Goal: Task Accomplishment & Management: Use online tool/utility

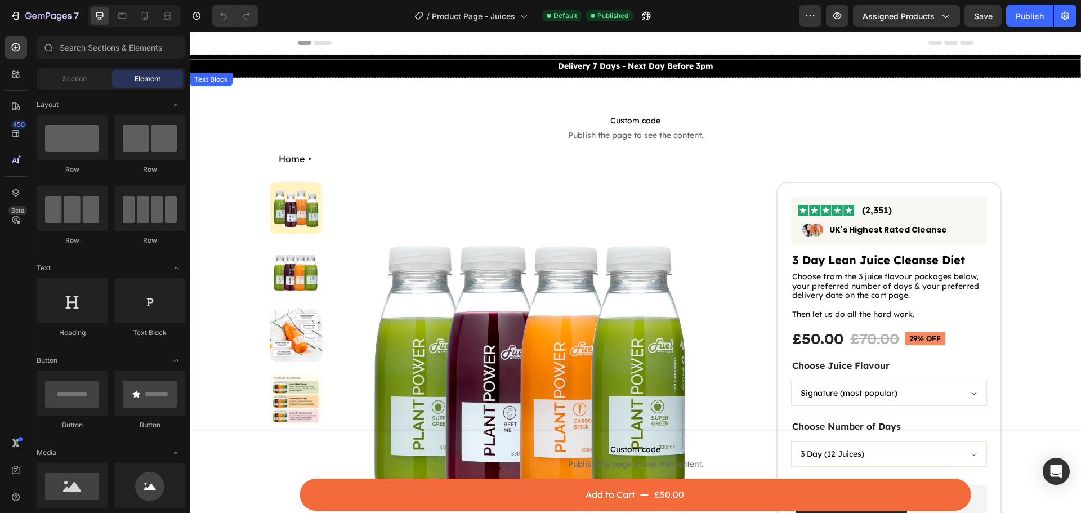
click at [255, 63] on p "Delivery 7 Days - Next Day Before 3pm" at bounding box center [635, 66] width 889 height 12
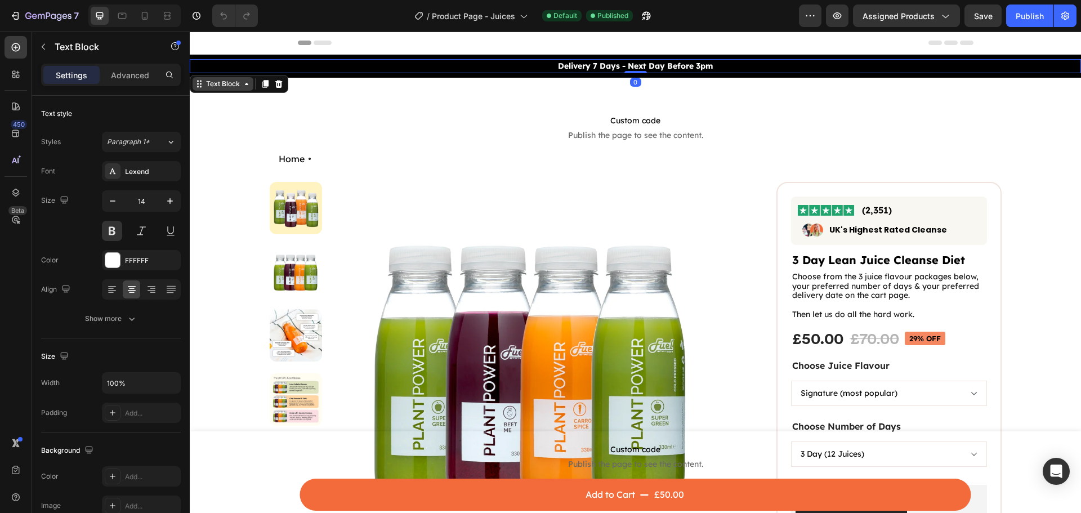
click at [222, 87] on div "Text Block" at bounding box center [223, 84] width 38 height 10
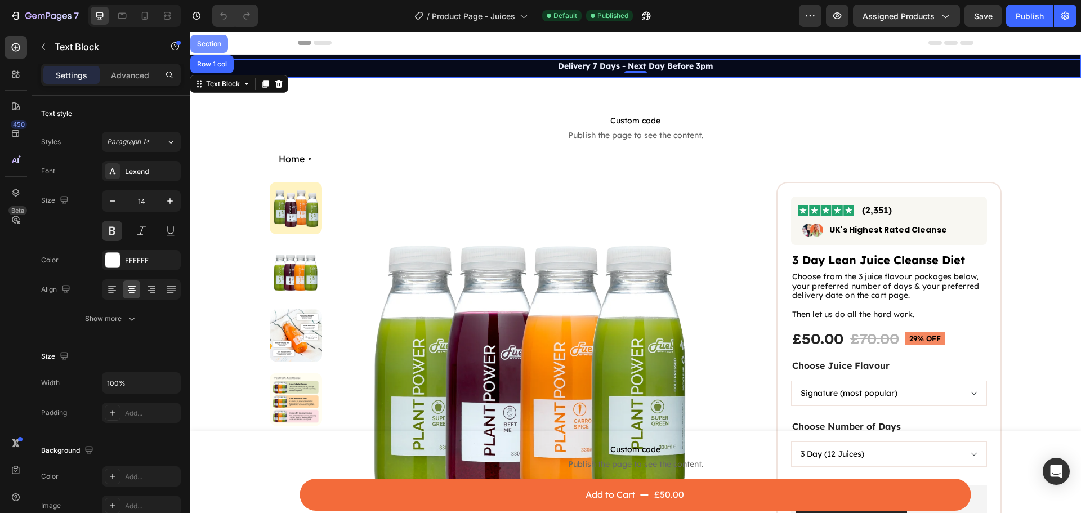
click at [208, 39] on div "Section" at bounding box center [209, 44] width 38 height 18
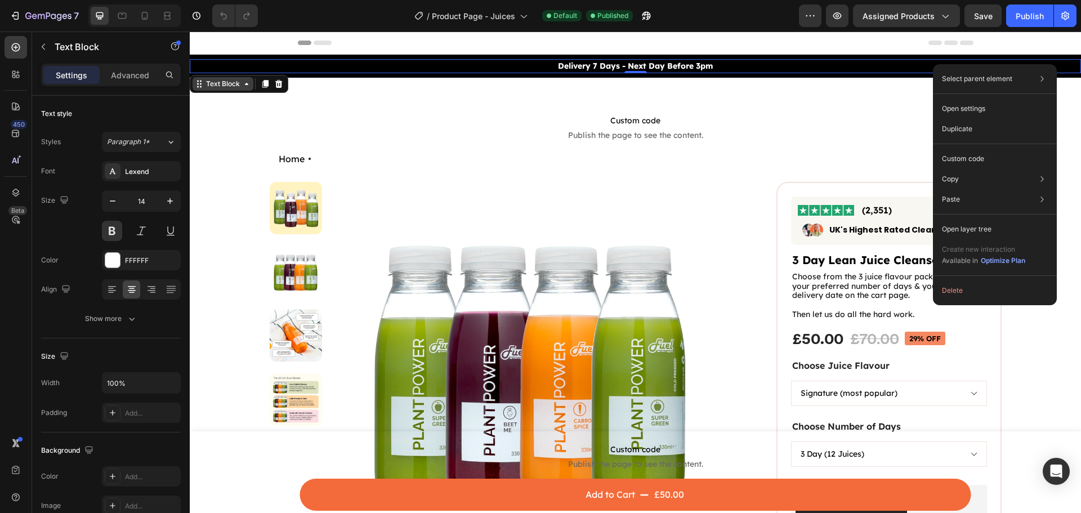
click at [226, 86] on div "Text Block" at bounding box center [223, 84] width 38 height 10
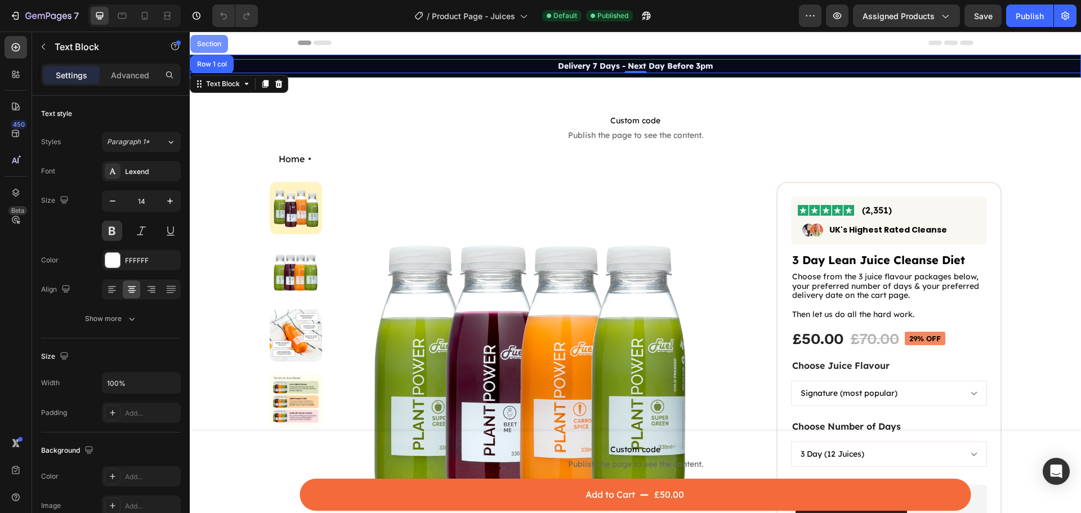
click at [218, 41] on div "Section" at bounding box center [209, 44] width 29 height 7
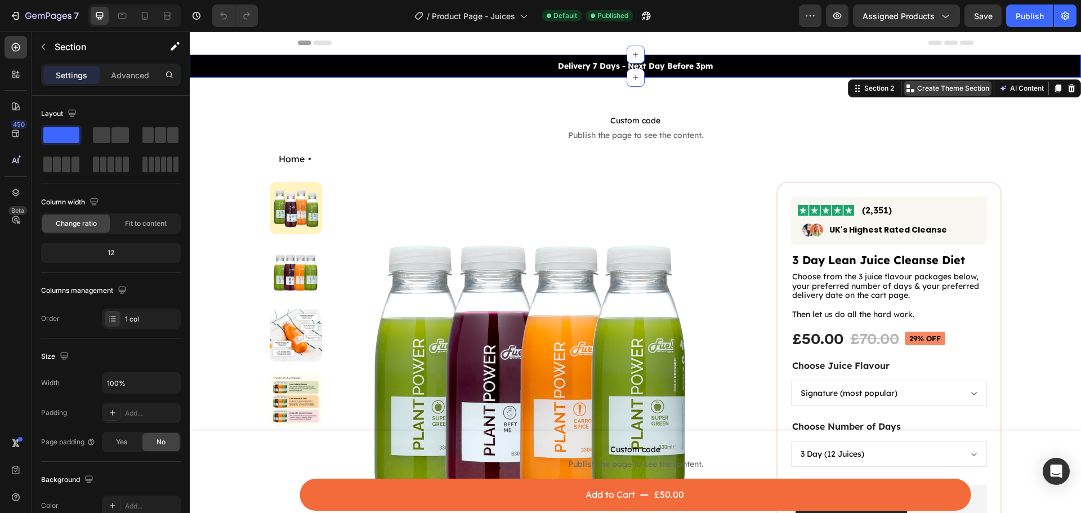
click at [967, 90] on p "Create Theme Section" at bounding box center [953, 88] width 72 height 10
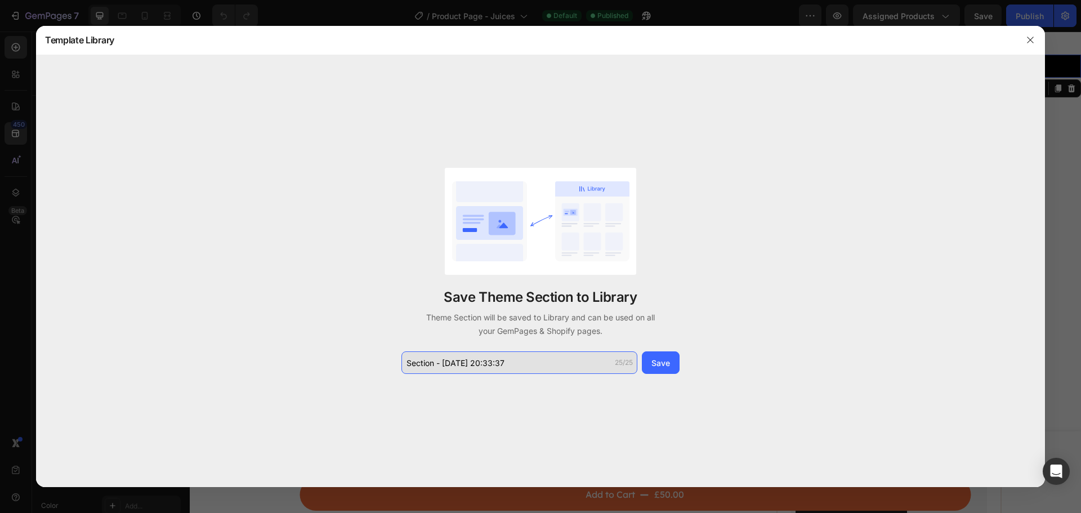
click at [514, 362] on input "Section - Sep 26 20:33:37" at bounding box center [519, 362] width 236 height 23
type input "Top bar"
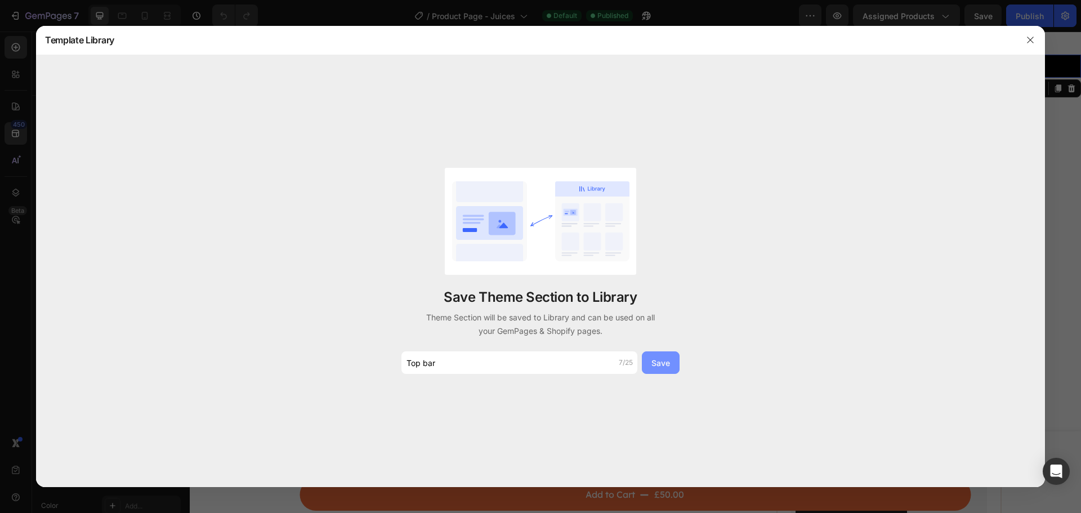
click at [651, 359] on button "Save" at bounding box center [661, 362] width 38 height 23
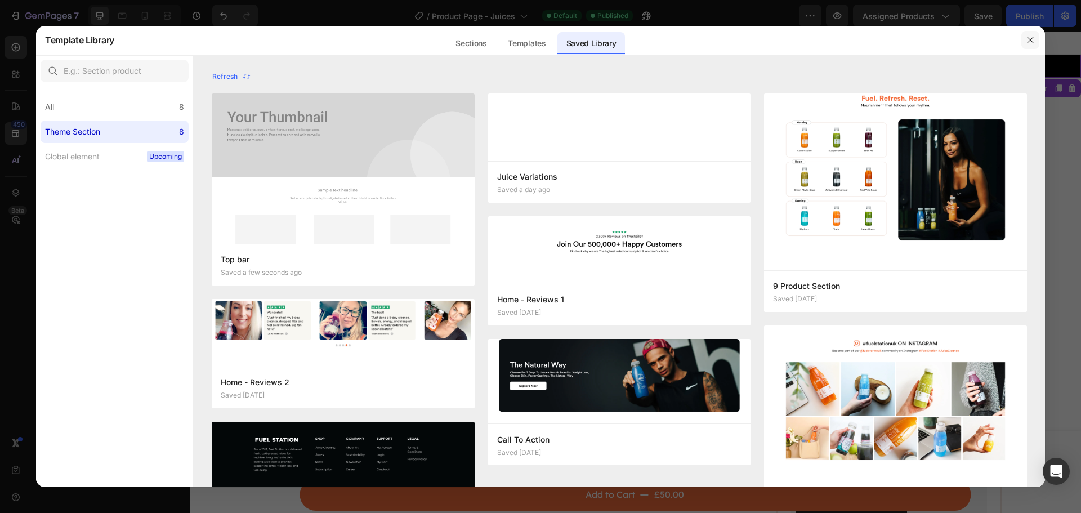
click at [1027, 41] on icon "button" at bounding box center [1030, 39] width 9 height 9
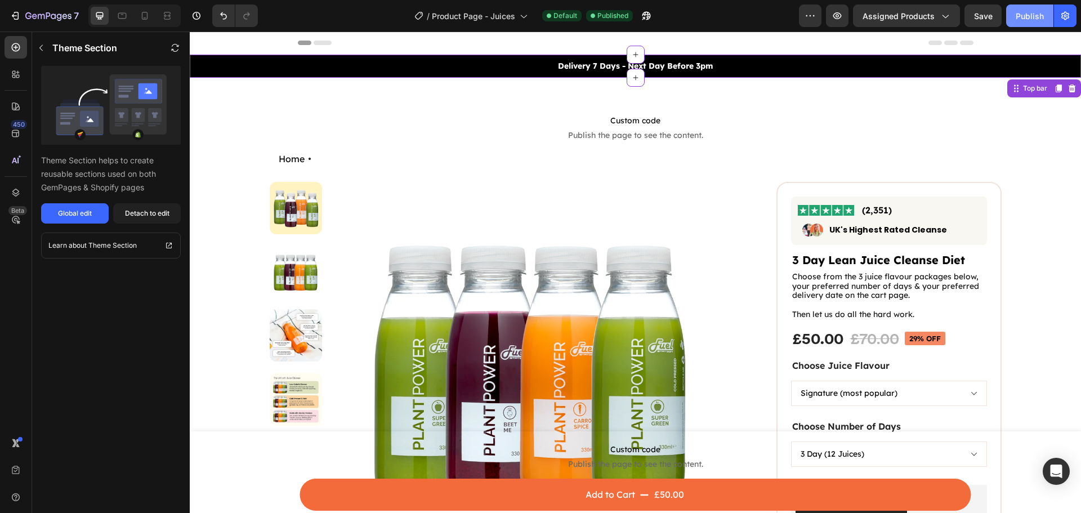
click at [1012, 16] on button "Publish" at bounding box center [1029, 16] width 47 height 23
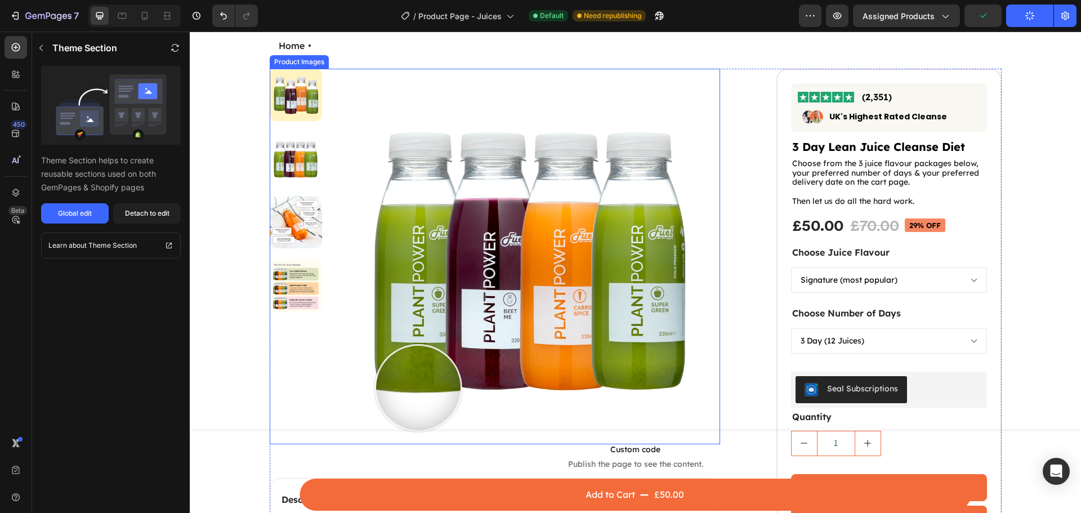
scroll to position [113, 0]
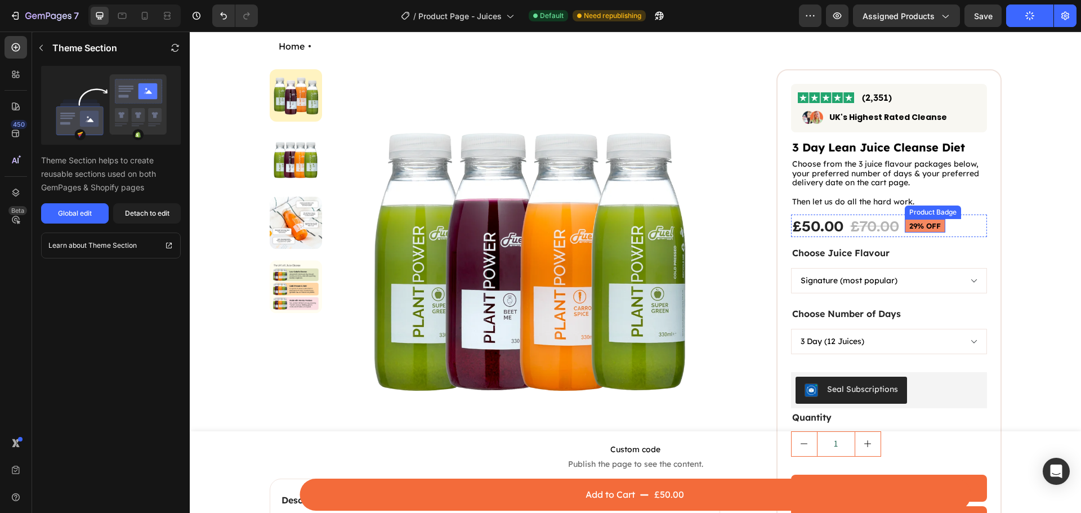
click at [938, 224] on pre "29% off" at bounding box center [925, 226] width 41 height 14
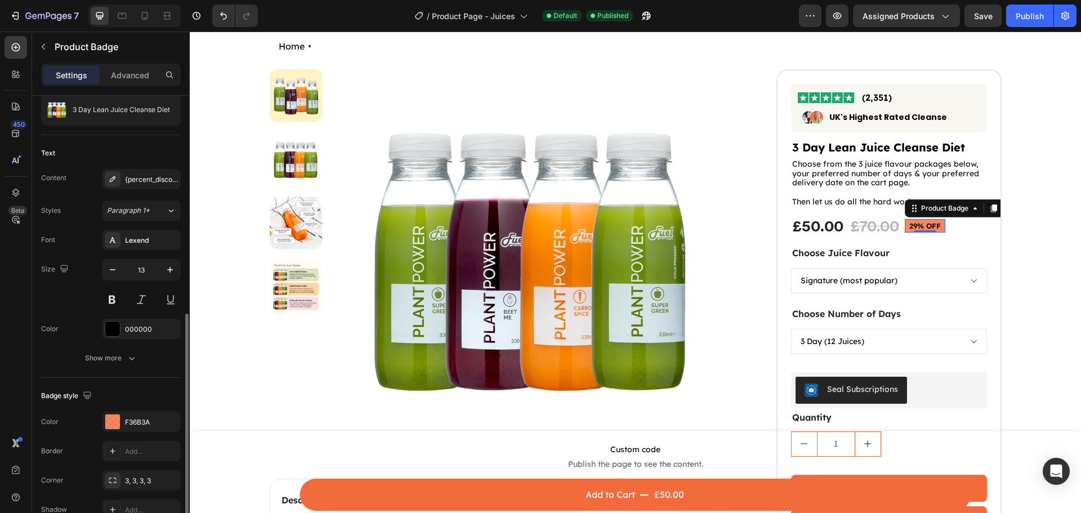
scroll to position [225, 0]
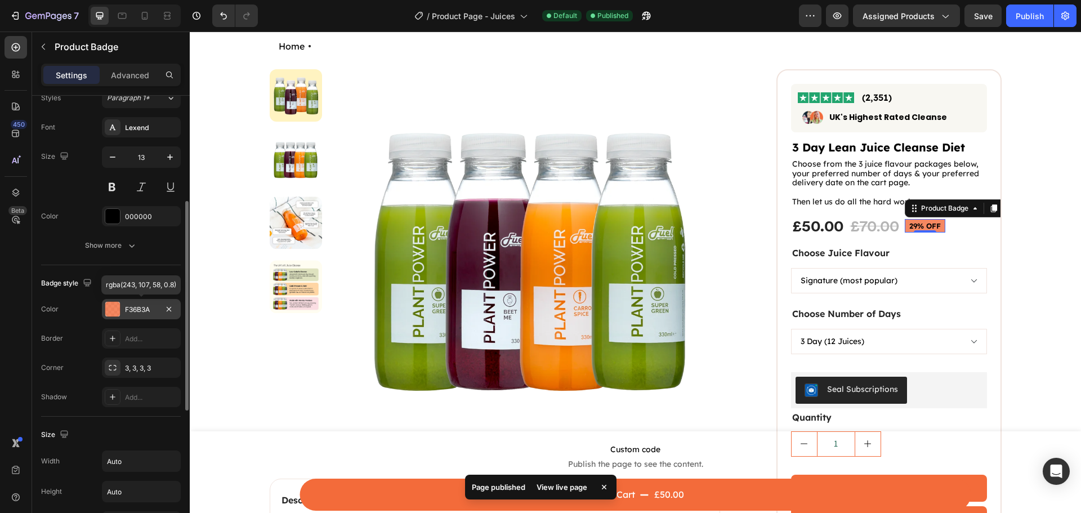
click at [136, 314] on div "F36B3A" at bounding box center [141, 310] width 33 height 10
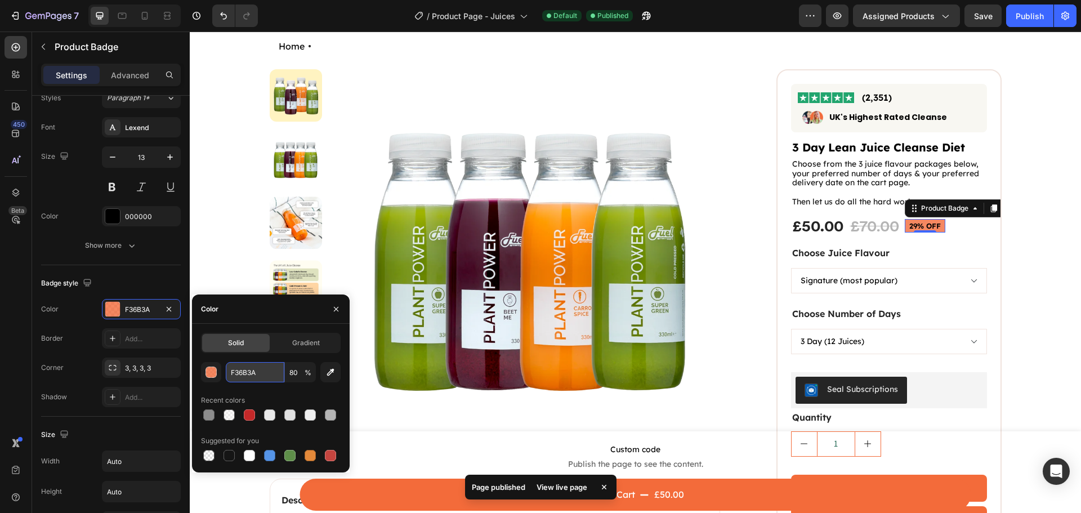
click at [261, 380] on input "F36B3A" at bounding box center [255, 372] width 59 height 20
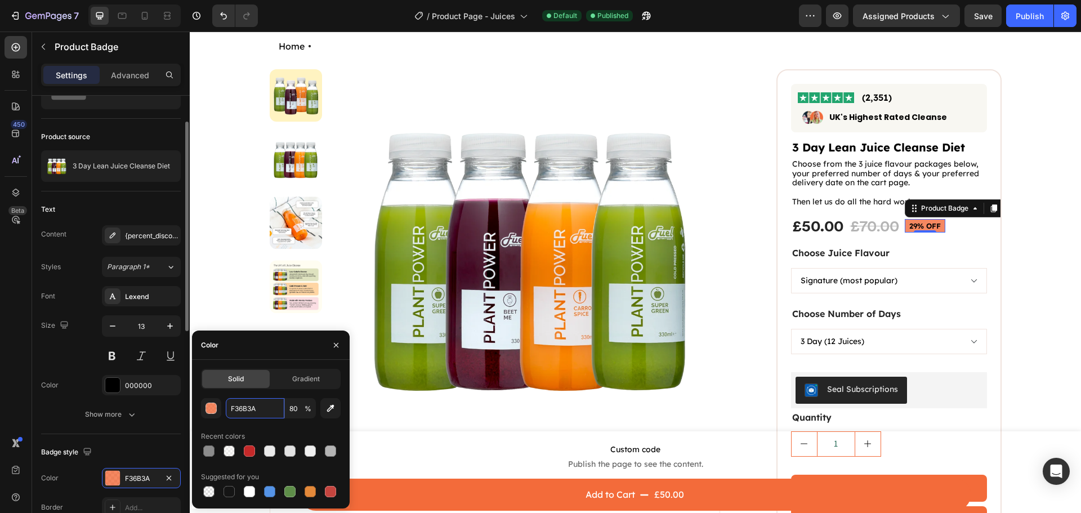
scroll to position [0, 0]
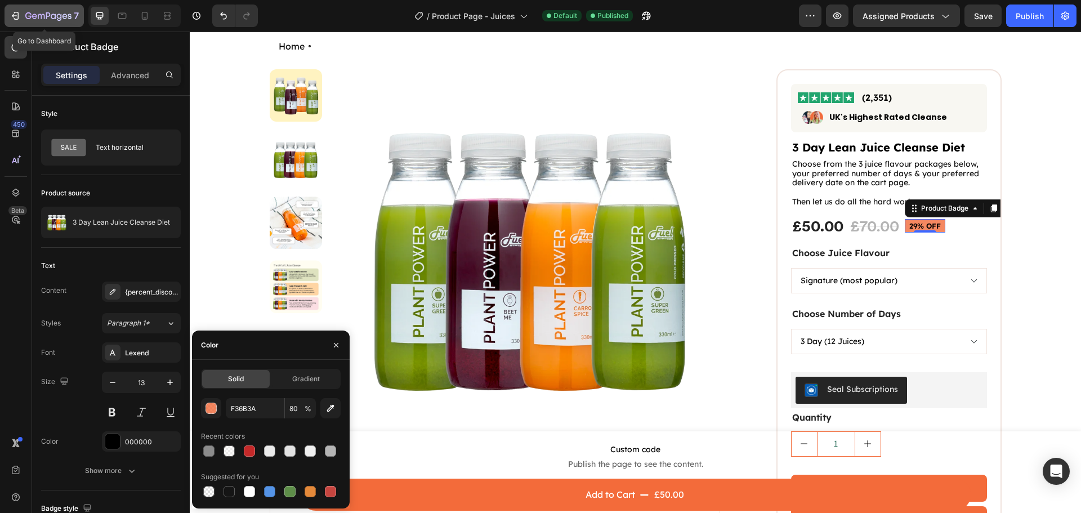
click at [56, 12] on icon "button" at bounding box center [48, 17] width 46 height 10
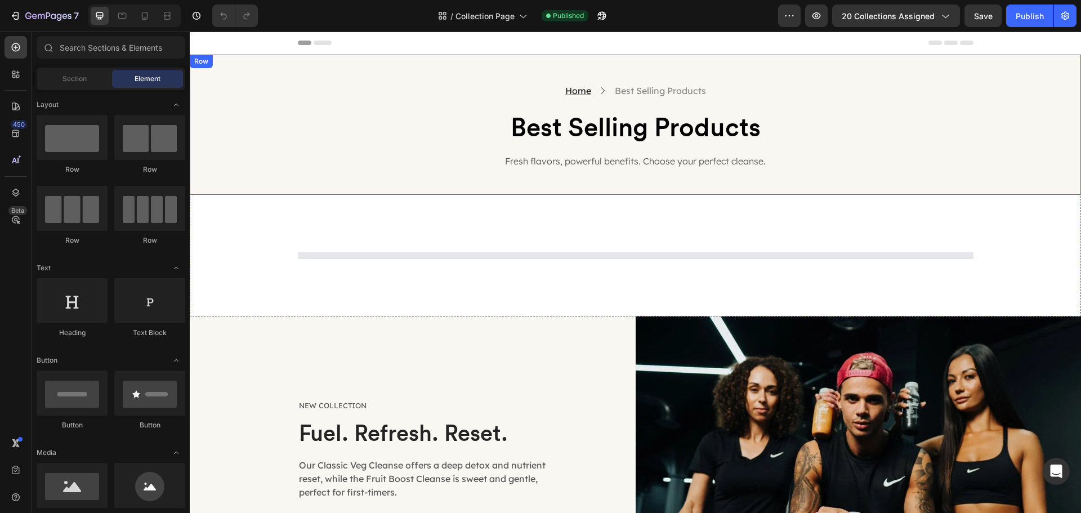
click at [548, 57] on div "Home Text block Icon Best Selling Products Collection Title Row Best Selling Pr…" at bounding box center [635, 125] width 891 height 140
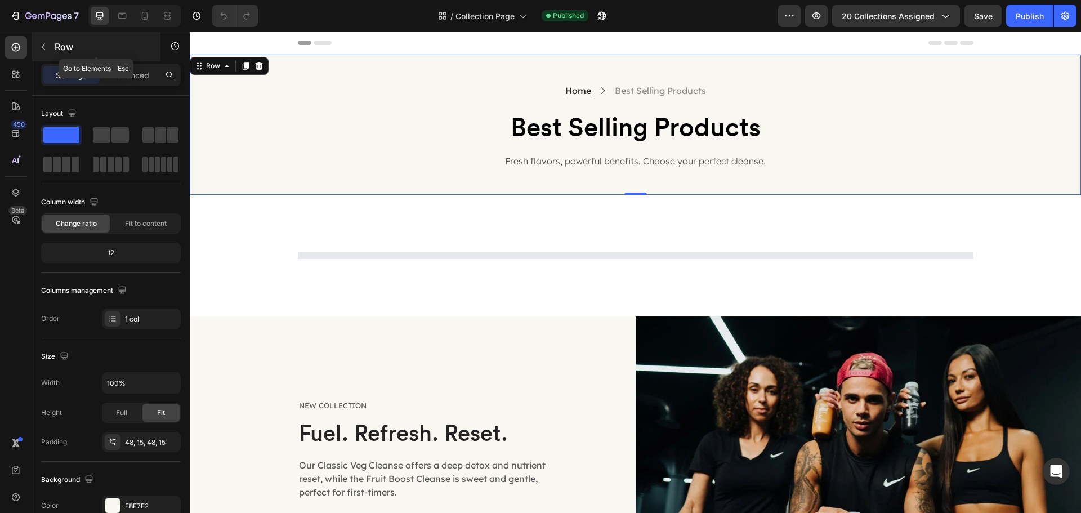
click at [44, 43] on icon "button" at bounding box center [43, 46] width 9 height 9
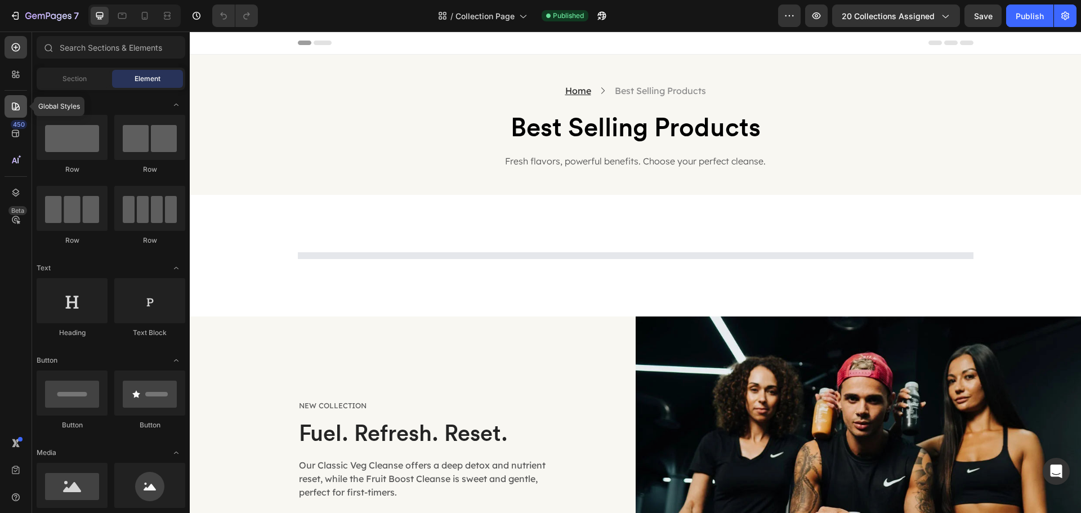
click at [17, 104] on icon at bounding box center [16, 106] width 8 height 8
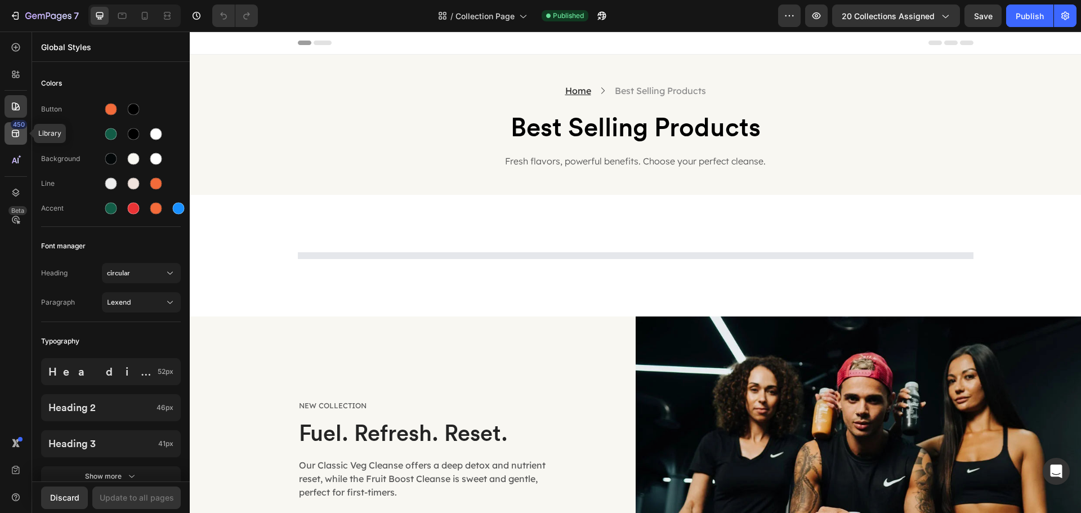
click at [24, 135] on div "450" at bounding box center [16, 133] width 23 height 23
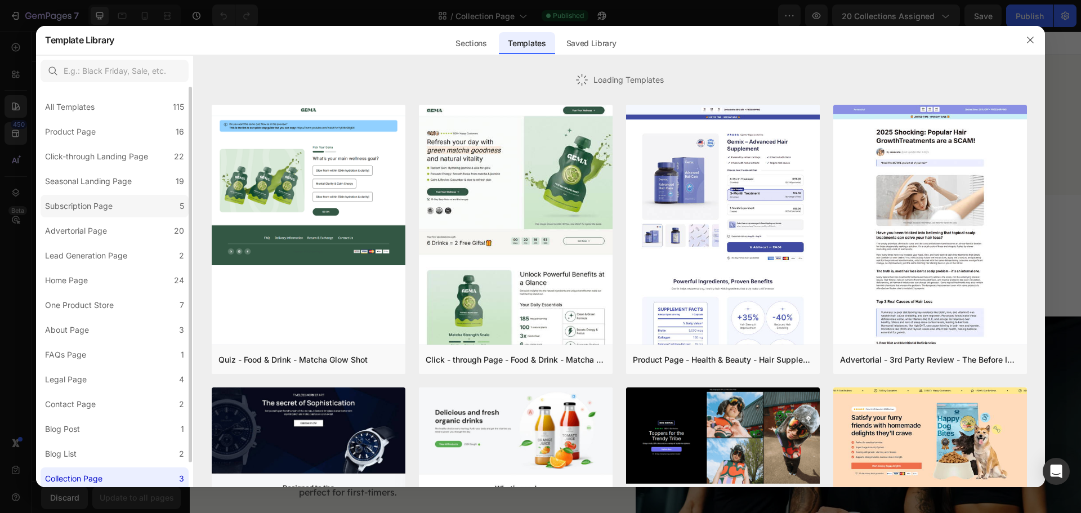
scroll to position [27, 0]
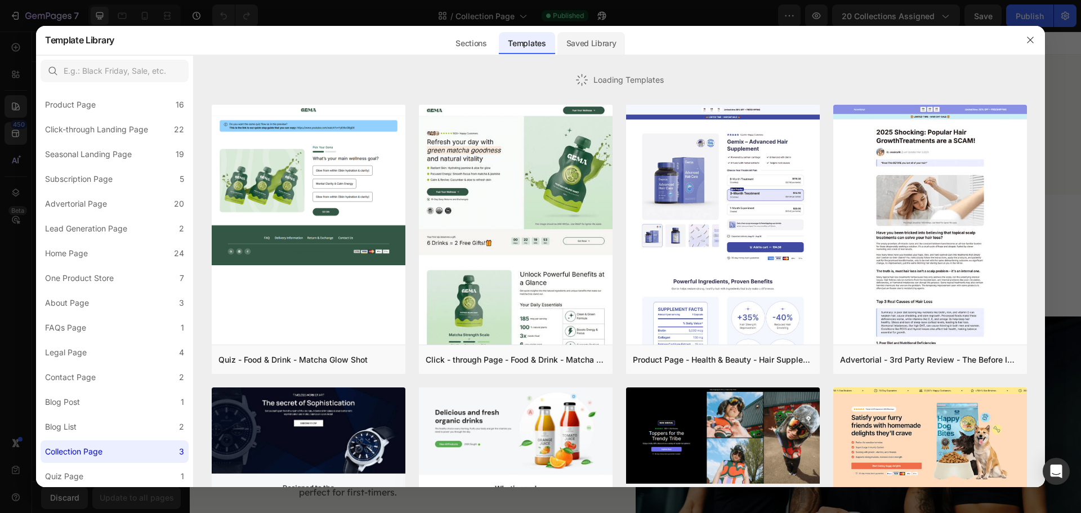
click at [581, 45] on div "Saved Library" at bounding box center [591, 43] width 68 height 23
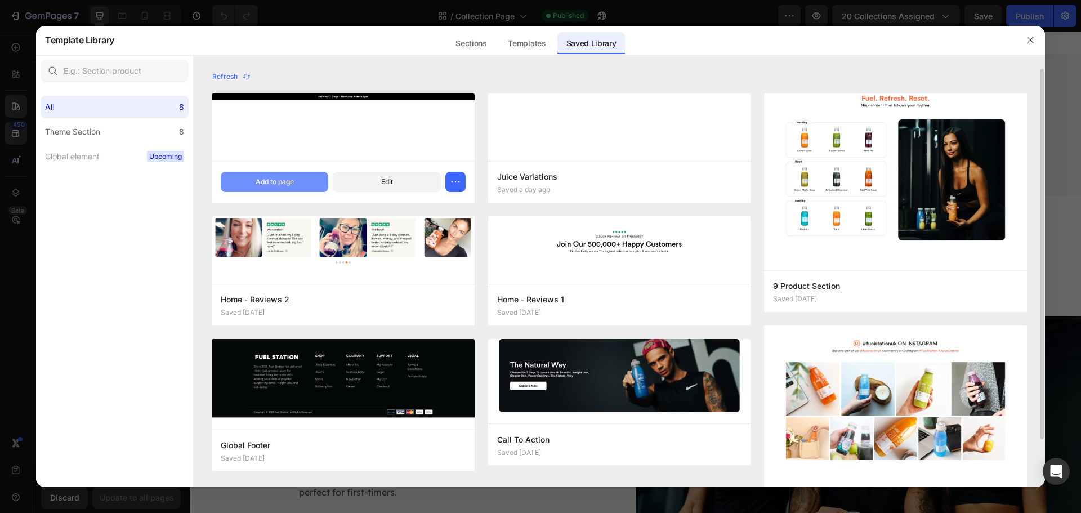
click at [300, 177] on button "Add to page" at bounding box center [275, 182] width 108 height 20
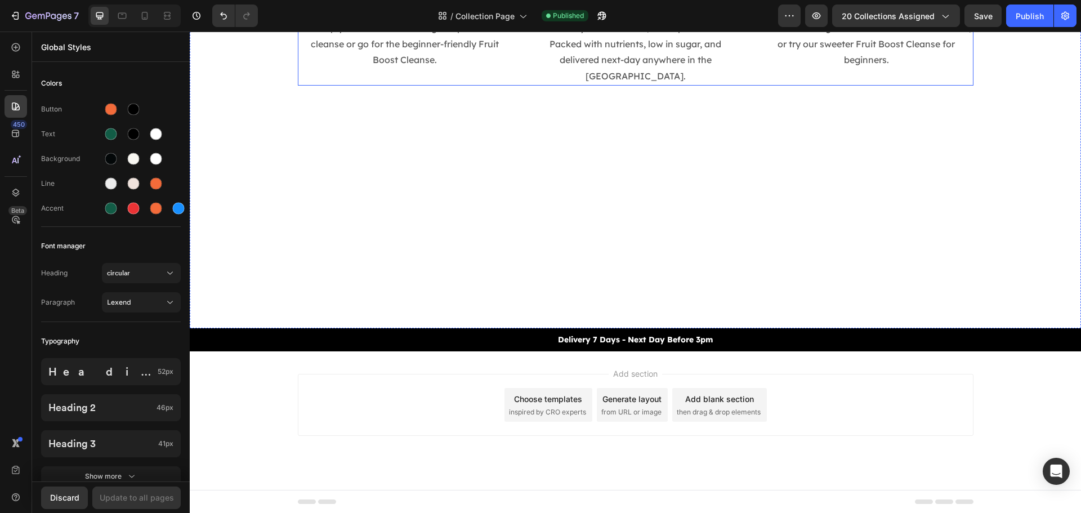
scroll to position [1634, 0]
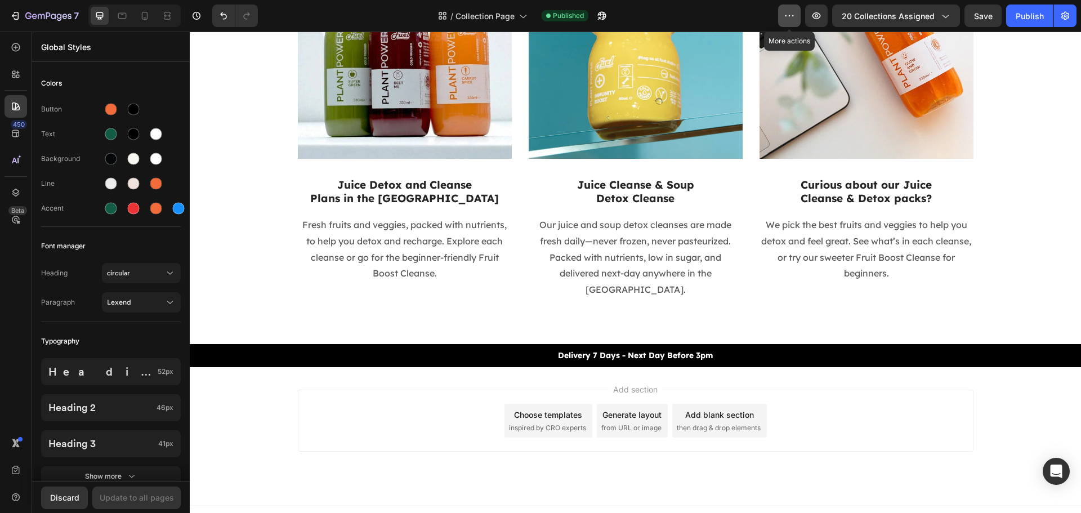
click at [795, 14] on icon "button" at bounding box center [789, 15] width 11 height 11
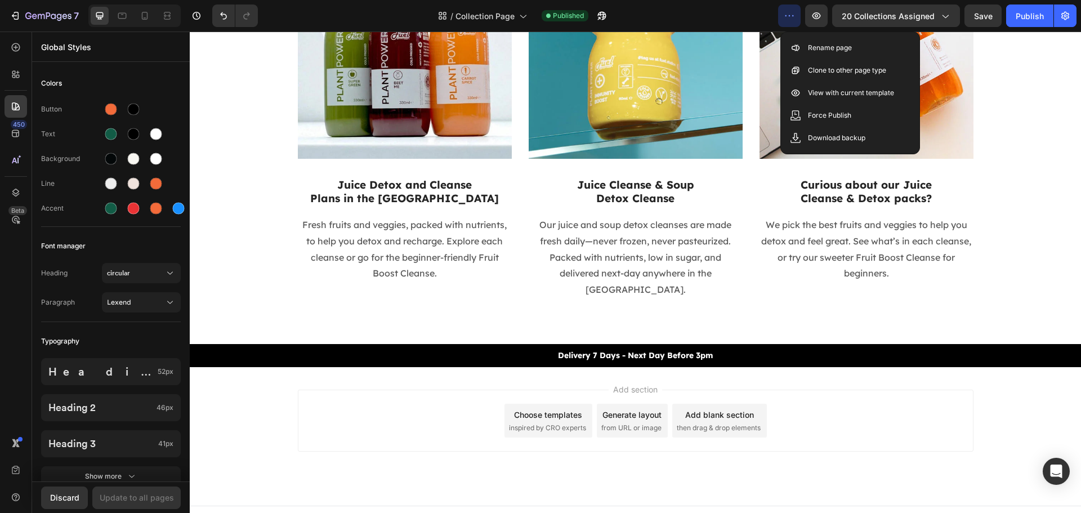
click at [795, 14] on icon "button" at bounding box center [789, 15] width 11 height 11
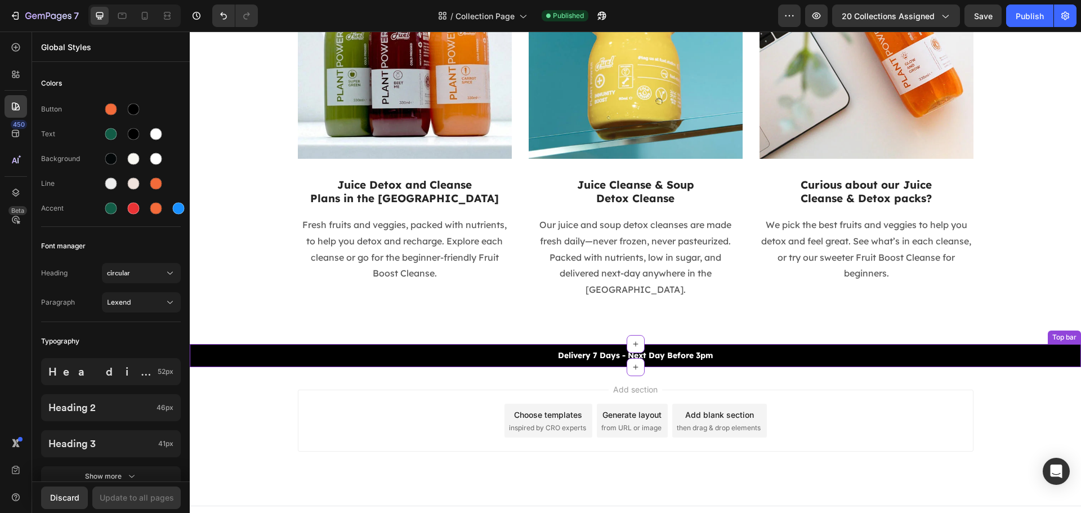
click at [830, 349] on div "Delivery 7 Days - Next Day Before 3pm" at bounding box center [635, 356] width 891 height 14
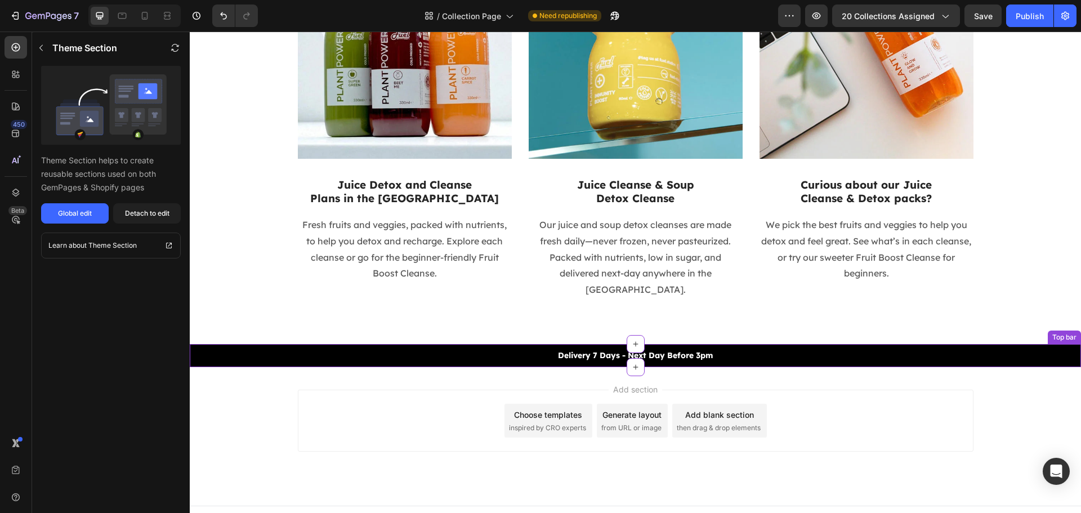
click at [1065, 332] on div "Top bar" at bounding box center [1064, 337] width 29 height 10
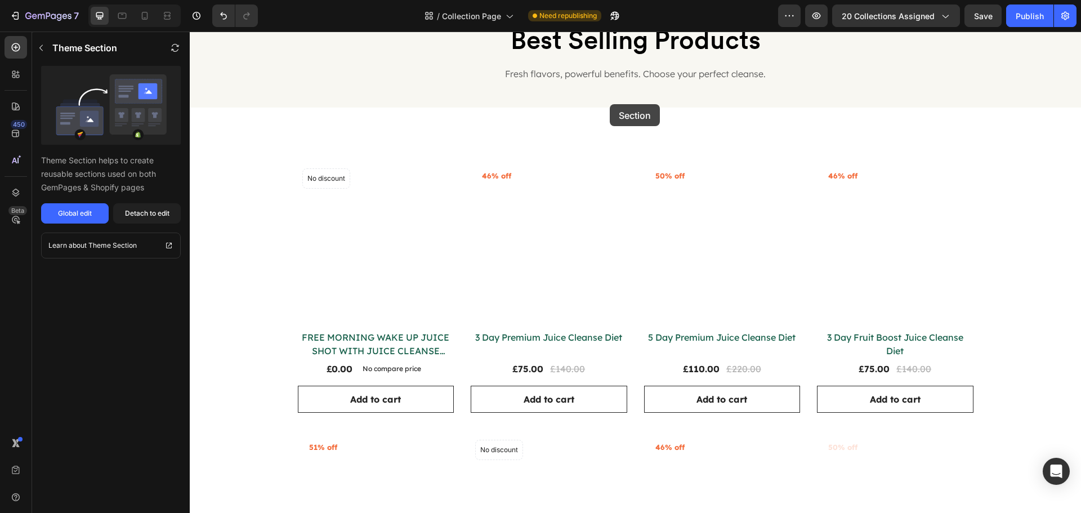
scroll to position [0, 0]
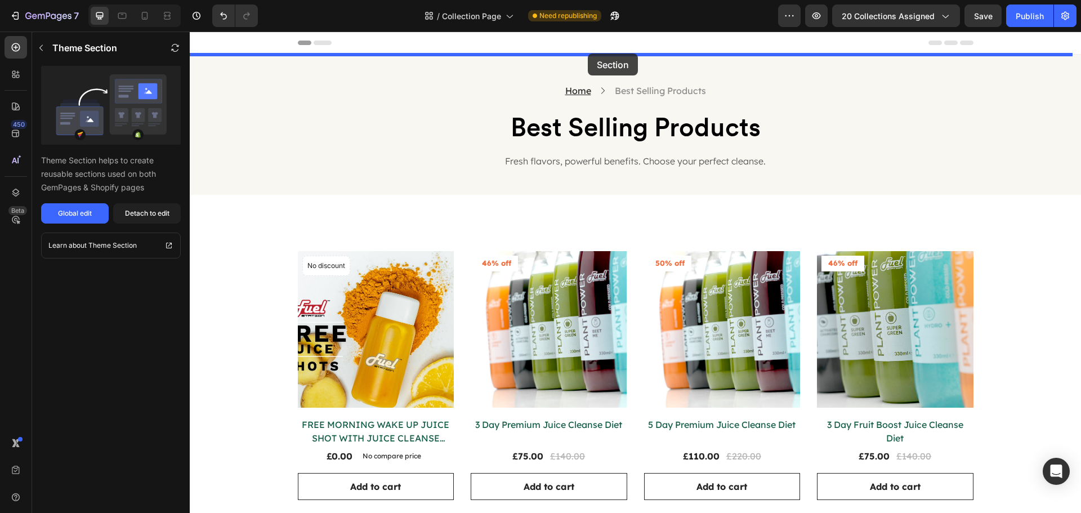
drag, startPoint x: 1065, startPoint y: 320, endPoint x: 588, endPoint y: 53, distance: 546.5
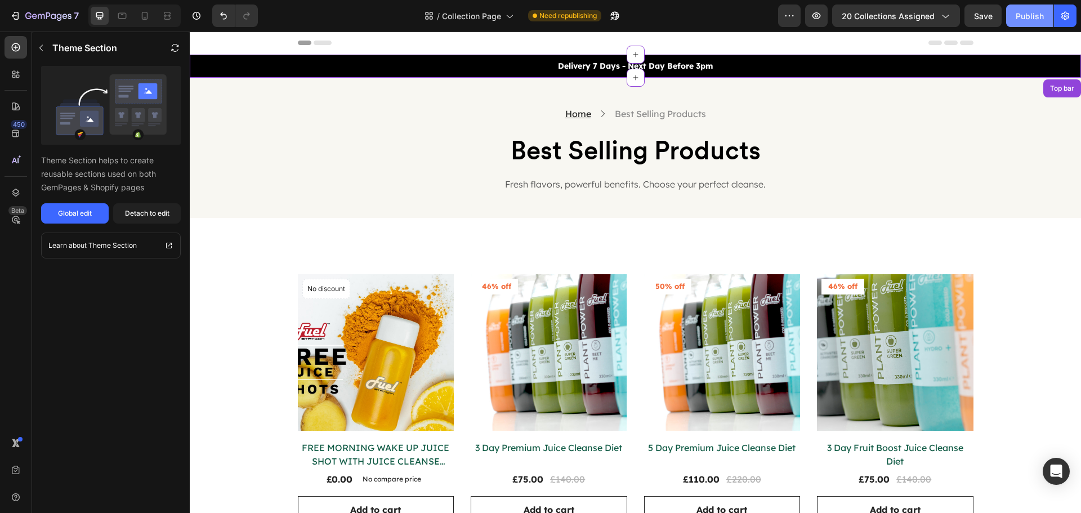
click at [1040, 15] on div "Publish" at bounding box center [1030, 16] width 28 height 12
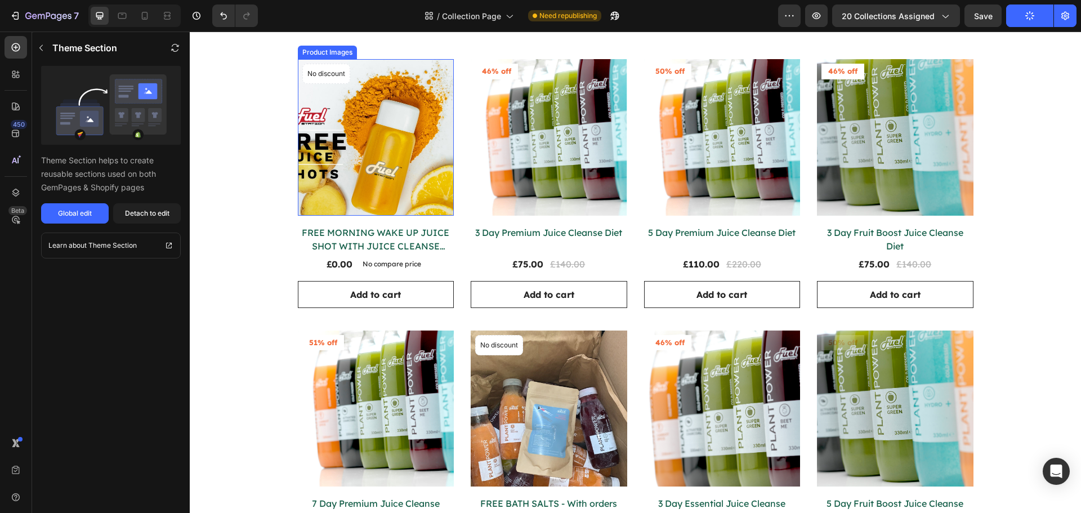
scroll to position [225, 0]
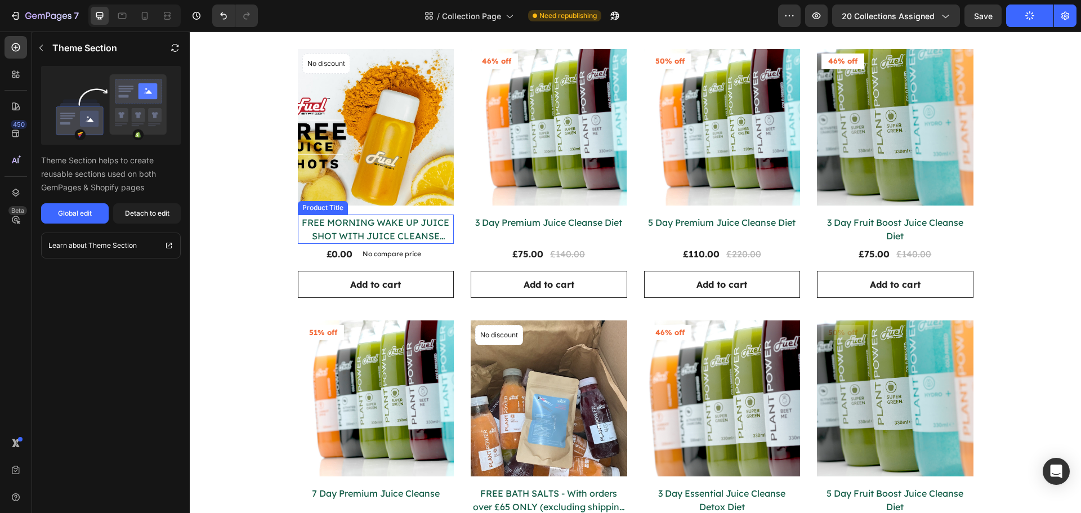
click at [403, 231] on h2 "FREE MORNING WAKE UP JUICE SHOT WITH JUICE CLEANSE ONLY - PLEASE NOTE. (NOT INC…" at bounding box center [376, 229] width 157 height 29
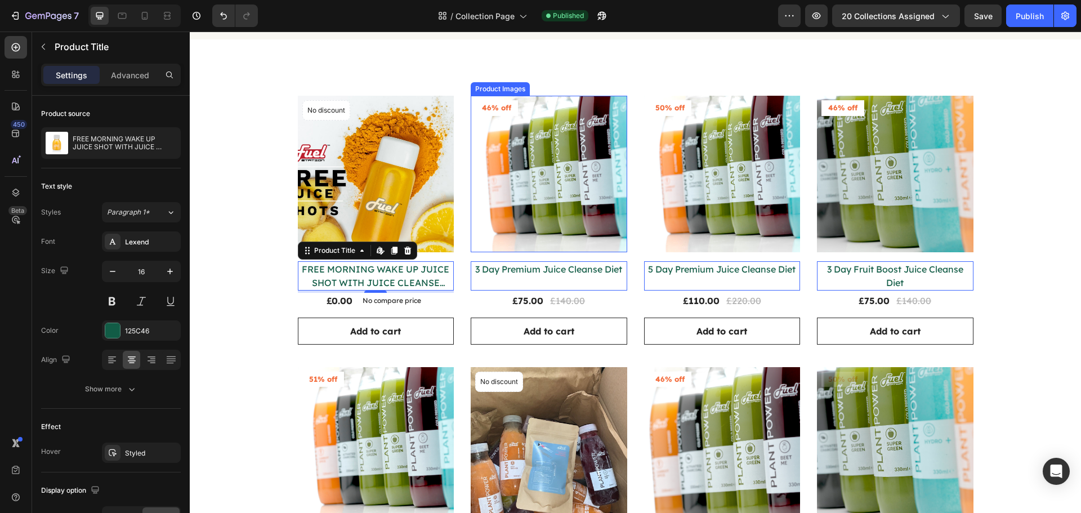
scroll to position [169, 0]
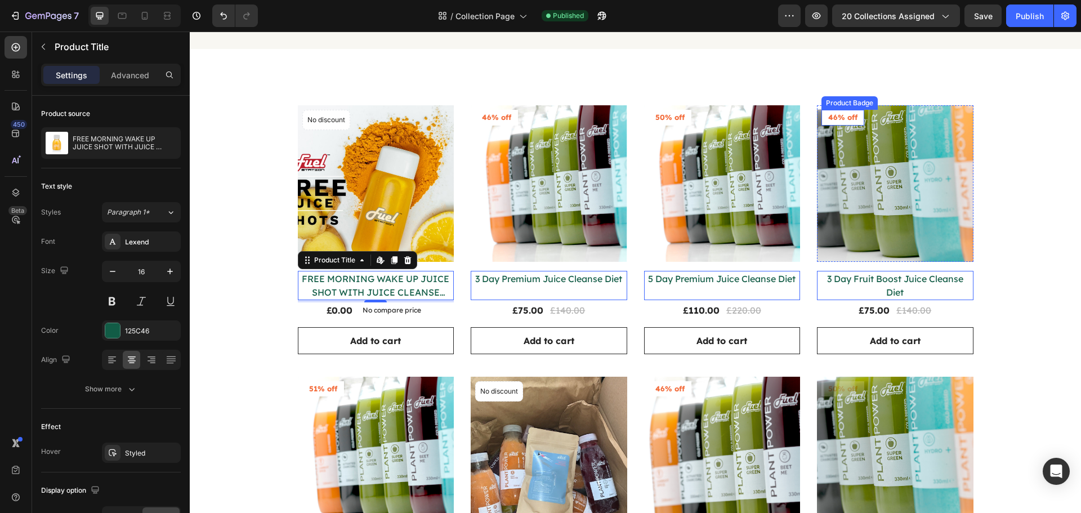
click at [859, 118] on pre "46% off" at bounding box center [843, 118] width 43 height 16
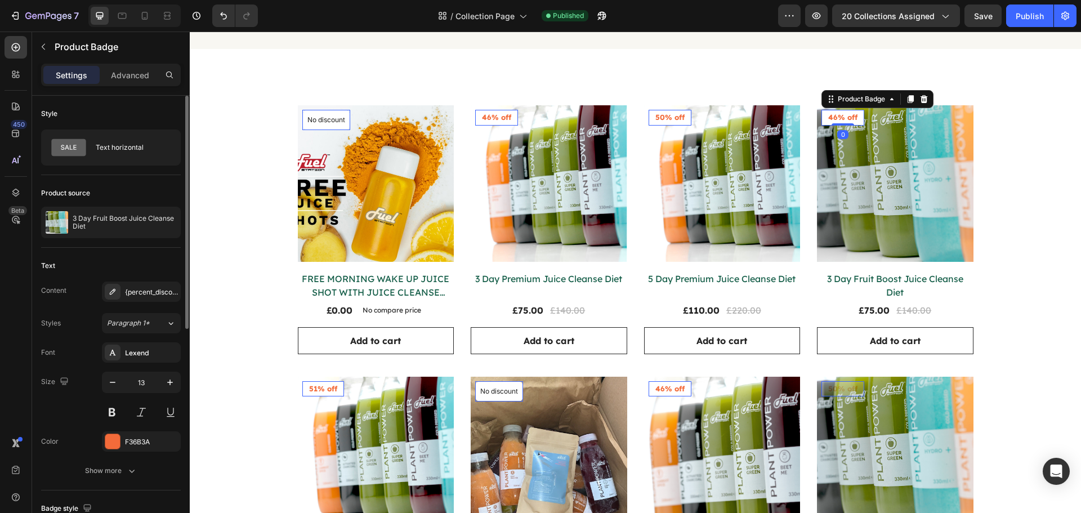
scroll to position [113, 0]
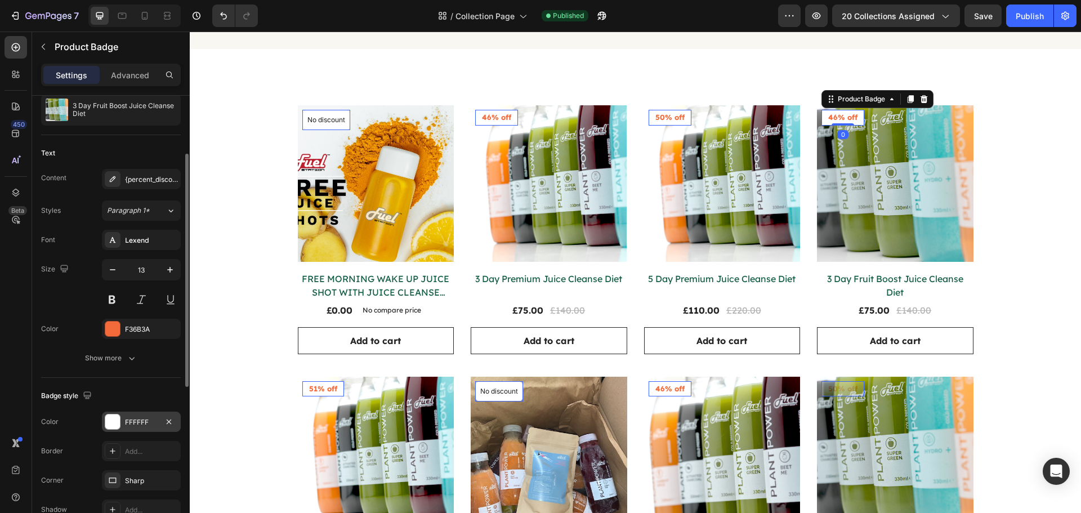
click at [142, 428] on div "FFFFFF" at bounding box center [141, 422] width 79 height 20
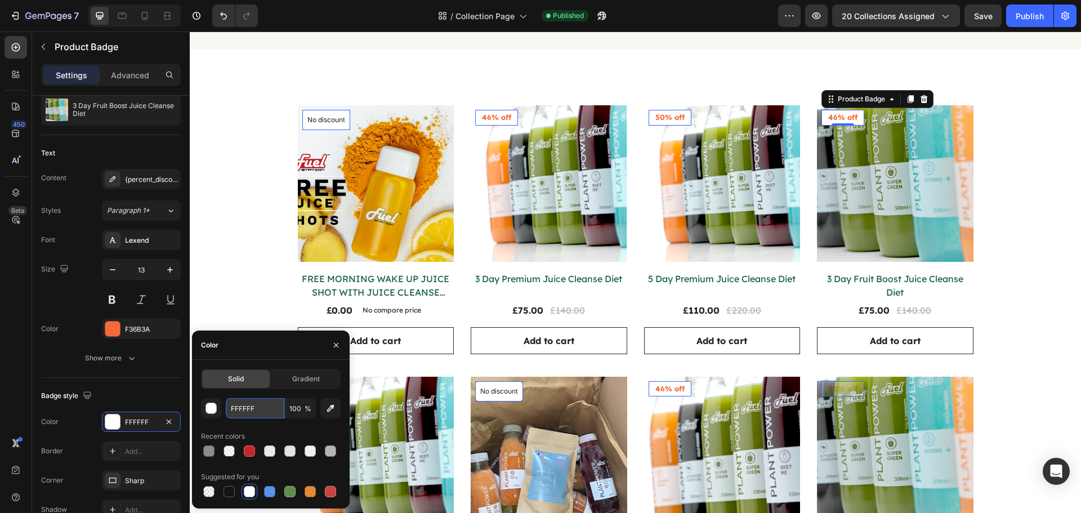
click at [262, 410] on input "FFFFFF" at bounding box center [255, 408] width 59 height 20
paste input "36B3A"
type input "F36B3A"
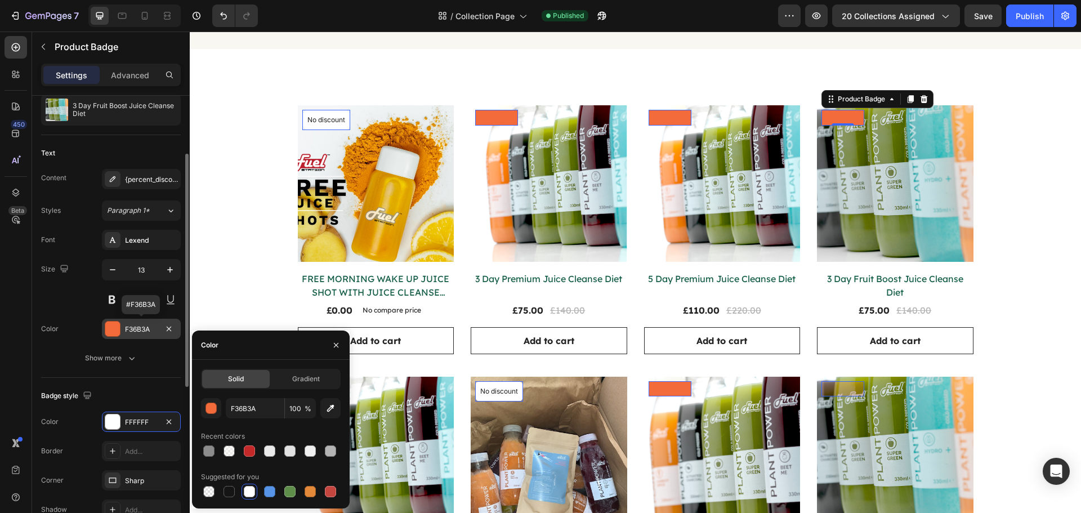
click at [141, 333] on div "F36B3A" at bounding box center [141, 329] width 33 height 10
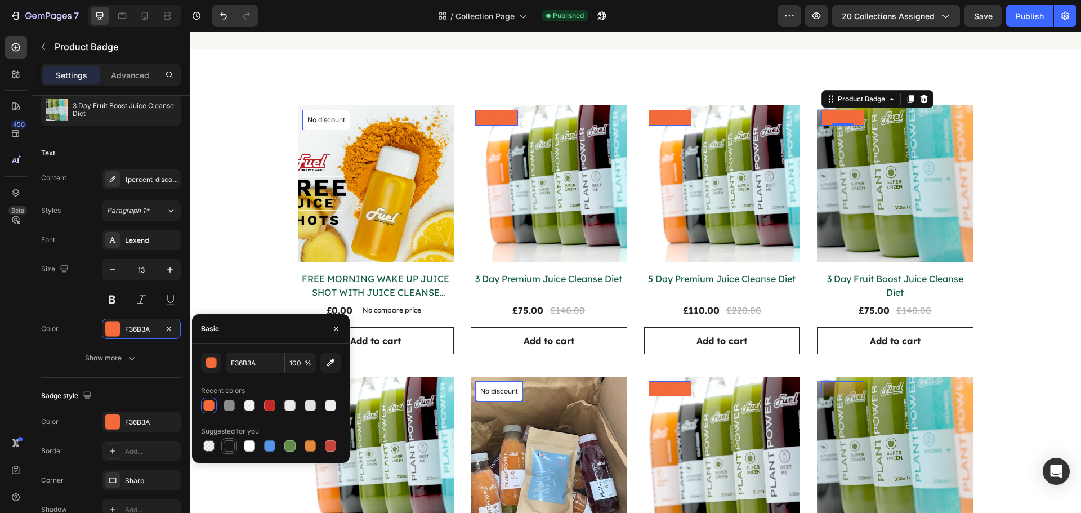
click at [230, 443] on div at bounding box center [229, 445] width 11 height 11
click at [329, 405] on div at bounding box center [330, 405] width 11 height 11
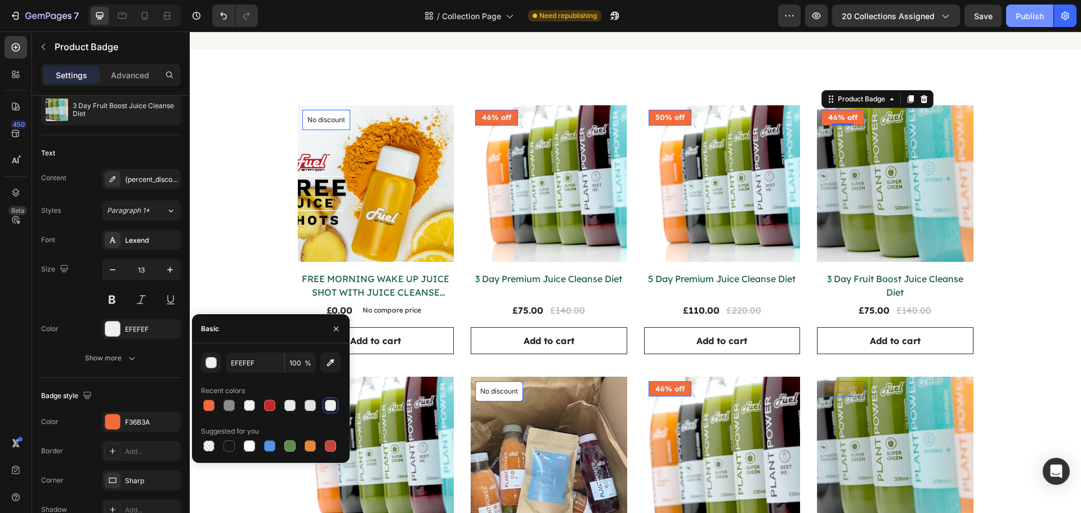
click at [1014, 16] on button "Publish" at bounding box center [1029, 16] width 47 height 23
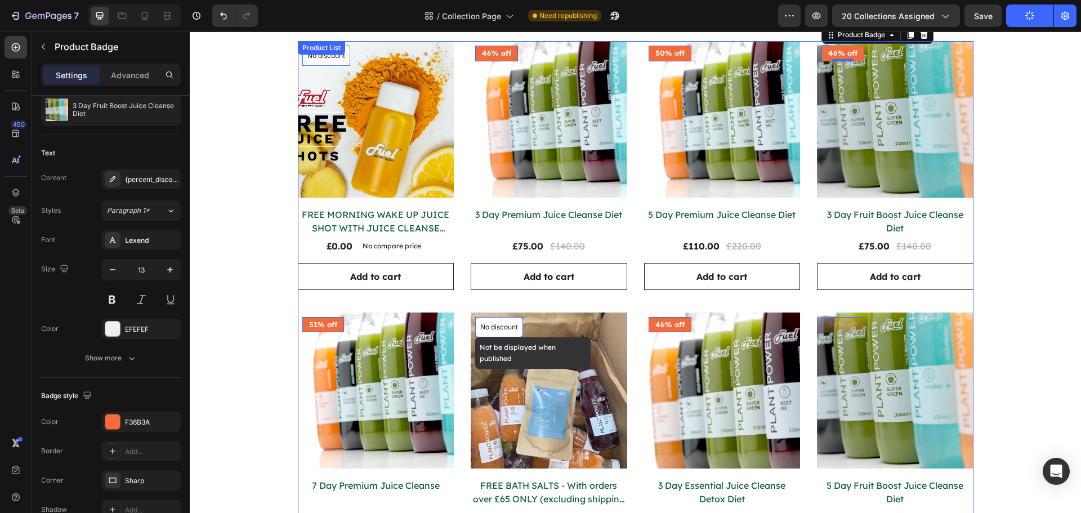
scroll to position [282, 0]
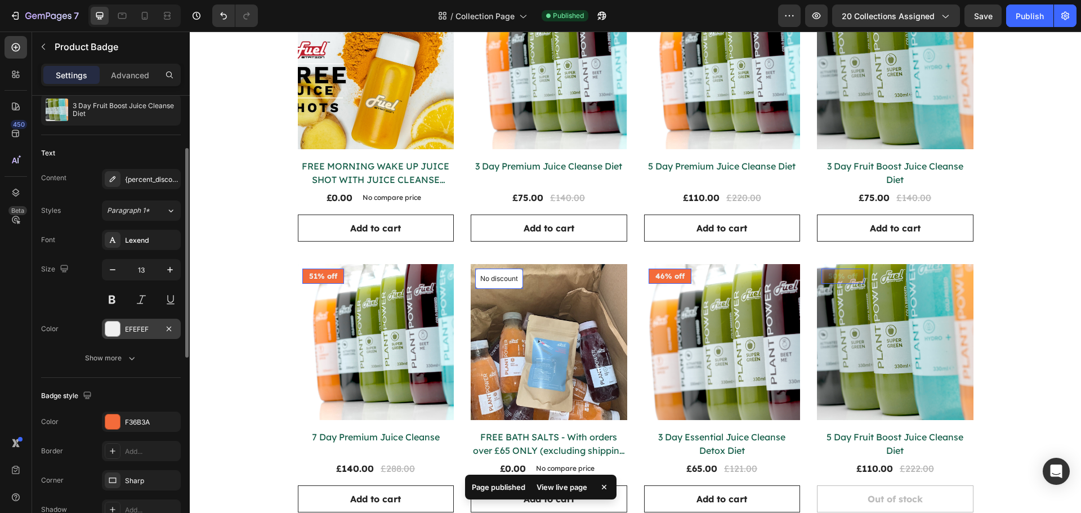
click at [135, 325] on div "EFEFEF" at bounding box center [141, 329] width 33 height 10
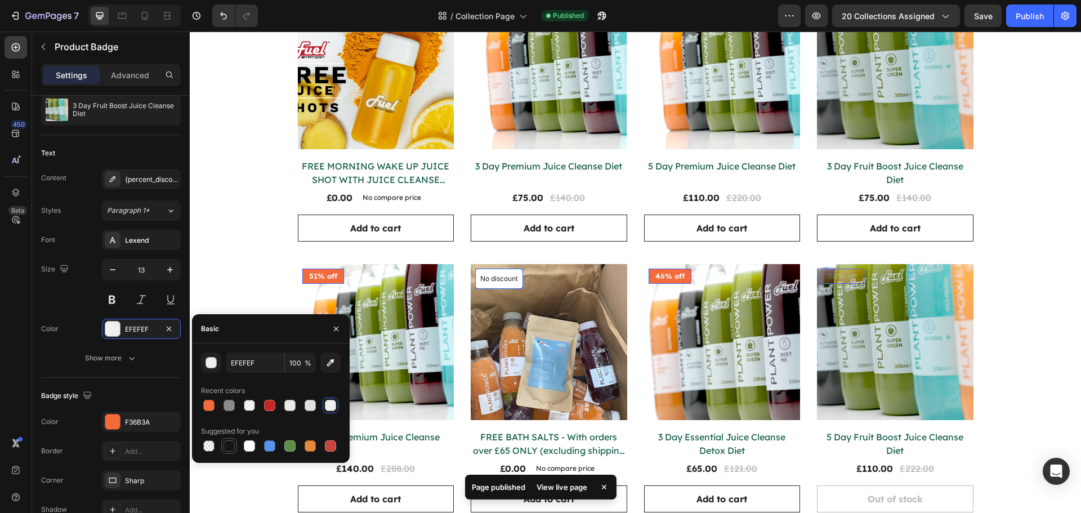
click at [228, 444] on div at bounding box center [229, 445] width 11 height 11
type input "151515"
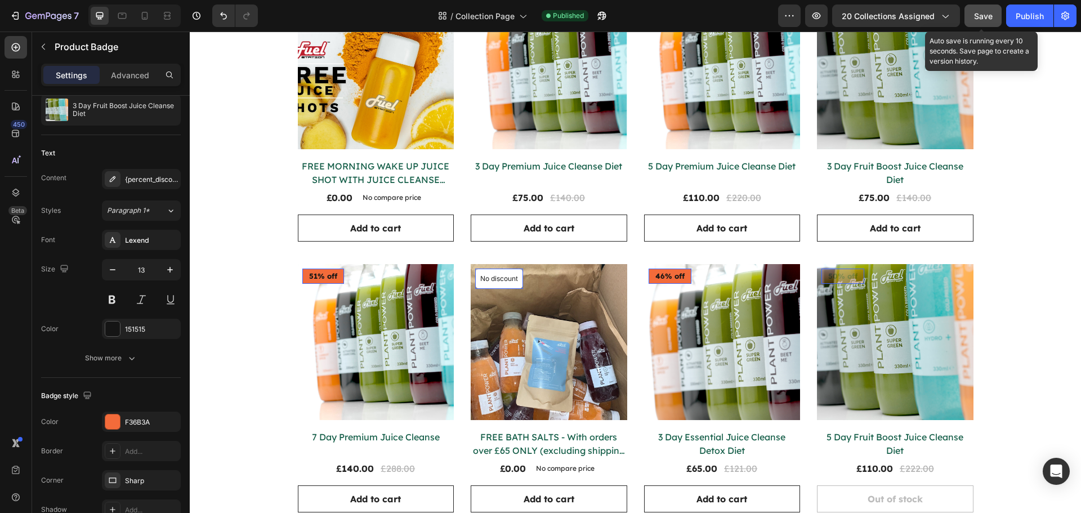
click at [998, 12] on button "Save" at bounding box center [983, 16] width 37 height 23
click at [998, 12] on button "button" at bounding box center [983, 16] width 37 height 23
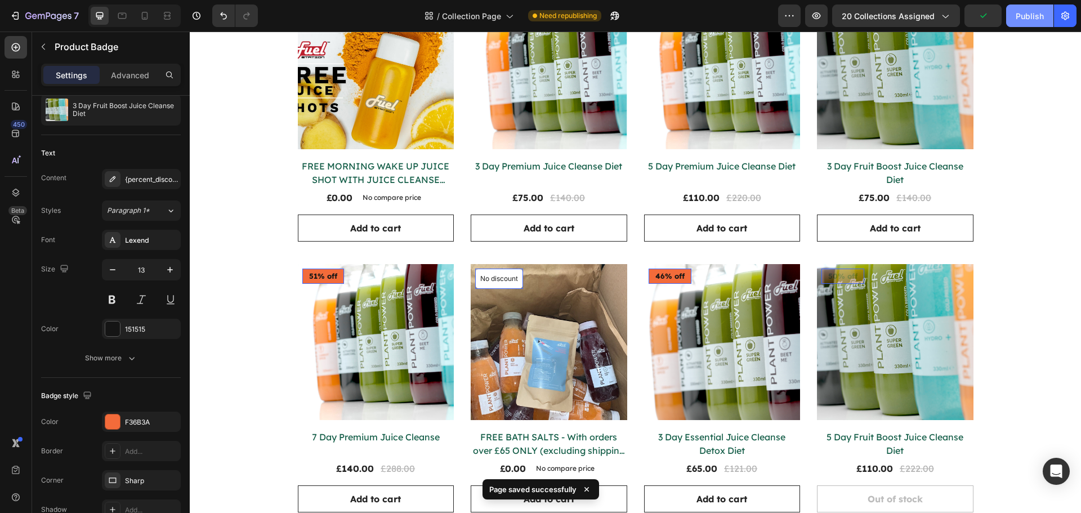
click at [1024, 19] on div "Publish" at bounding box center [1030, 16] width 28 height 12
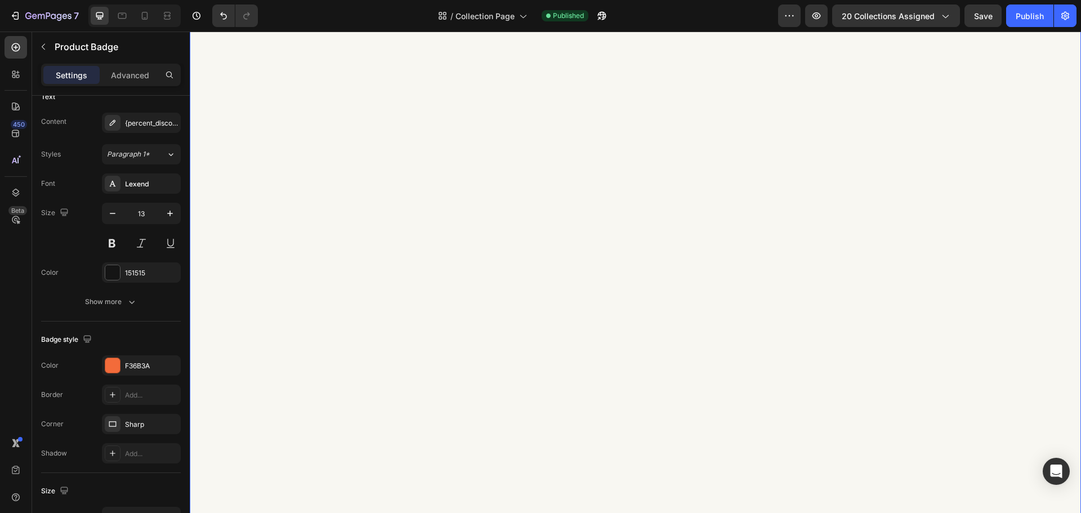
scroll to position [277, 0]
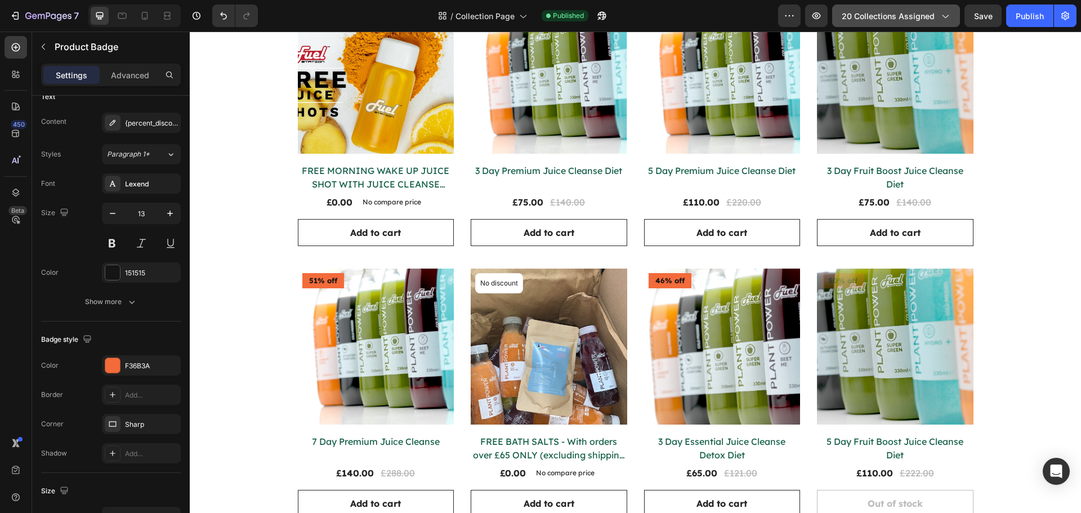
click at [913, 21] on span "20 collections assigned" at bounding box center [888, 16] width 93 height 12
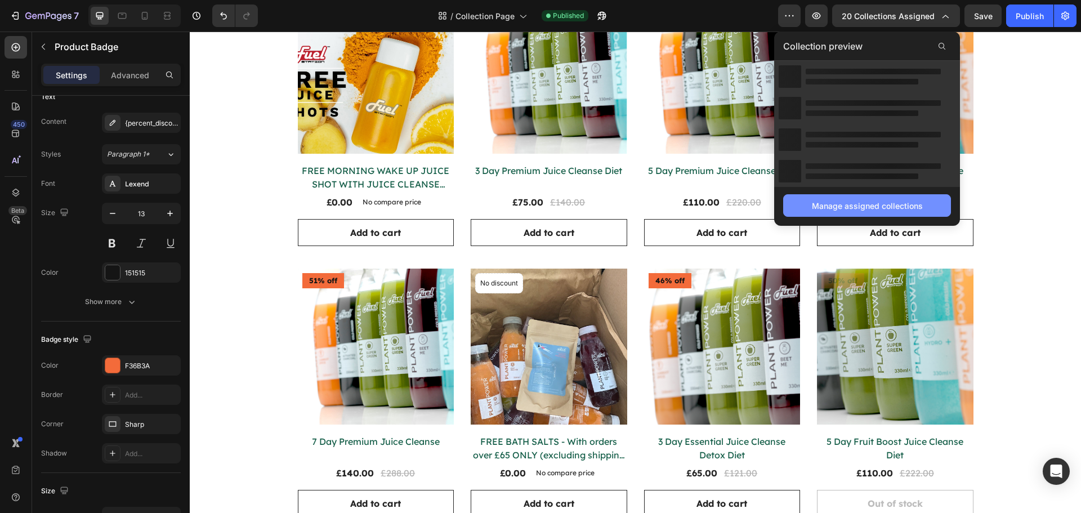
click at [867, 208] on div "Manage assigned collections" at bounding box center [867, 206] width 111 height 12
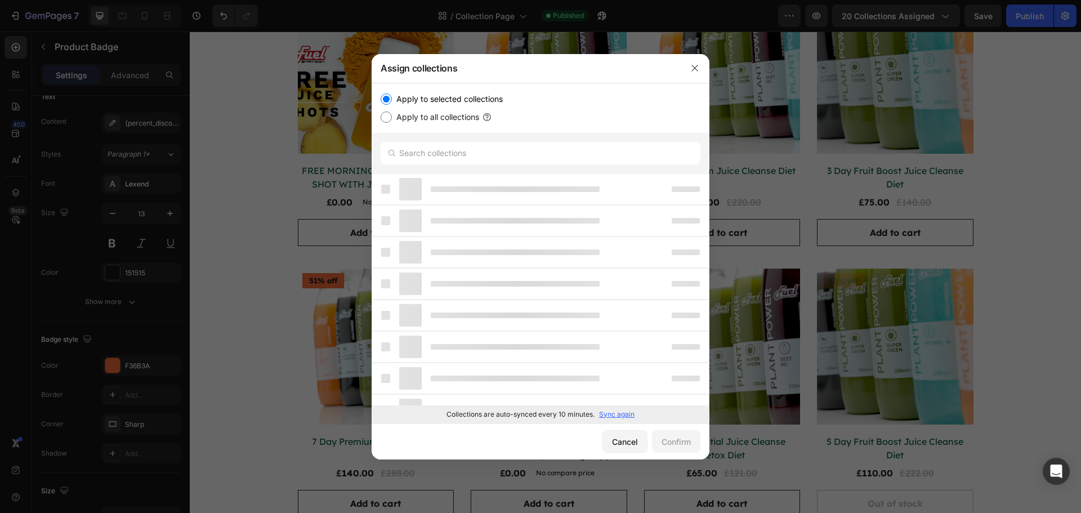
click at [465, 119] on label "Apply to all collections" at bounding box center [435, 117] width 87 height 14
click at [392, 119] on input "Apply to all collections" at bounding box center [386, 116] width 11 height 11
radio input "true"
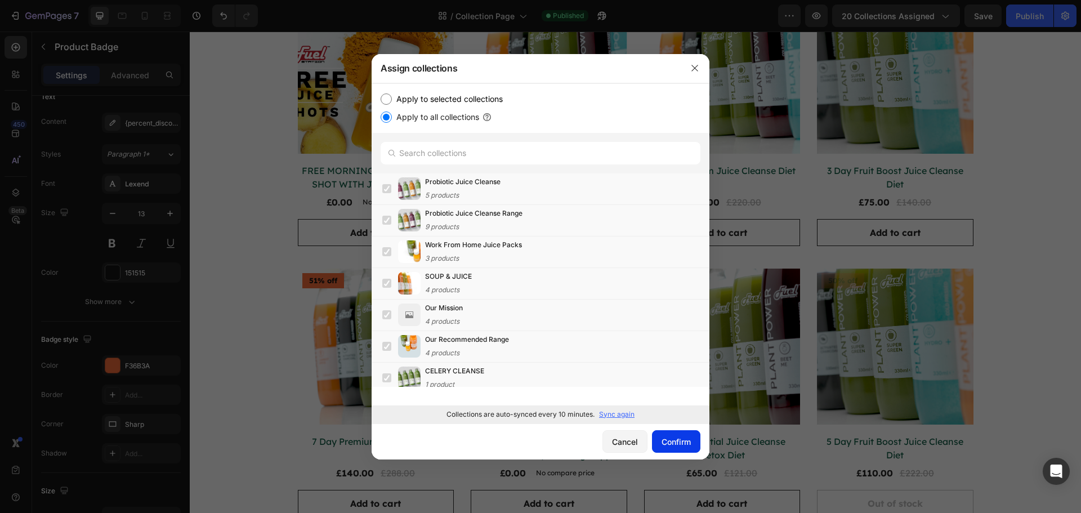
click at [675, 436] on div "Confirm" at bounding box center [676, 442] width 29 height 12
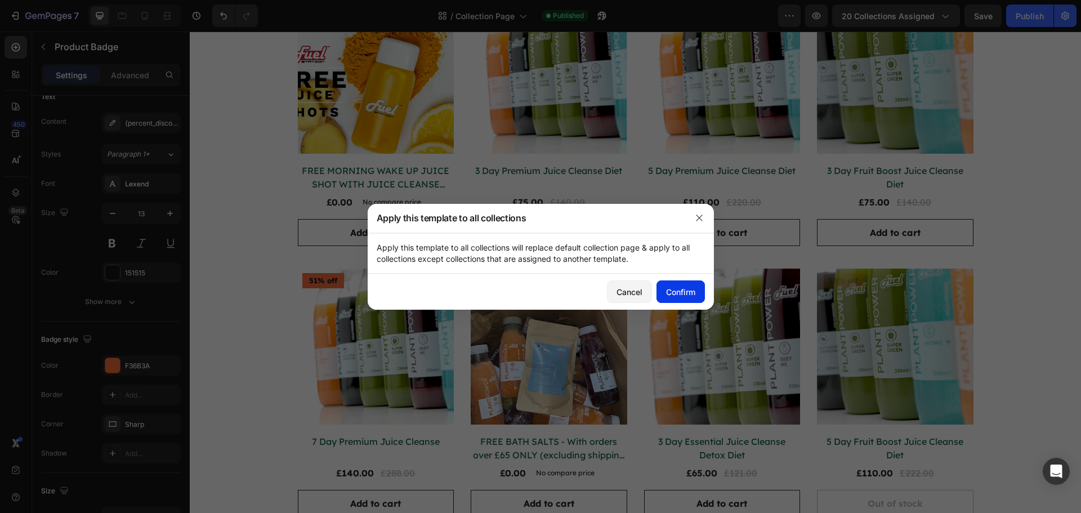
click at [687, 299] on button "Confirm" at bounding box center [681, 291] width 48 height 23
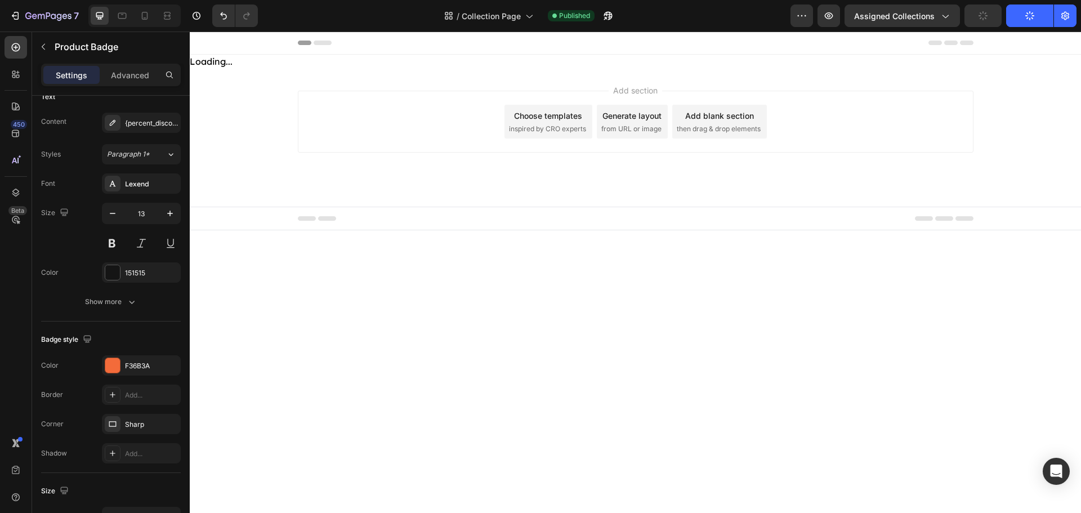
scroll to position [0, 0]
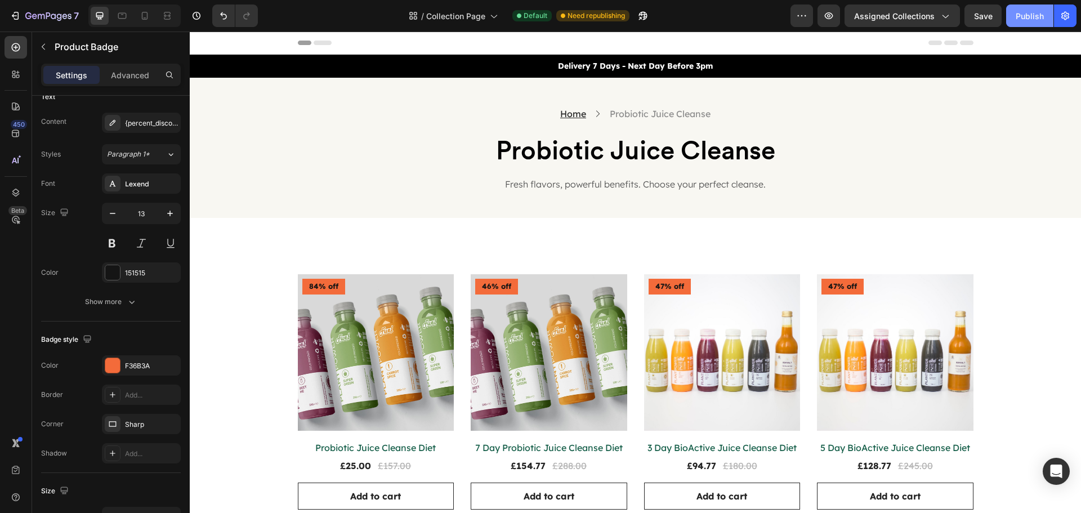
click at [1019, 20] on div "Publish" at bounding box center [1030, 16] width 28 height 12
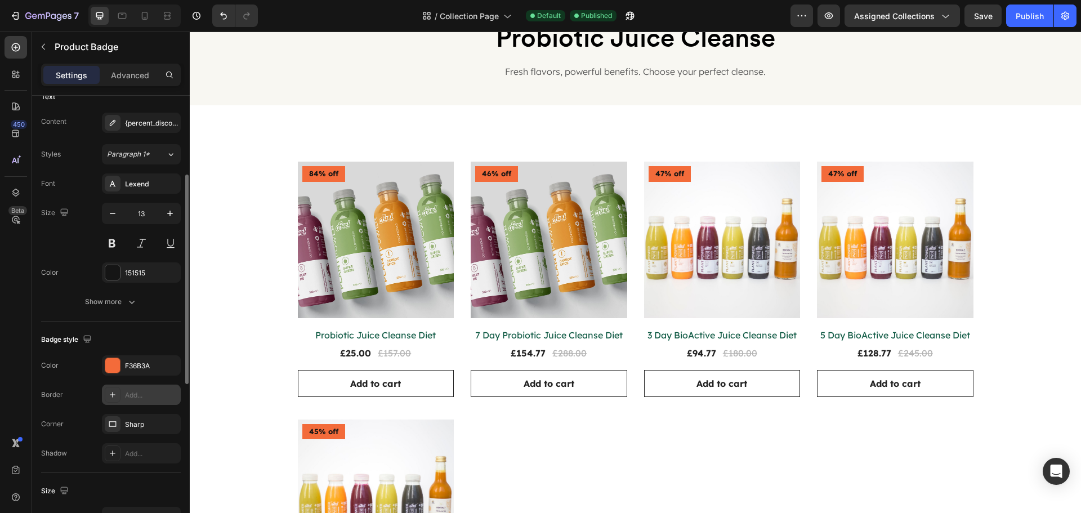
scroll to position [225, 0]
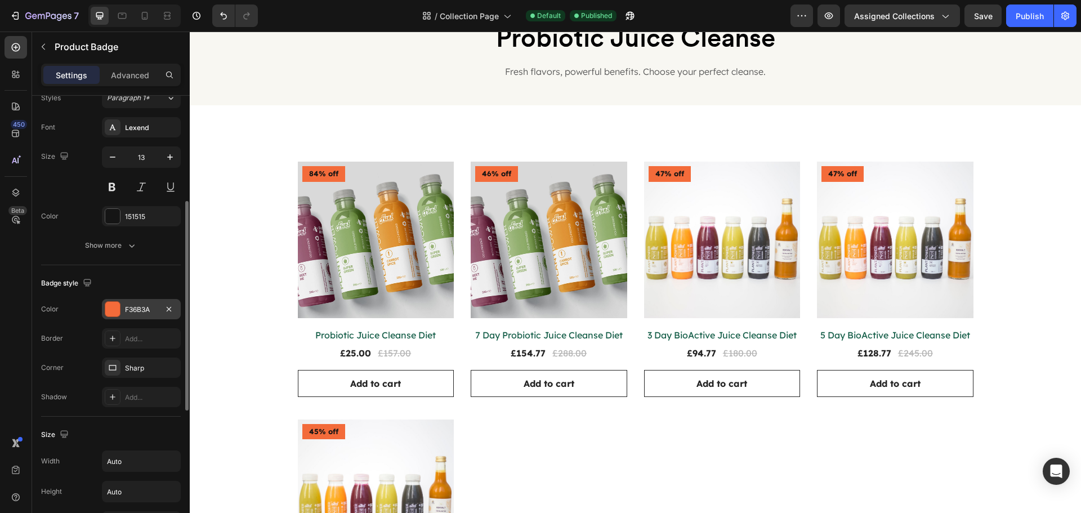
click at [137, 310] on div "F36B3A" at bounding box center [141, 310] width 33 height 10
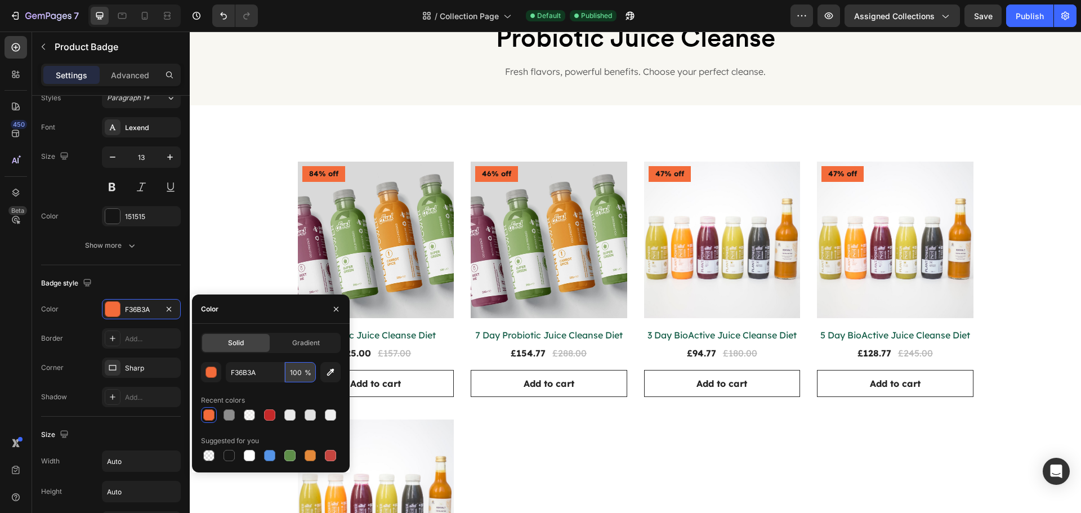
click at [292, 373] on input "100" at bounding box center [300, 372] width 31 height 20
type input "60"
click at [227, 412] on div at bounding box center [271, 415] width 140 height 16
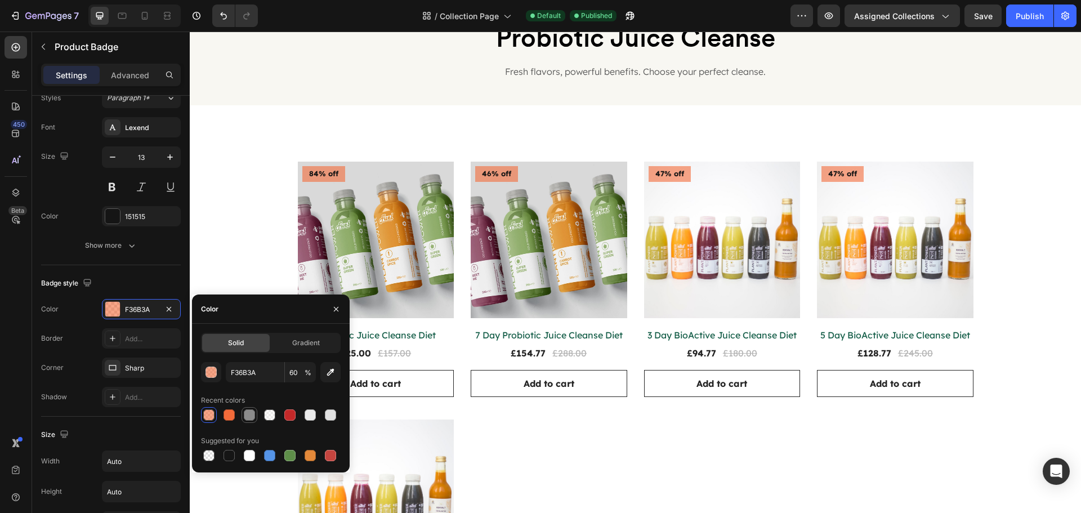
click at [246, 415] on div at bounding box center [249, 414] width 11 height 11
type input "8C8C8C"
type input "100"
click at [213, 372] on div "button" at bounding box center [211, 372] width 11 height 11
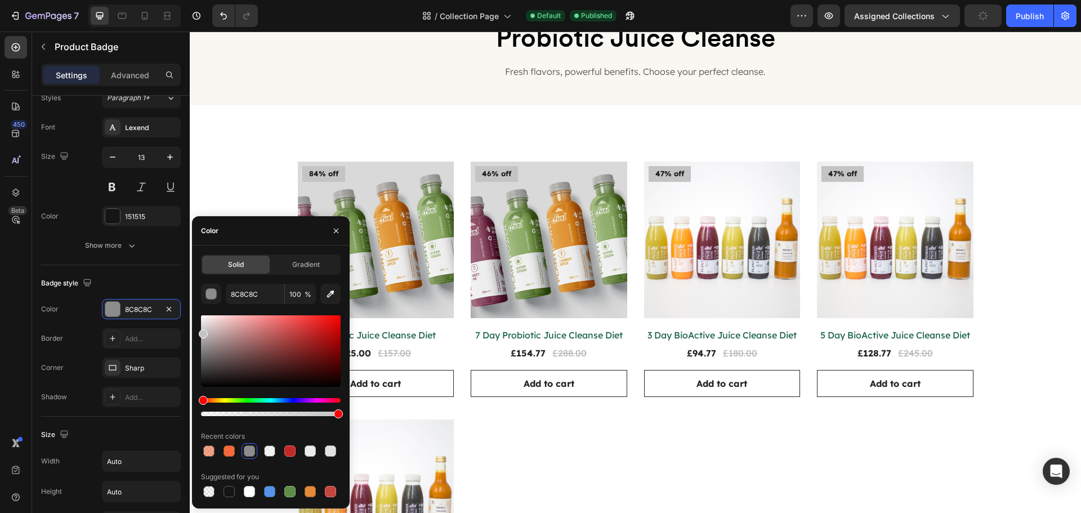
type input "C4C4C4"
drag, startPoint x: 207, startPoint y: 341, endPoint x: 193, endPoint y: 332, distance: 17.2
click at [193, 332] on div "Solid Gradient C4C4C4 100 % Recent colors Suggested for you" at bounding box center [271, 377] width 158 height 245
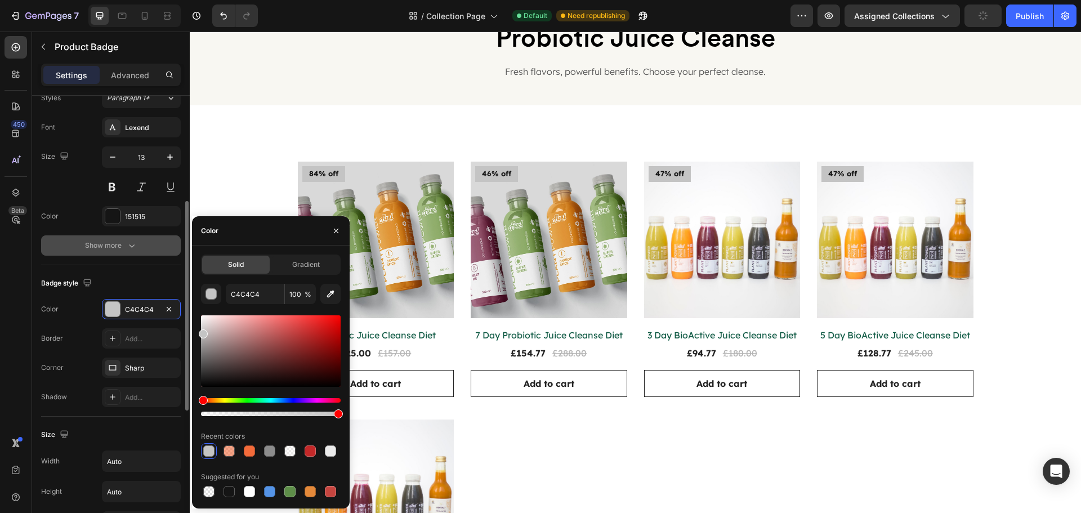
click at [160, 241] on button "Show more" at bounding box center [111, 245] width 140 height 20
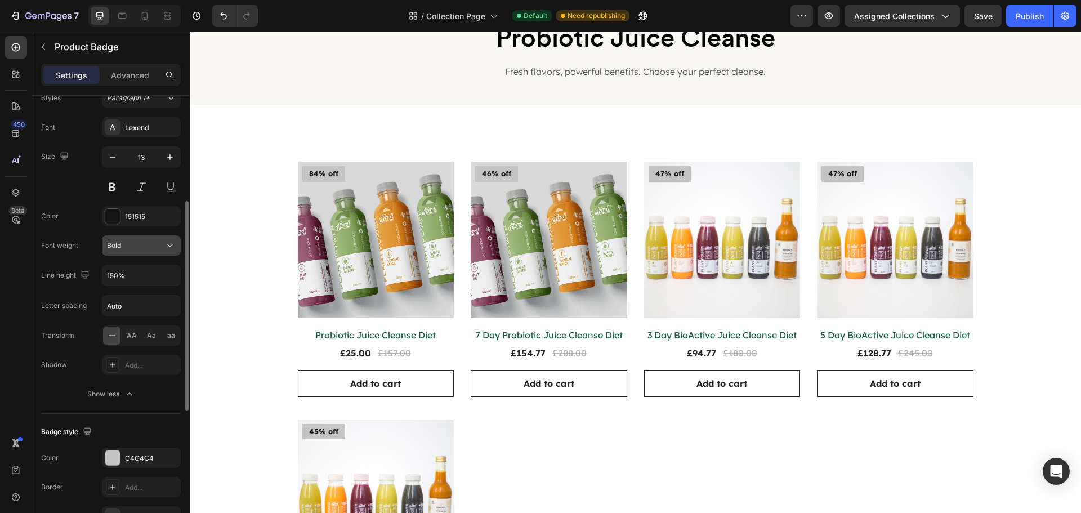
click at [161, 240] on div "Bold" at bounding box center [135, 245] width 57 height 10
click at [44, 251] on div "Font weight" at bounding box center [59, 245] width 37 height 18
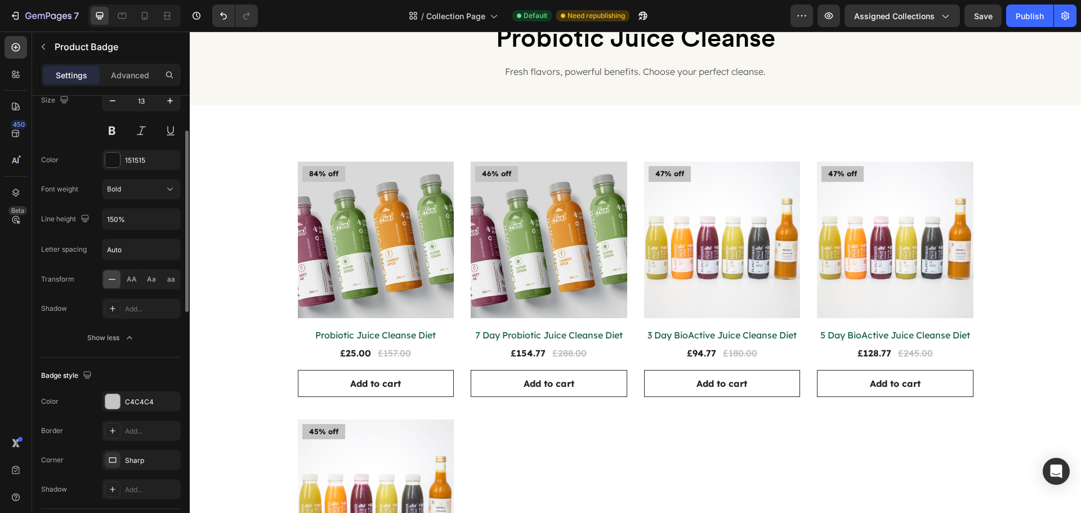
scroll to position [225, 0]
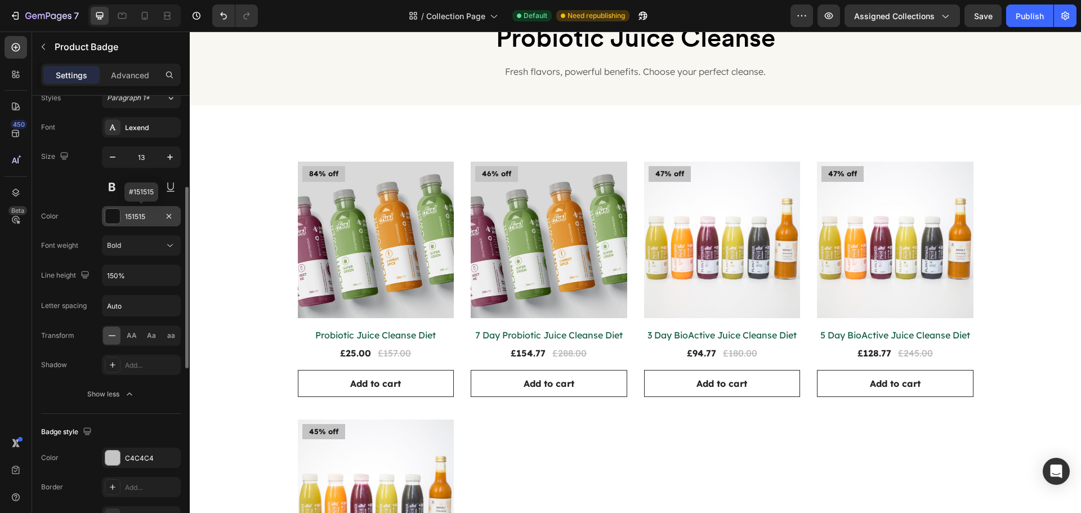
click at [108, 216] on div at bounding box center [112, 216] width 15 height 15
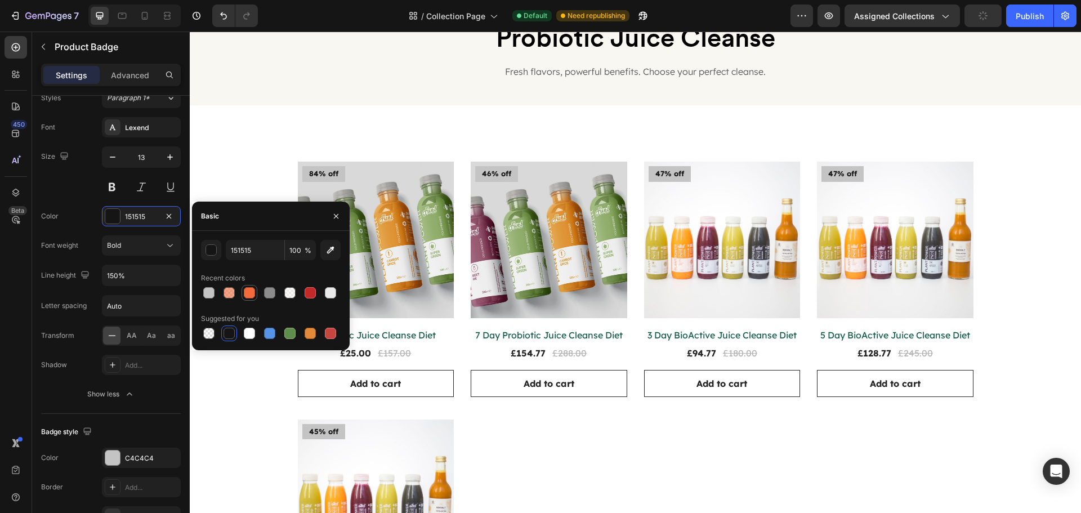
click at [245, 291] on div at bounding box center [249, 292] width 11 height 11
click at [222, 328] on div at bounding box center [229, 334] width 14 height 14
type input "151515"
click at [1028, 20] on div "Publish" at bounding box center [1030, 16] width 28 height 12
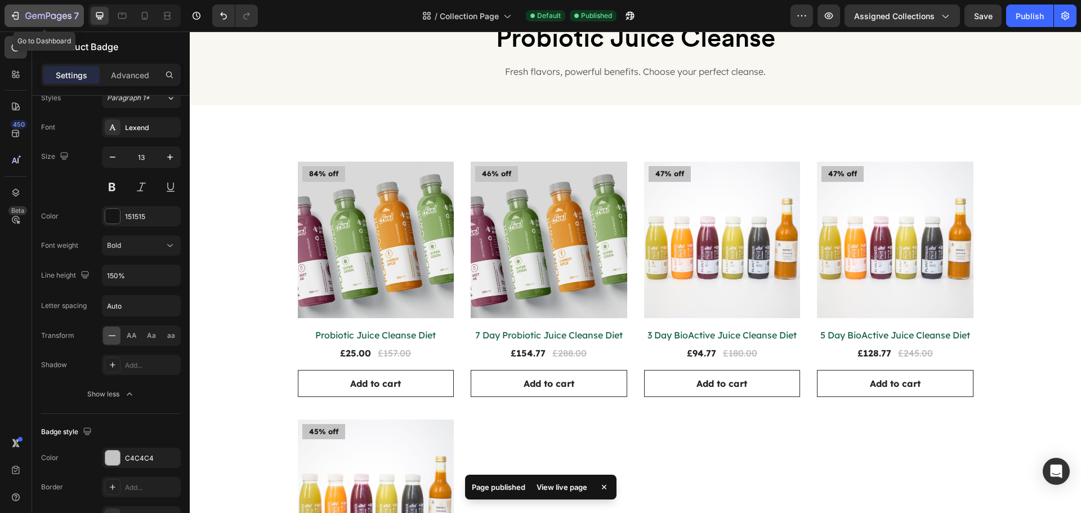
click at [32, 19] on icon "button" at bounding box center [48, 17] width 46 height 10
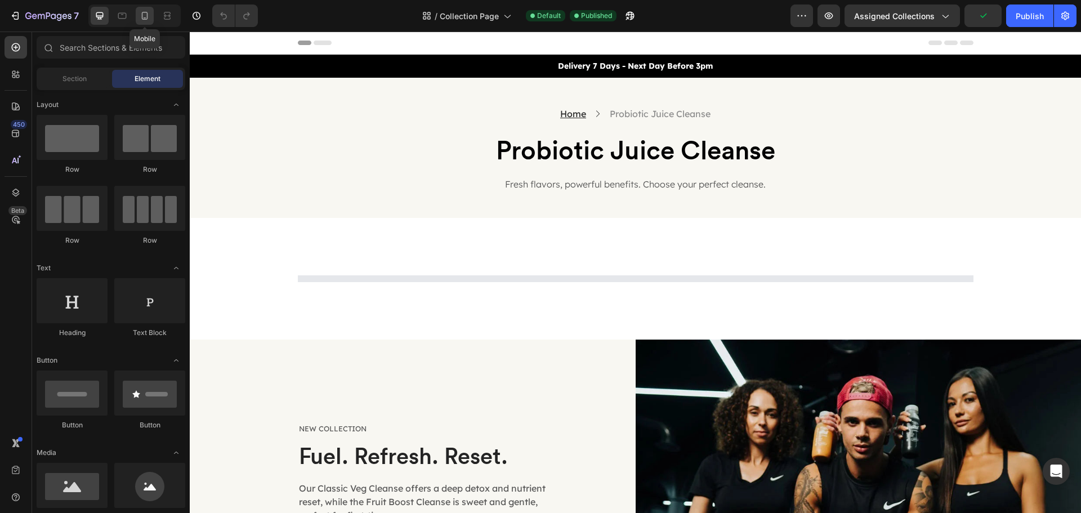
click at [141, 15] on icon at bounding box center [144, 15] width 11 height 11
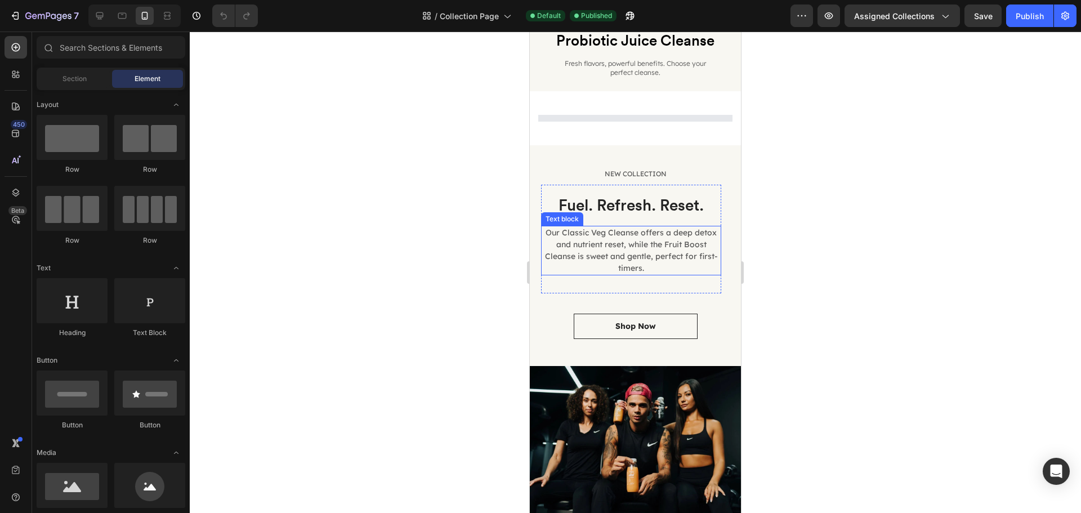
scroll to position [56, 0]
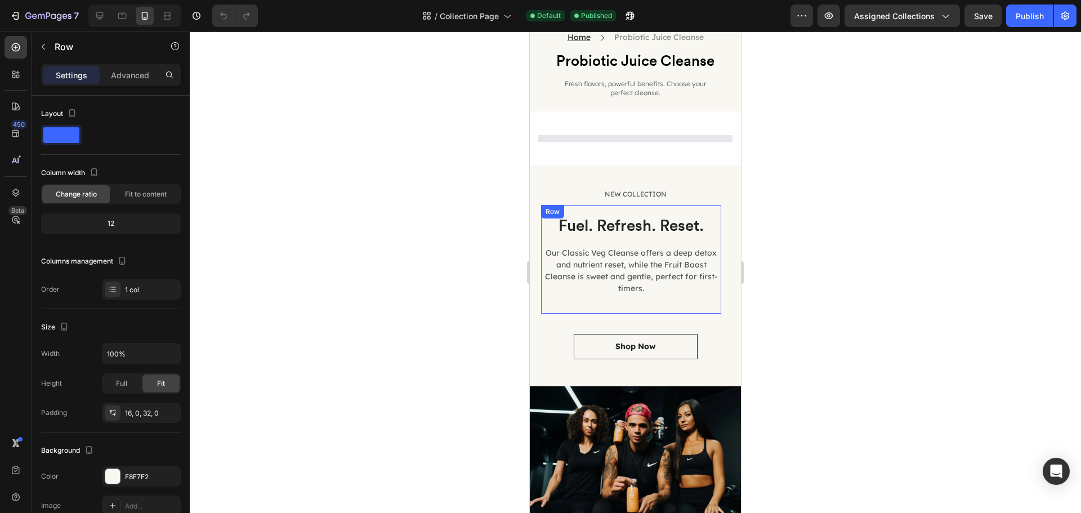
click at [664, 302] on div "Fuel. Refresh. Reset. Text block Our Classic Veg Cleanse offers a deep detox an…" at bounding box center [631, 259] width 180 height 108
click at [570, 214] on div "Row" at bounding box center [564, 216] width 19 height 10
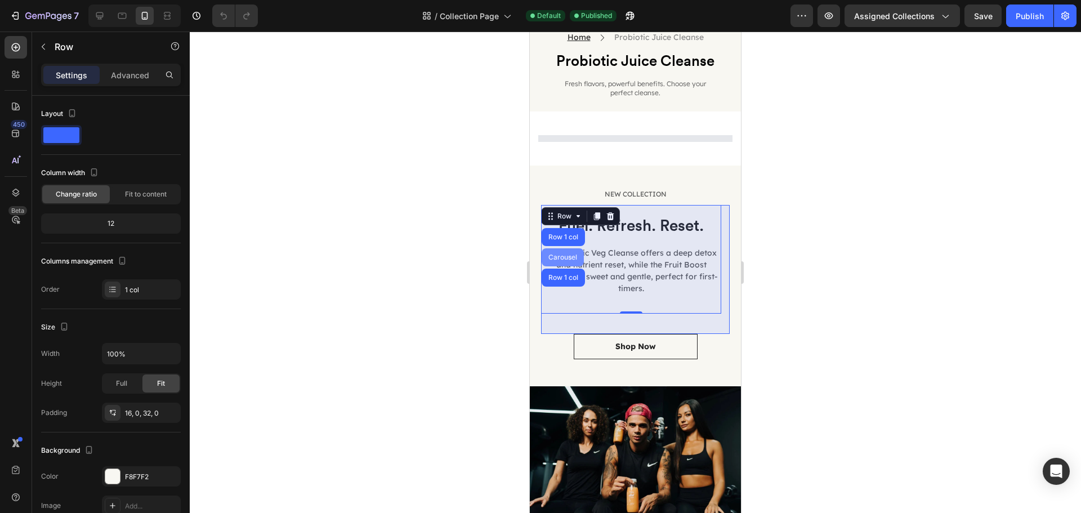
click at [563, 251] on div "Carousel" at bounding box center [563, 257] width 42 height 18
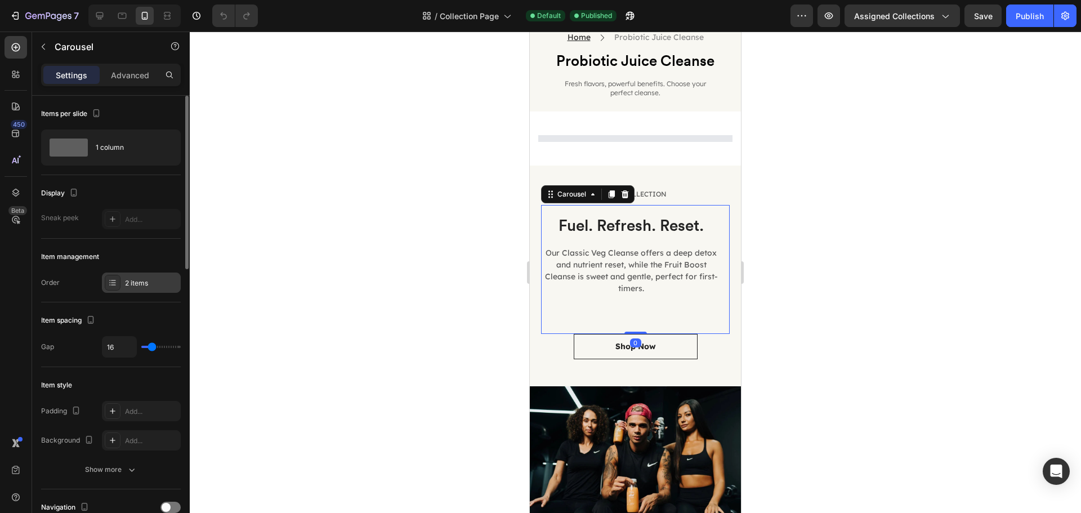
click at [128, 273] on div "2 items" at bounding box center [141, 283] width 79 height 20
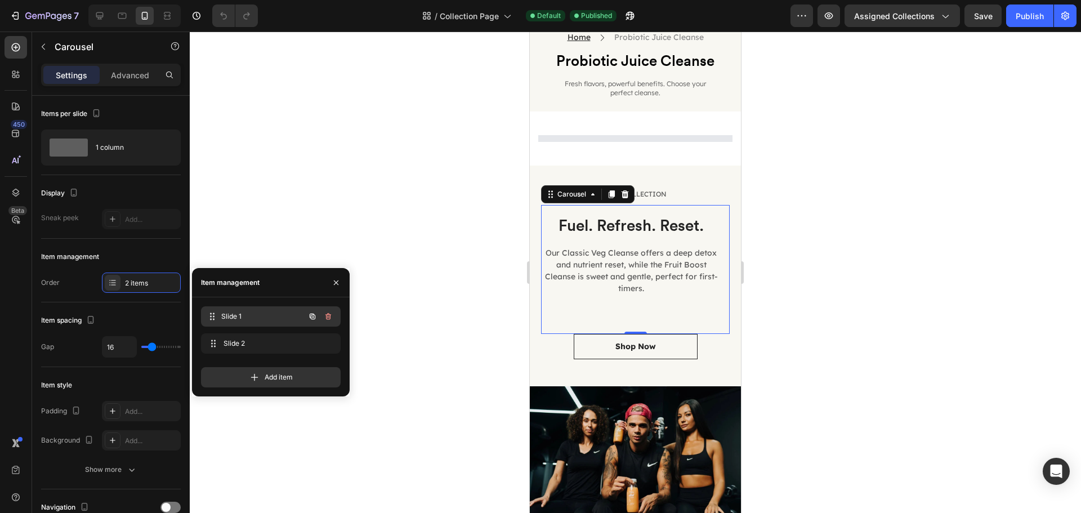
click at [244, 315] on span "Slide 1" at bounding box center [262, 316] width 83 height 10
click at [244, 336] on div "Slide 2 Slide 2" at bounding box center [255, 344] width 99 height 16
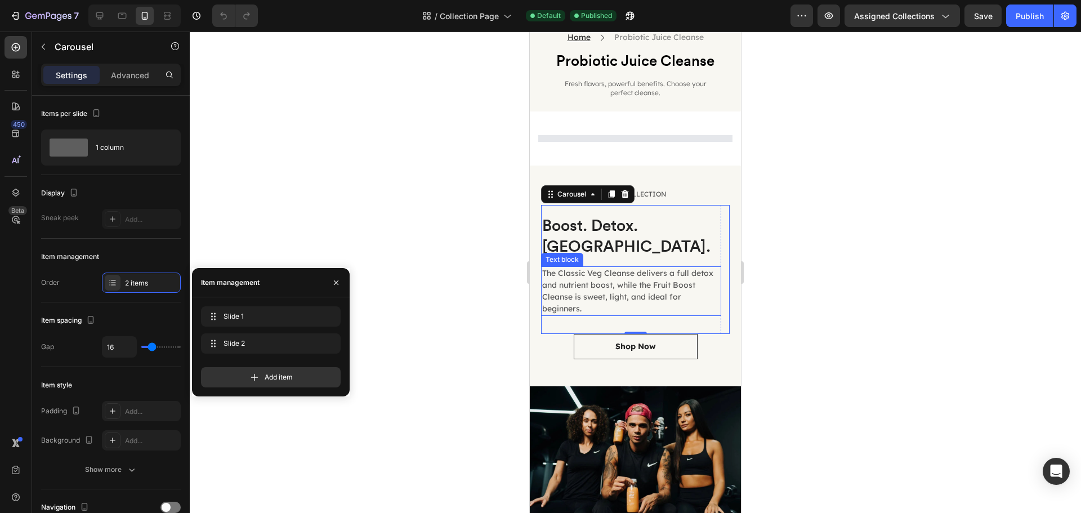
click at [566, 272] on p "The Classic Veg Cleanse delivers a full detox and nutrient boost, while the Fru…" at bounding box center [631, 290] width 178 height 47
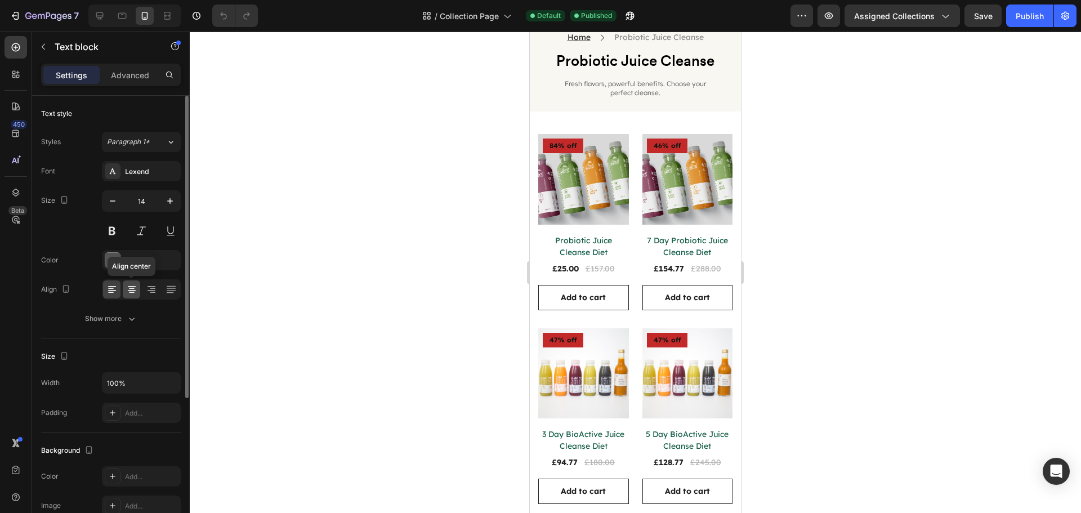
click at [133, 287] on icon at bounding box center [132, 286] width 8 height 1
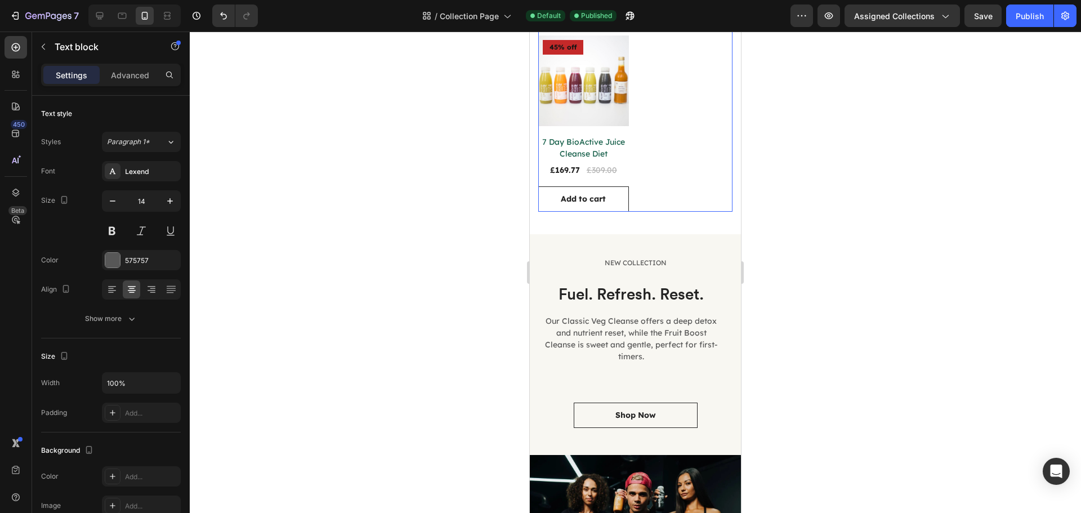
scroll to position [563, 0]
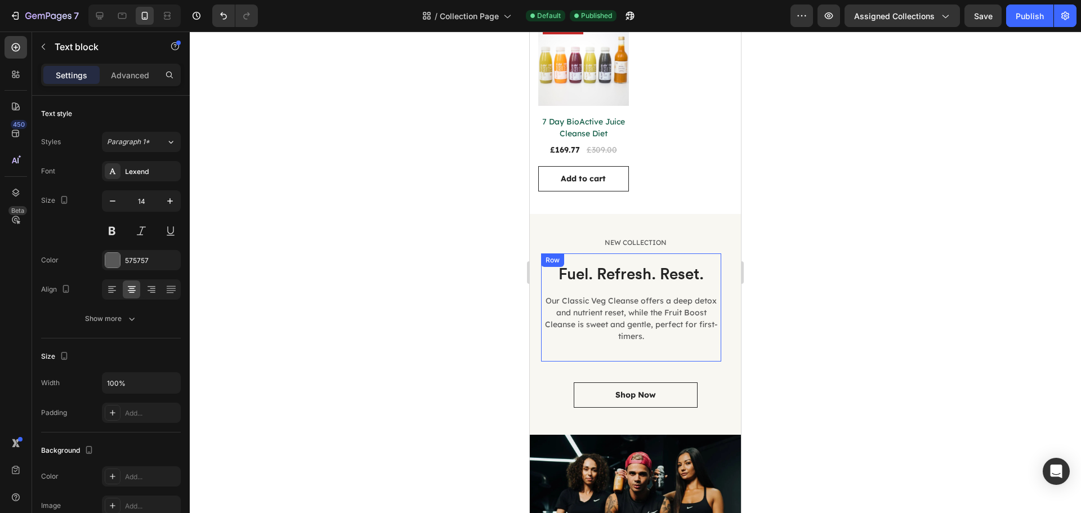
click at [627, 279] on div "Fuel. Refresh. Reset. Text block Our Classic Veg Cleanse offers a deep detox an…" at bounding box center [631, 302] width 180 height 81
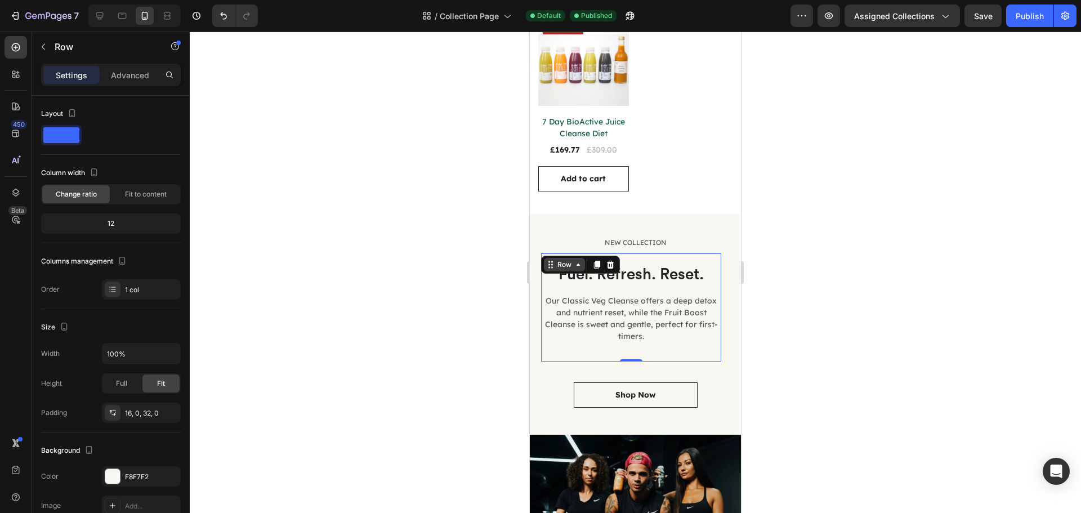
click at [566, 260] on div "Row" at bounding box center [564, 265] width 19 height 10
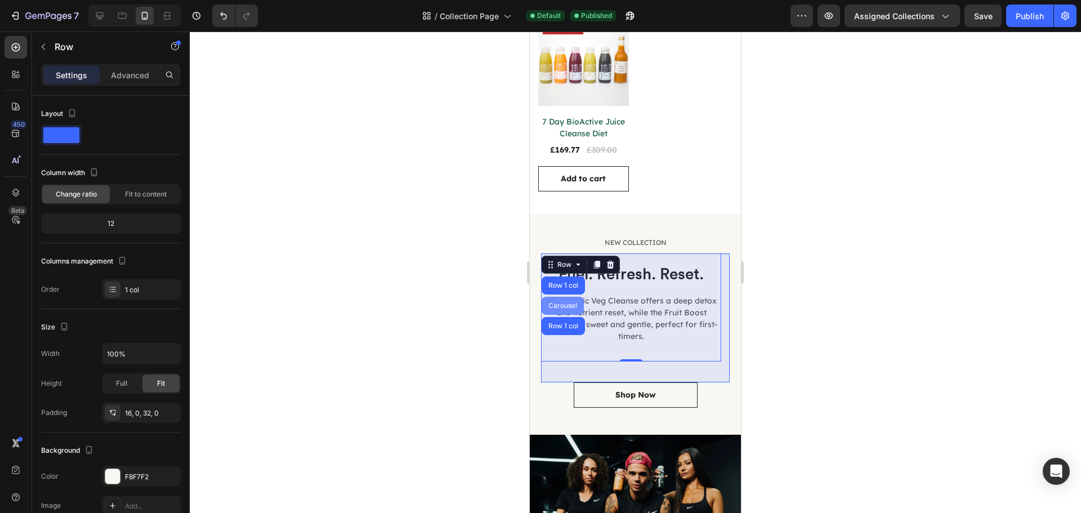
click at [564, 302] on div "Carousel" at bounding box center [562, 305] width 33 height 7
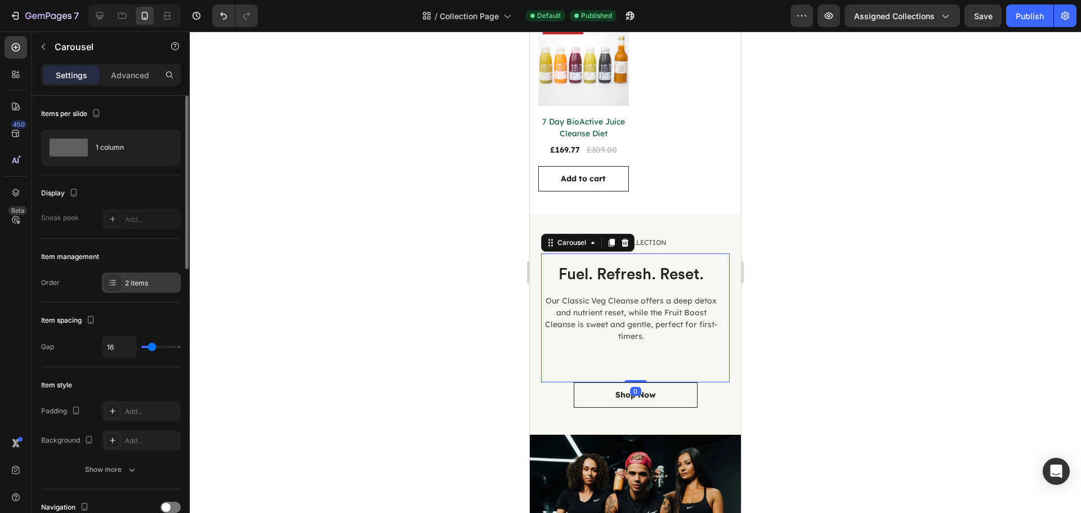
click at [127, 278] on div "2 items" at bounding box center [151, 283] width 53 height 10
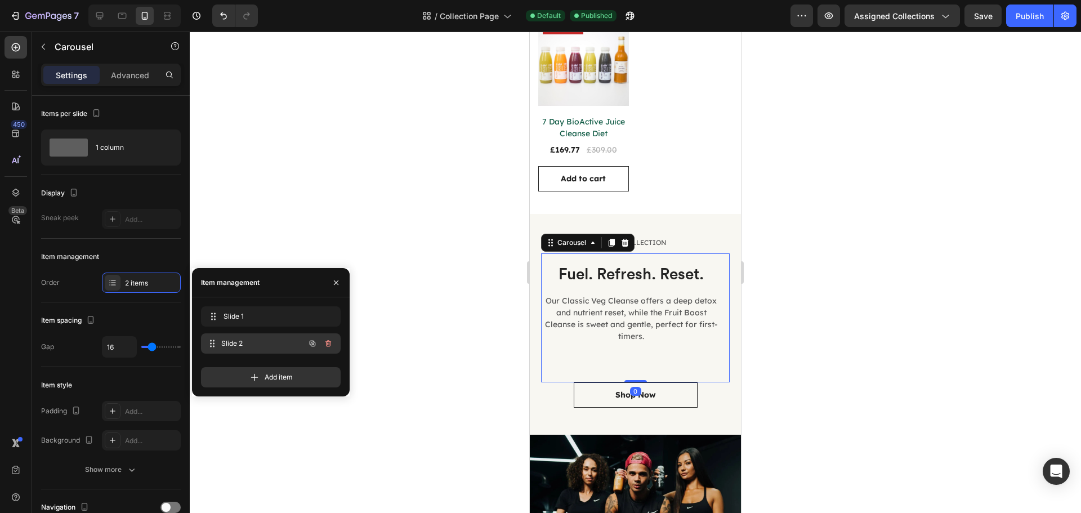
click at [240, 337] on div "Slide 2 Slide 2" at bounding box center [255, 344] width 99 height 16
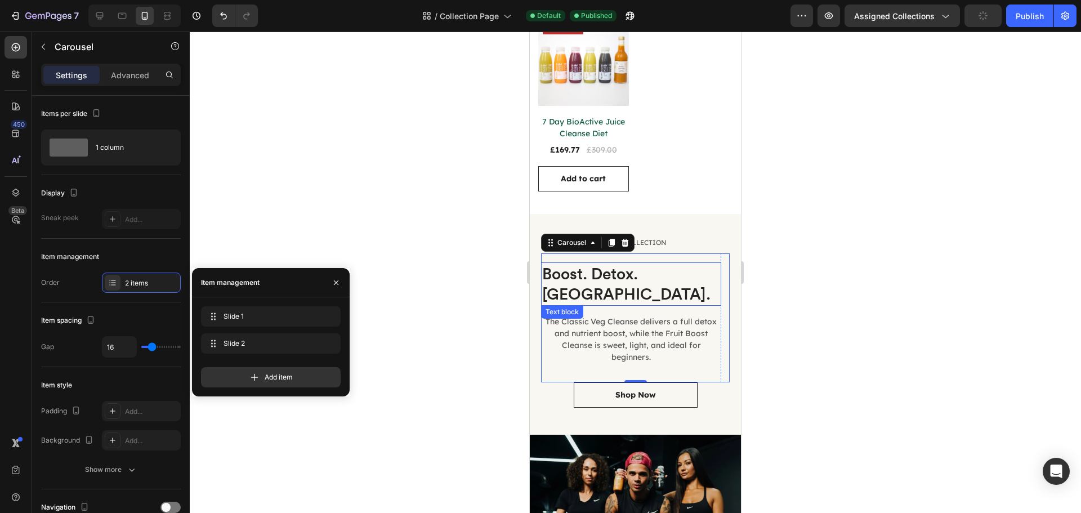
click at [618, 267] on p "Boost. Detox. [GEOGRAPHIC_DATA]." at bounding box center [631, 284] width 178 height 41
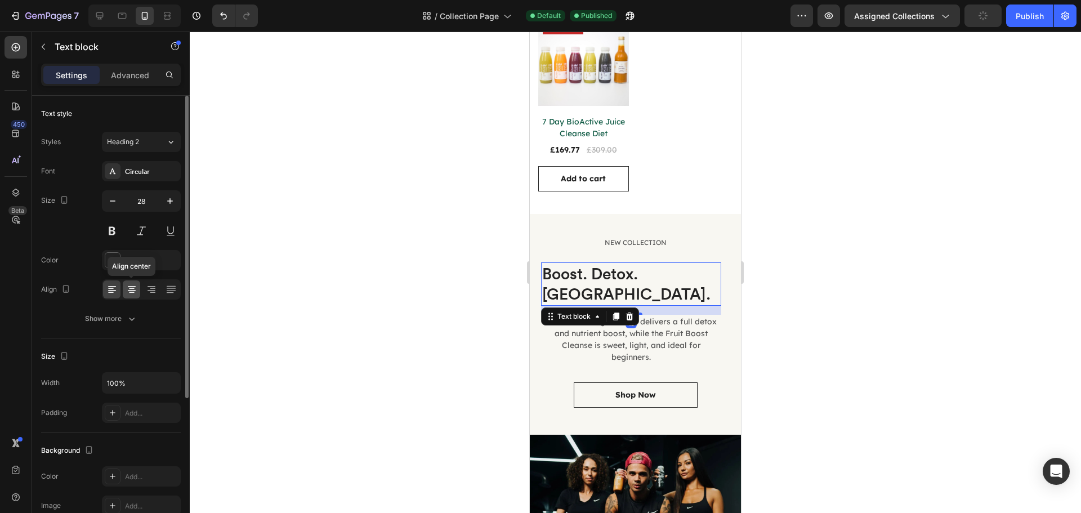
click at [132, 286] on icon at bounding box center [132, 286] width 8 height 1
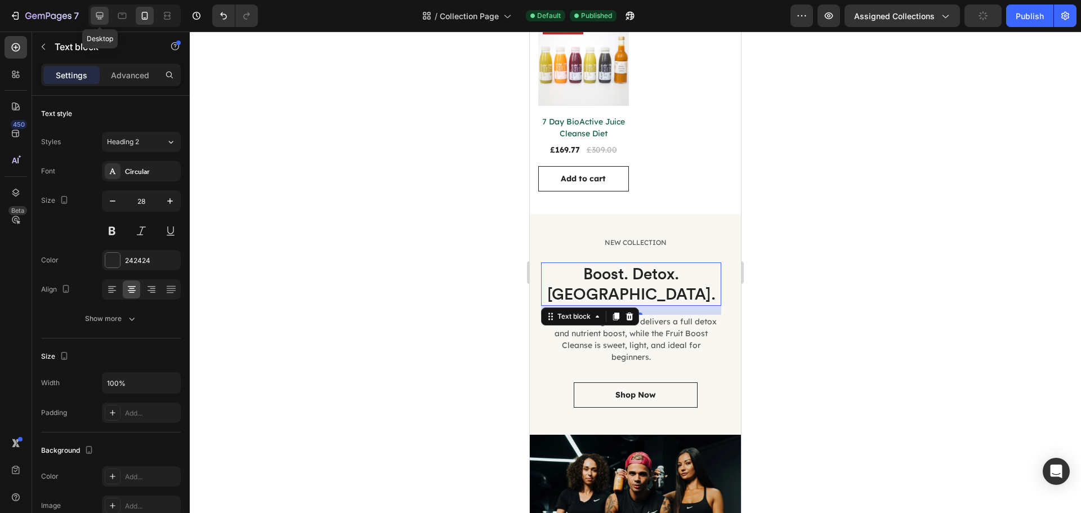
click at [105, 16] on icon at bounding box center [99, 15] width 11 height 11
type input "40"
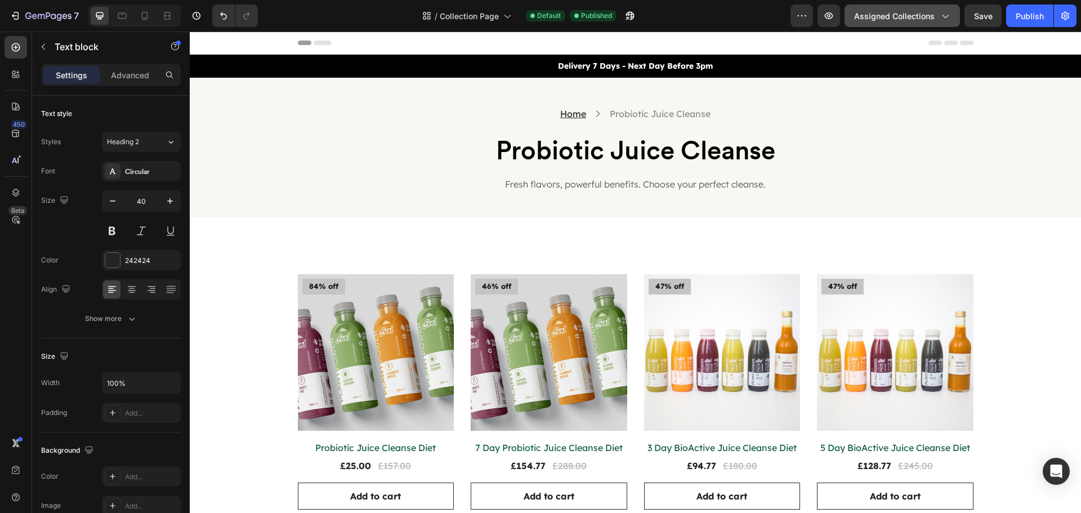
click at [947, 16] on icon "button" at bounding box center [944, 15] width 11 height 11
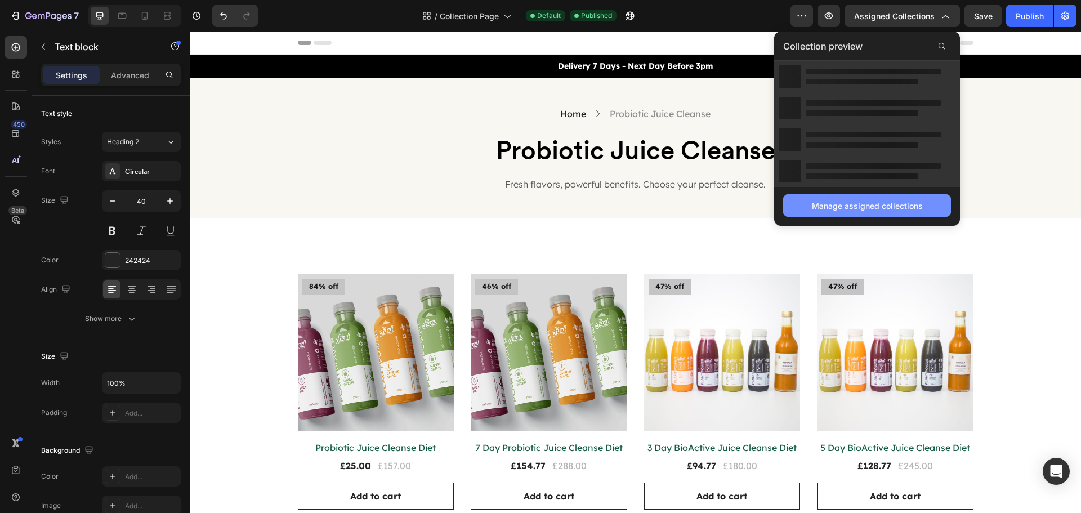
click at [885, 206] on div "Manage assigned collections" at bounding box center [867, 206] width 111 height 12
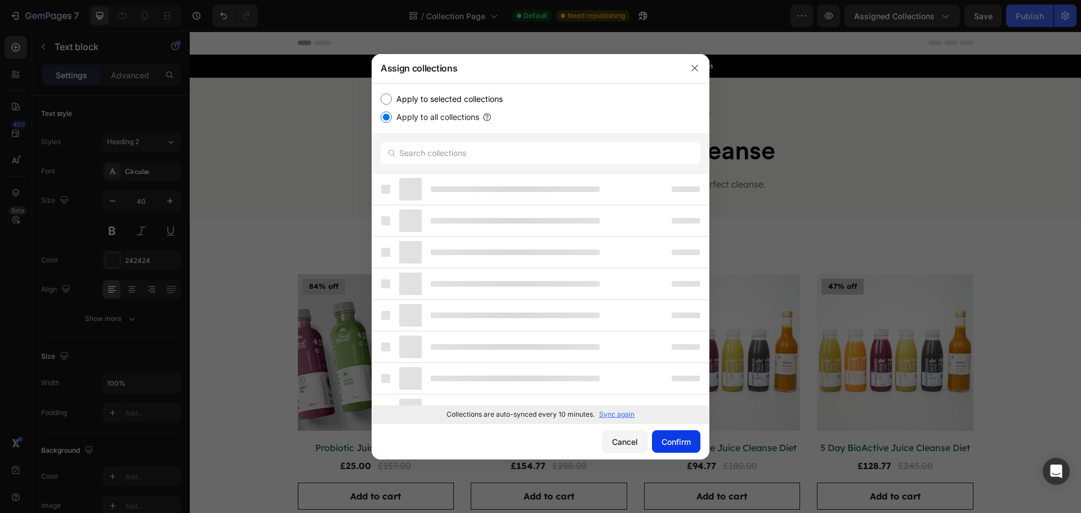
click at [662, 439] on div "Confirm" at bounding box center [676, 442] width 29 height 12
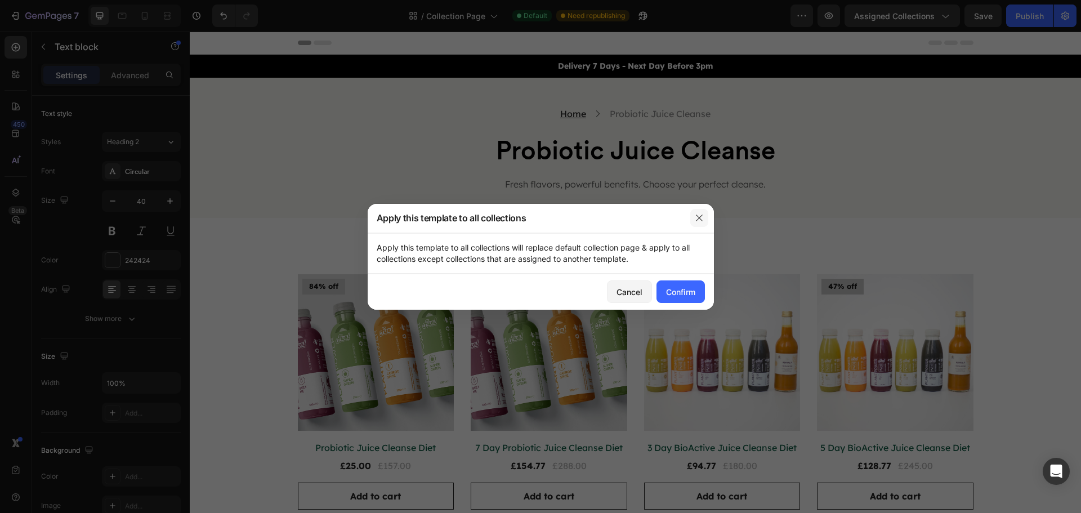
click at [698, 217] on icon "button" at bounding box center [699, 218] width 6 height 6
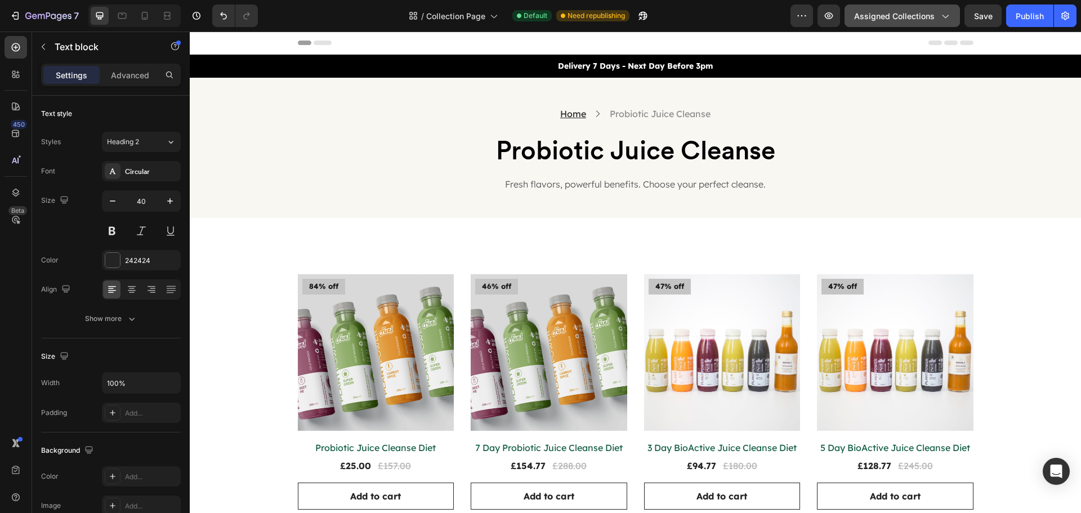
click at [915, 25] on button "Assigned Collections" at bounding box center [902, 16] width 115 height 23
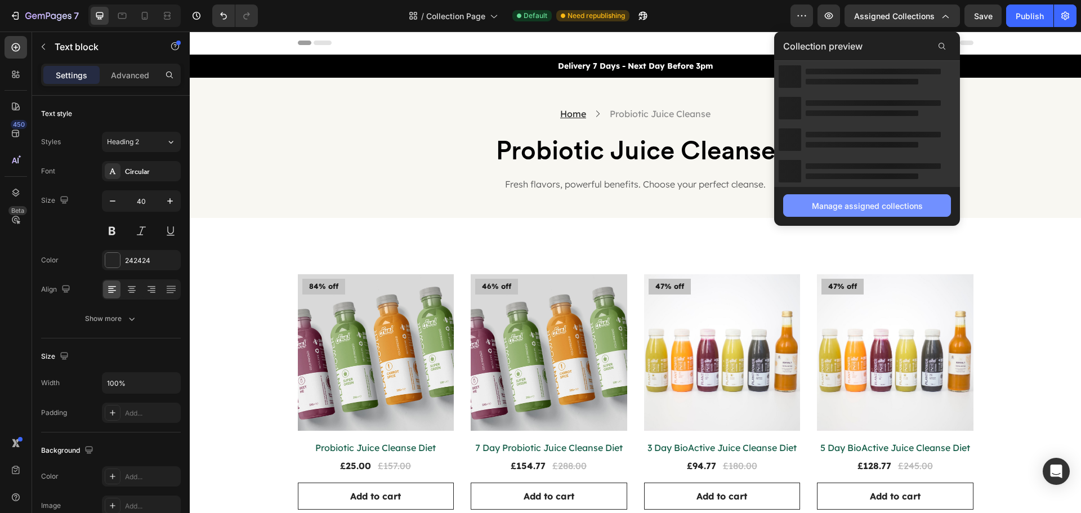
click at [860, 206] on div "Manage assigned collections" at bounding box center [867, 206] width 111 height 12
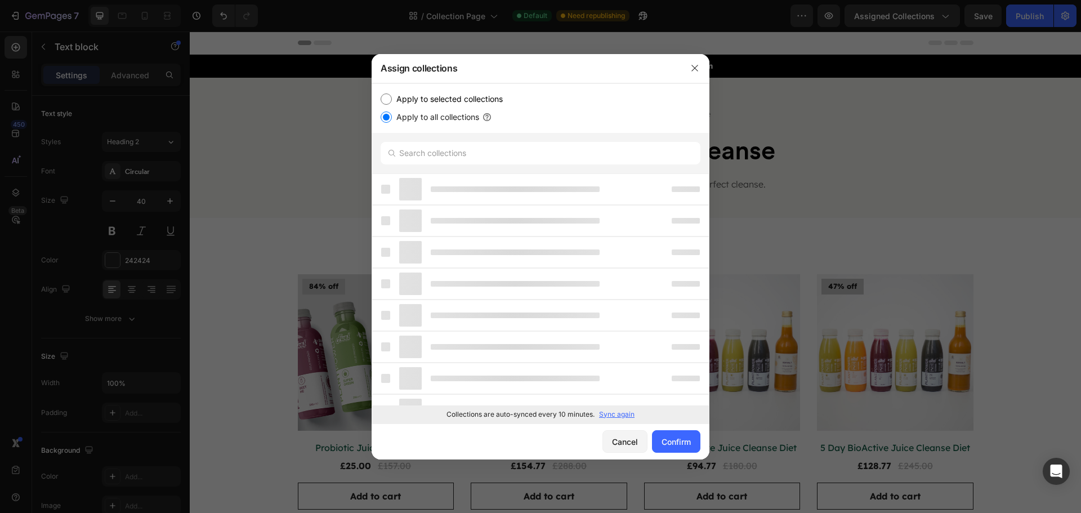
click at [465, 99] on label "Apply to selected collections" at bounding box center [447, 99] width 111 height 14
click at [392, 99] on input "Apply to selected collections" at bounding box center [386, 98] width 11 height 11
radio input "true"
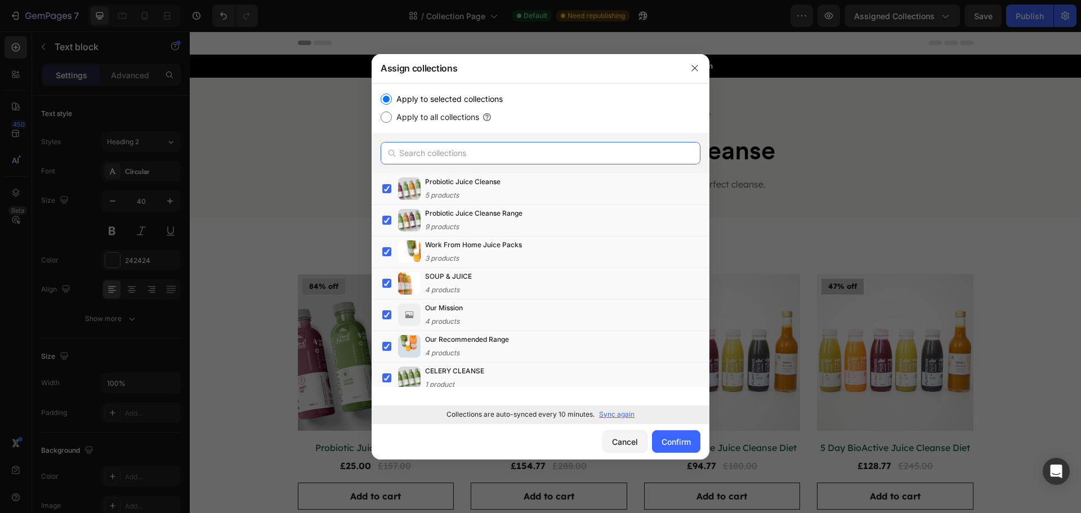
click at [485, 156] on input "text" at bounding box center [541, 153] width 320 height 23
paste input "Speciality Cleanses"
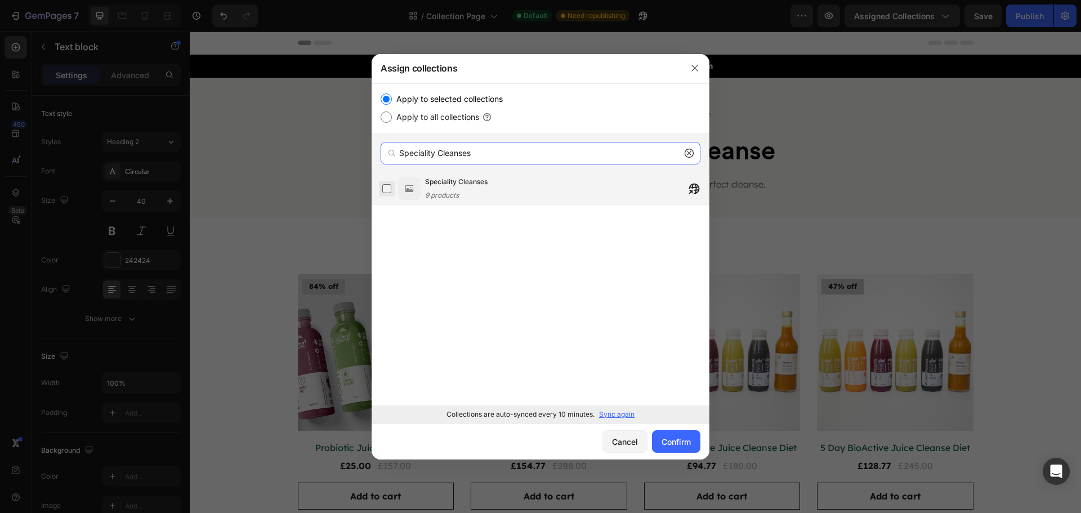
type input "Speciality Cleanses"
click at [391, 185] on label at bounding box center [386, 188] width 9 height 9
click at [688, 153] on icon at bounding box center [689, 153] width 9 height 9
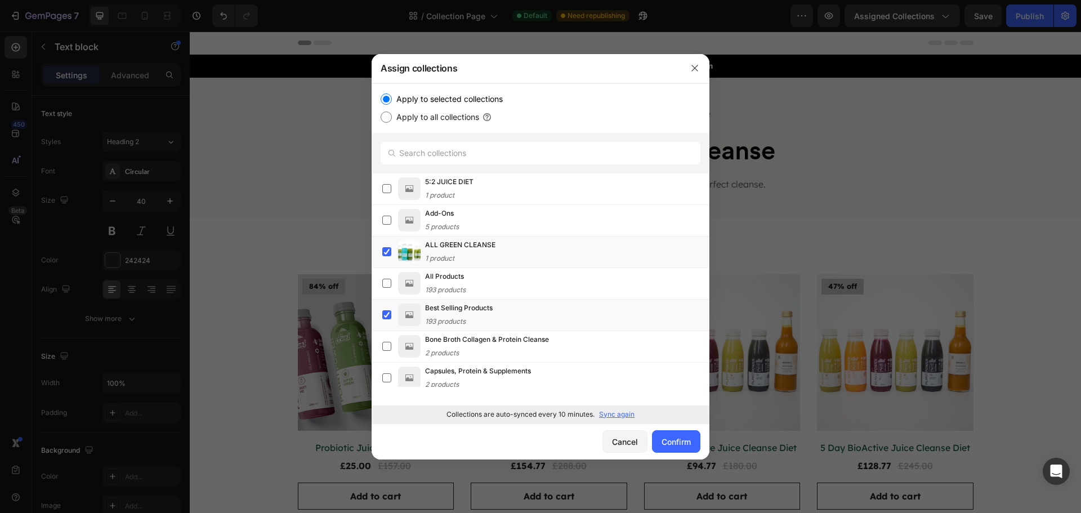
click at [452, 113] on label "Apply to all collections" at bounding box center [435, 117] width 87 height 14
click at [392, 113] on input "Apply to all collections" at bounding box center [386, 116] width 11 height 11
radio input "true"
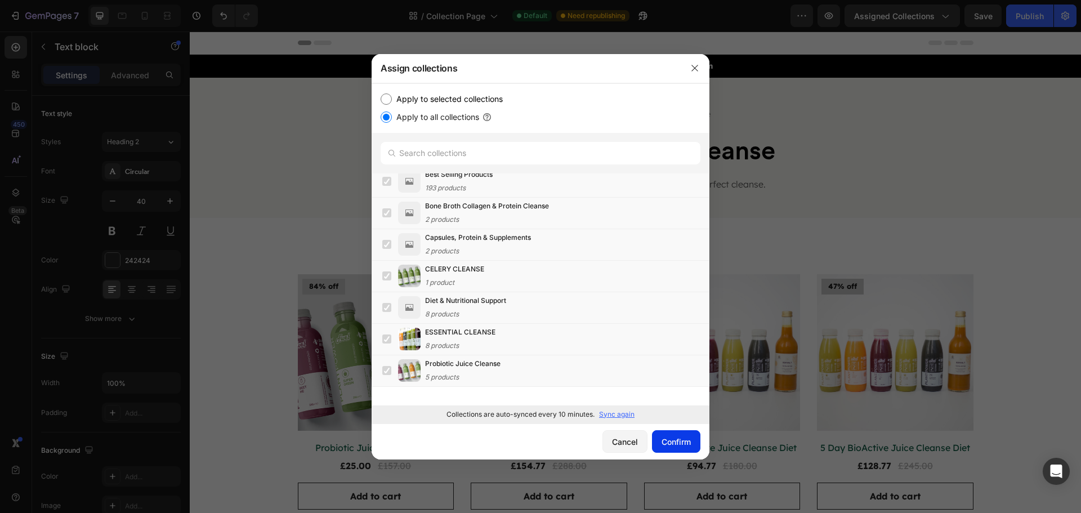
click at [665, 440] on div "Confirm" at bounding box center [676, 442] width 29 height 12
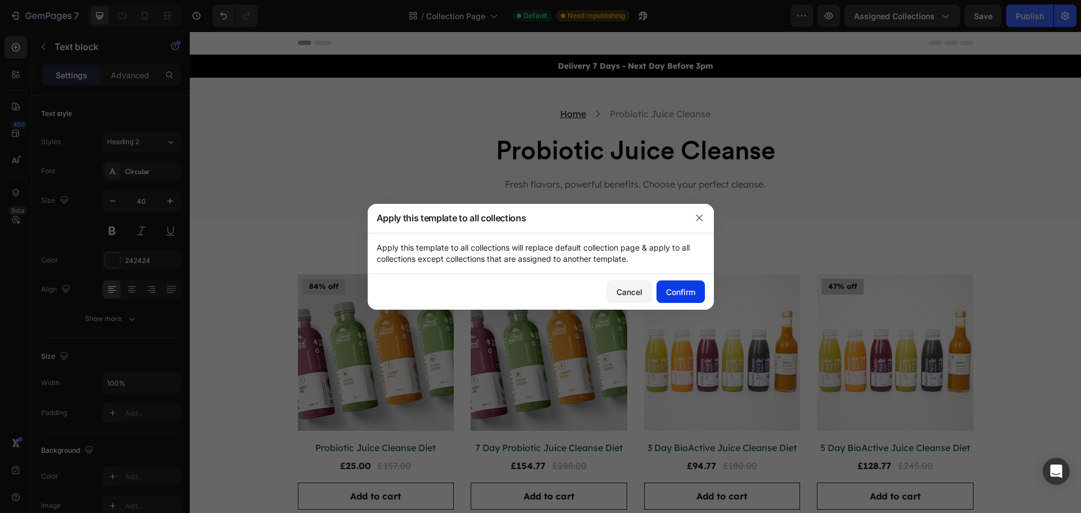
click at [677, 292] on div "Confirm" at bounding box center [680, 292] width 29 height 12
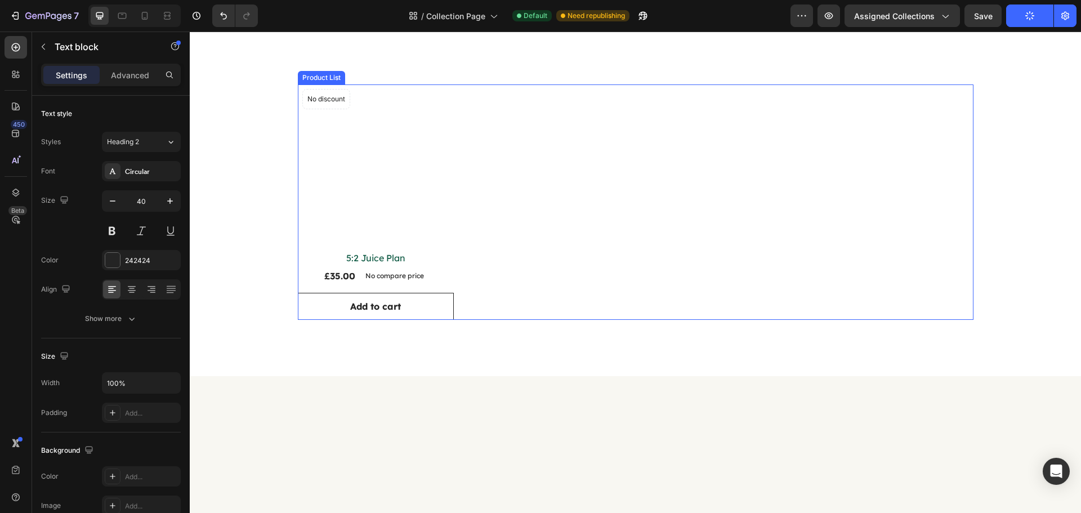
scroll to position [0, 0]
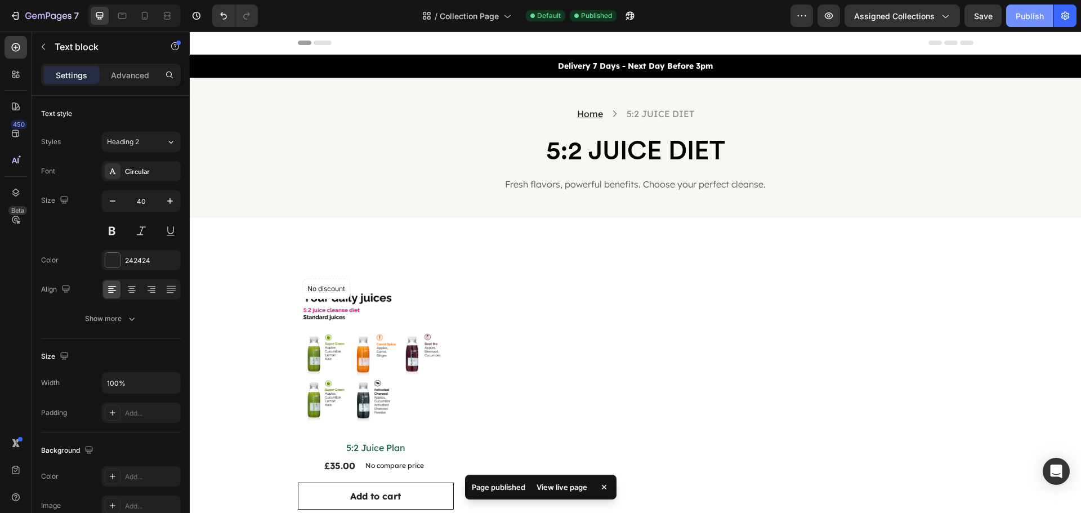
click at [1019, 21] on div "Publish" at bounding box center [1030, 16] width 28 height 12
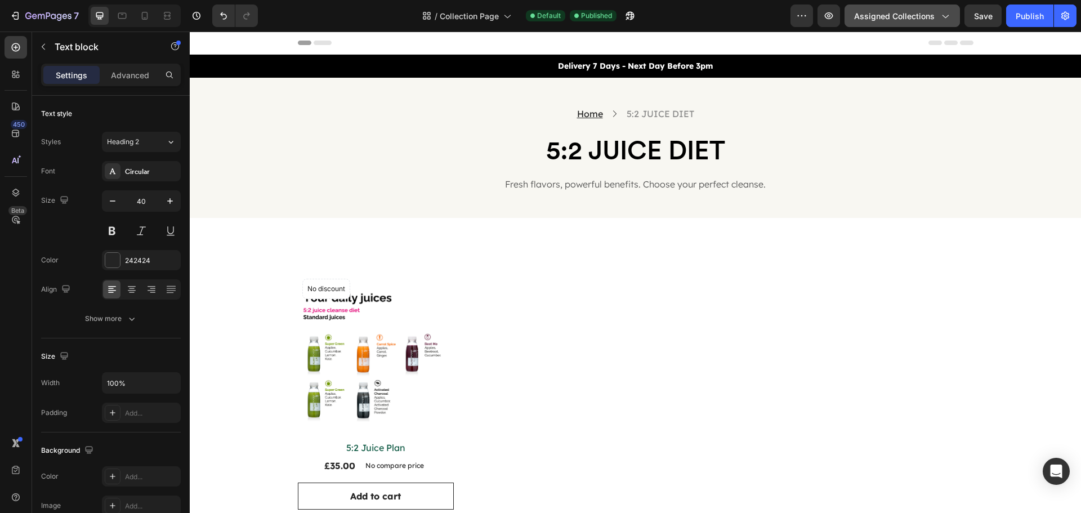
click at [911, 21] on span "Assigned Collections" at bounding box center [894, 16] width 81 height 12
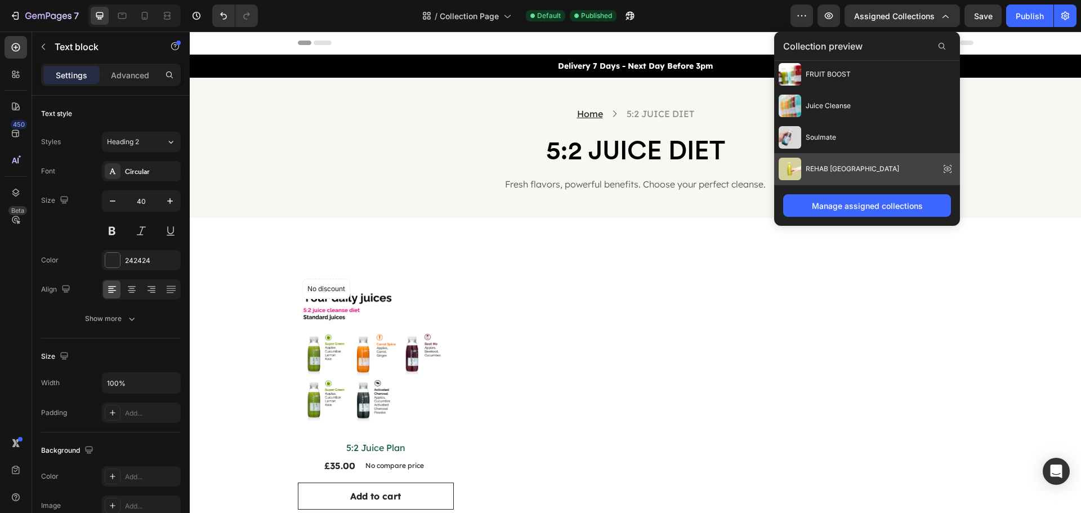
scroll to position [538, 0]
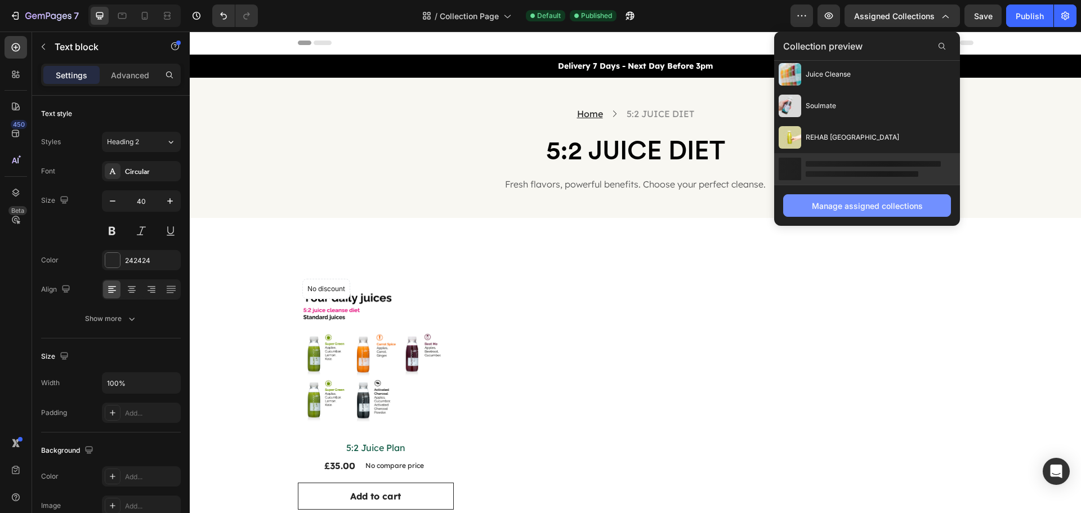
click at [883, 207] on div "Manage assigned collections" at bounding box center [867, 206] width 111 height 12
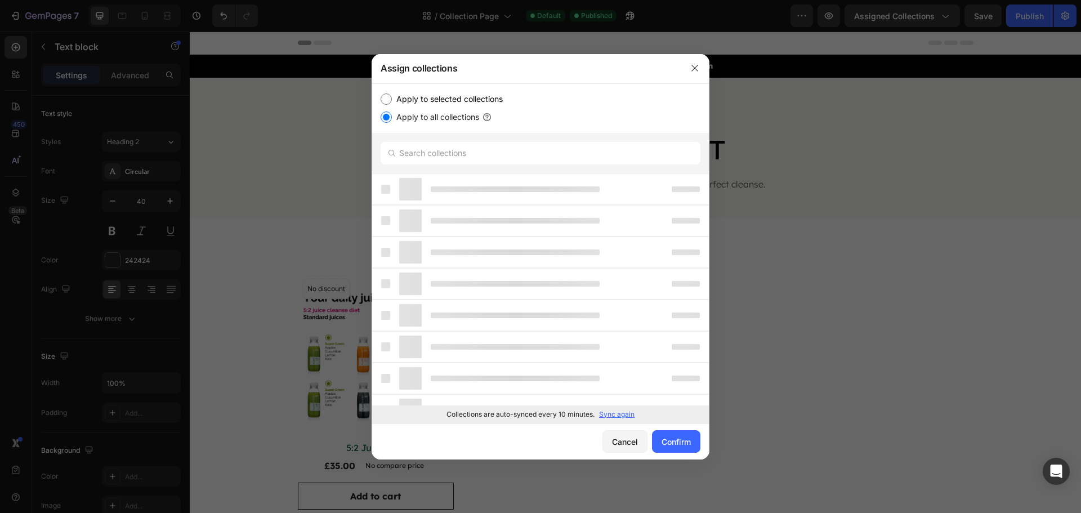
click at [466, 97] on label "Apply to selected collections" at bounding box center [447, 99] width 111 height 14
click at [392, 97] on input "Apply to selected collections" at bounding box center [386, 98] width 11 height 11
radio input "true"
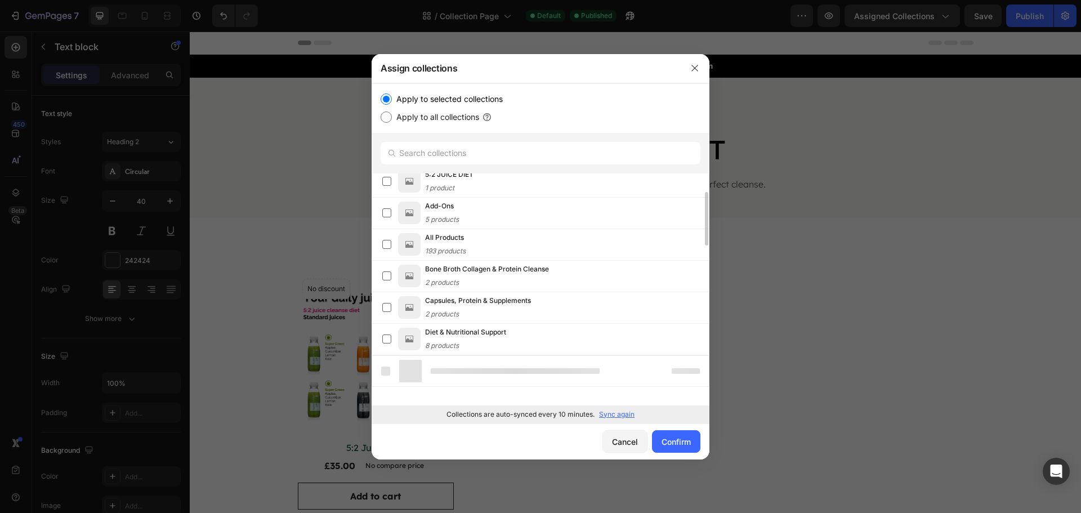
scroll to position [525, 0]
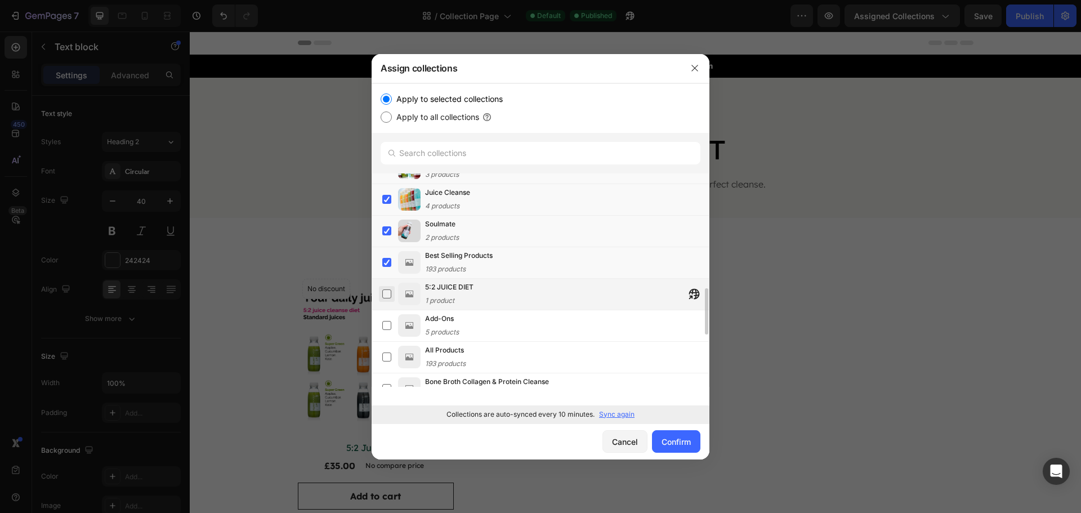
click at [387, 293] on label at bounding box center [386, 293] width 9 height 9
click at [386, 359] on label at bounding box center [386, 356] width 9 height 9
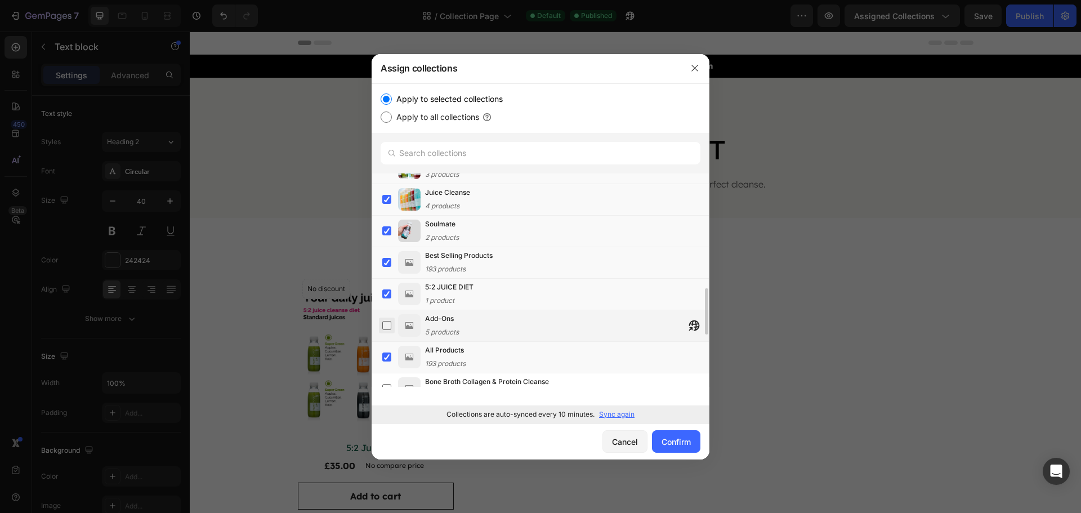
click at [389, 323] on label at bounding box center [386, 325] width 9 height 9
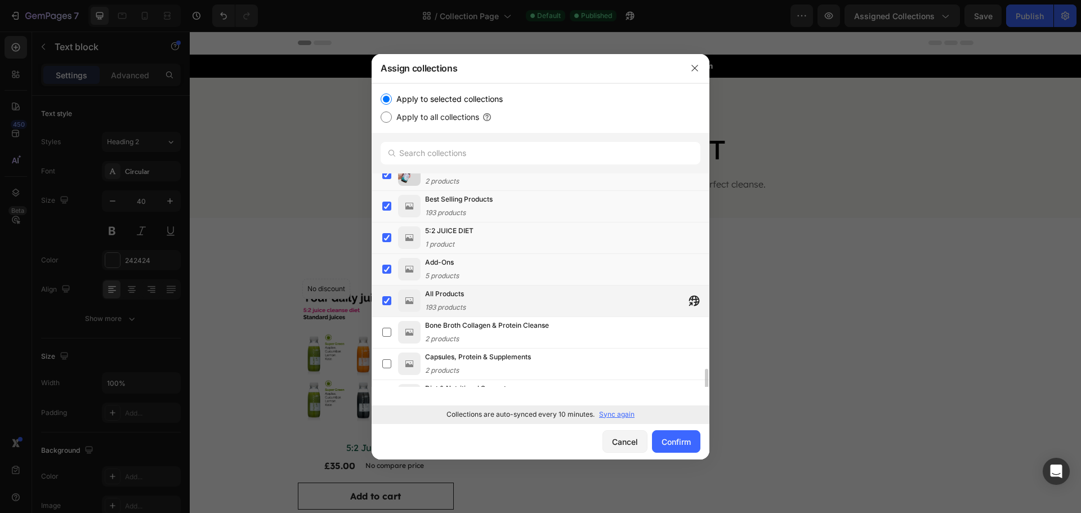
scroll to position [638, 0]
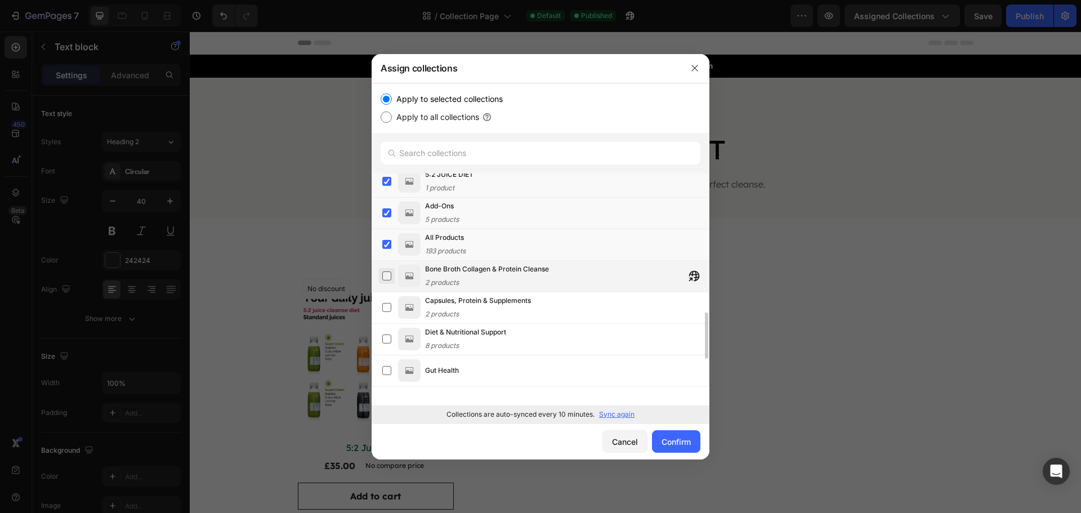
click at [389, 273] on label at bounding box center [386, 275] width 9 height 9
click at [388, 303] on label at bounding box center [386, 307] width 9 height 9
click at [388, 279] on label at bounding box center [386, 275] width 9 height 9
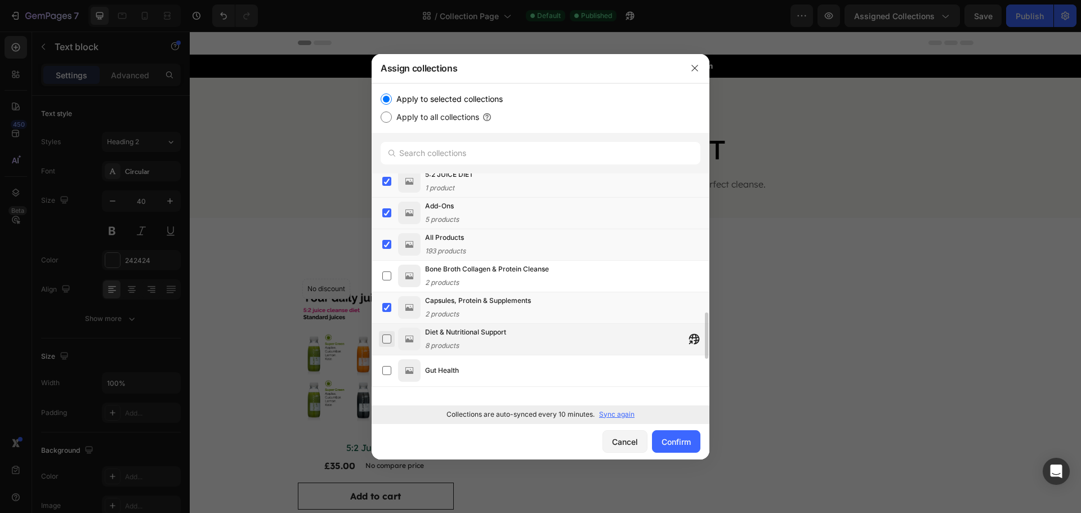
click at [387, 338] on label at bounding box center [386, 338] width 9 height 9
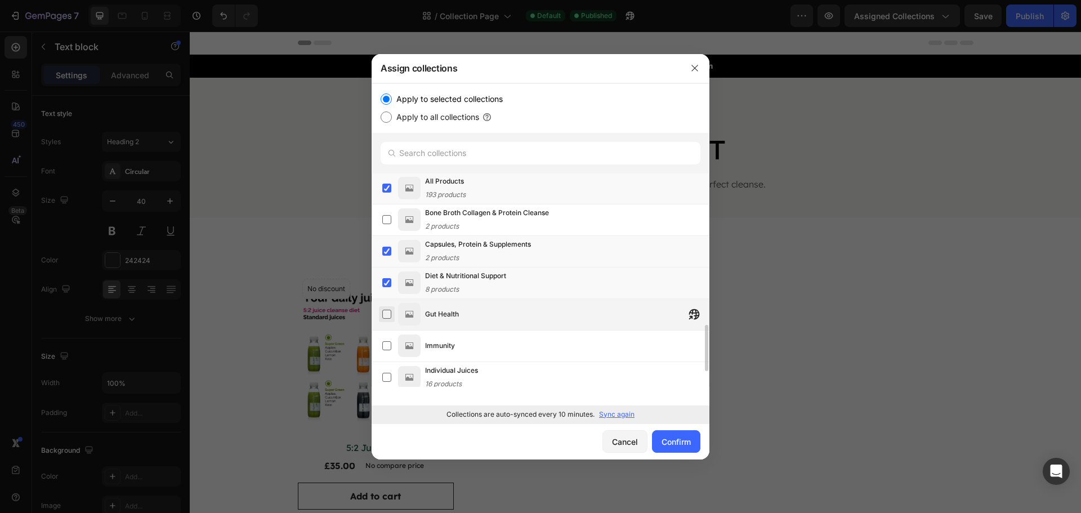
click at [387, 313] on label at bounding box center [386, 314] width 9 height 9
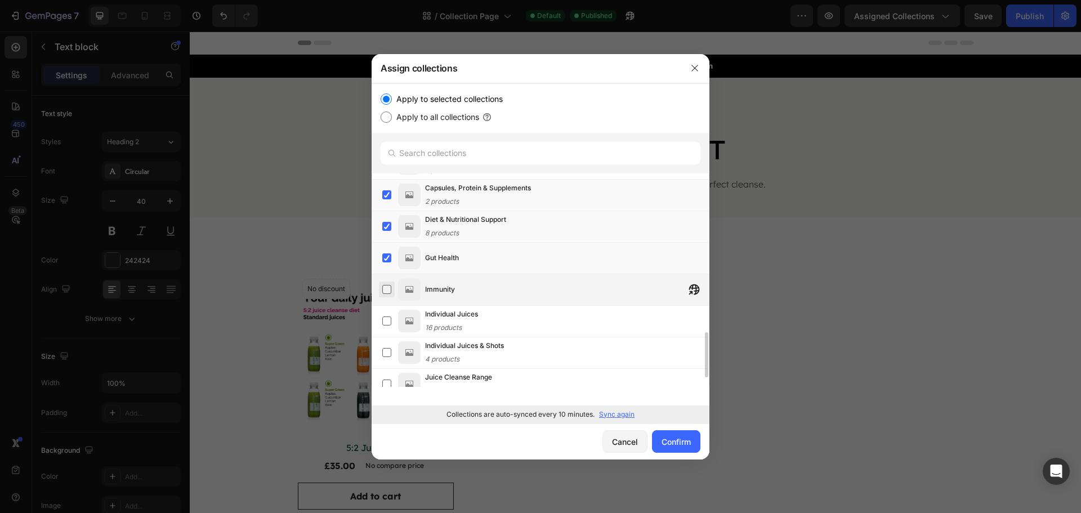
click at [390, 288] on label at bounding box center [386, 289] width 9 height 9
click at [387, 318] on label at bounding box center [386, 320] width 9 height 9
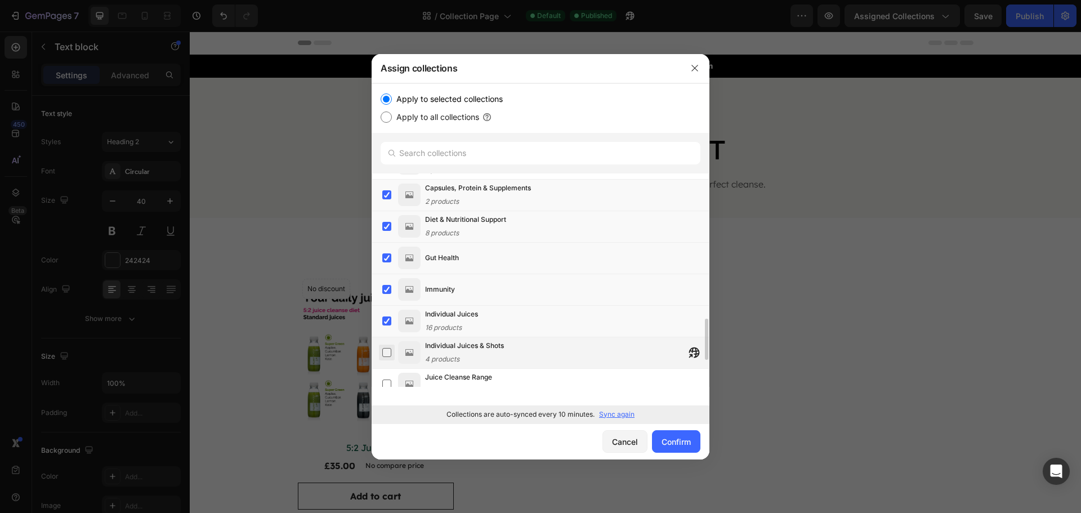
click at [387, 349] on label at bounding box center [386, 352] width 9 height 9
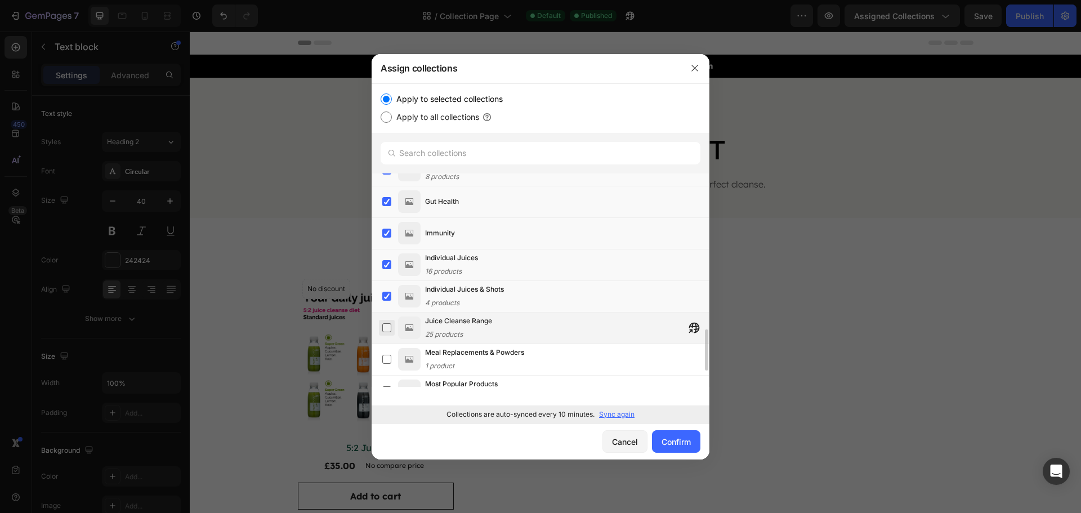
click at [390, 324] on label at bounding box center [386, 327] width 9 height 9
click at [382, 358] on label at bounding box center [386, 359] width 9 height 9
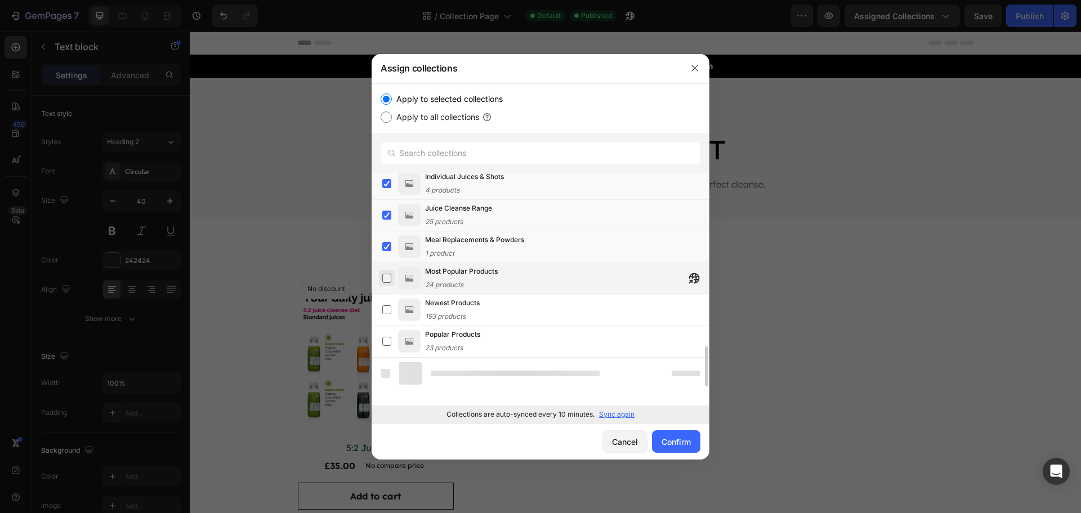
click at [389, 275] on label at bounding box center [386, 278] width 9 height 9
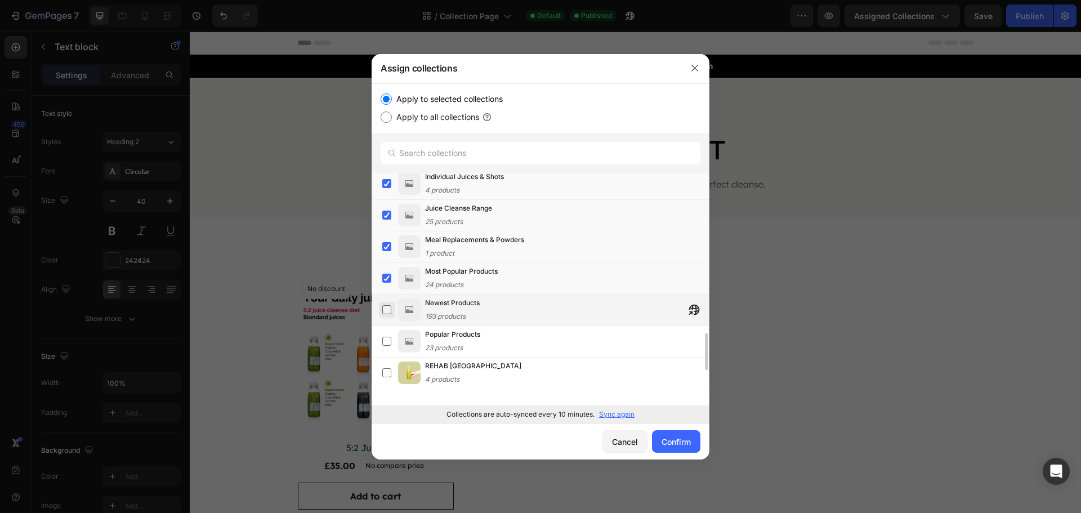
click at [385, 308] on label at bounding box center [386, 309] width 9 height 9
click at [385, 337] on label at bounding box center [386, 341] width 9 height 9
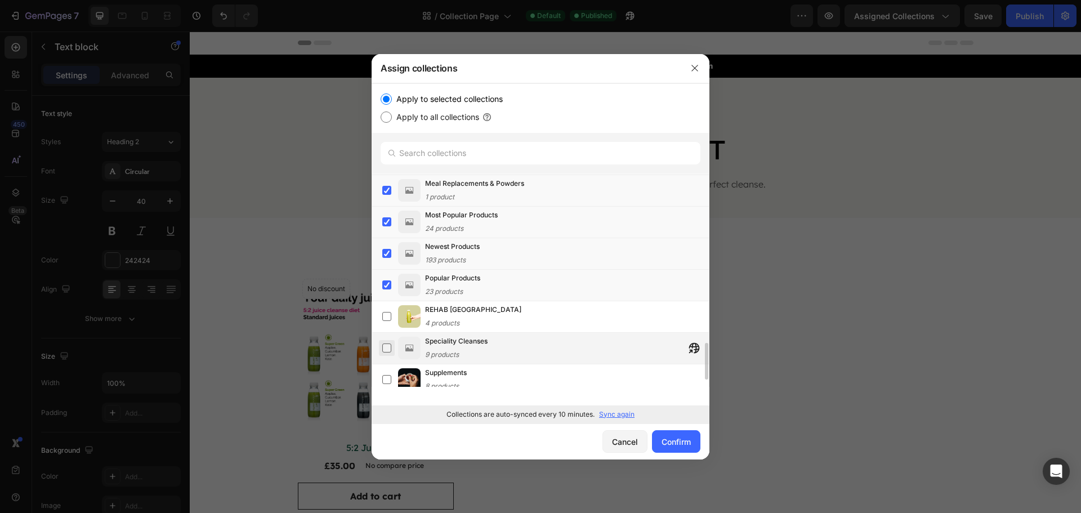
click at [387, 345] on label at bounding box center [386, 347] width 9 height 9
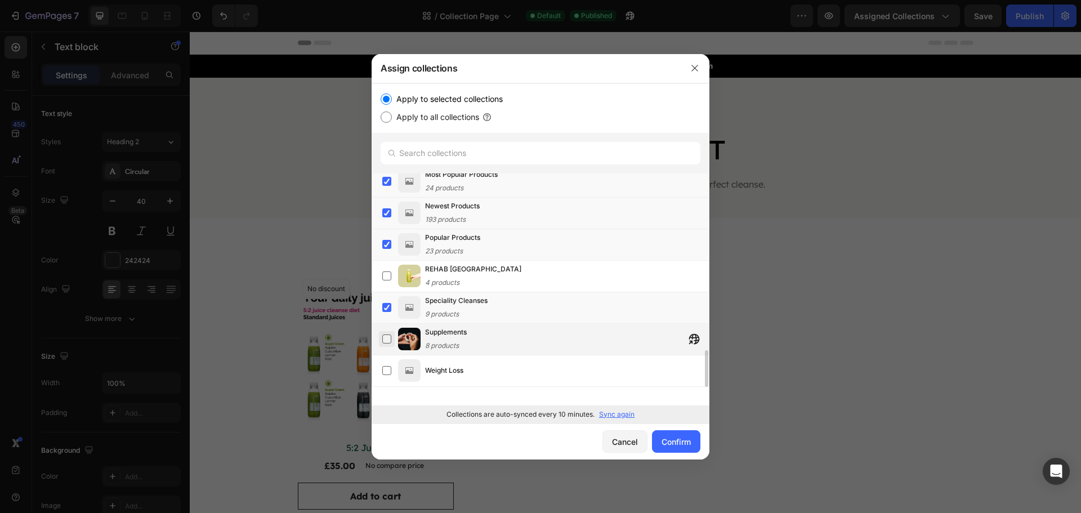
click at [385, 336] on label at bounding box center [386, 338] width 9 height 9
click at [386, 366] on label at bounding box center [386, 370] width 9 height 9
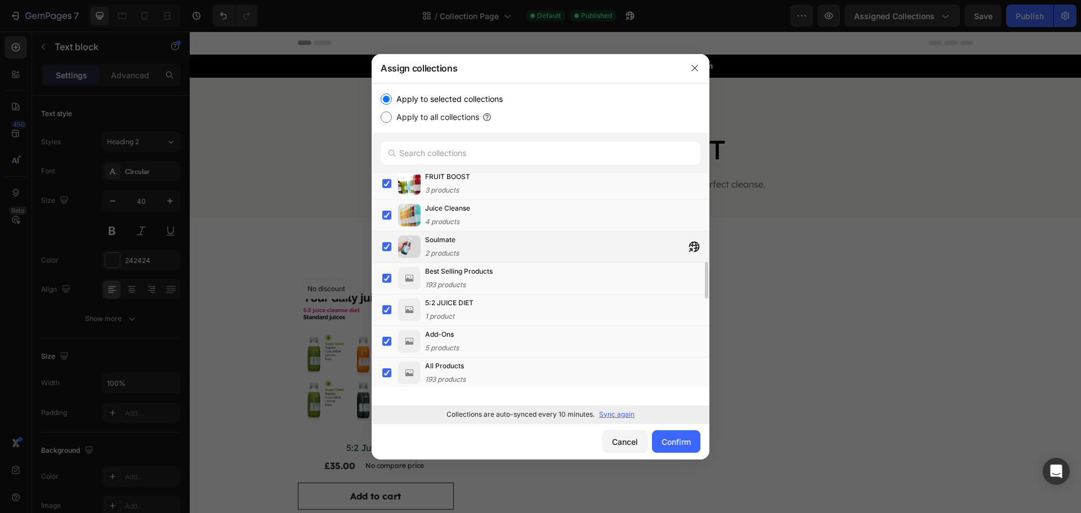
scroll to position [678, 0]
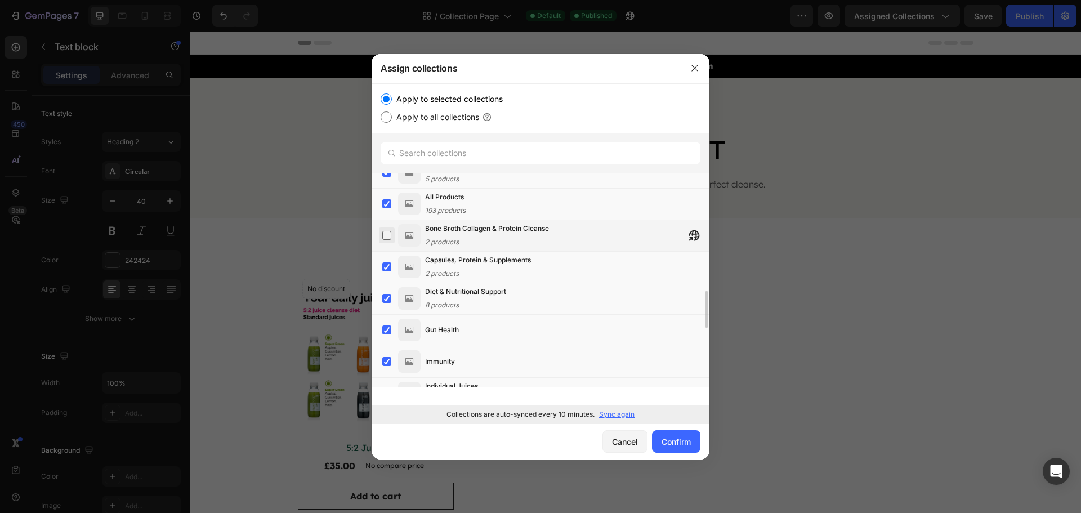
click at [391, 240] on label at bounding box center [386, 235] width 9 height 9
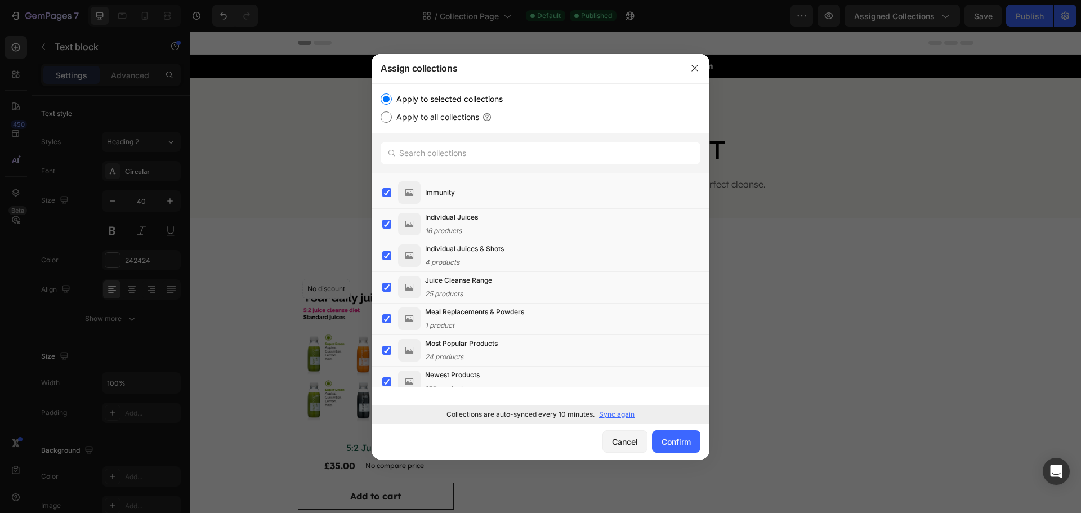
scroll to position [1016, 0]
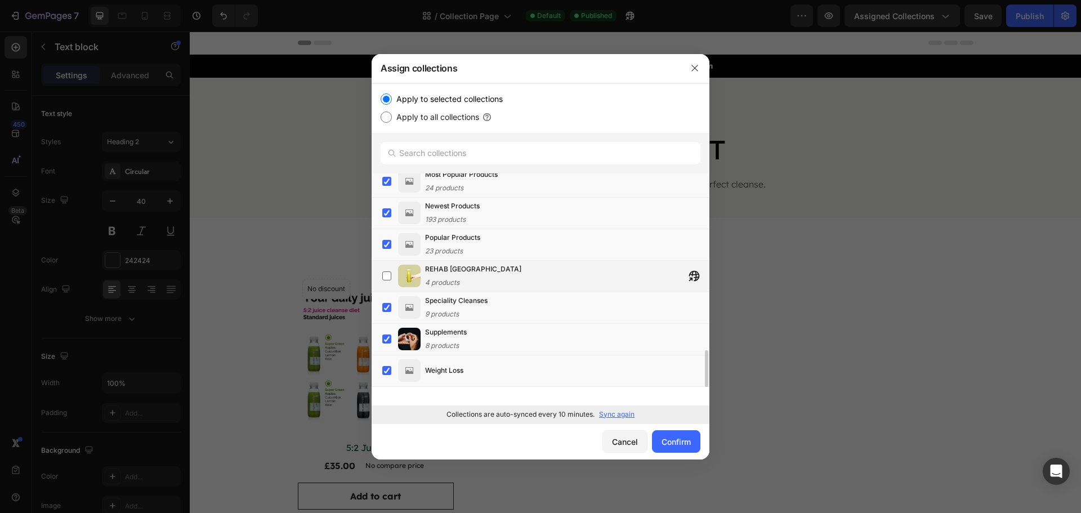
click at [395, 273] on div "REHAB LONDON 4 products" at bounding box center [545, 276] width 327 height 25
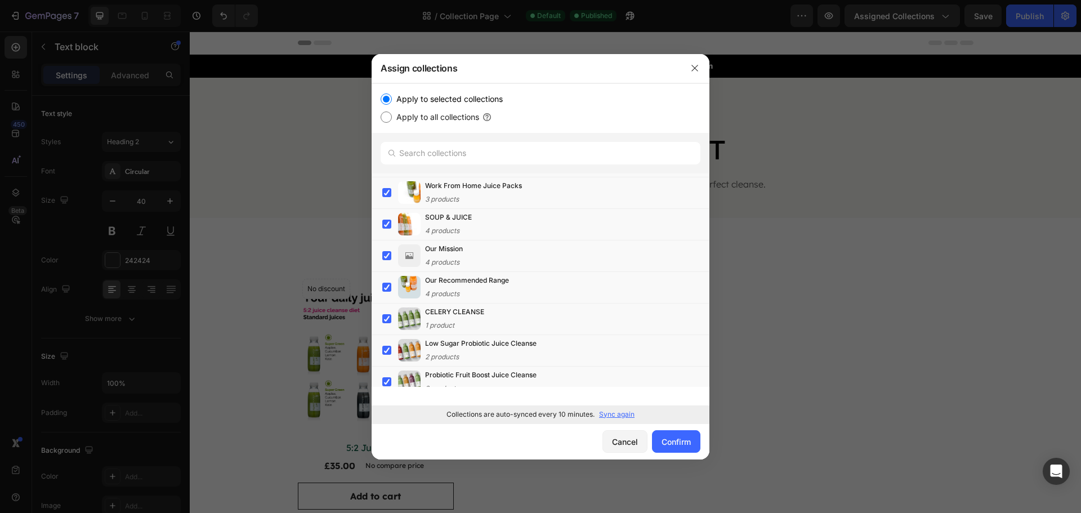
scroll to position [0, 0]
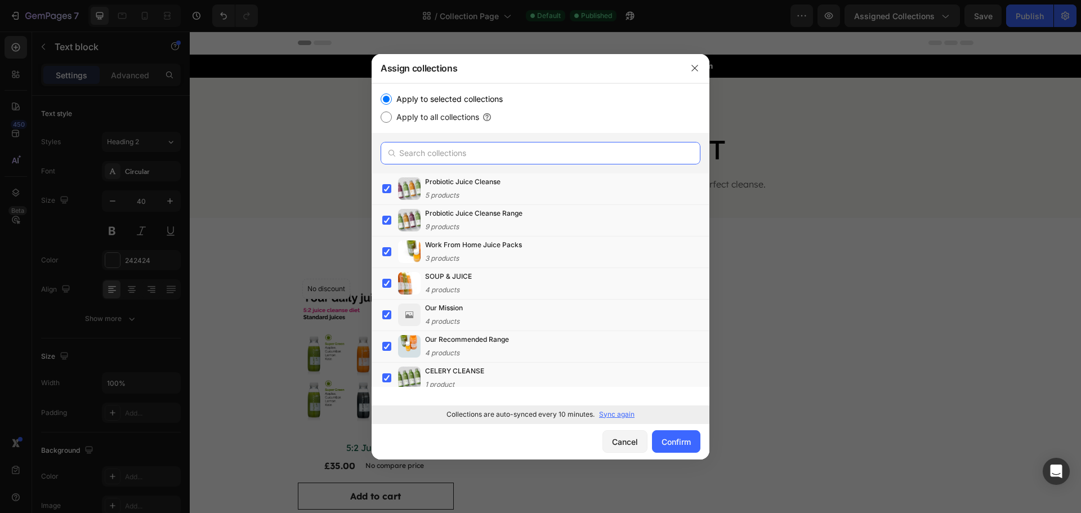
click at [468, 154] on input "text" at bounding box center [541, 153] width 320 height 23
paste input "Speciality Cleanses"
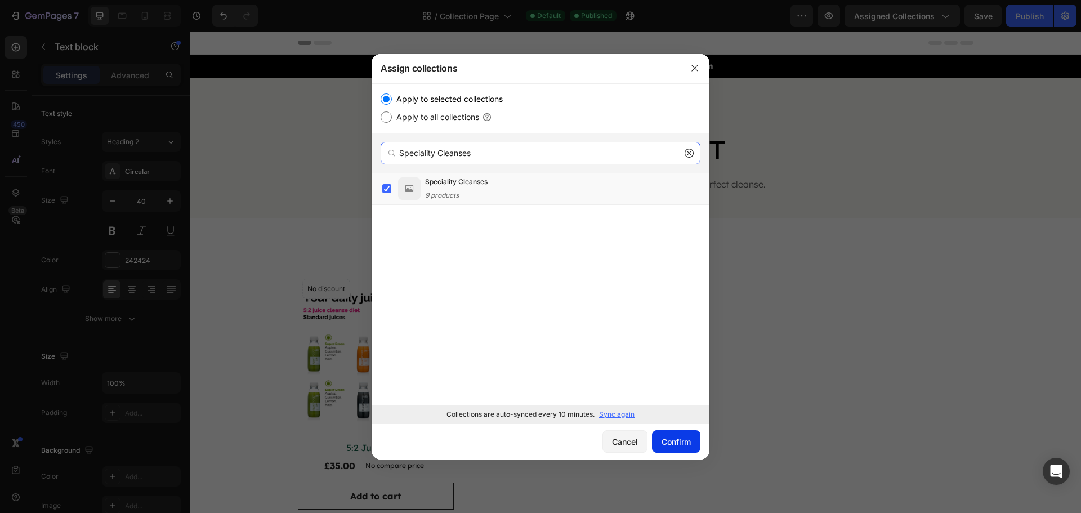
type input "Speciality Cleanses"
click at [681, 449] on button "Confirm" at bounding box center [676, 441] width 48 height 23
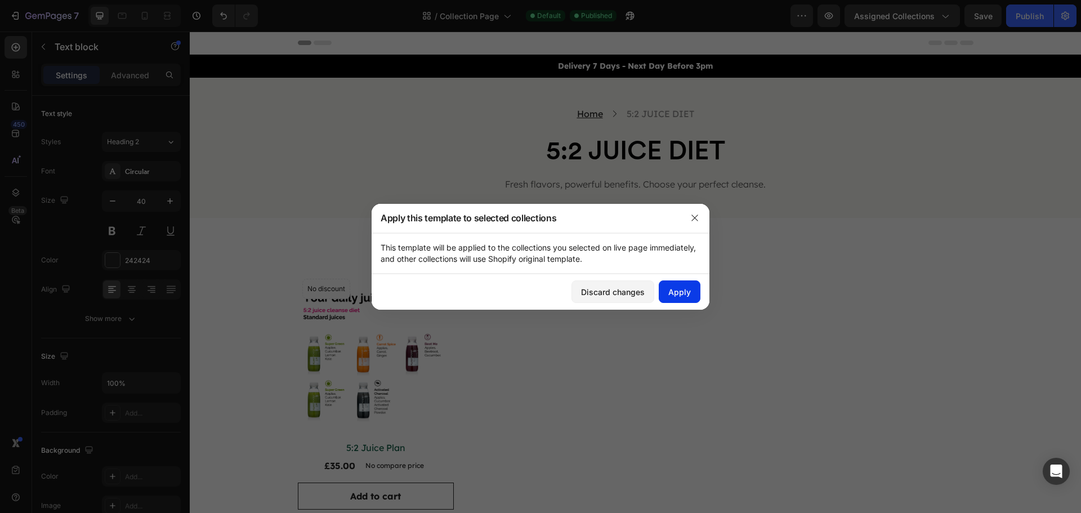
click at [683, 297] on div "Apply" at bounding box center [679, 292] width 23 height 12
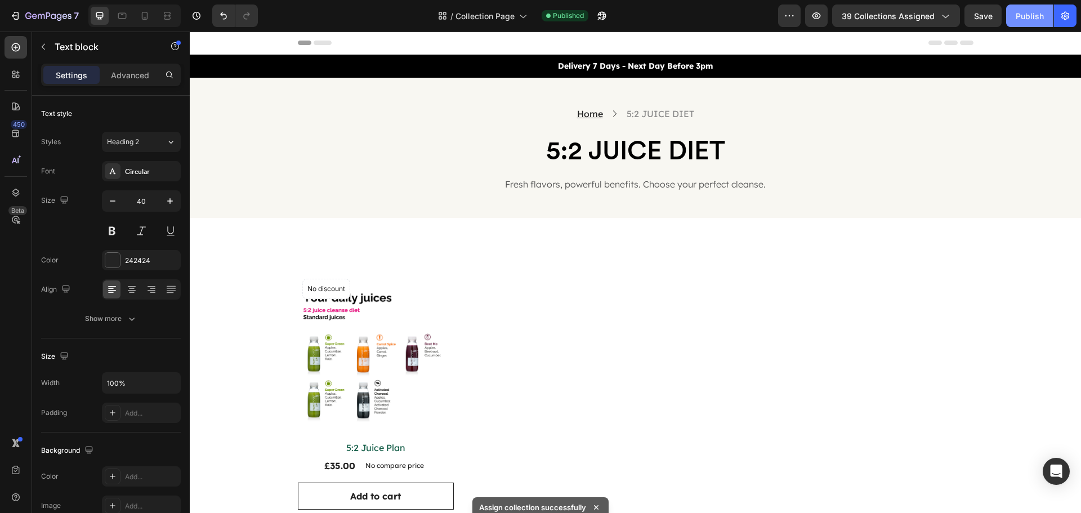
click at [1033, 11] on div "Publish" at bounding box center [1030, 16] width 28 height 12
click at [620, 58] on div "Delivery 7 Days - Next Day Before 3pm Text Block Row" at bounding box center [635, 66] width 891 height 23
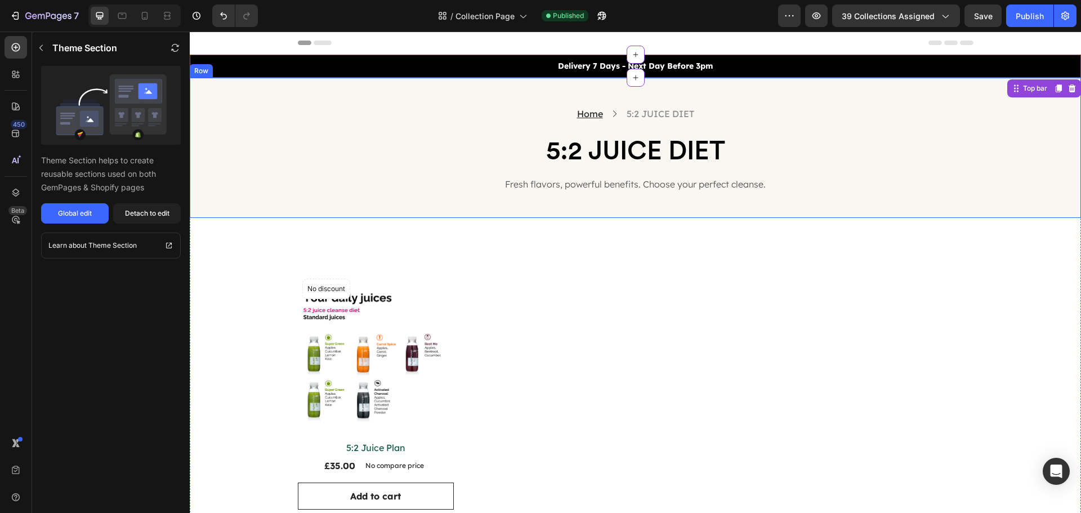
click at [342, 192] on div "Home Text block Icon 5:2 JUICE DIET Collection Title Row 5:2 JUICE DIET Collect…" at bounding box center [635, 148] width 891 height 140
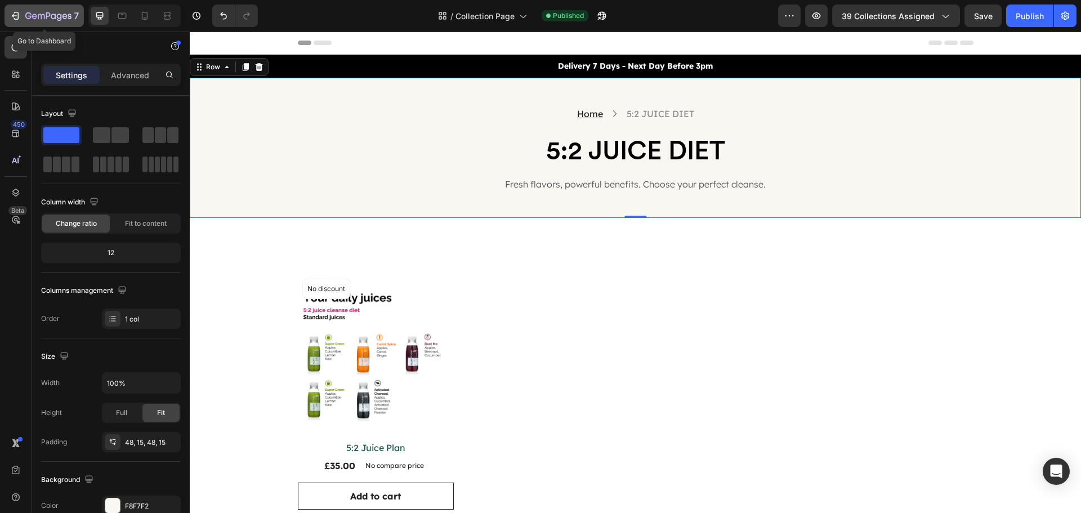
click at [44, 14] on icon "button" at bounding box center [48, 17] width 46 height 10
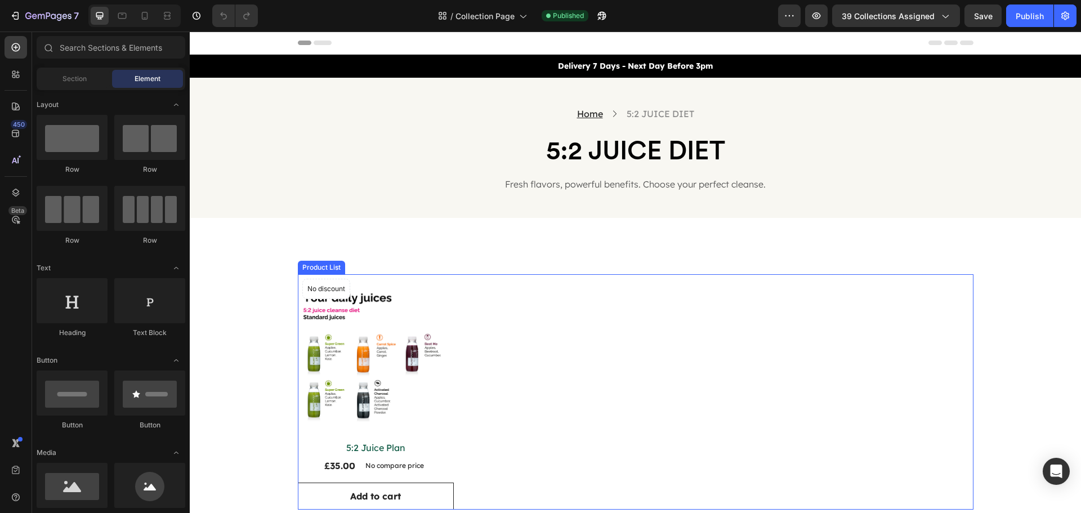
click at [533, 292] on div "Product Images No discount Not be displayed when published Product Badge Row 5:…" at bounding box center [636, 391] width 676 height 235
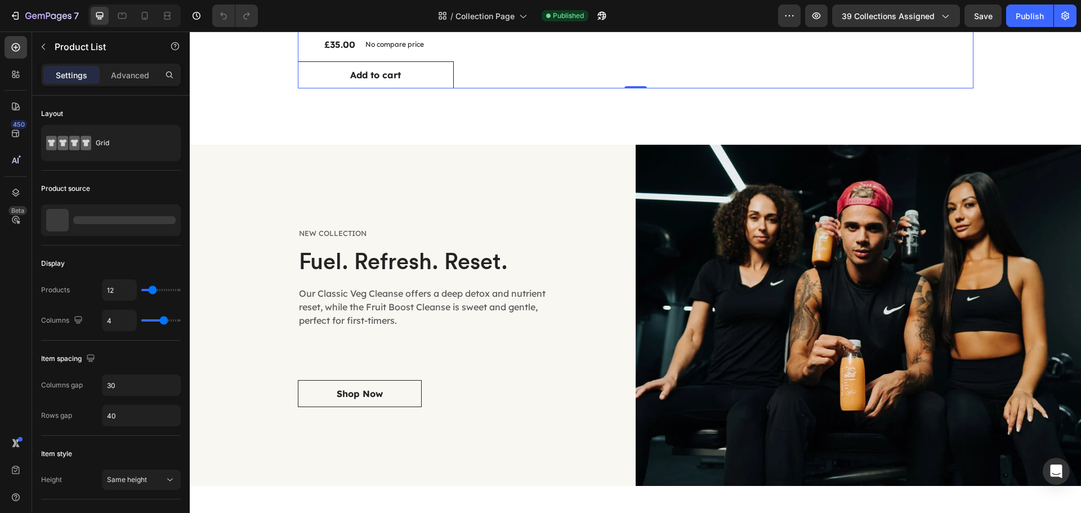
click at [149, 224] on div "Layout Grid Product source Display Products 12 Columns 4 Item spacing Columns g…" at bounding box center [111, 471] width 140 height 751
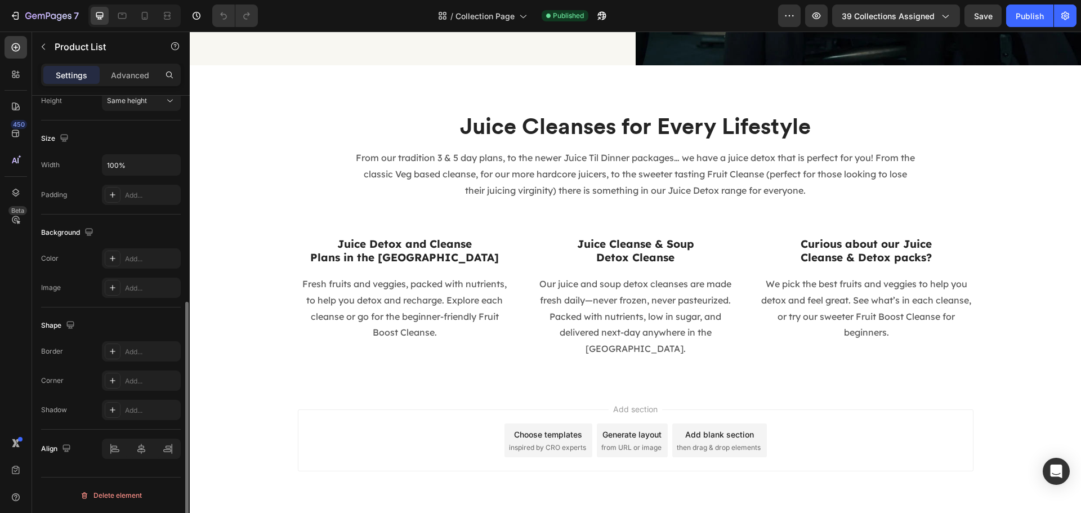
scroll to position [842, 0]
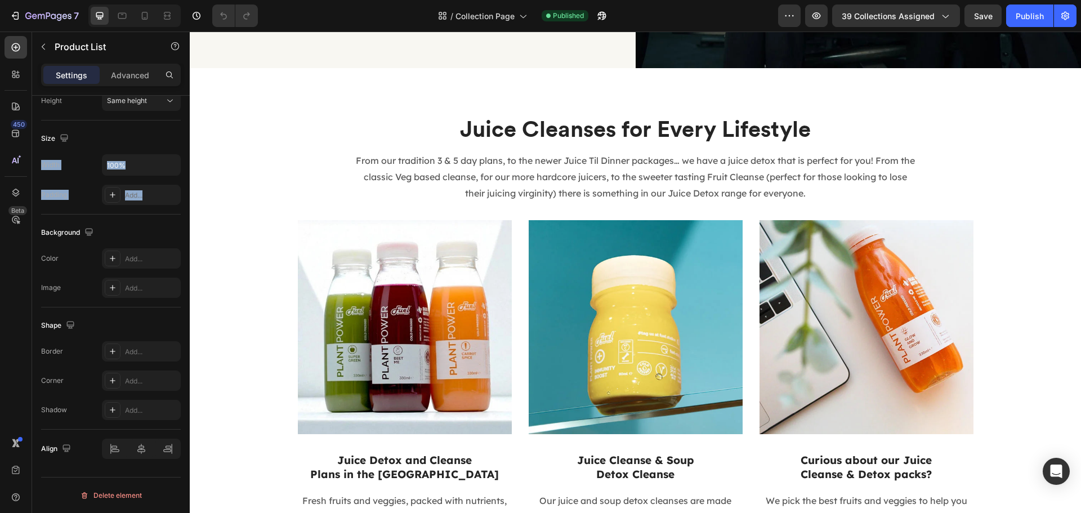
click at [19, 173] on div "450 Beta Sections(18) Elements(88) Section Element Hero Section Product Detail …" at bounding box center [95, 272] width 190 height 481
click at [113, 133] on div "Size" at bounding box center [111, 139] width 140 height 18
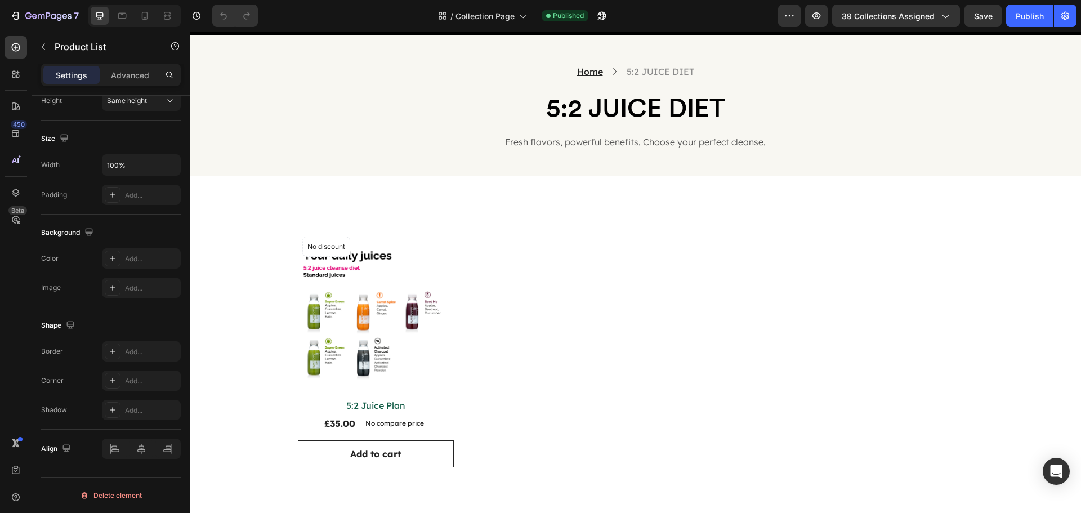
scroll to position [41, 0]
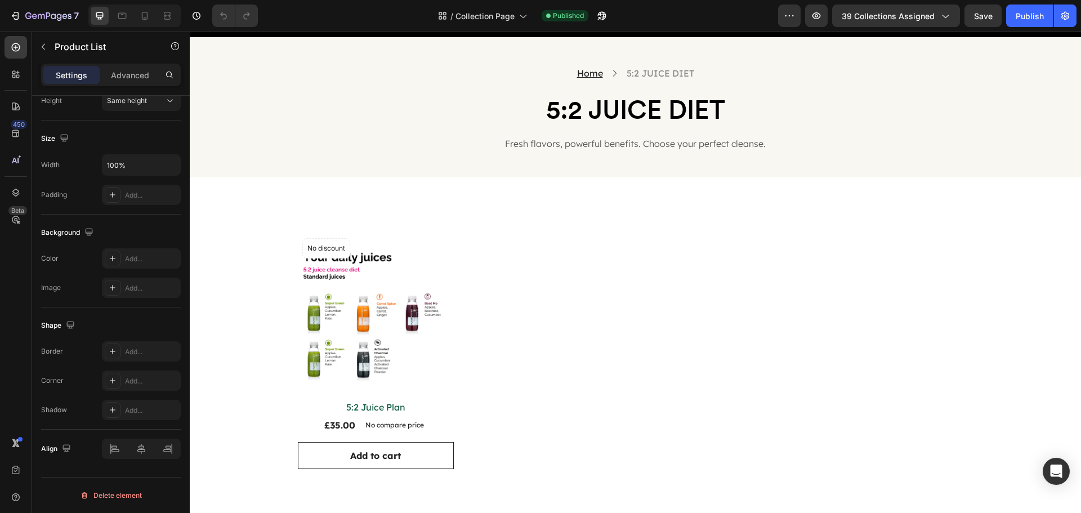
click at [454, 351] on div "Product Images No discount Not be displayed when published Product Badge Row 5:…" at bounding box center [636, 351] width 676 height 235
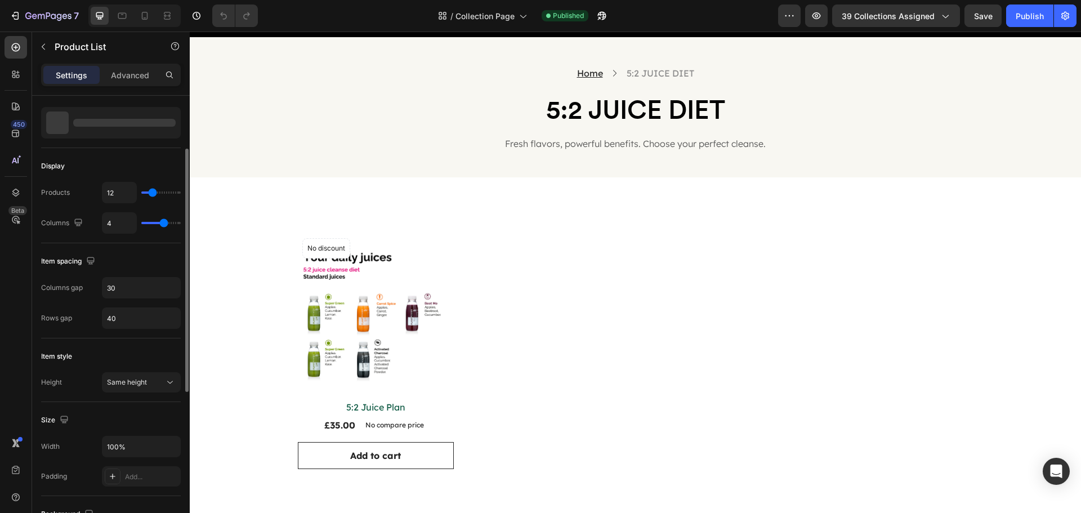
scroll to position [0, 0]
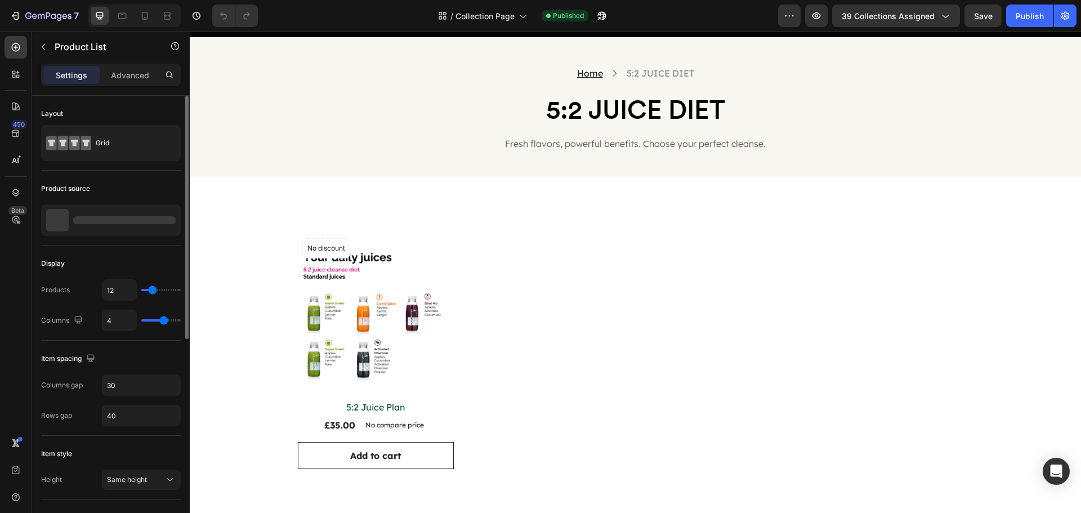
click at [127, 222] on div at bounding box center [124, 220] width 102 height 8
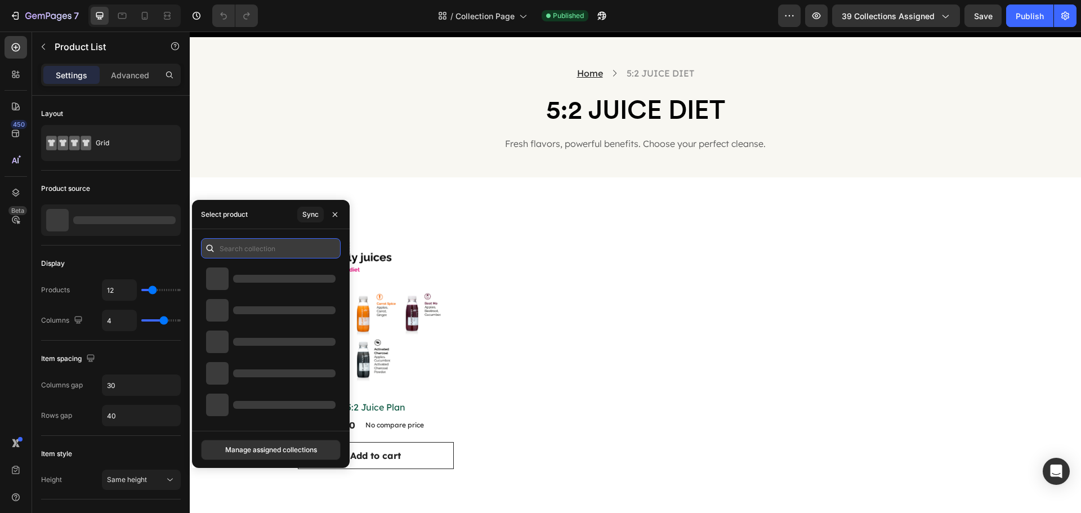
click at [318, 246] on input "text" at bounding box center [271, 248] width 140 height 20
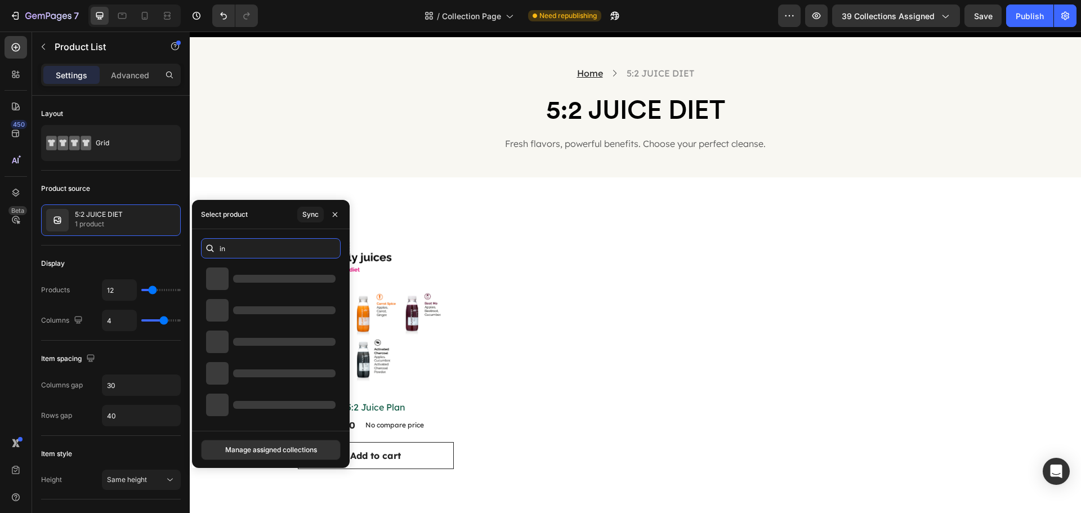
type input "i"
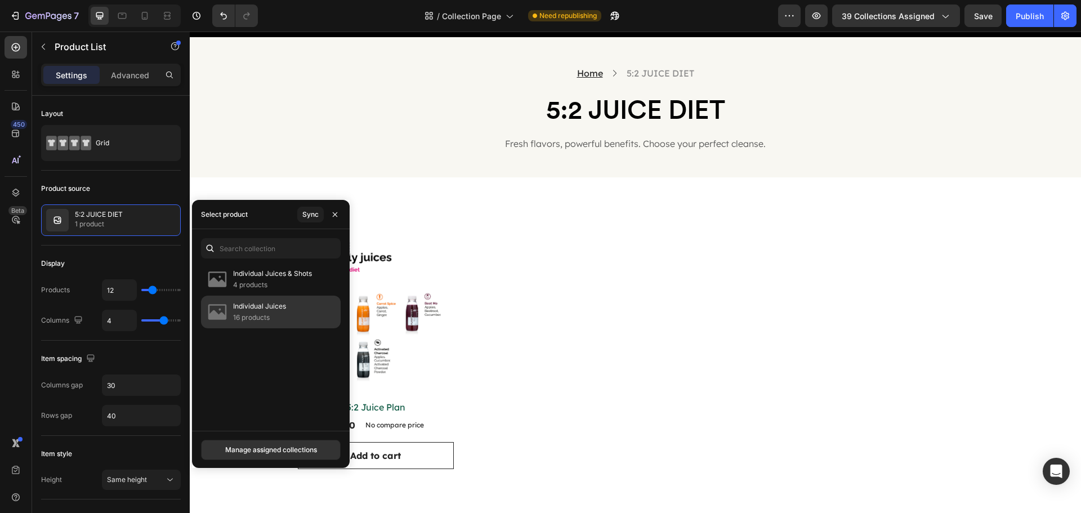
click at [299, 318] on div "Individual Juices 16 products" at bounding box center [271, 312] width 140 height 33
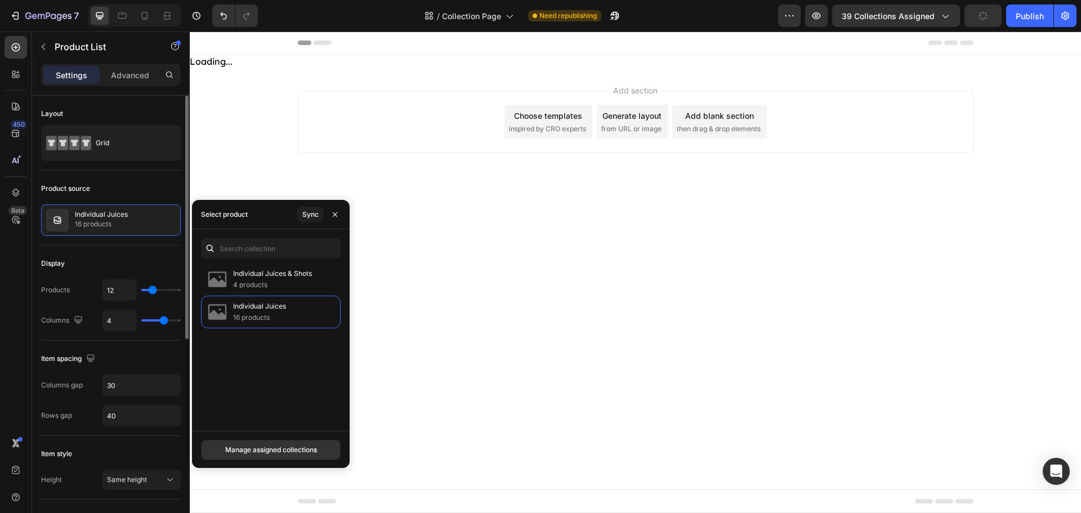
click at [139, 189] on div "Product source" at bounding box center [111, 189] width 140 height 18
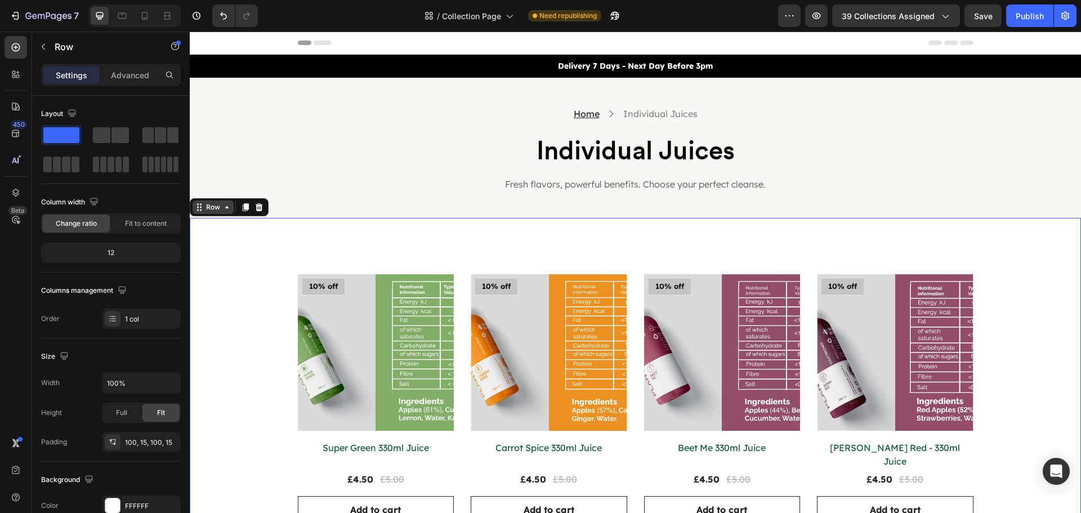
click at [214, 207] on div "Row" at bounding box center [213, 207] width 19 height 10
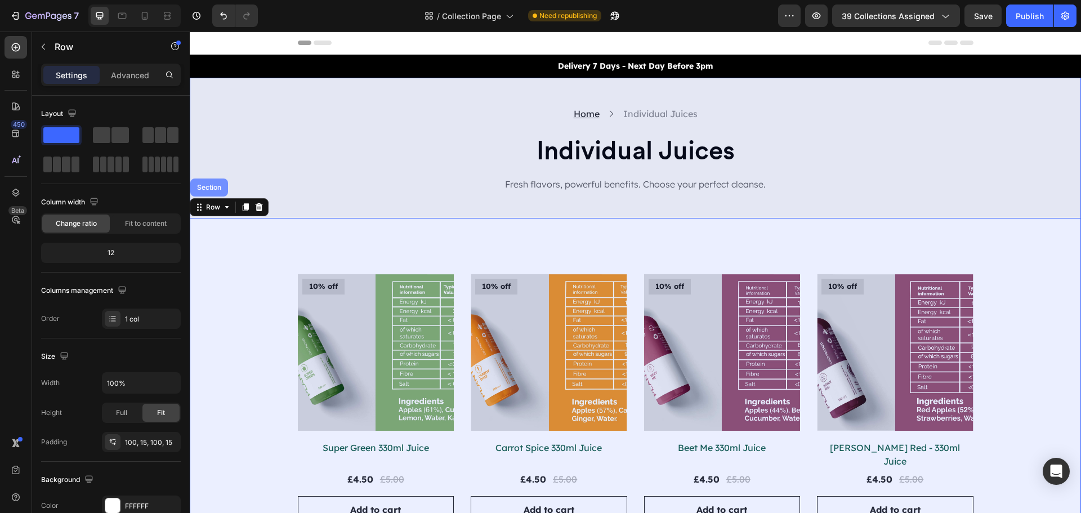
click at [215, 186] on div "Section" at bounding box center [209, 187] width 29 height 7
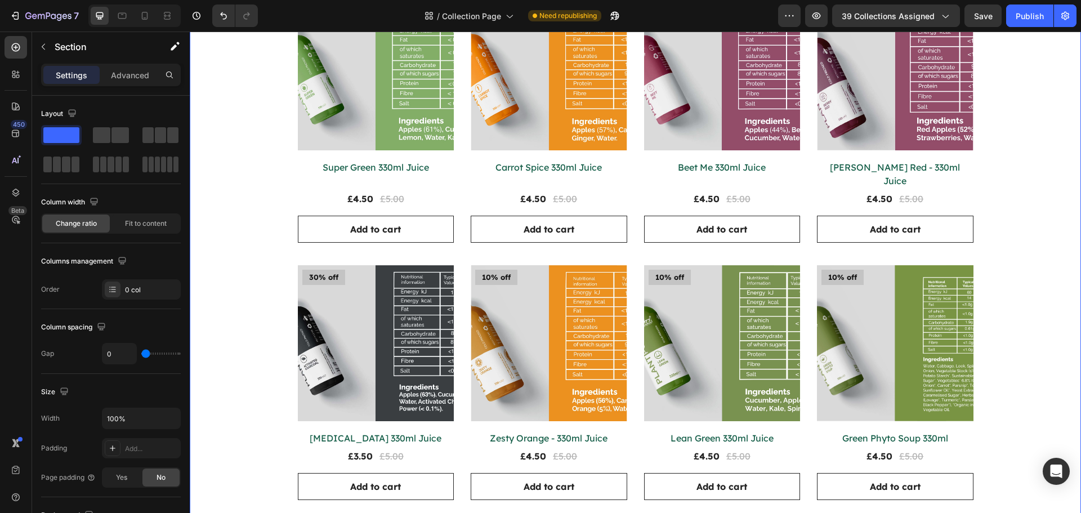
scroll to position [282, 0]
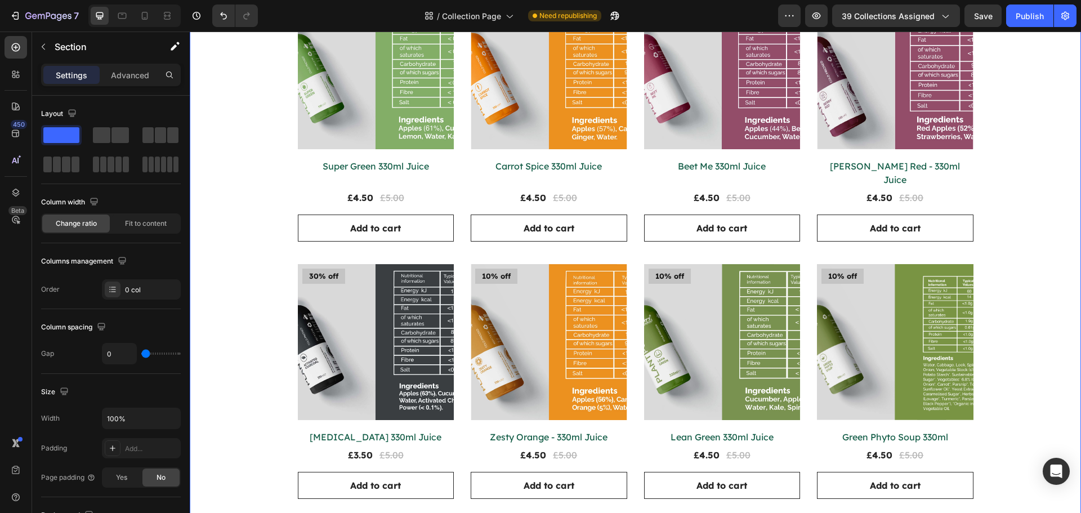
click at [275, 231] on div "Product Images 10% off Product Badge Row Super Green 330ml Juice Product Title …" at bounding box center [635, 382] width 874 height 778
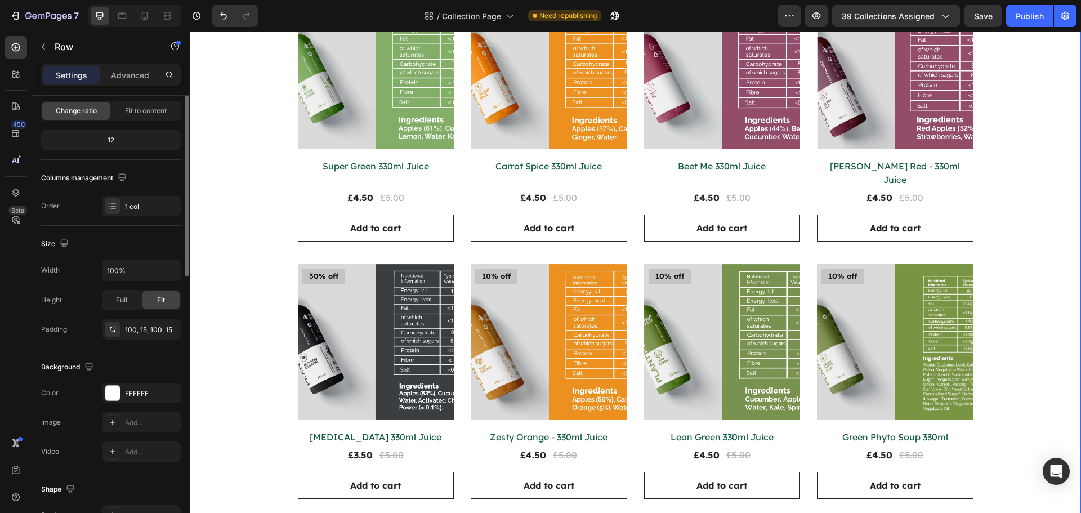
scroll to position [0, 0]
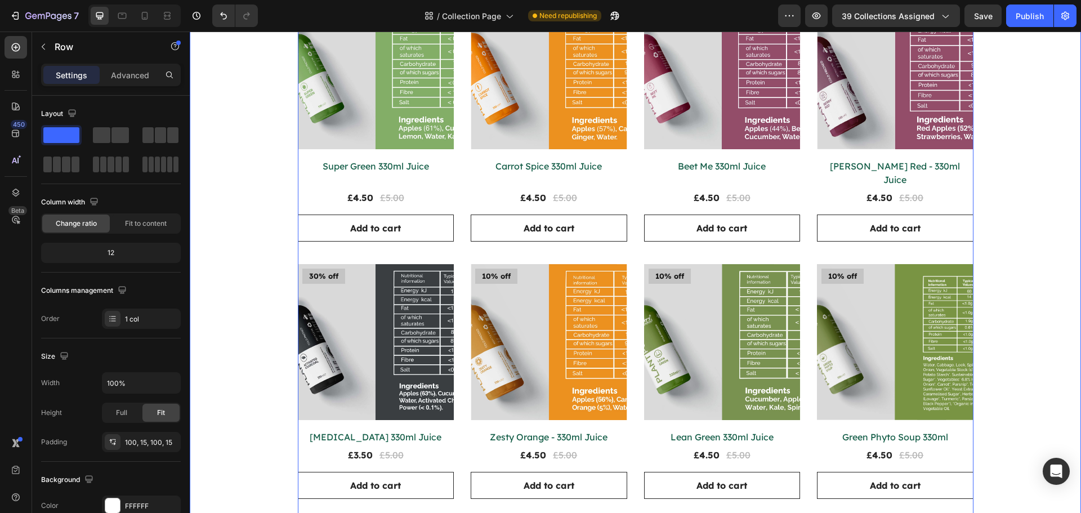
click at [462, 224] on div "Product Images 10% off Product Badge Row Super Green 330ml Juice Product Title …" at bounding box center [636, 382] width 676 height 778
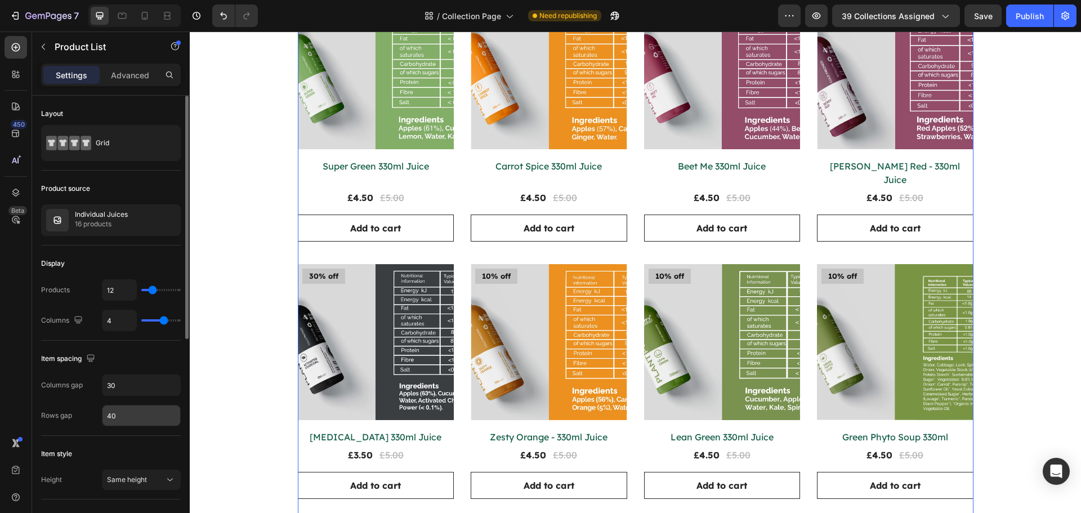
click at [122, 419] on input "40" at bounding box center [141, 415] width 78 height 20
click at [78, 448] on div "Item style" at bounding box center [111, 454] width 140 height 18
click at [126, 474] on div "Same height" at bounding box center [141, 479] width 69 height 11
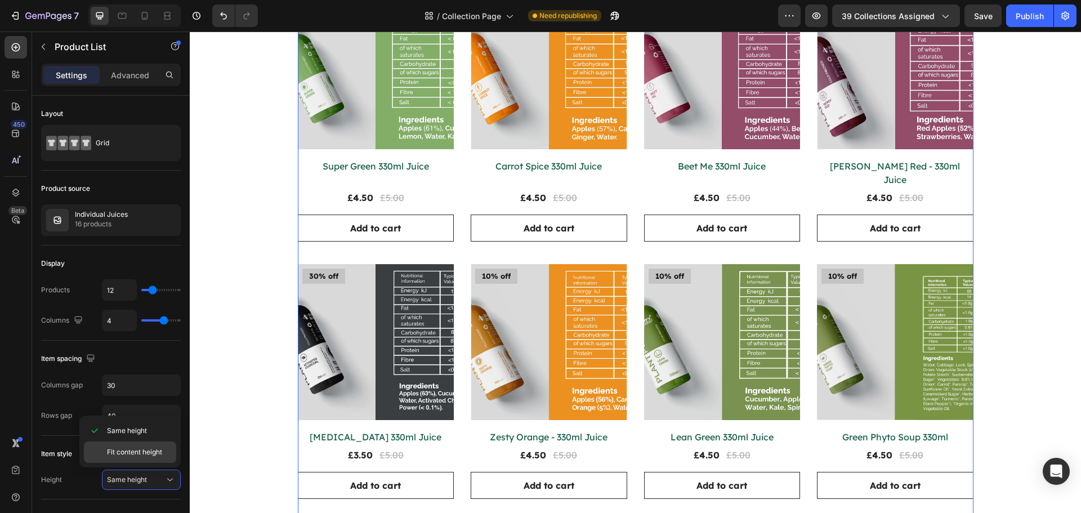
click at [132, 450] on span "Fit content height" at bounding box center [134, 452] width 55 height 10
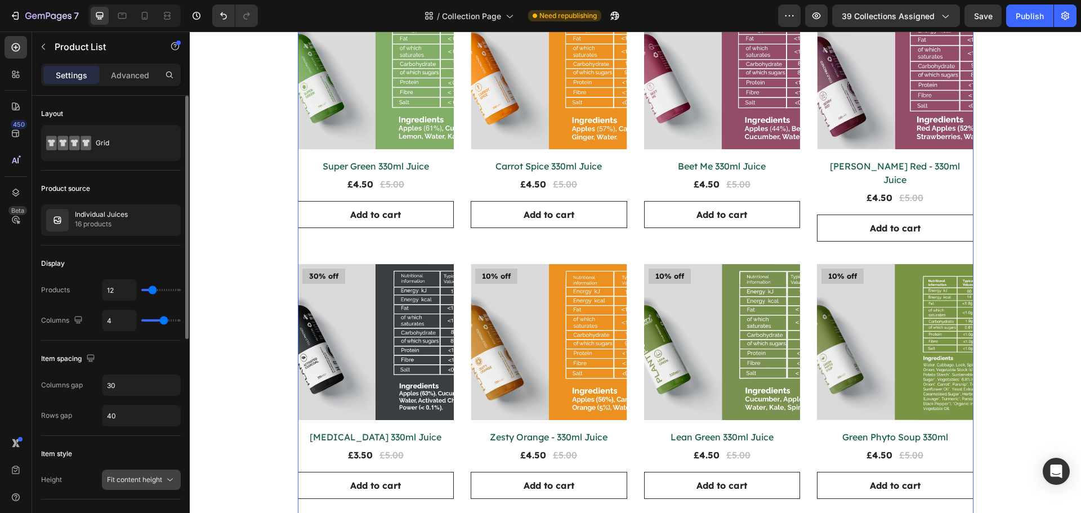
click at [131, 475] on span "Fit content height" at bounding box center [134, 479] width 55 height 8
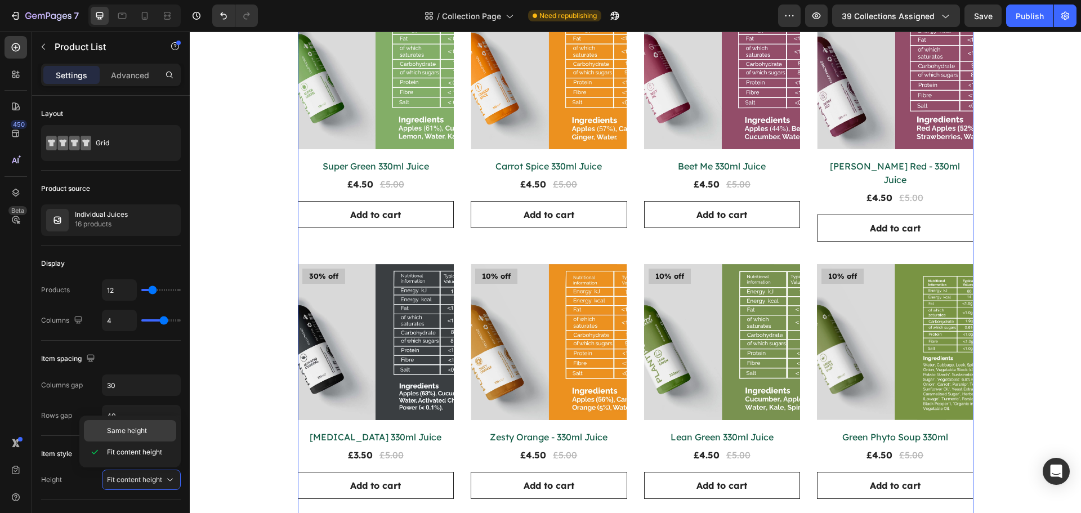
click at [135, 425] on div "Same height" at bounding box center [130, 430] width 92 height 21
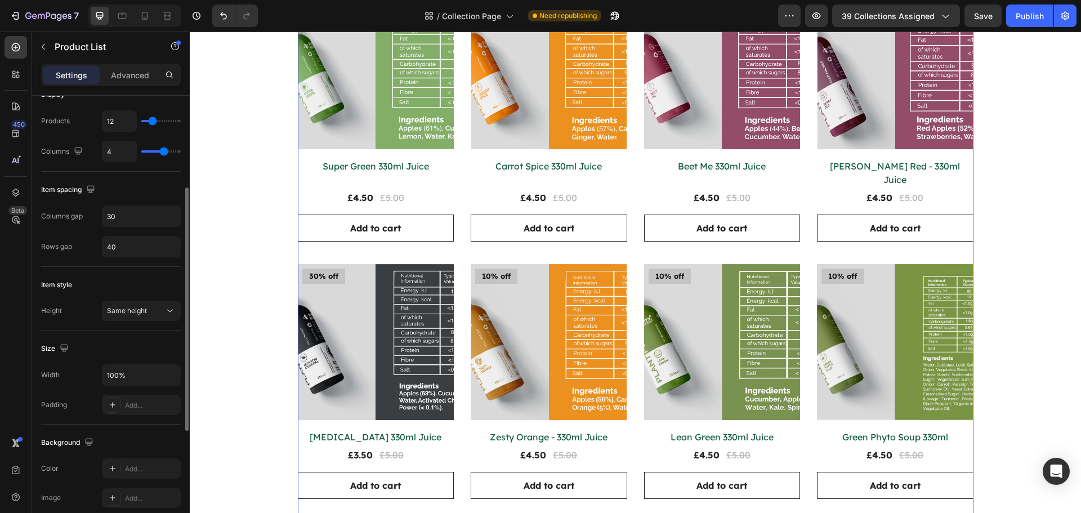
scroll to position [225, 0]
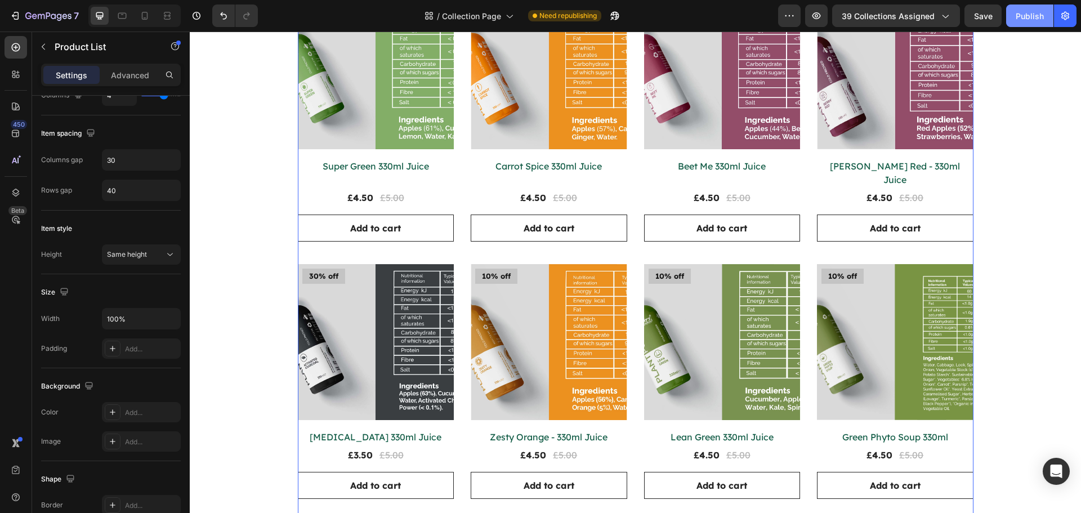
click at [1037, 21] on div "Publish" at bounding box center [1030, 16] width 28 height 12
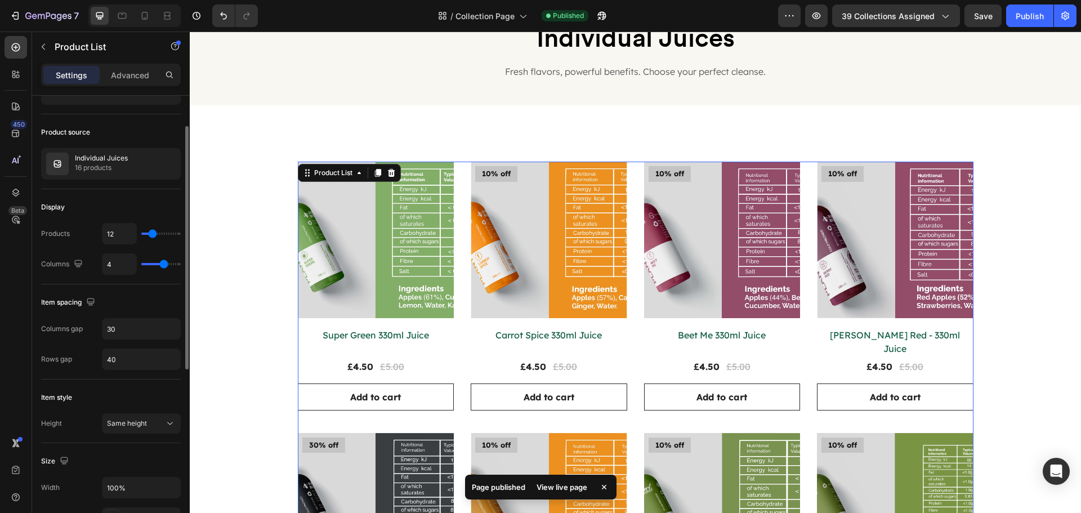
scroll to position [0, 0]
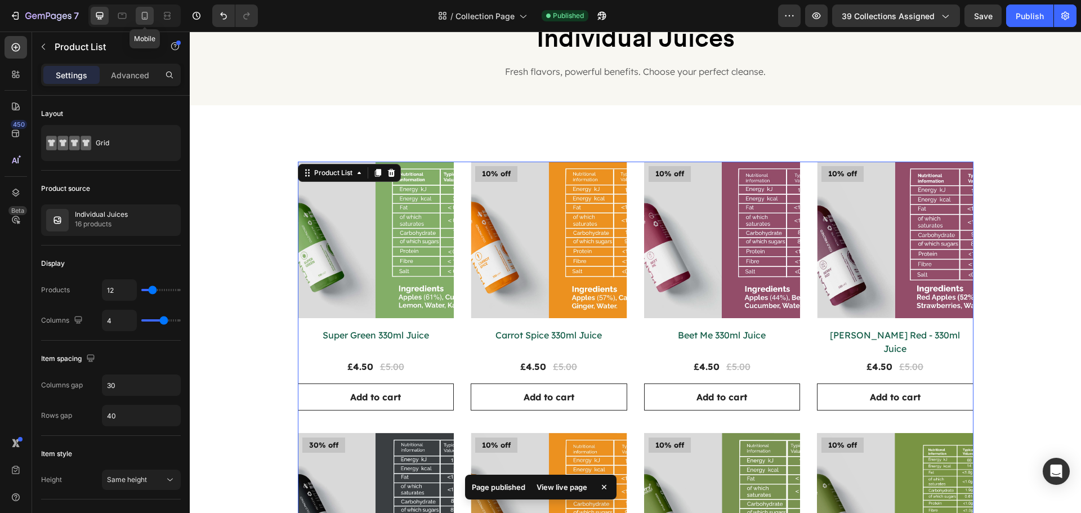
click at [151, 15] on div at bounding box center [145, 16] width 18 height 18
type input "2"
type input "24"
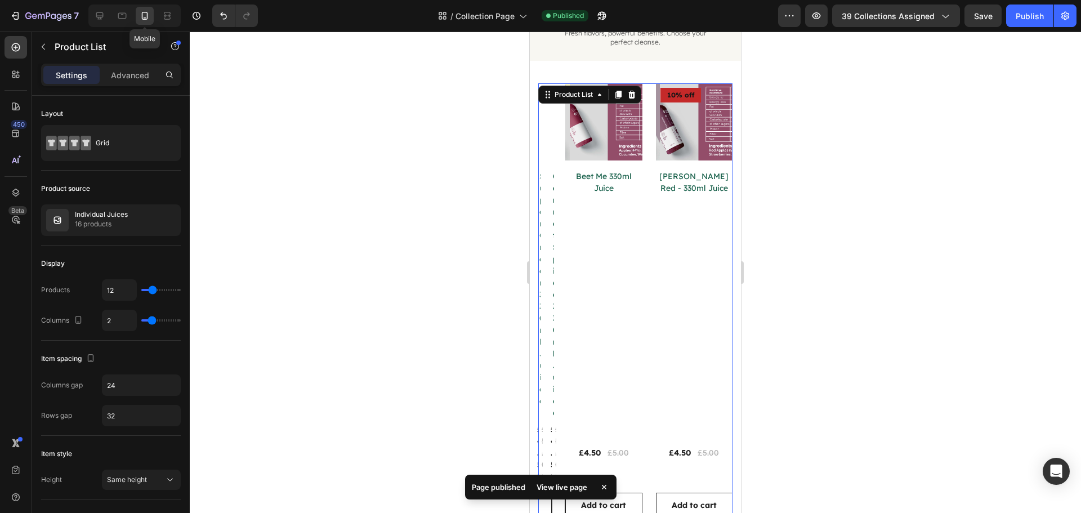
scroll to position [125, 0]
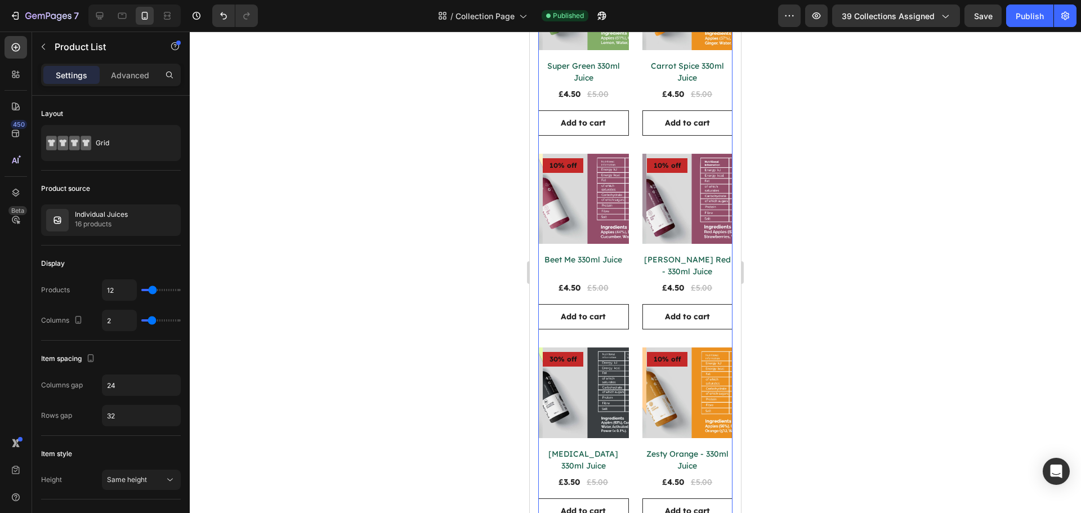
scroll to position [238, 0]
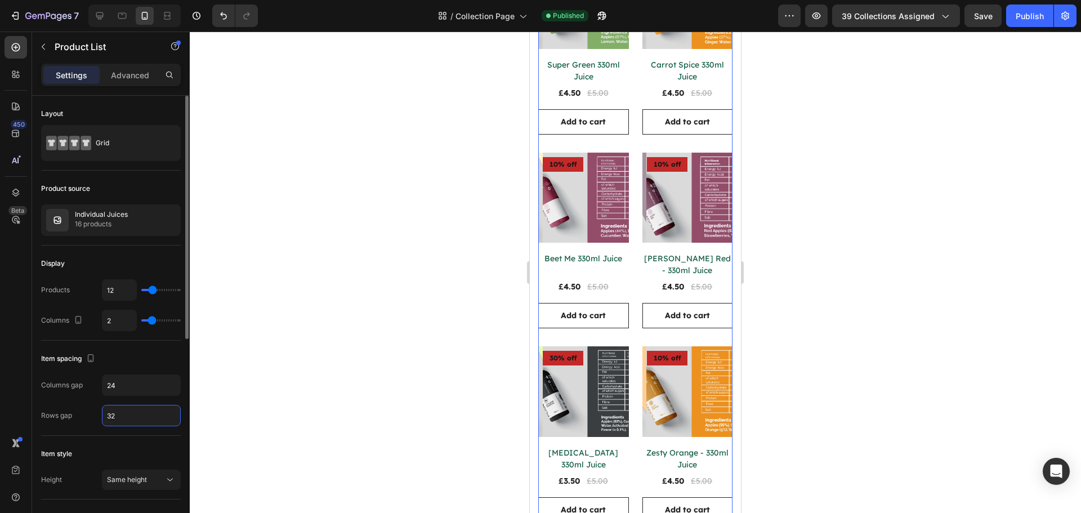
click at [131, 416] on input "32" at bounding box center [141, 415] width 78 height 20
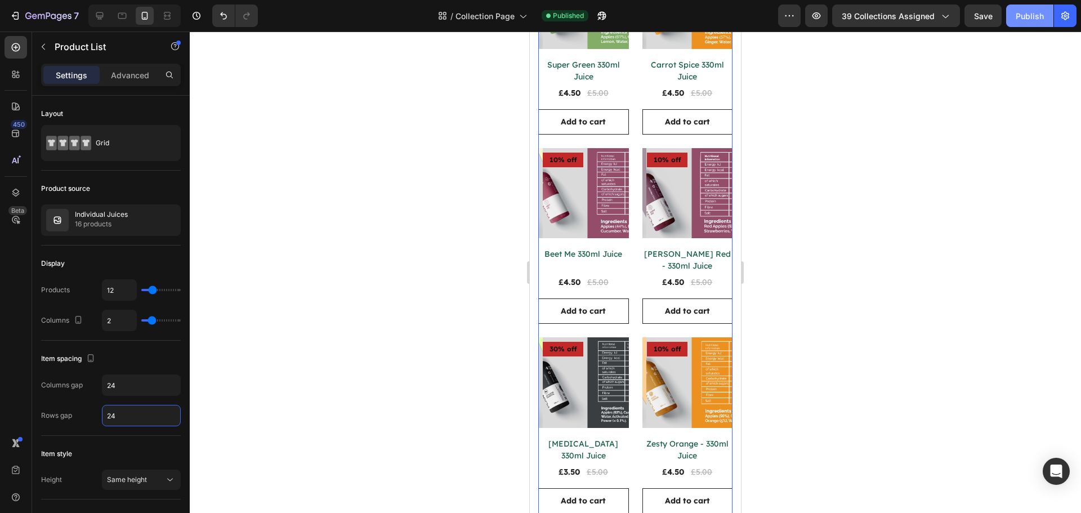
type input "24"
click at [1024, 11] on div "Publish" at bounding box center [1030, 16] width 28 height 12
click at [104, 13] on icon at bounding box center [99, 15] width 11 height 11
type input "4"
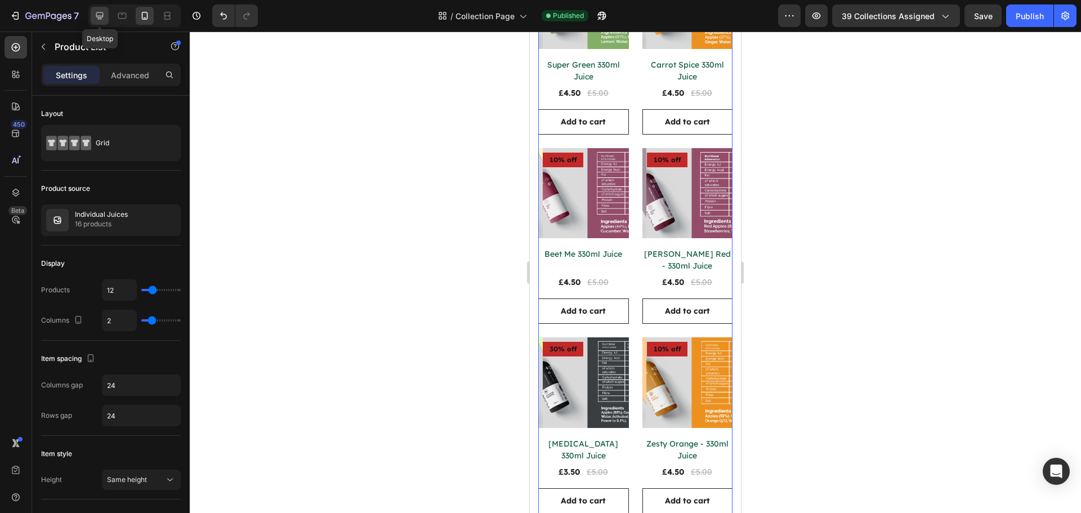
type input "30"
type input "40"
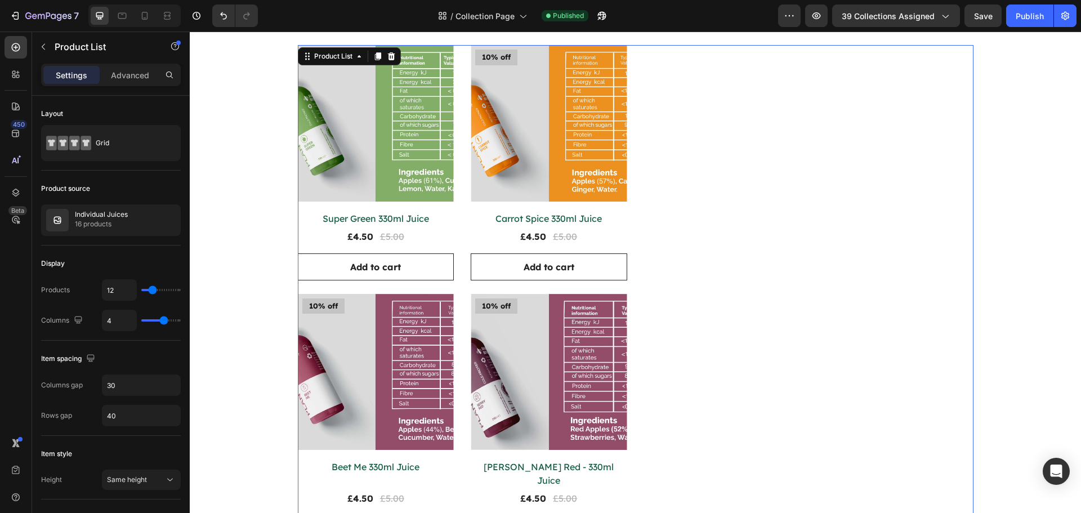
scroll to position [203, 0]
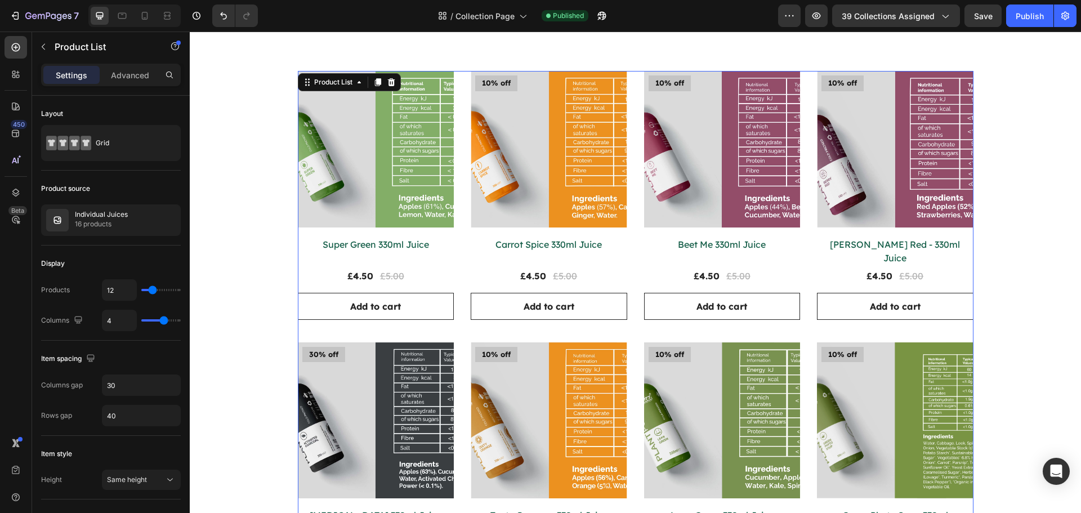
click at [536, 318] on div "Product Images 10% off Product Badge Row Super Green 330ml Juice Product Title …" at bounding box center [636, 460] width 676 height 778
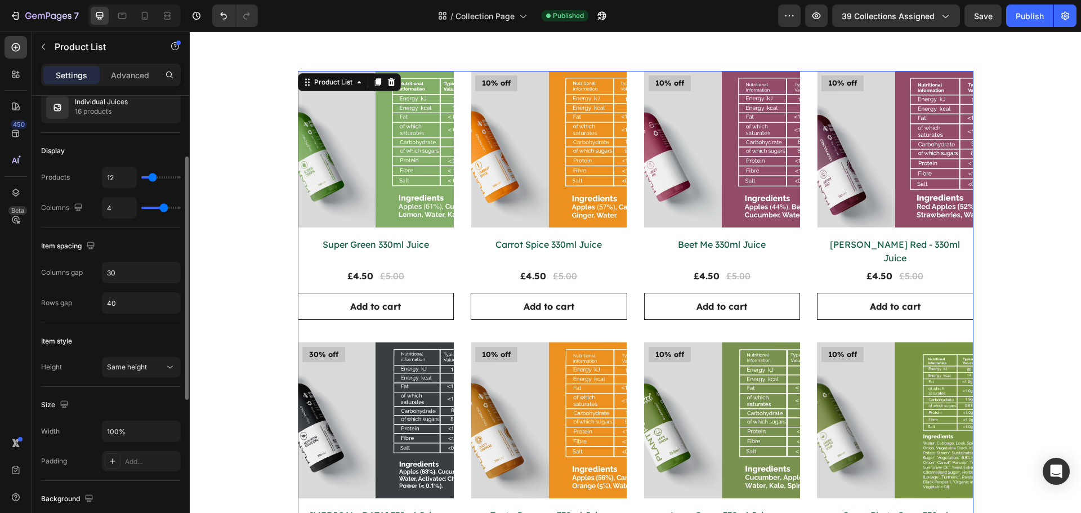
scroll to position [0, 0]
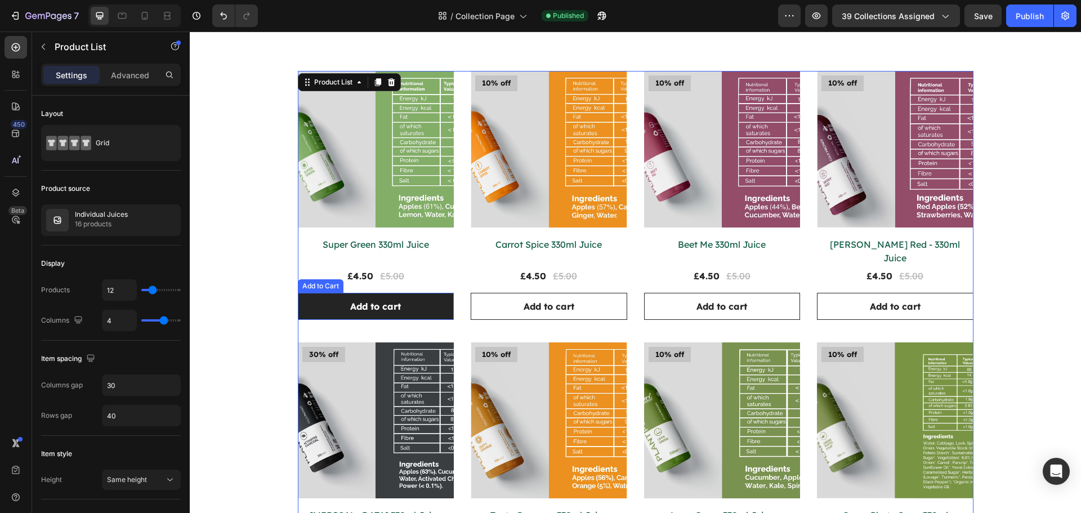
click at [421, 303] on button "Add to cart" at bounding box center [376, 306] width 157 height 27
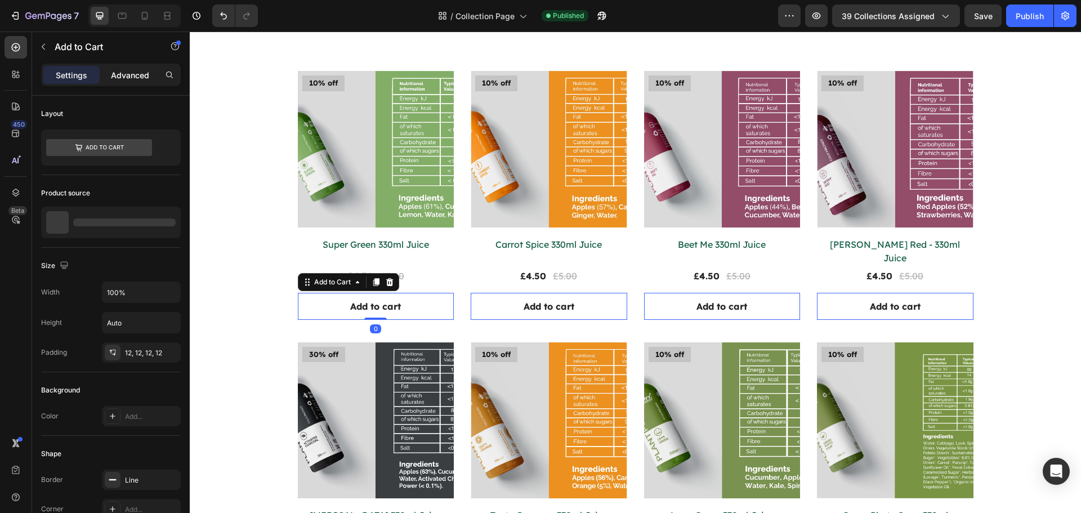
click at [145, 75] on p "Advanced" at bounding box center [130, 75] width 38 height 12
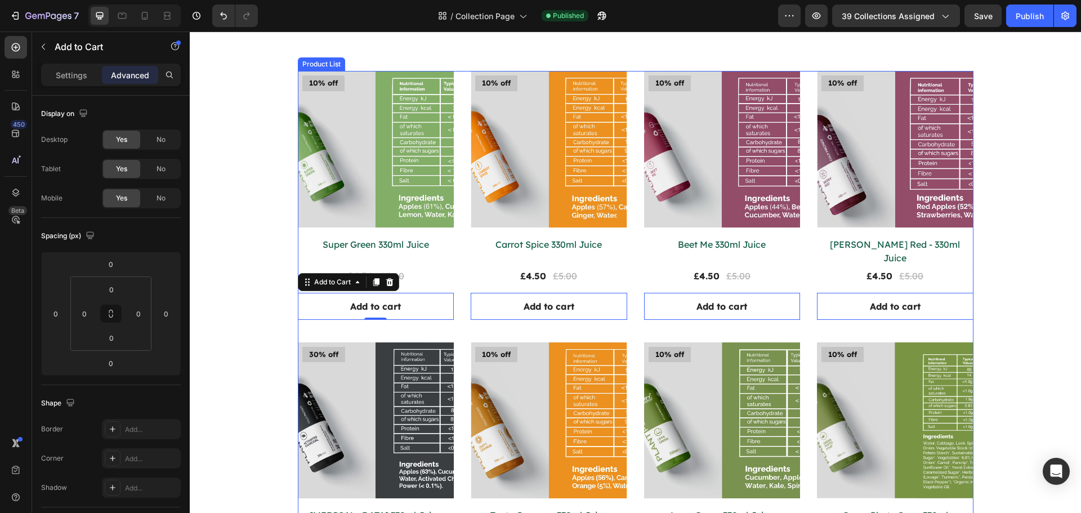
click at [390, 319] on div "Product Images 10% off Product Badge Row Super Green 330ml Juice Product Title …" at bounding box center [636, 460] width 676 height 778
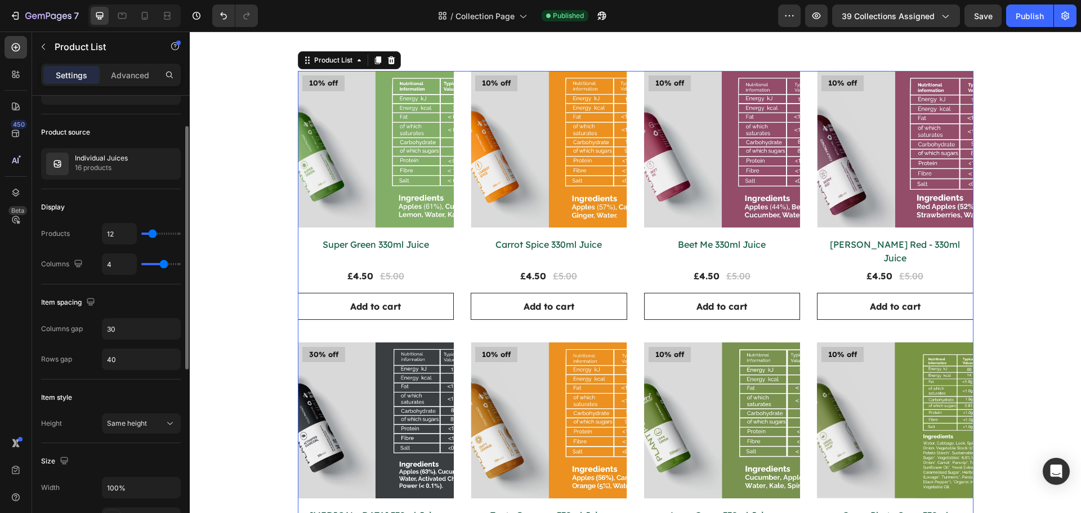
scroll to position [113, 0]
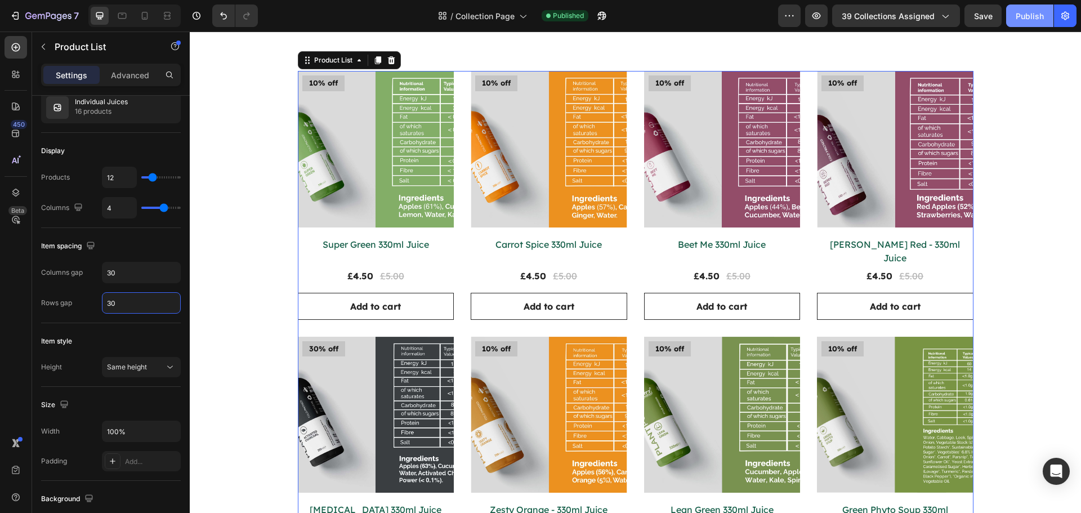
type input "30"
click at [1023, 24] on button "Publish" at bounding box center [1029, 16] width 47 height 23
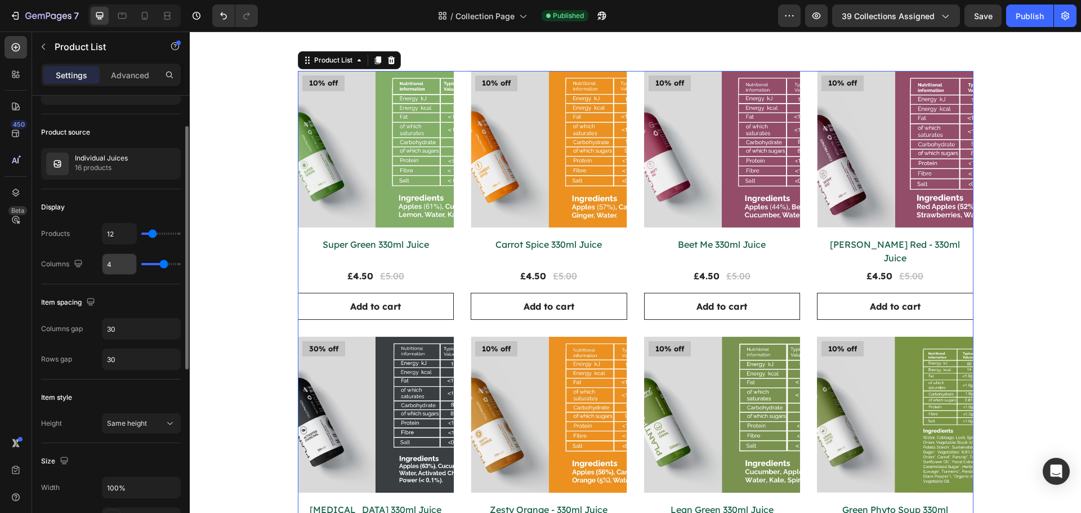
scroll to position [0, 0]
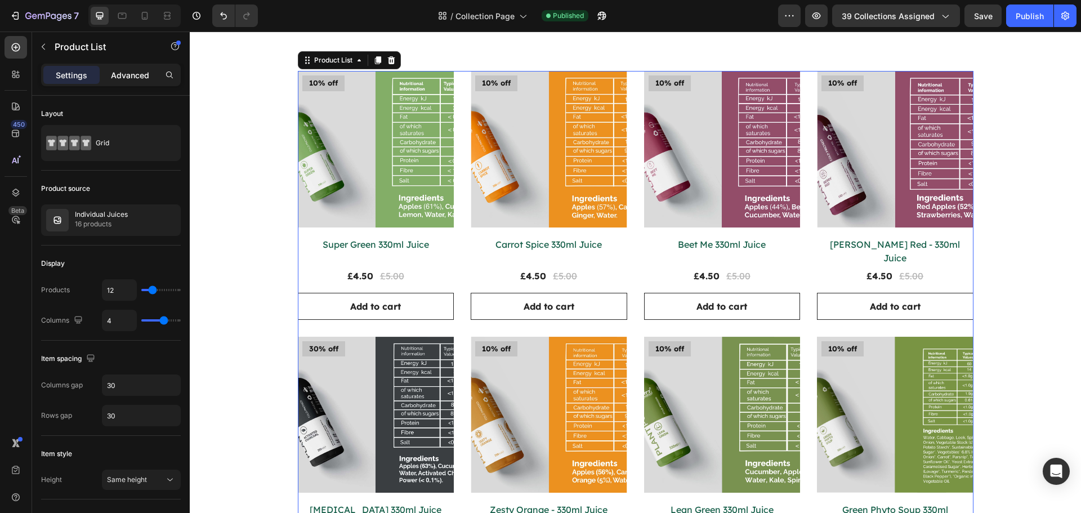
click at [144, 77] on p "Advanced" at bounding box center [130, 75] width 38 height 12
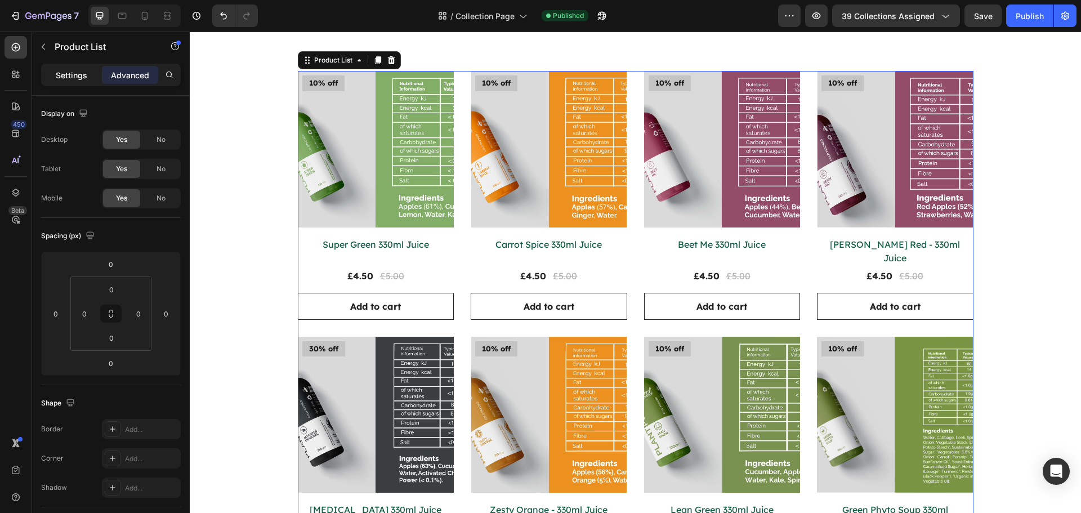
click at [59, 73] on p "Settings" at bounding box center [72, 75] width 32 height 12
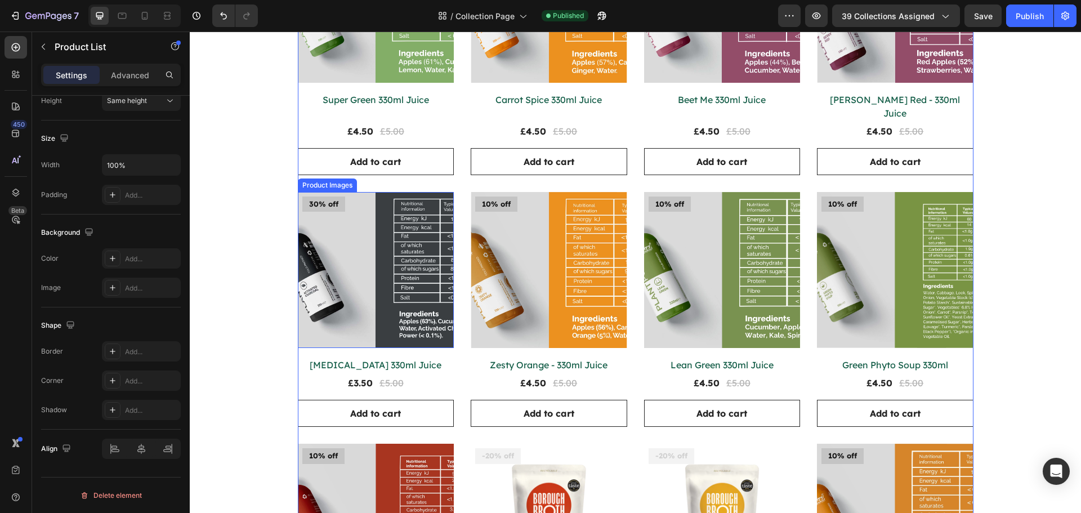
scroll to position [428, 0]
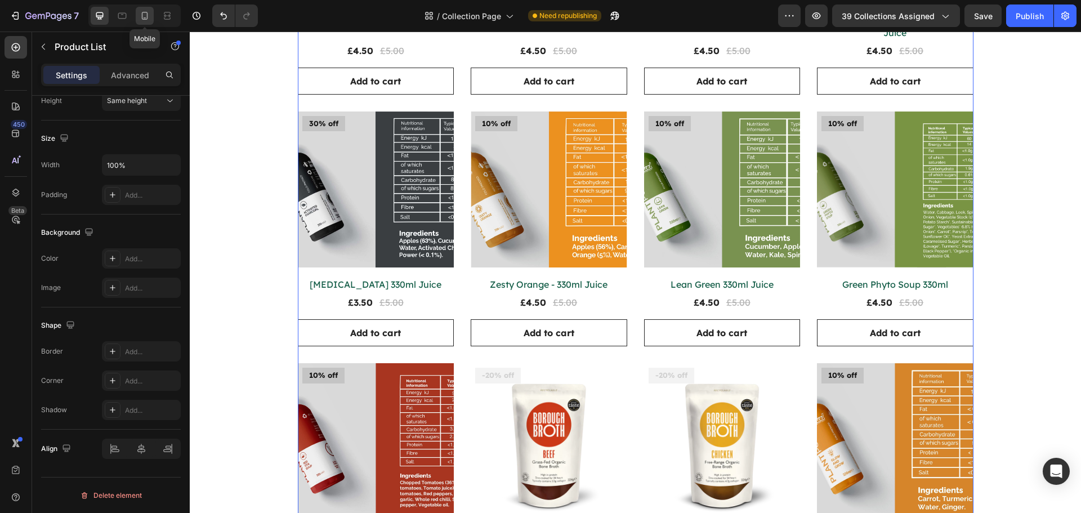
click at [141, 17] on icon at bounding box center [144, 15] width 11 height 11
type input "24"
type input "2"
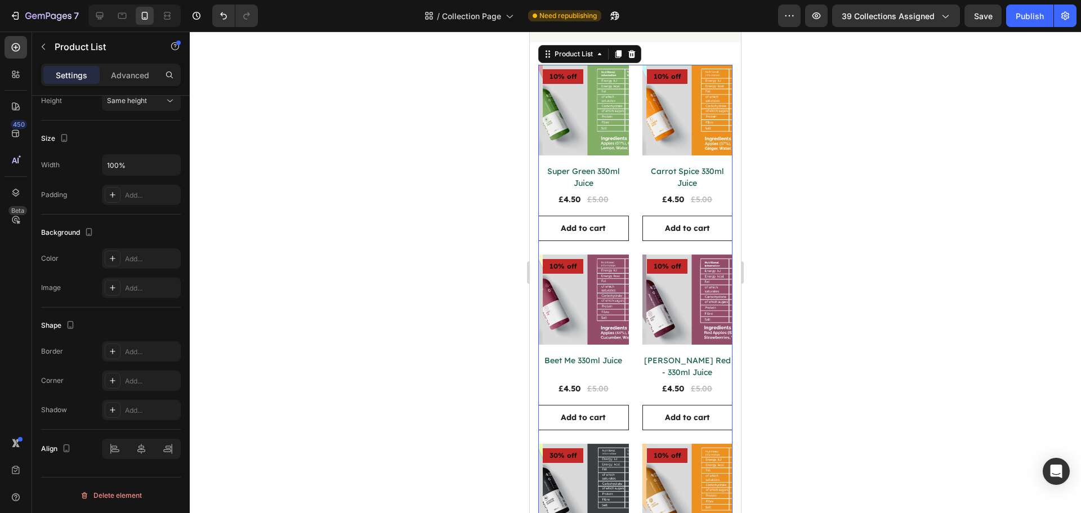
scroll to position [125, 0]
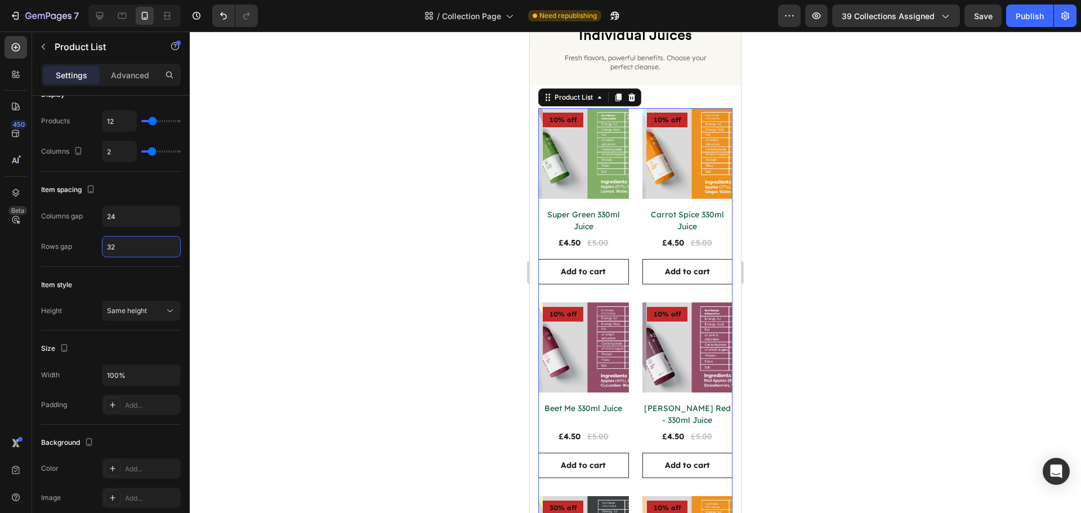
scroll to position [69, 0]
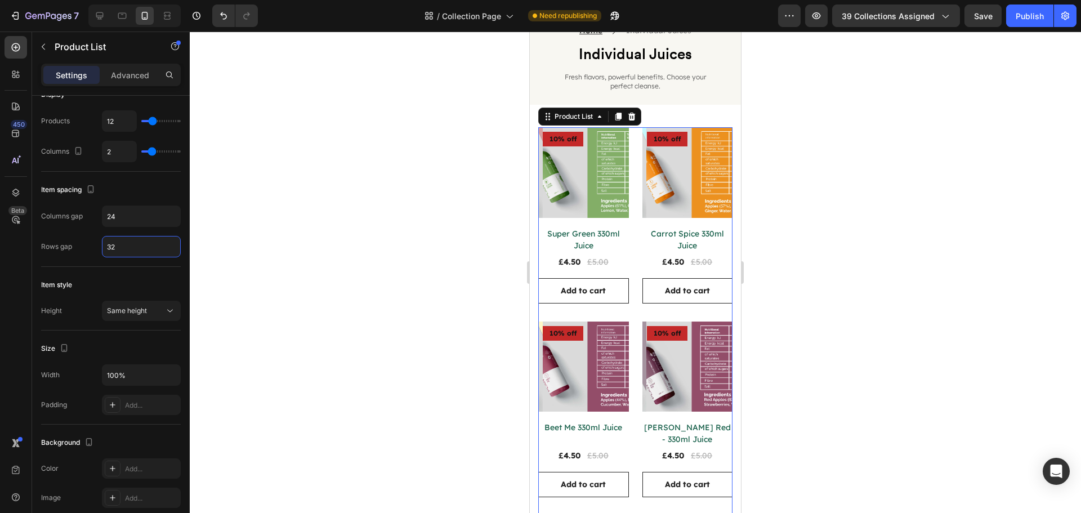
type input "32"
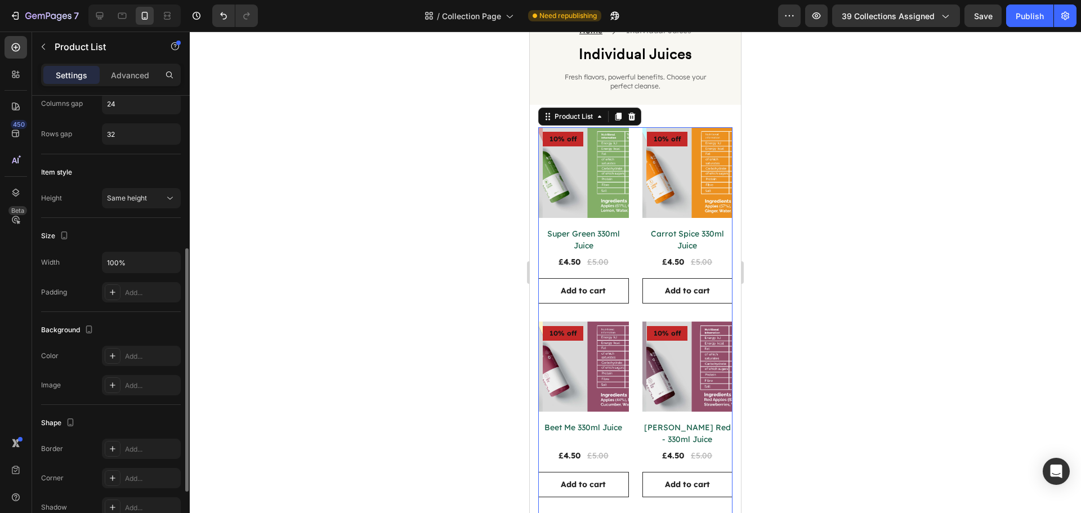
scroll to position [379, 0]
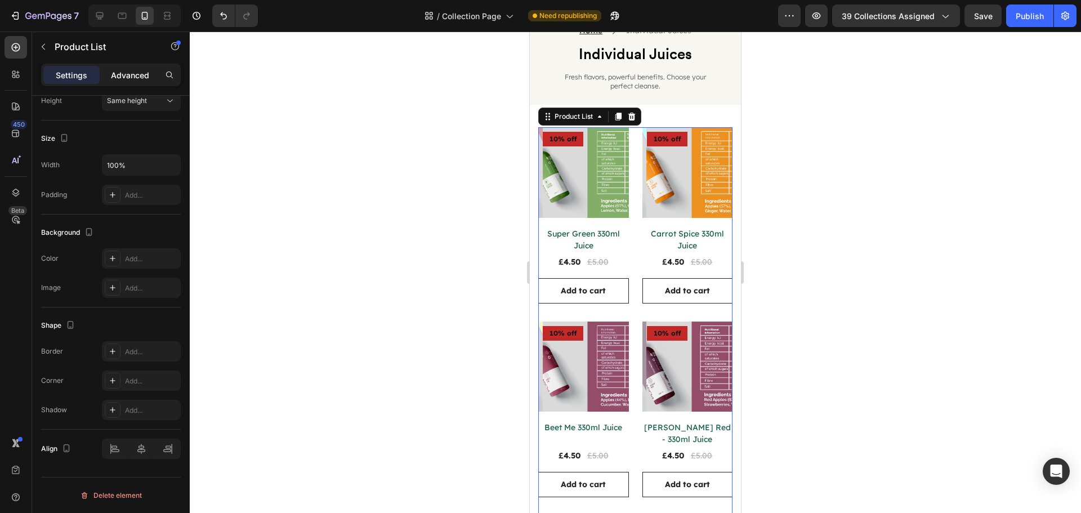
click at [130, 69] on p "Advanced" at bounding box center [130, 75] width 38 height 12
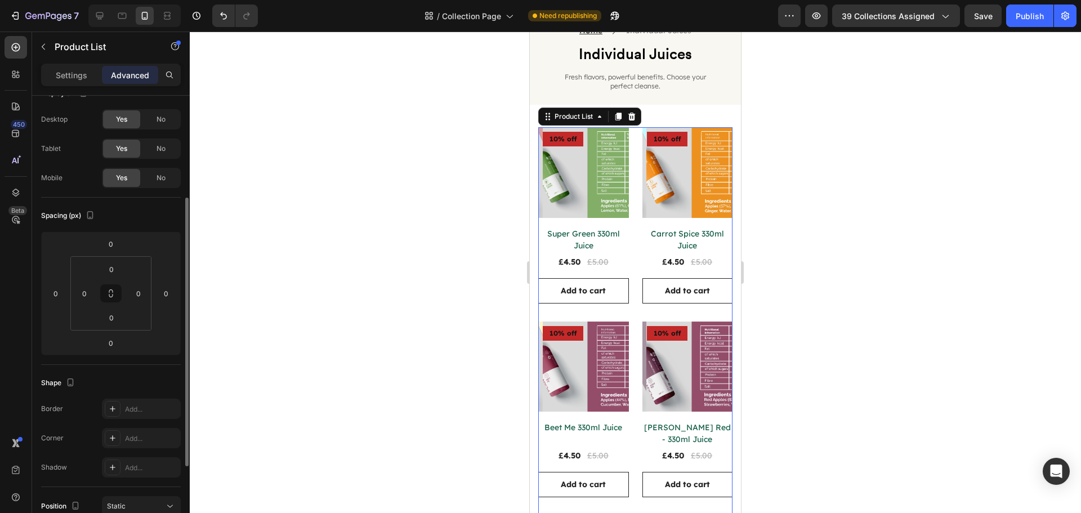
scroll to position [0, 0]
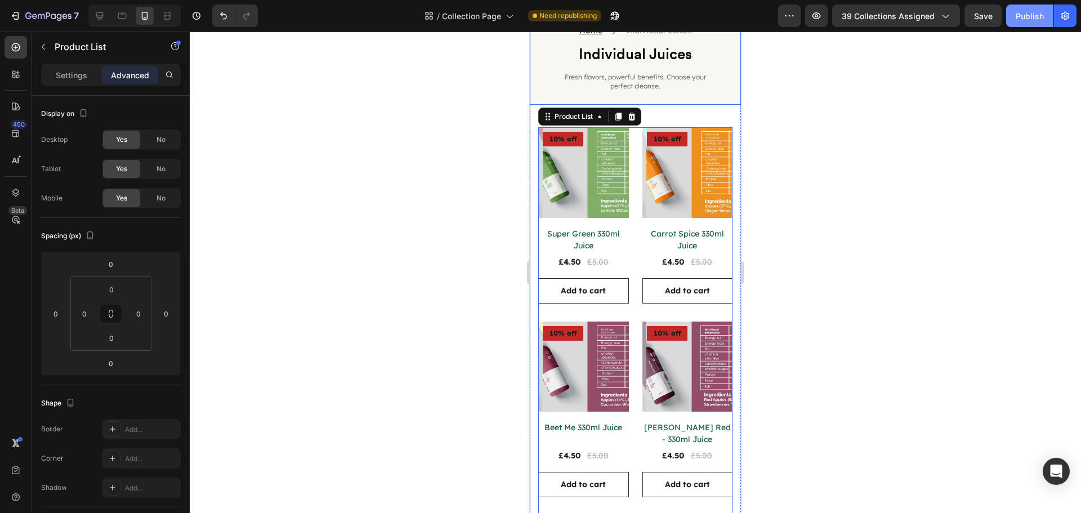
click at [1035, 17] on div "Publish" at bounding box center [1030, 16] width 28 height 12
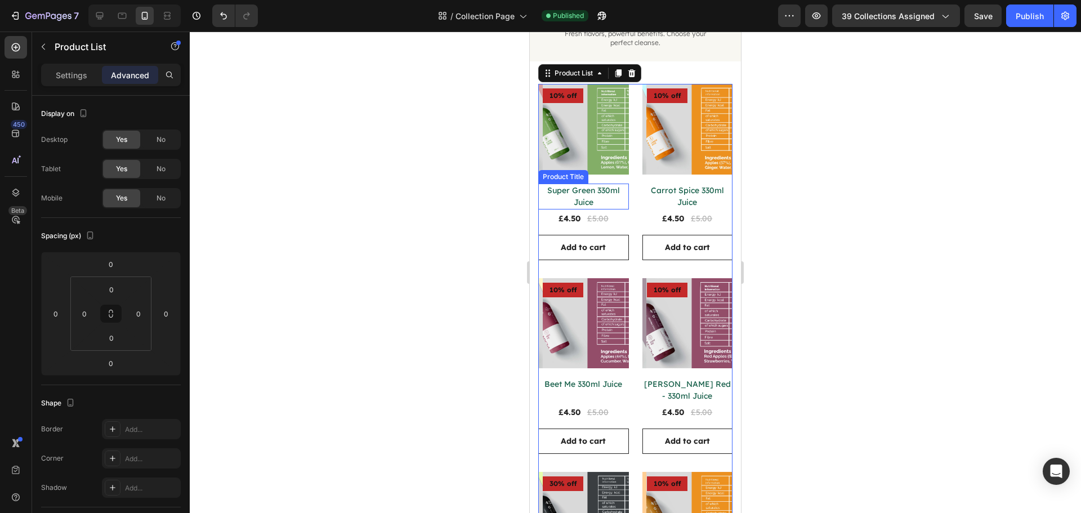
scroll to position [113, 0]
click at [613, 160] on img at bounding box center [588, 128] width 91 height 91
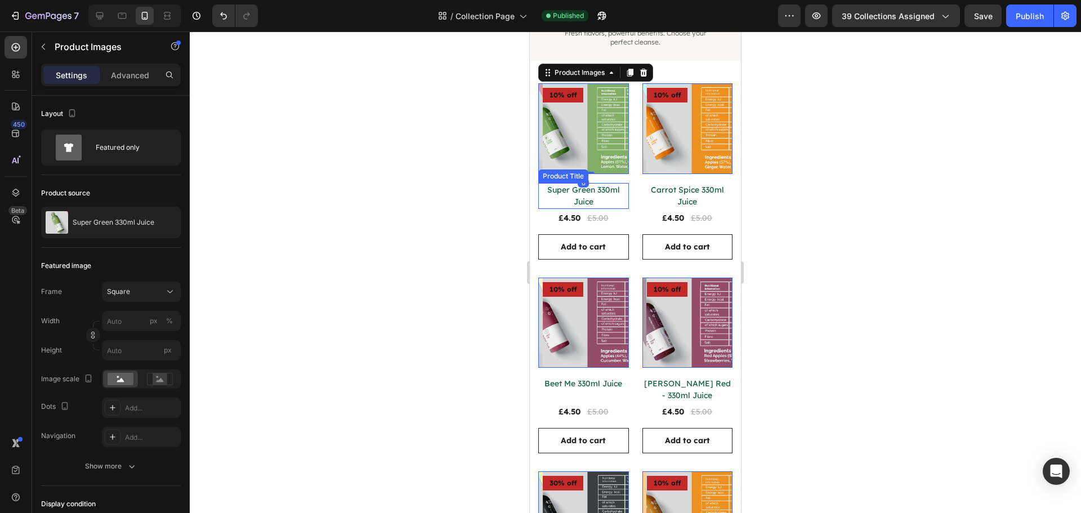
click at [615, 188] on h2 "Super Green 330ml Juice" at bounding box center [583, 196] width 91 height 26
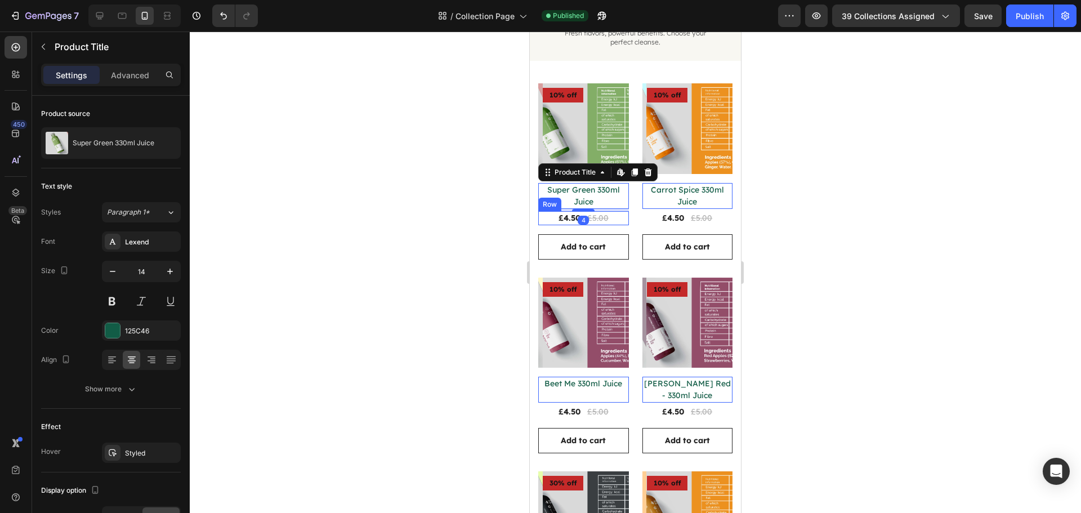
click at [612, 215] on div "£4.50 Product Price Product Price £5.00 Compare Price Compare Price Row" at bounding box center [583, 218] width 91 height 14
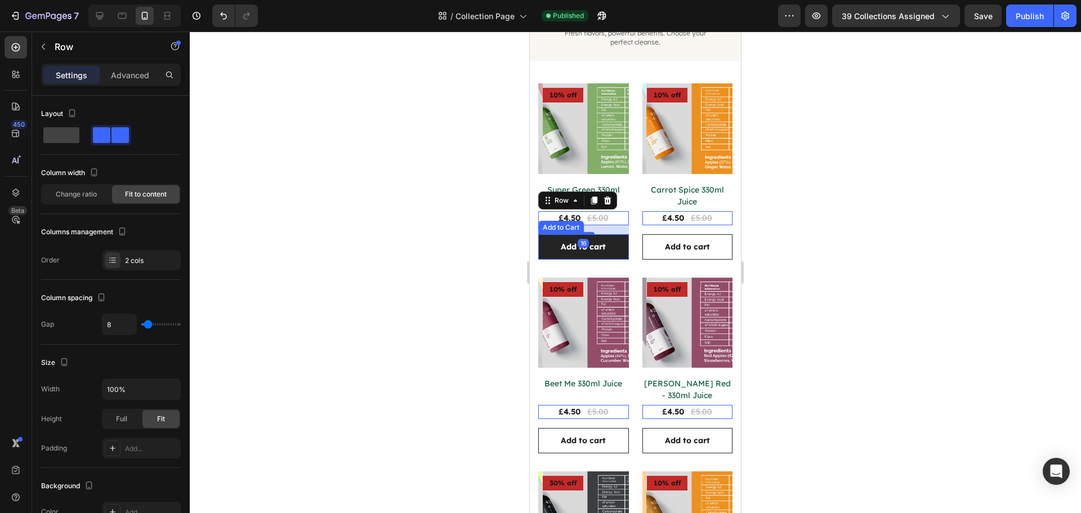
click at [609, 238] on button "Add to cart" at bounding box center [583, 246] width 91 height 25
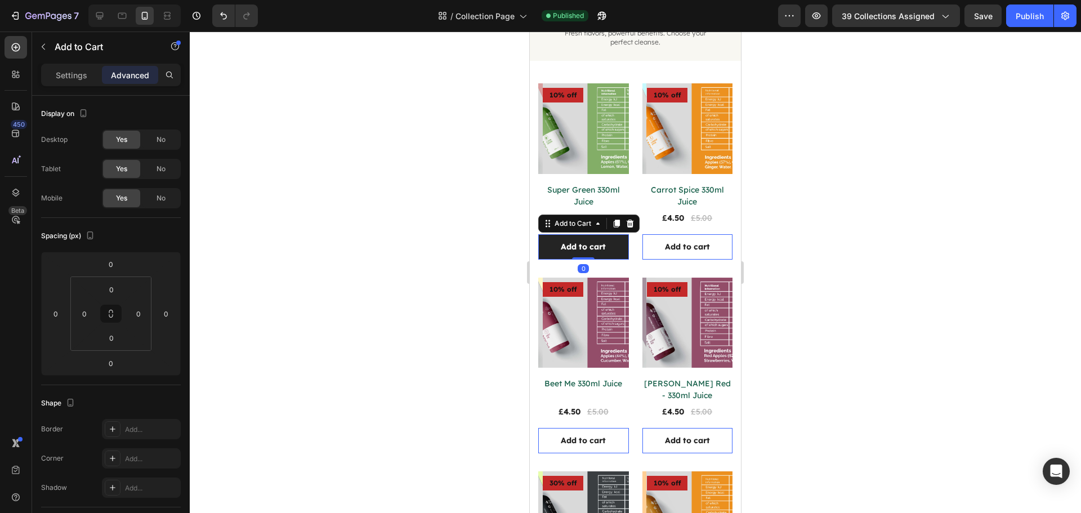
drag, startPoint x: 581, startPoint y: 255, endPoint x: 579, endPoint y: 234, distance: 20.3
click at [579, 234] on div "Add to cart Add to Cart 0" at bounding box center [583, 246] width 91 height 25
click at [1032, 14] on div "Publish" at bounding box center [1030, 16] width 28 height 12
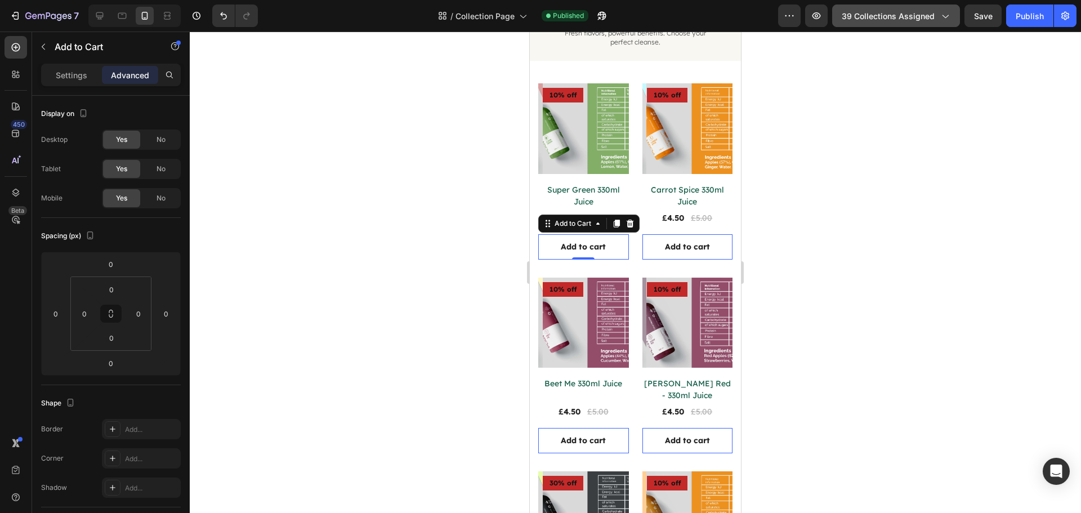
click at [940, 12] on icon "button" at bounding box center [944, 15] width 11 height 11
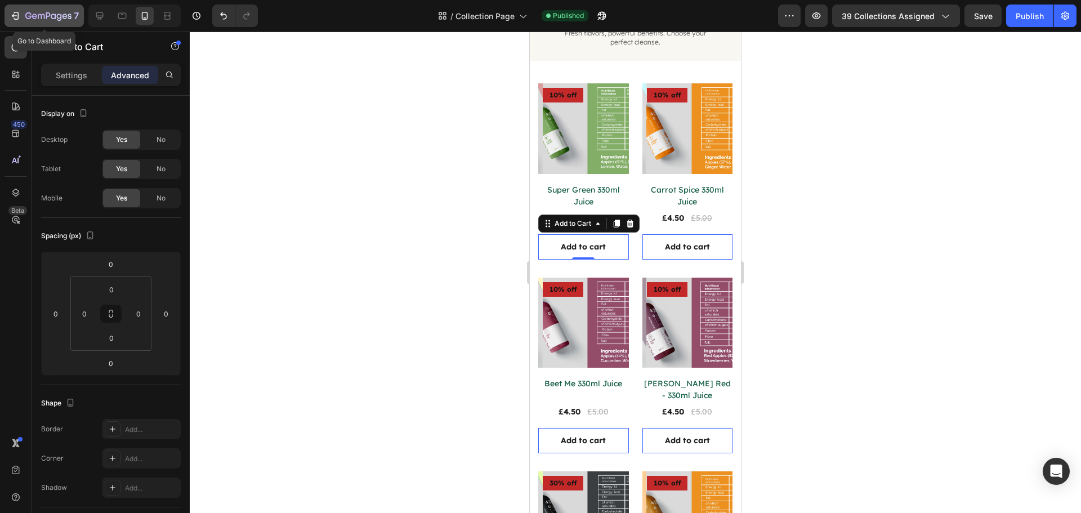
click at [24, 11] on div "7" at bounding box center [44, 16] width 69 height 14
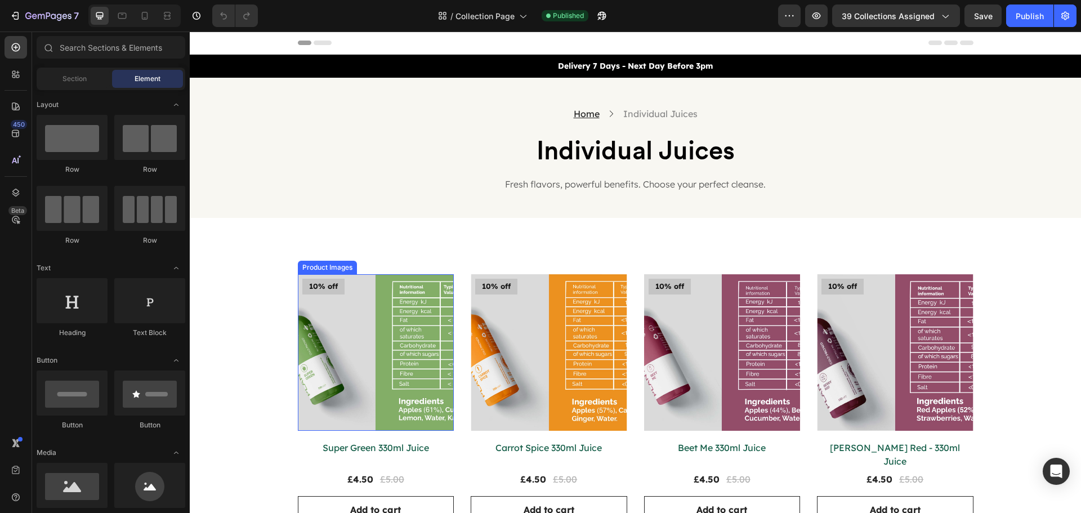
click at [301, 301] on img at bounding box center [376, 352] width 157 height 157
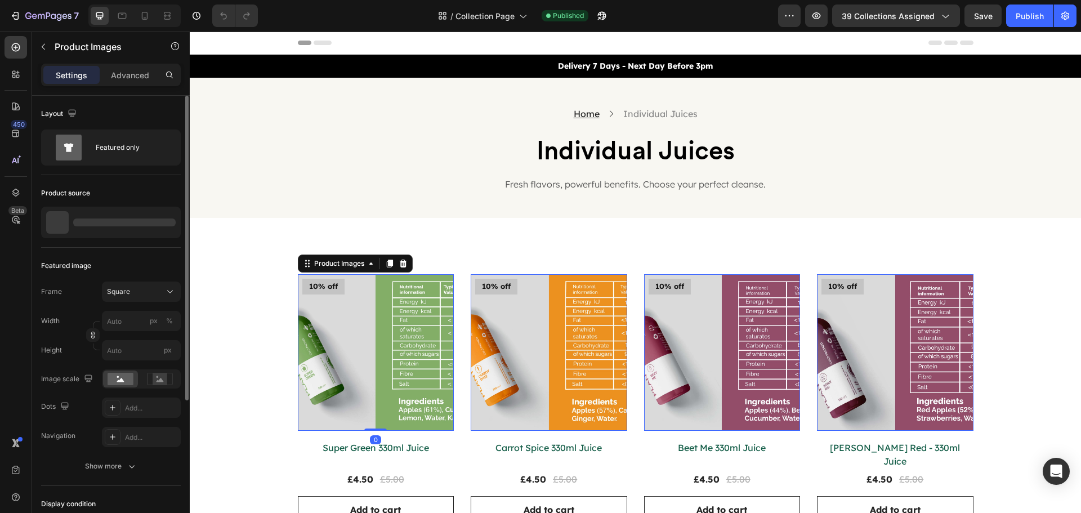
scroll to position [213, 0]
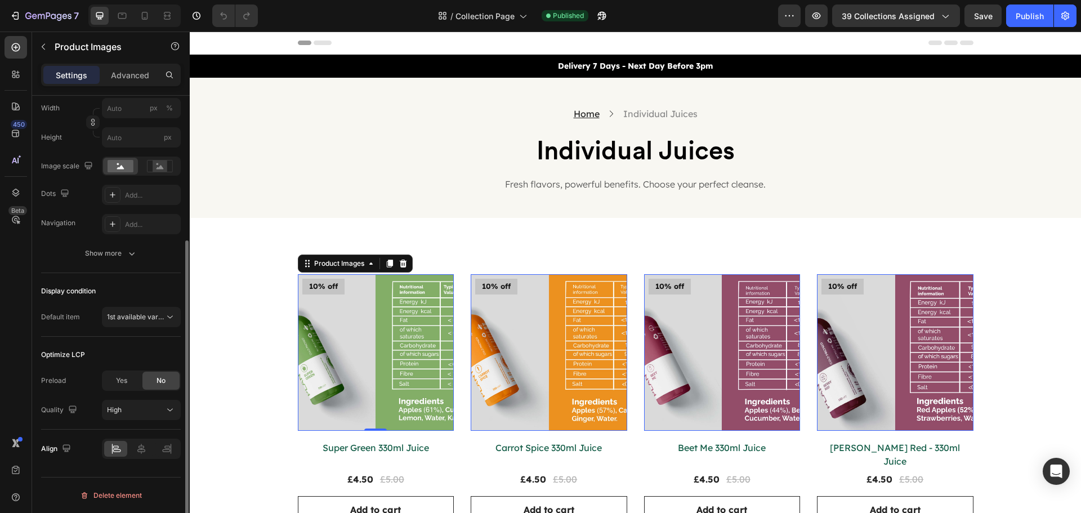
click at [114, 272] on div "Featured image Frame Square Width px % Height px Image scale Dots Add... Naviga…" at bounding box center [111, 154] width 140 height 238
click at [119, 262] on button "Show more" at bounding box center [111, 253] width 140 height 20
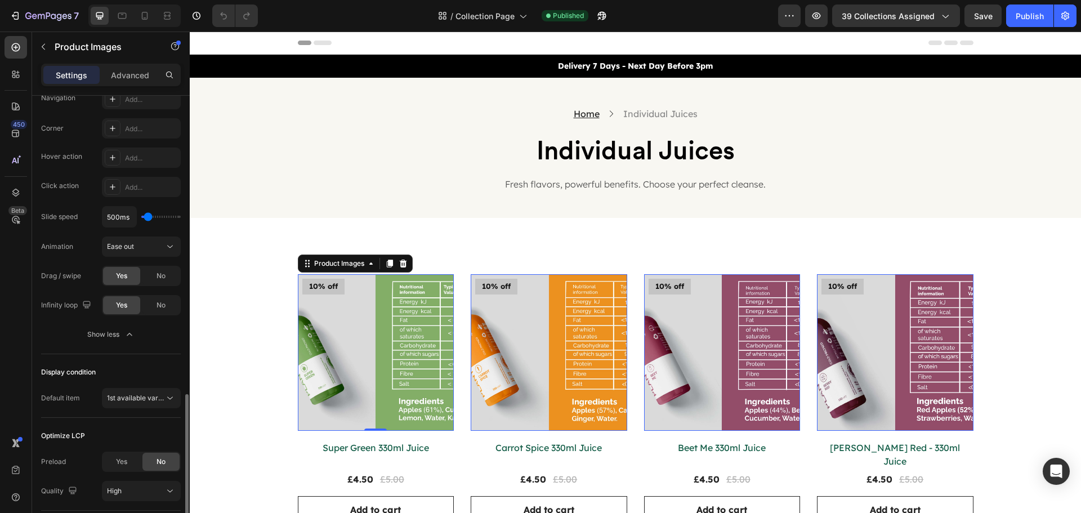
scroll to position [419, 0]
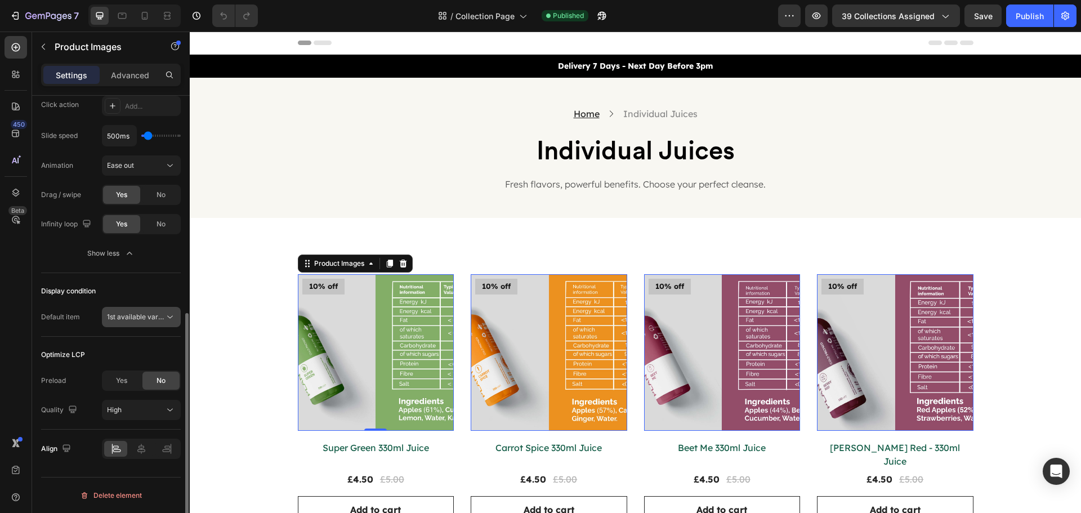
click at [123, 320] on span "1st available variant" at bounding box center [138, 317] width 63 height 8
click at [111, 290] on div "Display condition" at bounding box center [111, 291] width 140 height 18
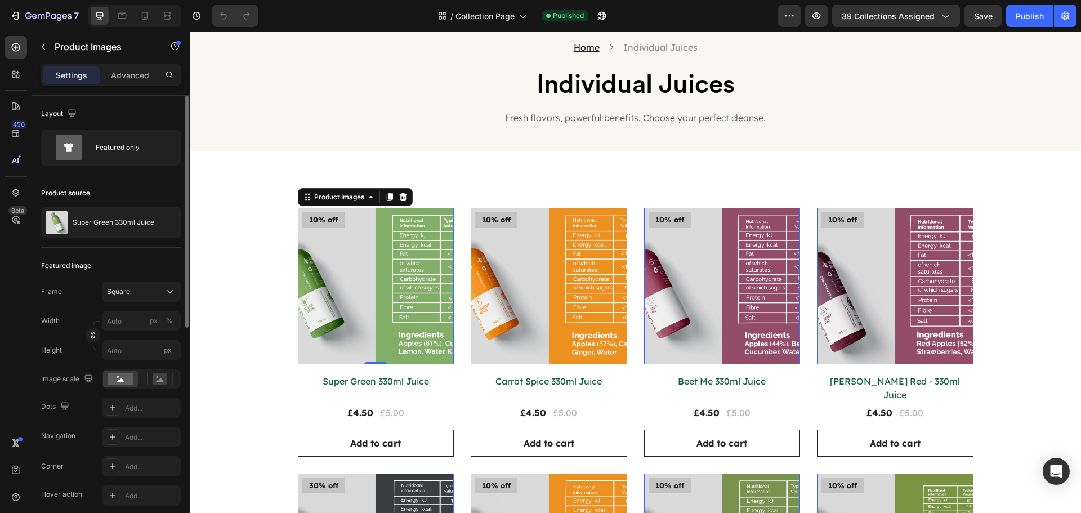
scroll to position [113, 0]
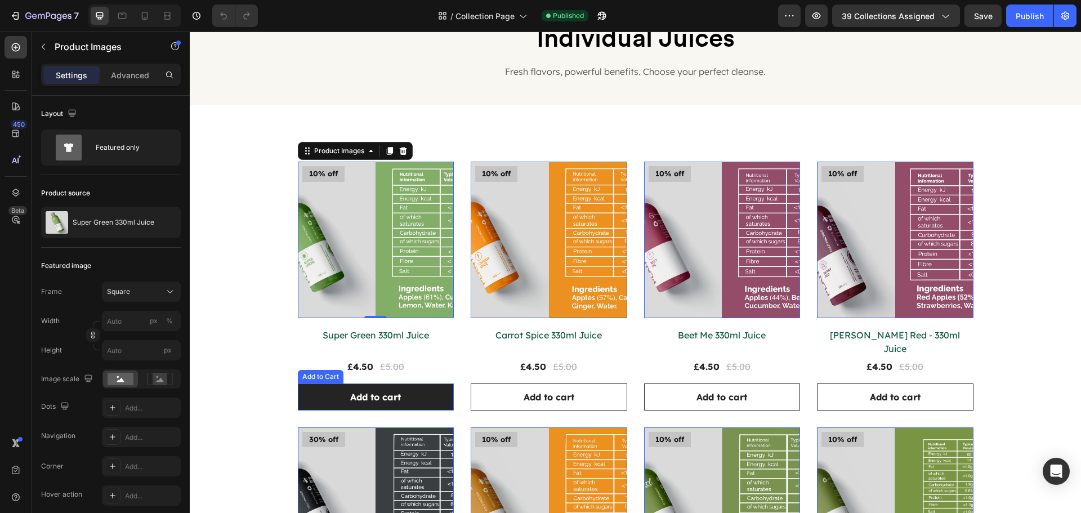
click at [439, 391] on button "Add to cart" at bounding box center [376, 396] width 157 height 27
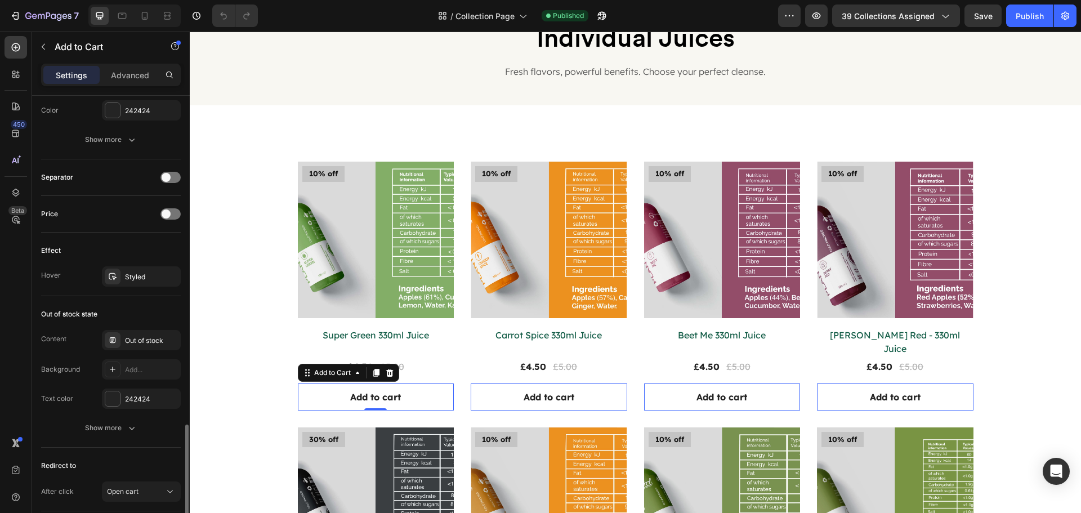
scroll to position [757, 0]
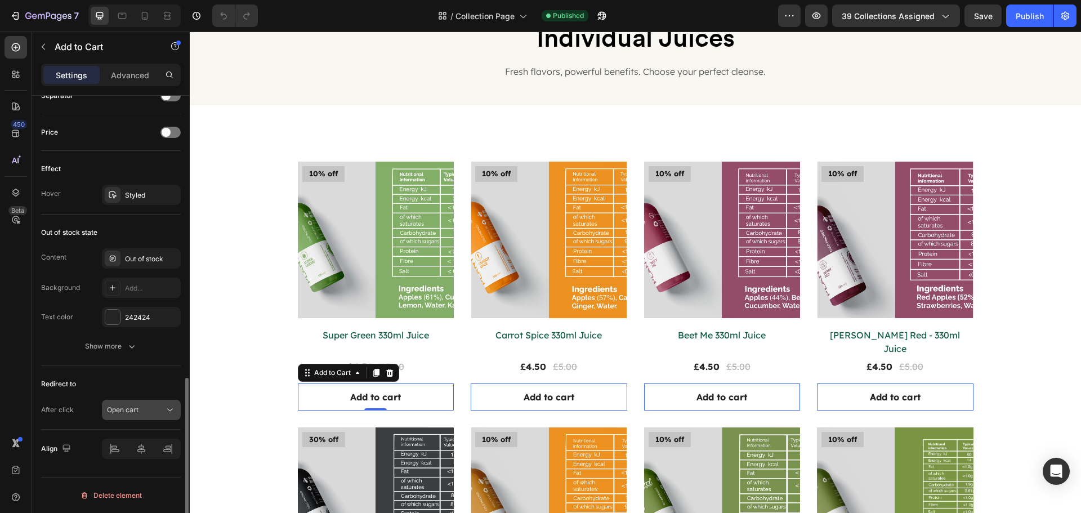
click at [135, 414] on span "Open cart" at bounding box center [123, 410] width 32 height 10
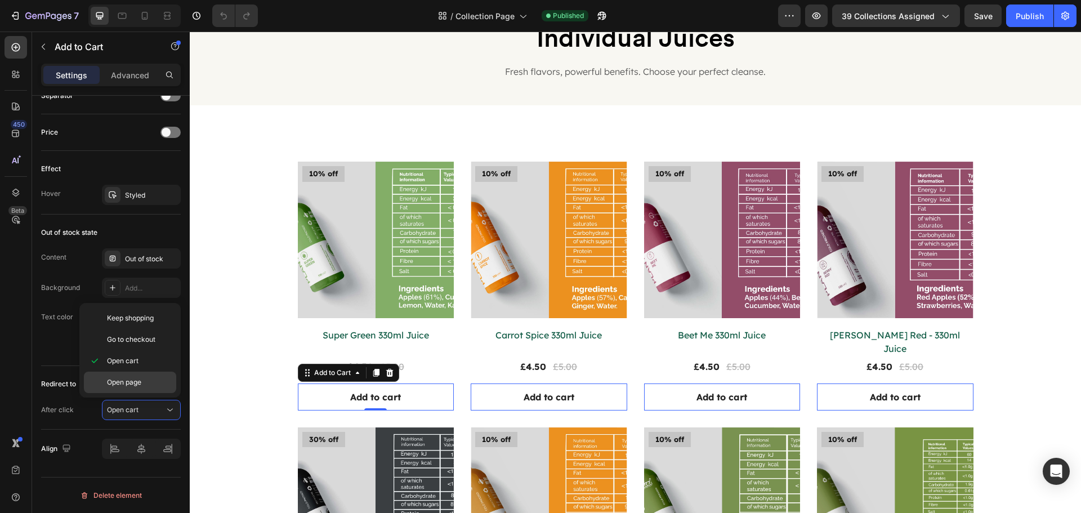
click at [120, 385] on span "Open page" at bounding box center [124, 382] width 34 height 10
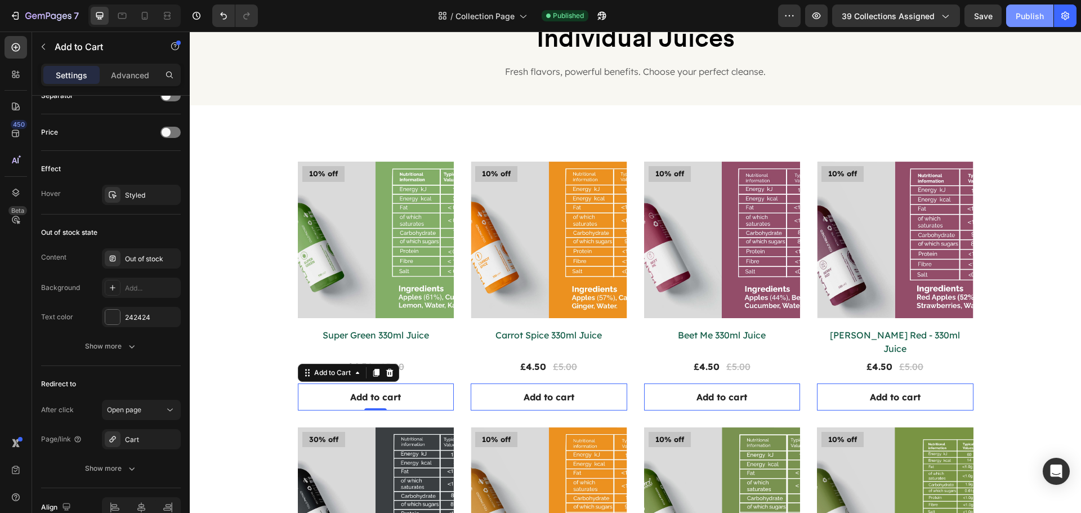
click at [1035, 19] on div "Publish" at bounding box center [1030, 16] width 28 height 12
click at [1024, 23] on button "Publish" at bounding box center [1029, 16] width 47 height 23
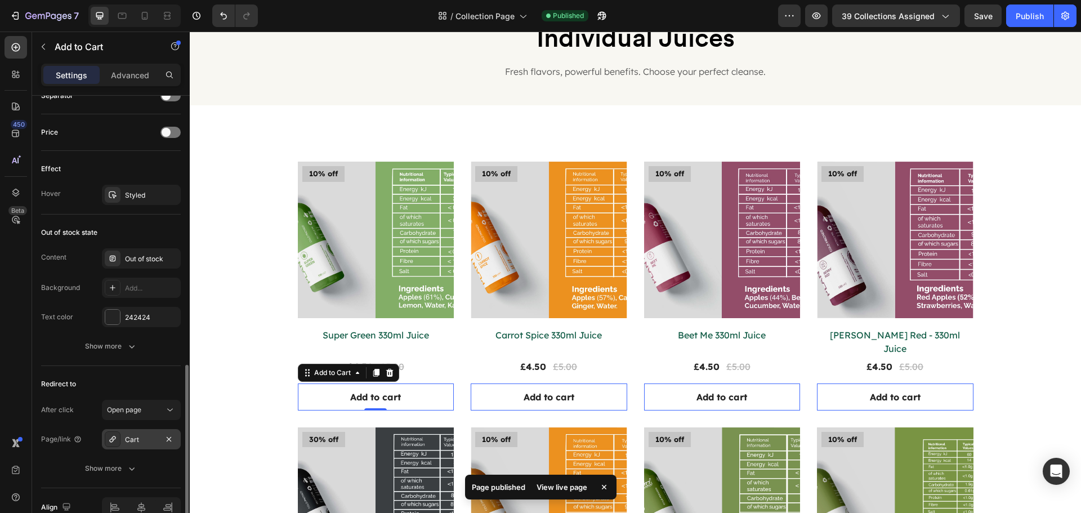
click at [115, 442] on icon at bounding box center [112, 439] width 9 height 9
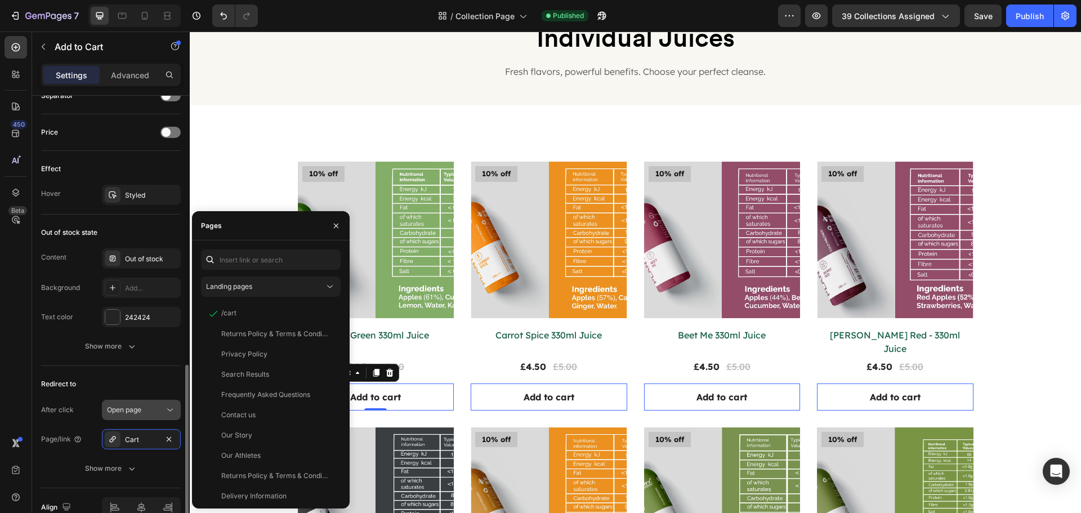
click at [132, 414] on span "Open page" at bounding box center [124, 410] width 34 height 10
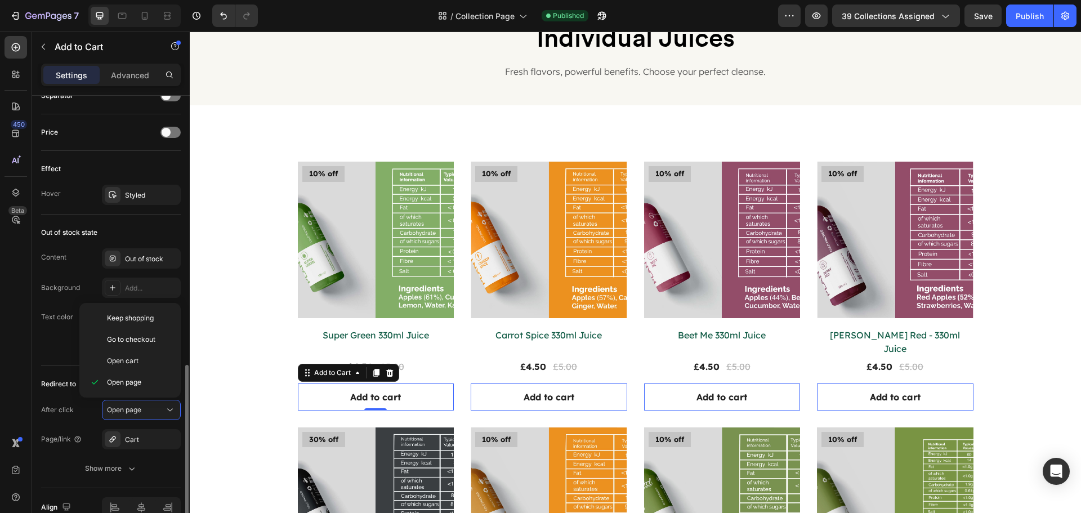
click at [91, 418] on div "After click Open page" at bounding box center [111, 410] width 140 height 20
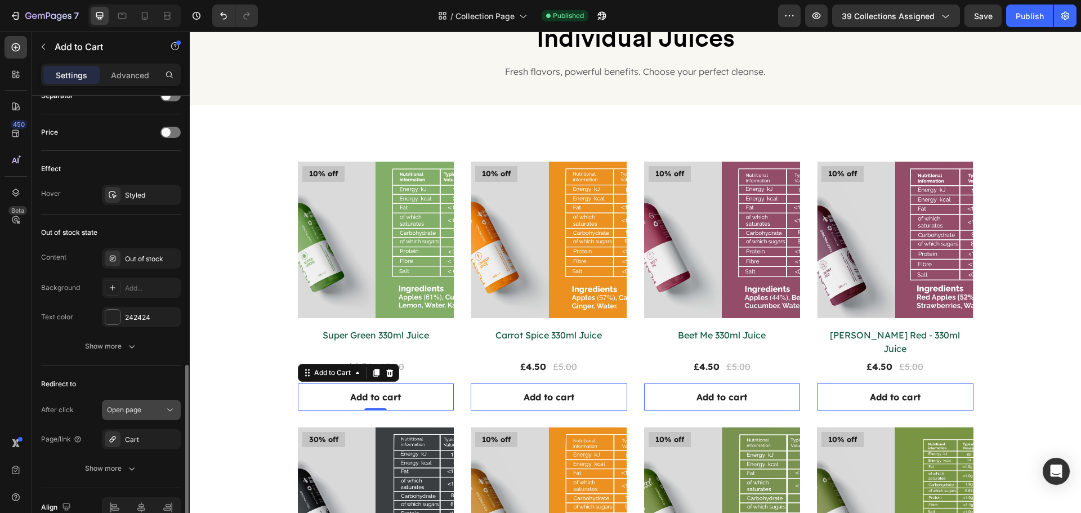
click at [110, 408] on span "Open page" at bounding box center [124, 409] width 34 height 8
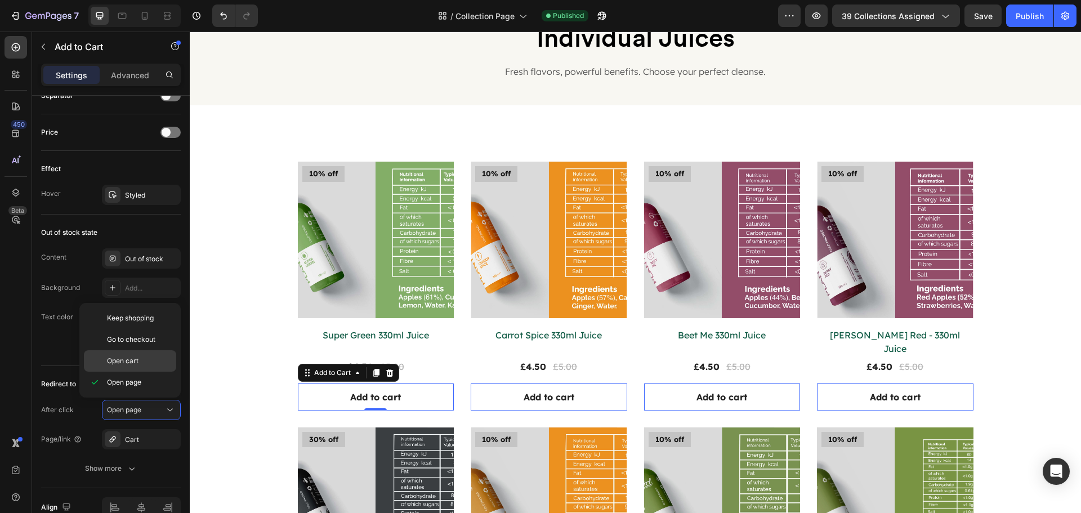
click at [130, 364] on span "Open cart" at bounding box center [123, 361] width 32 height 10
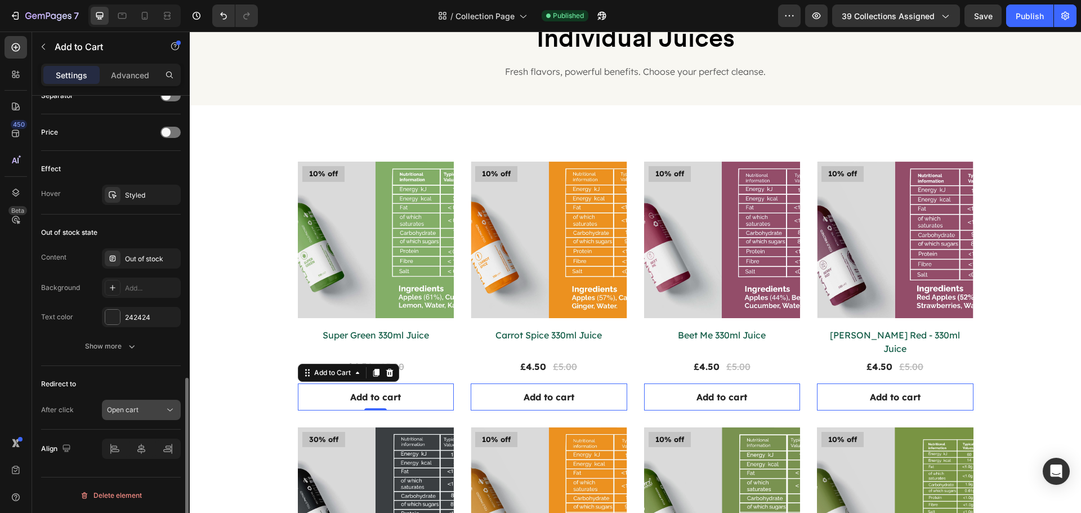
click at [166, 410] on icon at bounding box center [169, 409] width 11 height 11
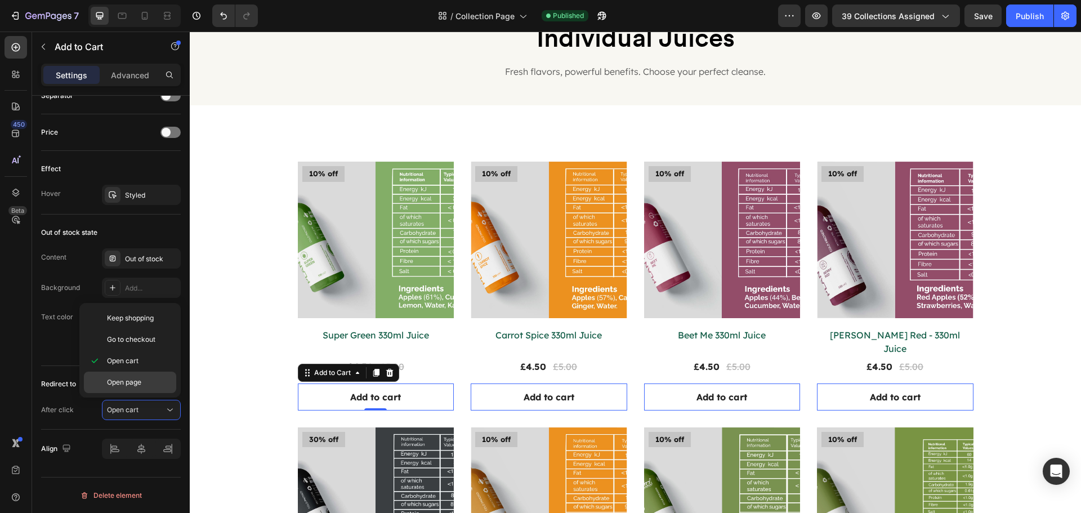
click at [126, 383] on span "Open page" at bounding box center [124, 382] width 34 height 10
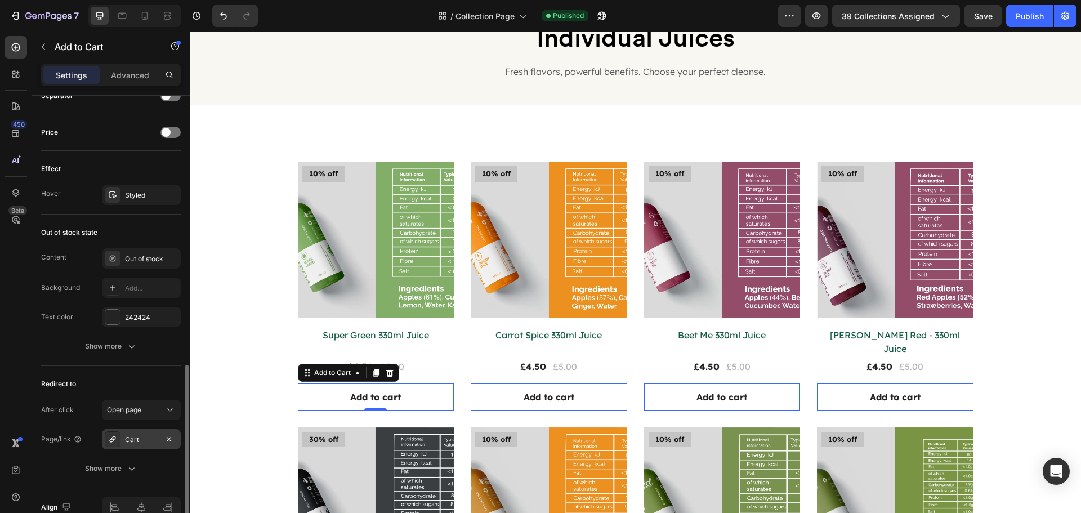
click at [109, 435] on icon at bounding box center [112, 439] width 9 height 9
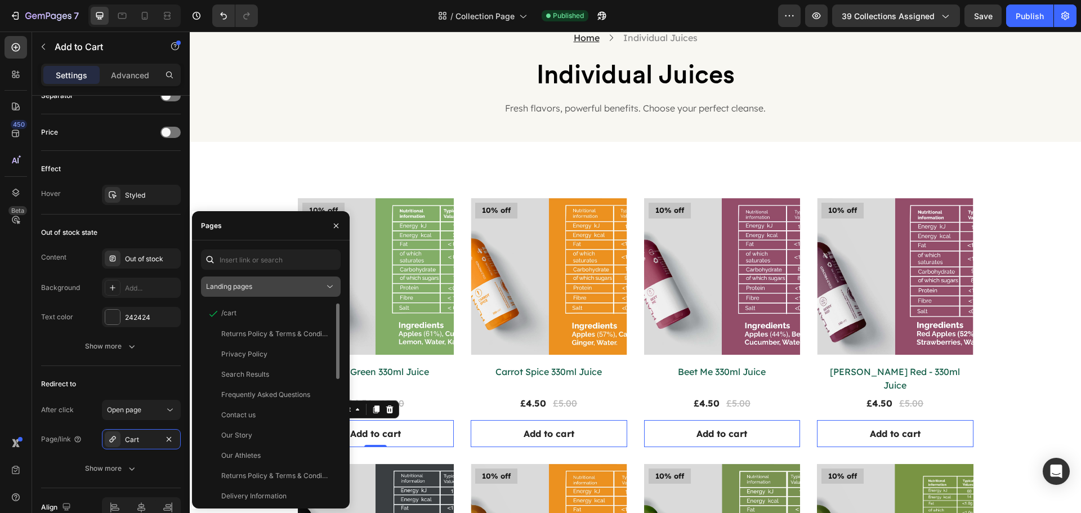
scroll to position [56, 0]
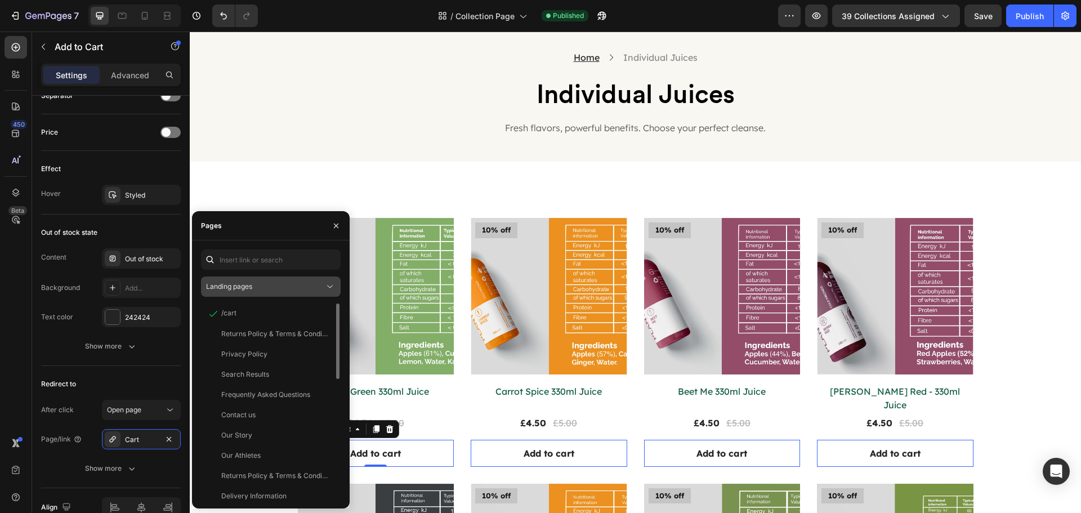
click at [327, 280] on button "Landing pages" at bounding box center [271, 286] width 140 height 20
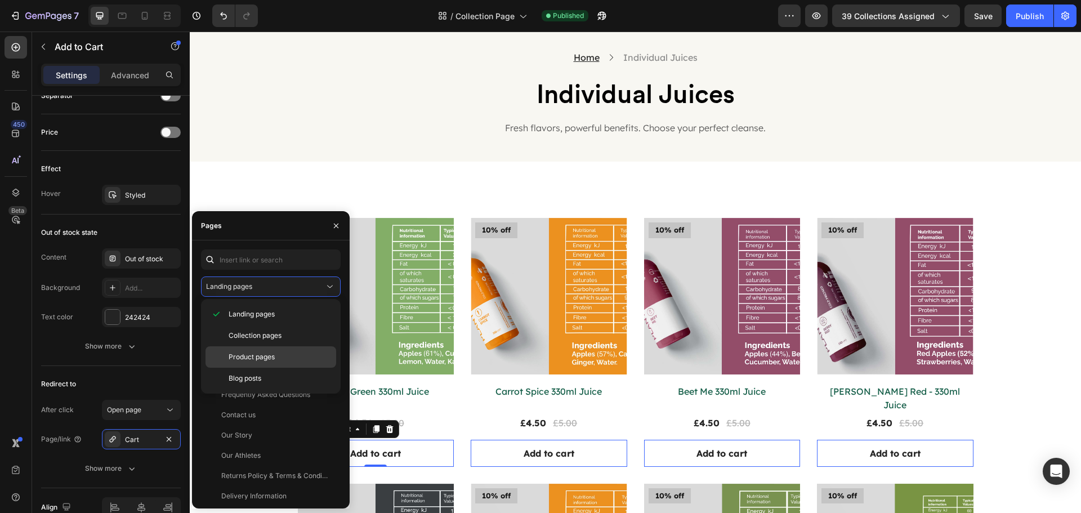
click at [293, 350] on div "Product pages" at bounding box center [271, 356] width 131 height 21
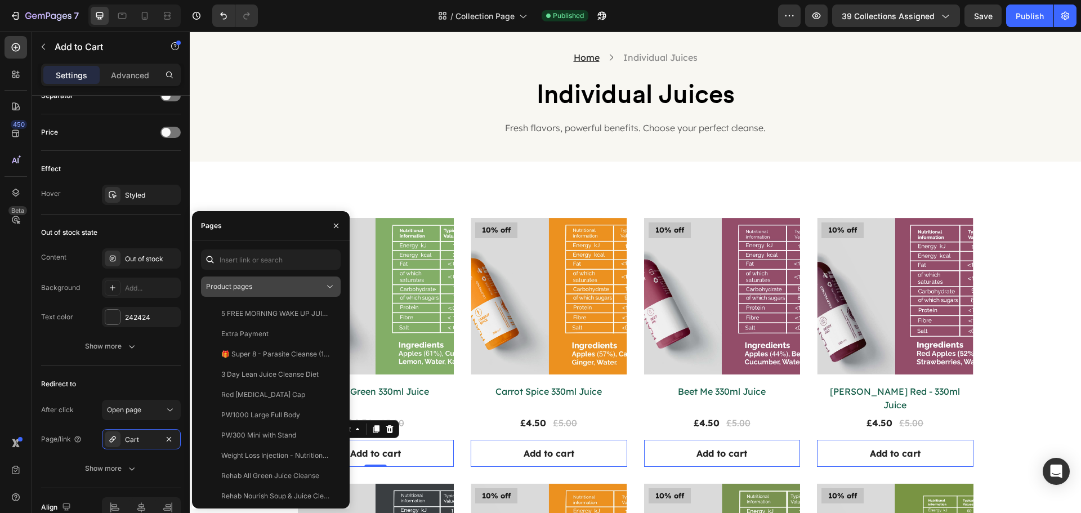
click at [313, 283] on div "Product pages" at bounding box center [265, 287] width 118 height 10
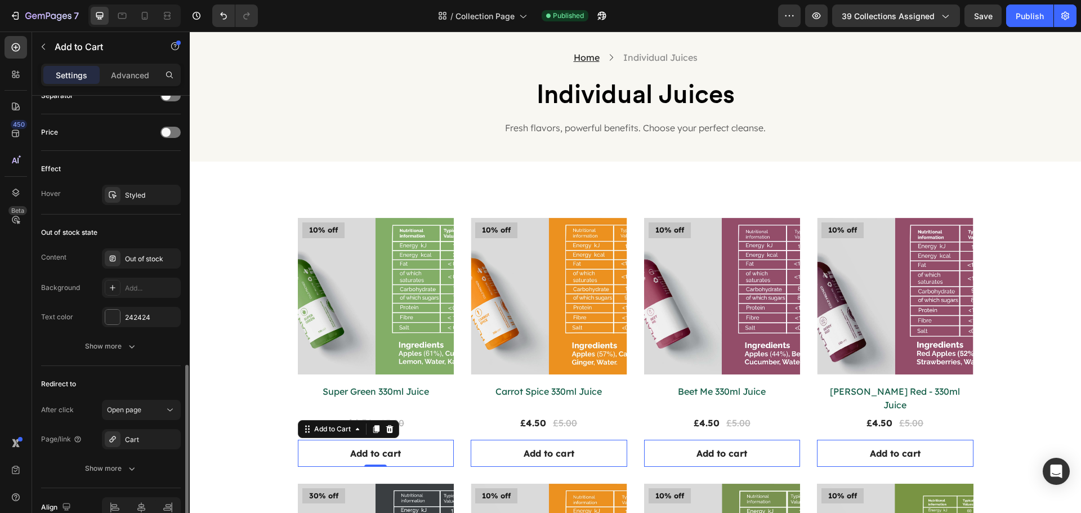
click at [118, 385] on div "Redirect to" at bounding box center [111, 384] width 140 height 18
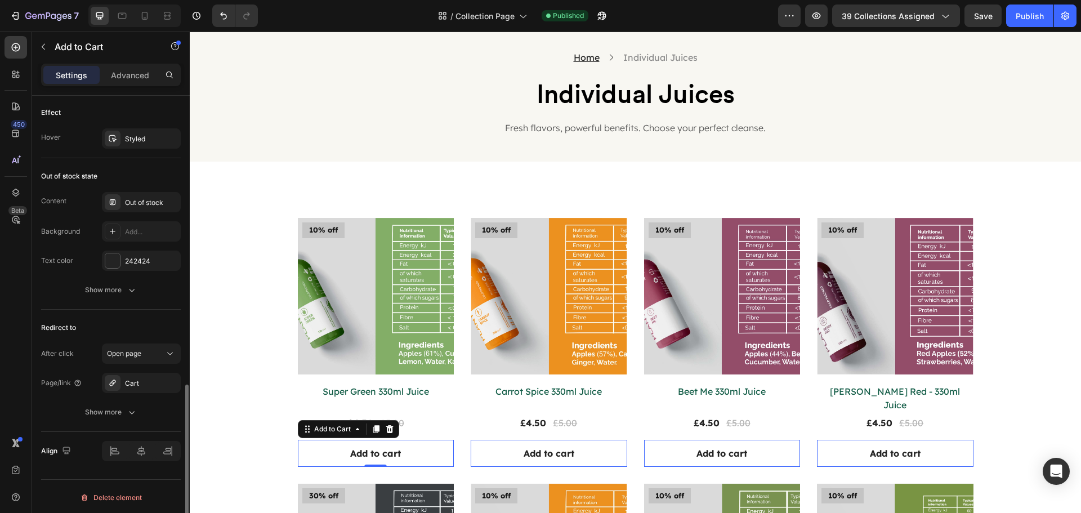
scroll to position [816, 0]
click at [133, 414] on icon "button" at bounding box center [131, 409] width 11 height 11
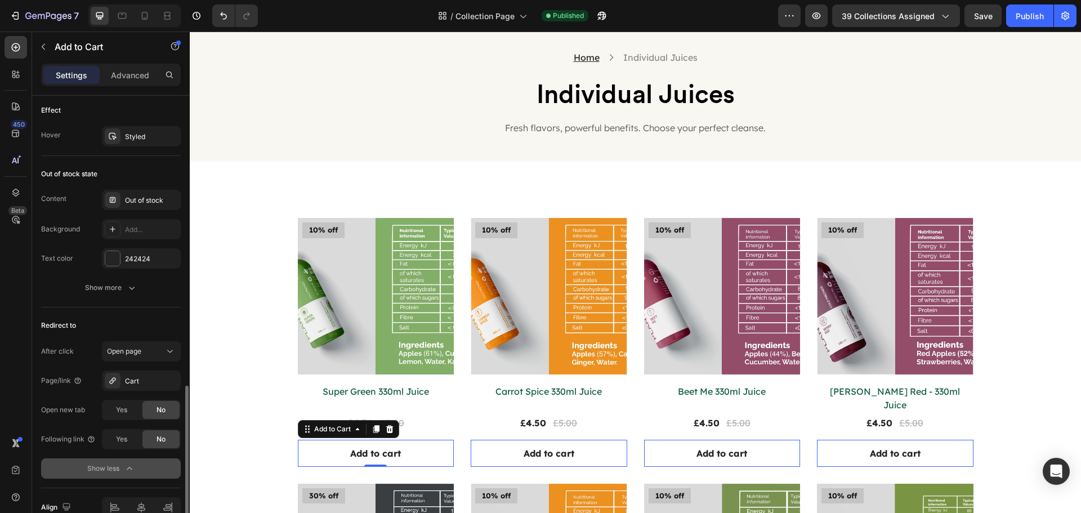
scroll to position [872, 0]
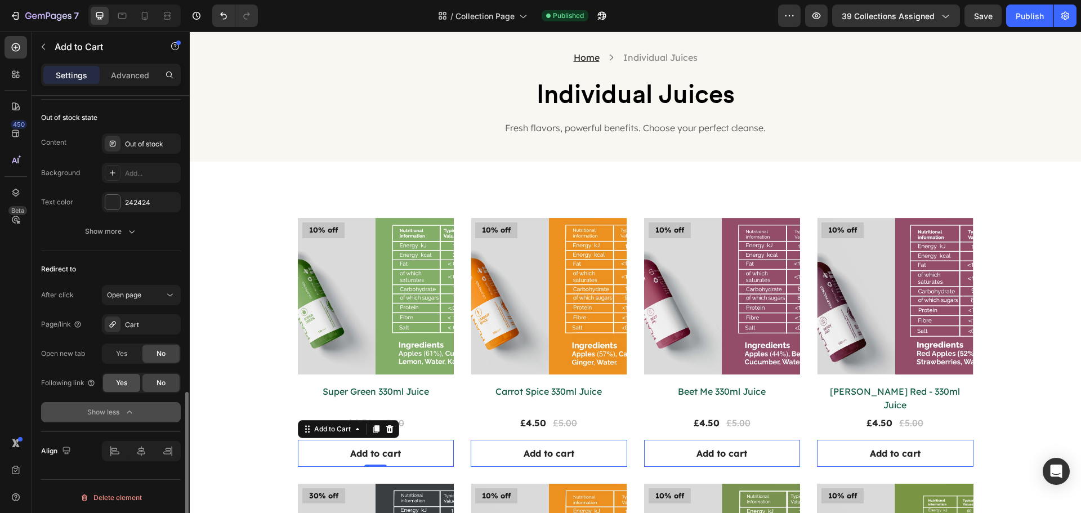
click at [129, 383] on div "Yes" at bounding box center [121, 383] width 37 height 18
click at [150, 385] on div "No" at bounding box center [160, 383] width 37 height 18
click at [128, 296] on span "Open page" at bounding box center [124, 295] width 34 height 8
click at [144, 361] on p "Open cart" at bounding box center [139, 365] width 64 height 10
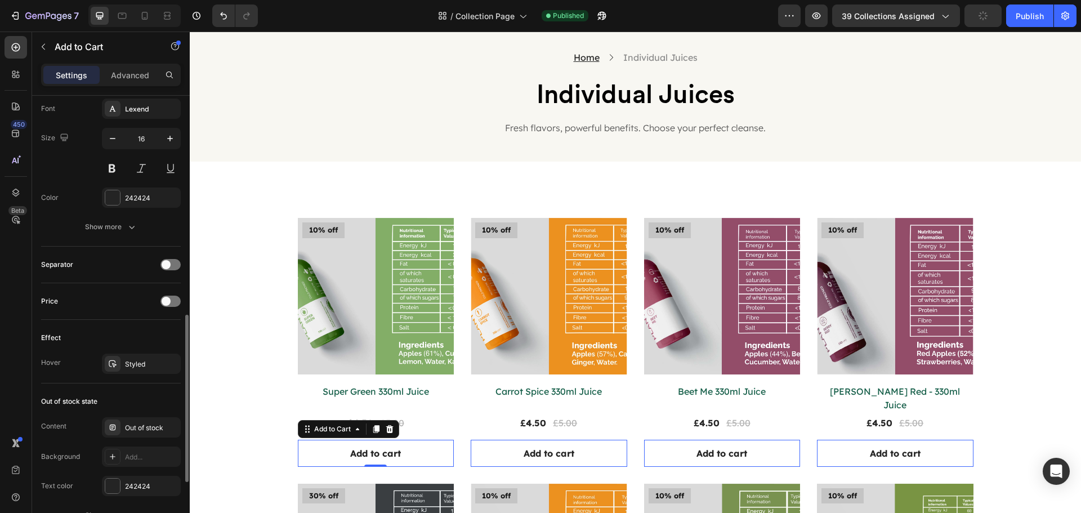
scroll to position [757, 0]
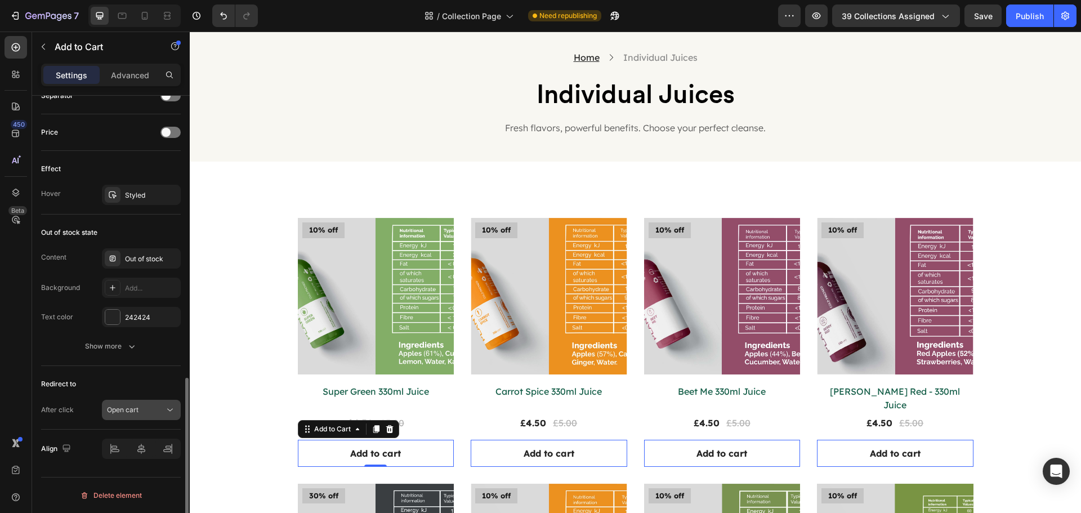
click at [162, 414] on div "Open cart" at bounding box center [135, 410] width 57 height 10
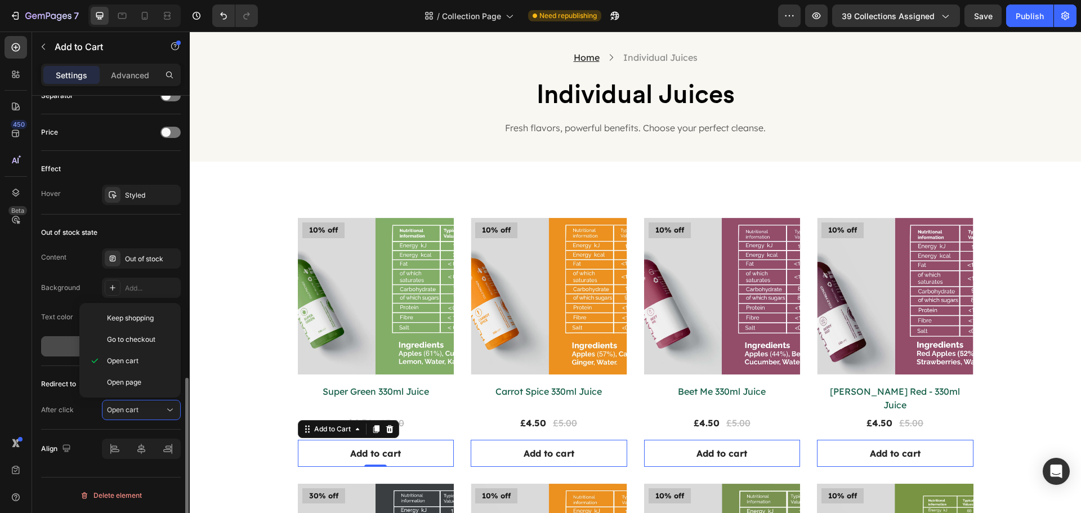
click at [54, 349] on button "Show more" at bounding box center [111, 346] width 140 height 20
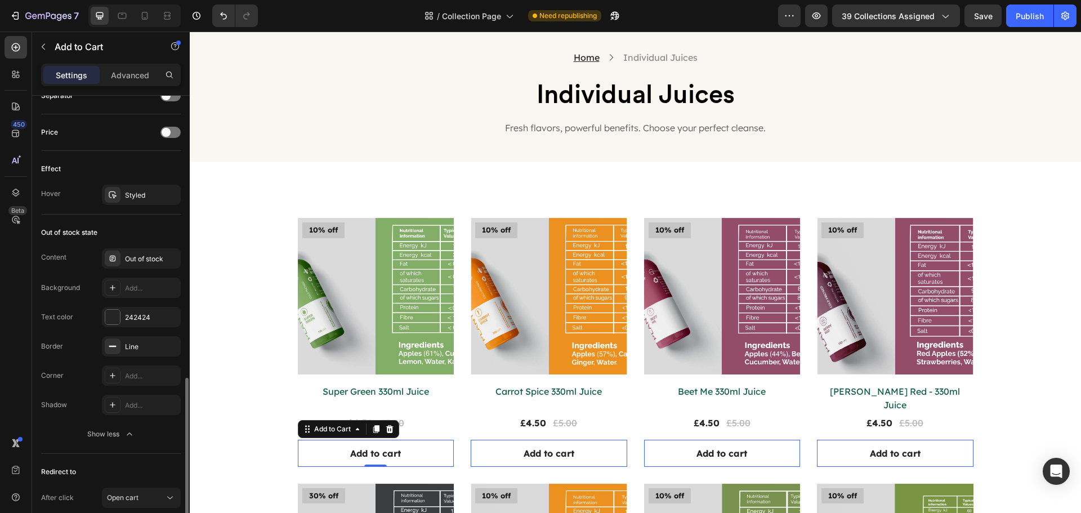
scroll to position [845, 0]
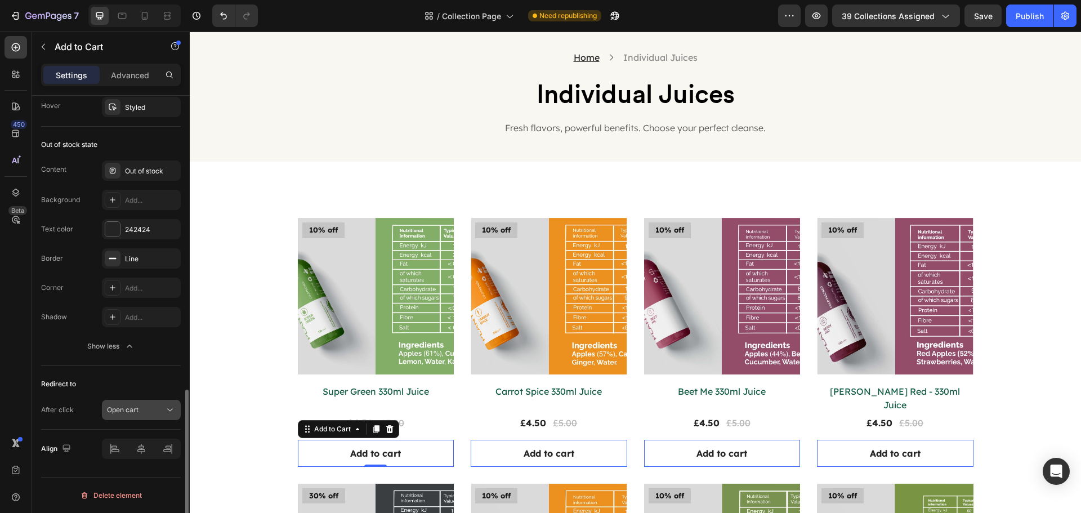
click at [136, 417] on button "Open cart" at bounding box center [141, 410] width 79 height 20
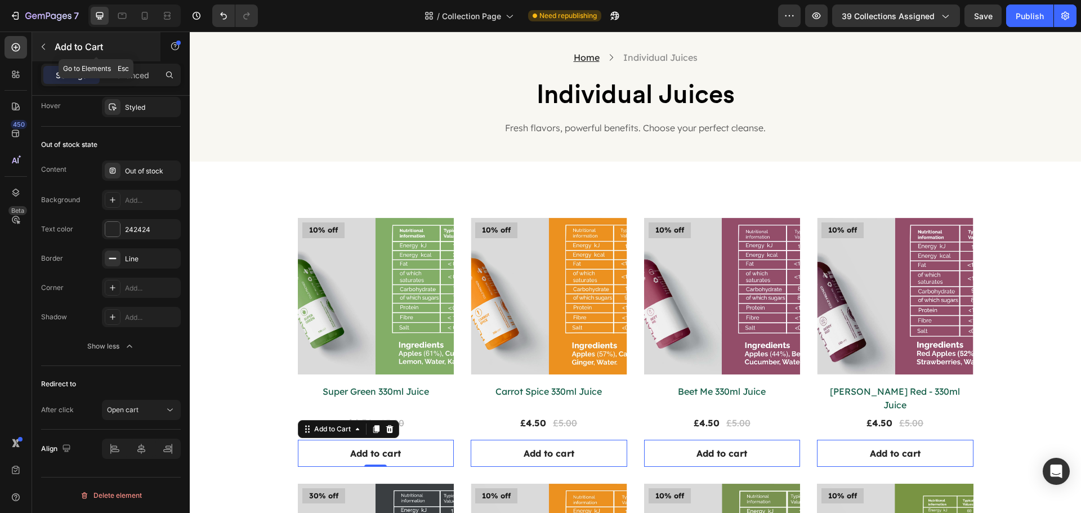
click at [46, 47] on icon "button" at bounding box center [43, 46] width 9 height 9
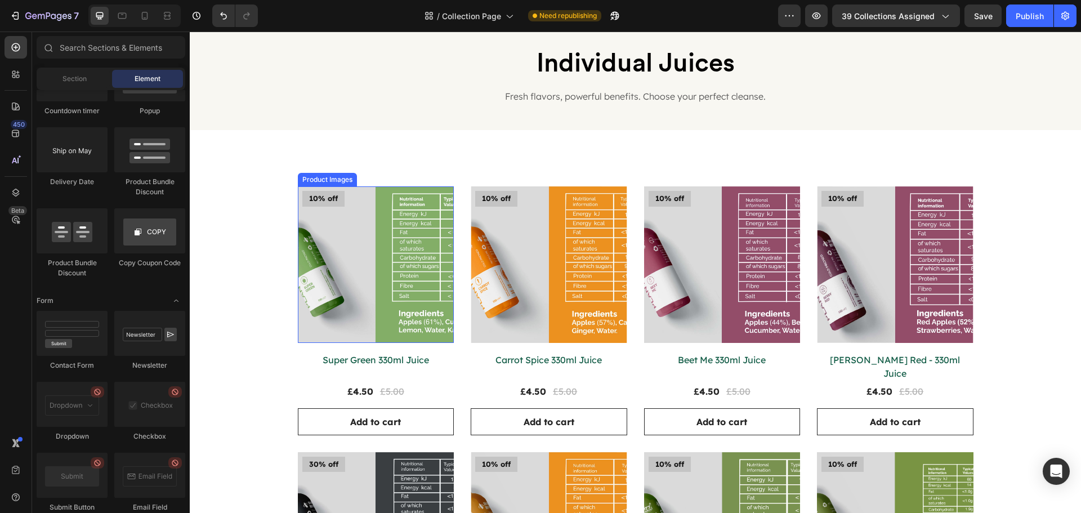
scroll to position [113, 0]
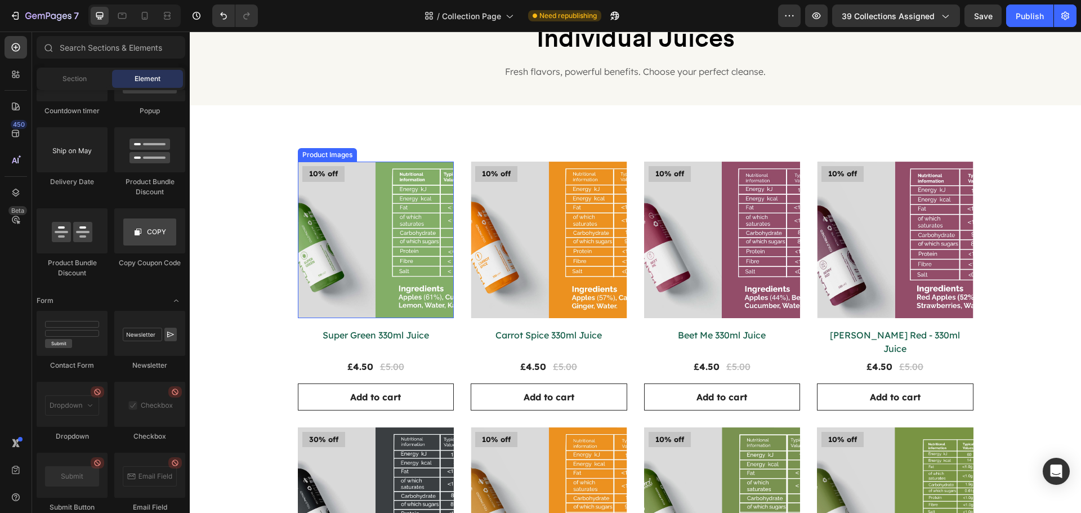
click at [404, 294] on img at bounding box center [376, 240] width 157 height 157
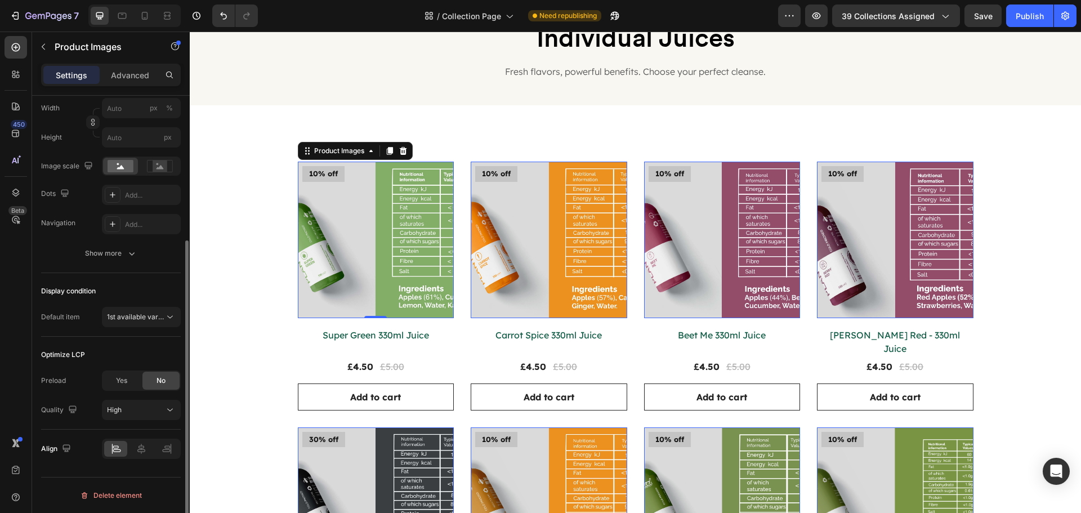
scroll to position [0, 0]
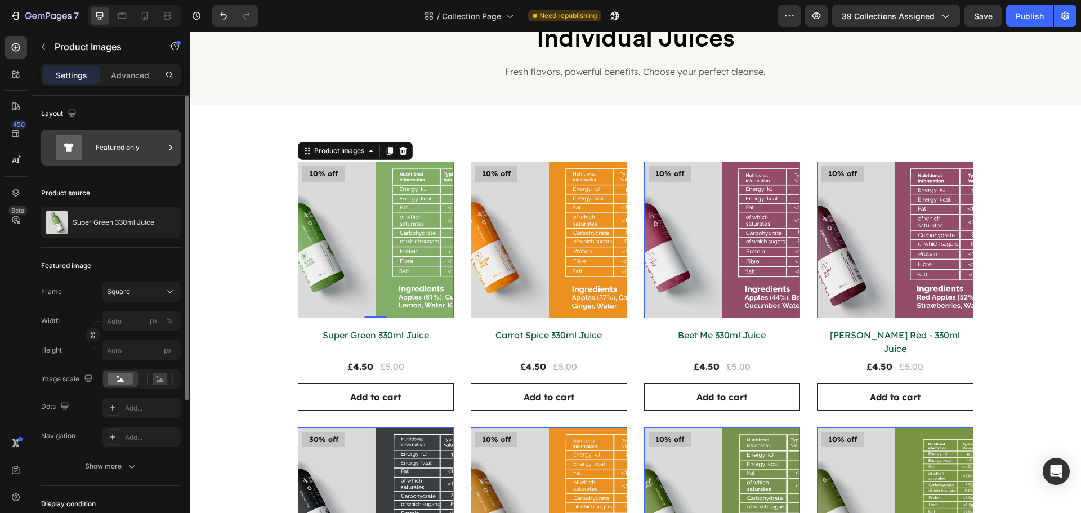
click at [133, 156] on div "Featured only" at bounding box center [130, 148] width 69 height 26
click at [104, 258] on div "Featured image" at bounding box center [111, 266] width 140 height 18
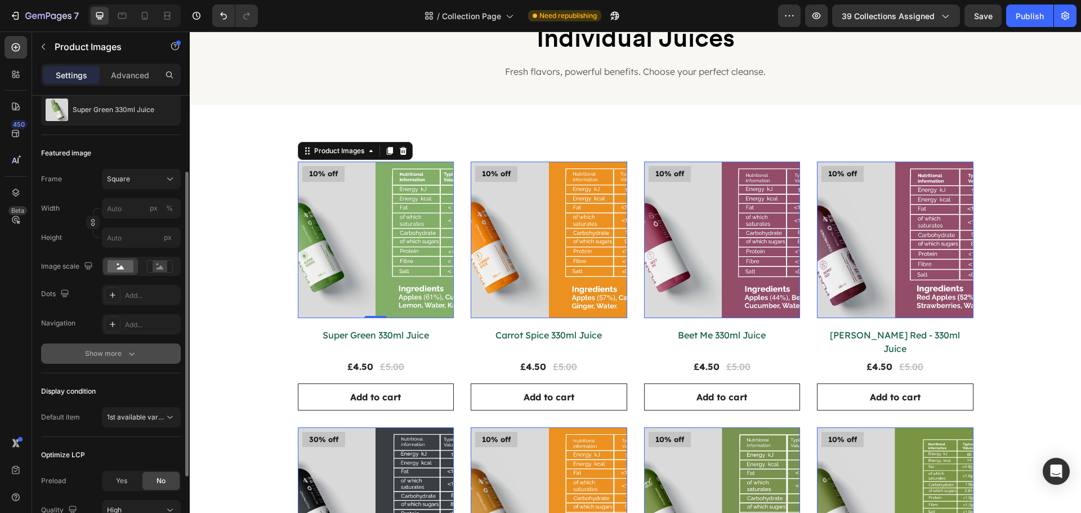
click at [93, 354] on div "Show more" at bounding box center [111, 353] width 52 height 11
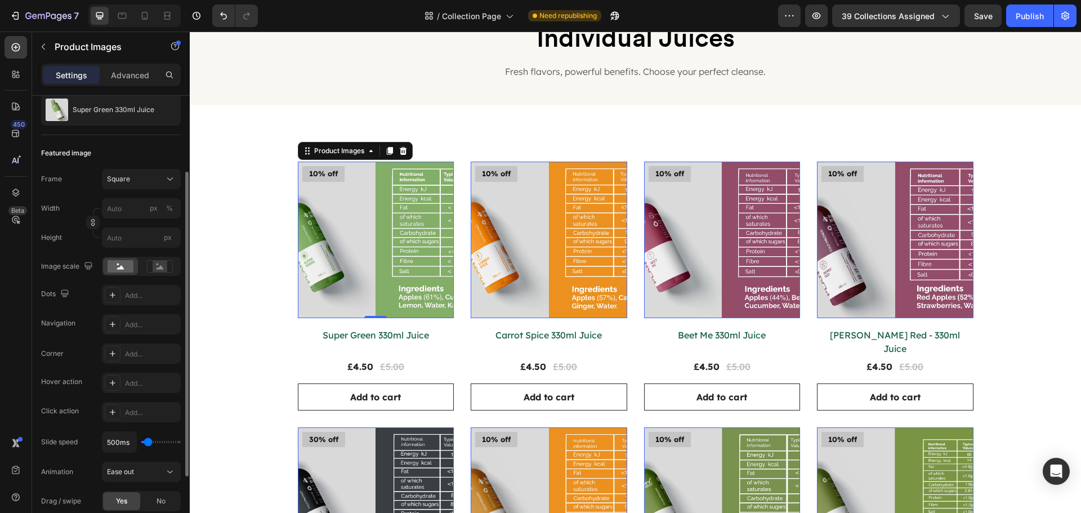
scroll to position [225, 0]
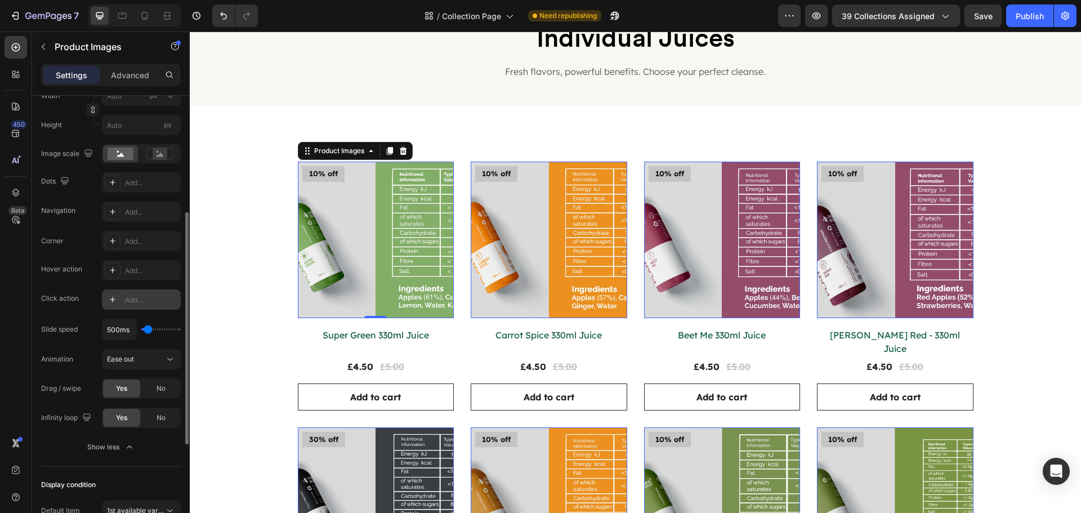
click at [114, 300] on icon at bounding box center [112, 299] width 9 height 9
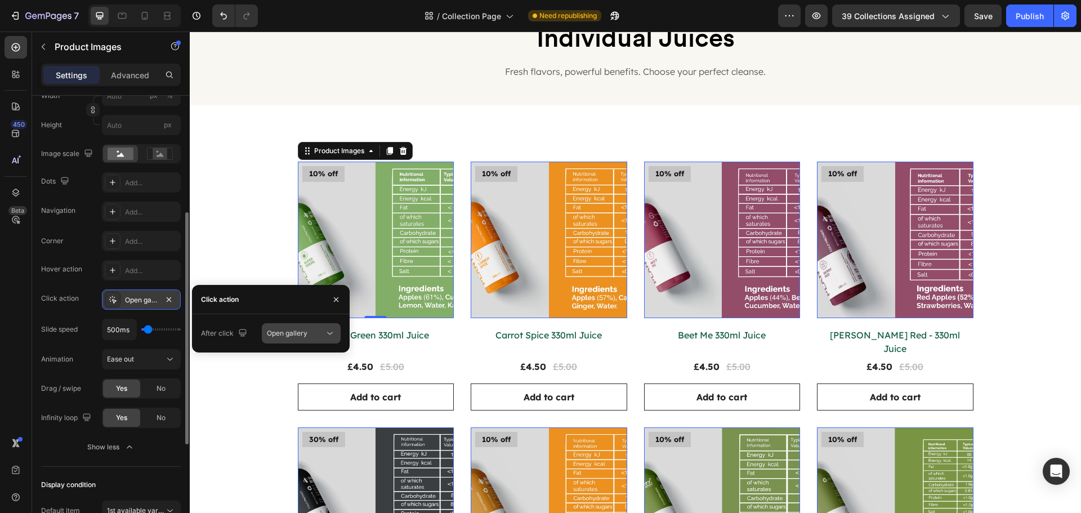
click at [283, 333] on span "Open gallery" at bounding box center [287, 333] width 41 height 8
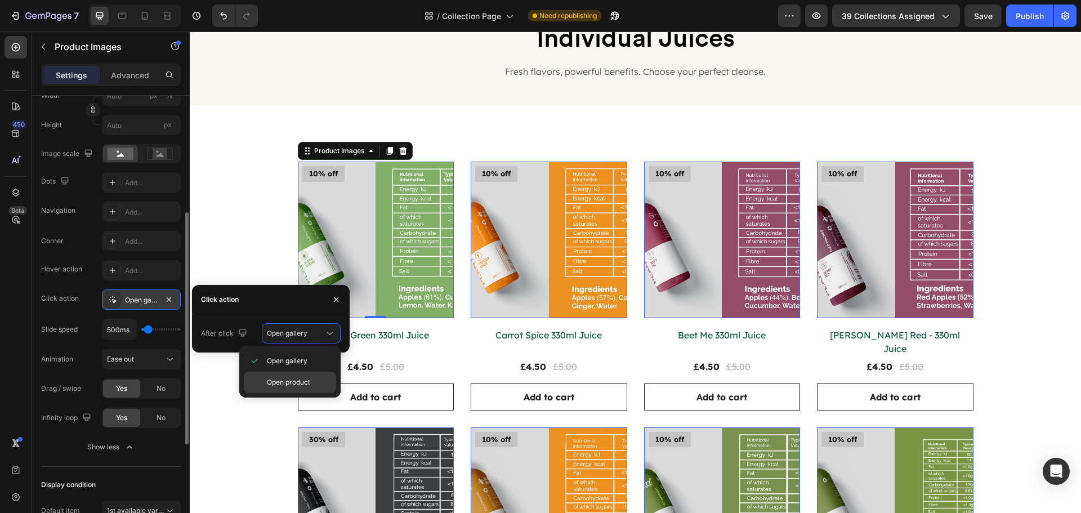
click at [294, 377] on div "Open product" at bounding box center [290, 382] width 92 height 21
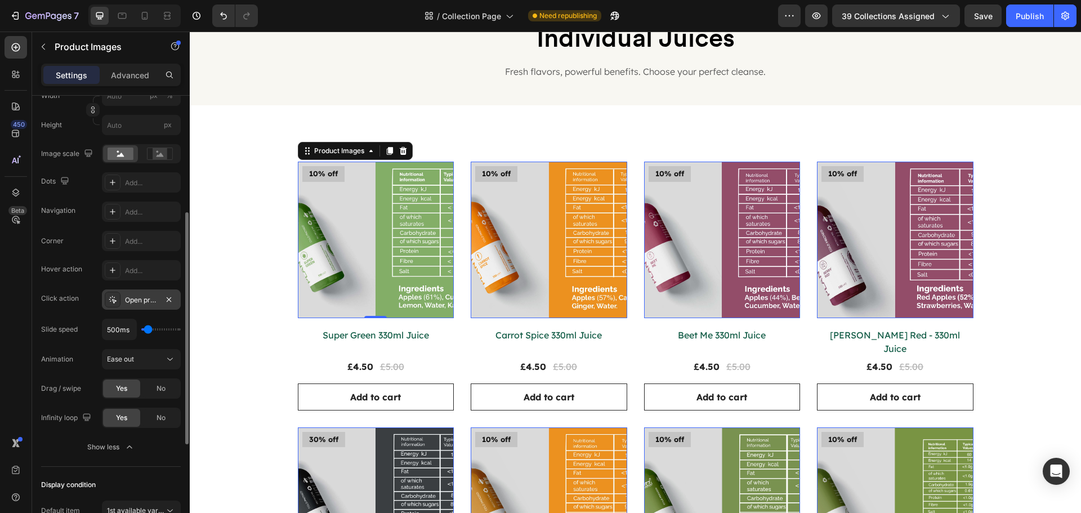
click at [69, 312] on div "Corner Add... Hover action Add... Click action Open product Slide speed 500ms A…" at bounding box center [111, 329] width 140 height 197
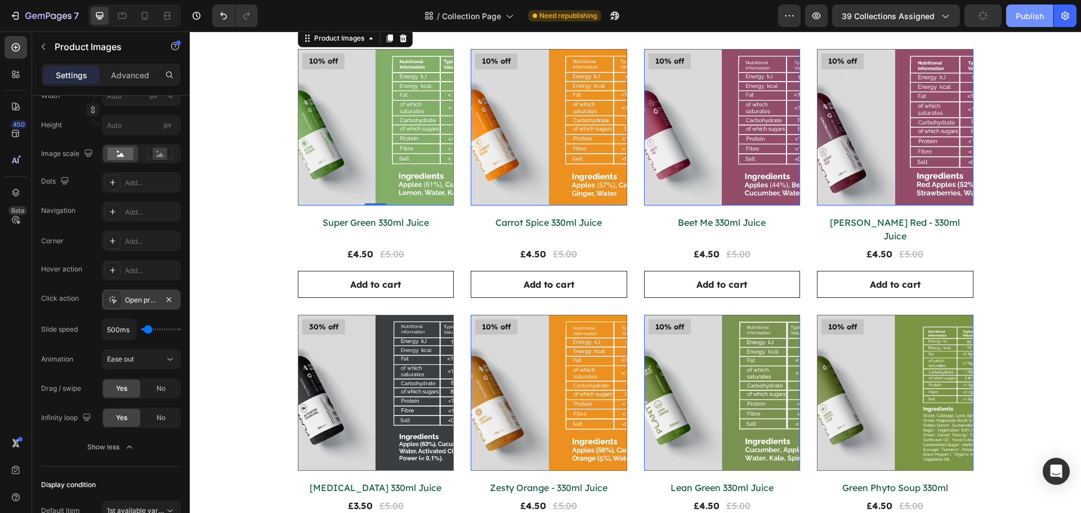
click at [1029, 26] on button "Publish" at bounding box center [1029, 16] width 47 height 23
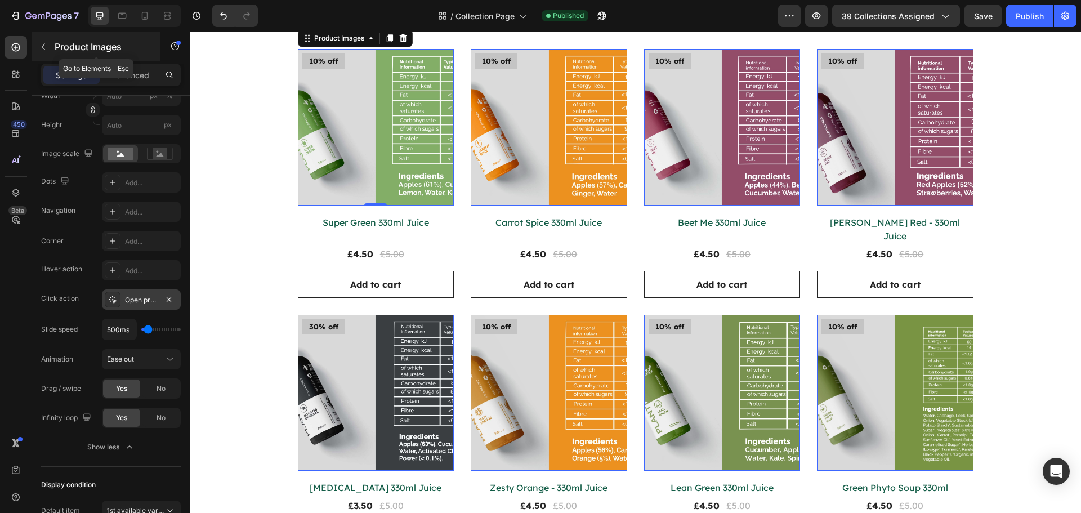
click at [42, 50] on icon "button" at bounding box center [43, 46] width 9 height 9
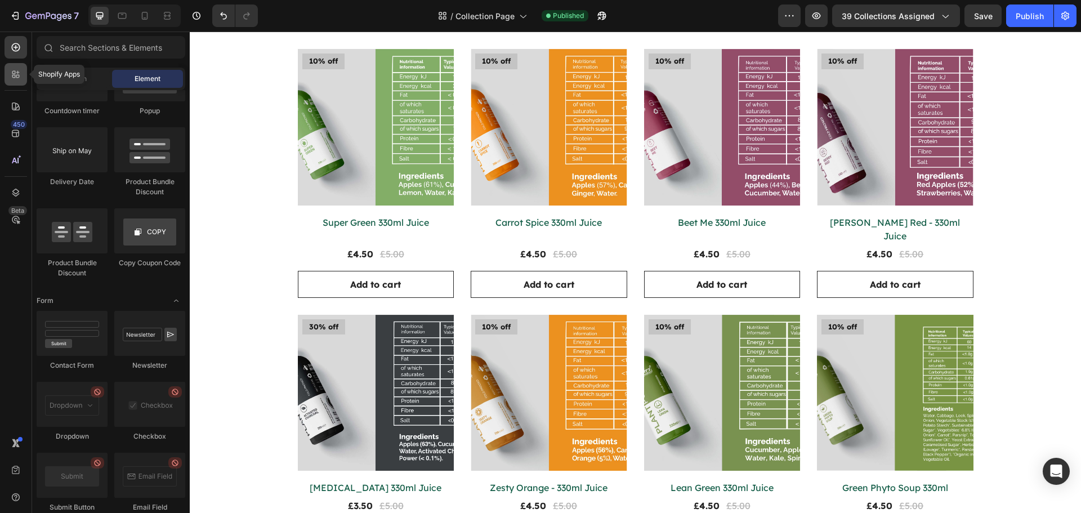
click at [16, 77] on icon at bounding box center [17, 76] width 3 height 3
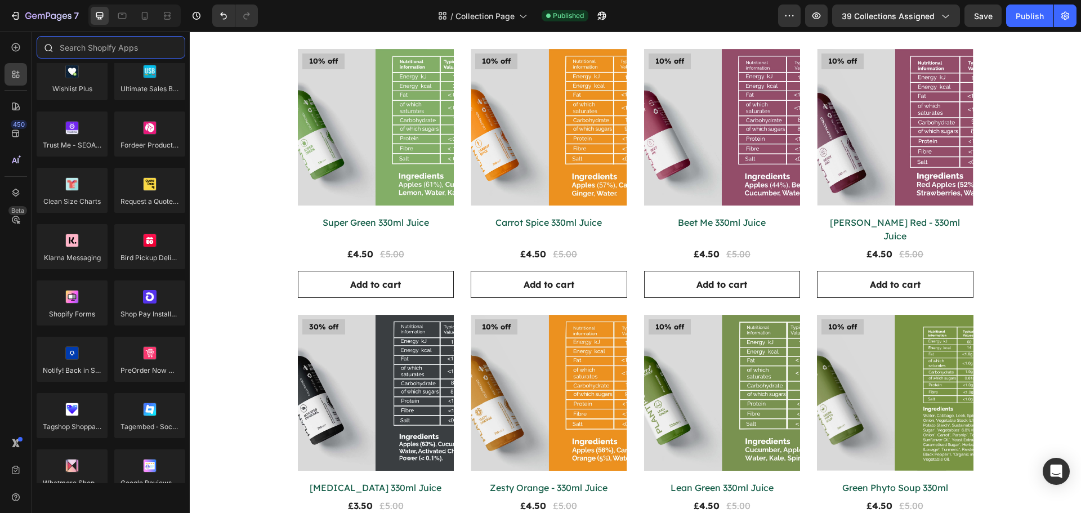
click at [99, 48] on input "text" at bounding box center [111, 47] width 149 height 23
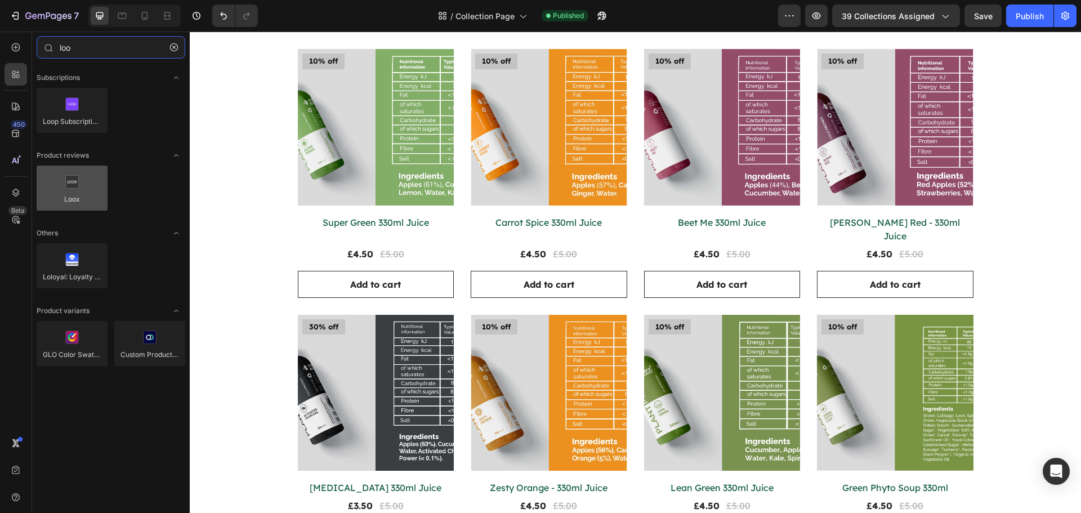
type input "loo"
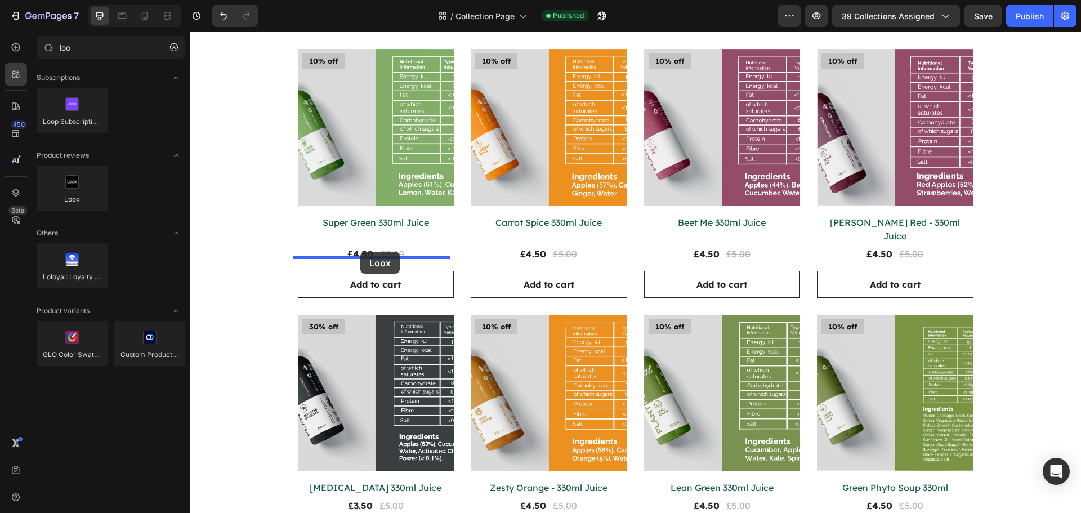
drag, startPoint x: 285, startPoint y: 216, endPoint x: 360, endPoint y: 252, distance: 83.6
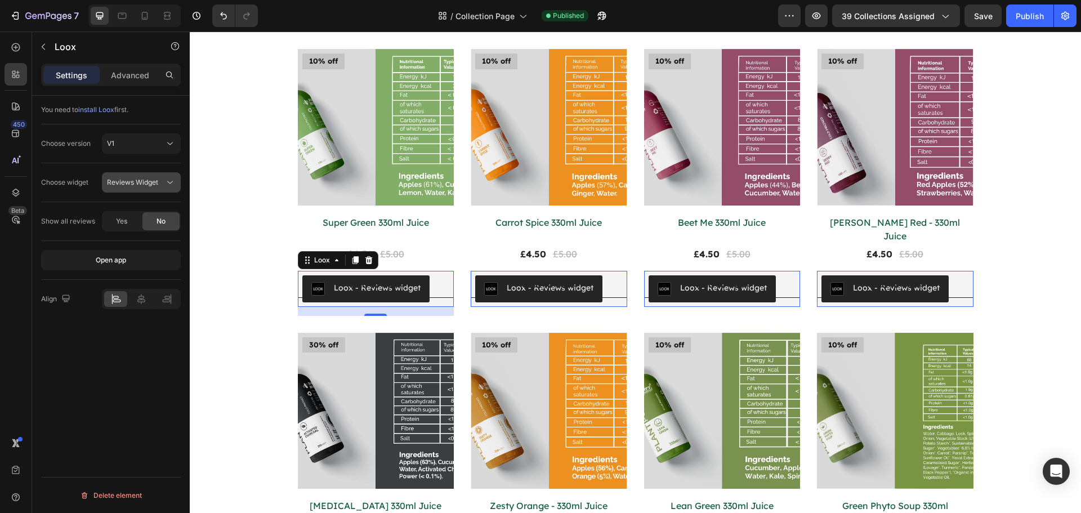
click at [110, 174] on button "Reviews Widget" at bounding box center [141, 182] width 79 height 20
click at [155, 230] on p "Rating Widget" at bounding box center [139, 231] width 64 height 10
click at [1024, 20] on div "Publish" at bounding box center [1030, 16] width 28 height 12
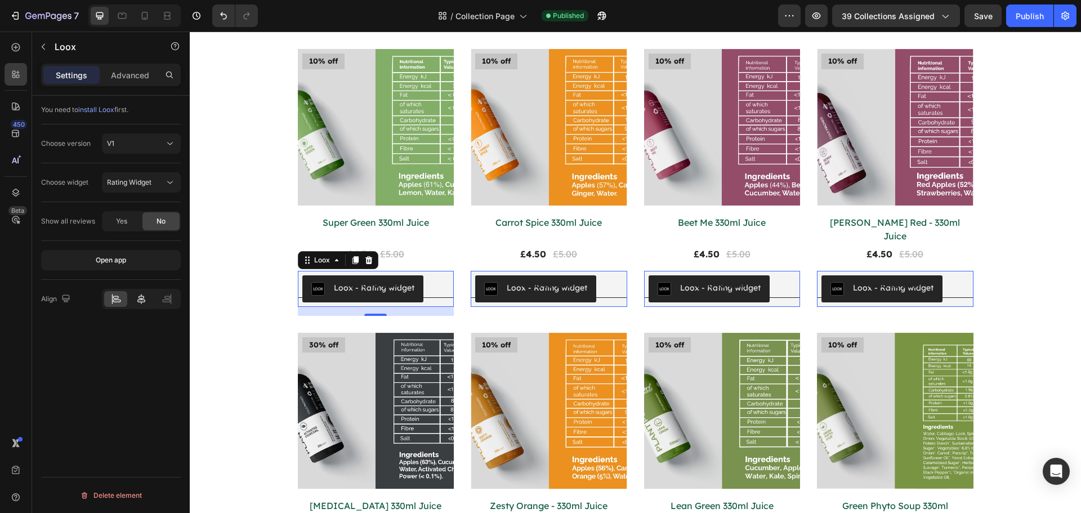
click at [138, 300] on icon at bounding box center [141, 299] width 8 height 10
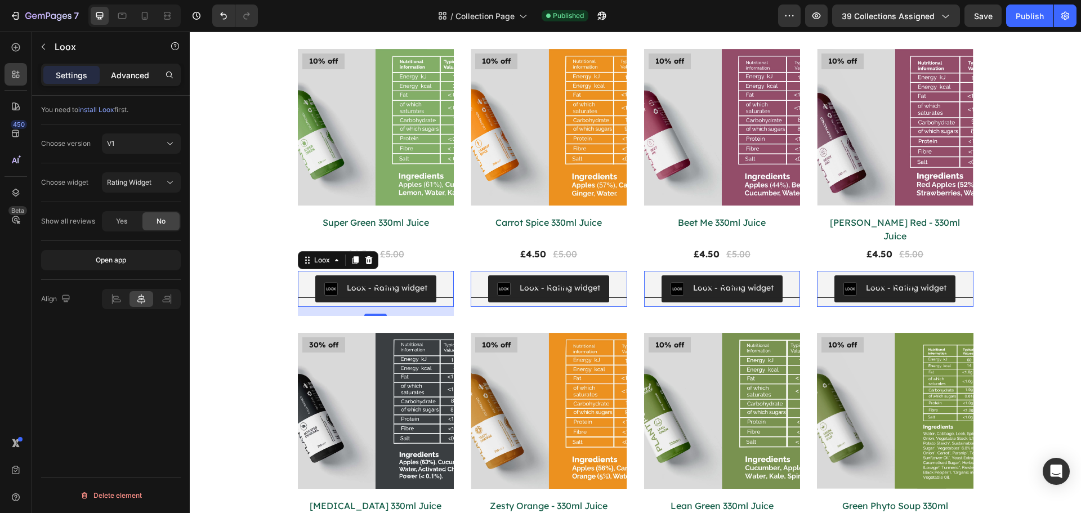
click at [124, 72] on p "Advanced" at bounding box center [130, 75] width 38 height 12
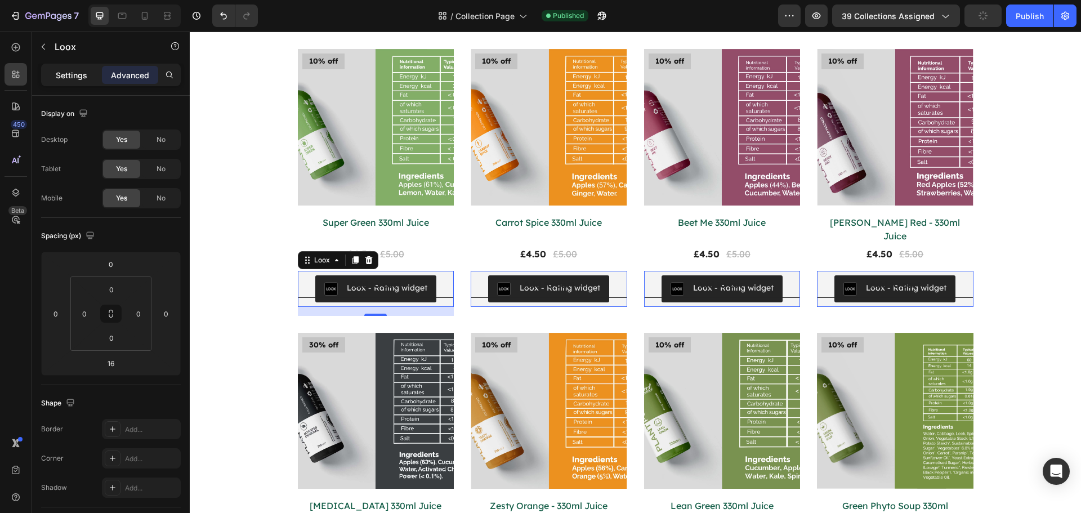
click at [70, 69] on p "Settings" at bounding box center [72, 75] width 32 height 12
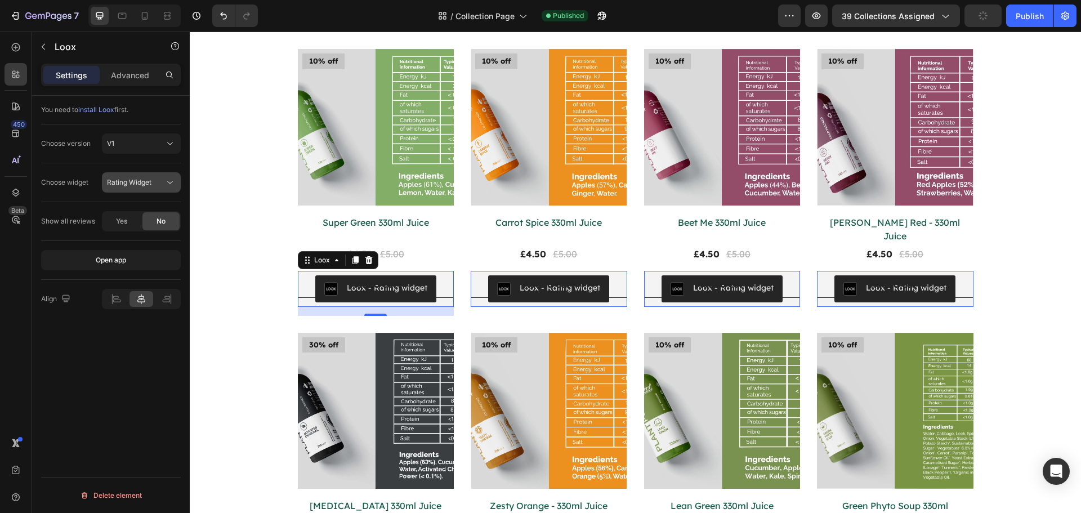
click at [157, 182] on div "Rating Widget" at bounding box center [135, 182] width 57 height 10
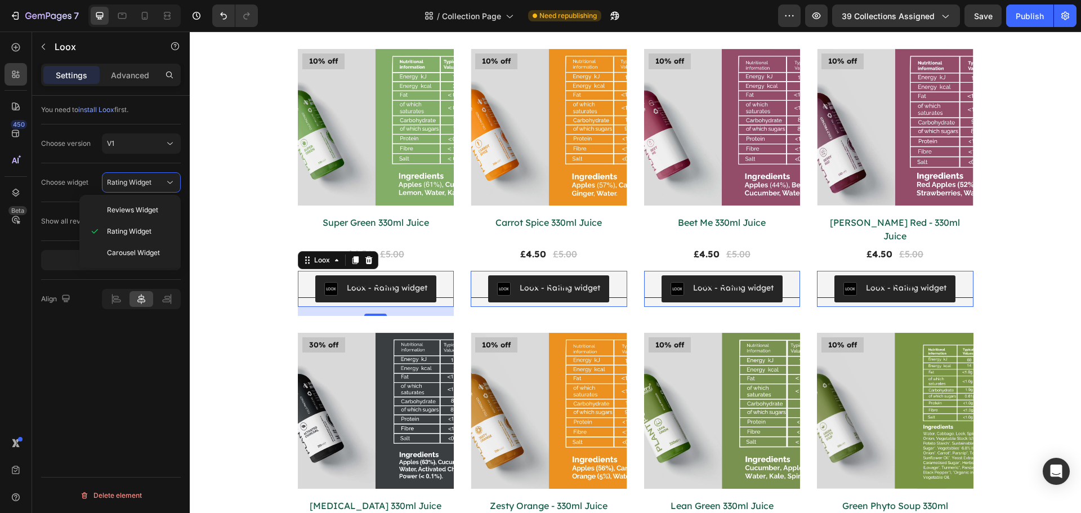
click at [78, 369] on div "You need to install Loox first. Choose version V1 Choose widget Rating Widget S…" at bounding box center [111, 320] width 158 height 449
drag, startPoint x: 991, startPoint y: 14, endPoint x: 1027, endPoint y: 18, distance: 36.3
click at [1027, 18] on div "Preview 39 collections assigned Save Publish" at bounding box center [927, 16] width 298 height 23
click at [1027, 18] on div "Publish" at bounding box center [1030, 16] width 28 height 12
click at [123, 79] on p "Advanced" at bounding box center [130, 75] width 38 height 12
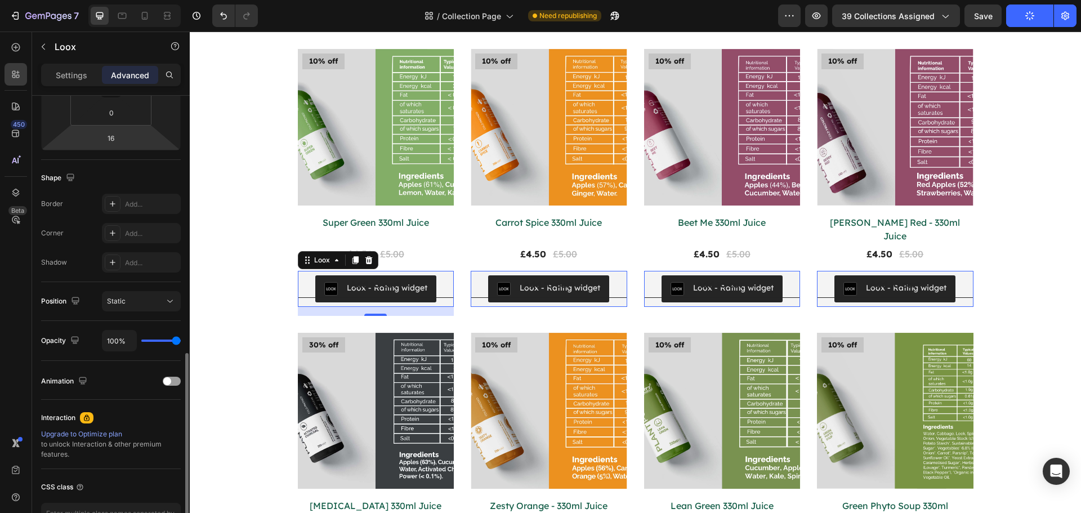
scroll to position [302, 0]
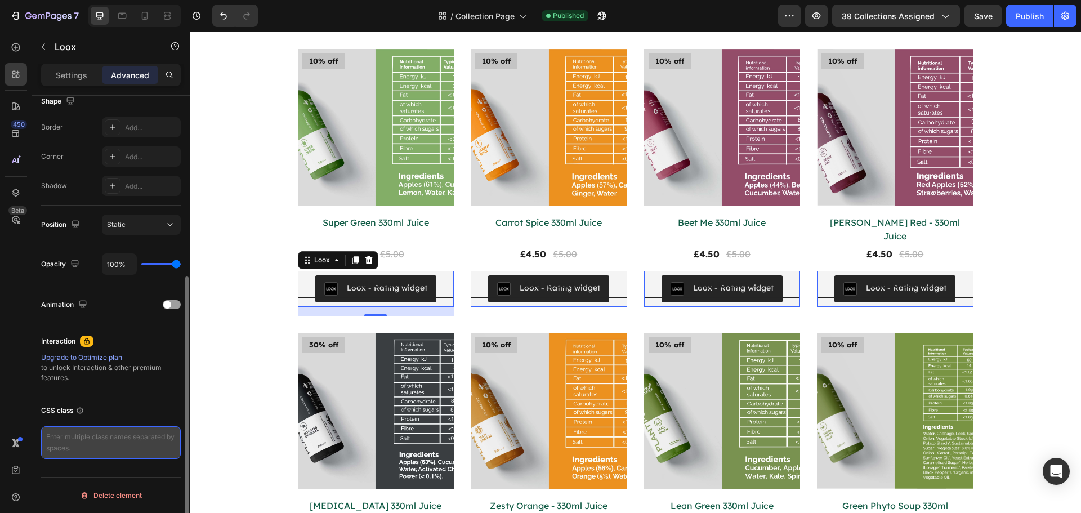
click at [86, 445] on textarea at bounding box center [111, 442] width 140 height 33
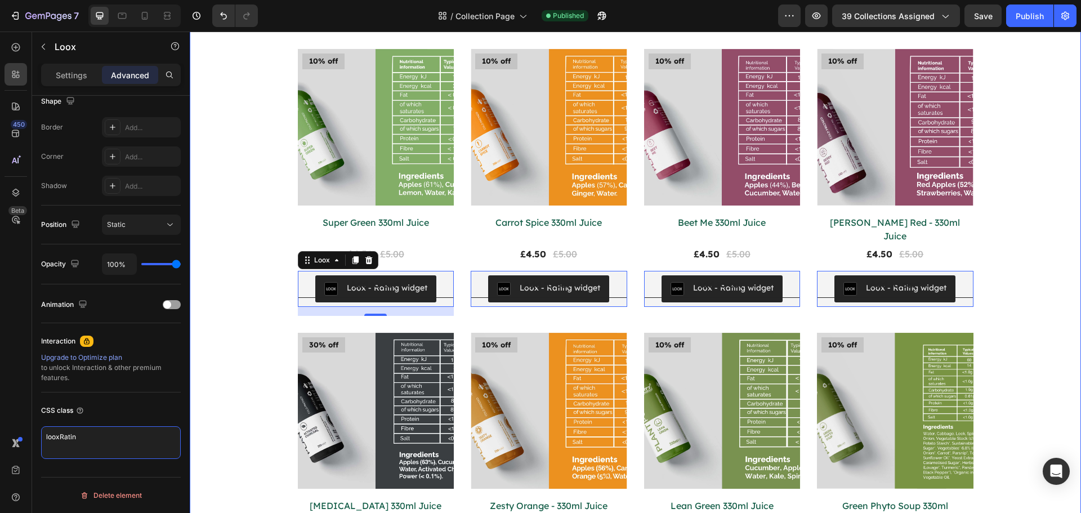
type textarea "looxRating"
drag, startPoint x: 114, startPoint y: 434, endPoint x: 0, endPoint y: 422, distance: 114.9
click at [0, 422] on div "450 Beta loo Sections(0) Elements(3) We couldn’t find any matches for “loo” Sug…" at bounding box center [95, 272] width 190 height 481
drag, startPoint x: 70, startPoint y: 439, endPoint x: 97, endPoint y: 446, distance: 27.5
click at [96, 446] on textarea "looxRating" at bounding box center [111, 442] width 140 height 33
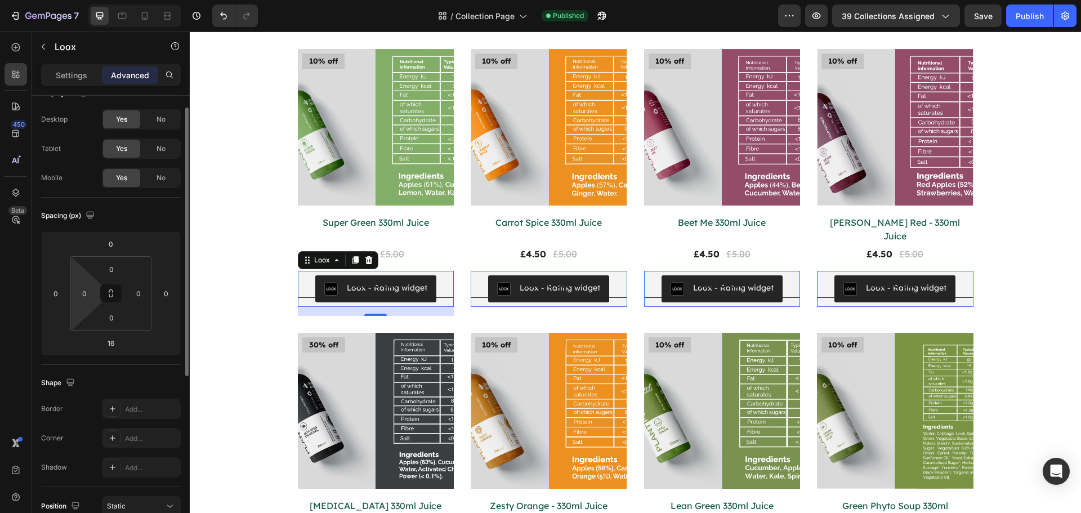
scroll to position [0, 0]
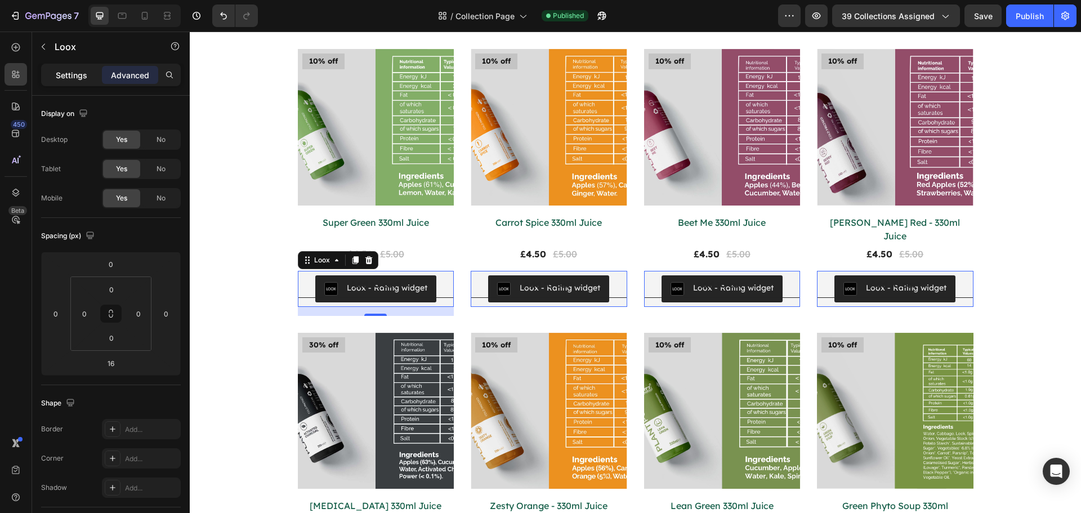
click at [77, 75] on p "Settings" at bounding box center [72, 75] width 32 height 12
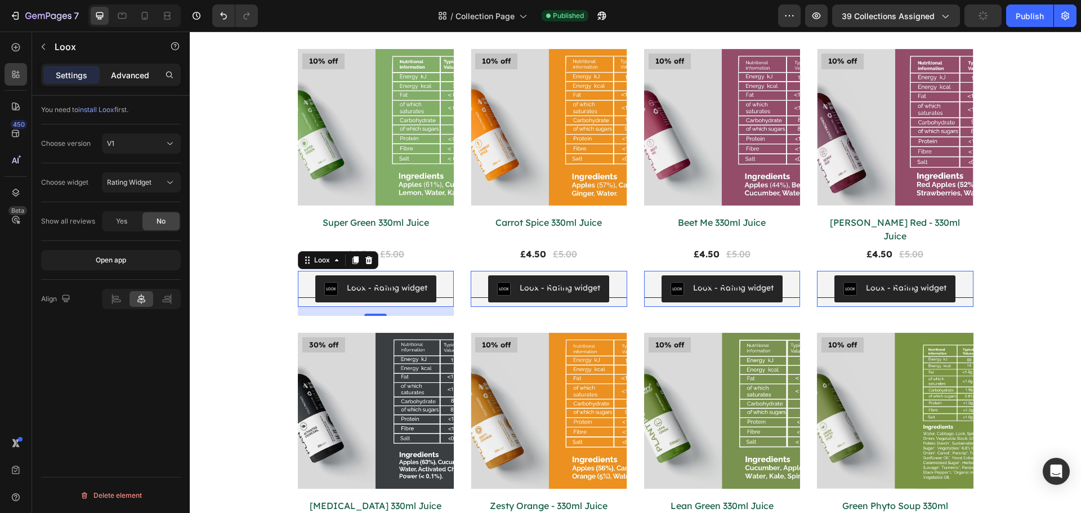
click at [124, 76] on p "Advanced" at bounding box center [130, 75] width 38 height 12
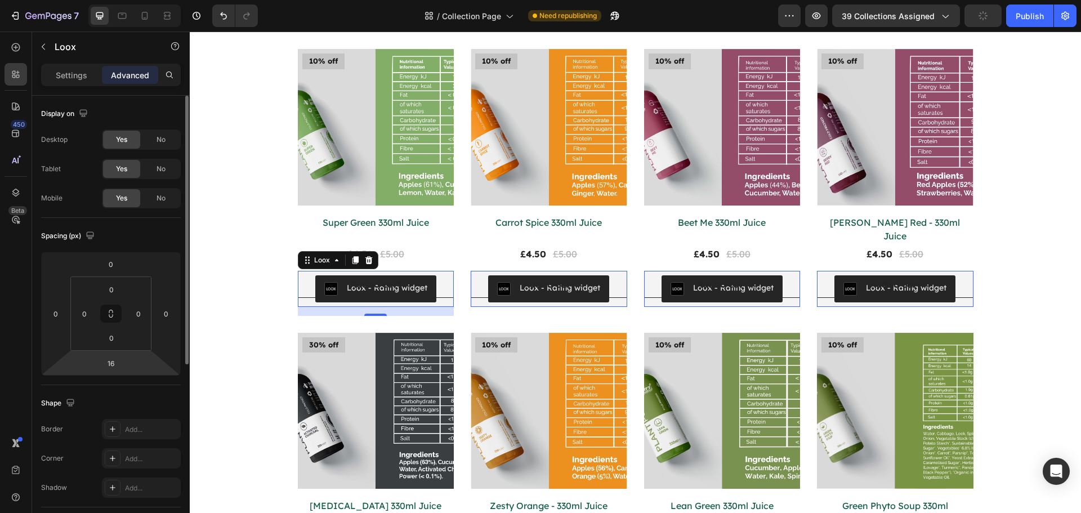
scroll to position [302, 0]
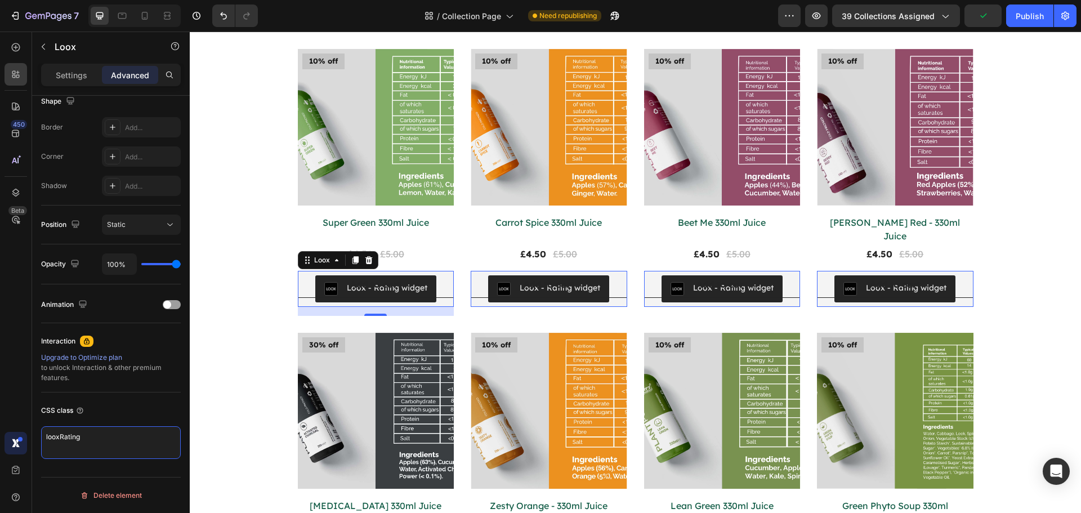
drag, startPoint x: 84, startPoint y: 434, endPoint x: 23, endPoint y: 432, distance: 60.9
click at [23, 432] on div "450 Beta loo Sections(0) Elements(3) We couldn’t find any matches for “loo” Sug…" at bounding box center [95, 272] width 190 height 481
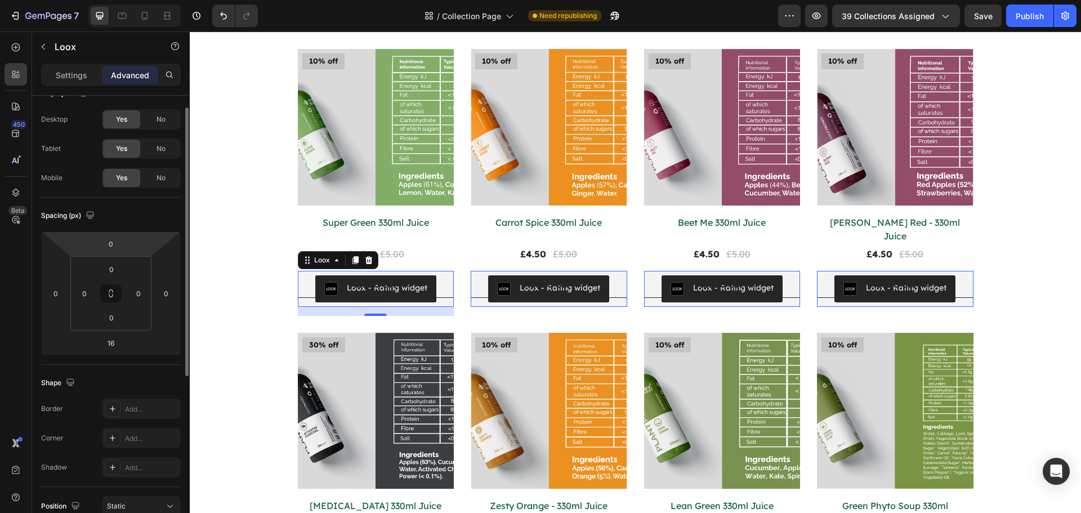
scroll to position [0, 0]
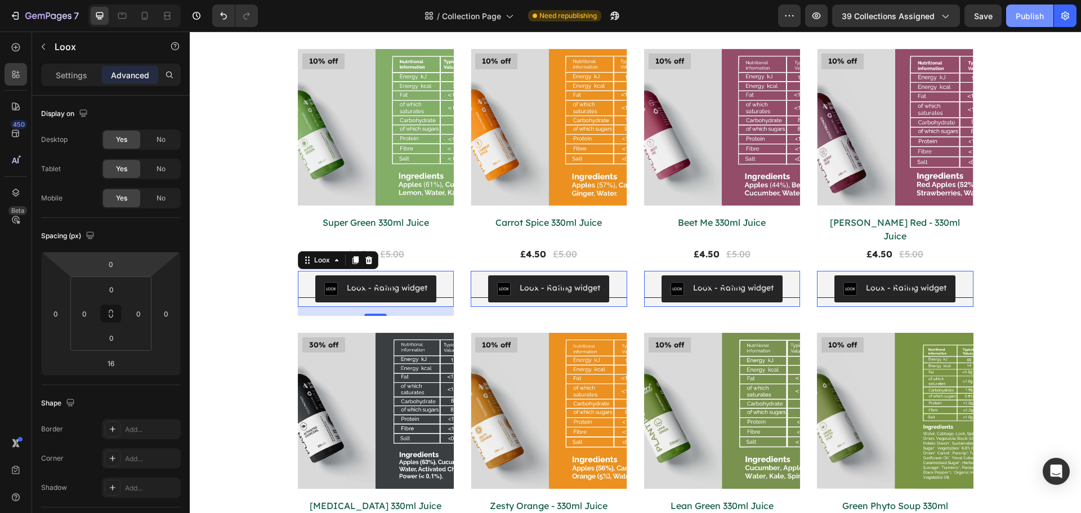
click at [1033, 10] on div "Publish" at bounding box center [1030, 16] width 28 height 12
click at [365, 256] on icon at bounding box center [368, 260] width 7 height 8
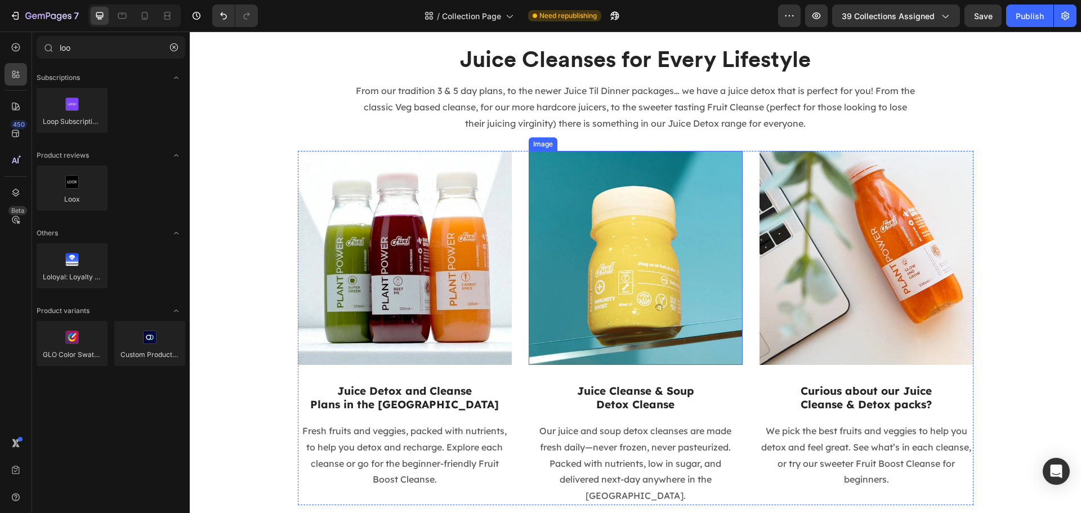
scroll to position [1384, 0]
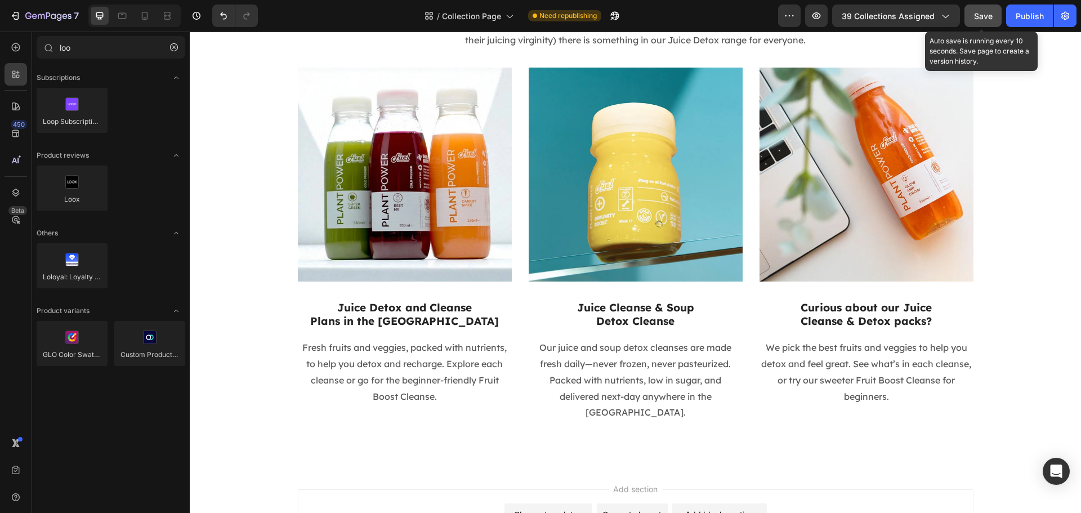
click at [975, 13] on span "Save" at bounding box center [983, 16] width 19 height 10
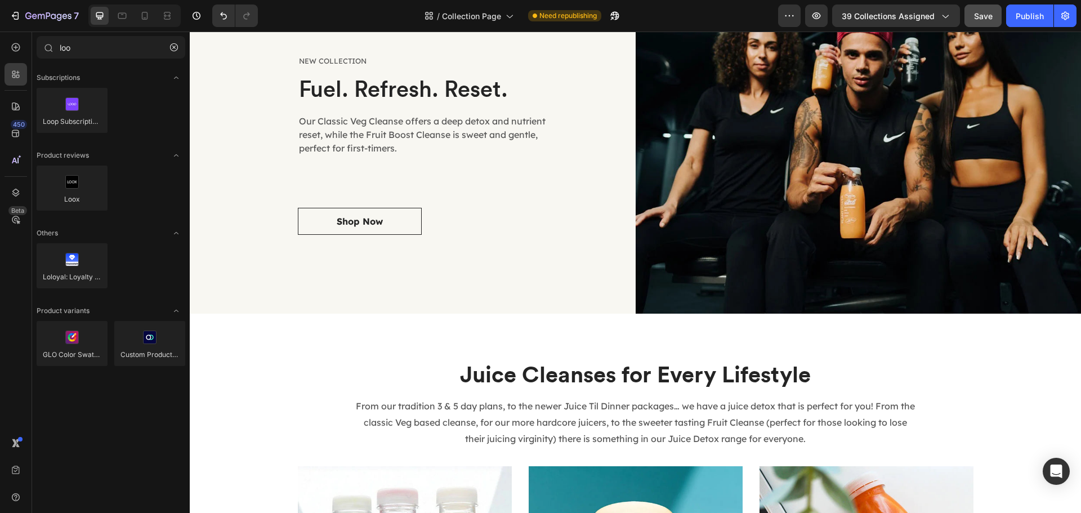
scroll to position [1105, 0]
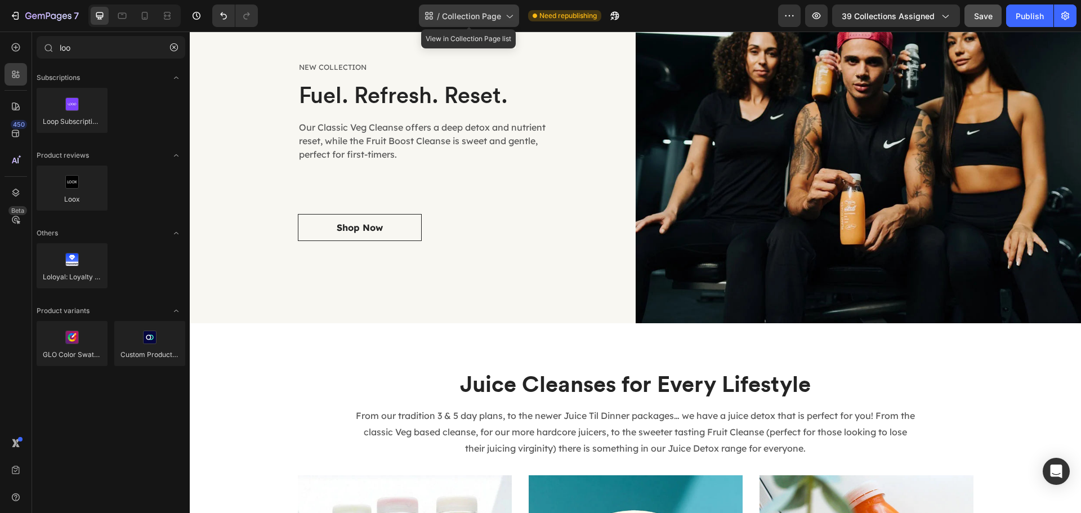
click at [447, 14] on span "Collection Page" at bounding box center [471, 16] width 59 height 12
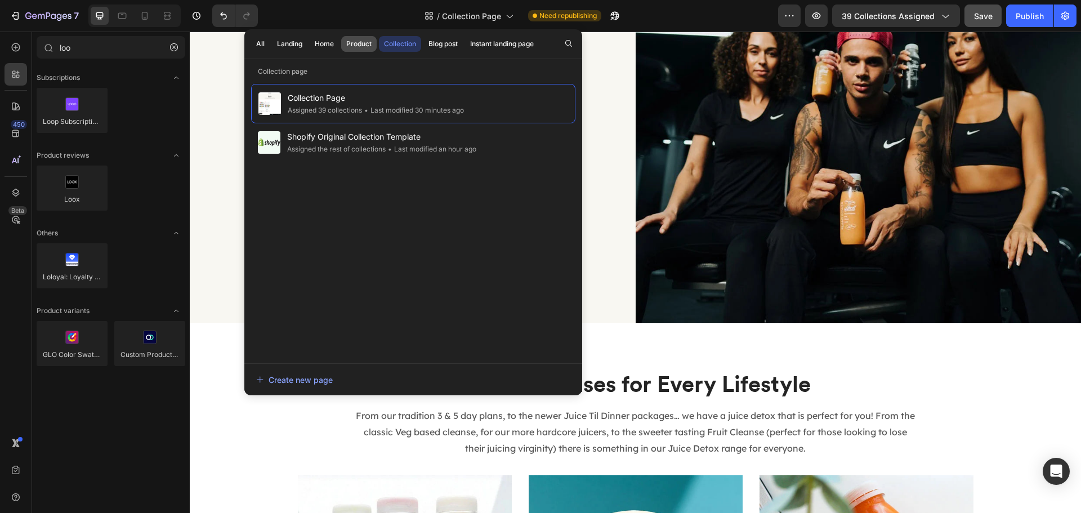
click at [349, 42] on div "Product" at bounding box center [358, 44] width 25 height 10
click at [351, 43] on div "Product" at bounding box center [358, 44] width 25 height 10
click at [324, 42] on div "Home" at bounding box center [324, 44] width 19 height 10
click at [351, 42] on div "Product" at bounding box center [358, 44] width 25 height 10
click at [57, 13] on icon "button" at bounding box center [48, 17] width 46 height 10
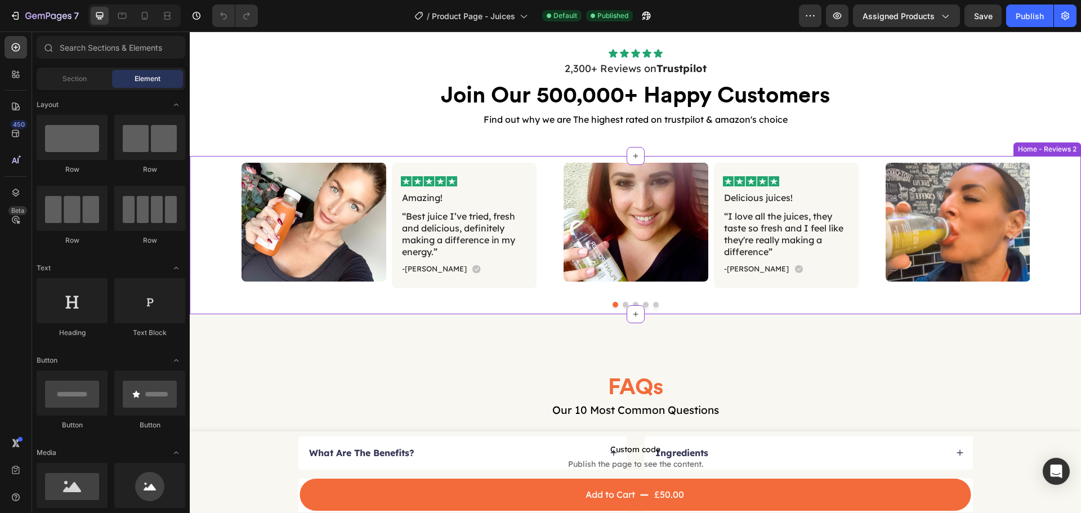
scroll to position [2309, 0]
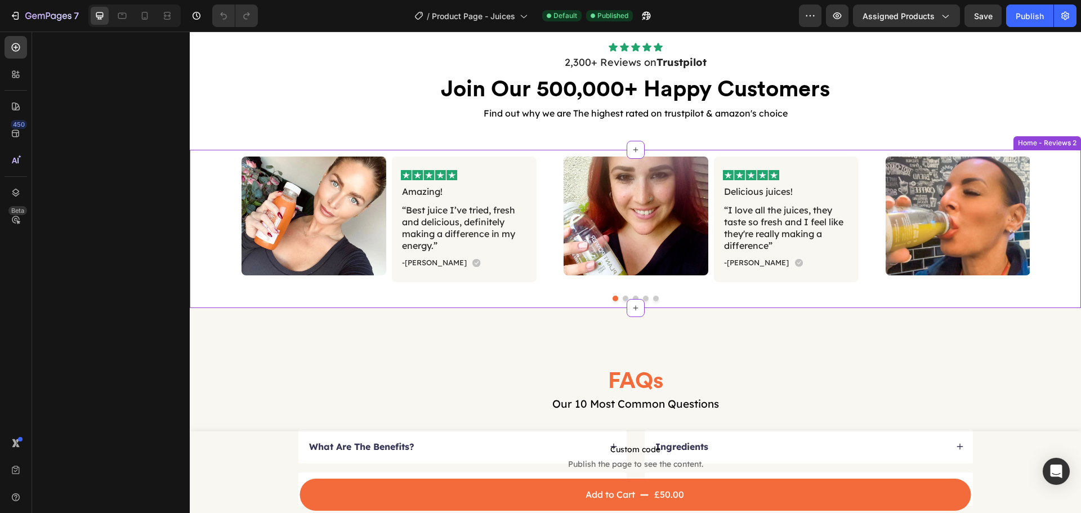
click at [790, 291] on div "Image Image Amazing! Text Block “Best juice I’ve tried, fresh and delicious, de…" at bounding box center [636, 229] width 788 height 145
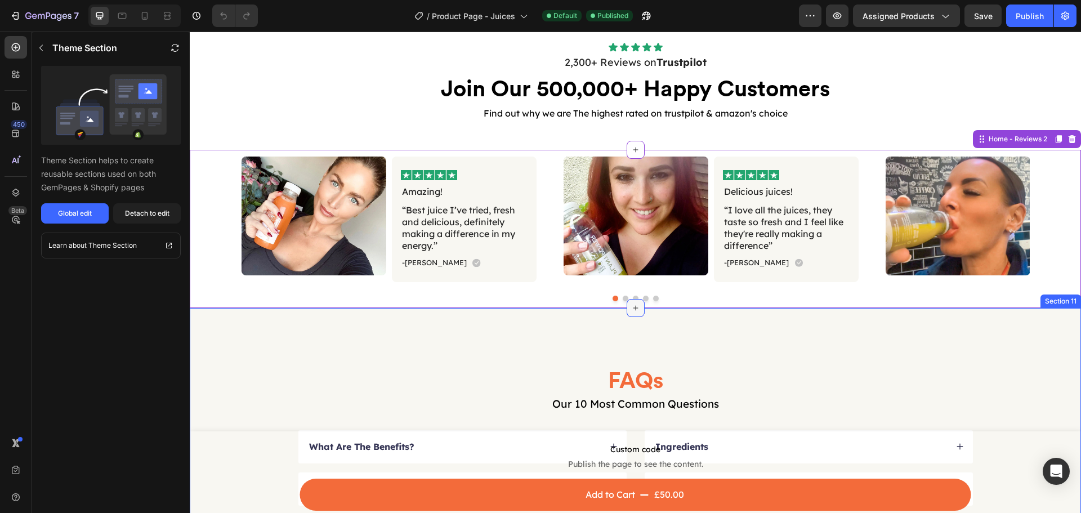
click at [633, 309] on icon at bounding box center [635, 307] width 9 height 9
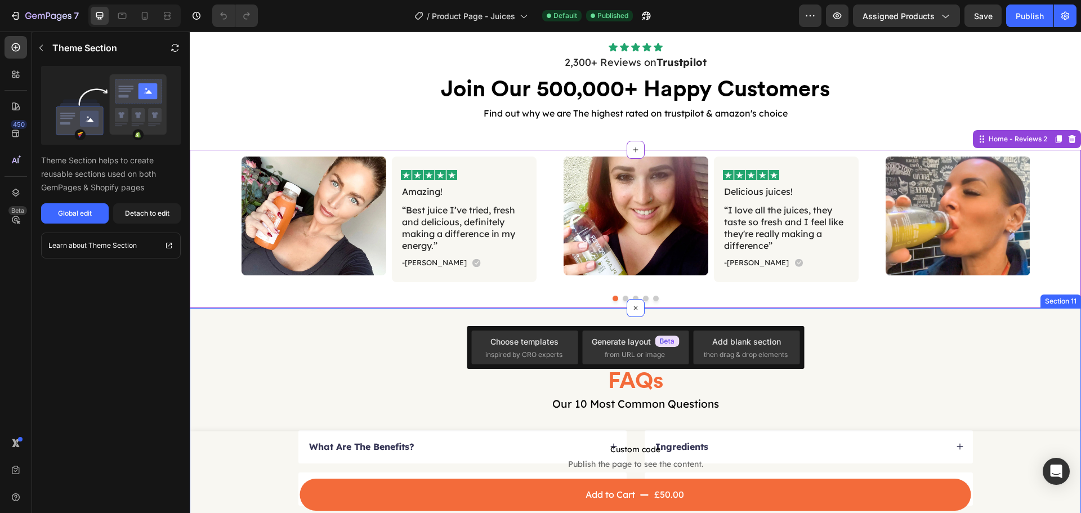
click at [847, 338] on div "FAQs Heading Our 10 Most Common Questions Text Block What Are The Benefits? FRE…" at bounding box center [635, 498] width 891 height 380
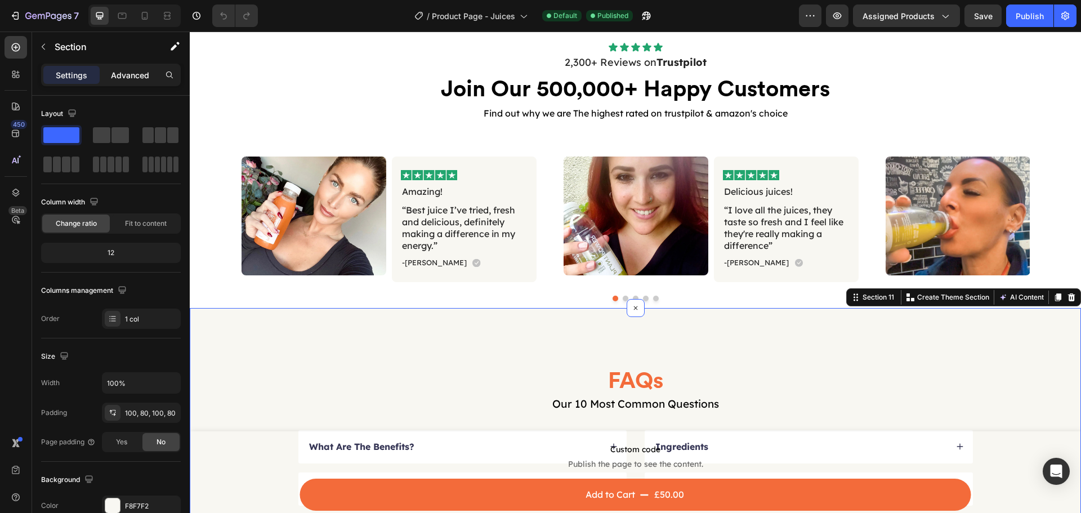
click at [122, 73] on p "Advanced" at bounding box center [130, 75] width 38 height 12
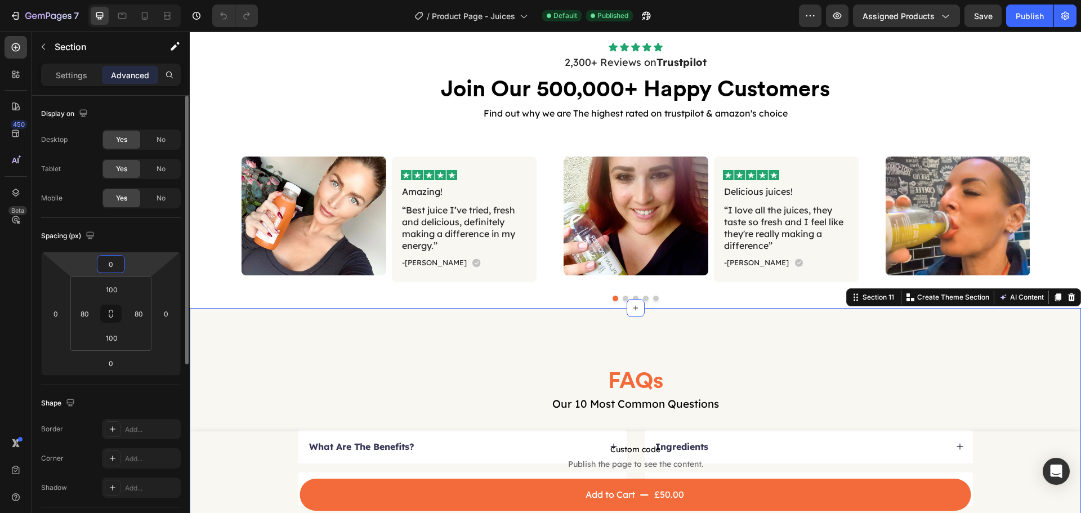
click at [112, 264] on input "0" at bounding box center [111, 264] width 23 height 17
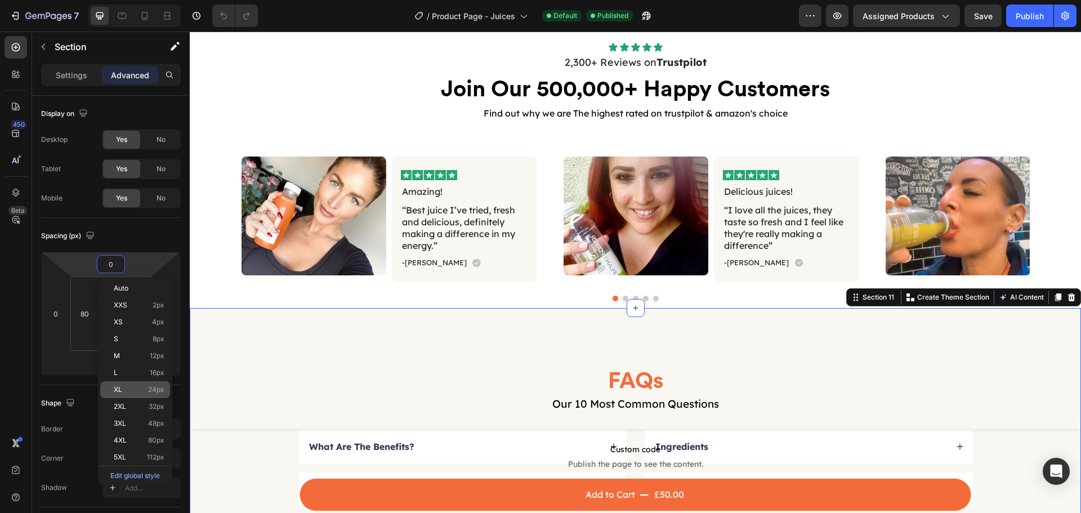
click at [154, 382] on div "XL 24px" at bounding box center [135, 389] width 70 height 17
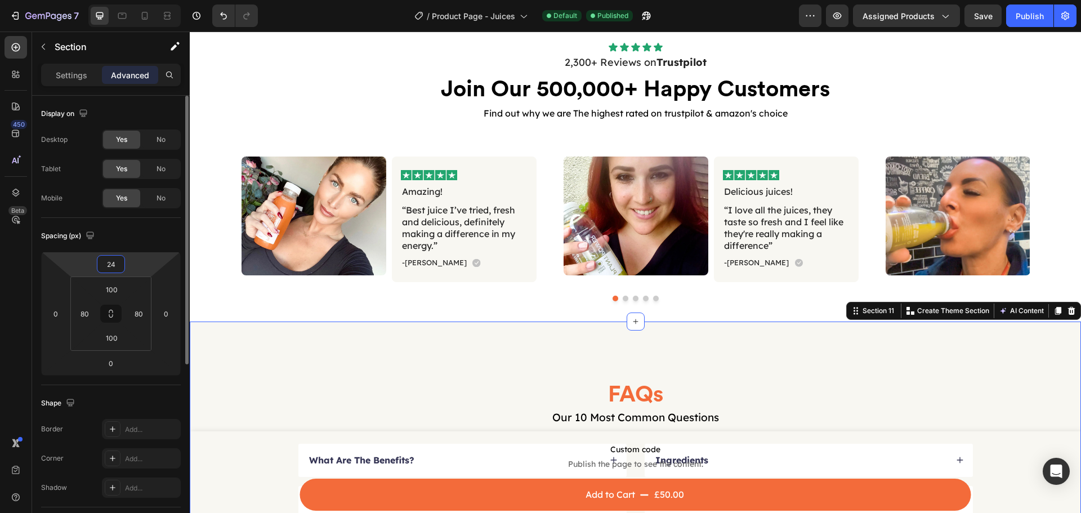
click at [119, 262] on input "24" at bounding box center [111, 264] width 23 height 17
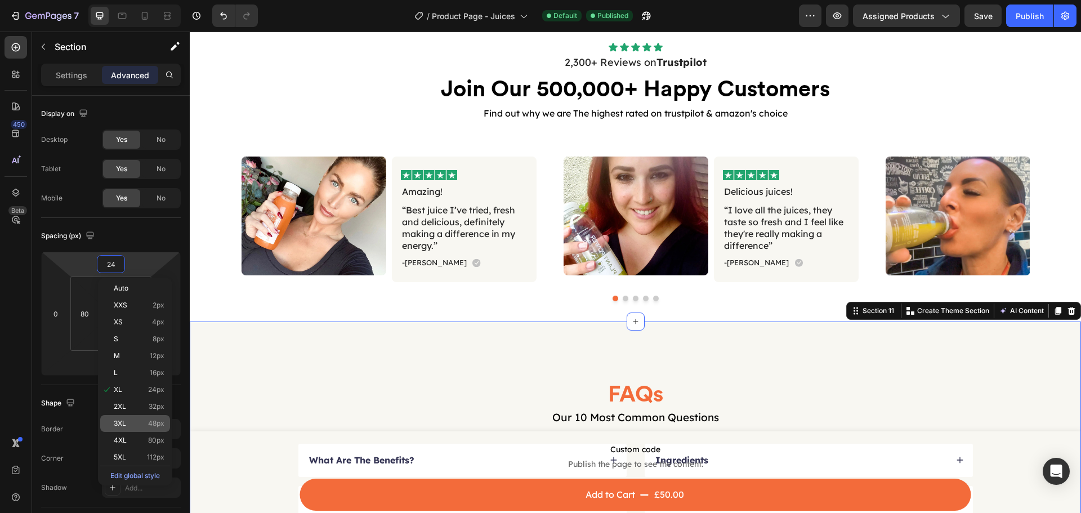
click at [162, 429] on div "3XL 48px" at bounding box center [135, 423] width 70 height 17
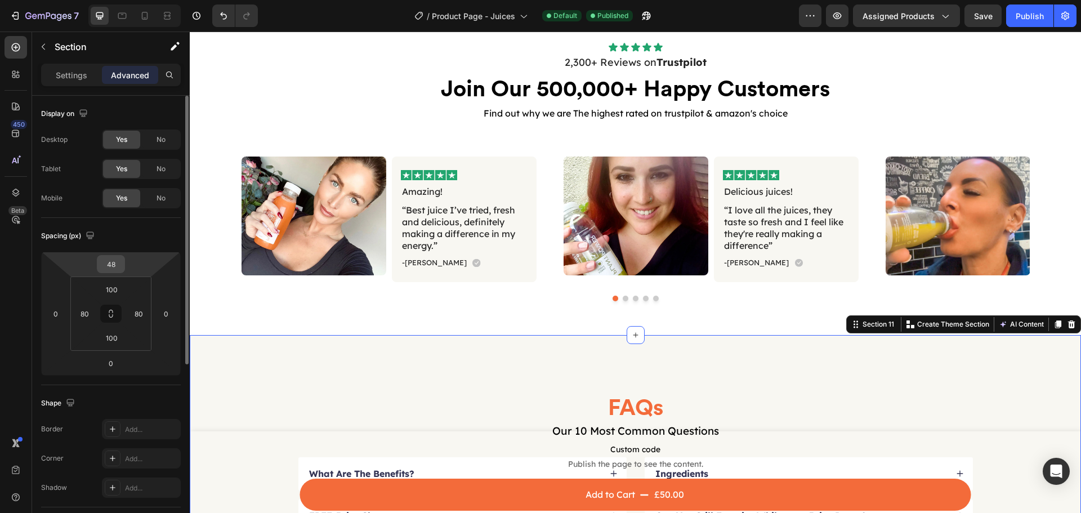
click at [122, 261] on input "48" at bounding box center [111, 264] width 23 height 17
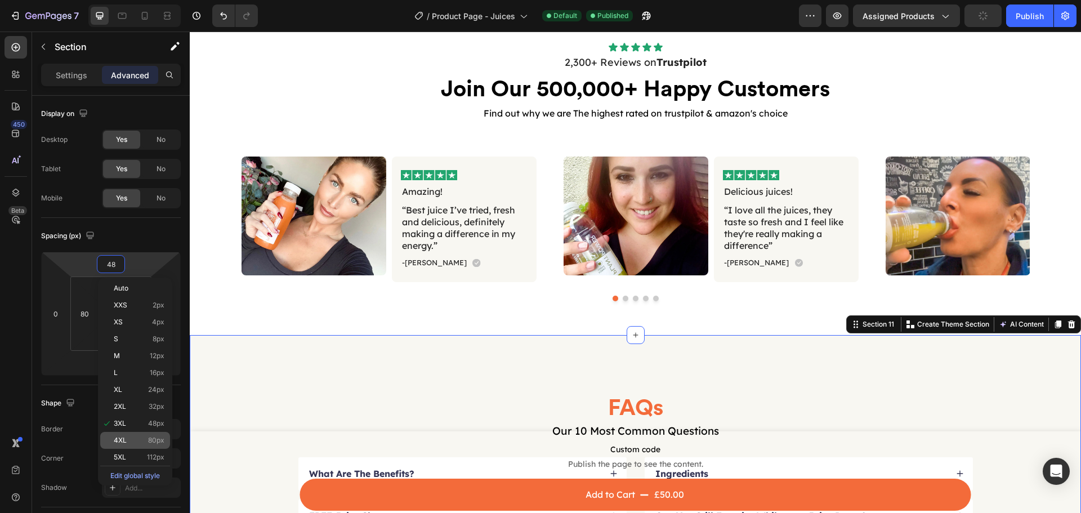
click at [163, 432] on div "4XL 80px" at bounding box center [135, 440] width 70 height 17
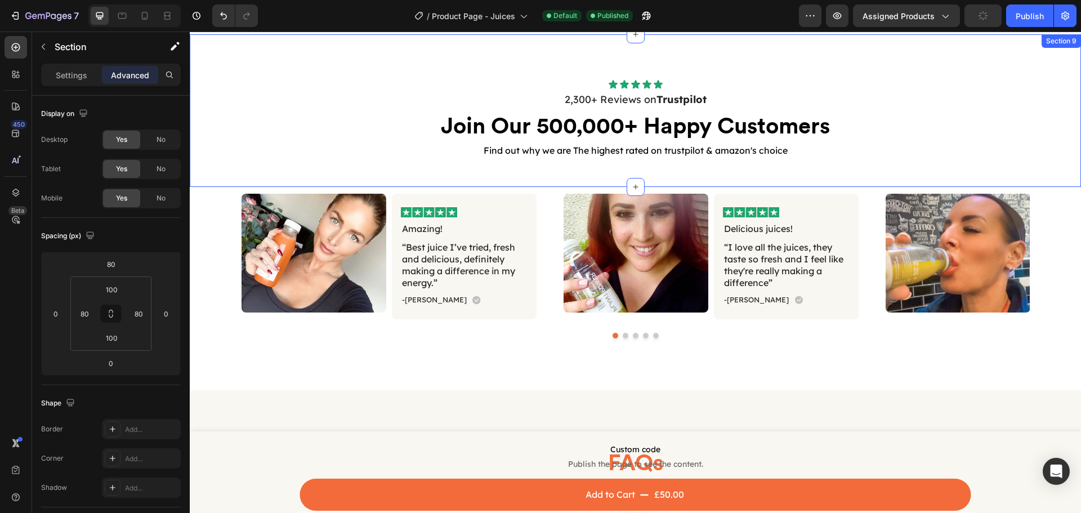
scroll to position [2252, 0]
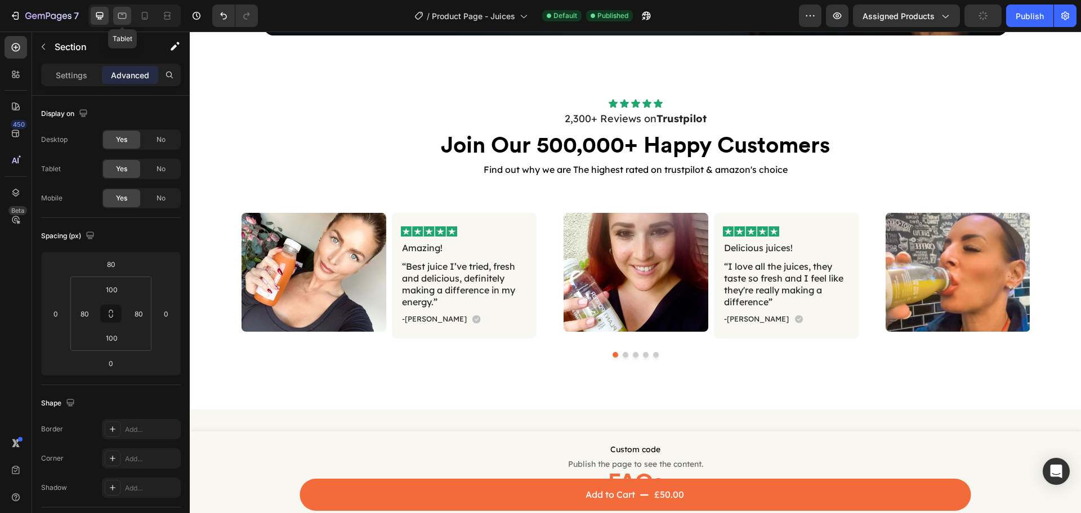
click at [126, 19] on icon at bounding box center [122, 16] width 8 height 6
type input "0"
type input "72"
type input "40"
type input "72"
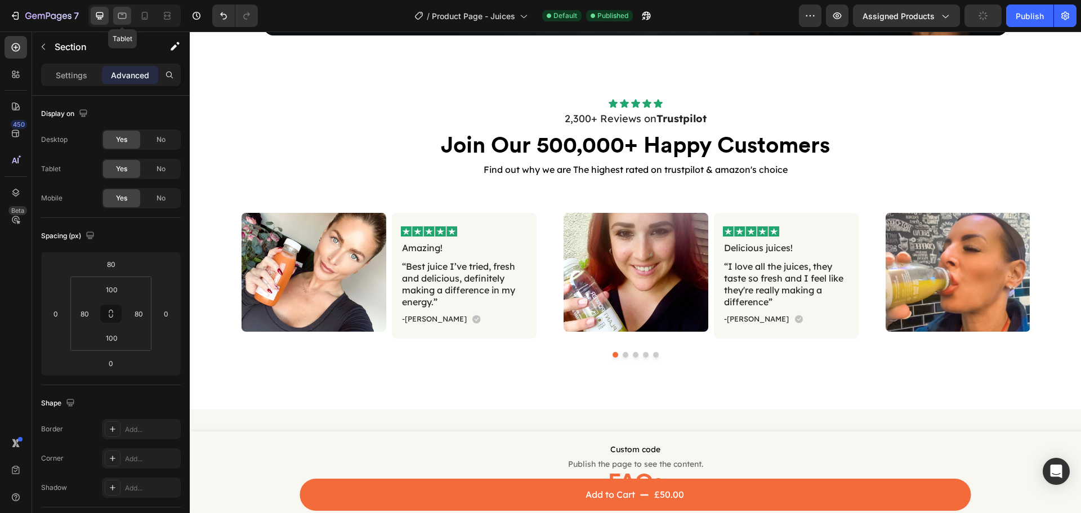
type input "40"
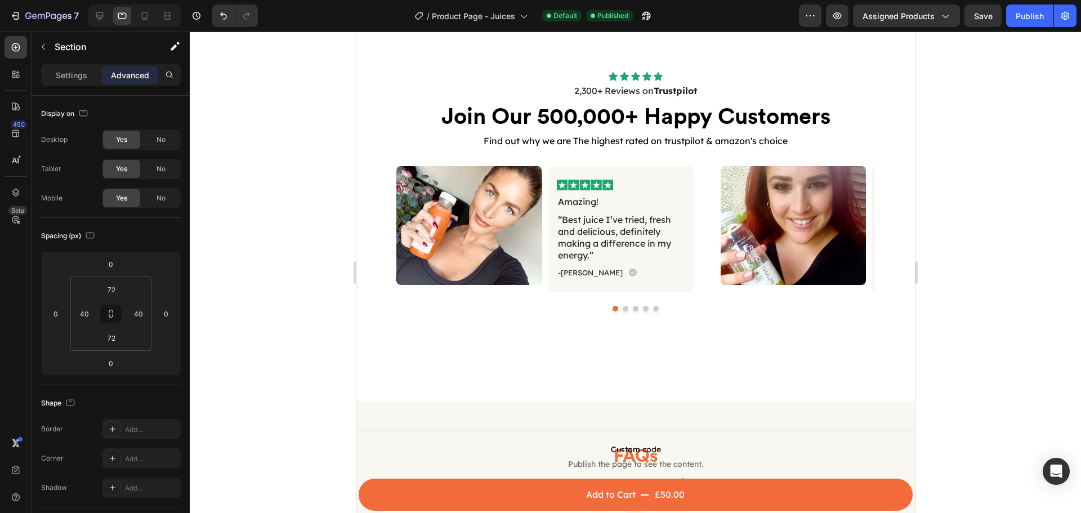
scroll to position [2395, 0]
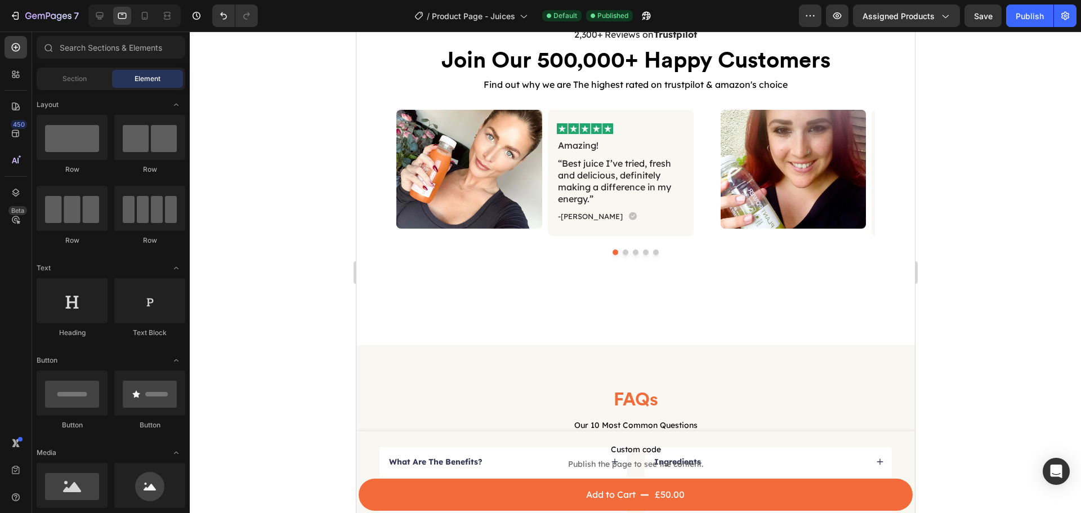
click at [528, 350] on div "FAQs Heading Our 10 Most Common Questions Text Block What Are The Benefits? FRE…" at bounding box center [635, 506] width 559 height 322
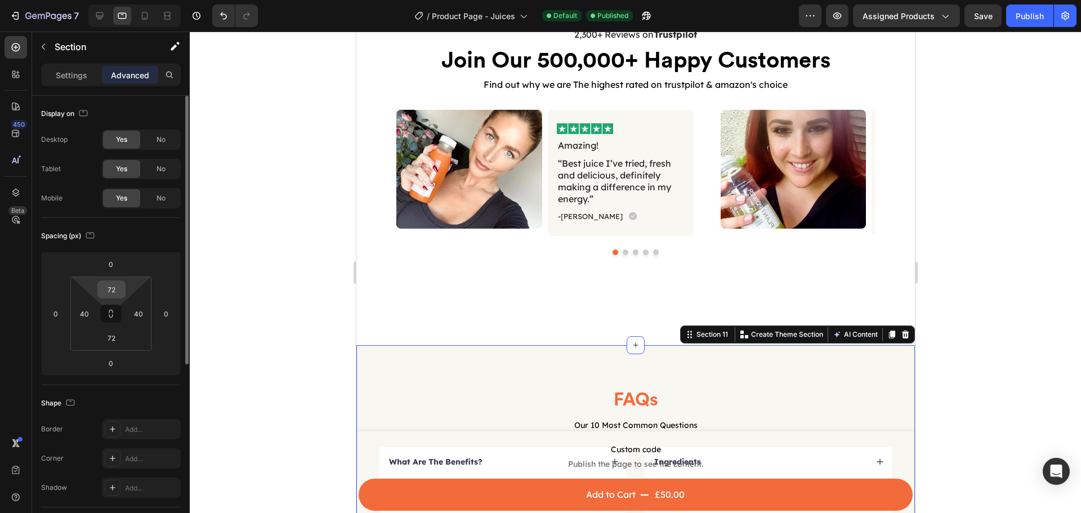
click at [113, 289] on input "72" at bounding box center [111, 289] width 23 height 17
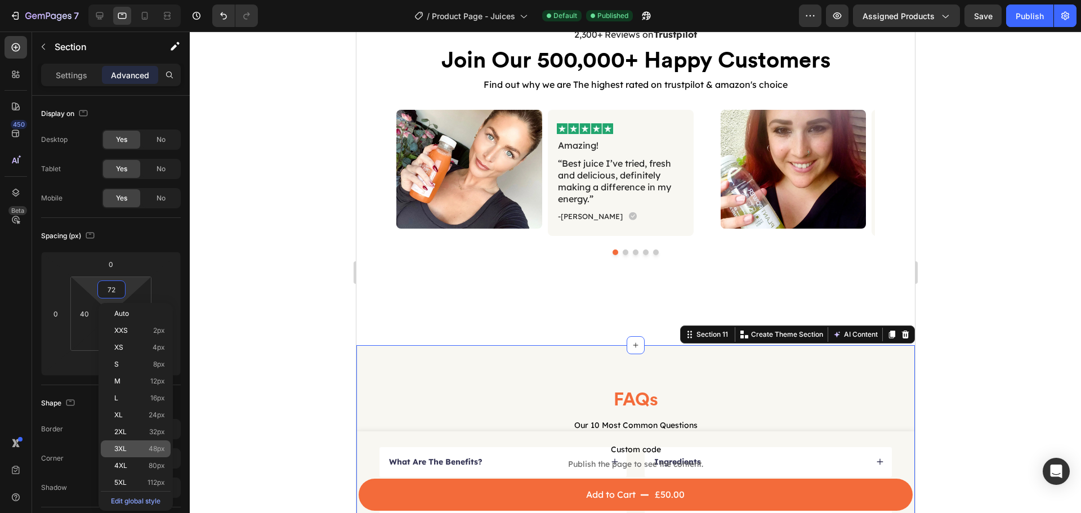
click at [162, 442] on div "3XL 48px" at bounding box center [136, 448] width 70 height 17
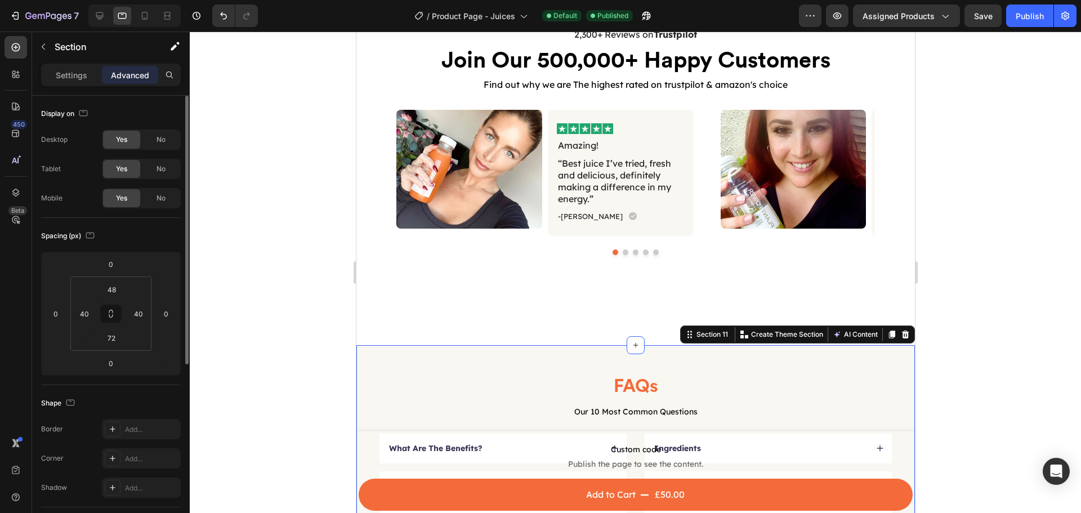
type input "72"
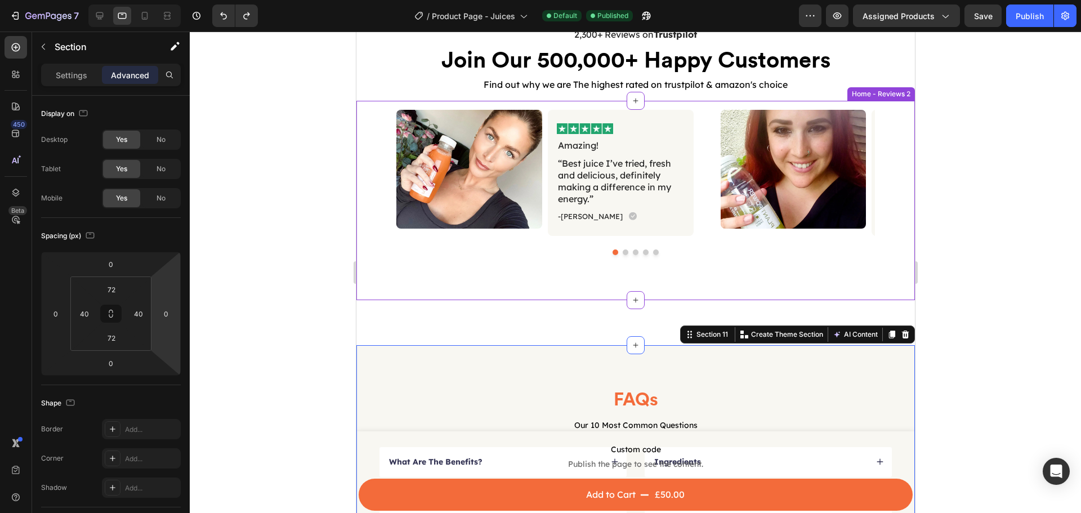
scroll to position [2339, 0]
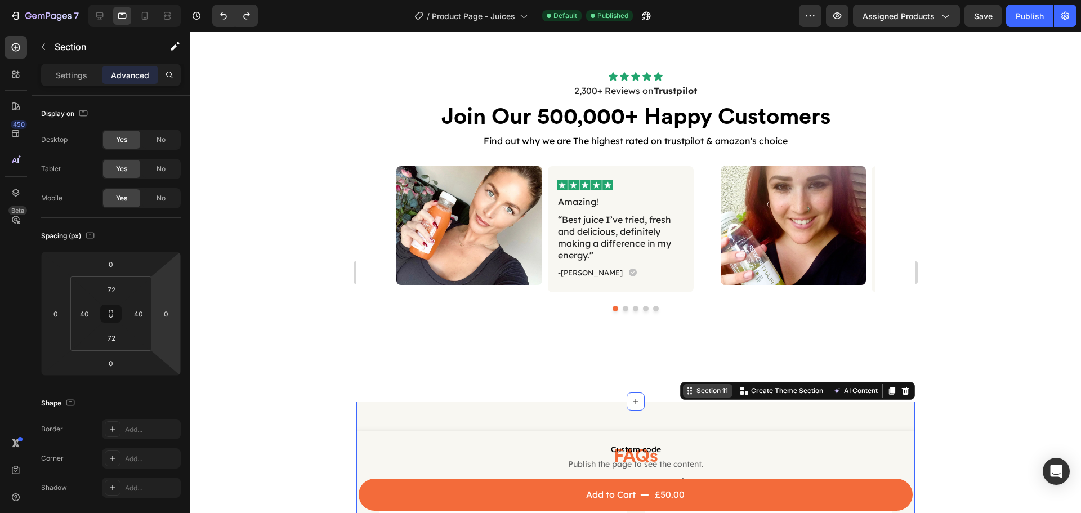
click at [695, 391] on div "Section 11" at bounding box center [712, 391] width 36 height 10
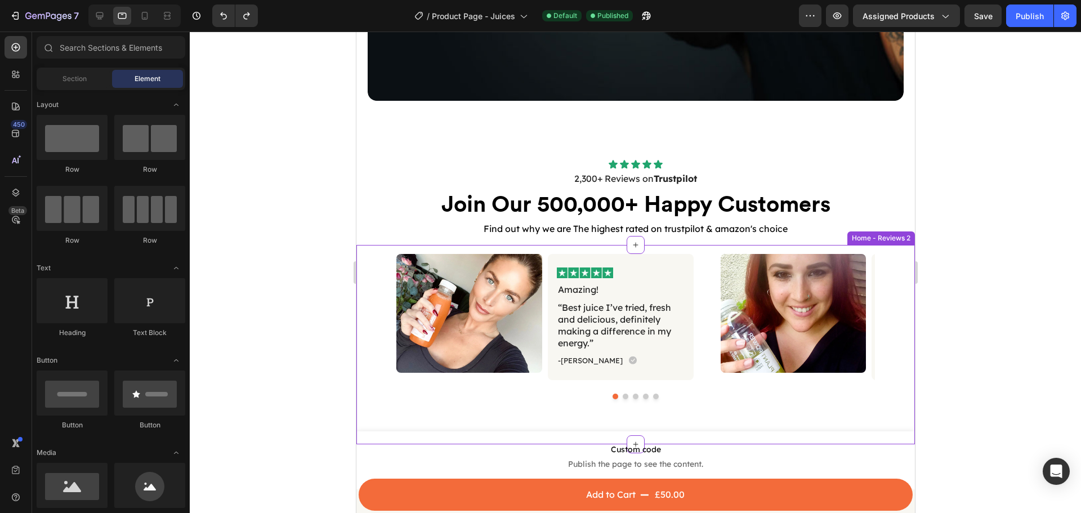
scroll to position [2283, 0]
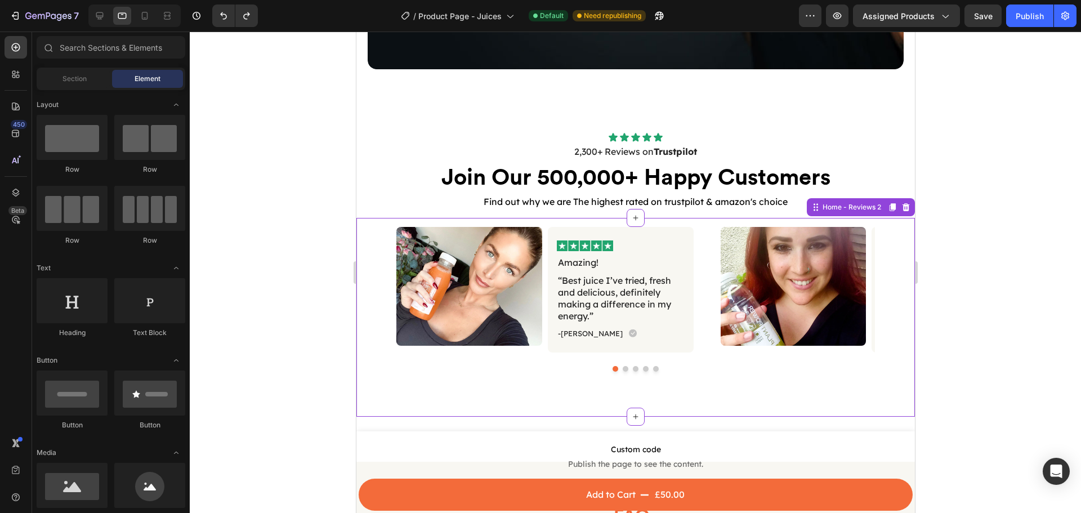
click at [611, 404] on div "Image Image Amazing! Text Block “Best juice I’ve tried, fresh and delicious, de…" at bounding box center [635, 317] width 559 height 199
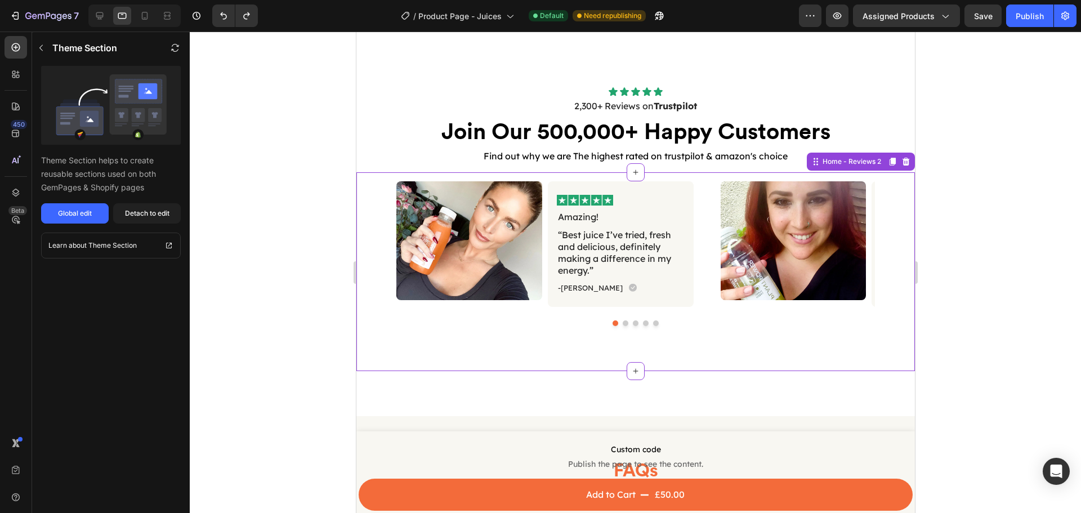
scroll to position [2339, 0]
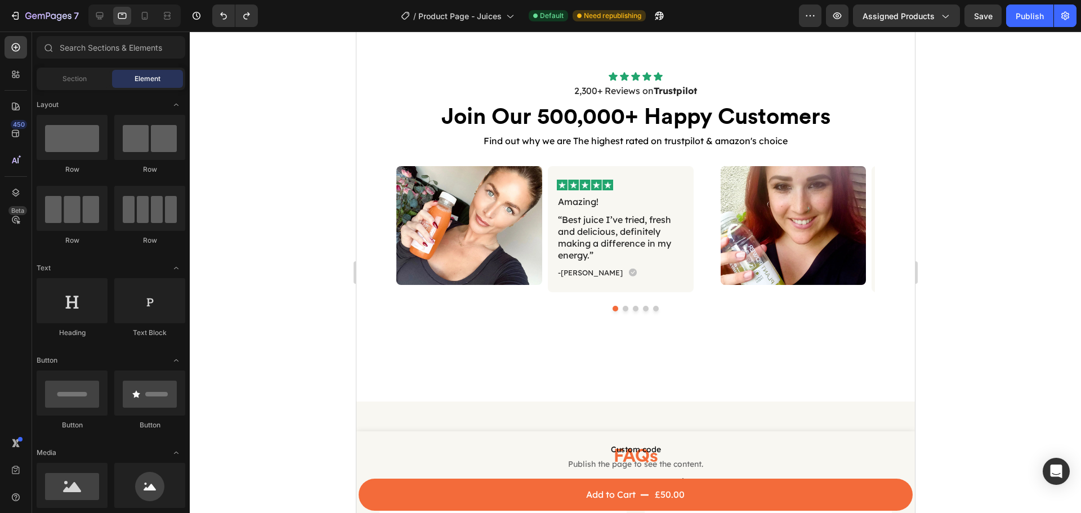
scroll to position [2452, 0]
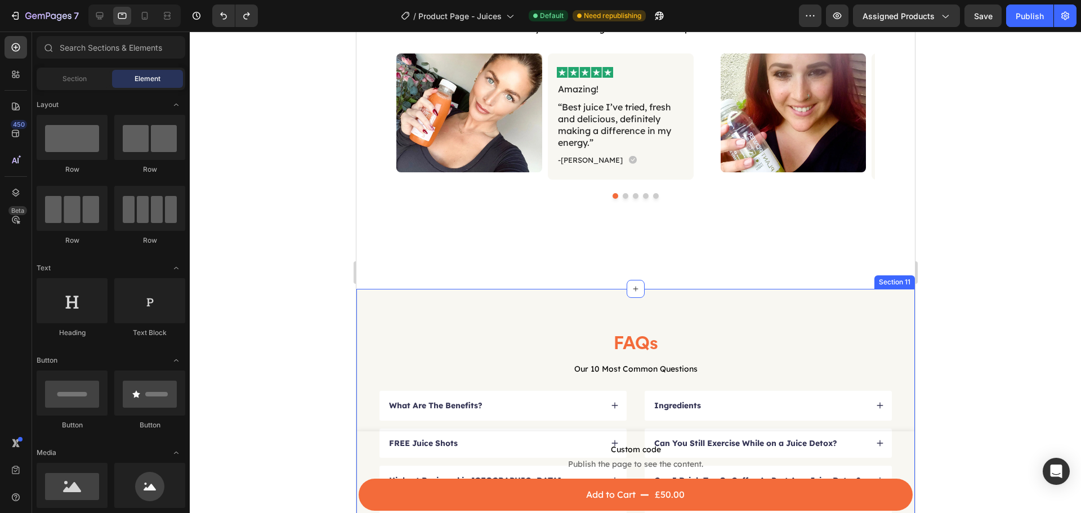
click at [583, 290] on div "FAQs Heading Our 10 Most Common Questions Text Block What Are The Benefits? FRE…" at bounding box center [635, 450] width 559 height 322
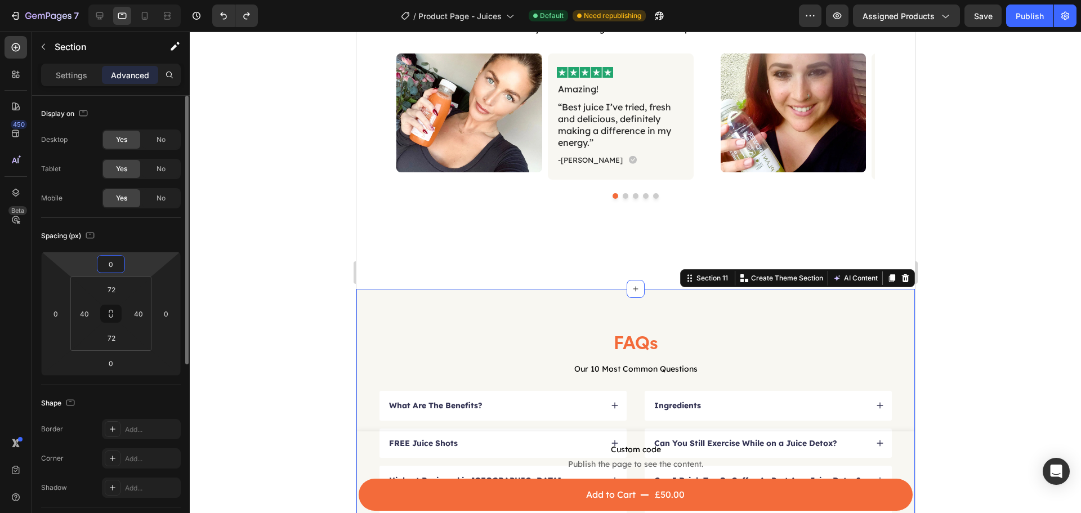
click at [113, 263] on input "0" at bounding box center [111, 264] width 23 height 17
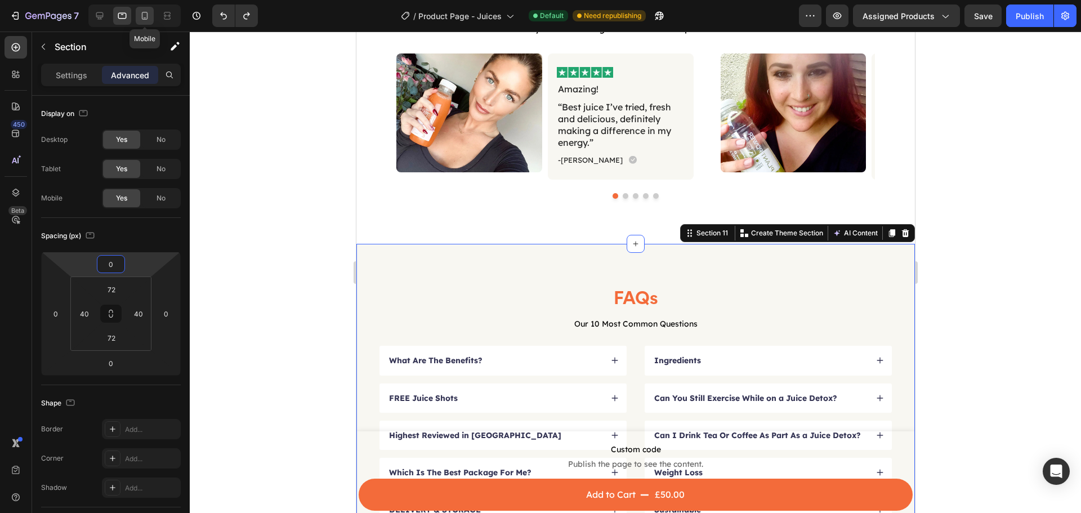
click at [141, 12] on icon at bounding box center [144, 15] width 11 height 11
type input "20"
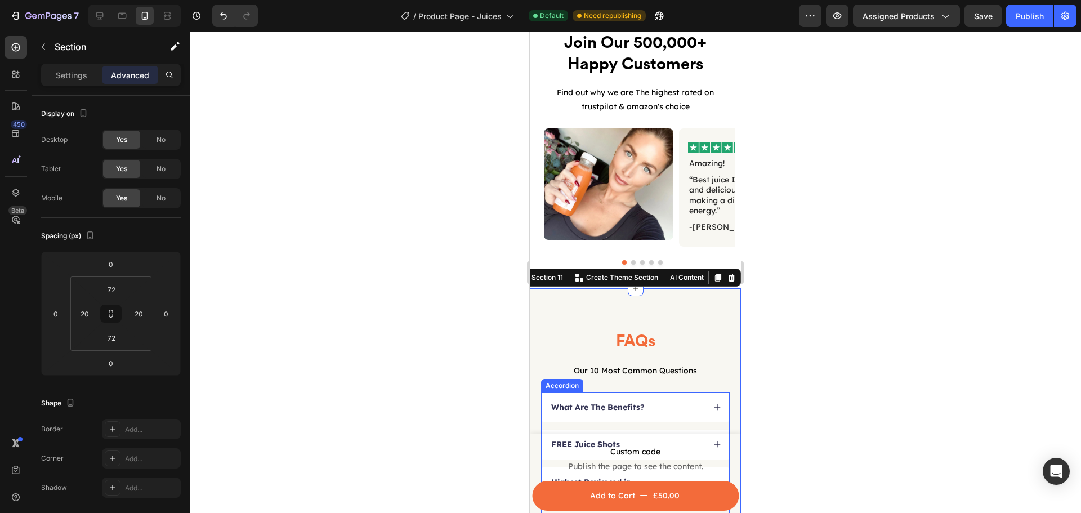
scroll to position [2381, 0]
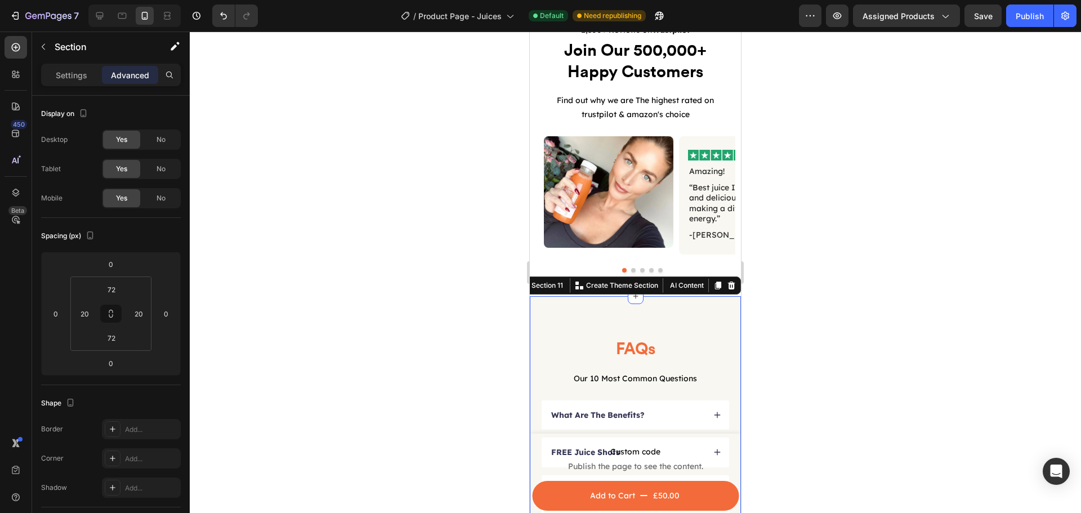
click at [392, 206] on div at bounding box center [635, 272] width 891 height 481
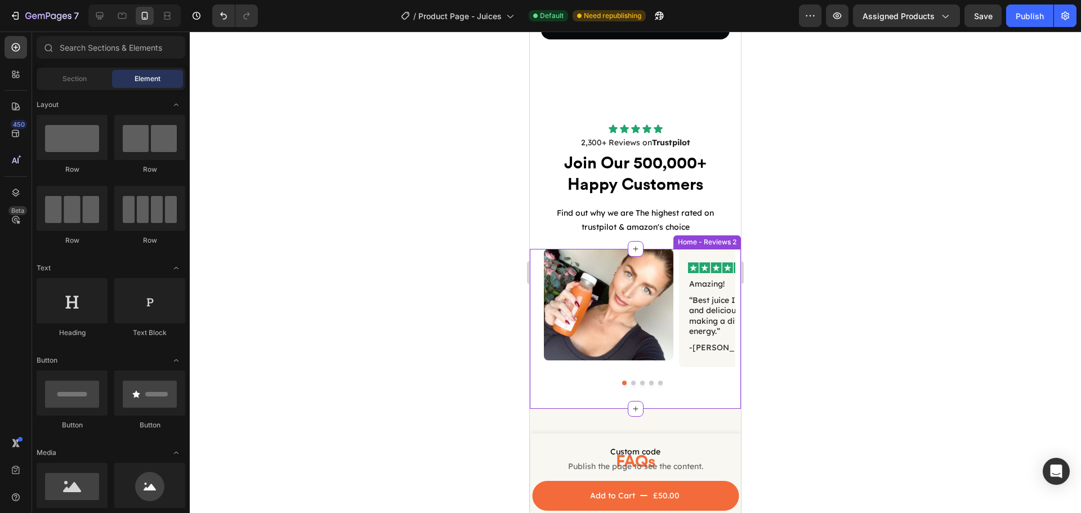
scroll to position [2212, 0]
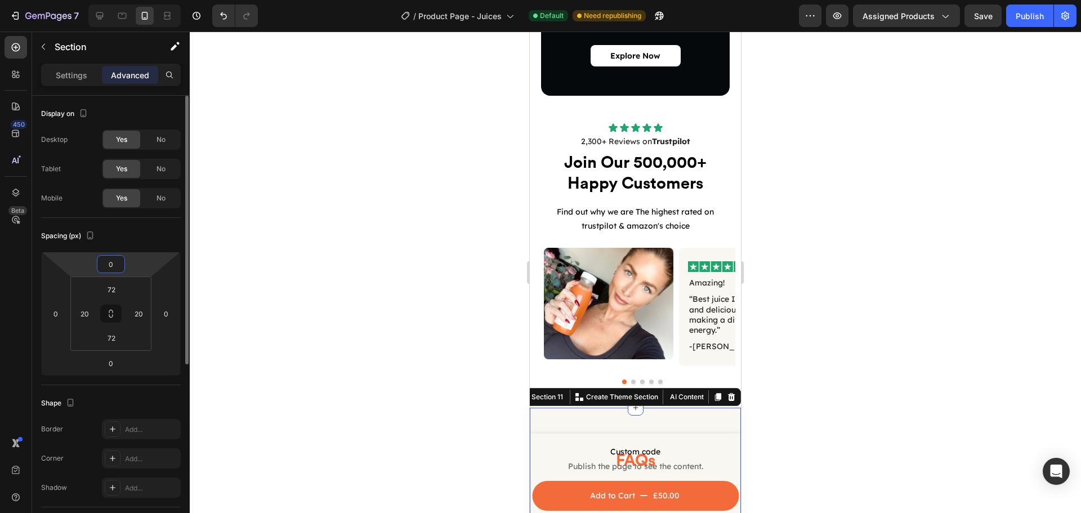
click at [112, 267] on input "0" at bounding box center [111, 264] width 23 height 17
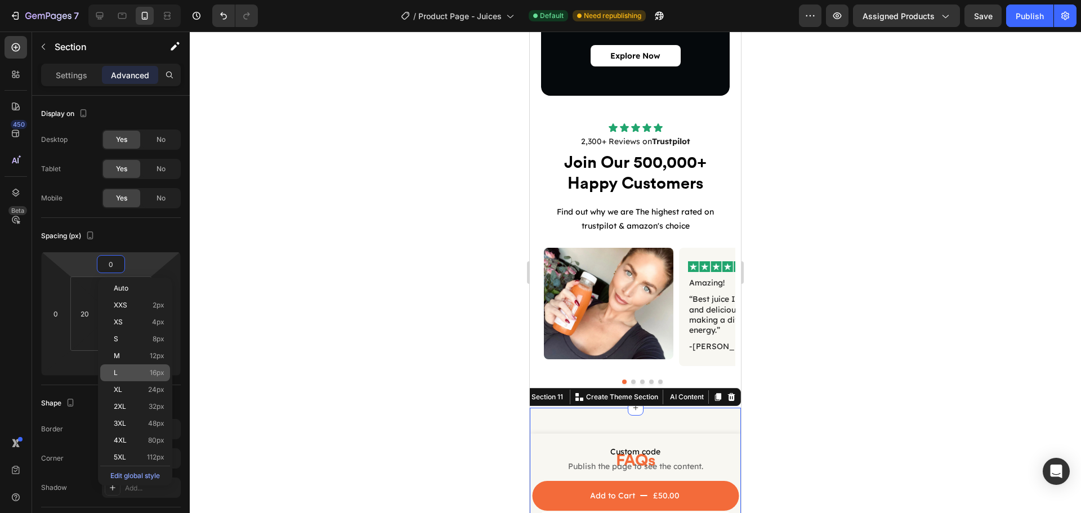
click at [163, 377] on div "L 16px" at bounding box center [135, 372] width 70 height 17
type input "16"
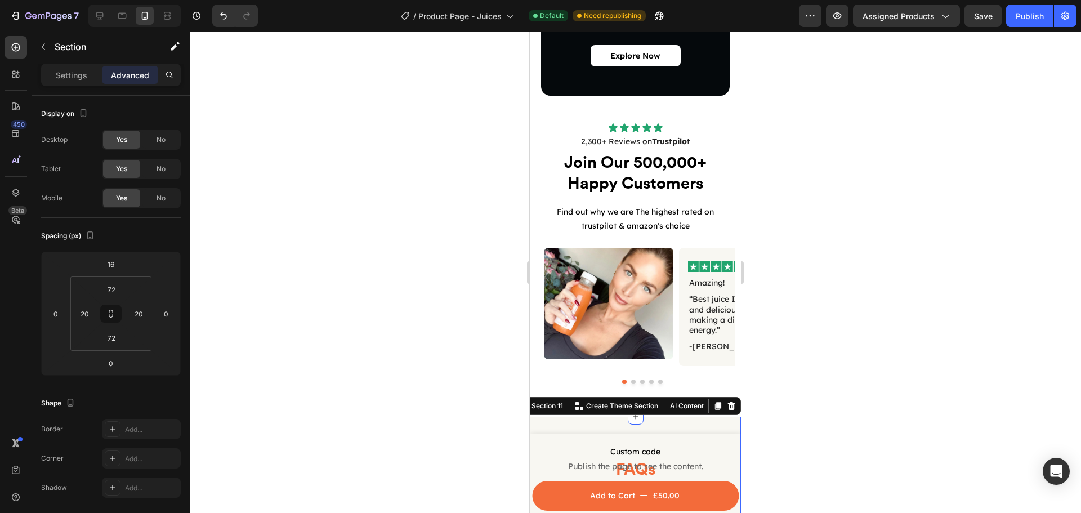
click at [358, 363] on div at bounding box center [635, 272] width 891 height 481
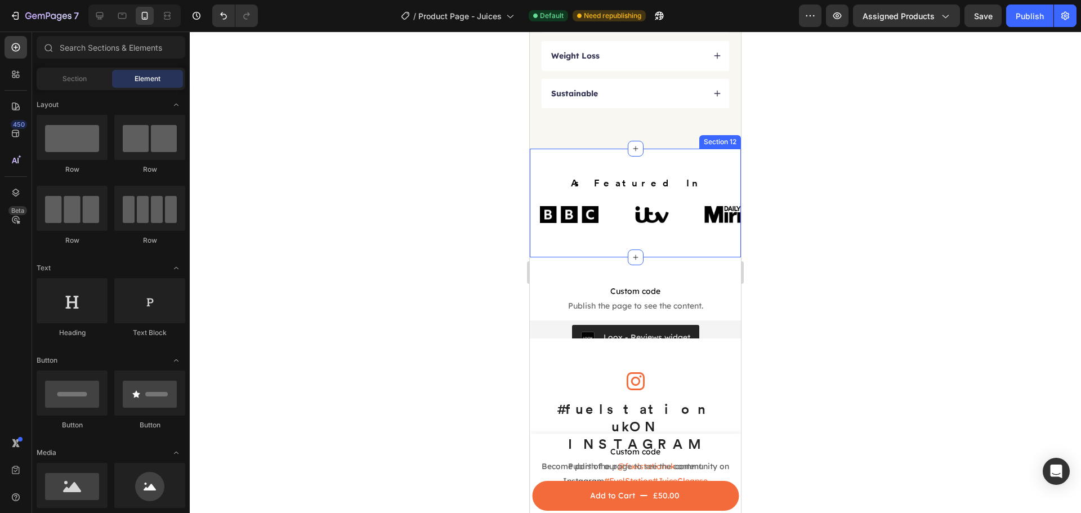
scroll to position [3113, 0]
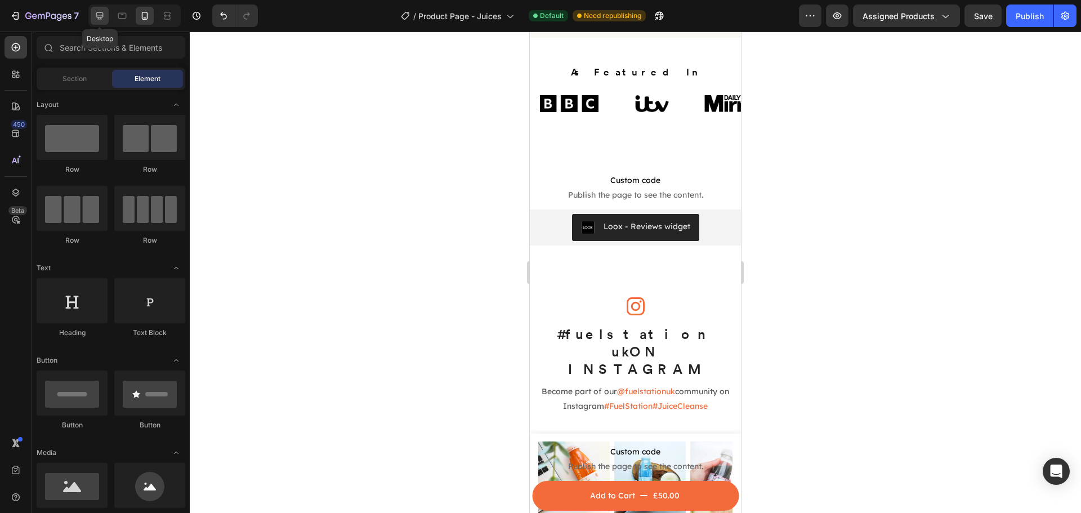
click at [104, 17] on icon at bounding box center [99, 15] width 11 height 11
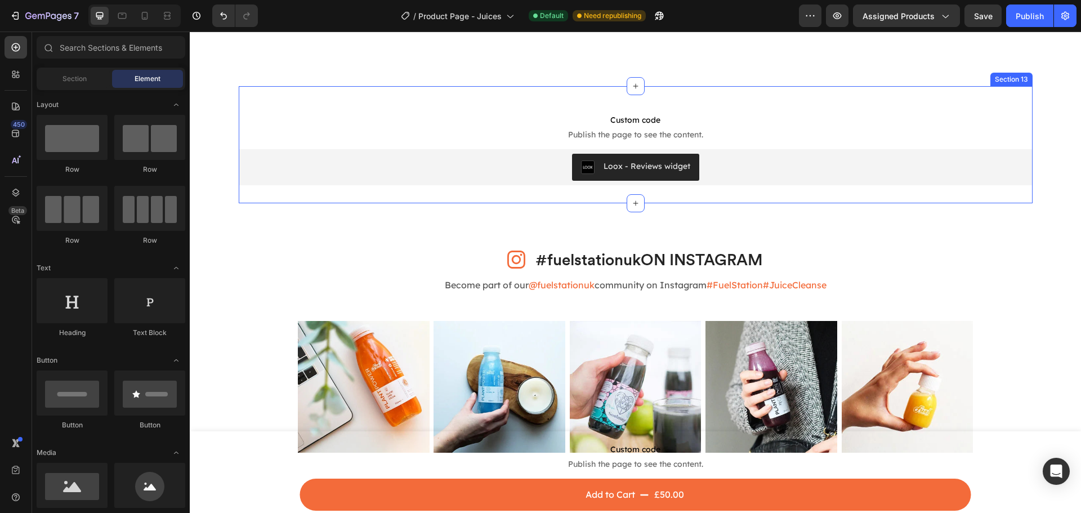
click at [435, 98] on div "Custom code Publish the page to see the content. Custom Code Loox - Reviews wid…" at bounding box center [636, 144] width 794 height 117
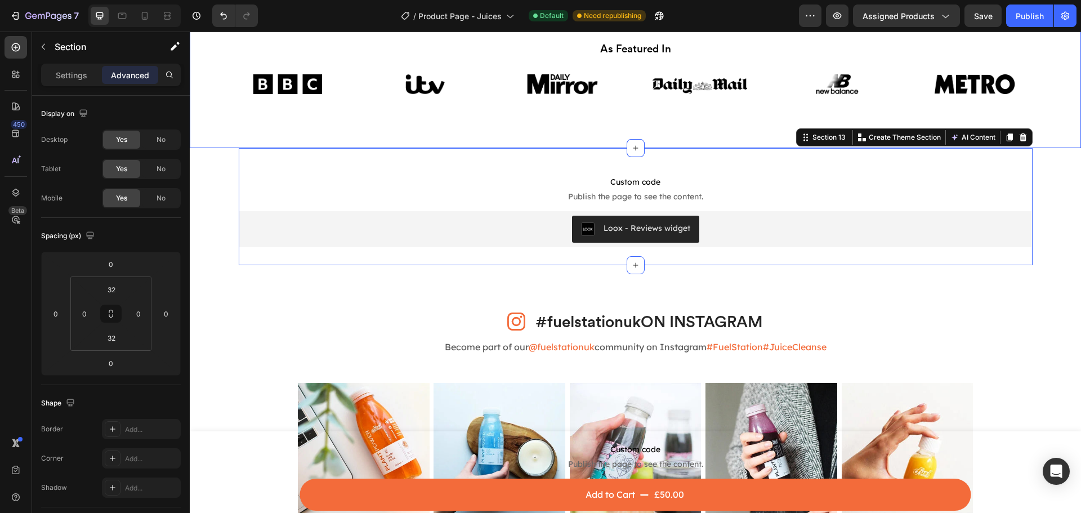
scroll to position [3001, 0]
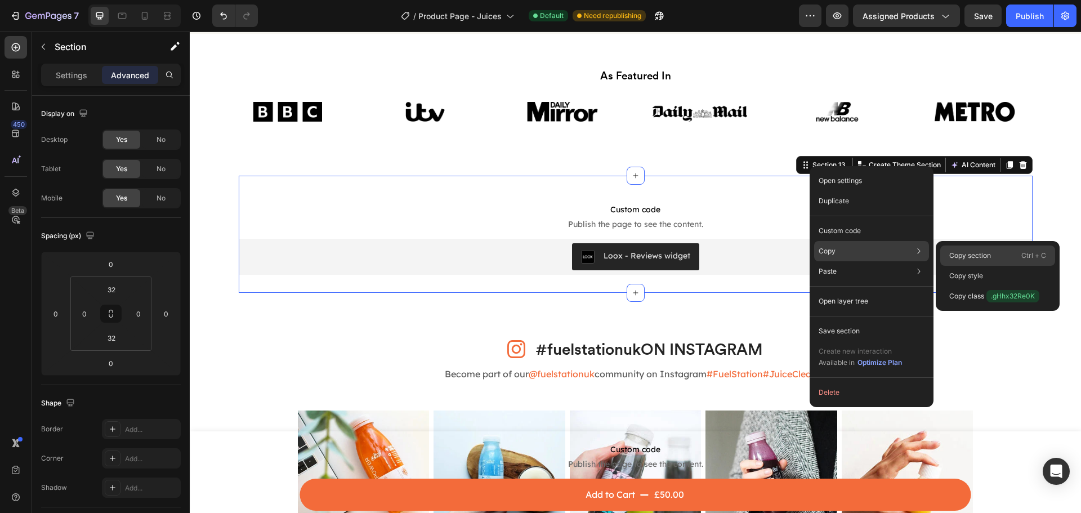
click at [1012, 253] on div "Copy section Ctrl + C" at bounding box center [997, 255] width 115 height 20
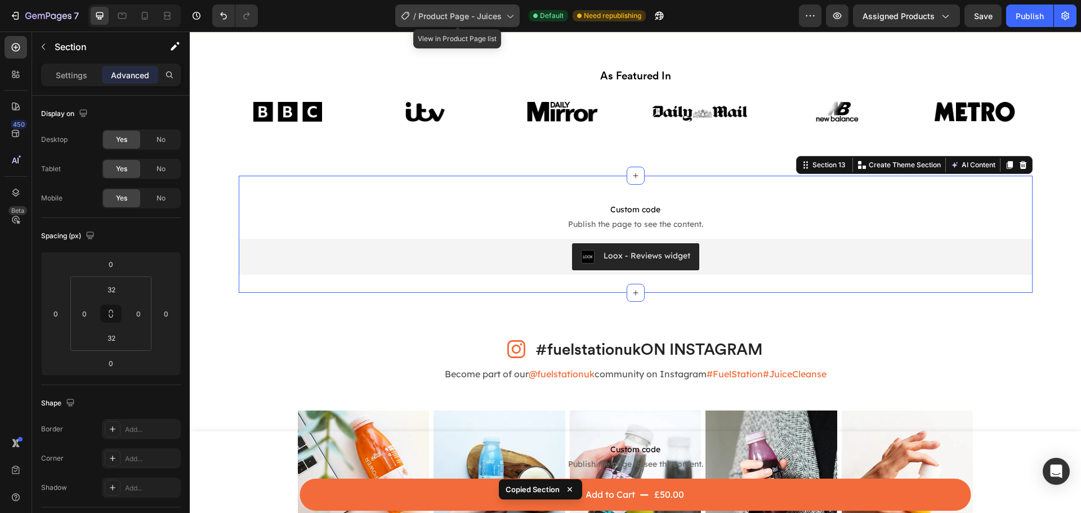
click at [431, 16] on span "Product Page - Juices" at bounding box center [459, 16] width 83 height 12
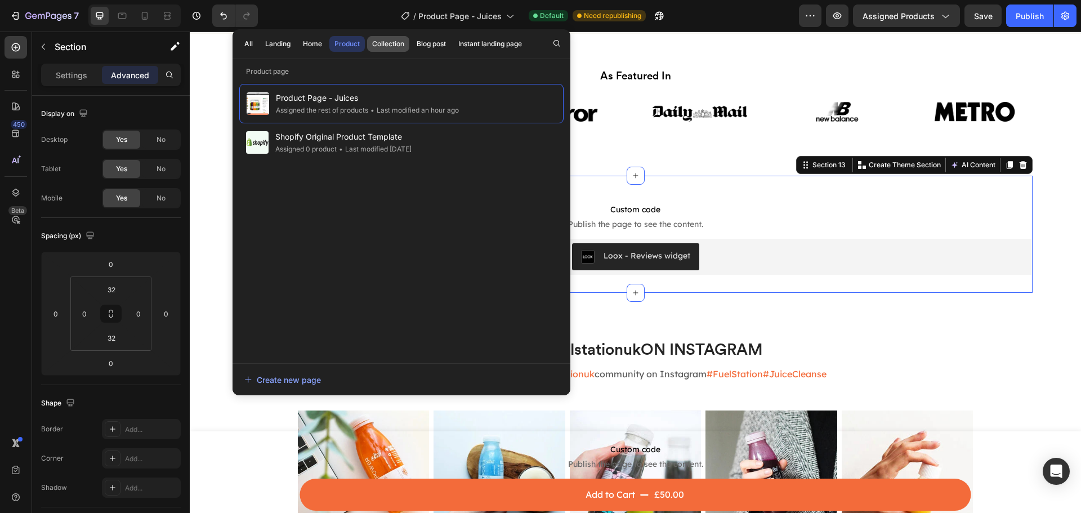
click at [380, 45] on div "Collection" at bounding box center [388, 44] width 32 height 10
click at [477, 14] on span "Product Page - Juices" at bounding box center [459, 16] width 83 height 12
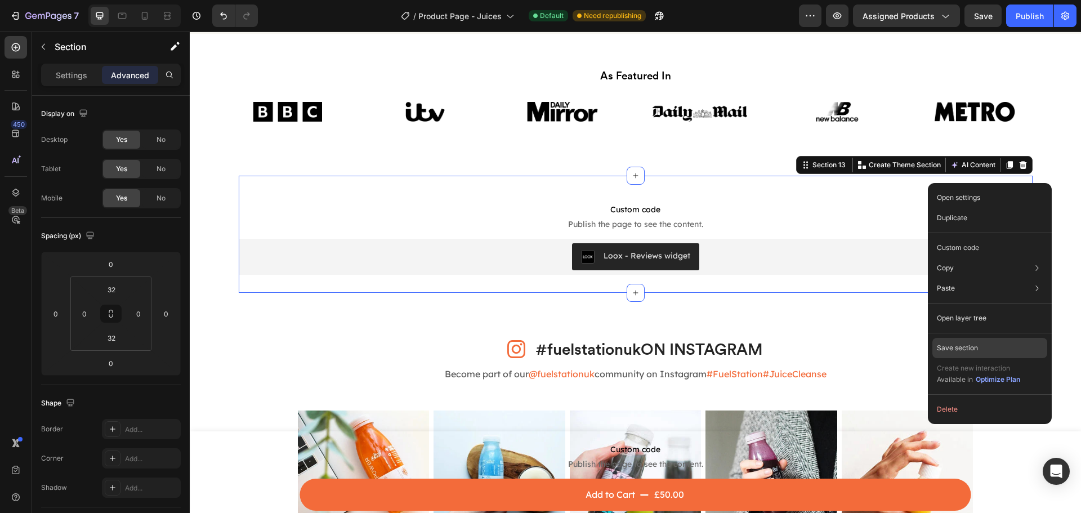
click at [973, 345] on p "Save section" at bounding box center [957, 348] width 41 height 10
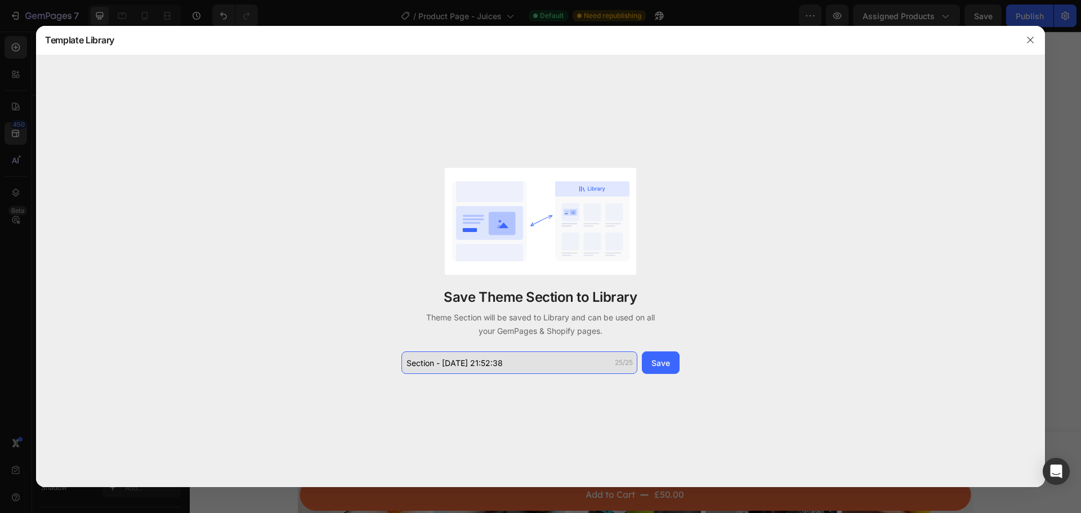
click at [547, 361] on input "Section - Sep 26 21:52:38" at bounding box center [519, 362] width 236 height 23
type input "l"
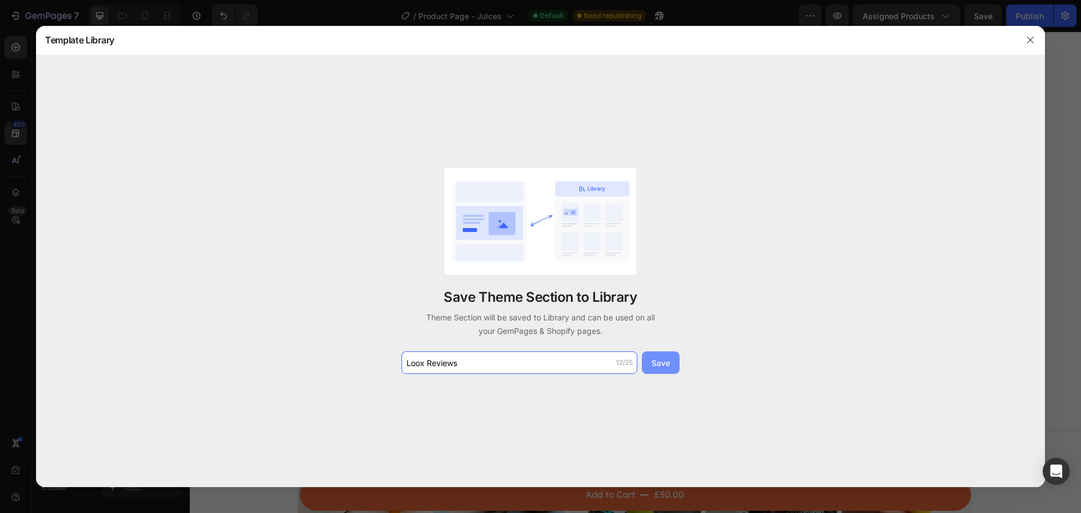
type input "Loox Reviews"
click at [659, 364] on div "Save" at bounding box center [660, 363] width 19 height 12
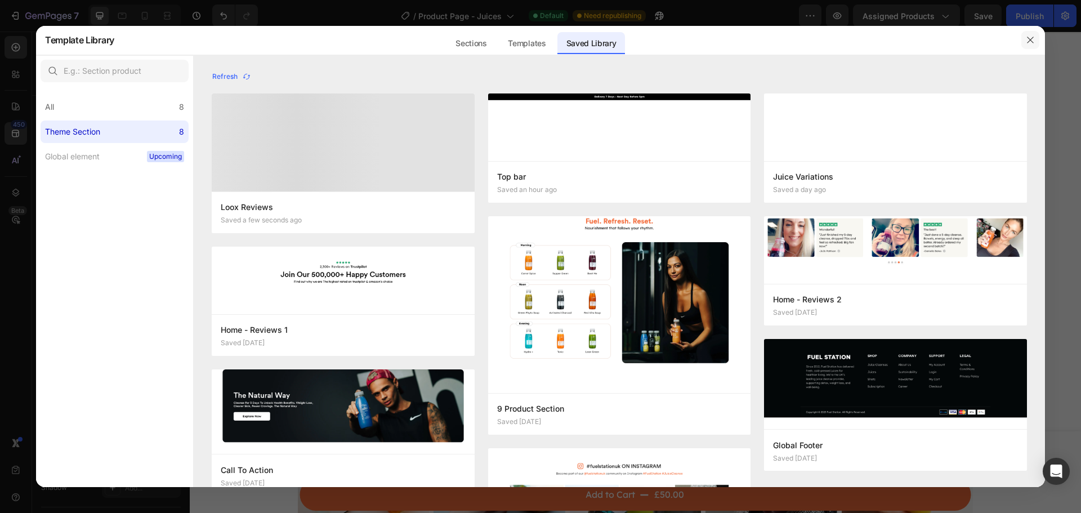
click at [1033, 39] on icon "button" at bounding box center [1030, 39] width 9 height 9
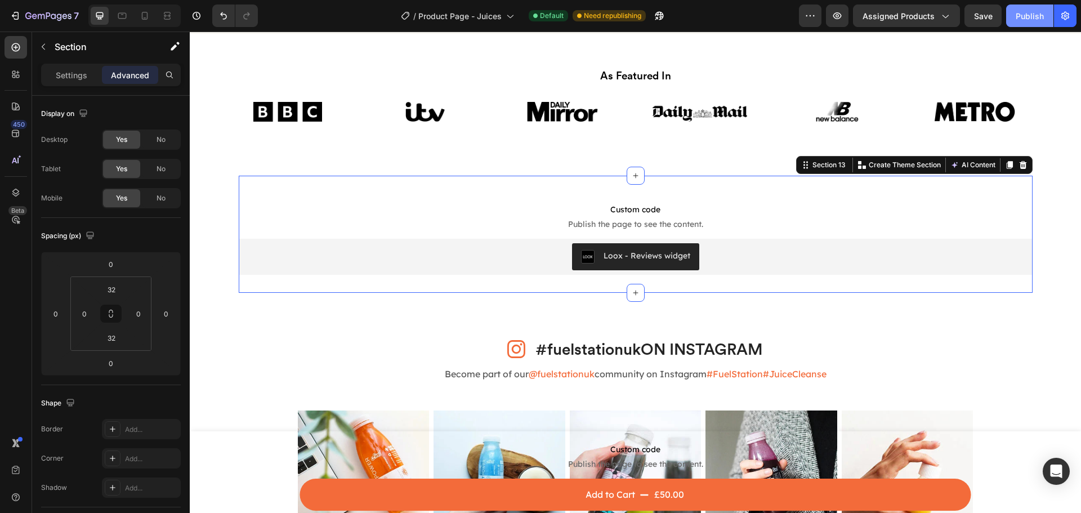
click at [1027, 22] on button "Publish" at bounding box center [1029, 16] width 47 height 23
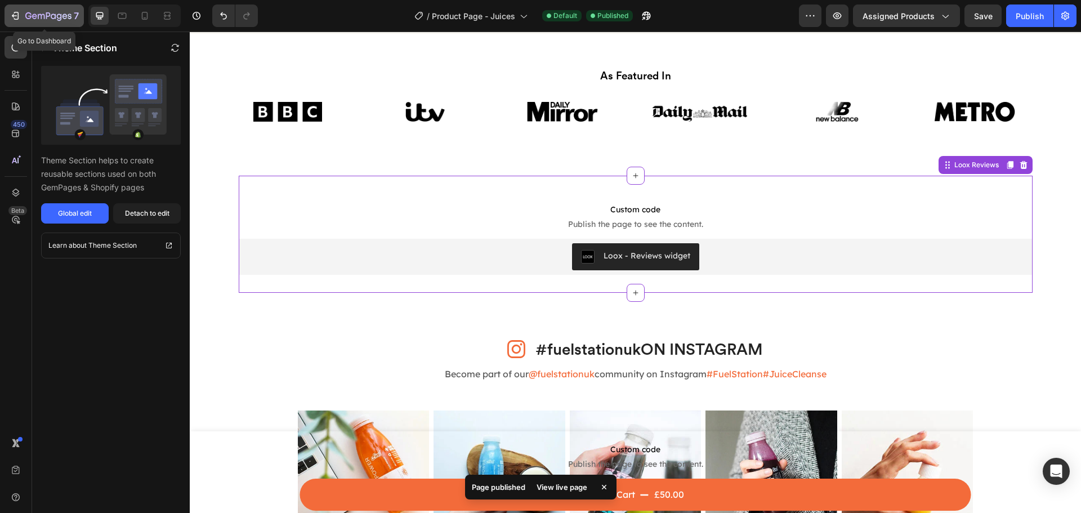
click at [47, 16] on icon "button" at bounding box center [48, 15] width 5 height 7
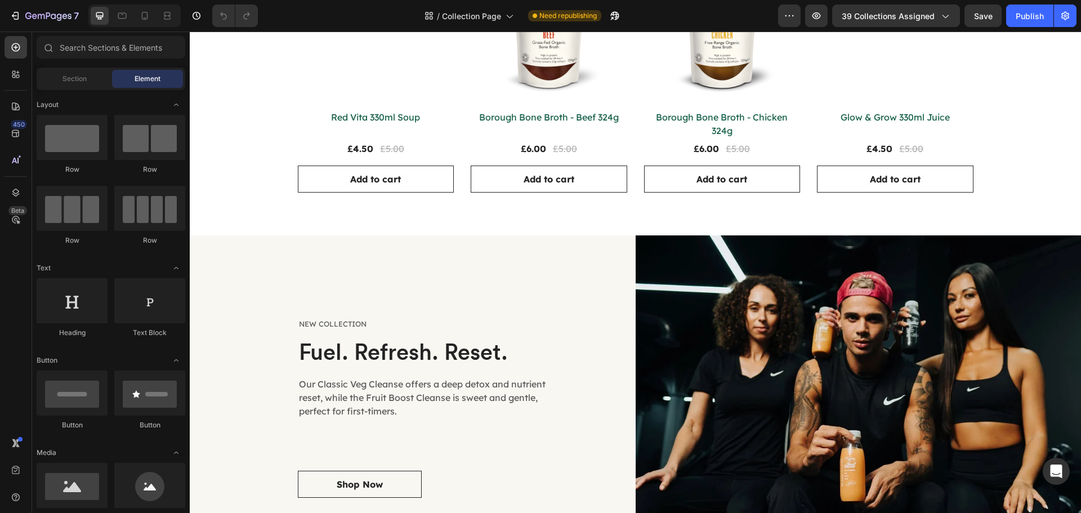
scroll to position [849, 0]
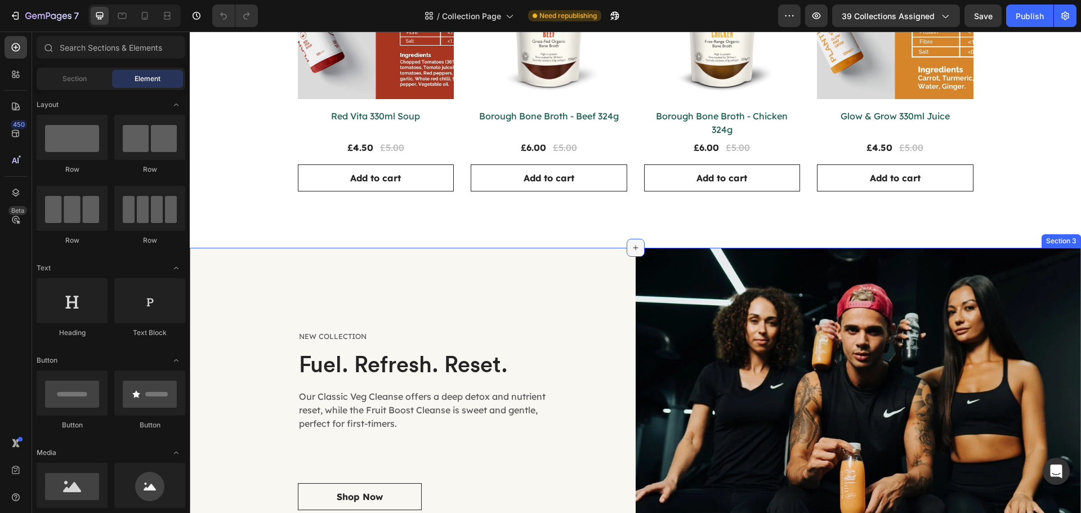
click at [631, 243] on icon at bounding box center [635, 247] width 9 height 9
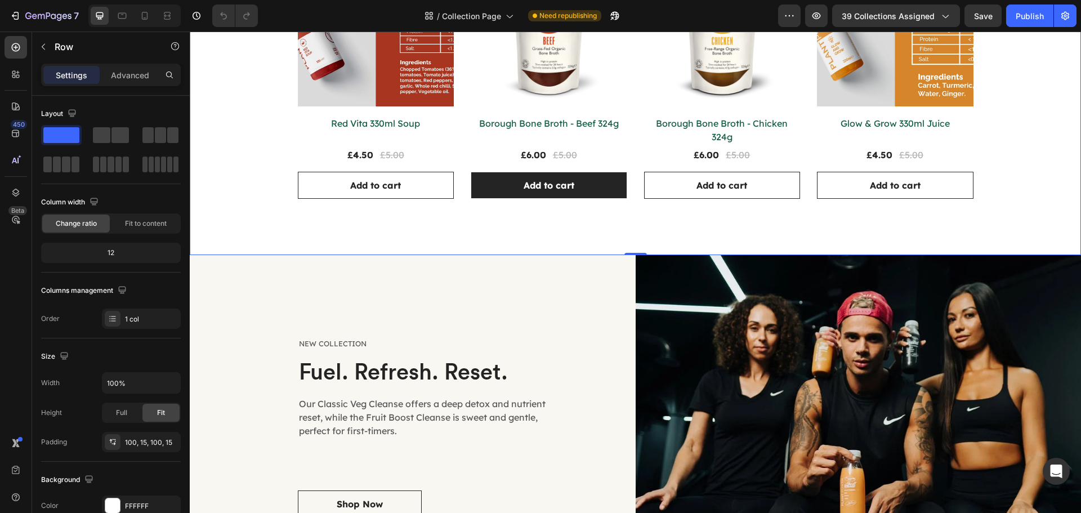
scroll to position [793, 0]
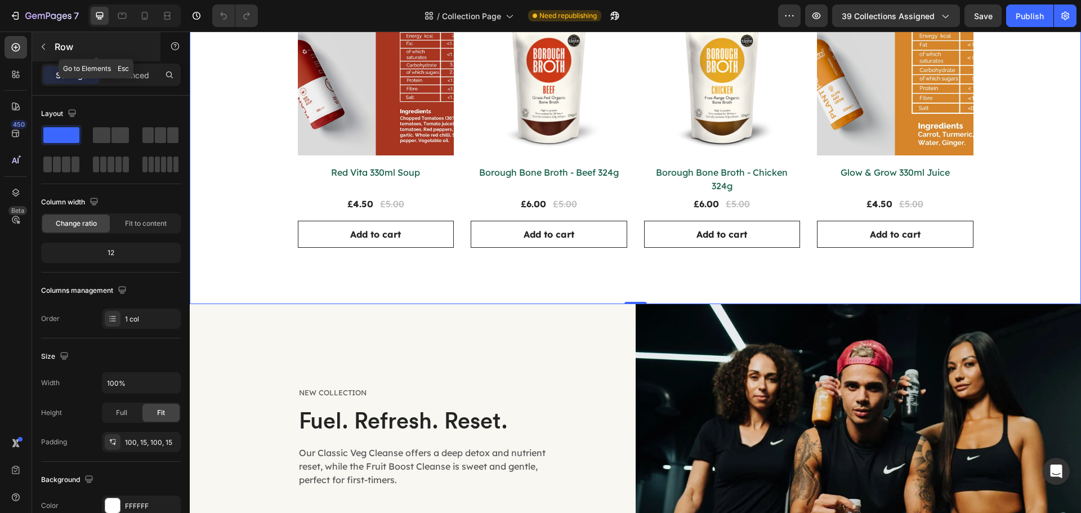
click at [48, 48] on button "button" at bounding box center [43, 47] width 18 height 18
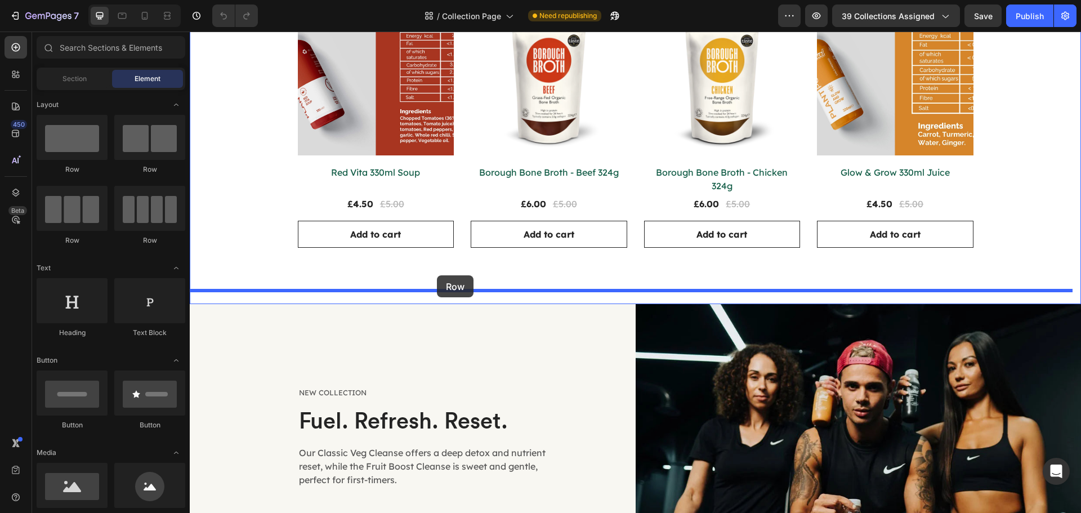
drag, startPoint x: 310, startPoint y: 185, endPoint x: 437, endPoint y: 275, distance: 155.5
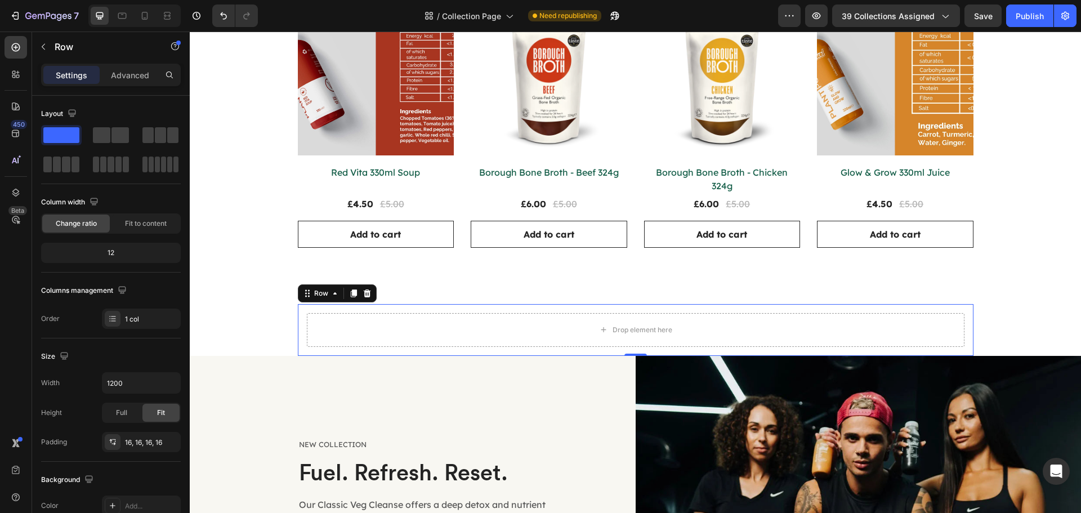
click at [547, 304] on div "Drop element here Row 0" at bounding box center [636, 330] width 676 height 52
click at [46, 41] on button "button" at bounding box center [43, 47] width 18 height 18
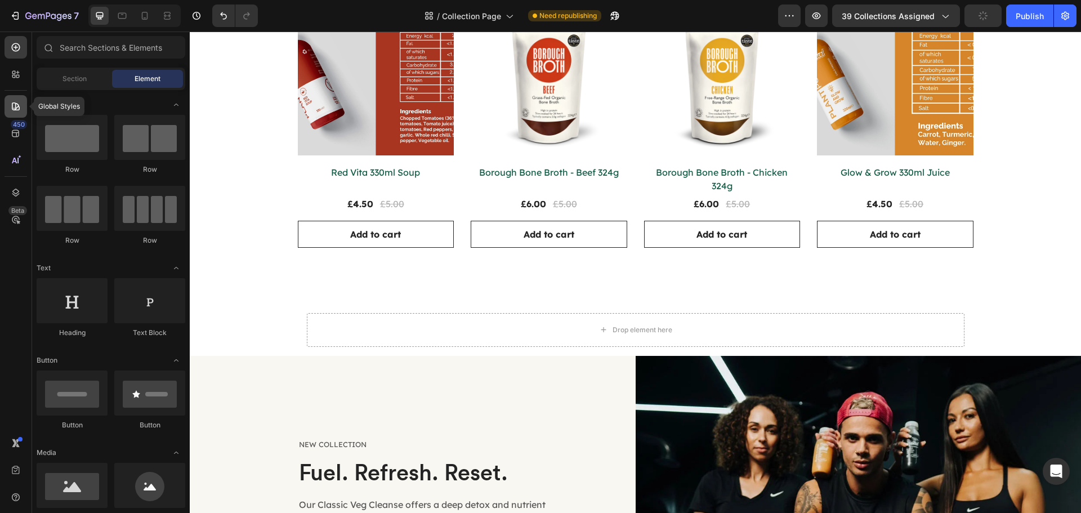
click at [18, 109] on icon at bounding box center [15, 106] width 11 height 11
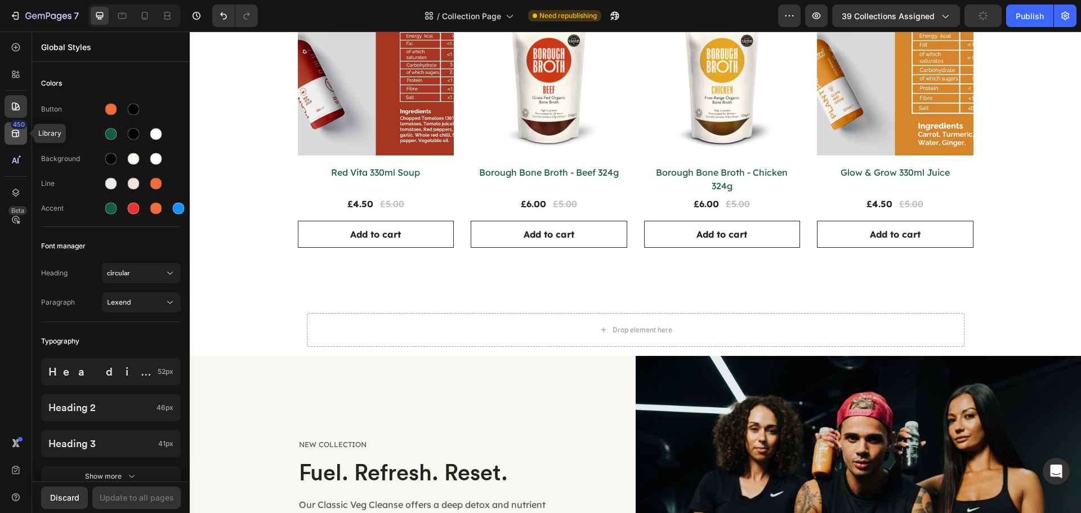
click at [11, 133] on icon at bounding box center [15, 133] width 11 height 11
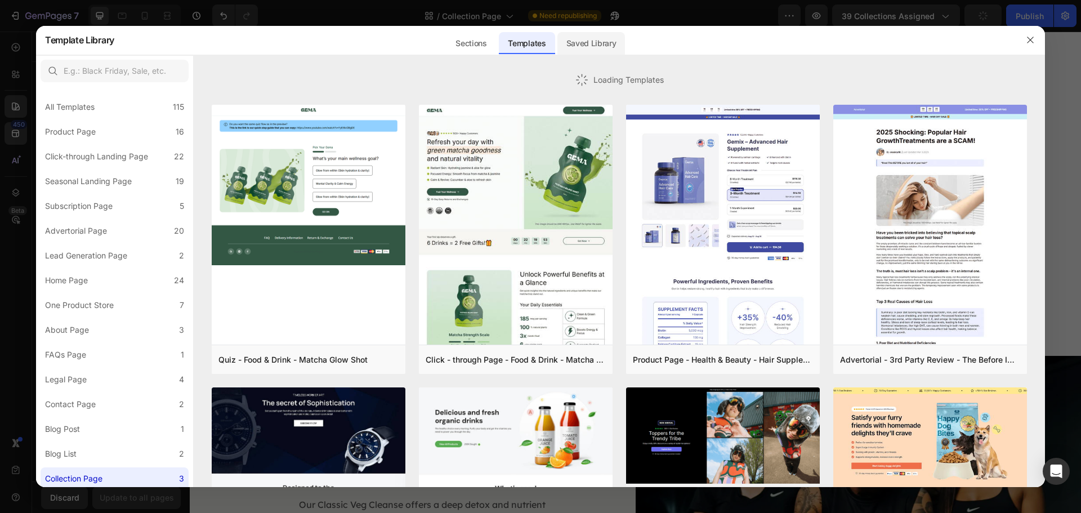
click at [596, 44] on div "Saved Library" at bounding box center [591, 43] width 68 height 23
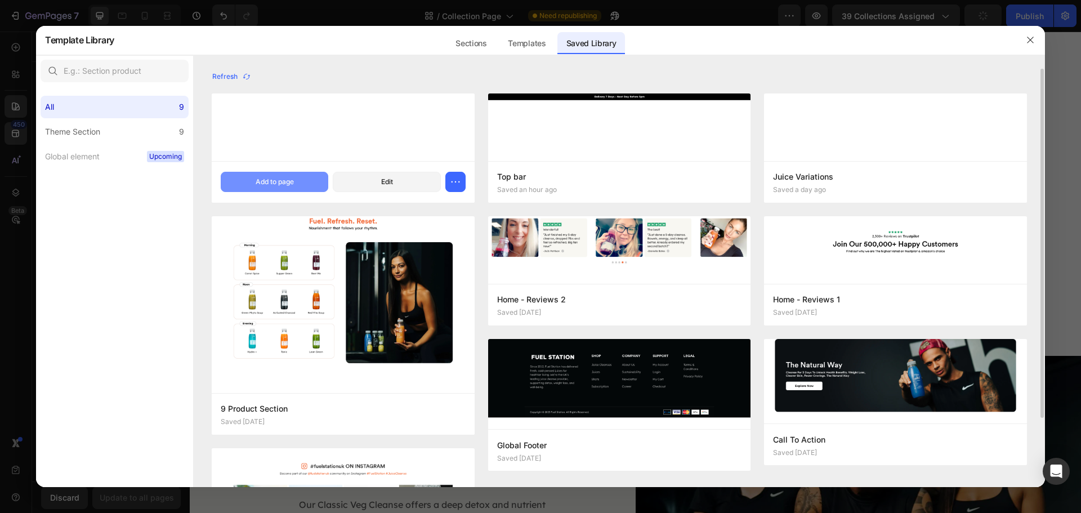
click at [289, 184] on div "Add to page" at bounding box center [275, 182] width 38 height 10
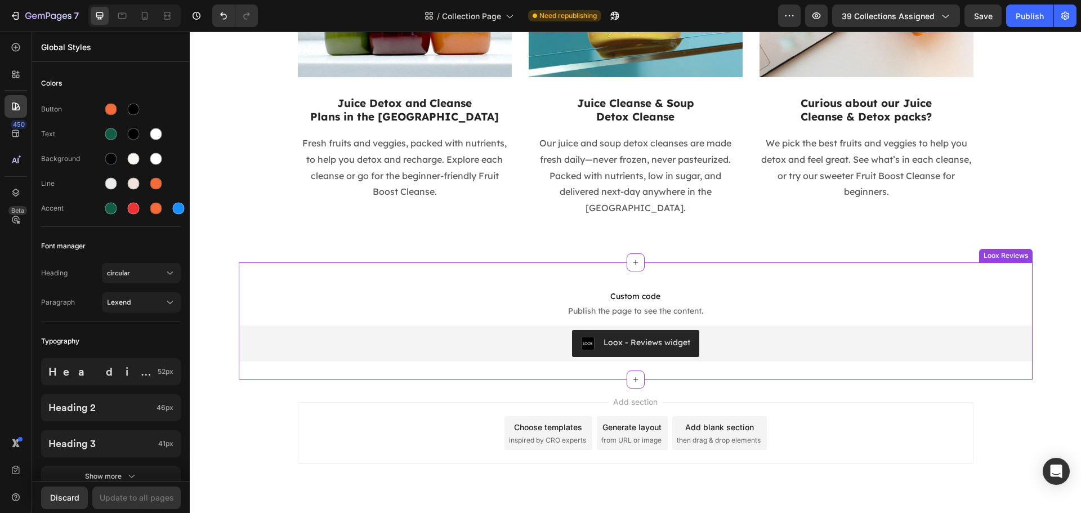
scroll to position [1778, 0]
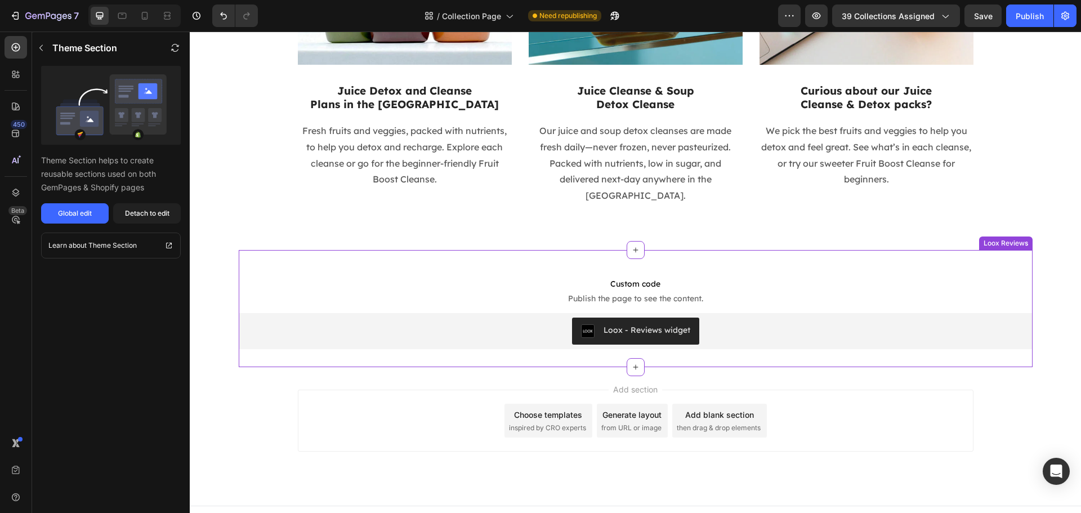
click at [840, 250] on div "Custom code Publish the page to see the content. Custom Code Loox - Reviews wid…" at bounding box center [636, 308] width 794 height 117
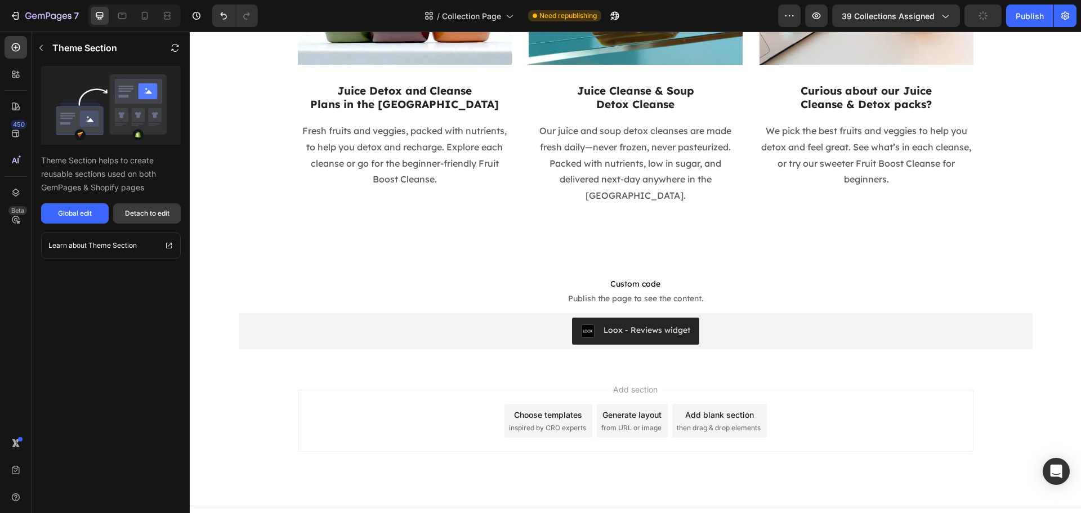
click at [138, 216] on div "Detach to edit" at bounding box center [147, 213] width 44 height 10
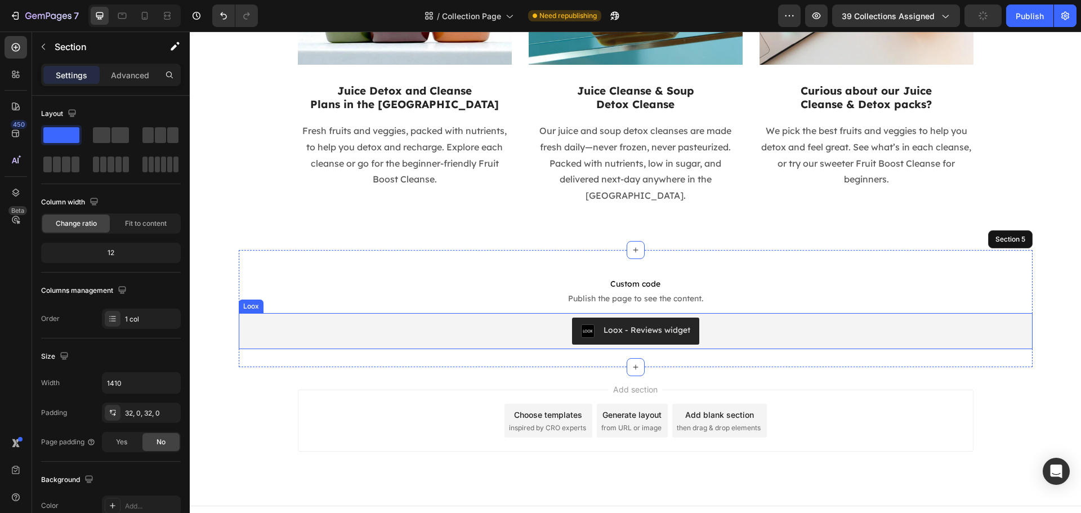
click at [315, 318] on div "Loox - Reviews widget" at bounding box center [635, 331] width 785 height 27
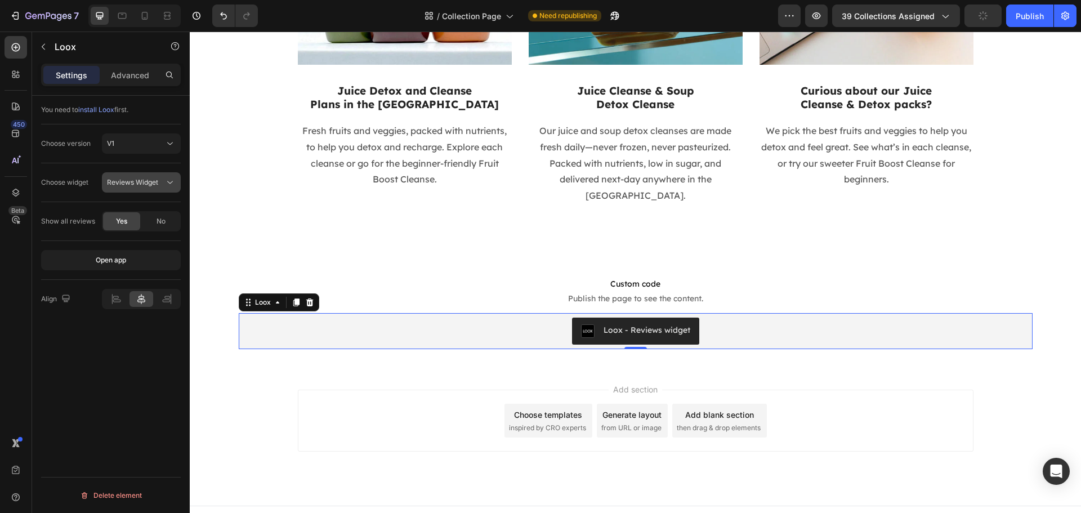
click at [136, 180] on span "Reviews Widget" at bounding box center [132, 182] width 51 height 8
click at [87, 176] on div "Choose widget" at bounding box center [64, 182] width 47 height 18
click at [1015, 13] on button "Publish" at bounding box center [1029, 16] width 47 height 23
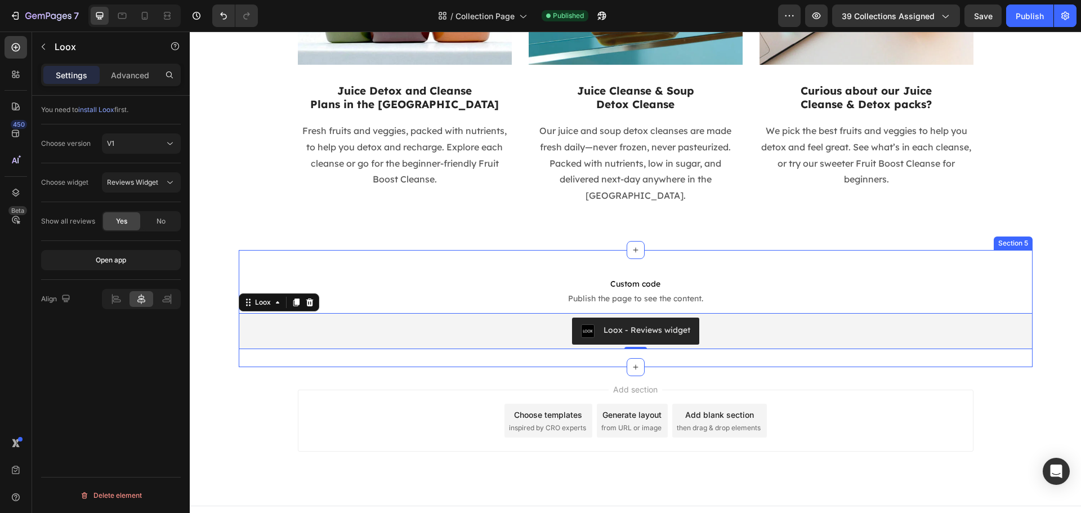
click at [343, 250] on div "Custom code Publish the page to see the content. Custom Code Loox - Reviews wid…" at bounding box center [636, 308] width 794 height 117
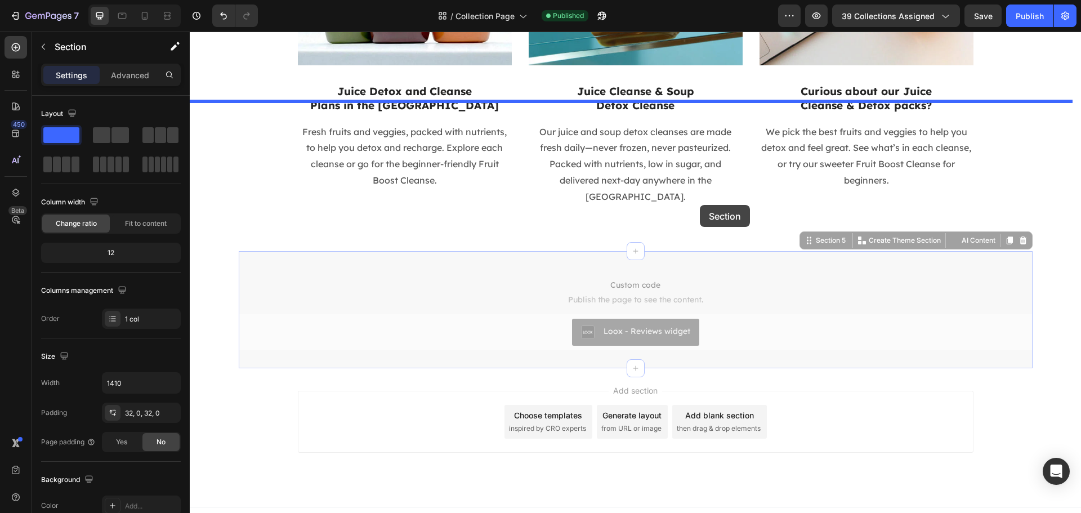
scroll to position [1102, 0]
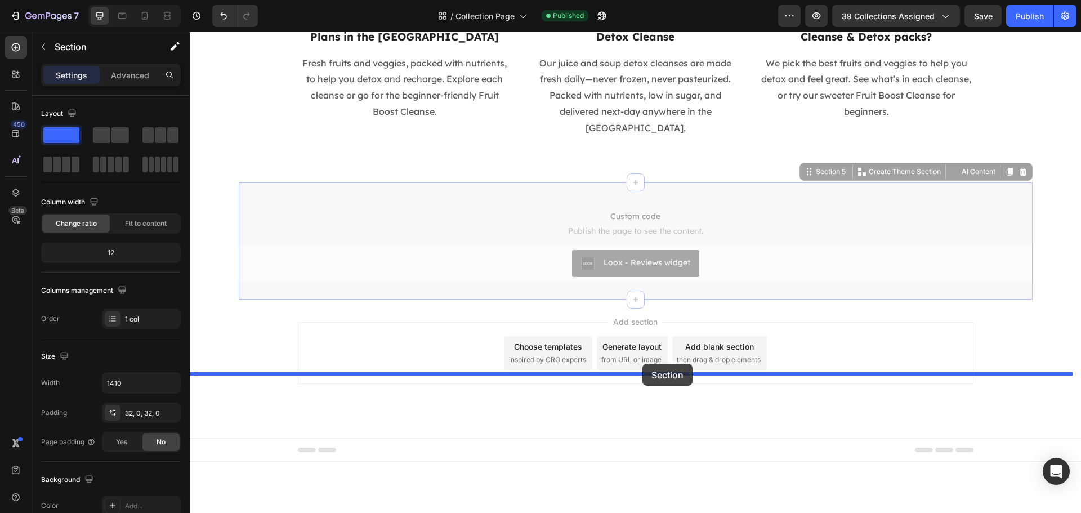
drag, startPoint x: 807, startPoint y: 224, endPoint x: 642, endPoint y: 364, distance: 216.5
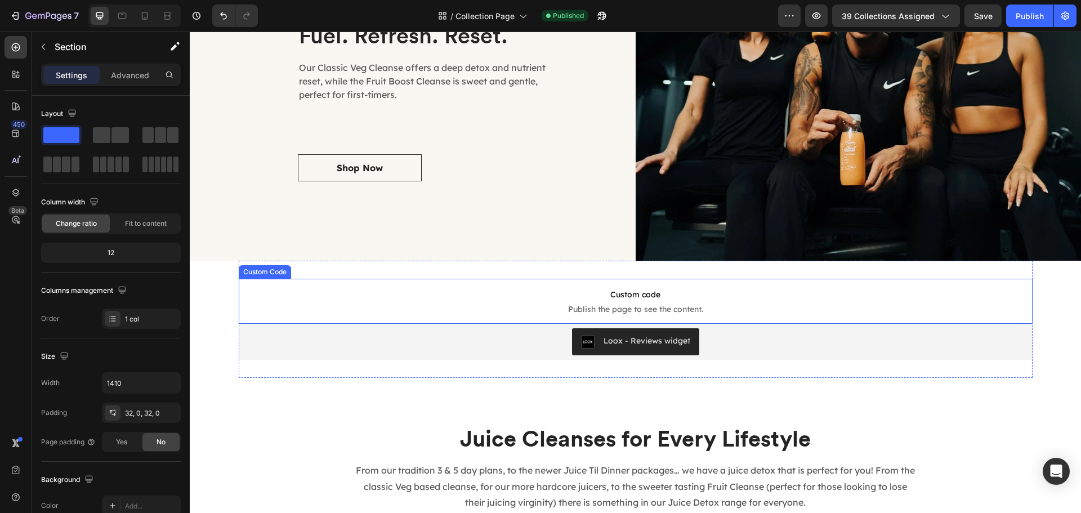
scroll to position [472, 0]
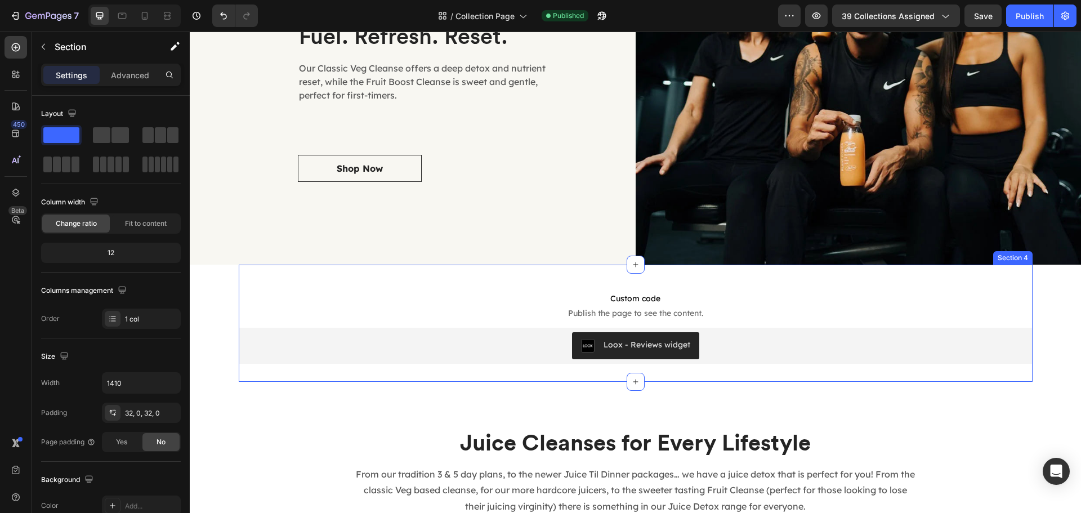
click at [970, 265] on div "Custom code Publish the page to see the content. Custom Code Loox - Reviews wid…" at bounding box center [636, 323] width 794 height 117
click at [1002, 255] on div "Section 4" at bounding box center [1013, 258] width 35 height 10
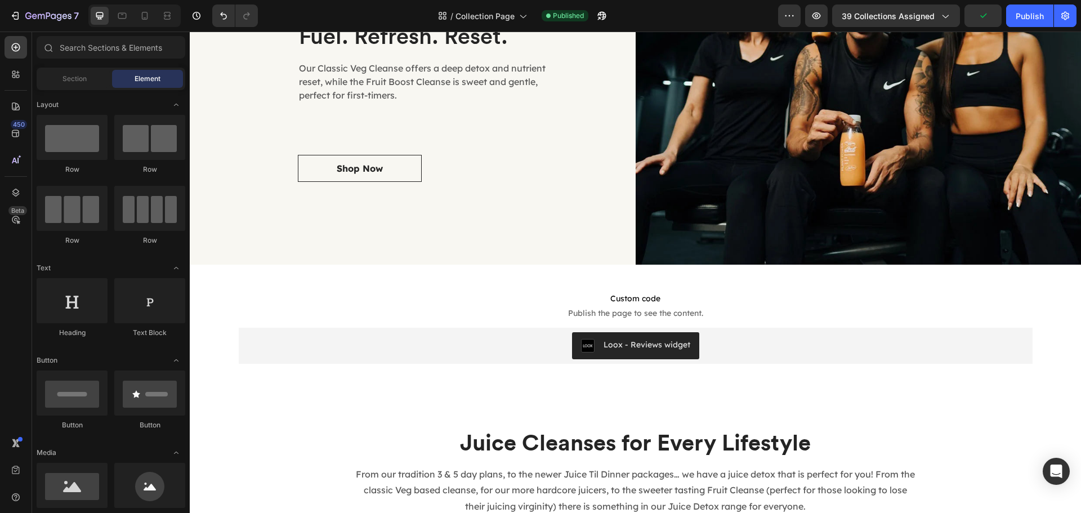
click at [222, 297] on div "NEW COLLECTION Text block Fuel. Refresh. Reset. Text block Our Classic Veg Clea…" at bounding box center [635, 258] width 891 height 1350
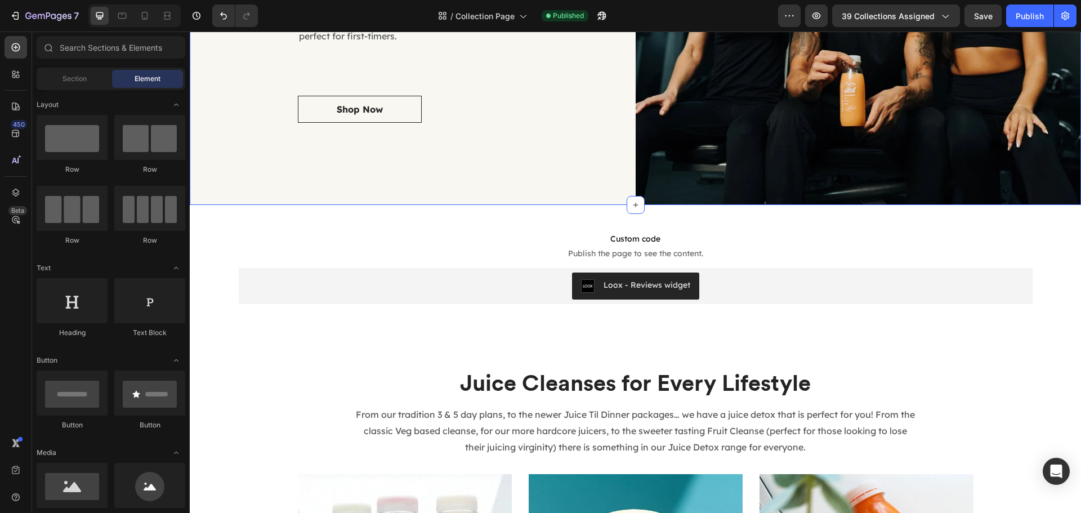
scroll to position [1295, 0]
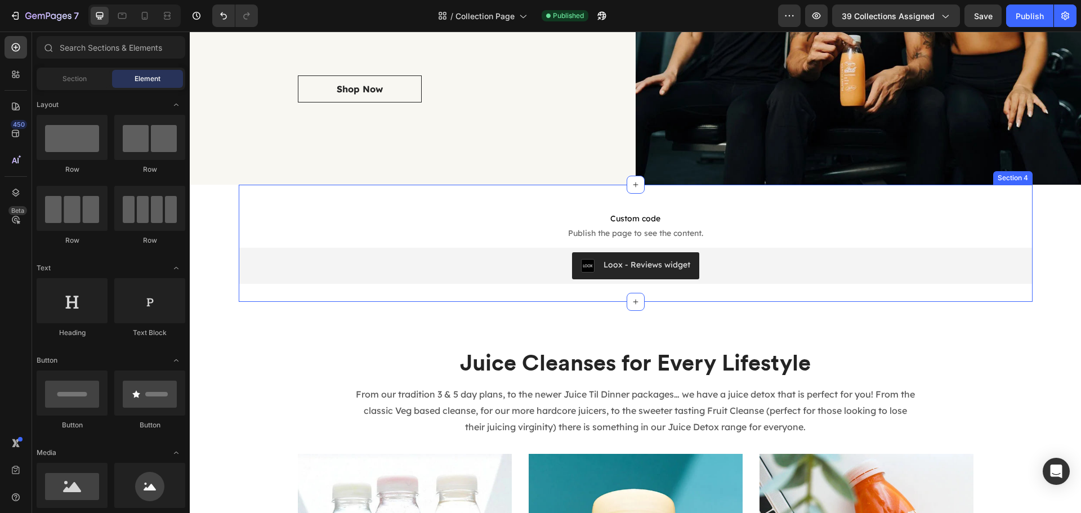
drag, startPoint x: 322, startPoint y: 188, endPoint x: 328, endPoint y: 188, distance: 6.2
click at [322, 188] on div "Custom code Publish the page to see the content. Custom Code Loox - Reviews wid…" at bounding box center [636, 243] width 794 height 117
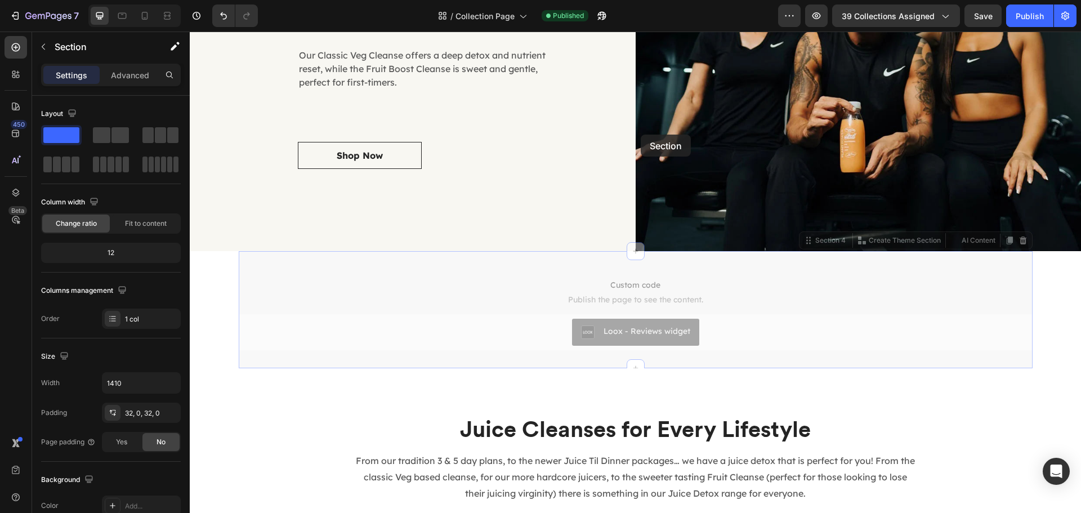
scroll to position [1108, 0]
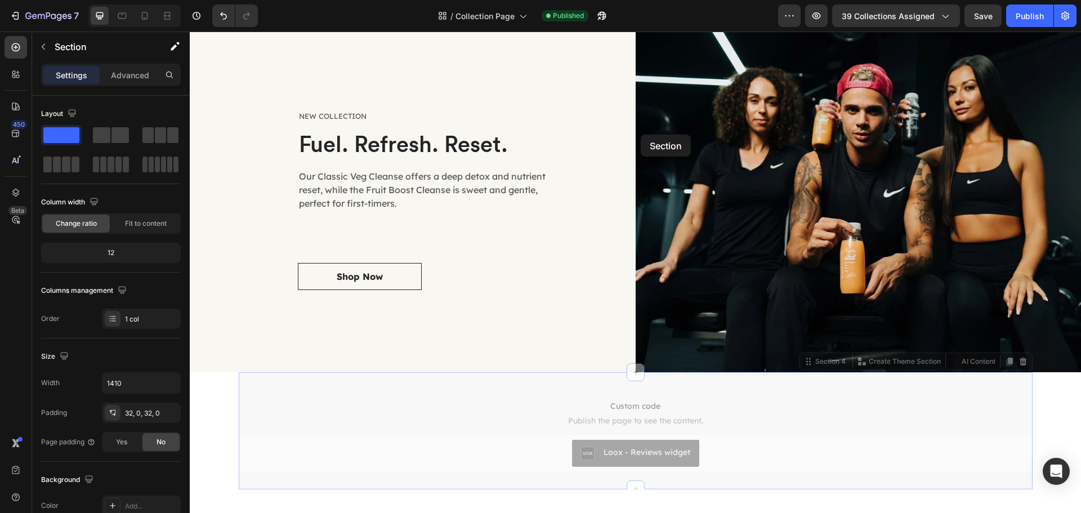
drag, startPoint x: 811, startPoint y: 170, endPoint x: 637, endPoint y: 154, distance: 174.2
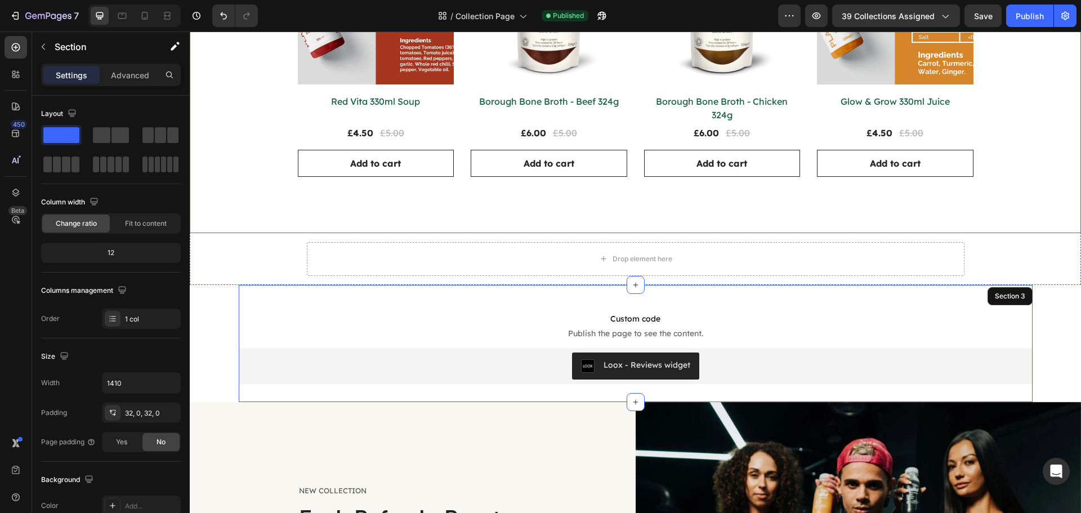
scroll to position [845, 0]
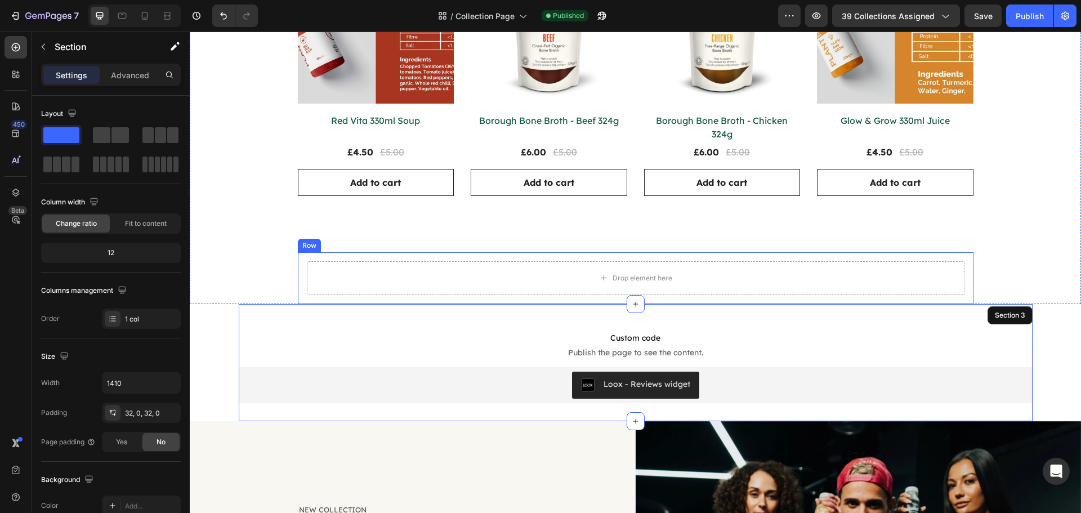
click at [374, 252] on div "Drop element here Row" at bounding box center [636, 278] width 676 height 52
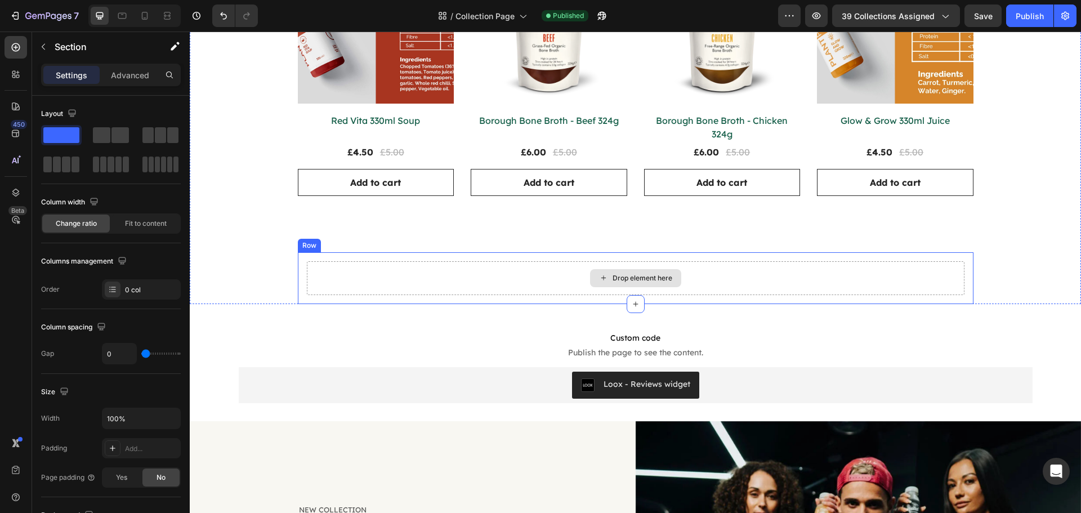
click at [358, 261] on div "Drop element here" at bounding box center [636, 278] width 658 height 34
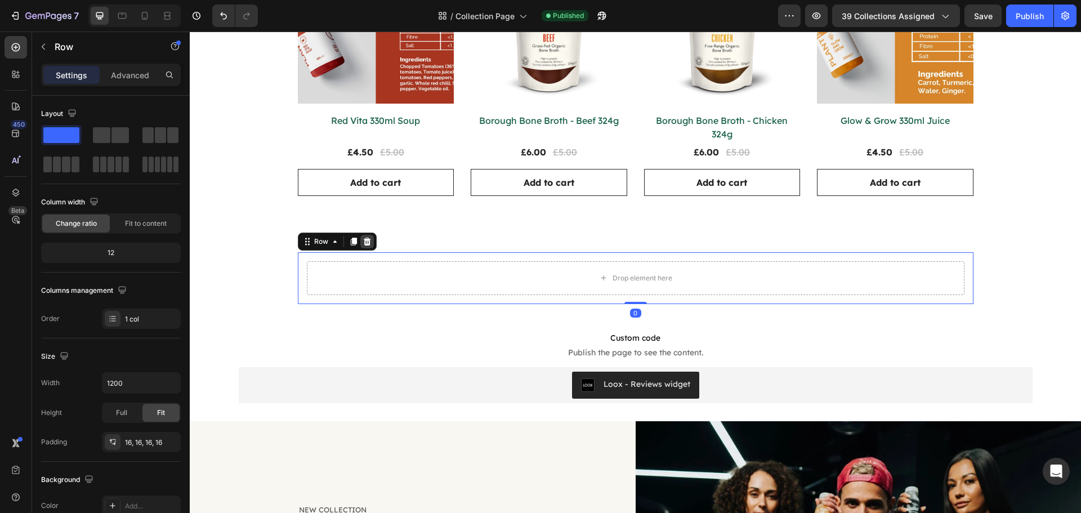
click at [363, 238] on icon at bounding box center [366, 242] width 7 height 8
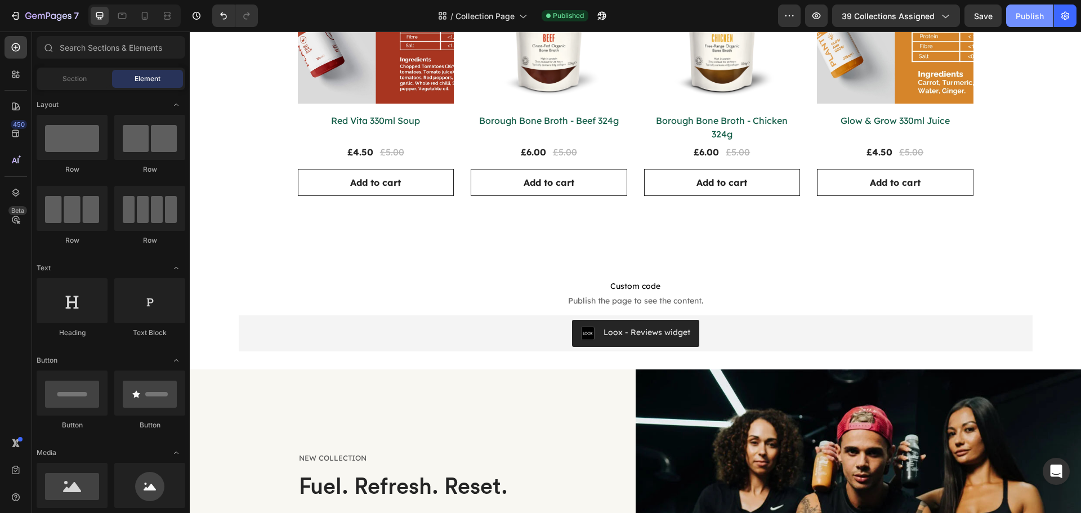
click at [1028, 21] on div "Publish" at bounding box center [1030, 16] width 28 height 12
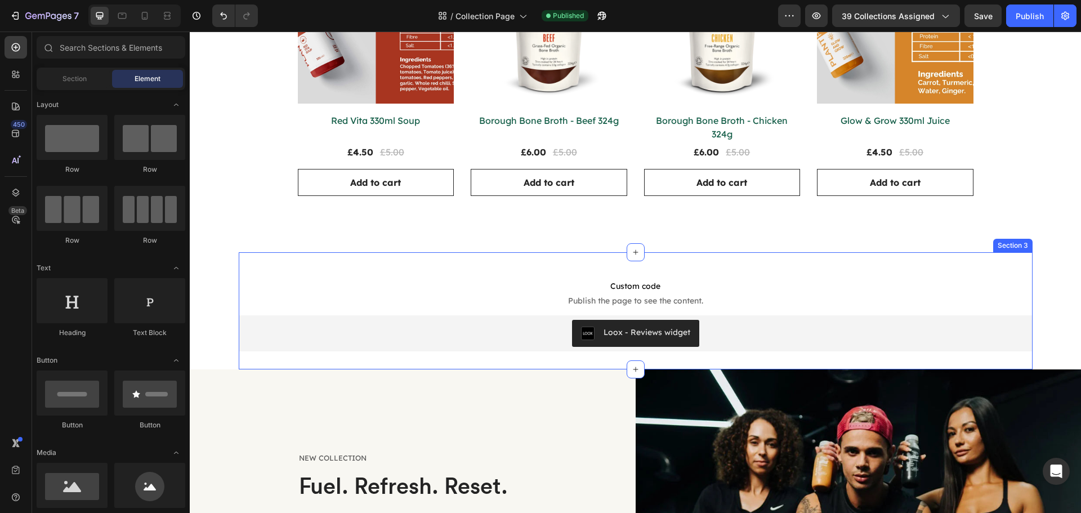
click at [652, 252] on div "Custom code Publish the page to see the content. Custom Code Loox - Reviews wid…" at bounding box center [636, 310] width 794 height 117
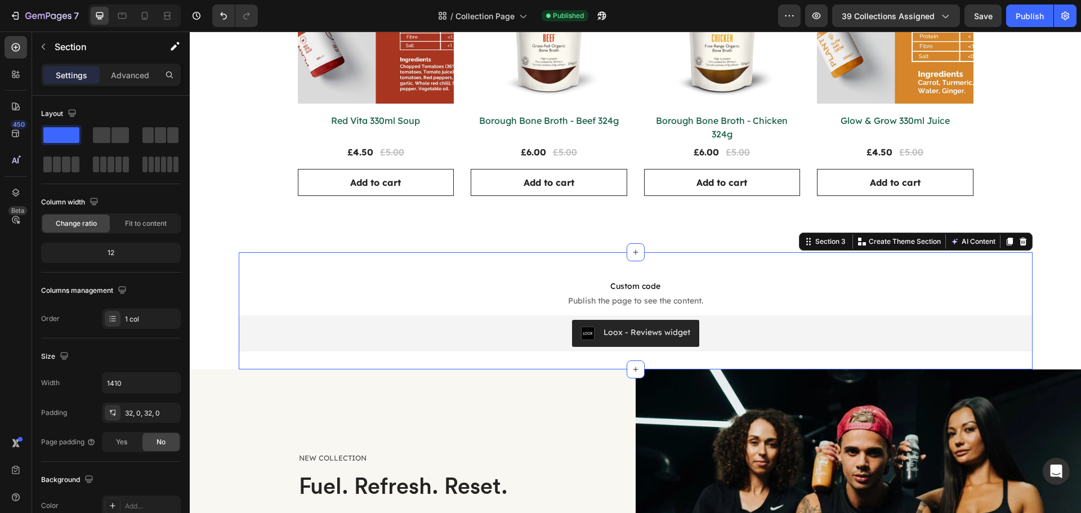
click at [153, 65] on div "Settings Advanced" at bounding box center [111, 75] width 140 height 23
click at [149, 69] on p "Advanced" at bounding box center [130, 75] width 38 height 12
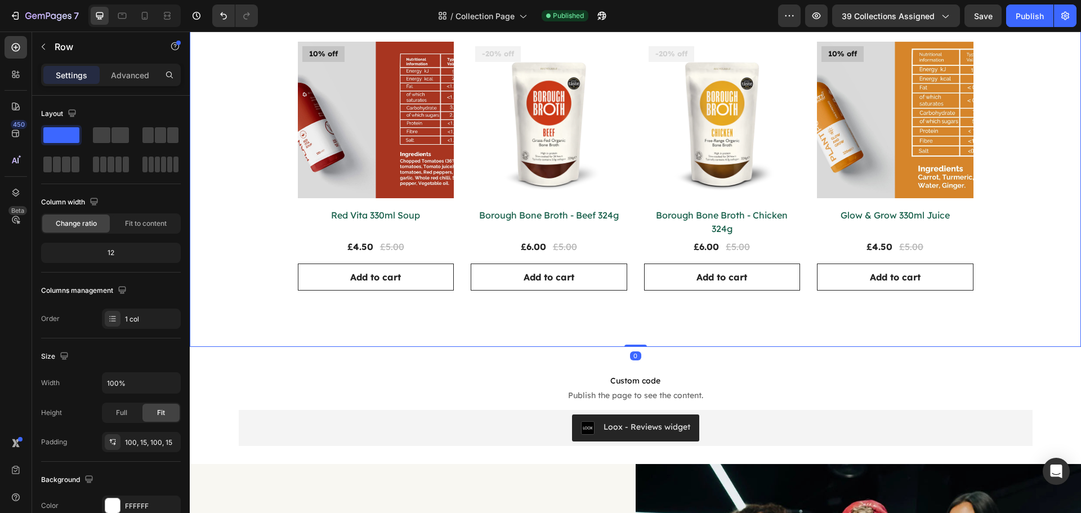
scroll to position [732, 0]
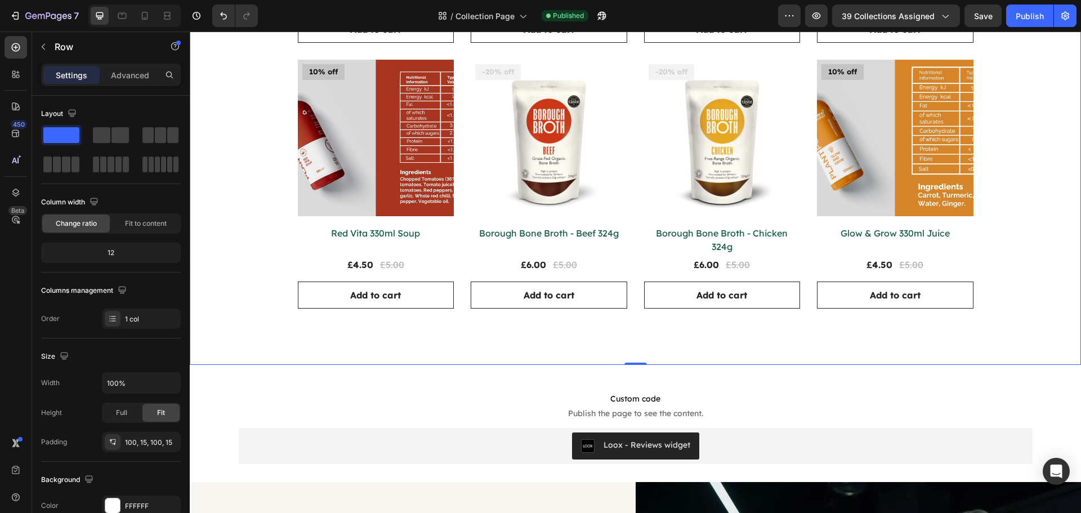
click at [209, 365] on div "Home Text block Icon Individual Juices Collection Title Row Individual Juices C…" at bounding box center [635, 342] width 891 height 2039
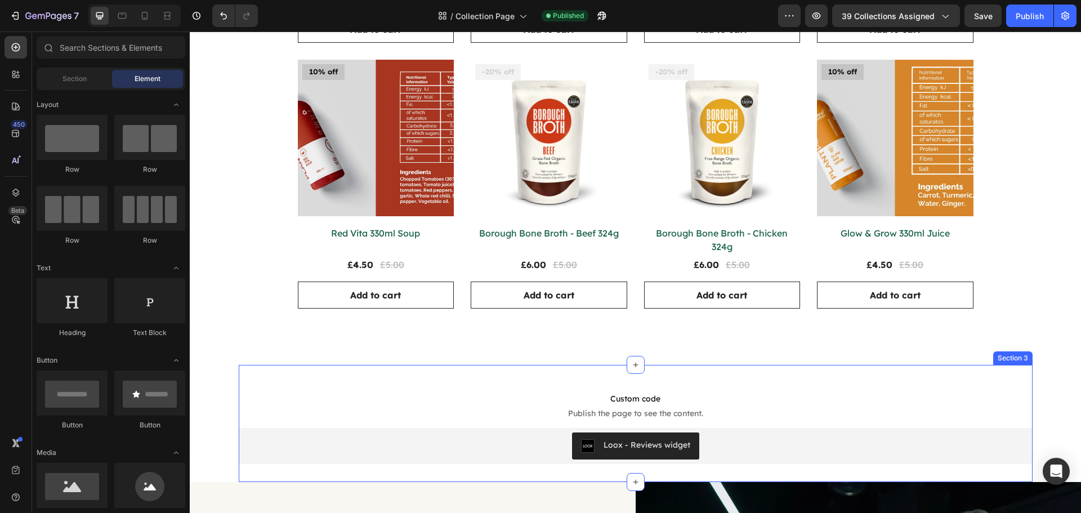
click at [322, 365] on div "Custom code Publish the page to see the content. Custom Code Loox - Reviews wid…" at bounding box center [636, 423] width 794 height 117
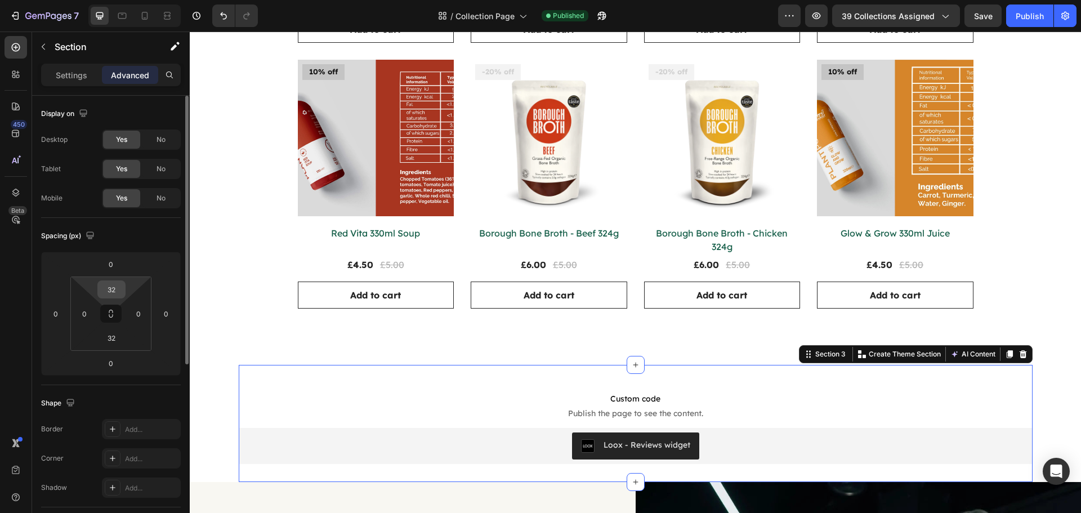
click at [119, 291] on input "32" at bounding box center [111, 289] width 23 height 17
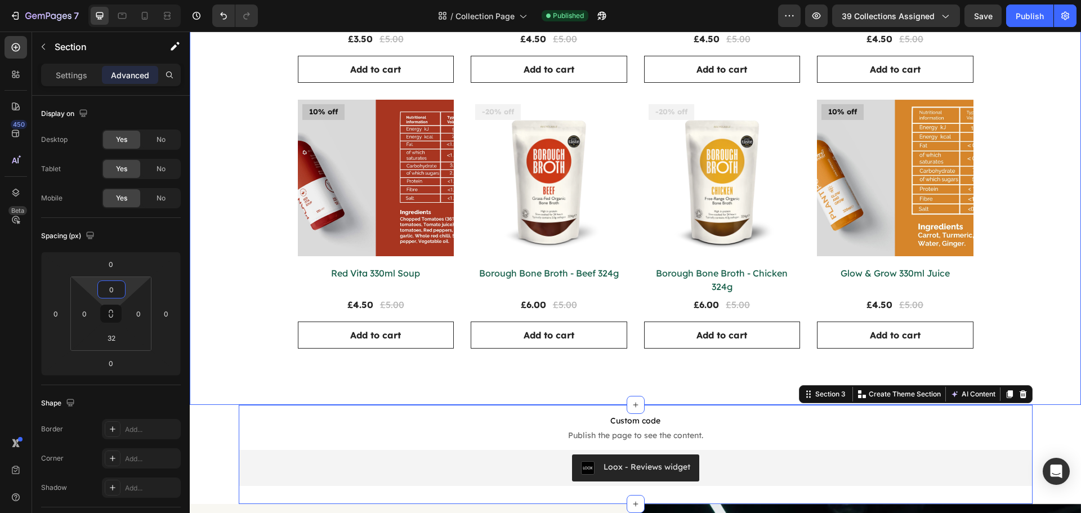
scroll to position [676, 0]
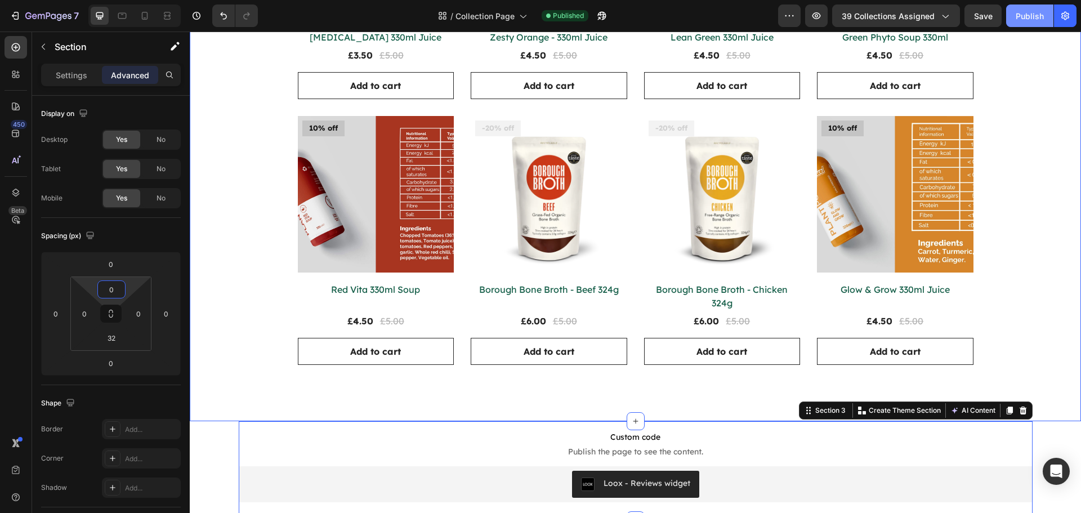
type input "0"
click at [1030, 22] on button "Publish" at bounding box center [1029, 16] width 47 height 23
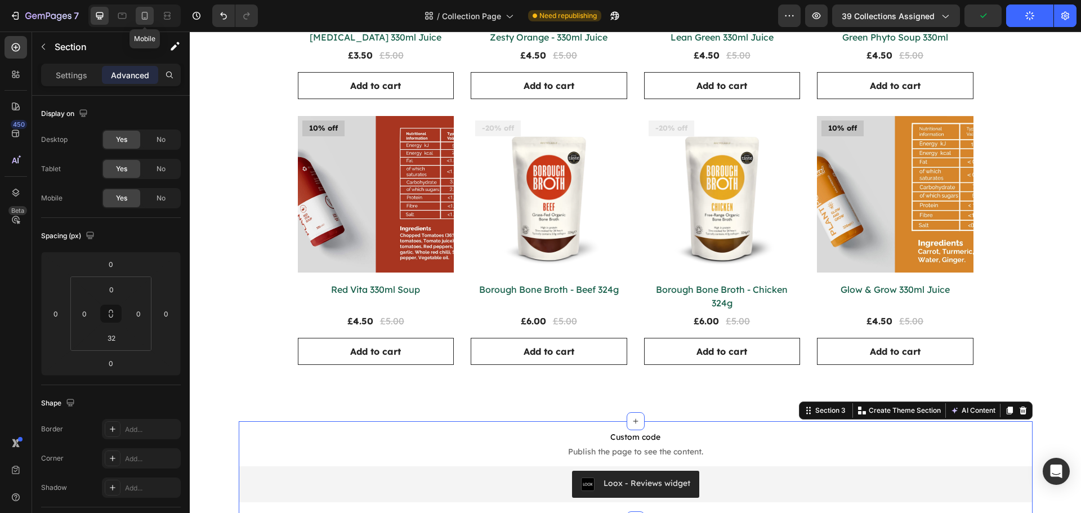
click at [145, 14] on icon at bounding box center [144, 15] width 11 height 11
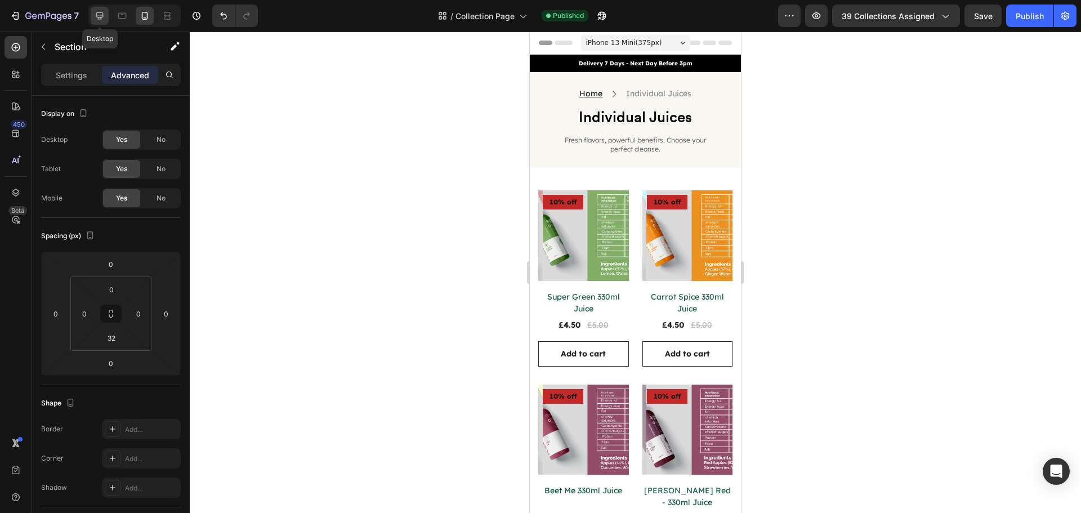
click at [102, 17] on icon at bounding box center [99, 15] width 7 height 7
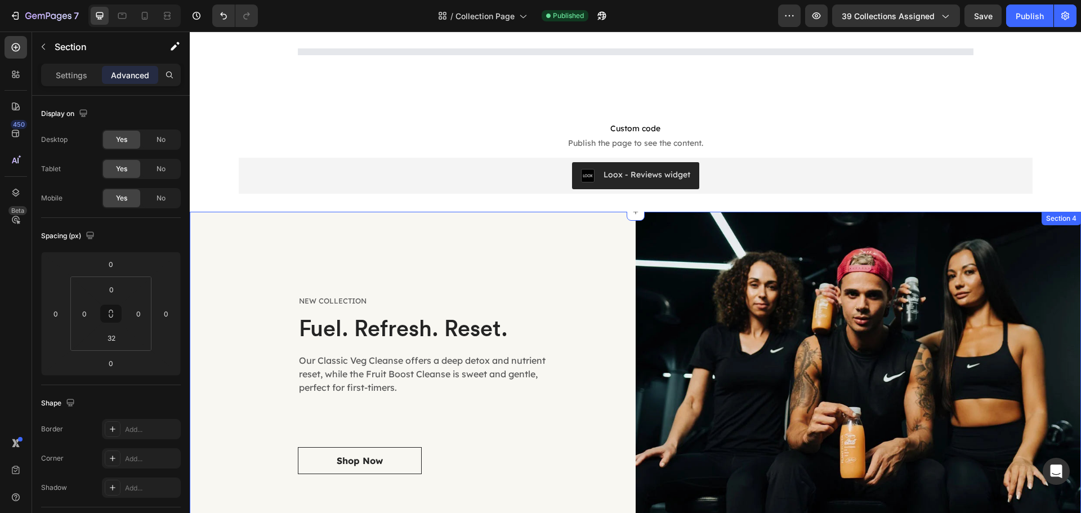
scroll to position [177, 0]
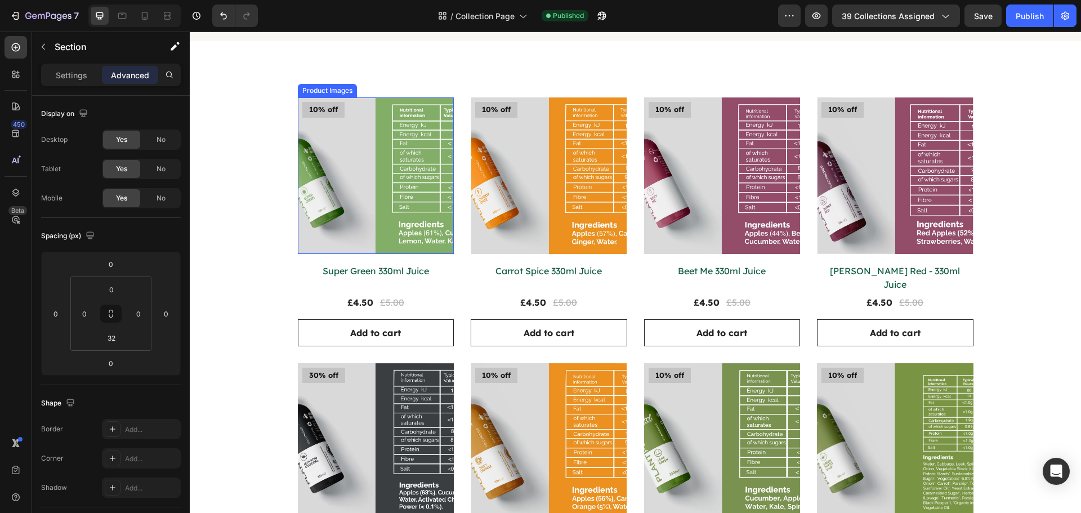
click at [429, 186] on img at bounding box center [376, 175] width 157 height 157
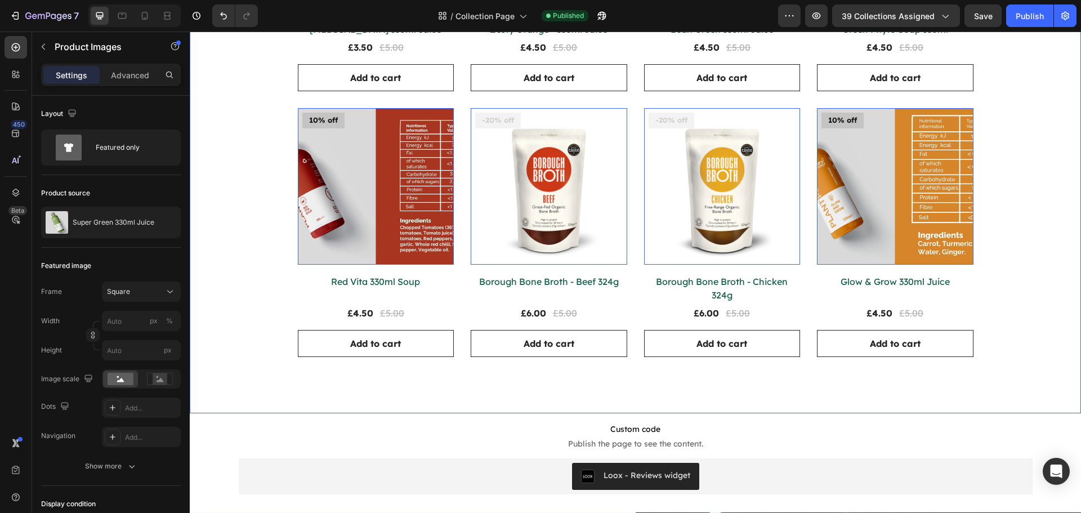
scroll to position [740, 0]
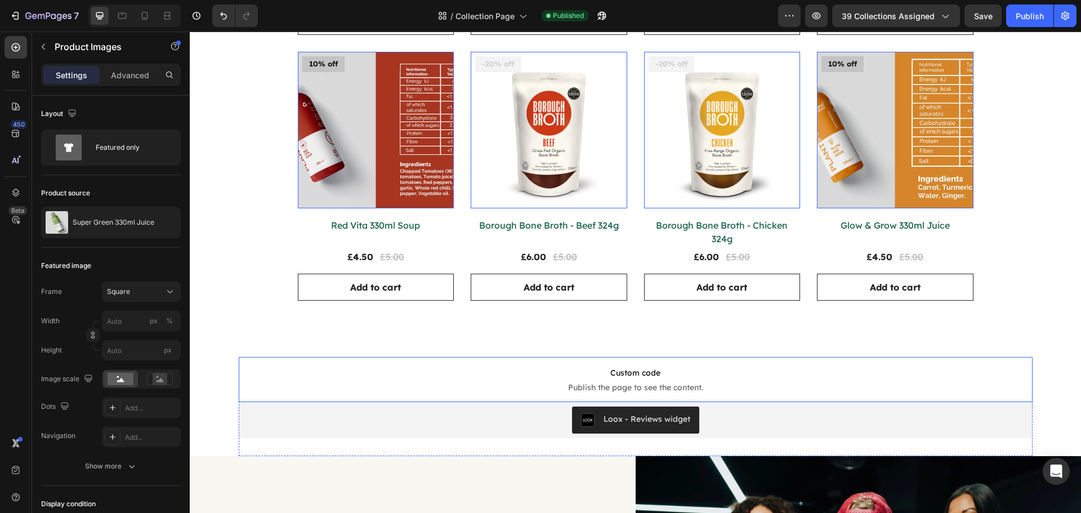
click at [357, 366] on span "Custom code" at bounding box center [636, 373] width 794 height 14
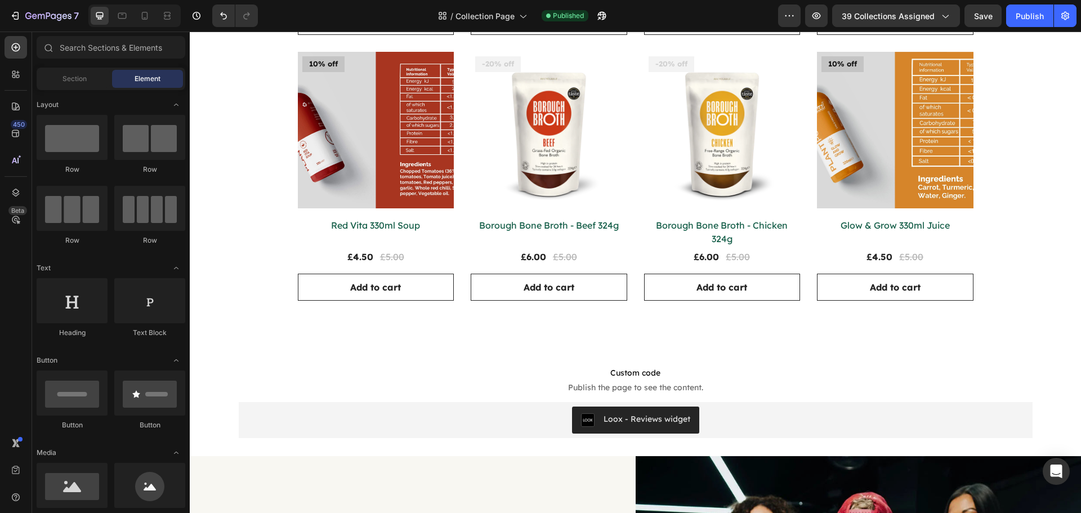
click at [234, 358] on section "Custom code Publish the page to see the content. Custom Code Loox - Reviews wid…" at bounding box center [636, 406] width 812 height 99
click at [265, 366] on span "Custom code" at bounding box center [636, 373] width 794 height 14
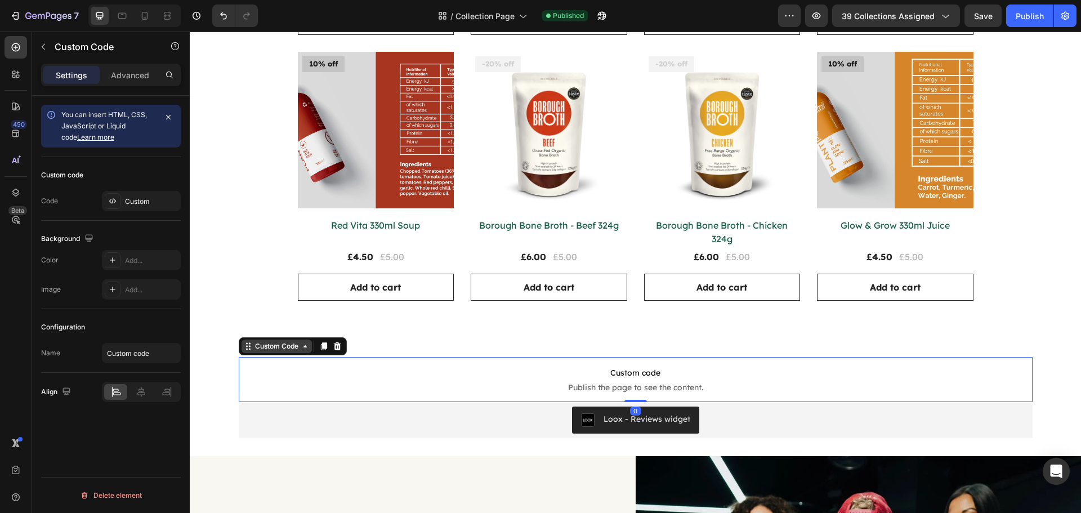
click at [270, 341] on div "Custom Code" at bounding box center [277, 346] width 48 height 10
click at [269, 341] on div "Custom Code" at bounding box center [277, 346] width 48 height 10
click at [265, 341] on div "Custom Code" at bounding box center [277, 346] width 48 height 10
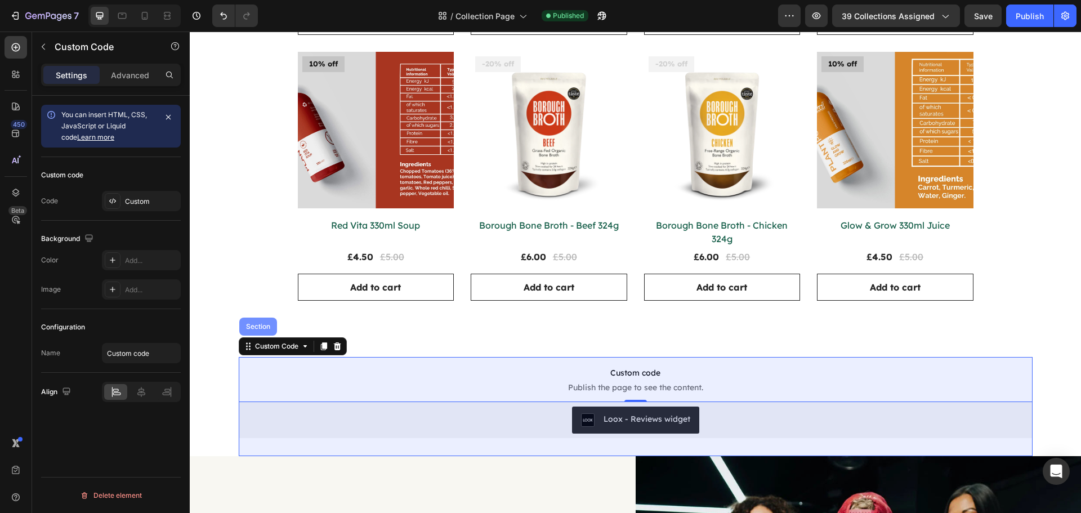
click at [254, 318] on div "Section" at bounding box center [258, 327] width 38 height 18
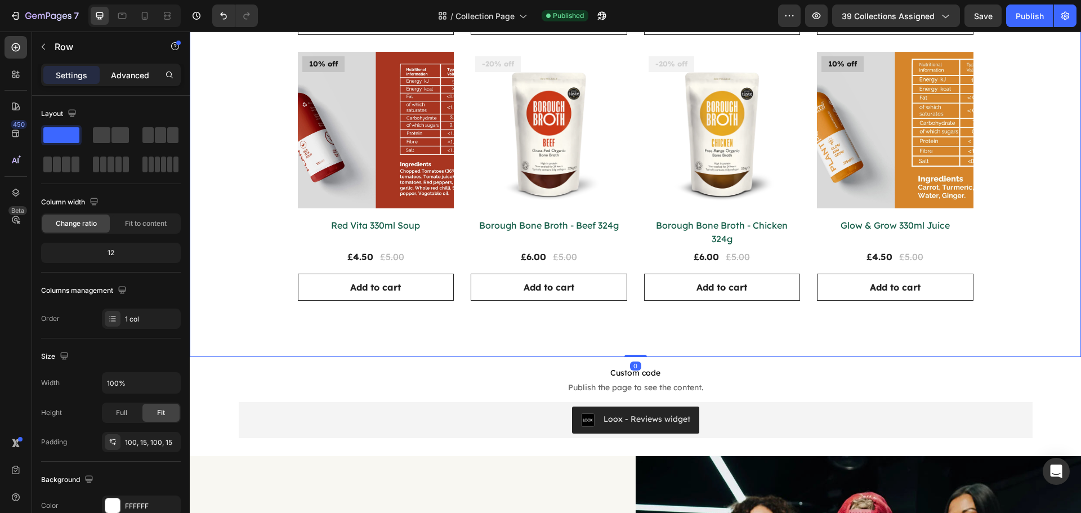
click at [135, 81] on p "Advanced" at bounding box center [130, 75] width 38 height 12
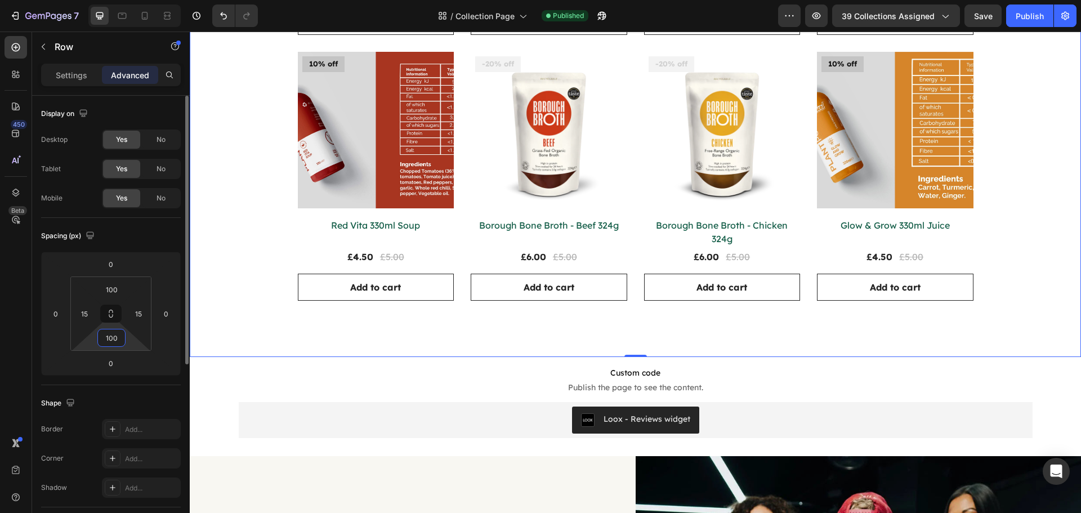
click at [115, 338] on input "100" at bounding box center [111, 337] width 23 height 17
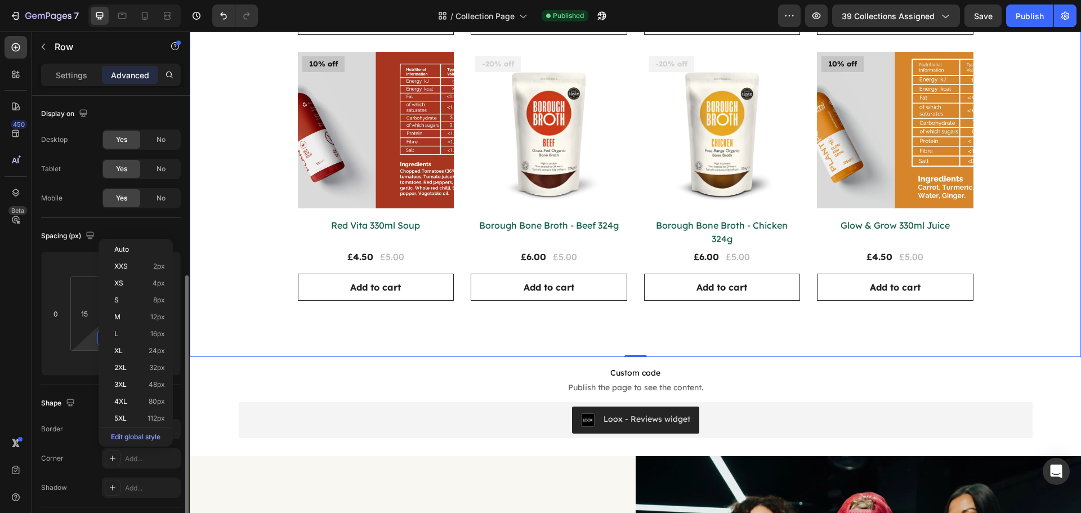
scroll to position [113, 0]
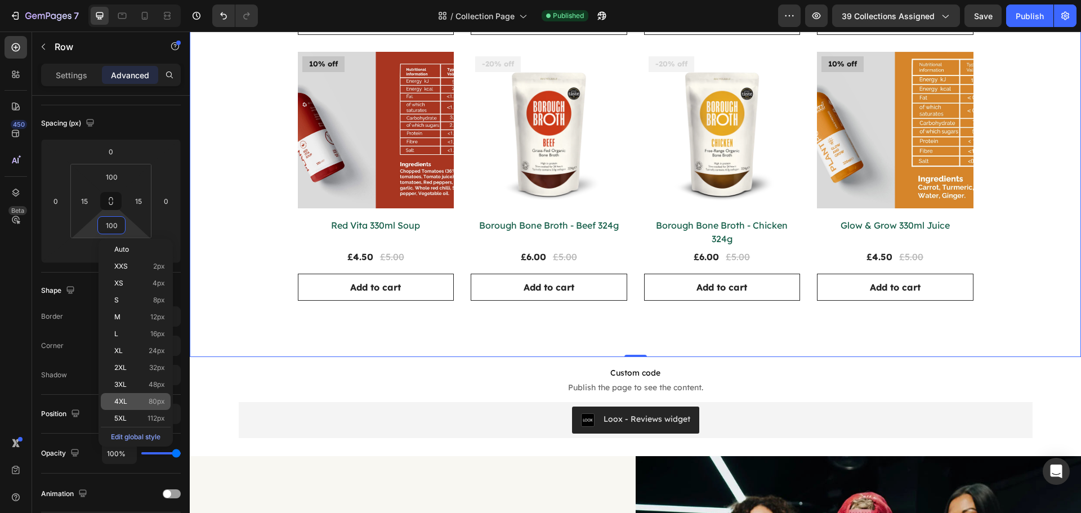
click at [166, 399] on div "4XL 80px" at bounding box center [136, 401] width 70 height 17
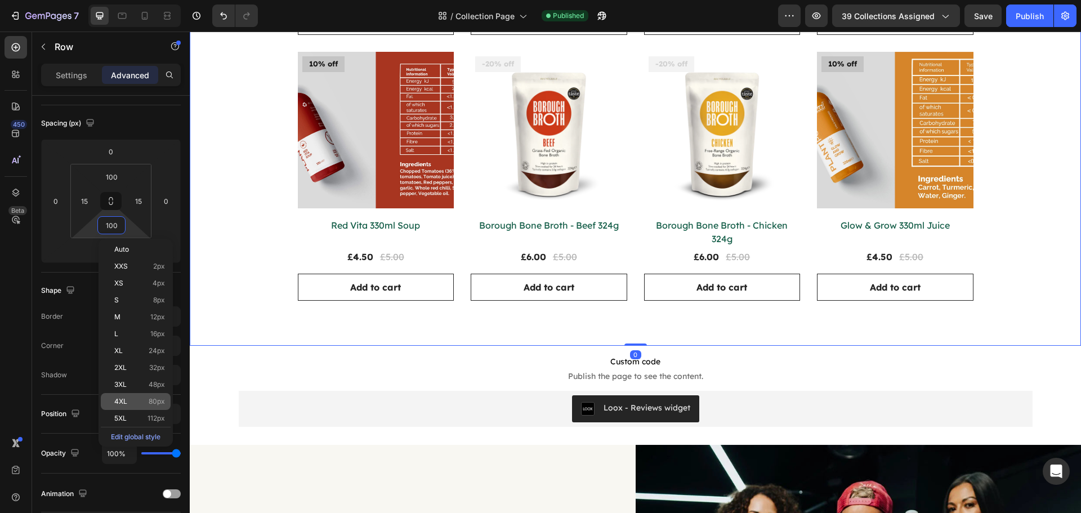
type input "80"
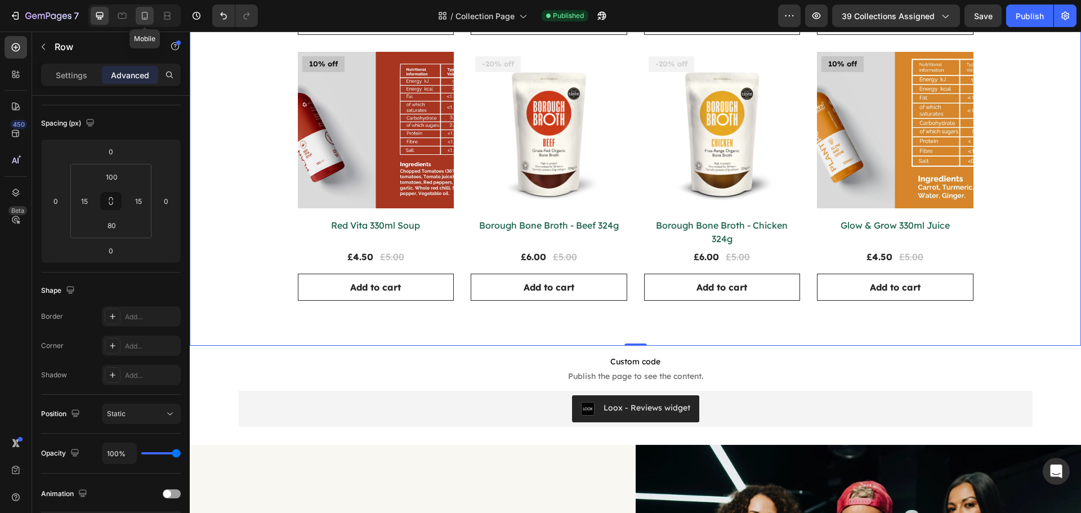
click at [146, 16] on icon at bounding box center [144, 15] width 11 height 11
type input "40"
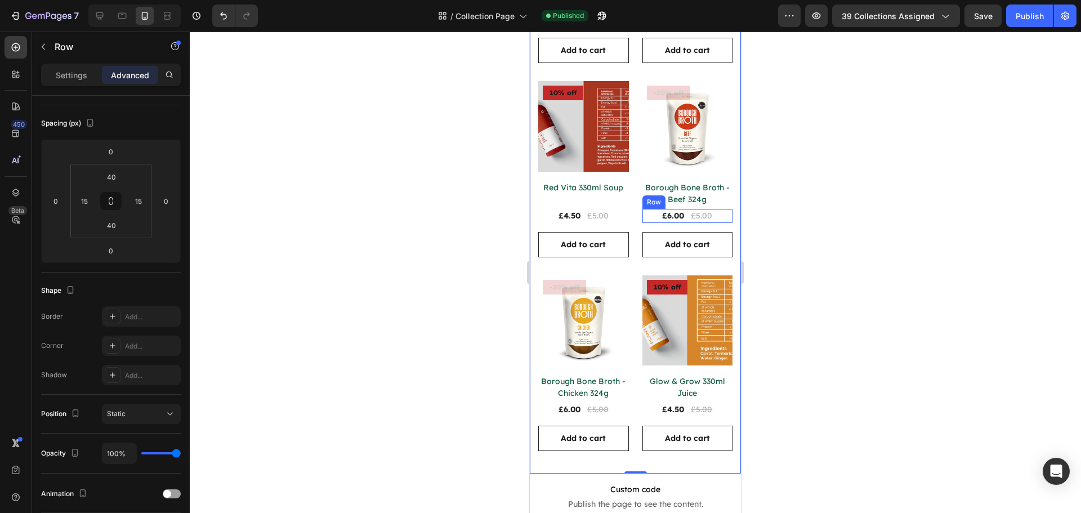
scroll to position [1060, 0]
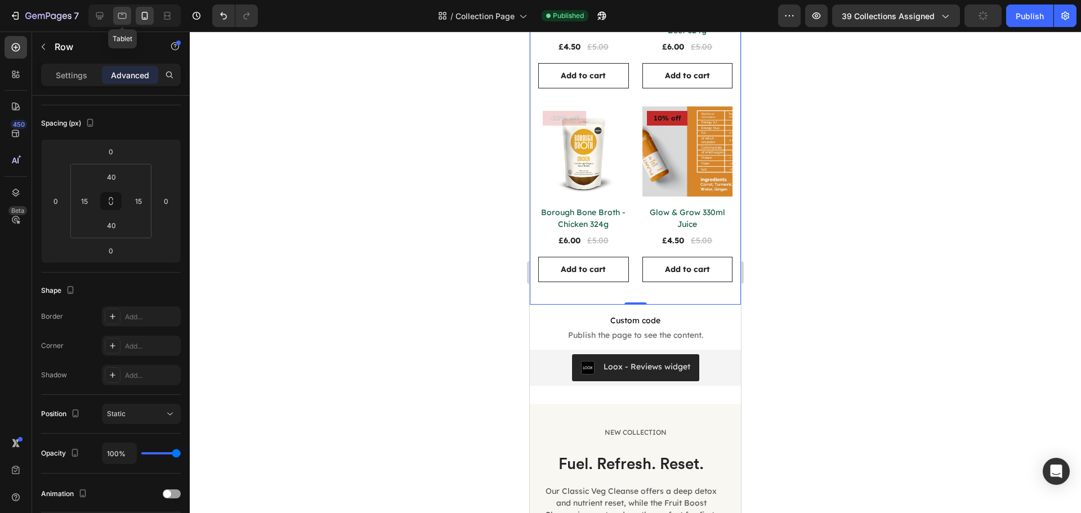
click at [118, 15] on icon at bounding box center [122, 16] width 8 height 6
type input "100"
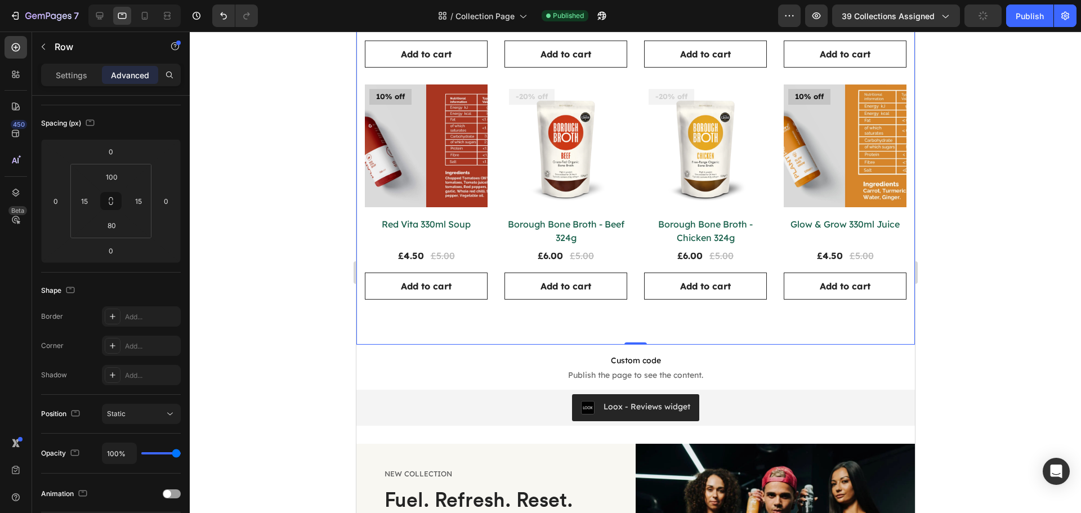
scroll to position [712, 0]
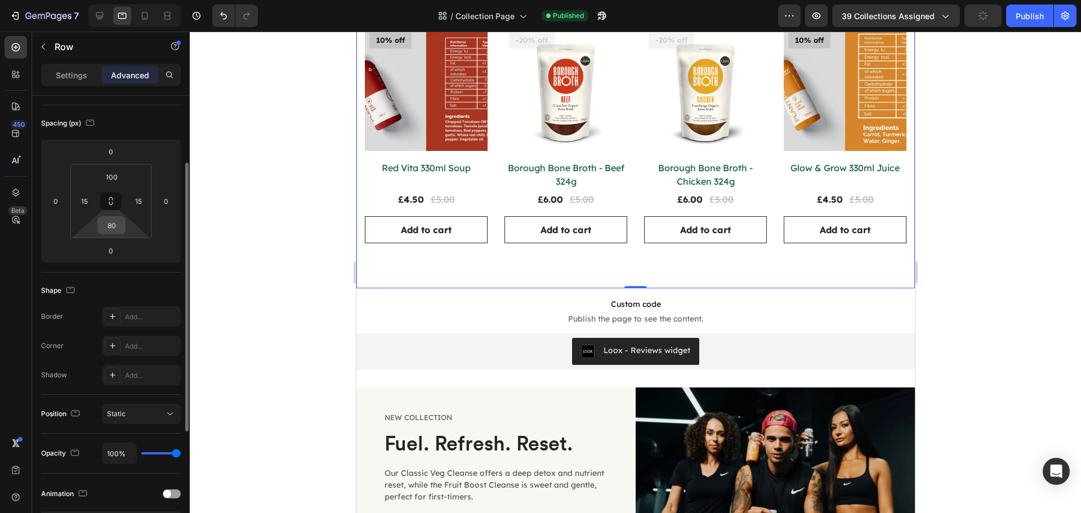
click at [109, 229] on input "80" at bounding box center [111, 225] width 23 height 17
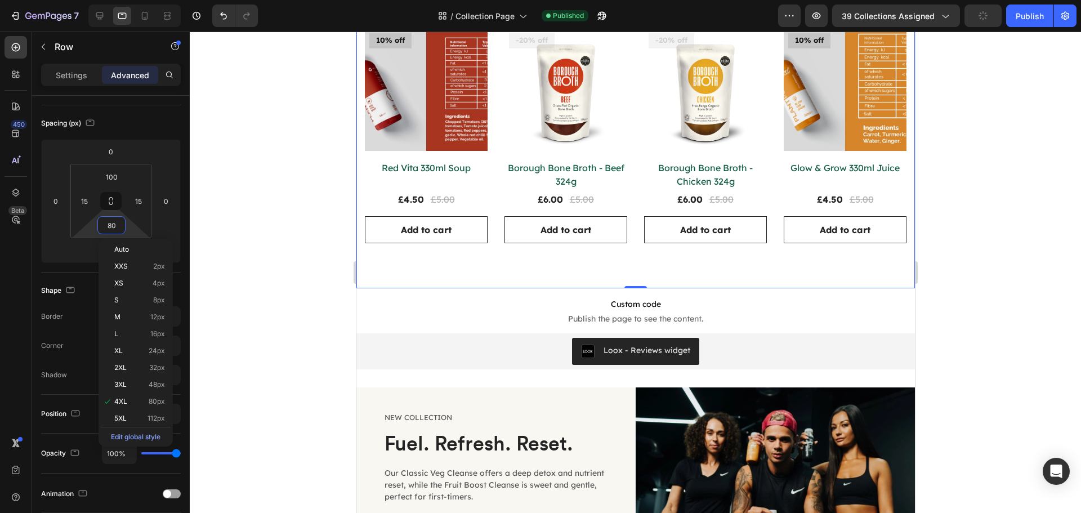
click at [400, 255] on div "Home Text block Icon Individual Juices Collection Title Row Individual Juices C…" at bounding box center [635, 240] width 559 height 1797
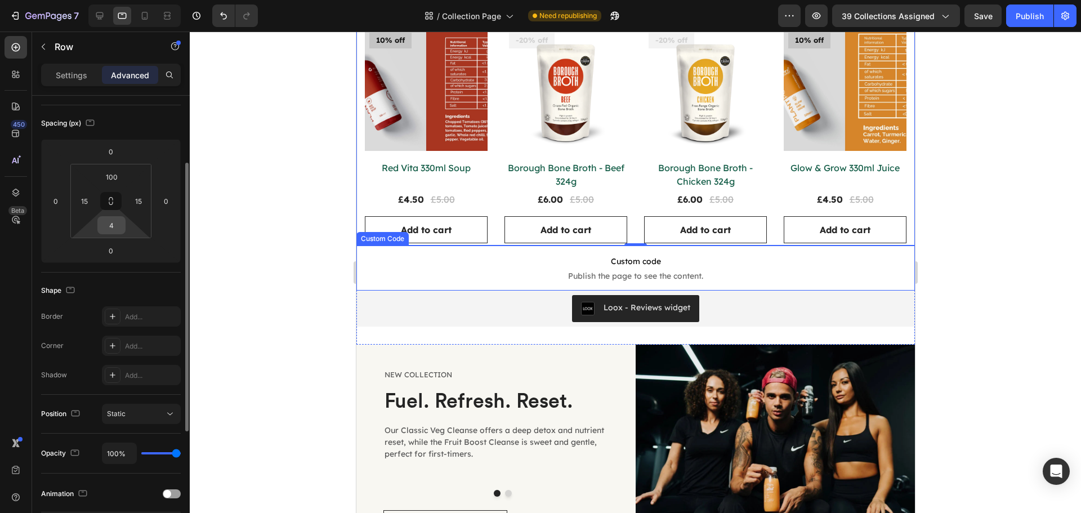
click at [115, 225] on input "4" at bounding box center [111, 225] width 23 height 17
drag, startPoint x: 115, startPoint y: 225, endPoint x: 86, endPoint y: 233, distance: 30.5
click at [86, 233] on div "100 15 4 15" at bounding box center [110, 201] width 81 height 74
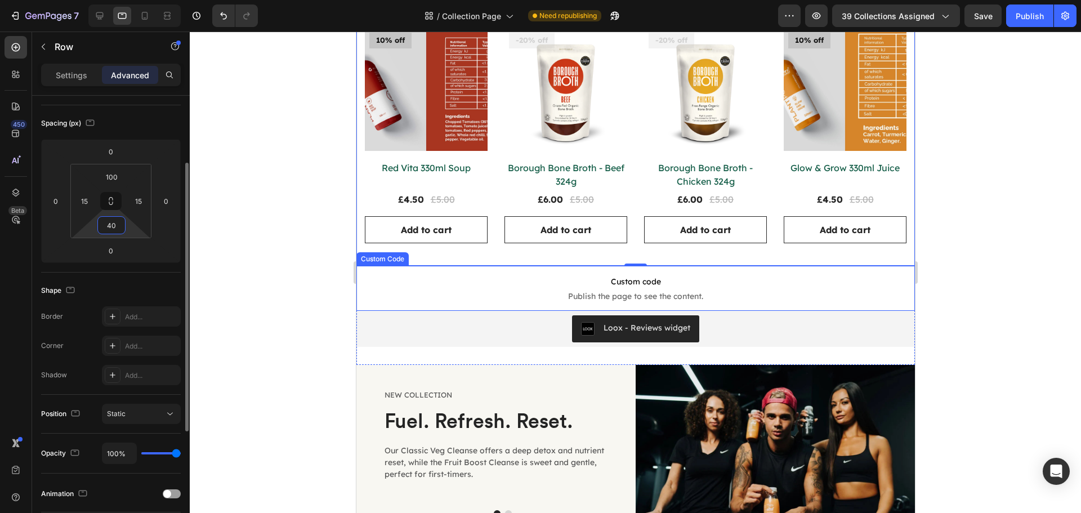
drag, startPoint x: 117, startPoint y: 227, endPoint x: 104, endPoint y: 226, distance: 12.4
click at [104, 226] on input "40" at bounding box center [111, 225] width 23 height 17
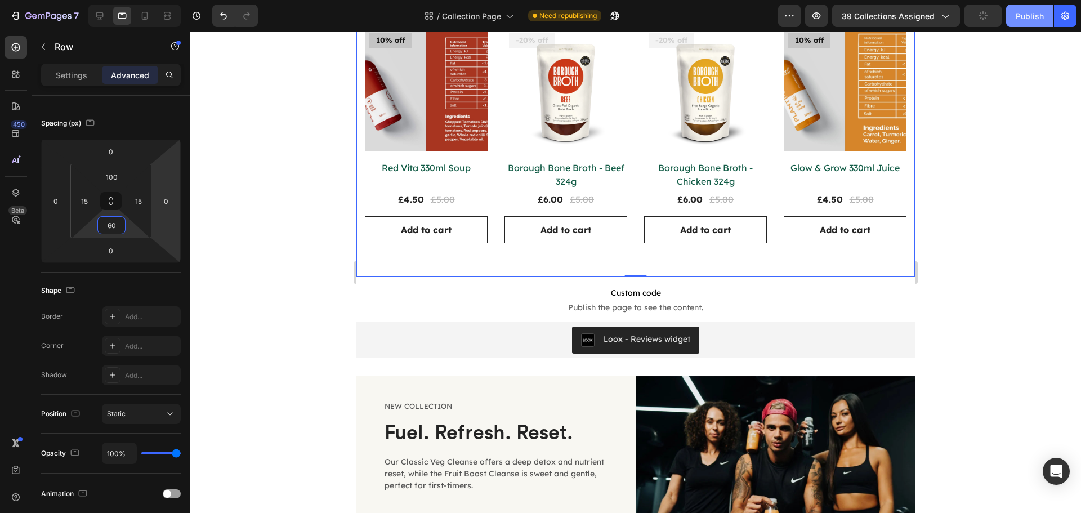
type input "60"
click at [1032, 20] on div "Publish" at bounding box center [1030, 16] width 28 height 12
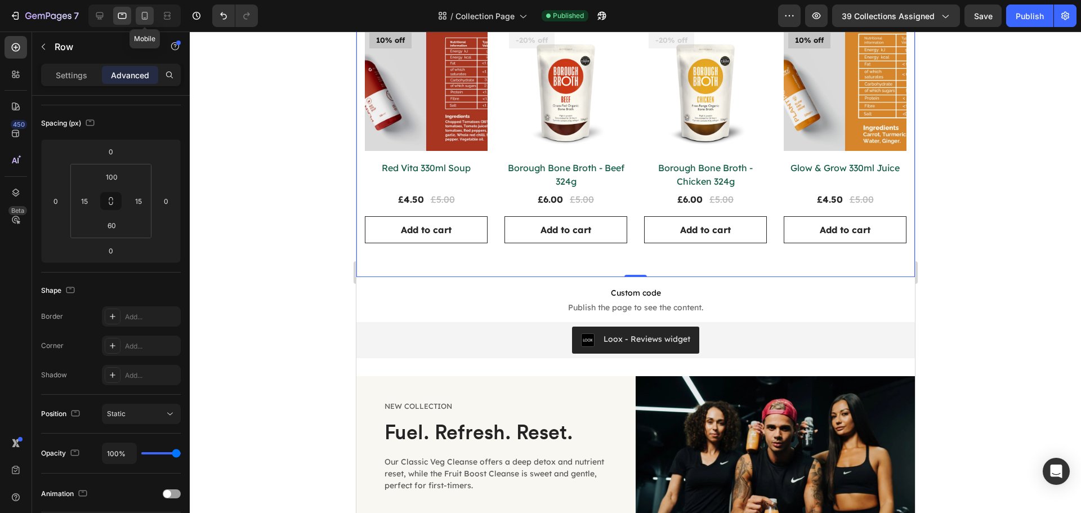
click at [146, 20] on icon at bounding box center [144, 15] width 11 height 11
type input "40"
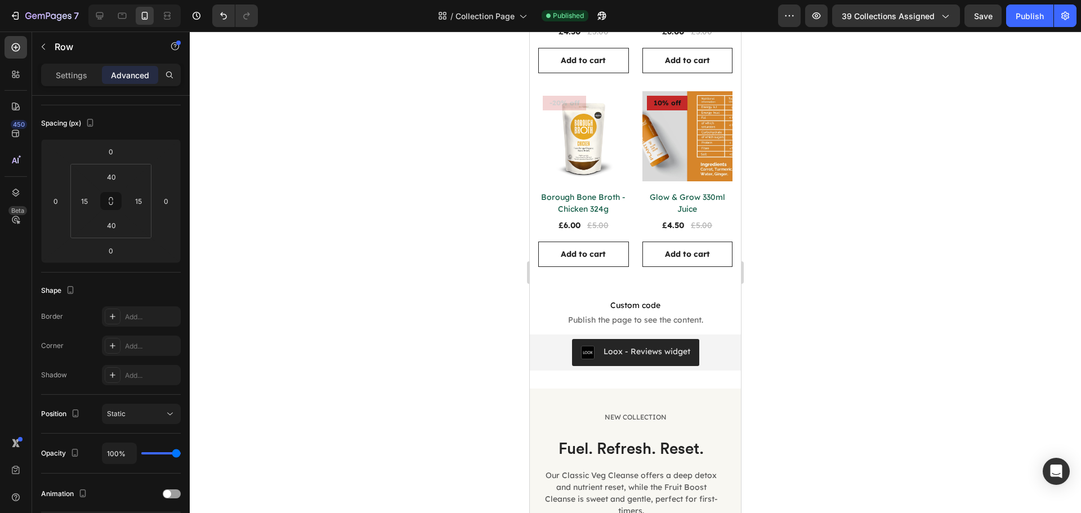
scroll to position [1078, 0]
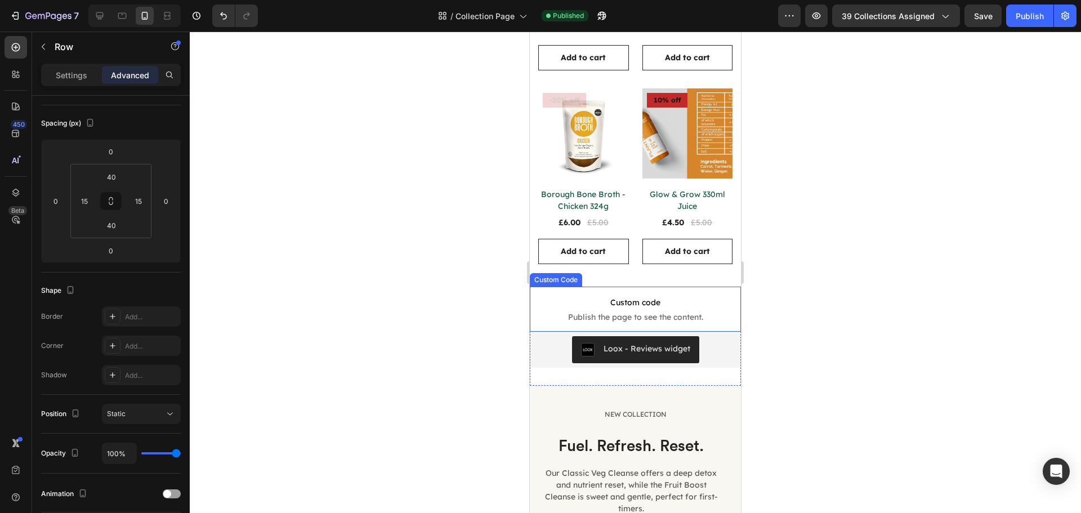
click at [555, 296] on span "Custom code" at bounding box center [635, 303] width 211 height 14
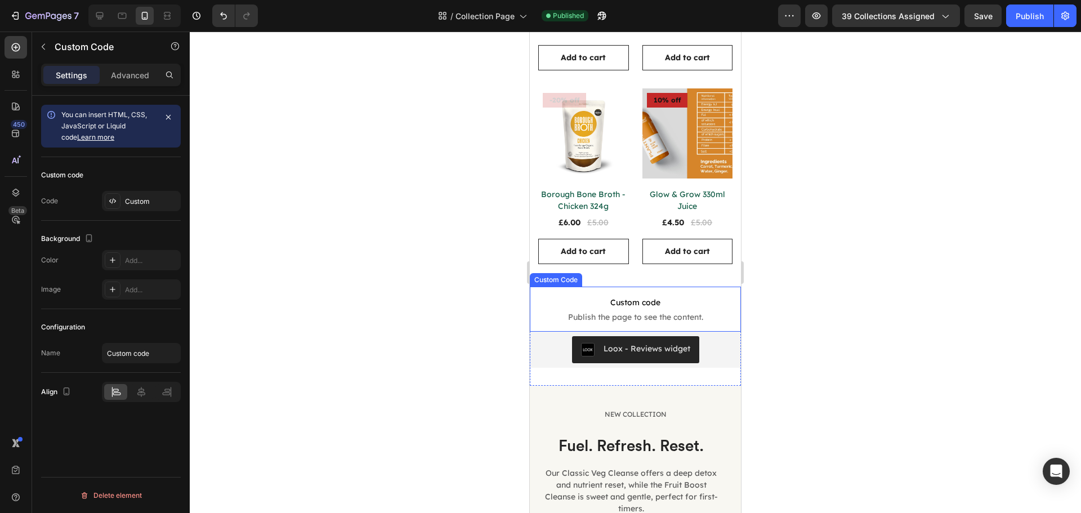
scroll to position [0, 0]
click at [568, 271] on div "Custom Code" at bounding box center [568, 276] width 48 height 10
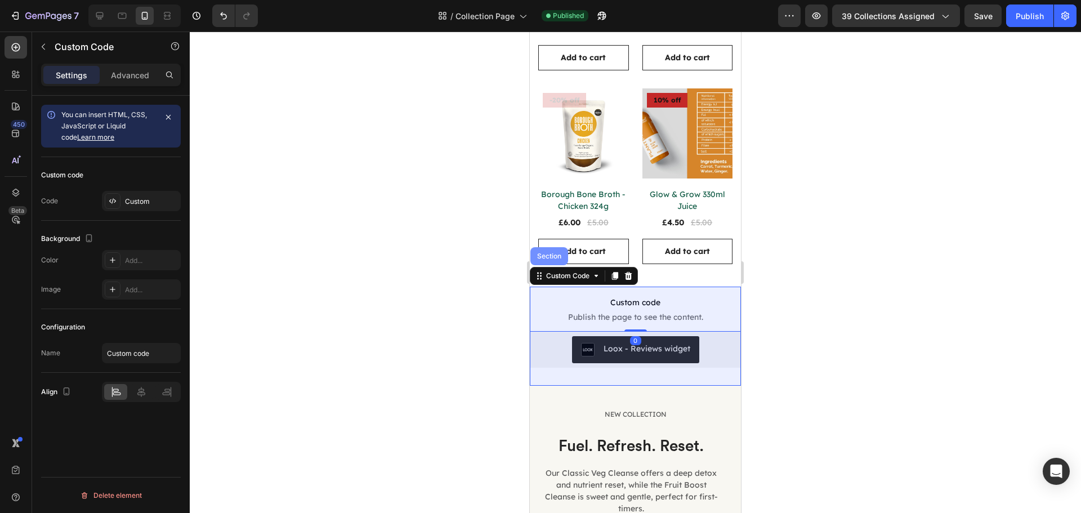
click at [547, 253] on div "Section" at bounding box center [549, 256] width 29 height 7
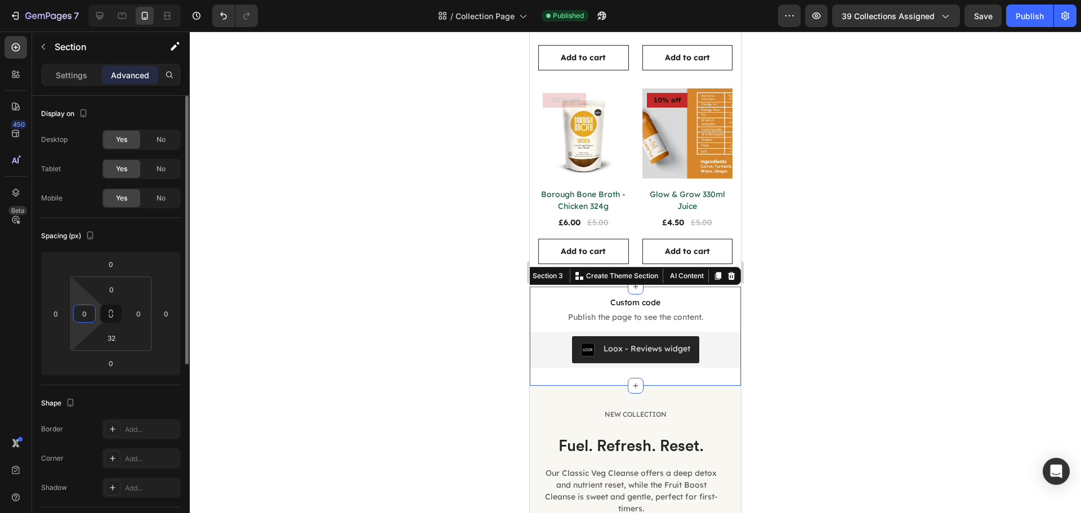
click at [81, 309] on input "0" at bounding box center [84, 313] width 17 height 17
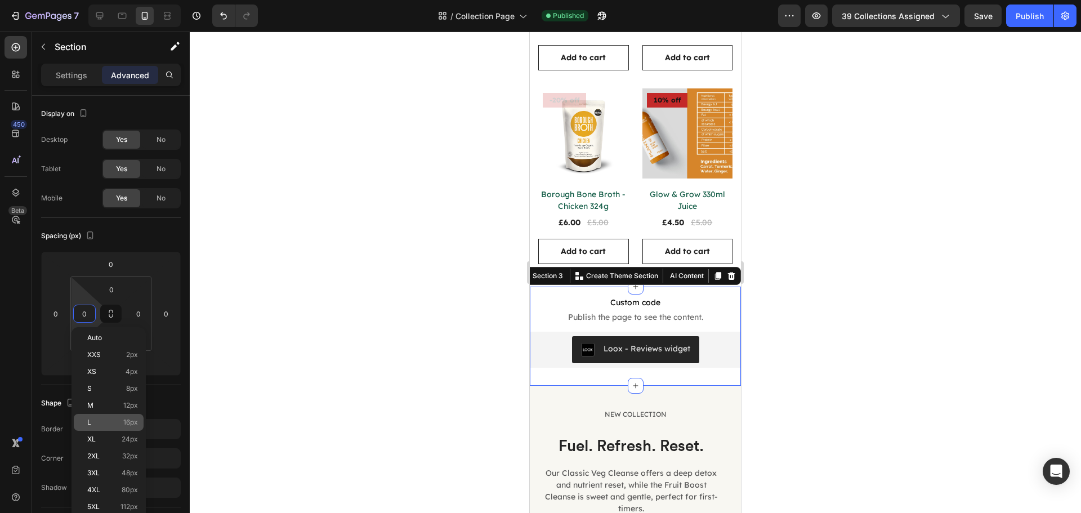
click at [133, 425] on span "16px" at bounding box center [130, 422] width 15 height 8
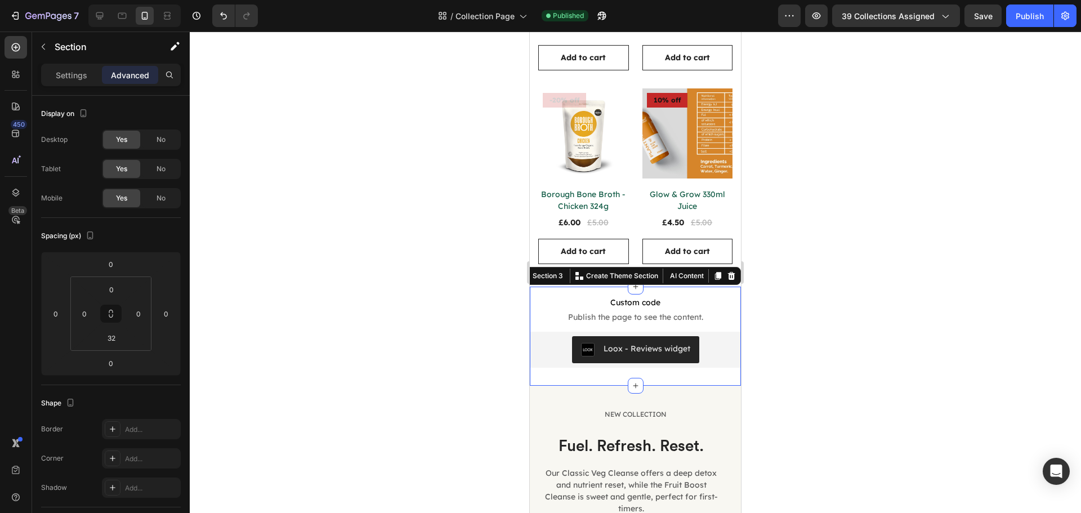
type input "16"
click at [132, 321] on input "0" at bounding box center [138, 313] width 17 height 17
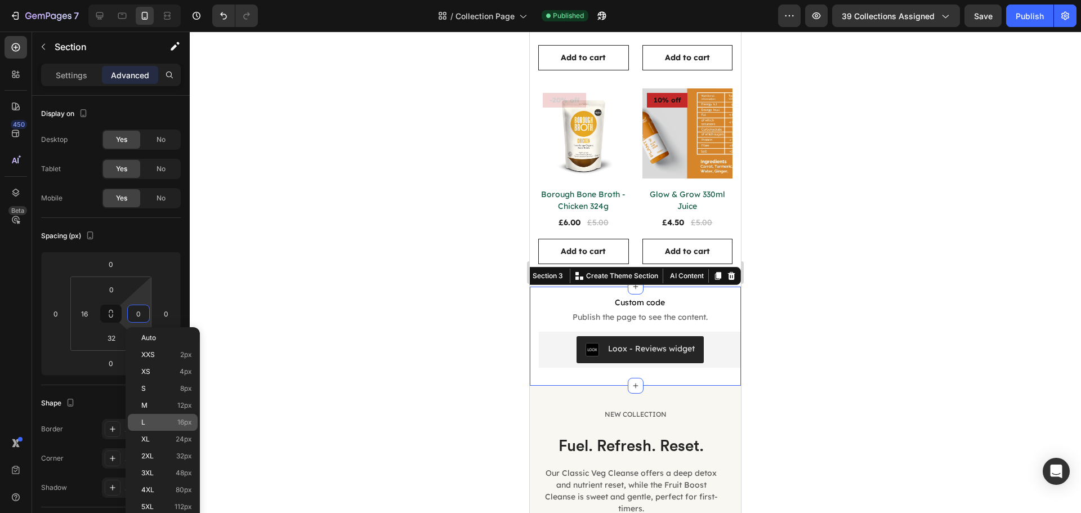
click at [191, 426] on div "L 16px" at bounding box center [163, 422] width 70 height 17
type input "16"
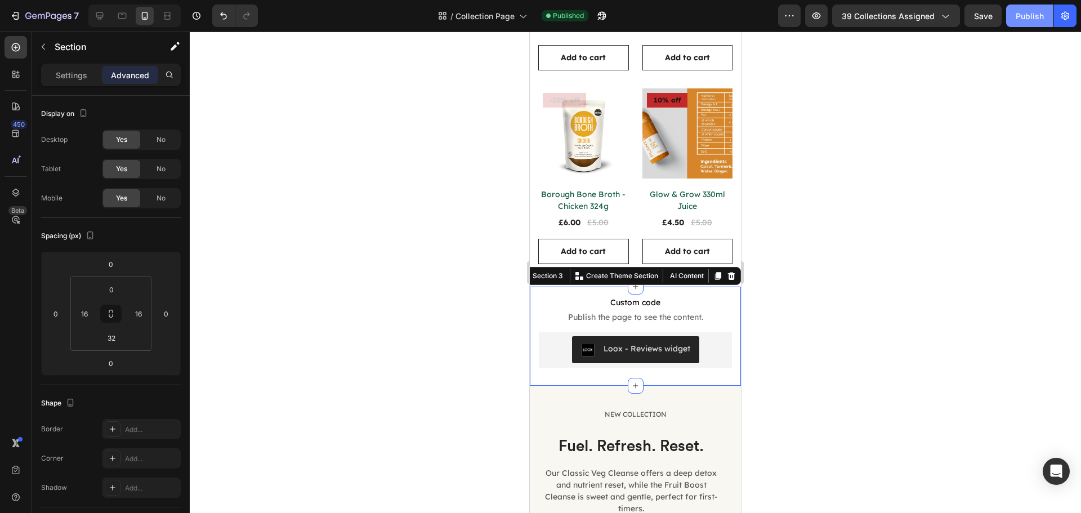
click at [1034, 25] on button "Publish" at bounding box center [1029, 16] width 47 height 23
click at [80, 313] on input "16" at bounding box center [84, 313] width 17 height 17
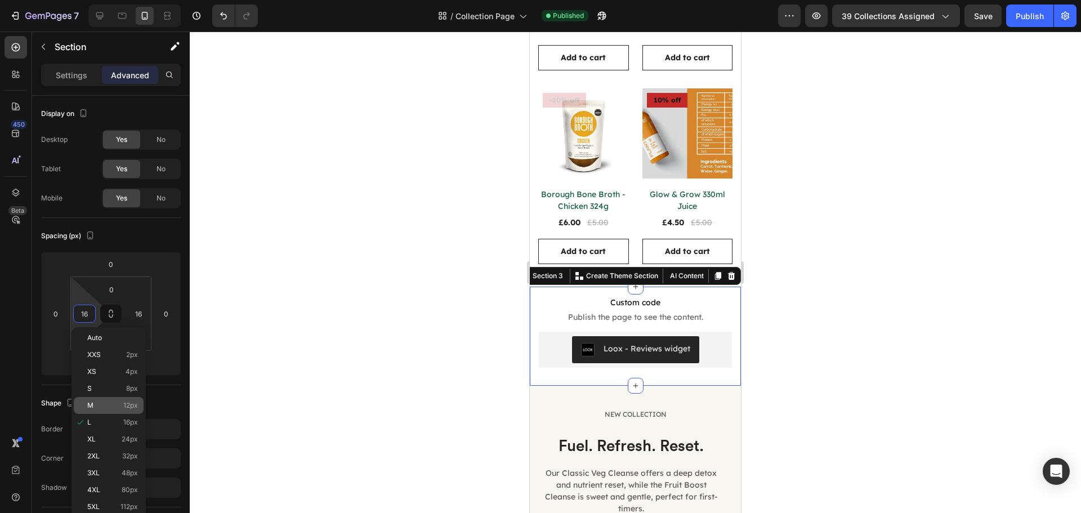
click at [129, 407] on span "12px" at bounding box center [130, 405] width 15 height 8
type input "12"
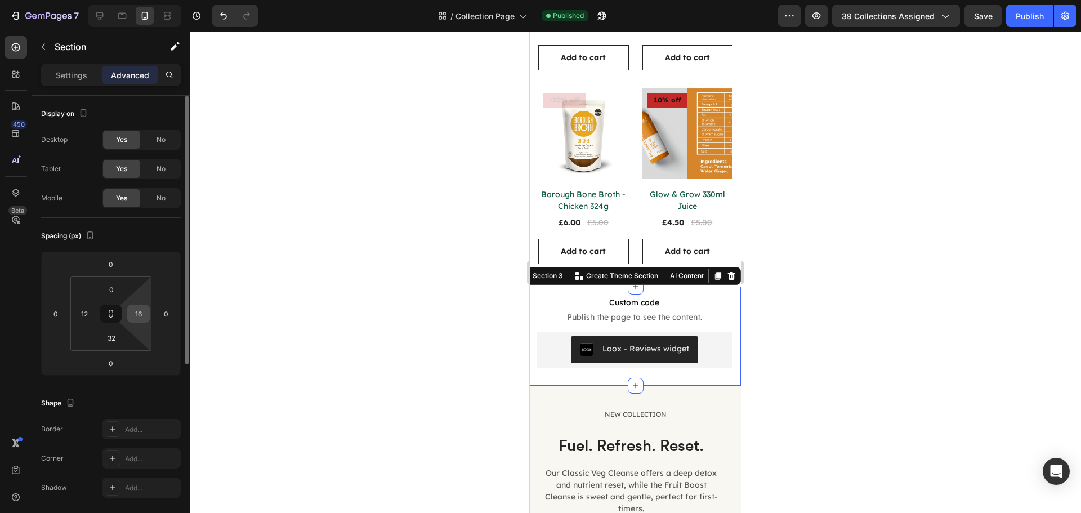
click at [132, 319] on input "16" at bounding box center [138, 313] width 17 height 17
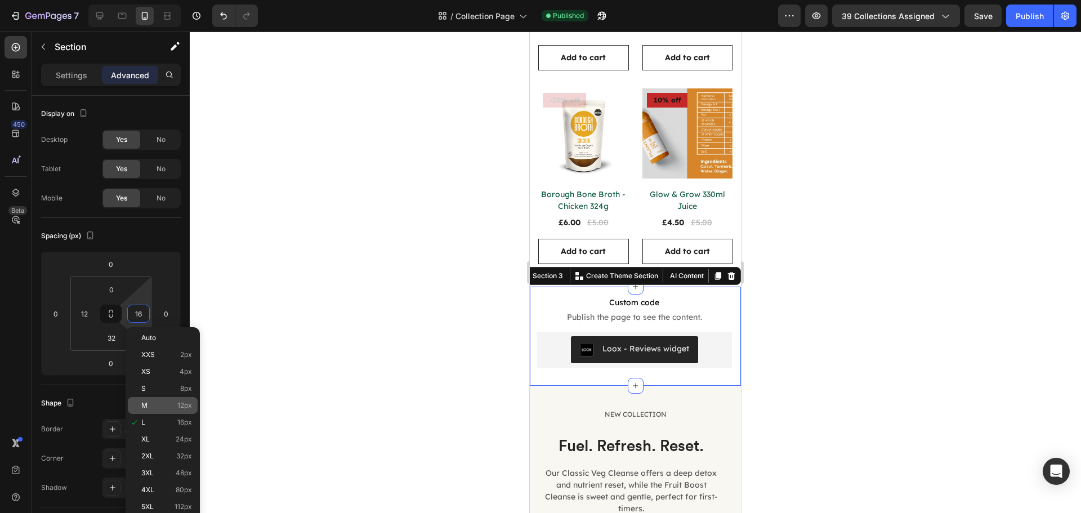
click at [186, 409] on span "12px" at bounding box center [184, 405] width 15 height 8
type input "12"
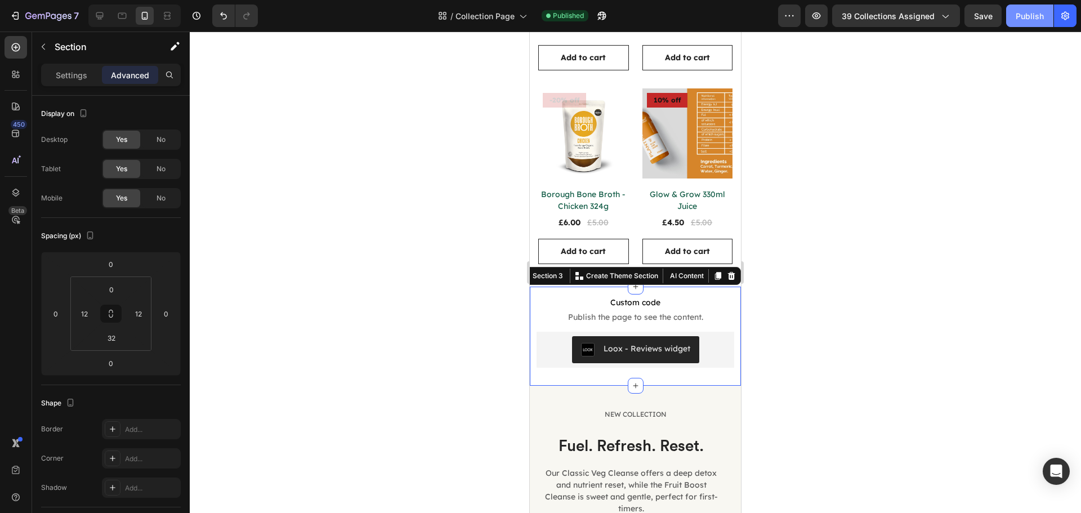
click at [1014, 11] on button "Publish" at bounding box center [1029, 16] width 47 height 23
click at [93, 315] on div "12" at bounding box center [84, 314] width 23 height 18
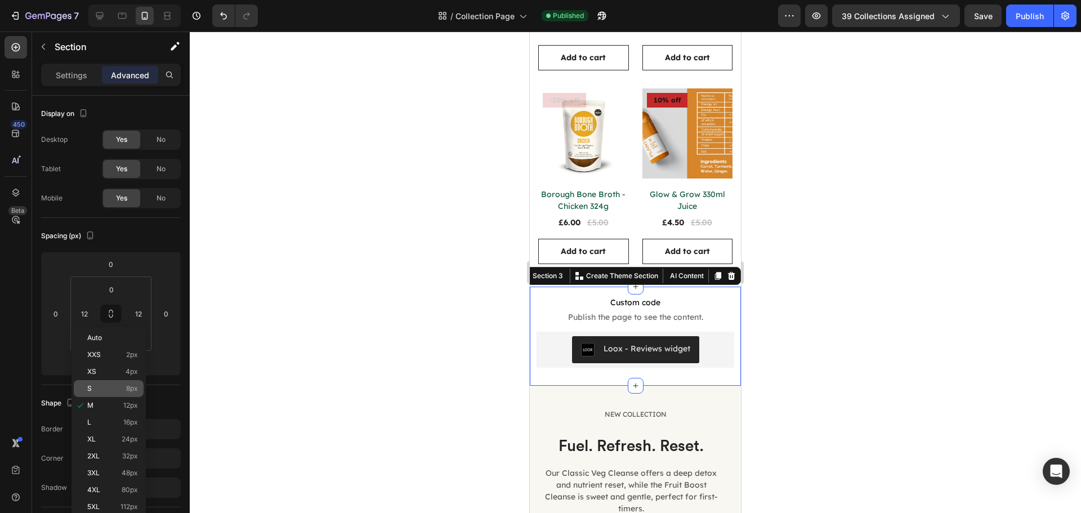
click at [130, 391] on span "8px" at bounding box center [132, 389] width 12 height 8
type input "8"
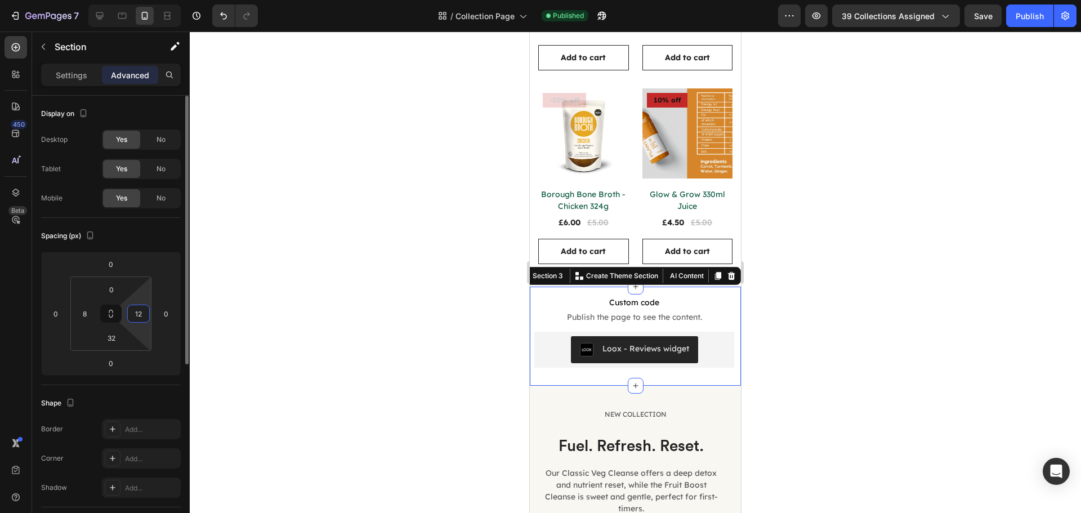
click at [137, 315] on input "12" at bounding box center [138, 313] width 17 height 17
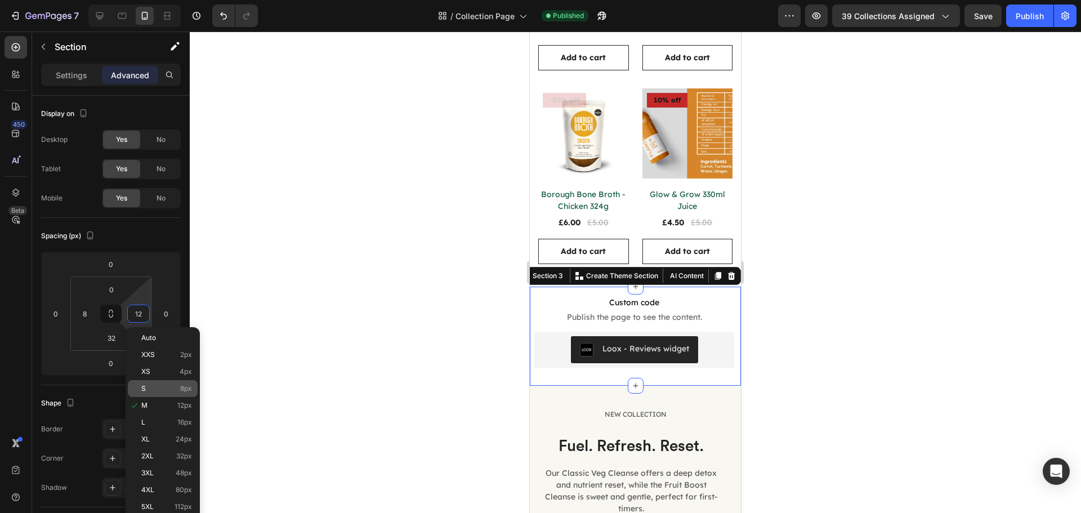
click at [184, 394] on div "S 8px" at bounding box center [163, 388] width 70 height 17
type input "8"
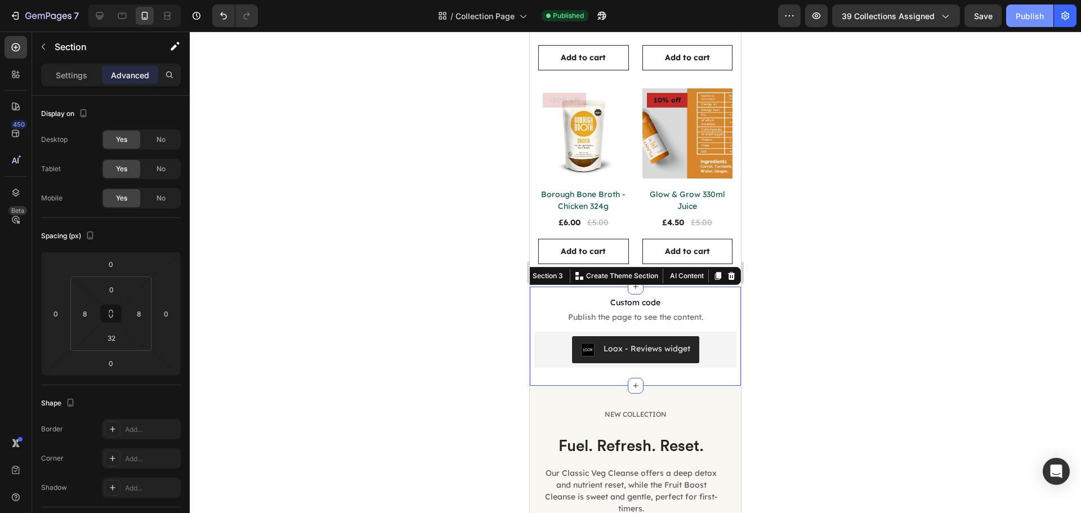
click at [1039, 10] on div "Publish" at bounding box center [1030, 16] width 28 height 12
click at [51, 21] on icon "button" at bounding box center [48, 17] width 46 height 10
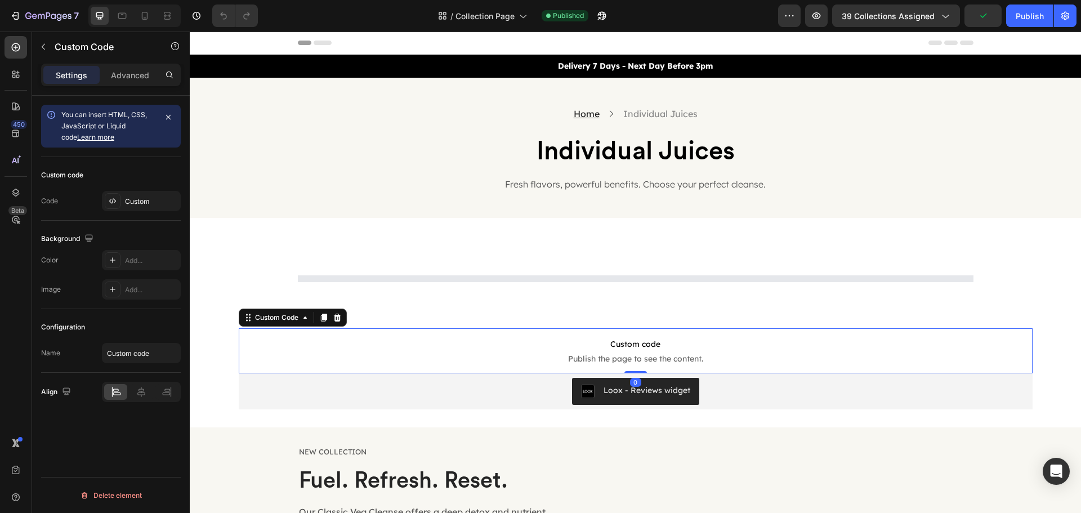
click at [245, 354] on span "Publish the page to see the content." at bounding box center [636, 358] width 794 height 11
click at [278, 316] on div "Custom Code" at bounding box center [277, 318] width 48 height 10
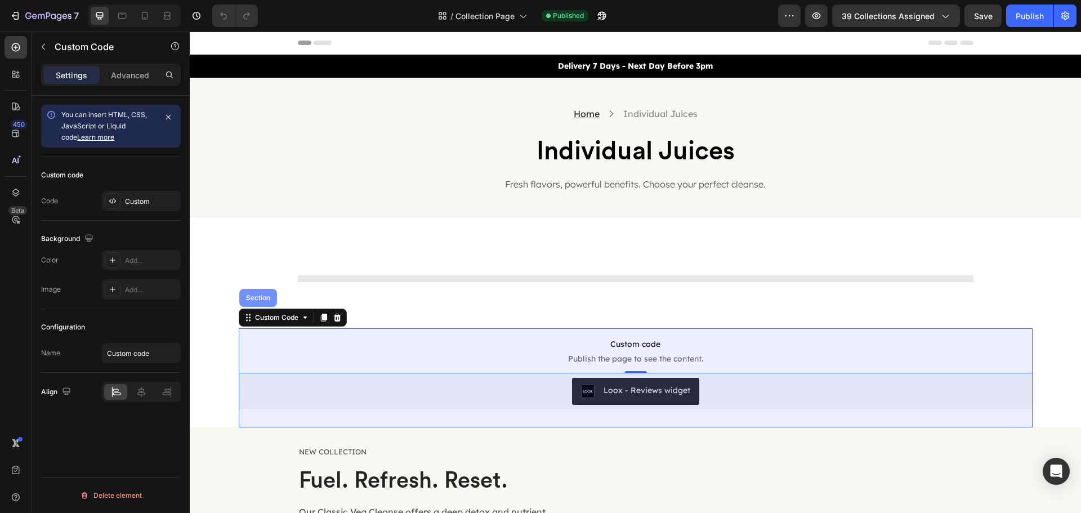
click at [257, 298] on div "Section" at bounding box center [258, 297] width 29 height 7
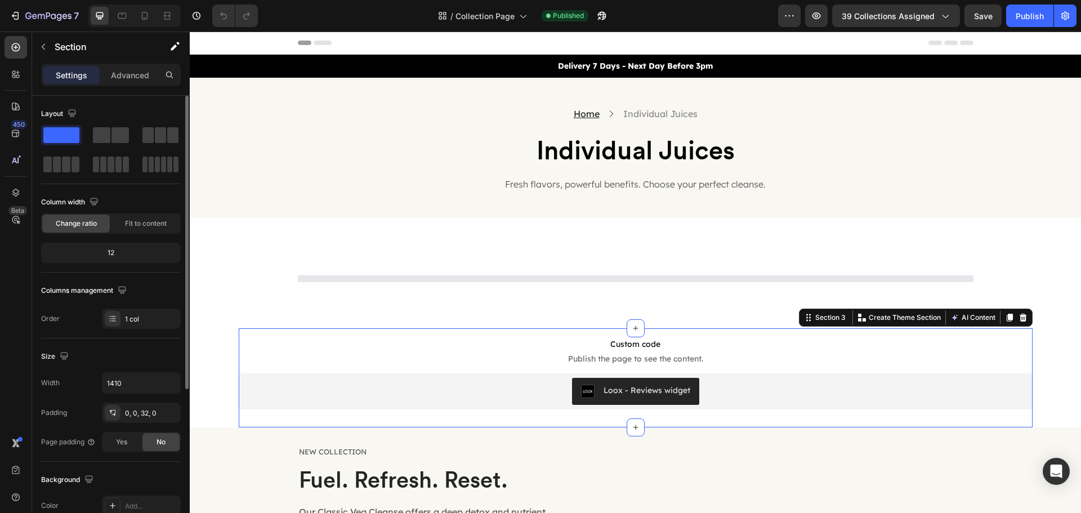
click at [169, 467] on div "Background The changes might be hidden by the video. Color Add... Image Add... …" at bounding box center [111, 523] width 140 height 122
click at [1021, 318] on icon at bounding box center [1022, 318] width 7 height 8
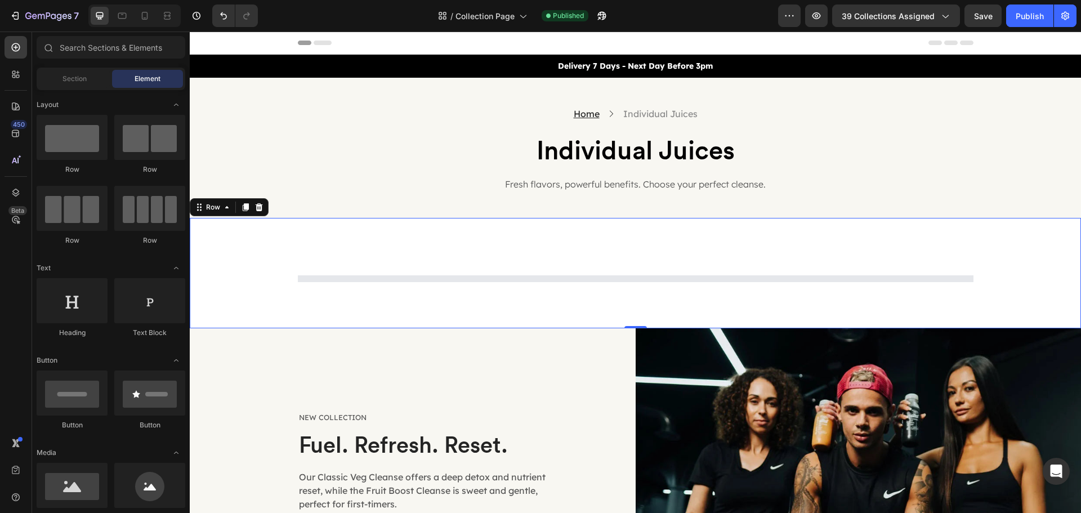
click at [222, 236] on div "Product List Row Row 0" at bounding box center [635, 273] width 891 height 110
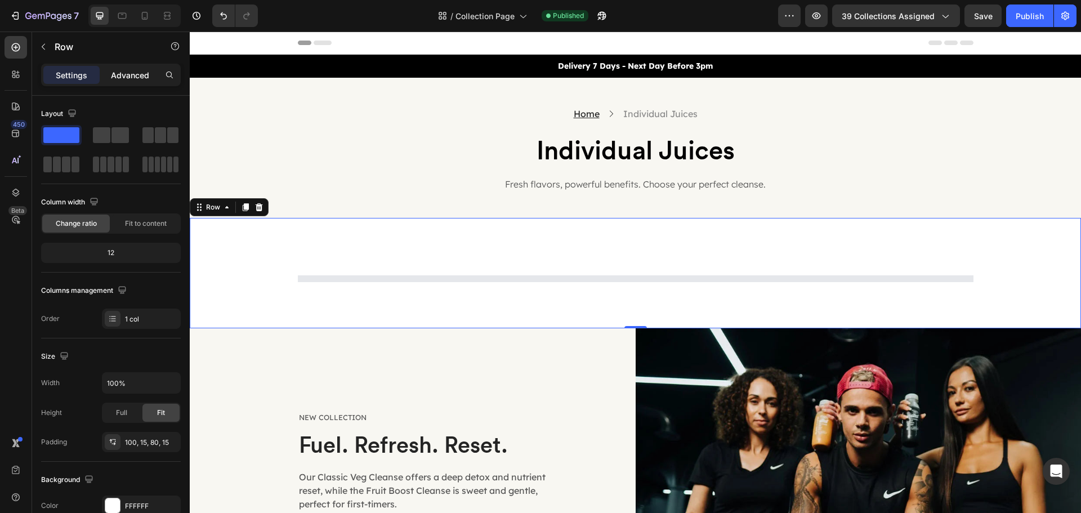
click at [126, 73] on p "Advanced" at bounding box center [130, 75] width 38 height 12
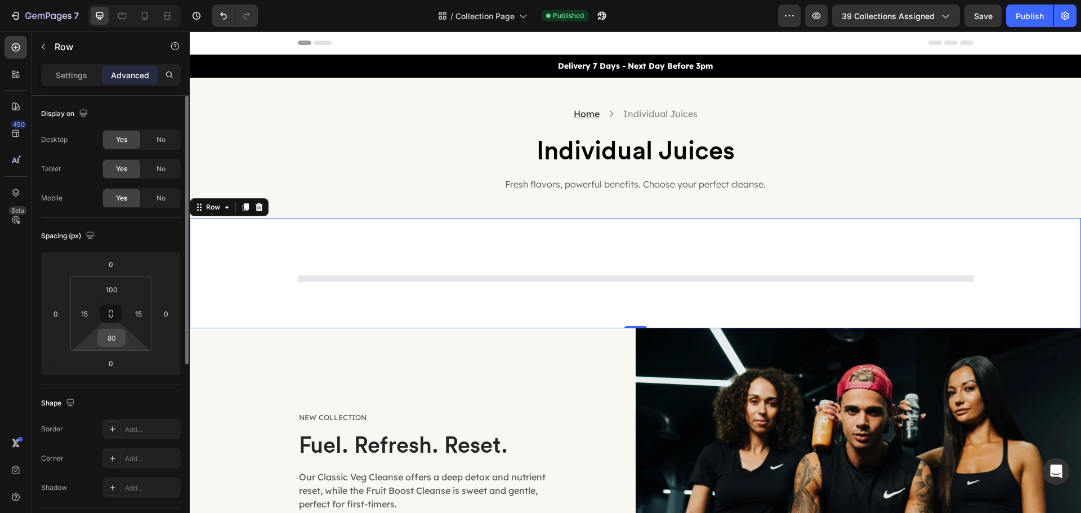
click at [104, 336] on input "80" at bounding box center [111, 337] width 23 height 17
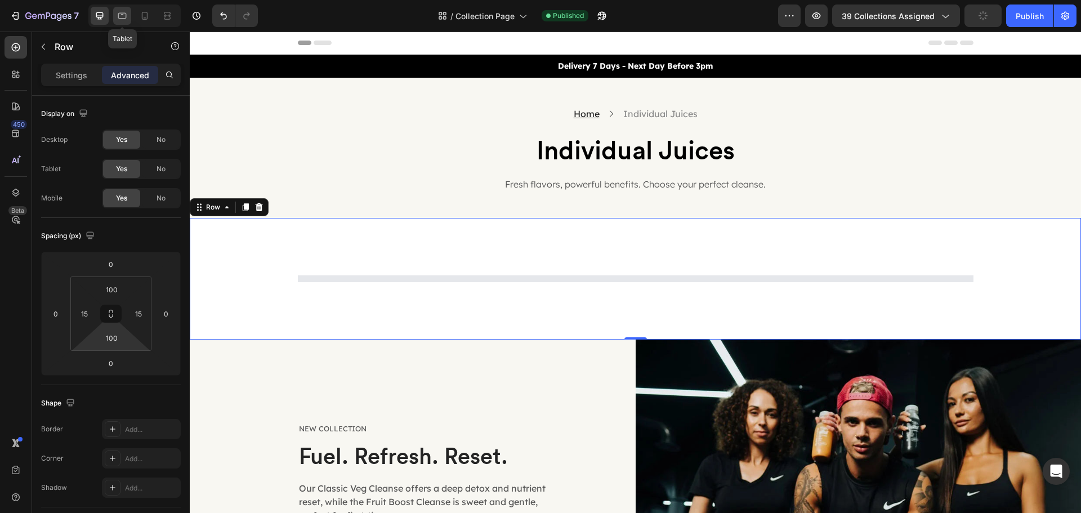
click at [126, 17] on icon at bounding box center [122, 15] width 11 height 11
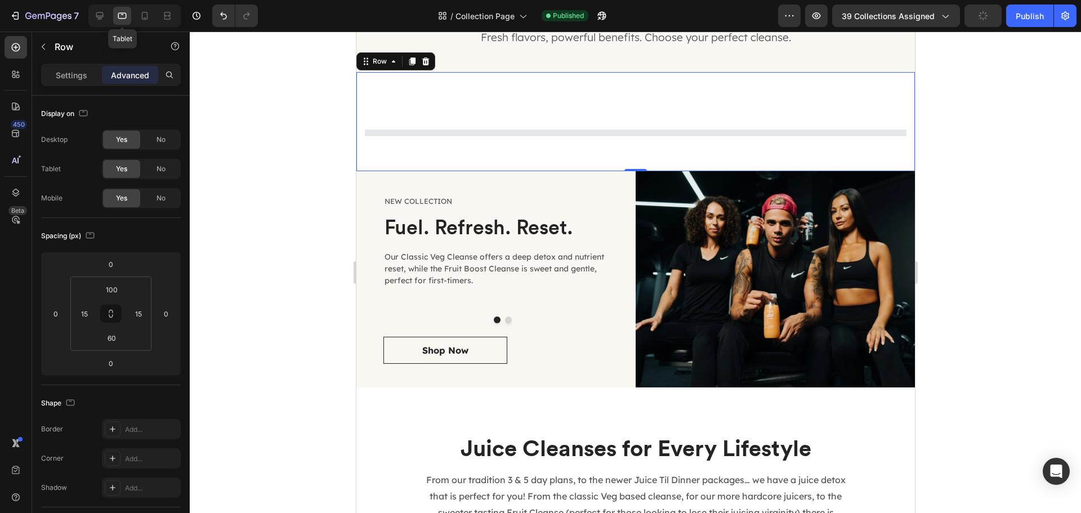
scroll to position [149, 0]
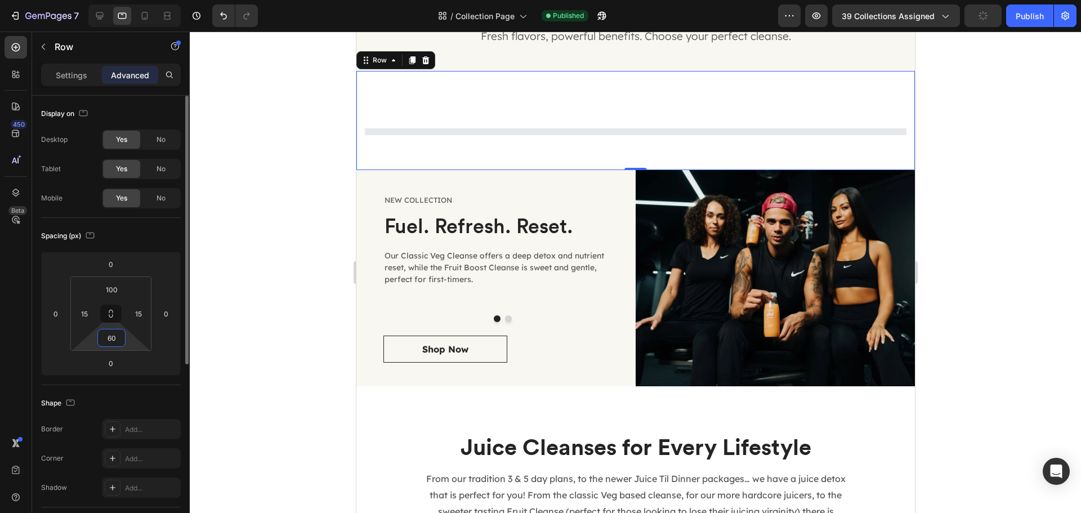
click at [110, 338] on input "60" at bounding box center [111, 337] width 23 height 17
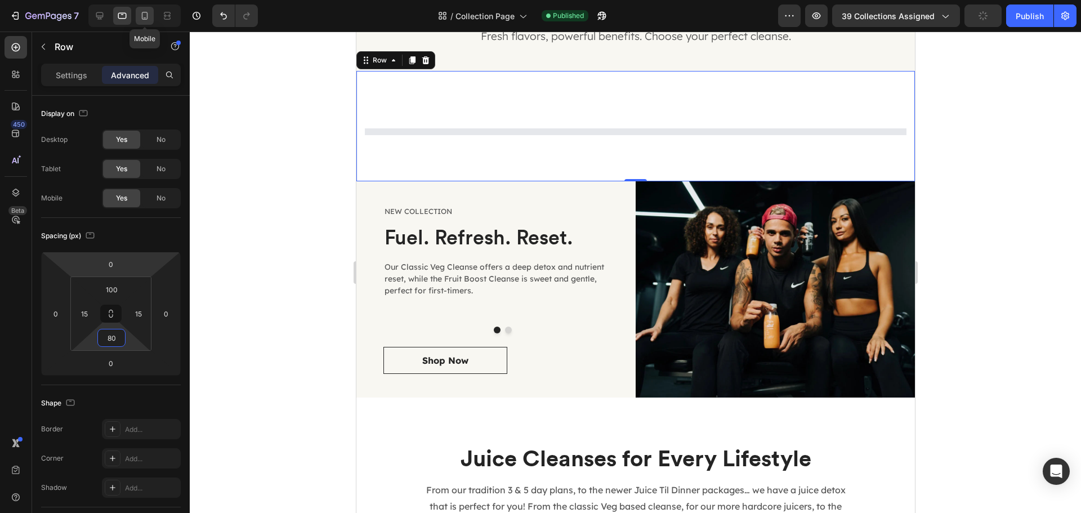
type input "80"
click at [139, 12] on icon at bounding box center [144, 15] width 11 height 11
type input "40"
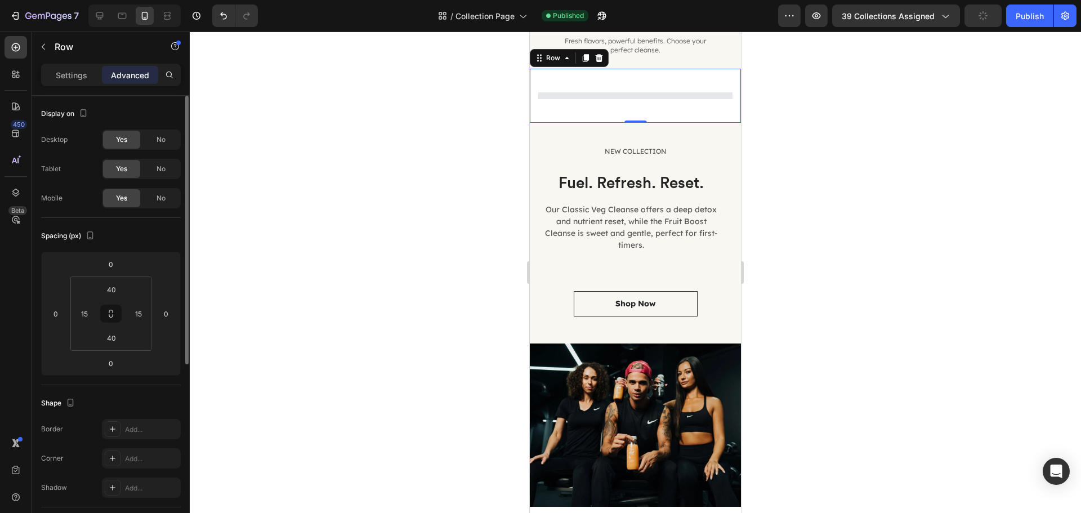
scroll to position [102, 0]
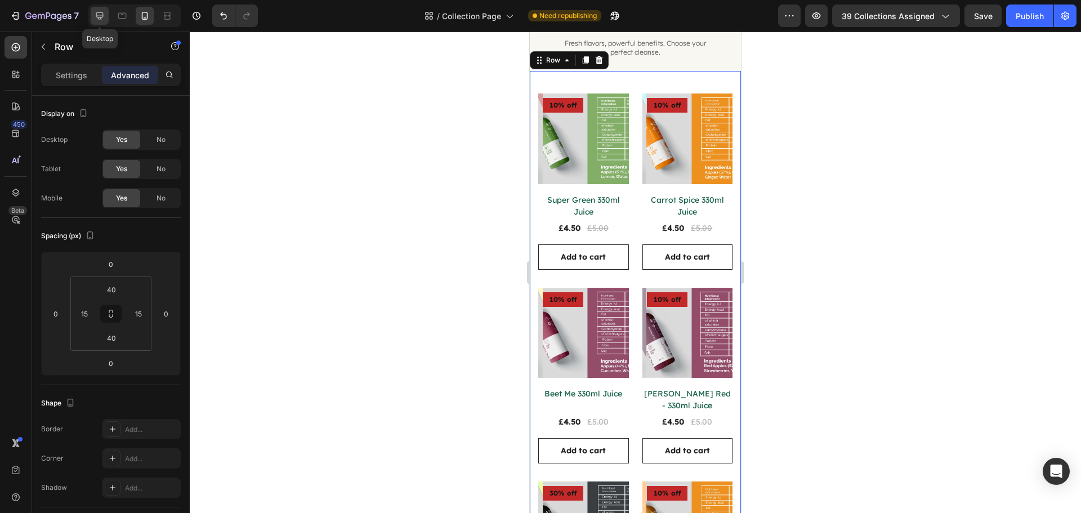
click at [105, 15] on icon at bounding box center [99, 15] width 11 height 11
type input "100"
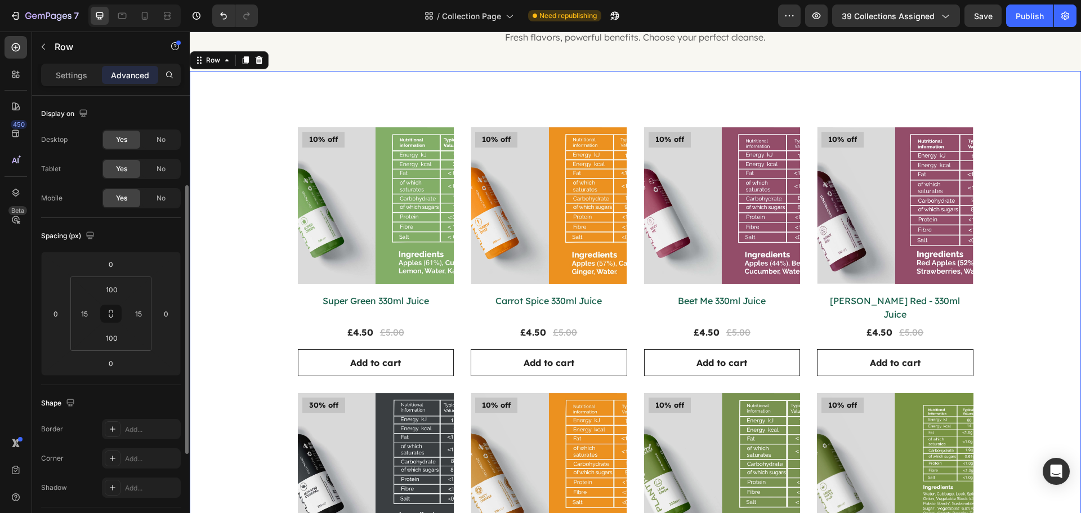
scroll to position [56, 0]
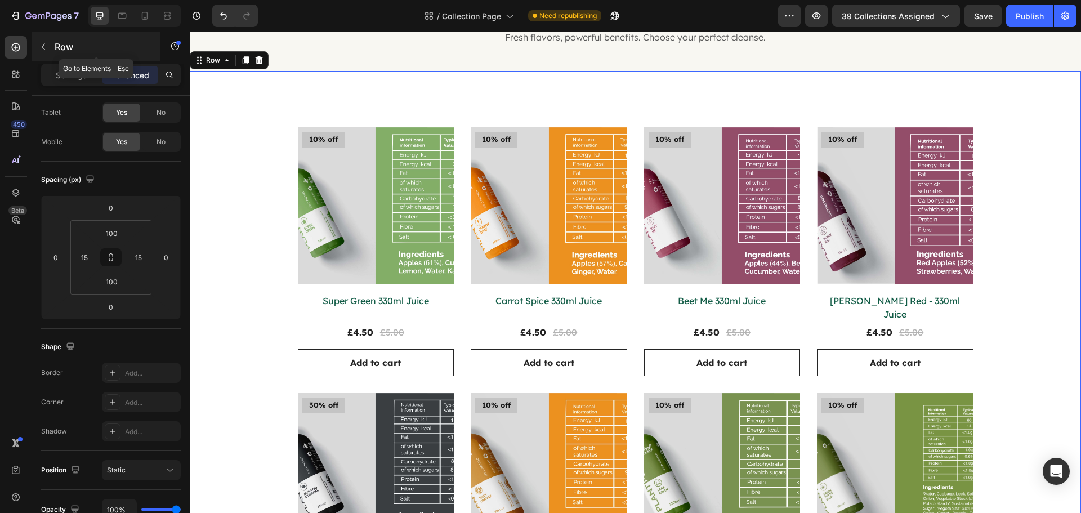
click at [41, 50] on icon "button" at bounding box center [43, 46] width 9 height 9
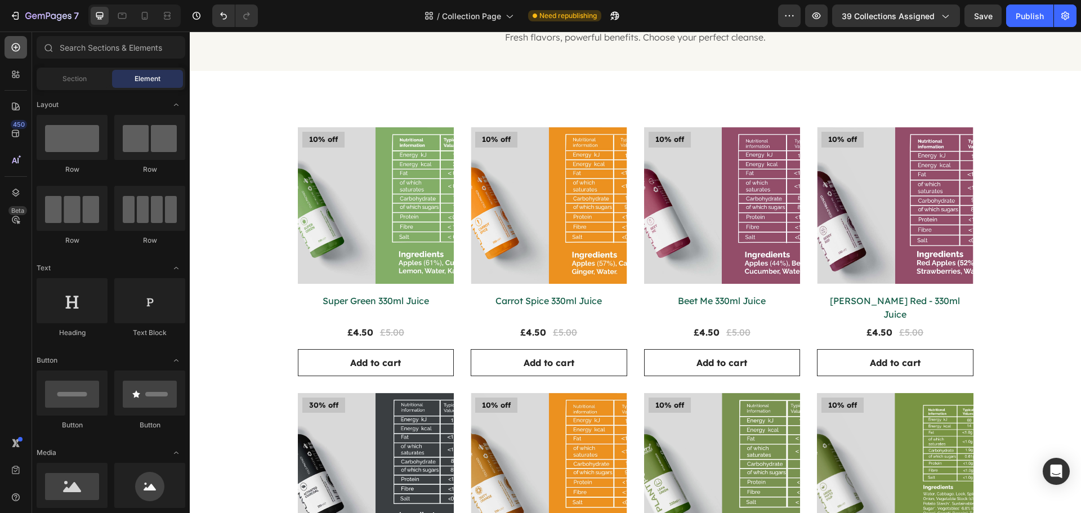
click at [18, 50] on icon at bounding box center [16, 47] width 8 height 8
click at [89, 46] on input "text" at bounding box center [111, 47] width 149 height 23
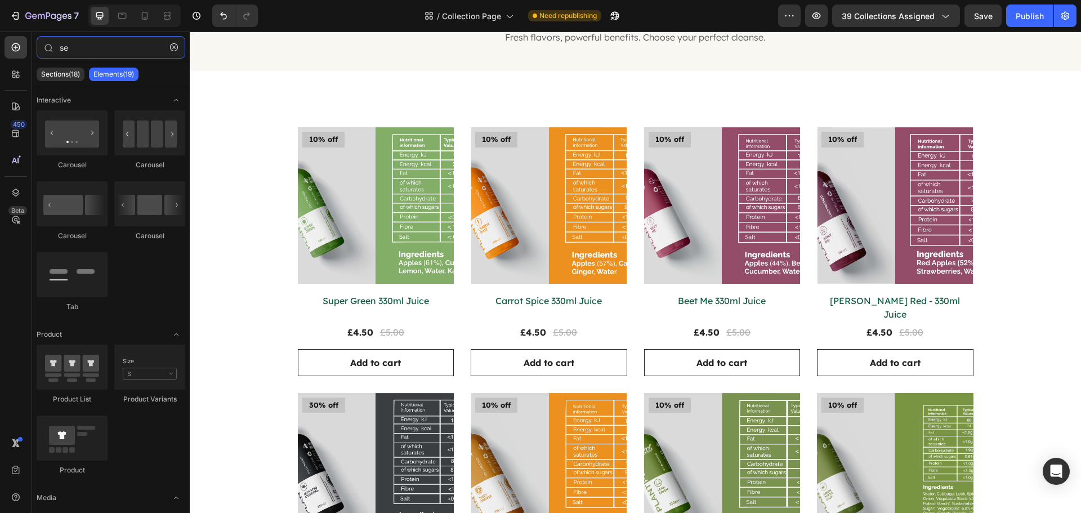
type input "s"
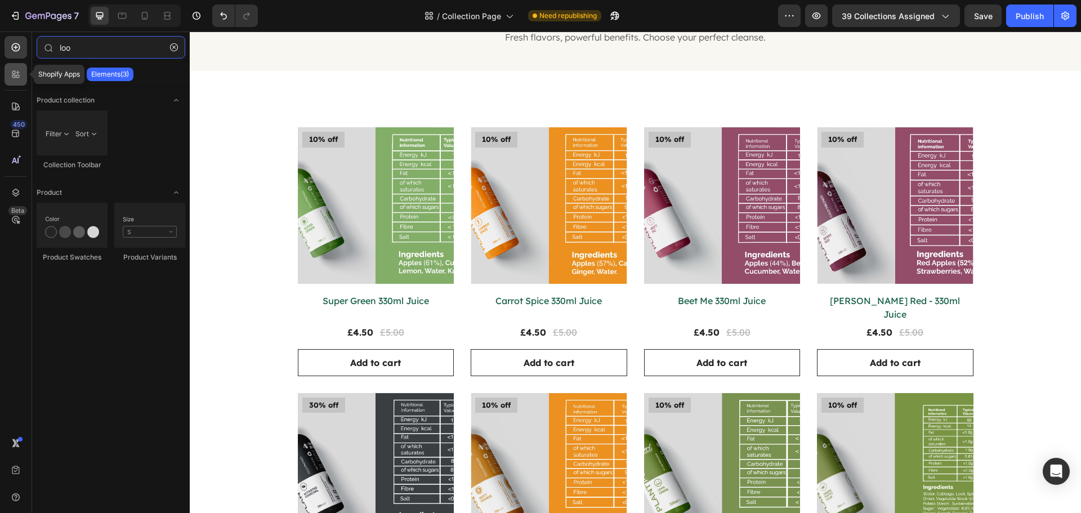
type input "loo"
click at [13, 83] on div at bounding box center [16, 74] width 23 height 23
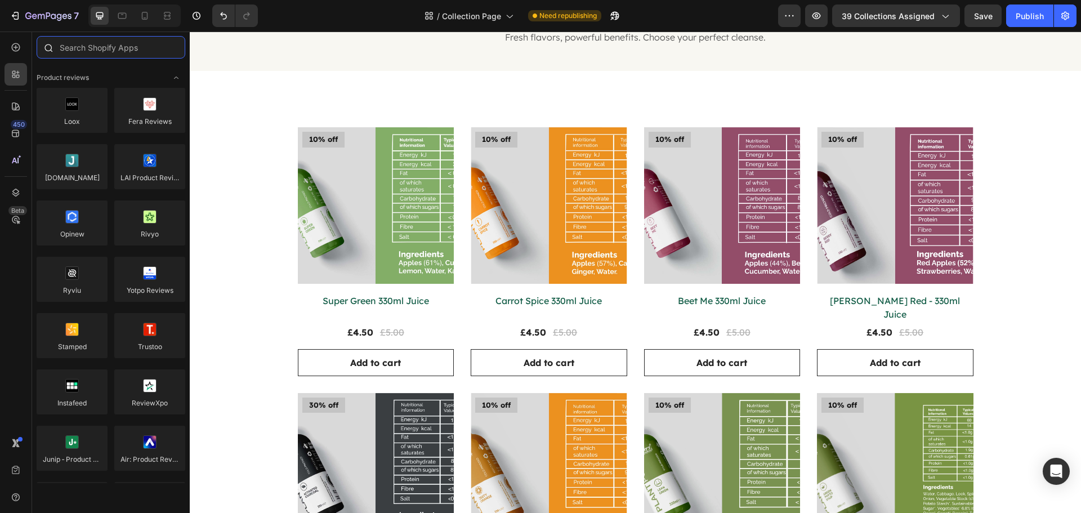
click at [77, 50] on input "text" at bounding box center [111, 47] width 149 height 23
drag, startPoint x: 252, startPoint y: 144, endPoint x: 359, endPoint y: 328, distance: 213.4
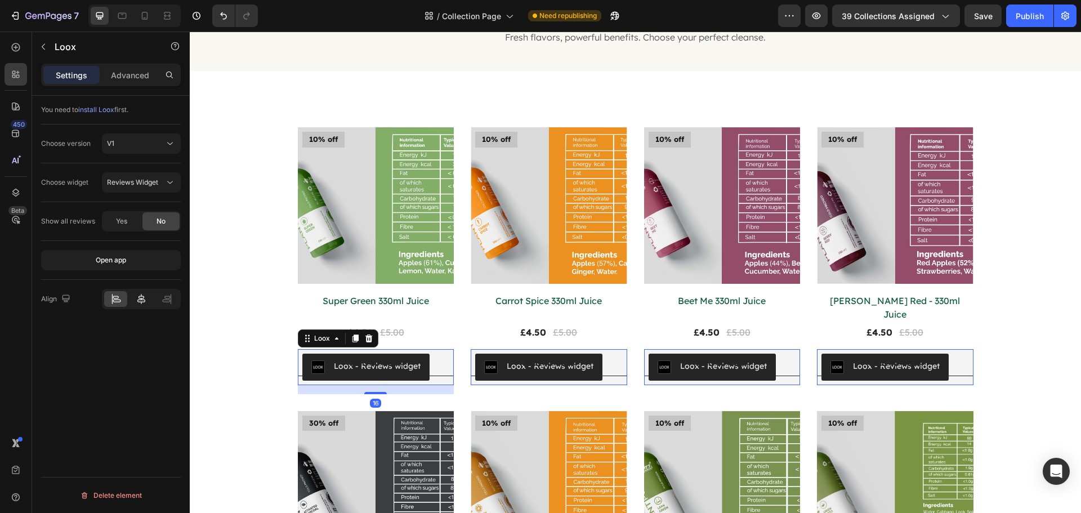
click at [132, 301] on div at bounding box center [141, 299] width 23 height 16
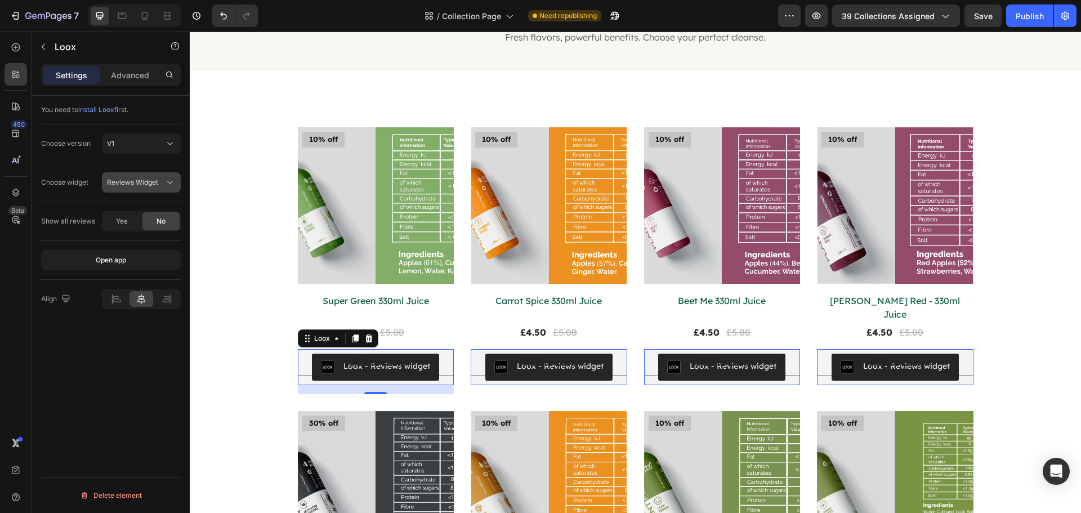
click at [114, 181] on span "Reviews Widget" at bounding box center [132, 182] width 51 height 8
click at [141, 222] on div "Rating Widget" at bounding box center [130, 231] width 92 height 21
click at [131, 69] on p "Advanced" at bounding box center [130, 75] width 38 height 12
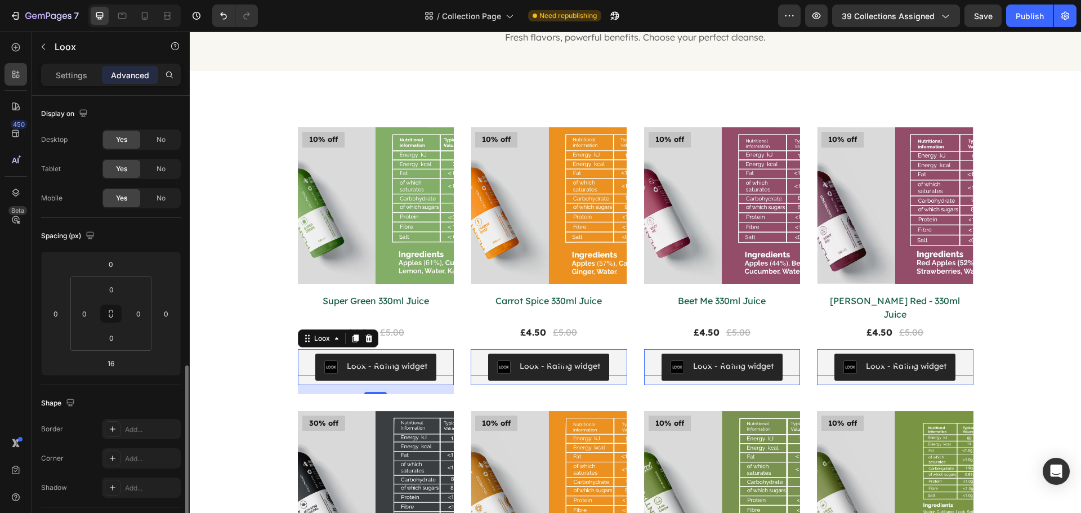
scroll to position [302, 0]
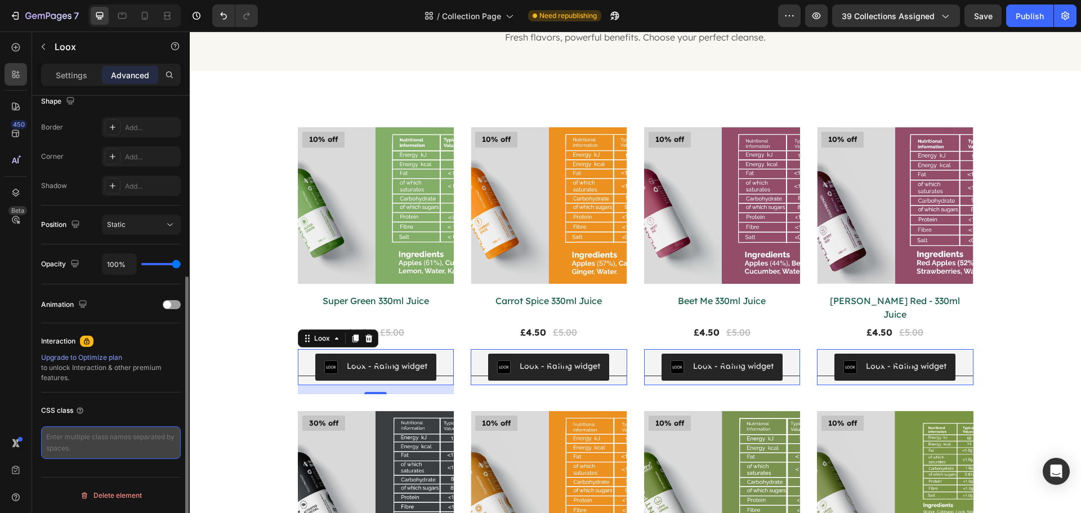
click at [99, 451] on textarea at bounding box center [111, 442] width 140 height 33
type textarea "L"
type textarea "looxR"
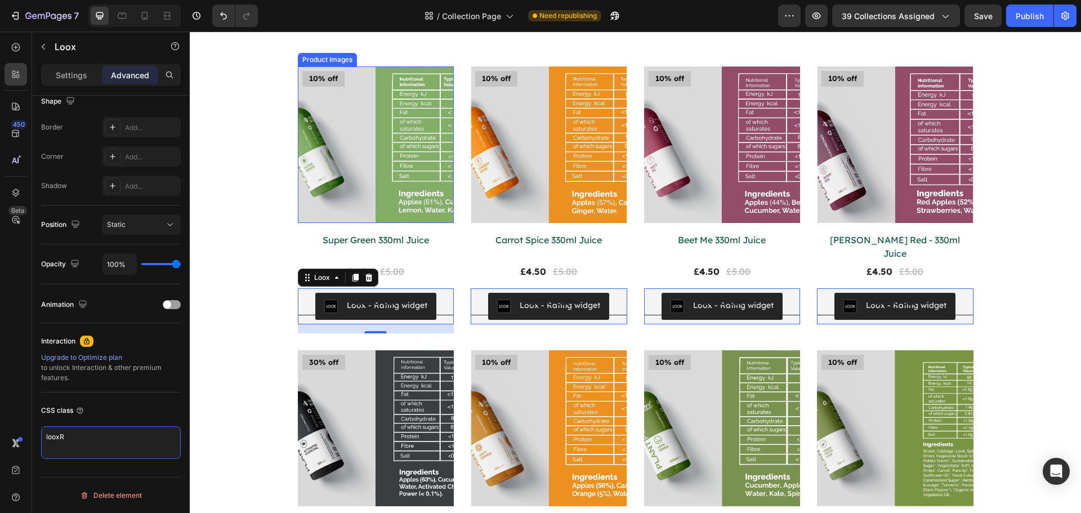
scroll to position [203, 0]
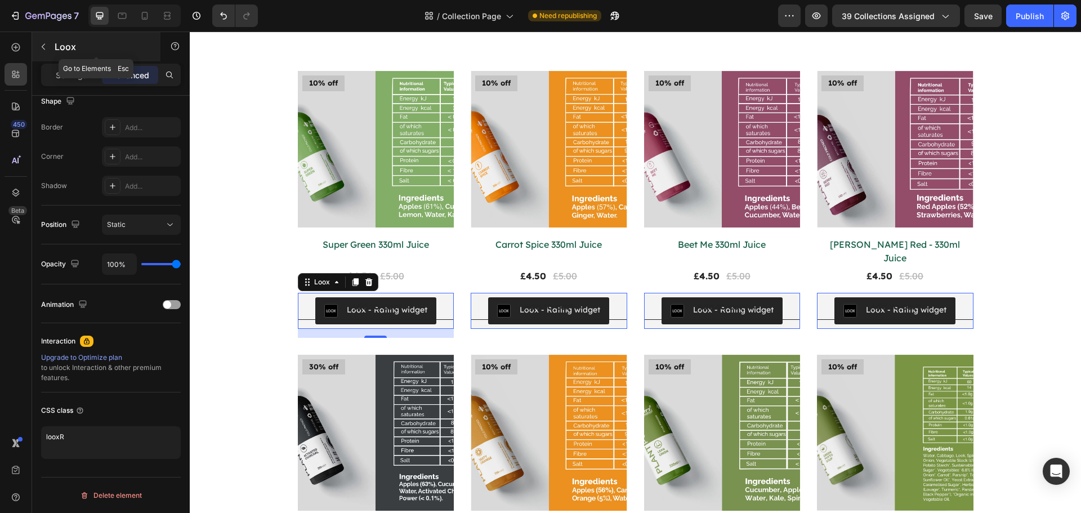
click at [38, 43] on button "button" at bounding box center [43, 47] width 18 height 18
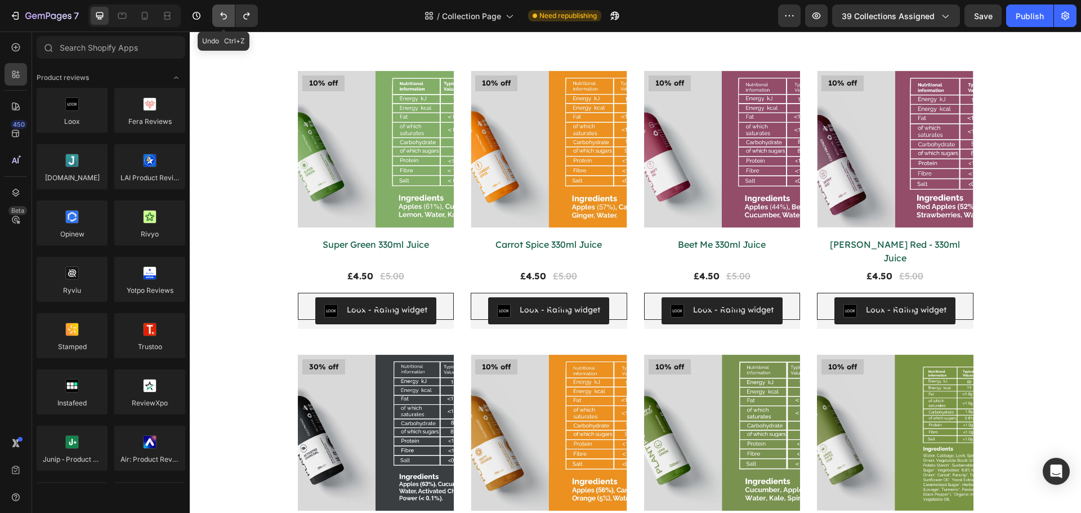
click at [216, 19] on button "Undo/Redo" at bounding box center [223, 16] width 23 height 23
click at [244, 17] on icon "Undo/Redo" at bounding box center [246, 15] width 6 height 7
click at [229, 17] on icon "Undo/Redo" at bounding box center [223, 15] width 11 height 11
click at [241, 17] on icon "Undo/Redo" at bounding box center [246, 15] width 11 height 11
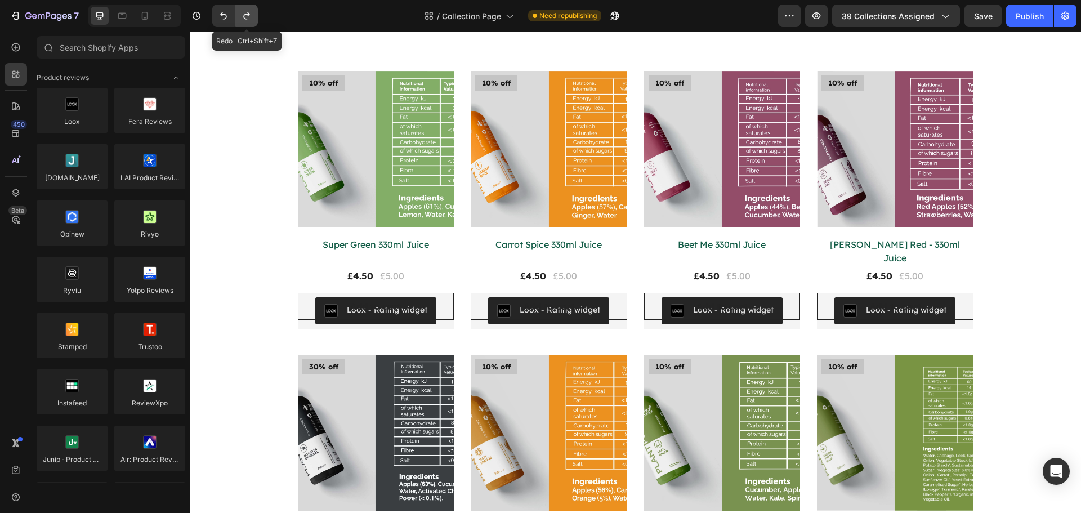
click at [241, 17] on icon "Undo/Redo" at bounding box center [246, 15] width 11 height 11
click at [426, 312] on div "Loox - Rating widget" at bounding box center [376, 311] width 157 height 36
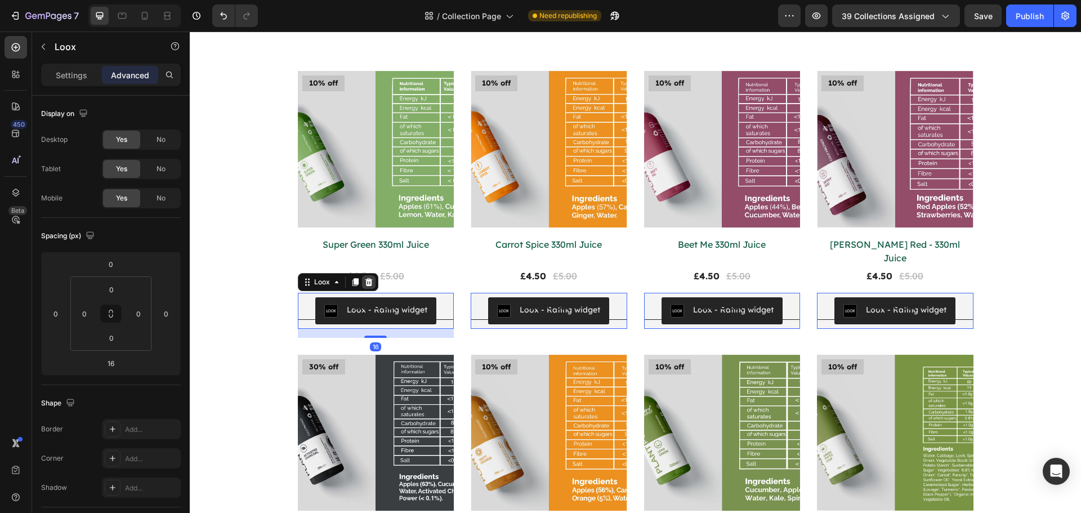
click at [364, 278] on icon at bounding box center [368, 282] width 9 height 9
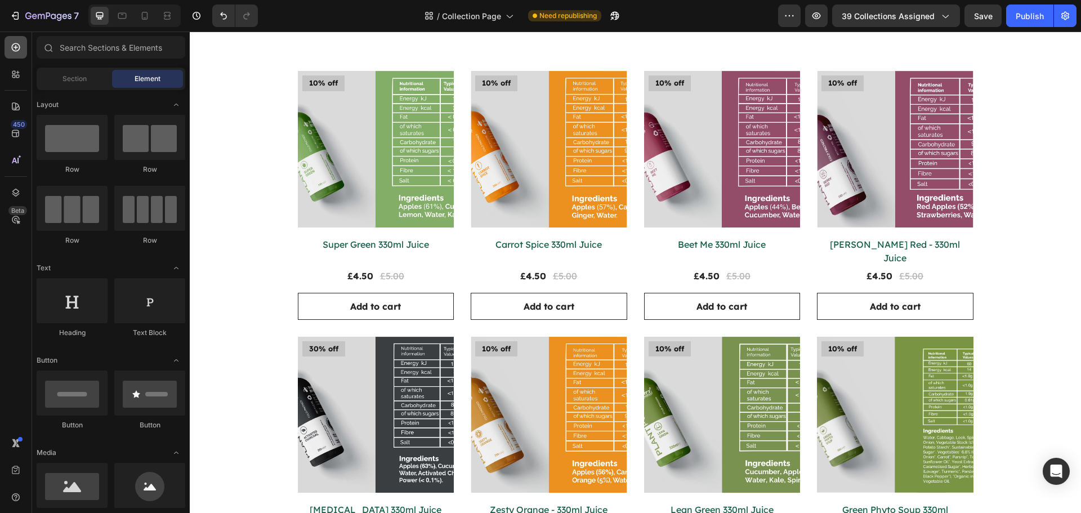
click at [11, 52] on icon at bounding box center [15, 47] width 11 height 11
click at [79, 48] on input "text" at bounding box center [111, 47] width 149 height 23
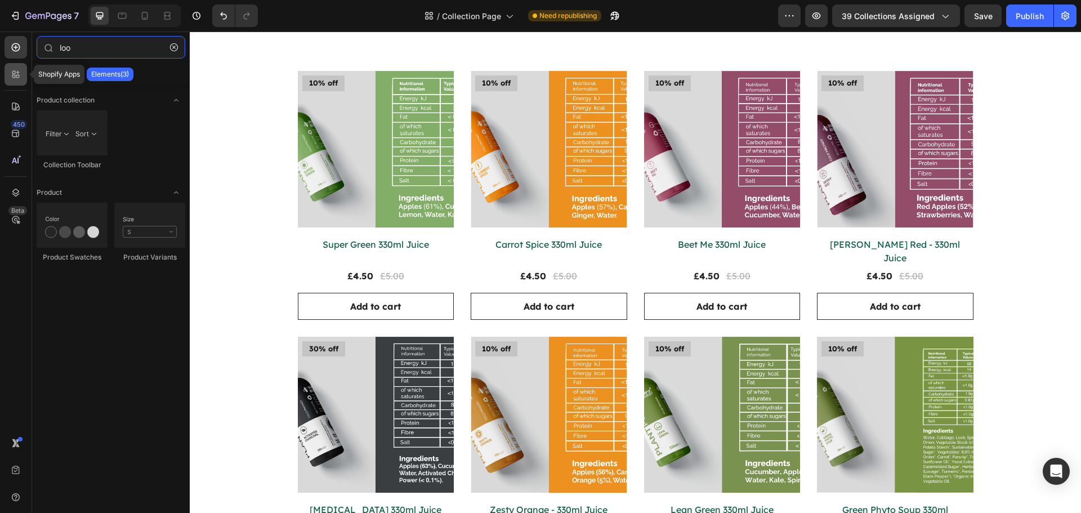
type input "loo"
click at [14, 77] on icon at bounding box center [13, 76] width 3 height 3
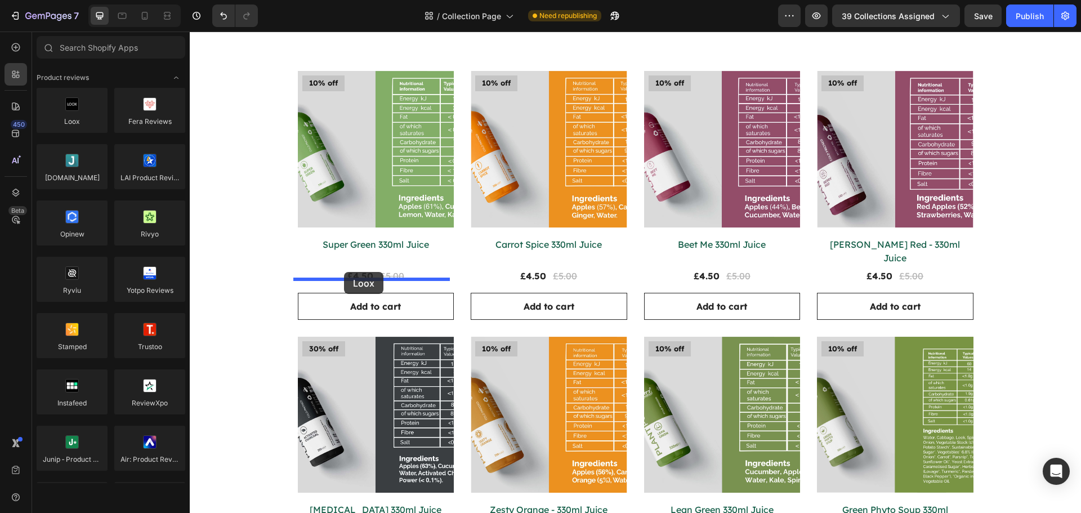
drag, startPoint x: 279, startPoint y: 138, endPoint x: 344, endPoint y: 272, distance: 149.1
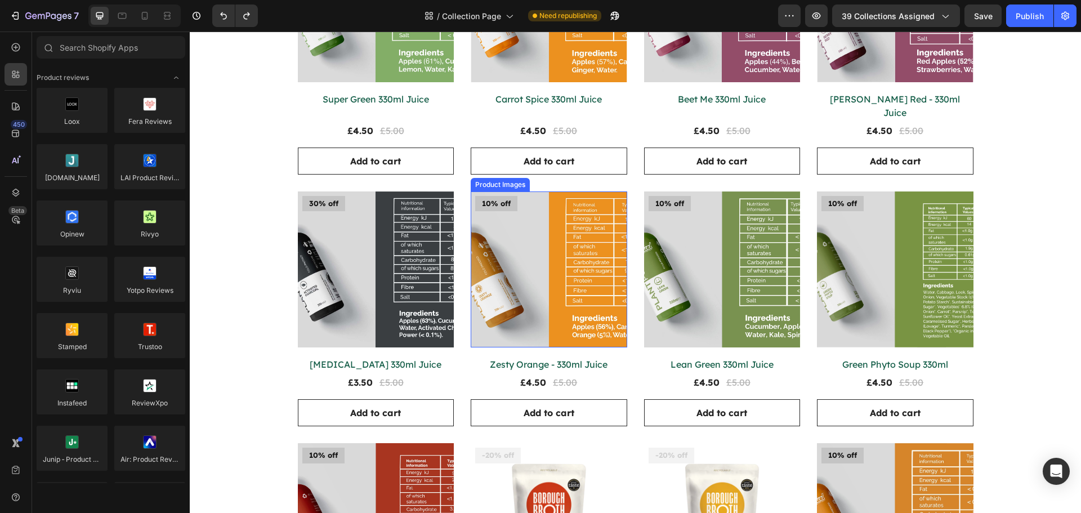
scroll to position [316, 0]
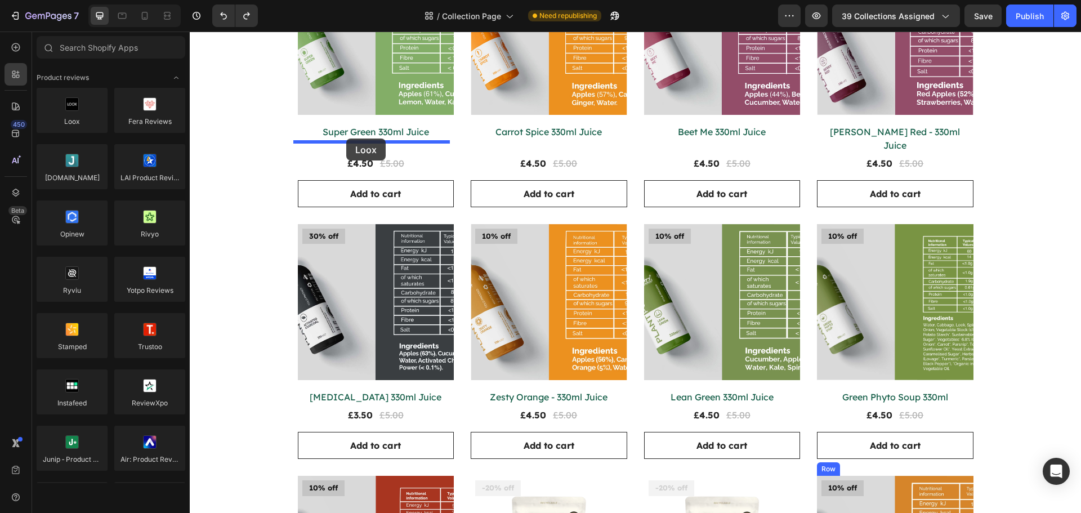
drag, startPoint x: 258, startPoint y: 148, endPoint x: 346, endPoint y: 139, distance: 88.4
drag, startPoint x: 266, startPoint y: 144, endPoint x: 370, endPoint y: 161, distance: 105.6
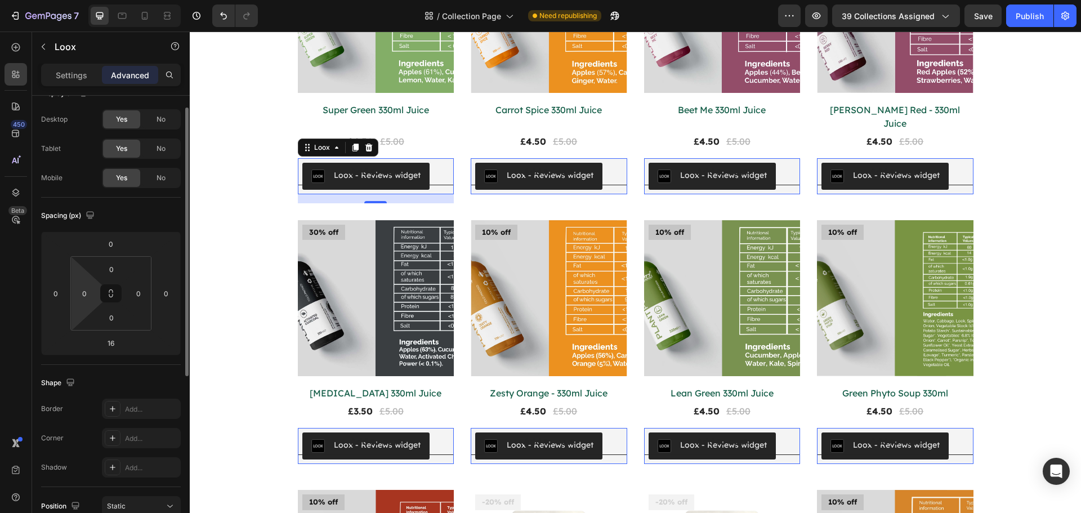
scroll to position [0, 0]
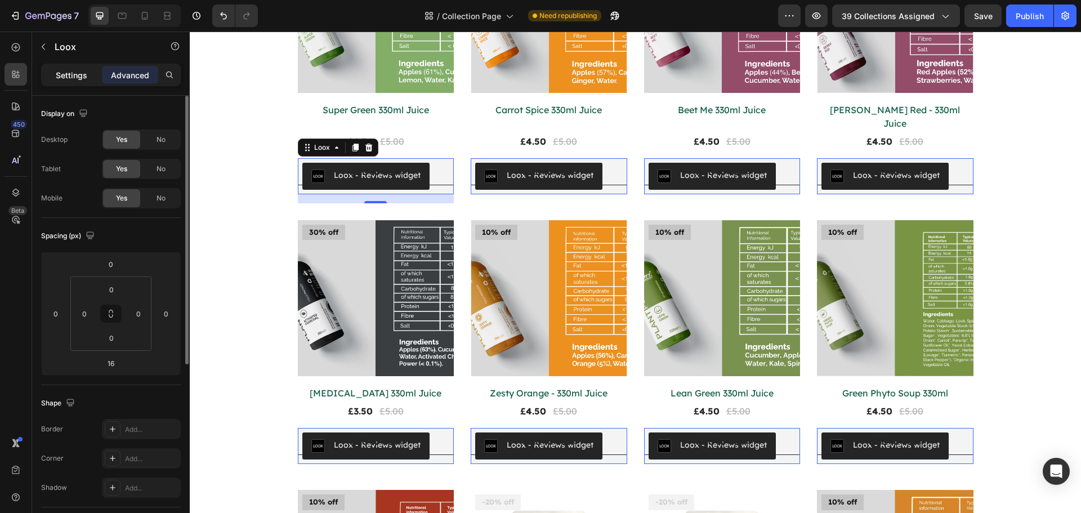
click at [66, 67] on div "Settings" at bounding box center [71, 75] width 56 height 18
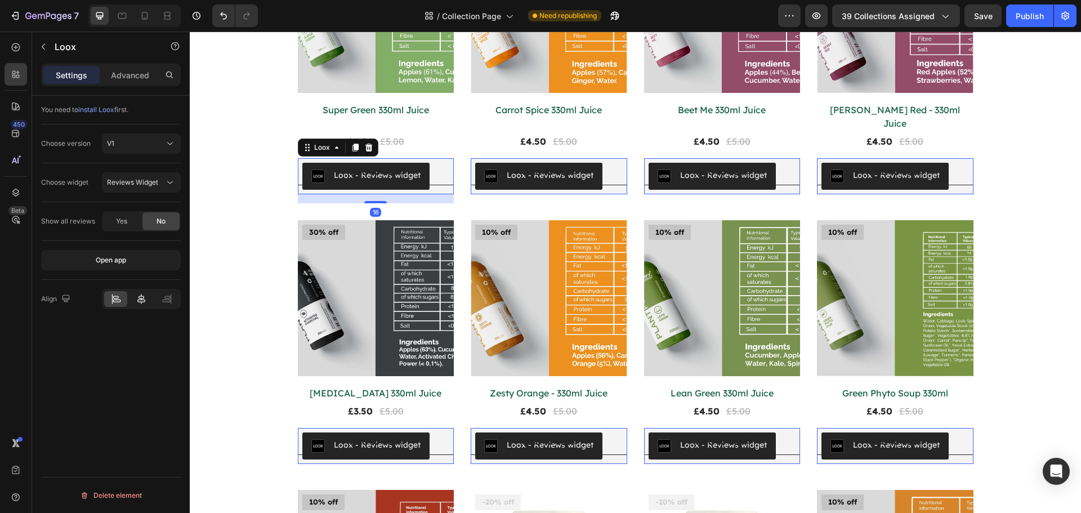
click at [144, 299] on icon at bounding box center [141, 298] width 11 height 11
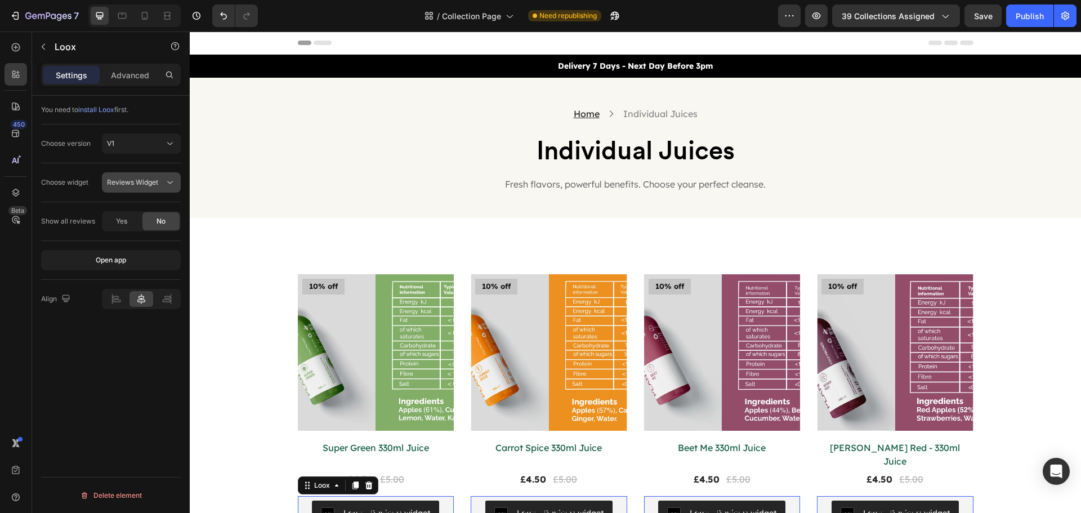
click at [131, 178] on span "Reviews Widget" at bounding box center [132, 182] width 51 height 8
click at [122, 146] on div "V1" at bounding box center [135, 144] width 57 height 10
click at [122, 188] on p "V2" at bounding box center [139, 193] width 64 height 10
click at [140, 180] on span "Cards Carousel" at bounding box center [132, 182] width 50 height 8
click at [139, 151] on button "V2" at bounding box center [141, 143] width 79 height 20
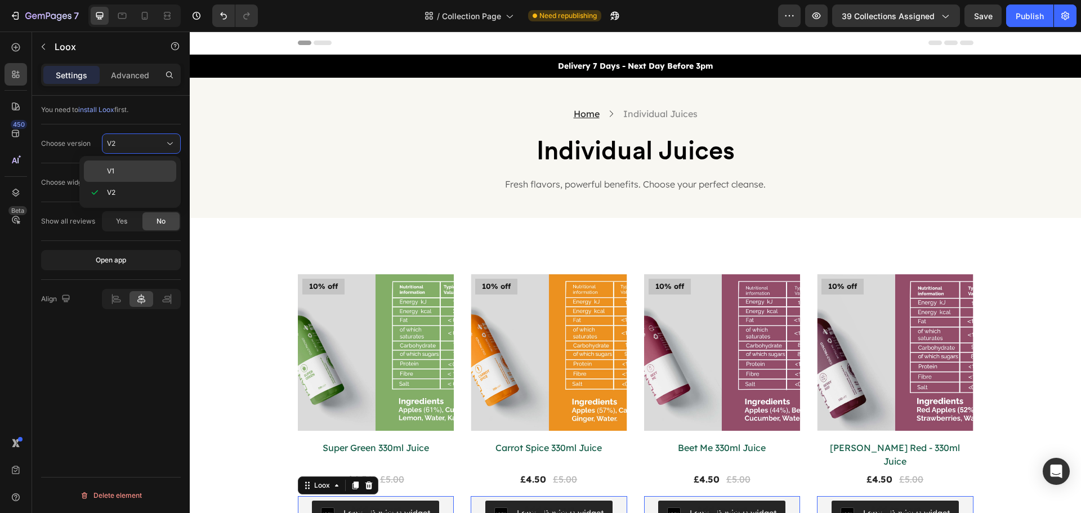
click at [139, 177] on div "V1" at bounding box center [130, 170] width 92 height 21
click at [141, 178] on span "Reviews Widget" at bounding box center [132, 182] width 51 height 8
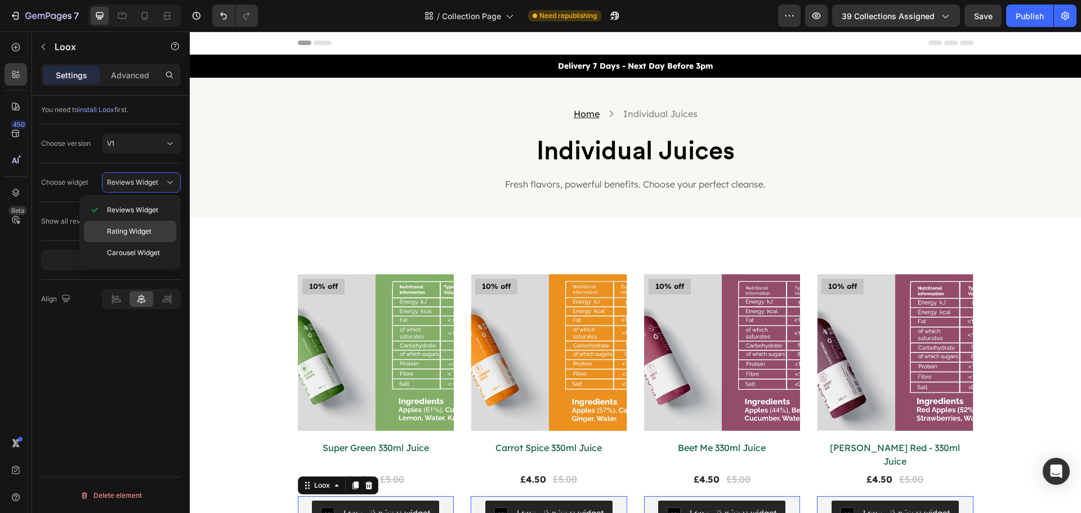
click at [159, 221] on div "Rating Widget" at bounding box center [130, 231] width 92 height 21
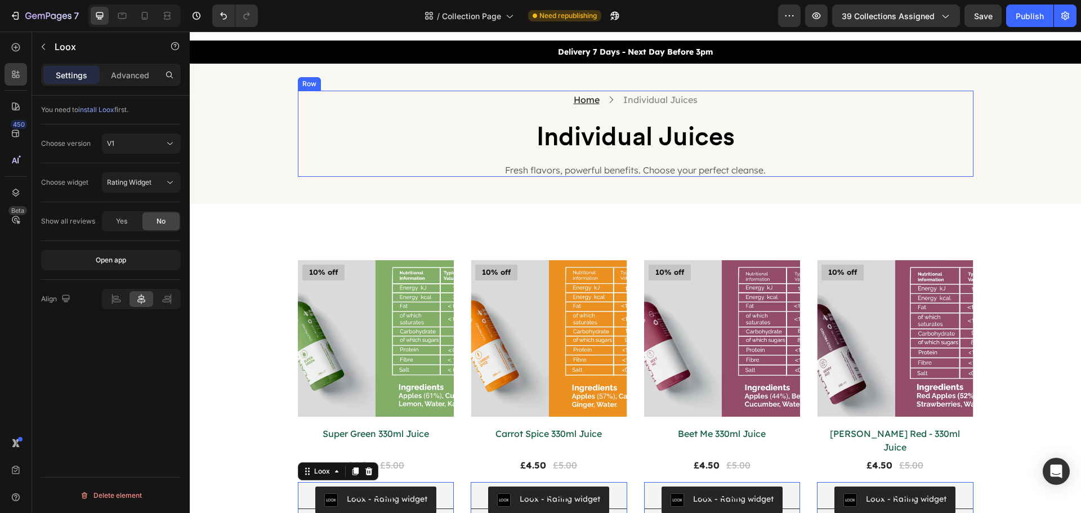
scroll to position [169, 0]
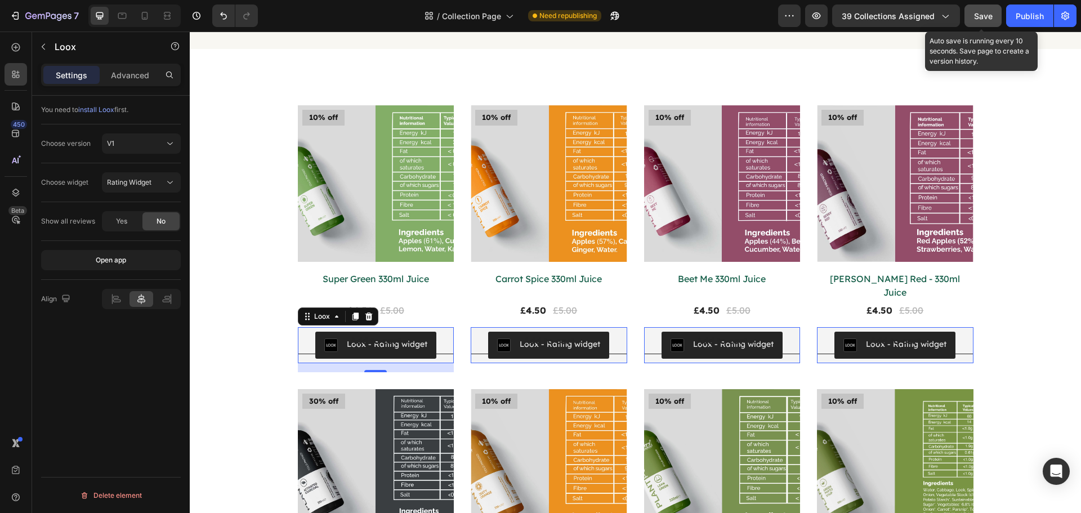
click at [992, 22] on button "Save" at bounding box center [983, 16] width 37 height 23
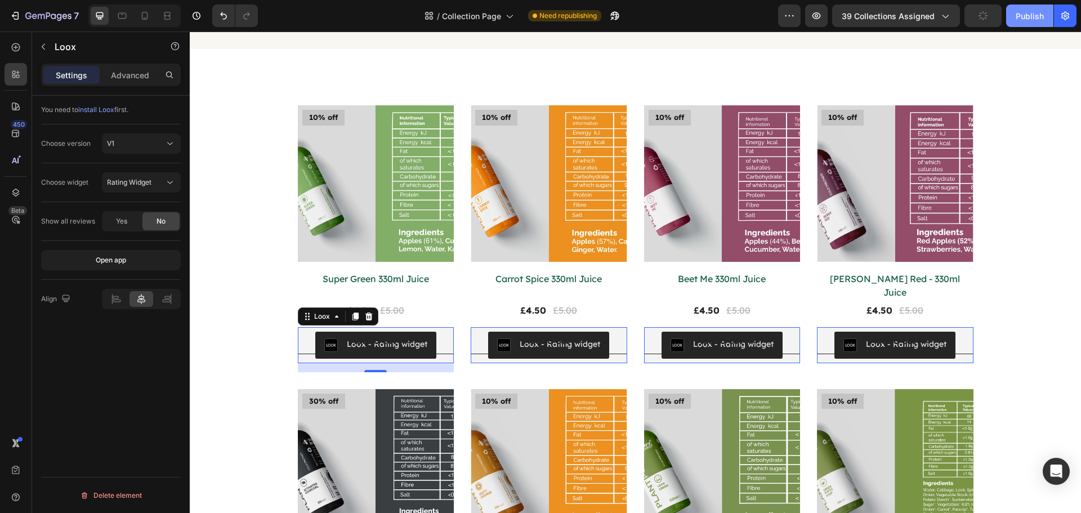
click at [1015, 19] on button "Publish" at bounding box center [1029, 16] width 47 height 23
click at [818, 23] on button "button" at bounding box center [816, 16] width 23 height 23
click at [132, 77] on p "Advanced" at bounding box center [130, 75] width 38 height 12
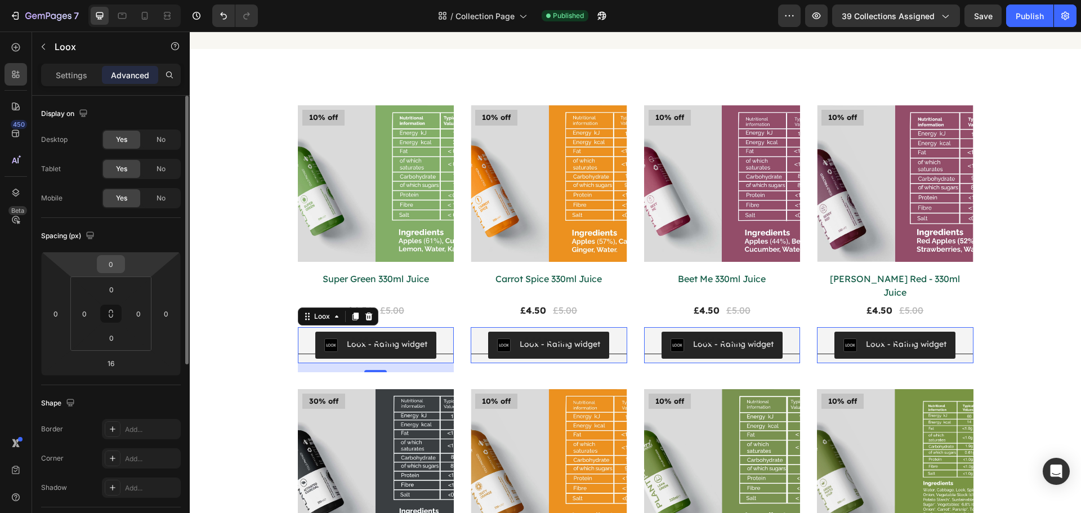
click at [116, 269] on input "0" at bounding box center [111, 264] width 23 height 17
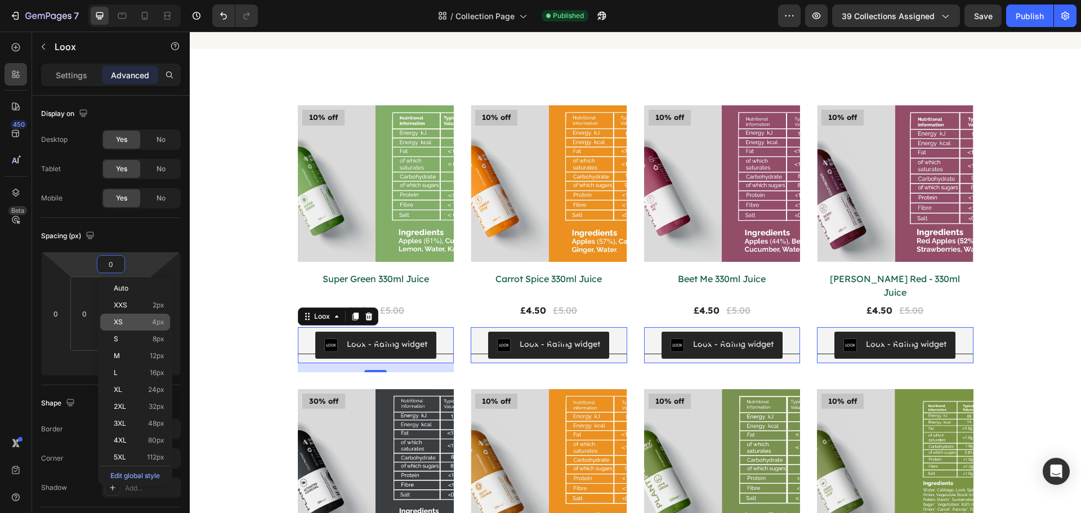
click at [154, 323] on span "4px" at bounding box center [158, 322] width 12 height 8
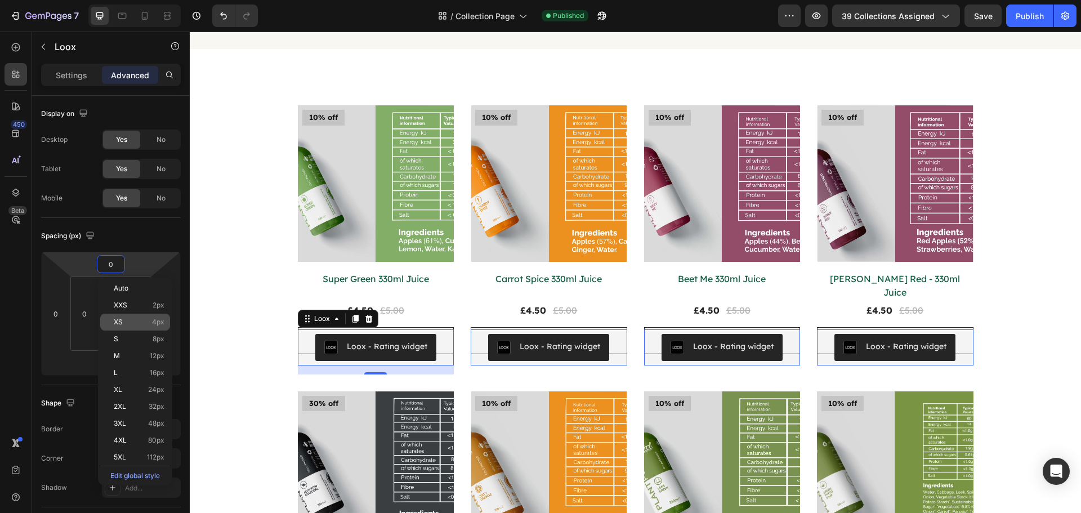
type input "4"
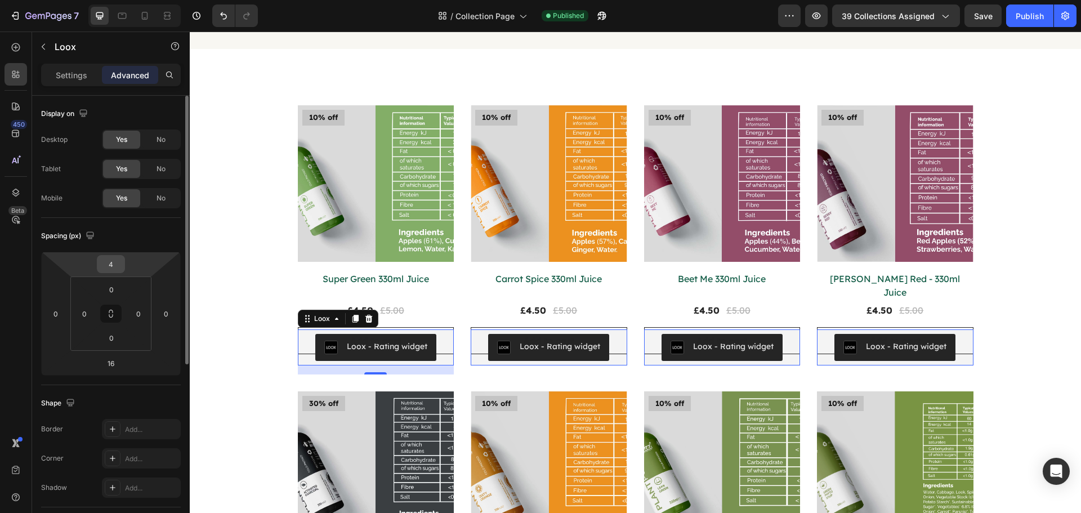
click at [116, 264] on input "4" at bounding box center [111, 264] width 23 height 17
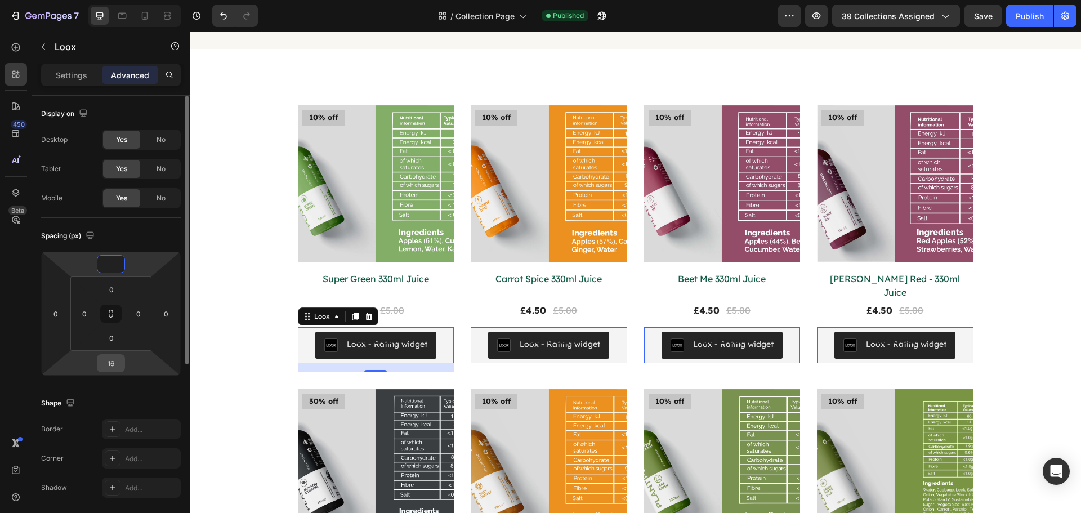
type input "0"
click at [117, 361] on input "16" at bounding box center [111, 363] width 23 height 17
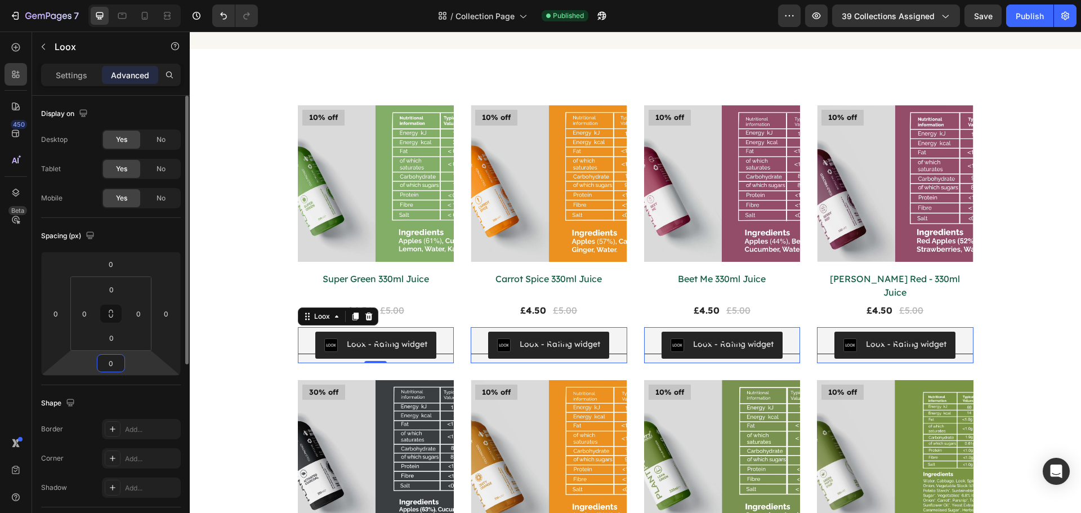
type input "16"
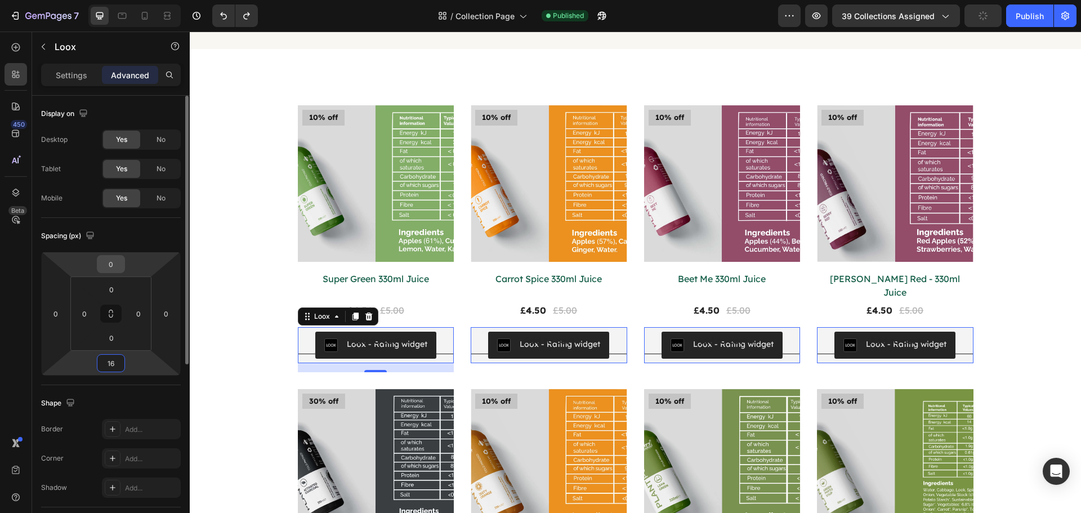
click at [117, 268] on input "0" at bounding box center [111, 264] width 23 height 17
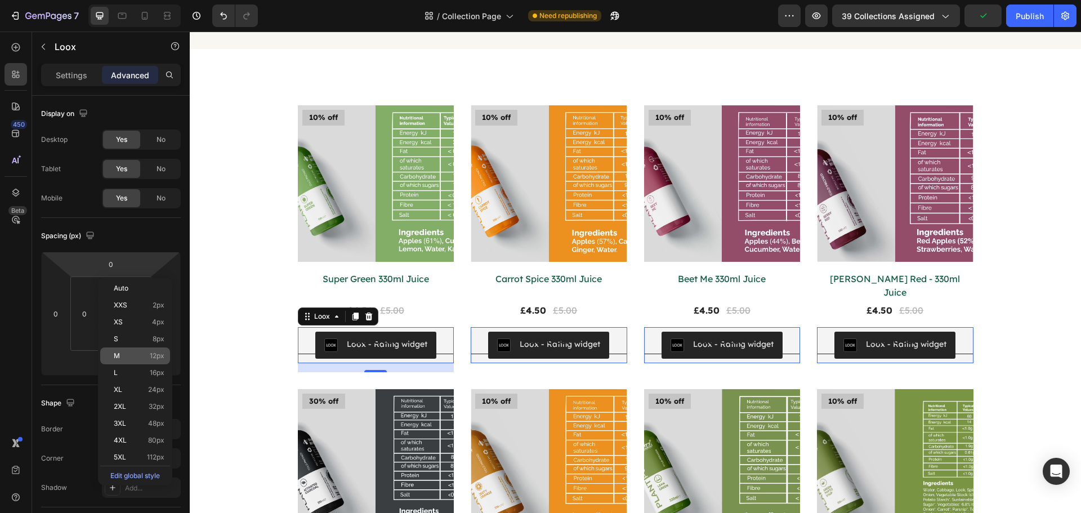
click at [161, 359] on span "12px" at bounding box center [157, 356] width 15 height 8
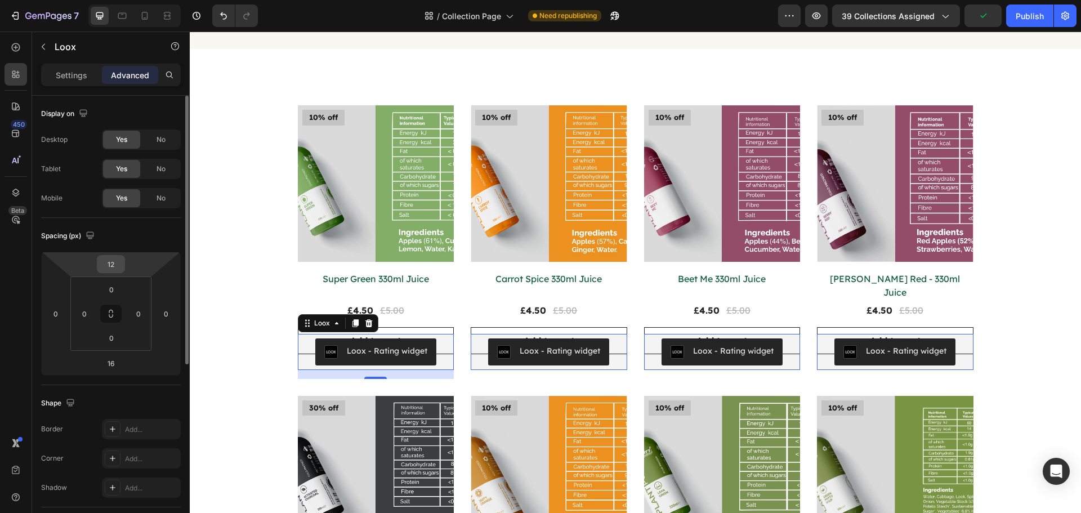
click at [113, 268] on input "12" at bounding box center [111, 264] width 23 height 17
click at [108, 266] on input "12" at bounding box center [111, 264] width 23 height 17
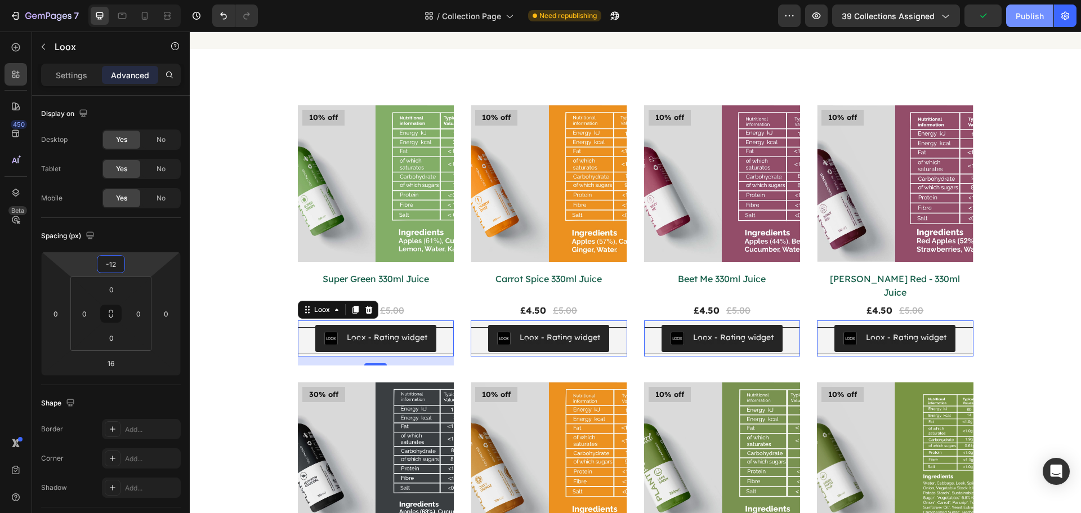
type input "-12"
click at [1027, 11] on div "Publish" at bounding box center [1030, 16] width 28 height 12
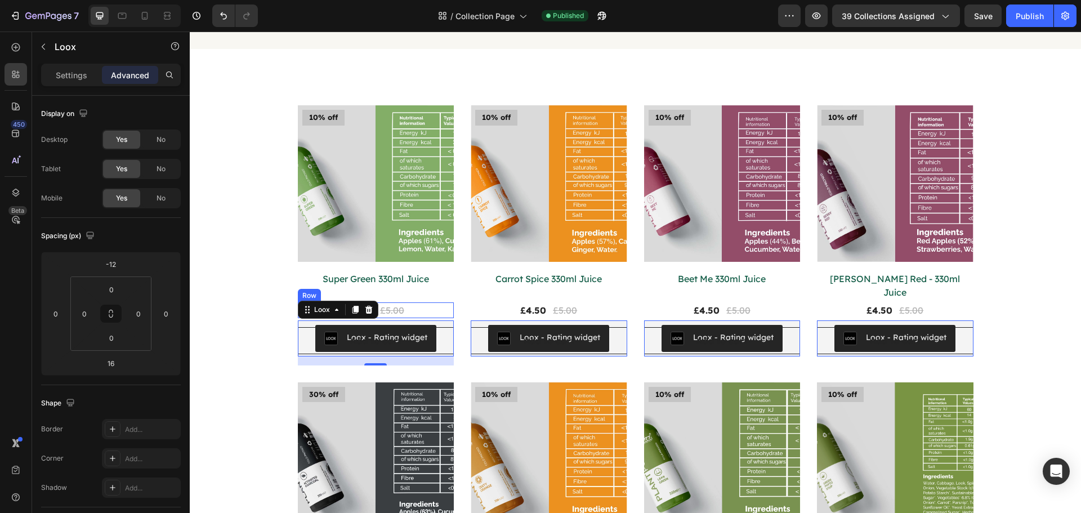
click at [412, 302] on div "£4.50 Product Price Product Price £5.00 Compare Price Compare Price Row" at bounding box center [376, 310] width 157 height 16
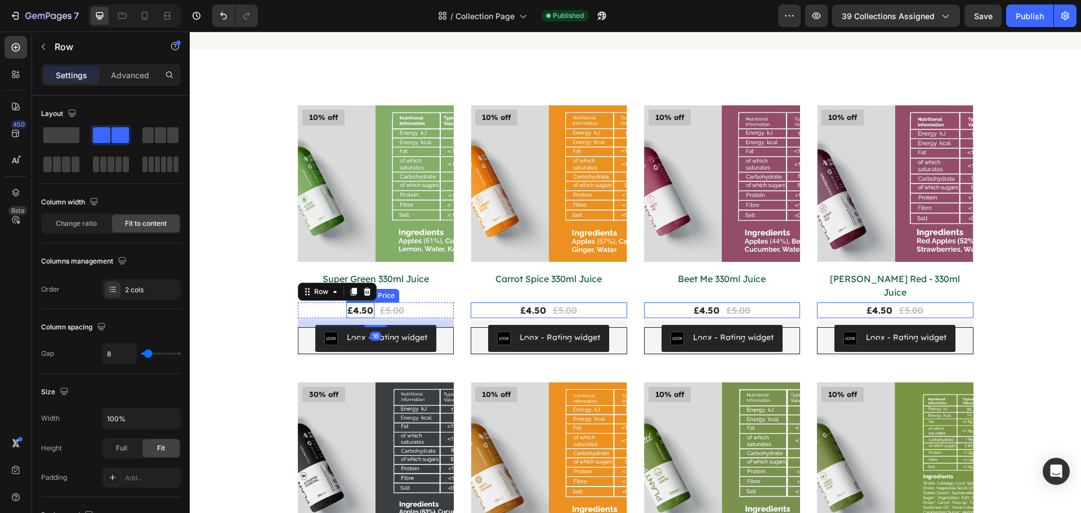
click at [347, 302] on div "£4.50" at bounding box center [360, 310] width 28 height 16
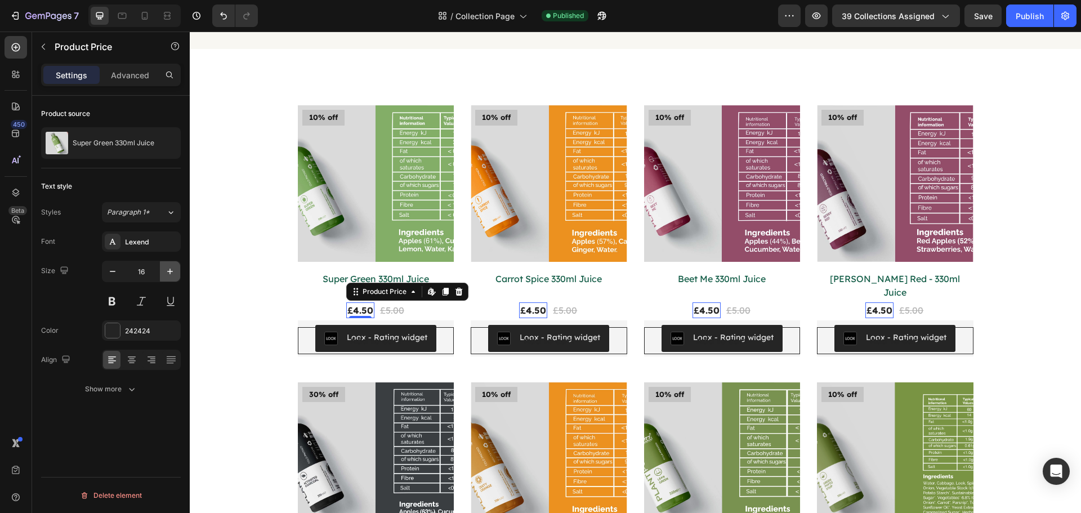
click at [168, 271] on icon "button" at bounding box center [169, 271] width 11 height 11
click at [171, 272] on icon "button" at bounding box center [169, 271] width 11 height 11
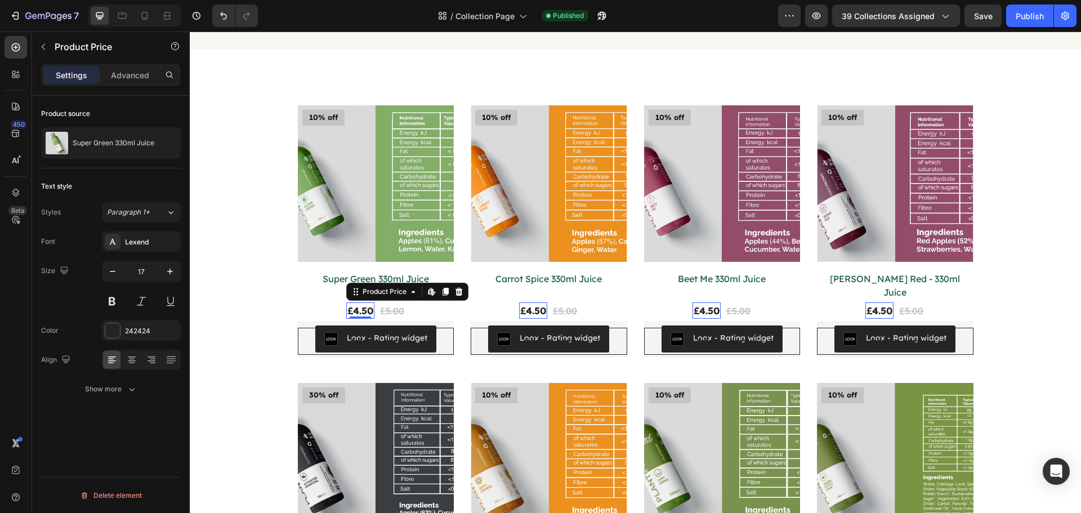
type input "18"
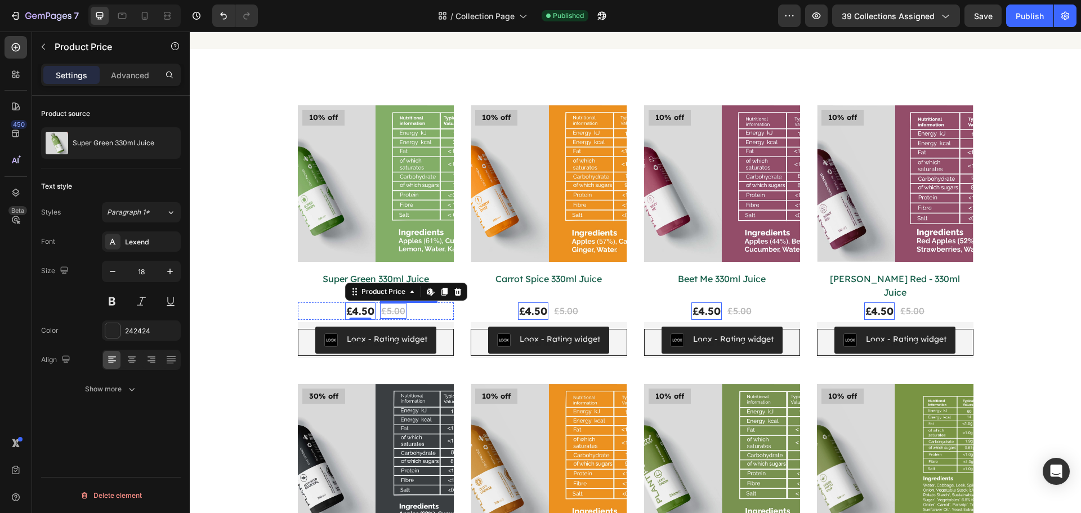
click at [394, 303] on div "£5.00" at bounding box center [393, 311] width 26 height 16
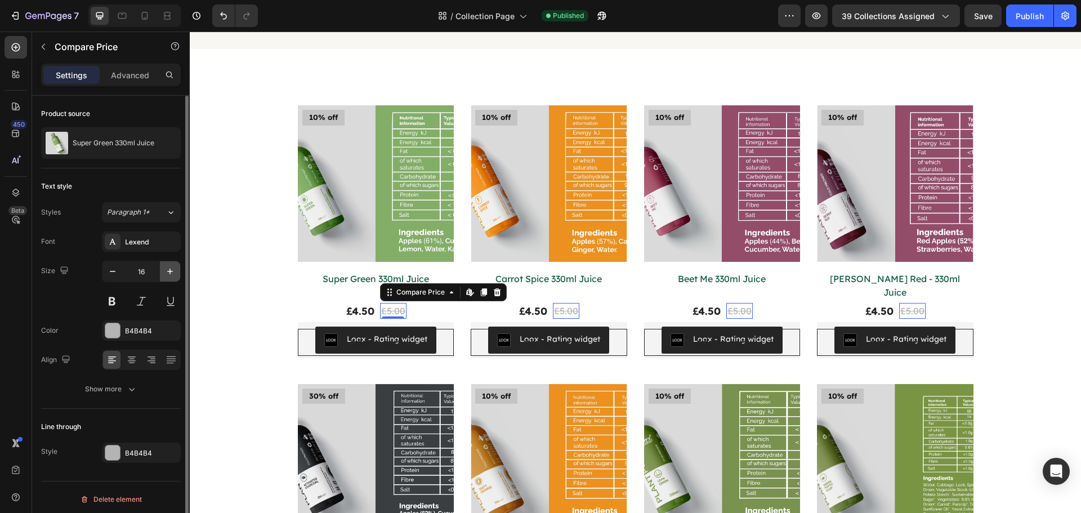
click at [167, 273] on icon "button" at bounding box center [169, 271] width 11 height 11
click at [122, 19] on icon at bounding box center [122, 15] width 11 height 11
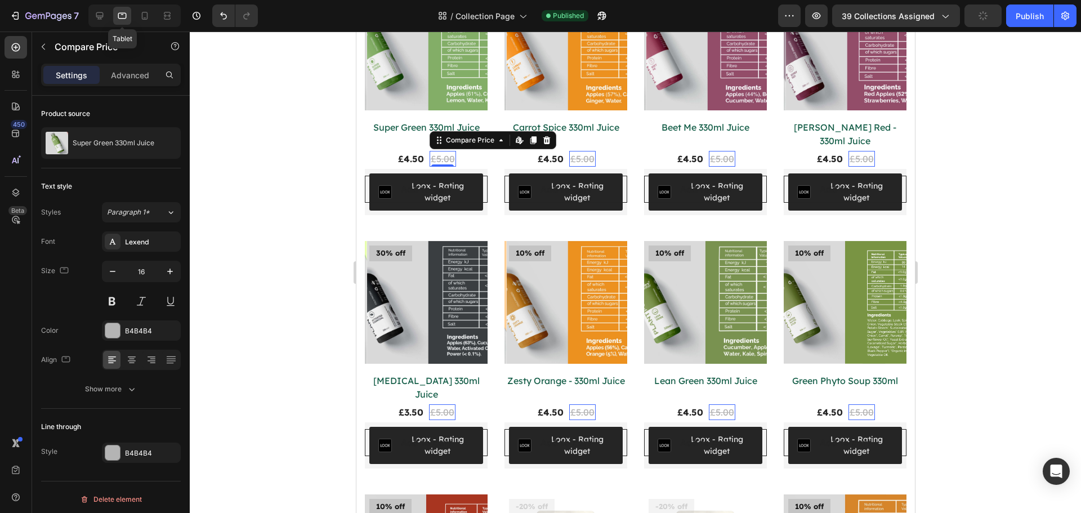
scroll to position [354, 0]
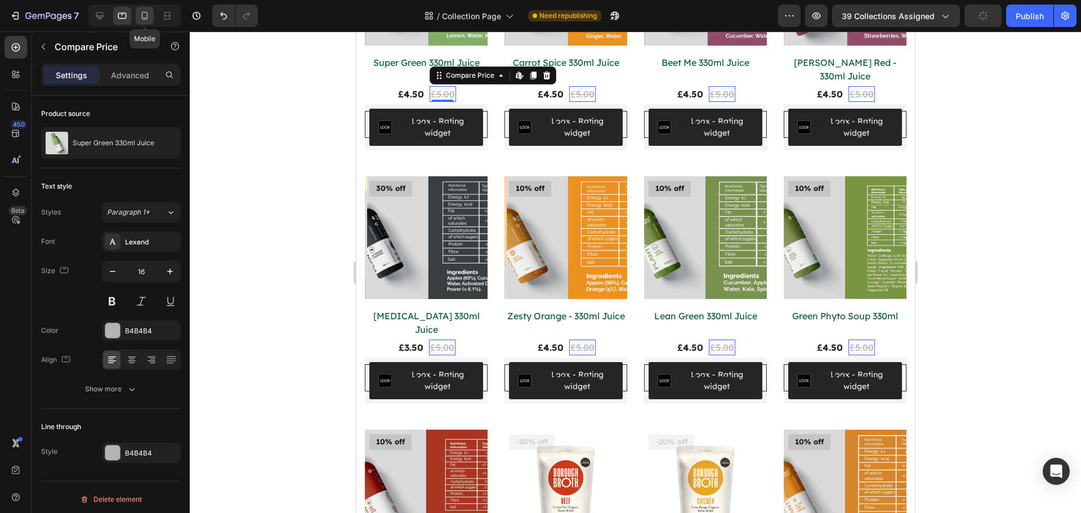
click at [149, 15] on icon at bounding box center [144, 15] width 11 height 11
type input "14"
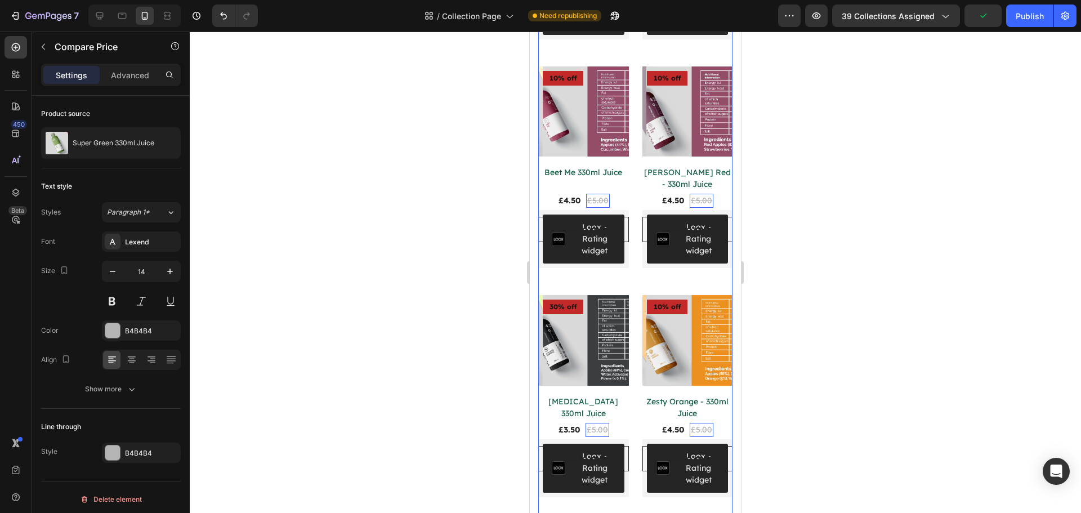
scroll to position [347, 0]
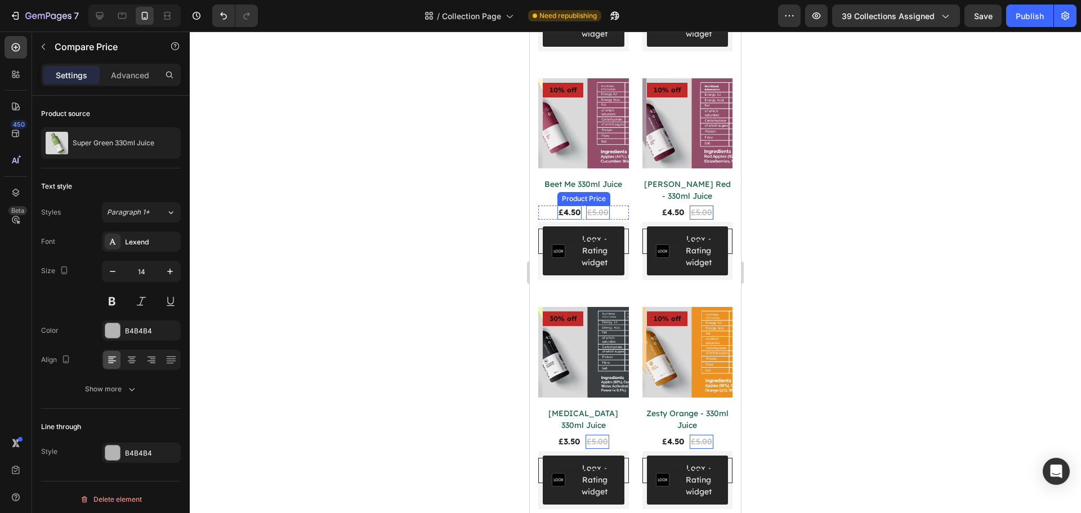
click at [565, 206] on div "£4.50" at bounding box center [569, 213] width 24 height 14
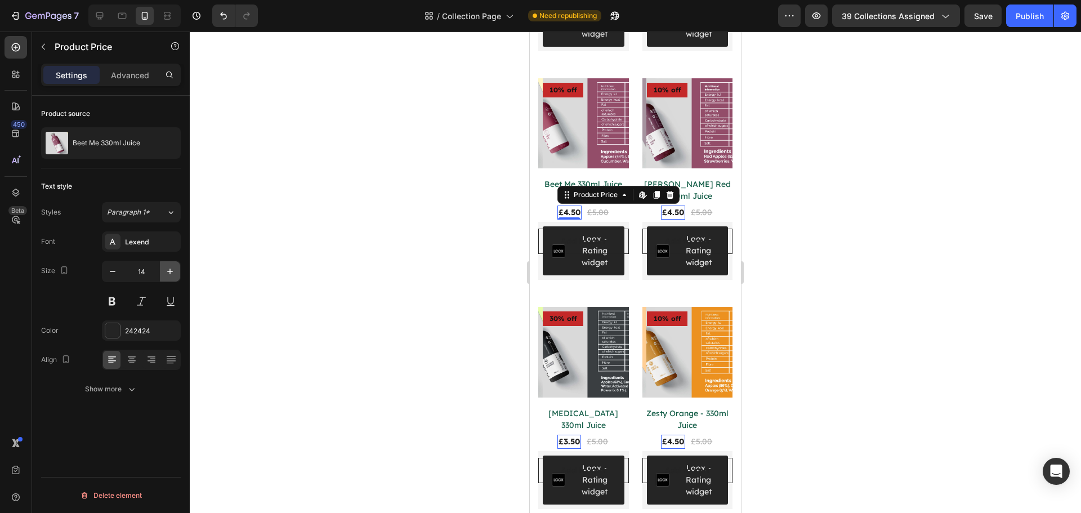
click at [171, 268] on icon "button" at bounding box center [169, 271] width 11 height 11
type input "16"
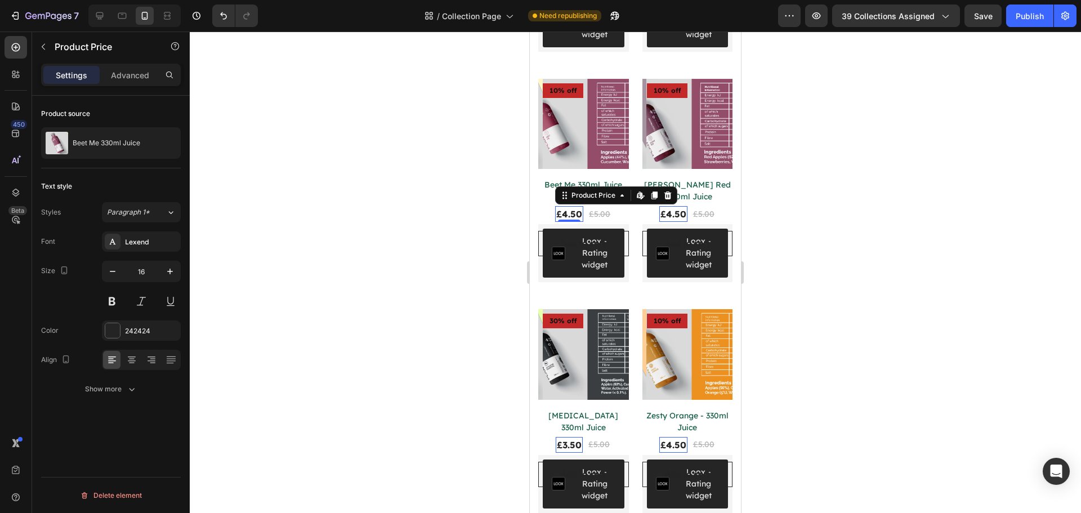
scroll to position [349, 0]
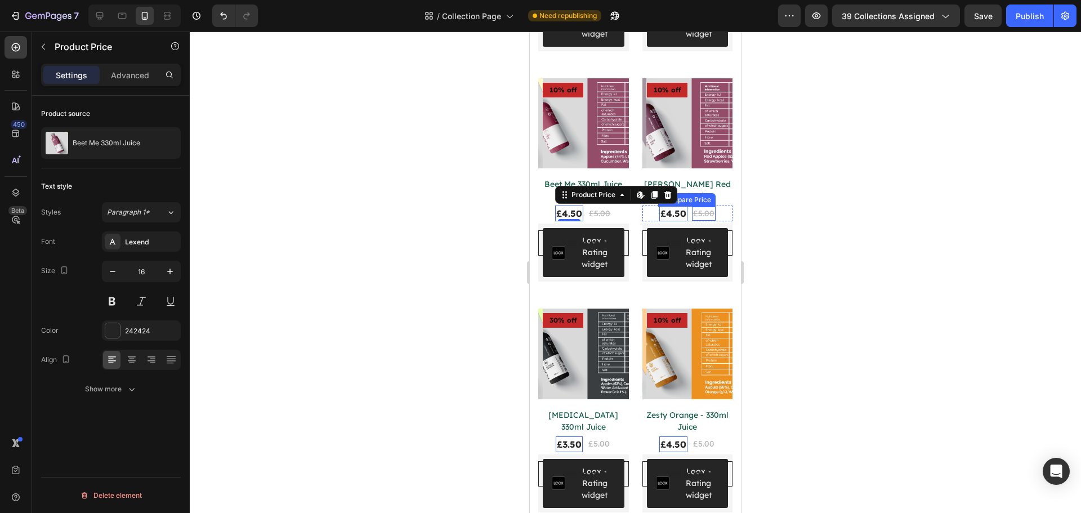
click at [692, 207] on div "£5.00" at bounding box center [704, 214] width 24 height 14
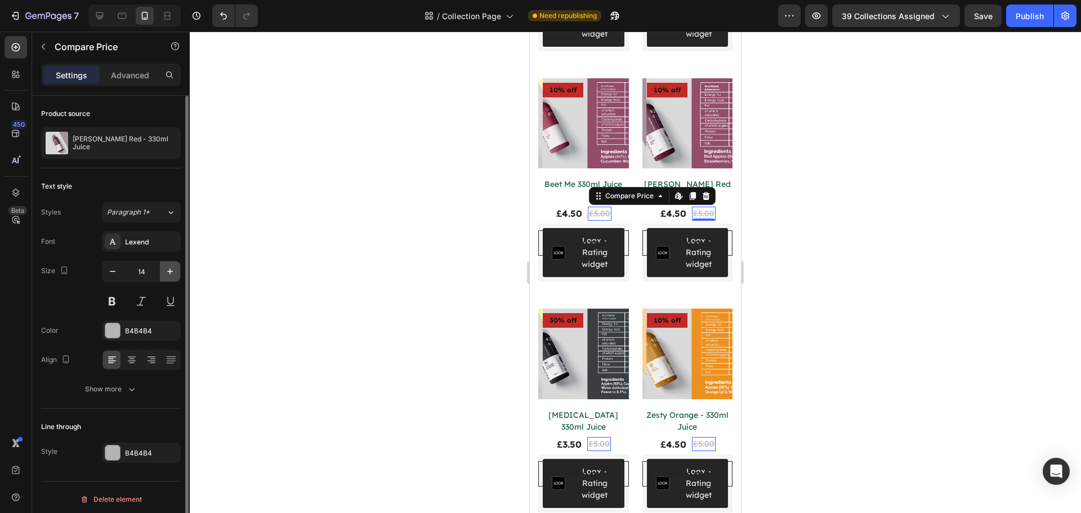
click at [167, 273] on icon "button" at bounding box center [169, 271] width 11 height 11
type input "16"
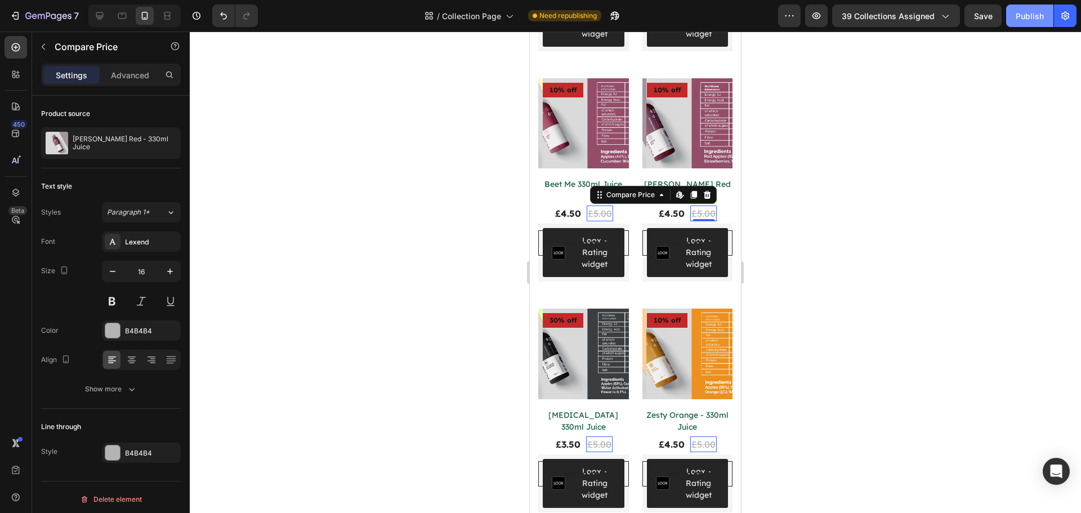
click at [1021, 20] on div "Publish" at bounding box center [1030, 16] width 28 height 12
click at [570, 206] on div "£4.50" at bounding box center [568, 214] width 28 height 16
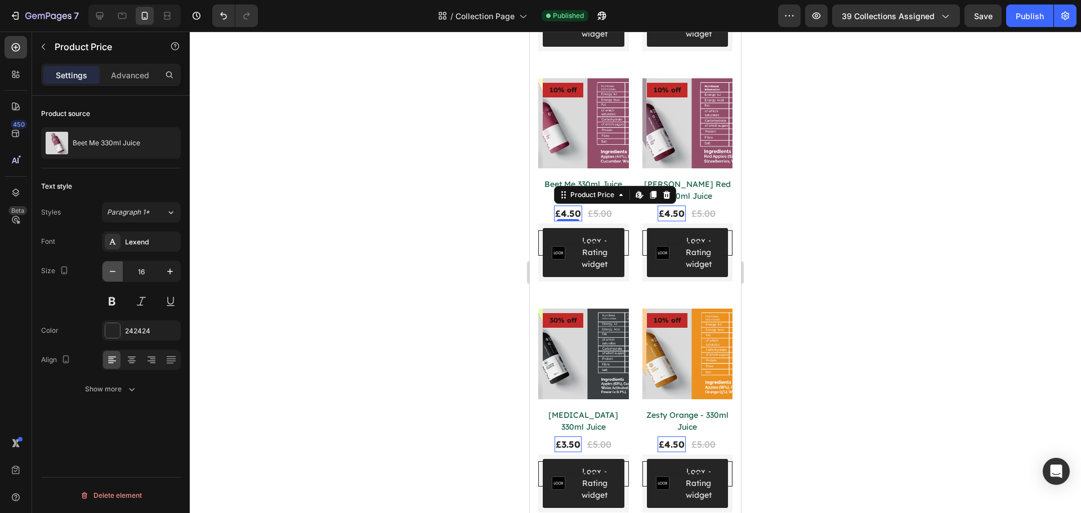
click at [112, 274] on icon "button" at bounding box center [112, 271] width 11 height 11
type input "15"
click at [599, 207] on div "£5.00" at bounding box center [599, 214] width 26 height 16
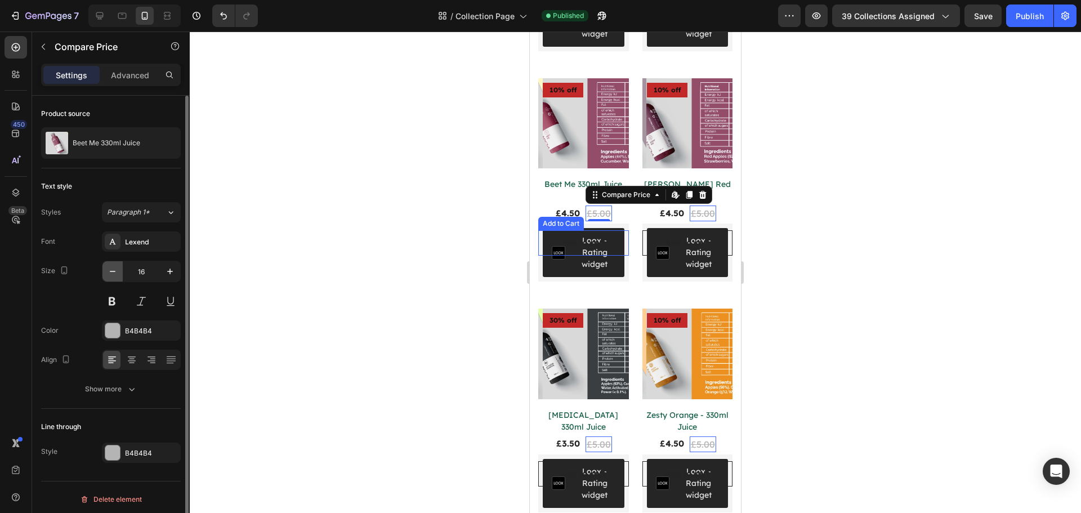
click at [106, 266] on button "button" at bounding box center [112, 271] width 20 height 20
type input "15"
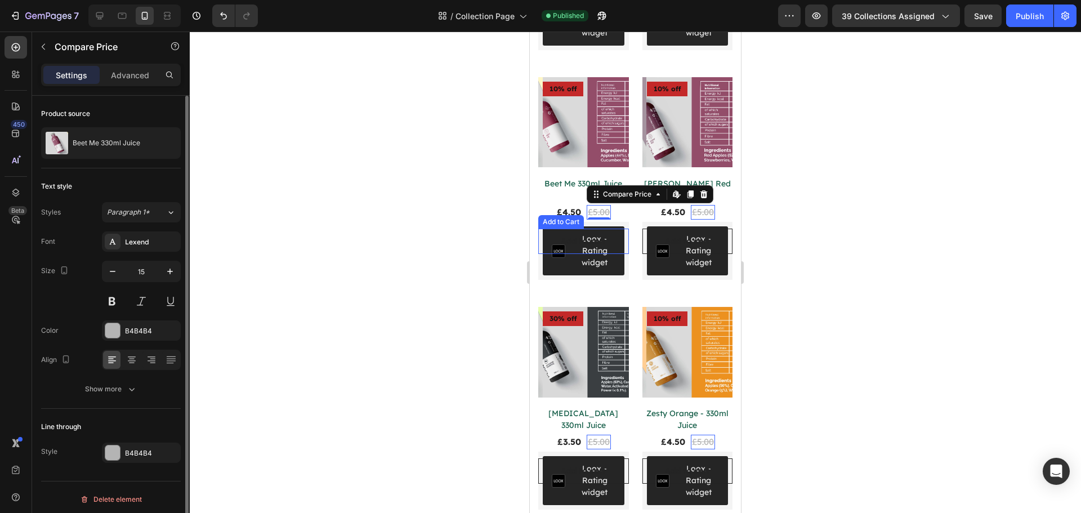
scroll to position [348, 0]
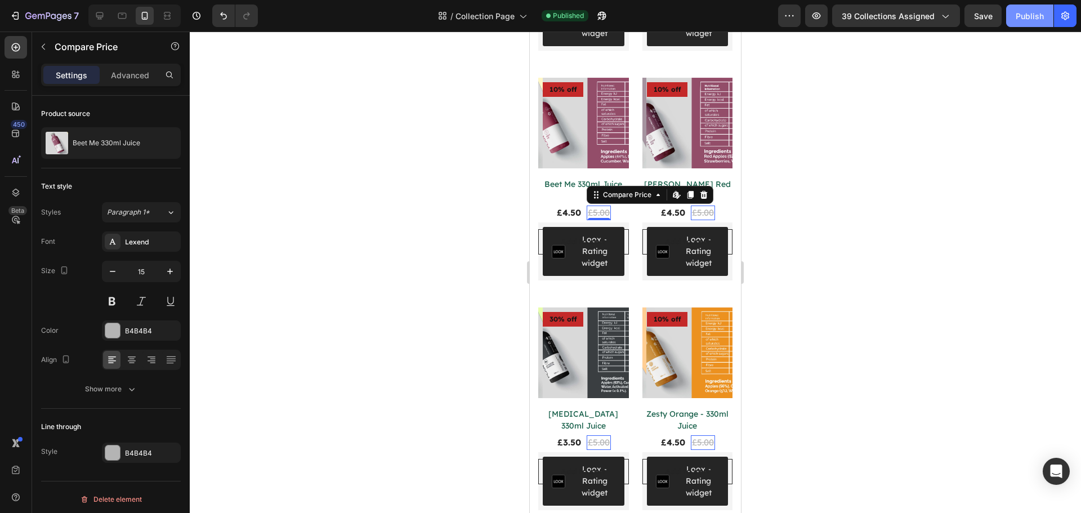
click at [1032, 21] on div "Publish" at bounding box center [1030, 16] width 28 height 12
click at [552, 180] on h2 "Beet Me 330ml Juice" at bounding box center [583, 184] width 91 height 14
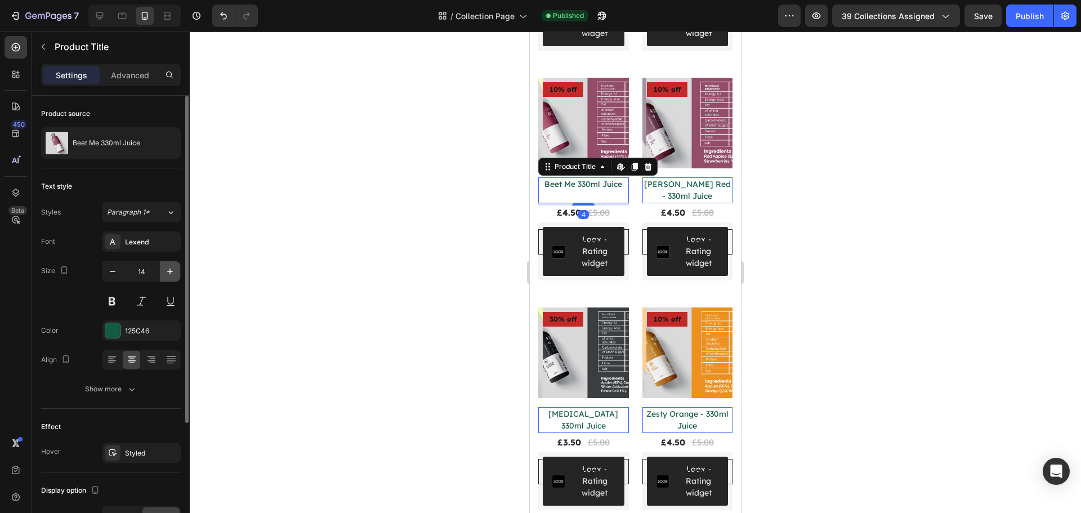
click at [164, 275] on icon "button" at bounding box center [169, 271] width 11 height 11
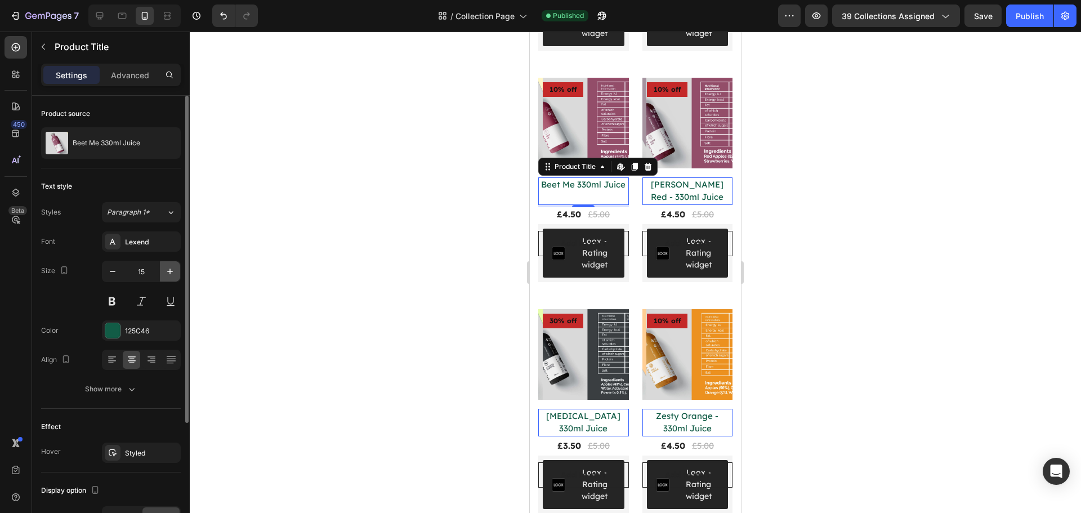
click at [164, 275] on icon "button" at bounding box center [169, 271] width 11 height 11
type input "16"
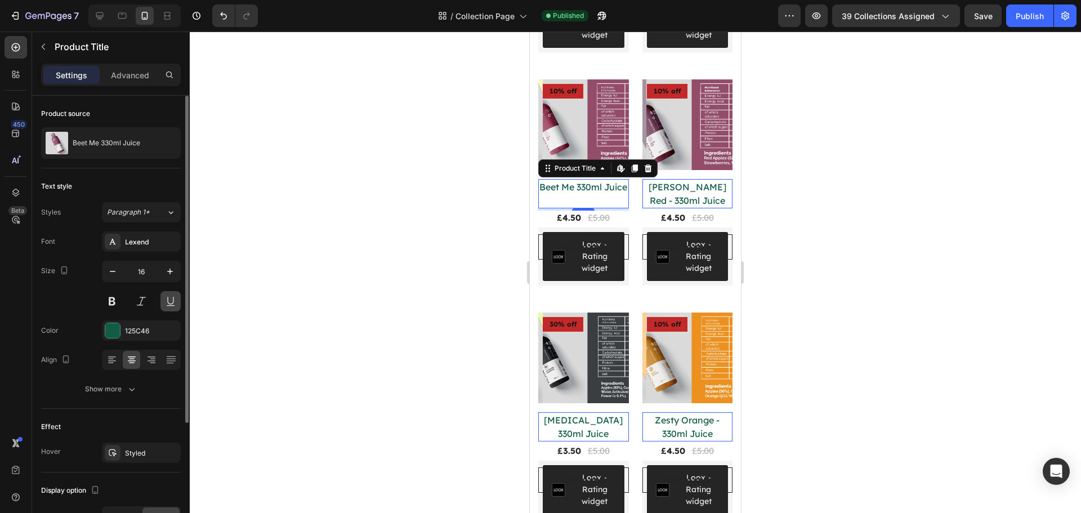
scroll to position [351, 0]
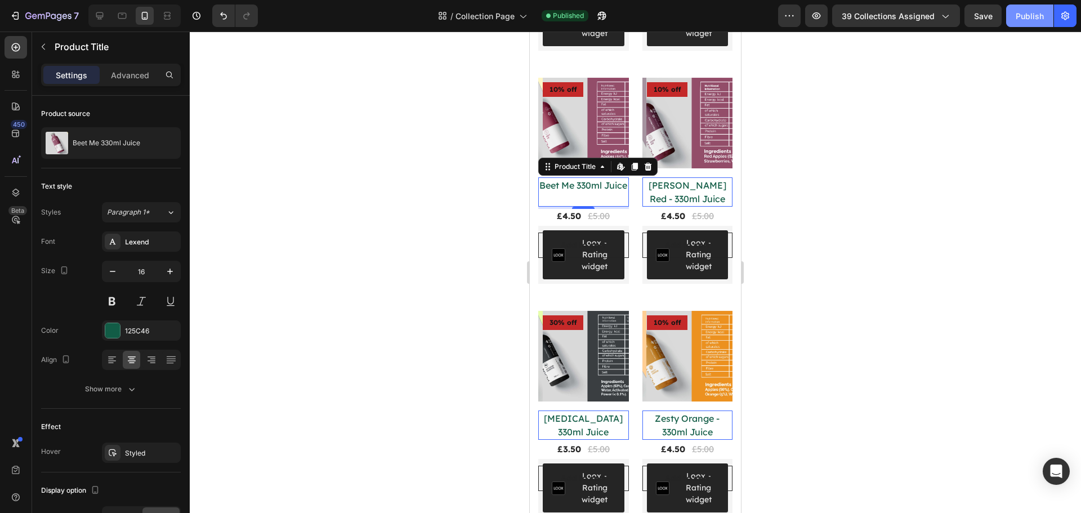
click at [1019, 24] on button "Publish" at bounding box center [1029, 16] width 47 height 23
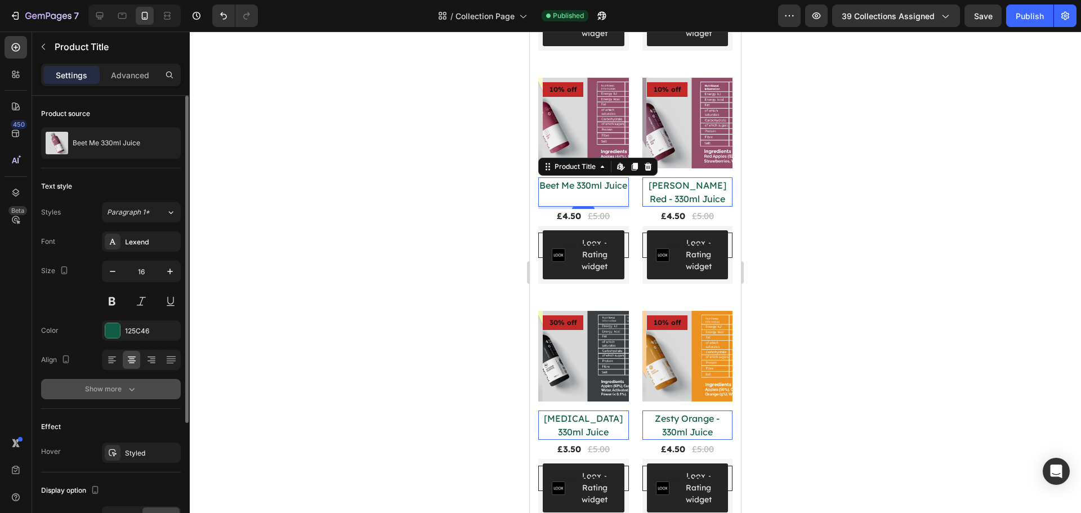
click at [100, 394] on div "Show more" at bounding box center [111, 388] width 52 height 11
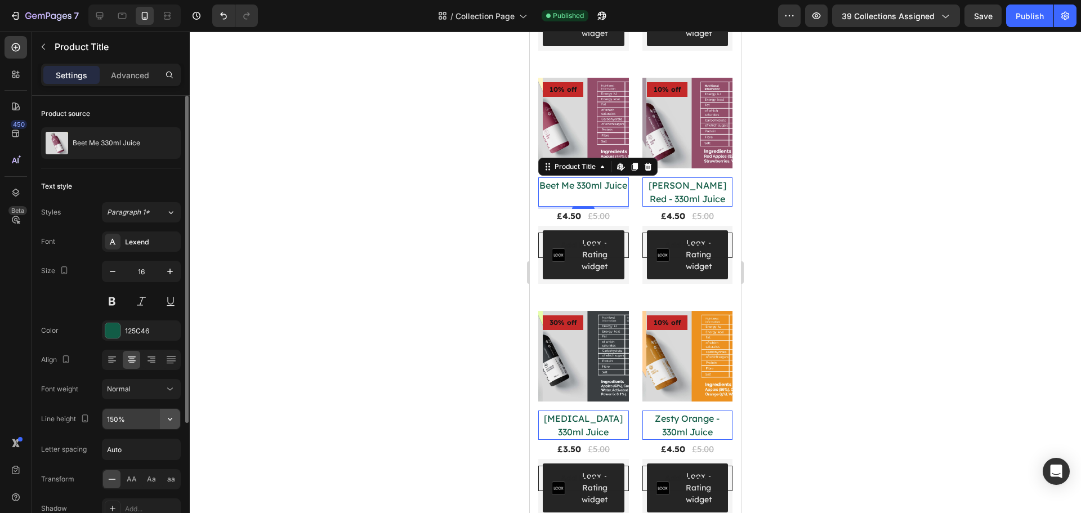
click at [169, 422] on icon "button" at bounding box center [169, 418] width 11 height 11
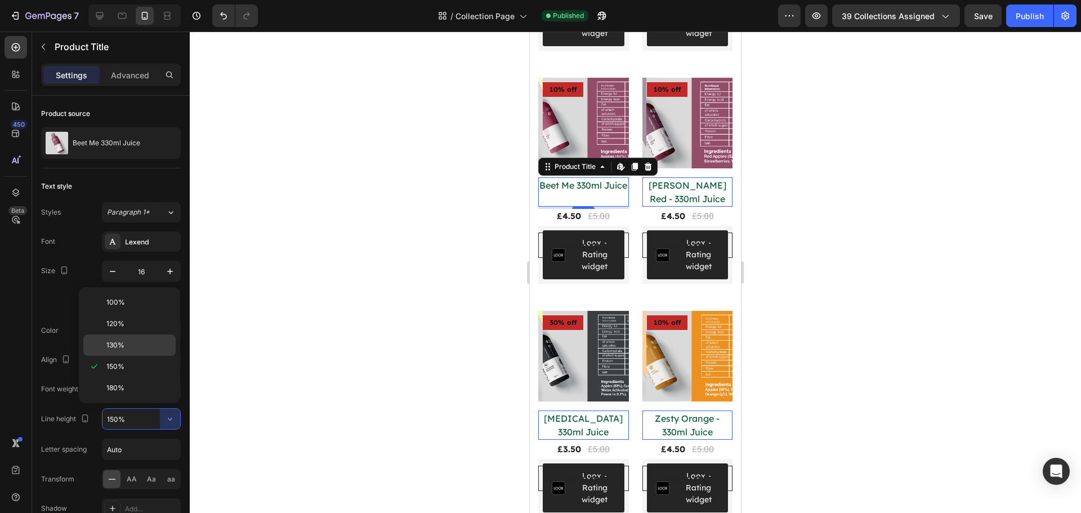
click at [139, 342] on p "130%" at bounding box center [138, 345] width 64 height 10
type input "130%"
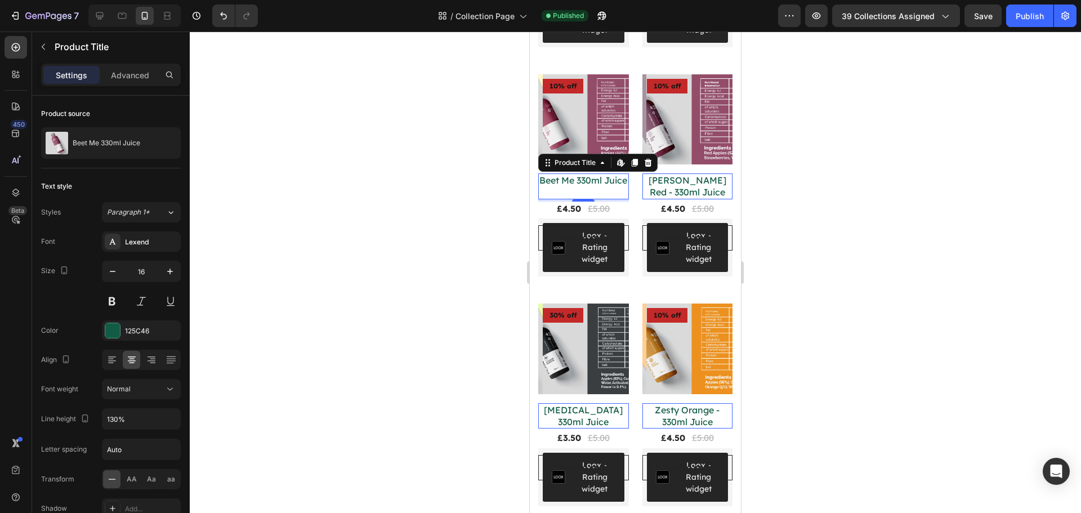
scroll to position [347, 0]
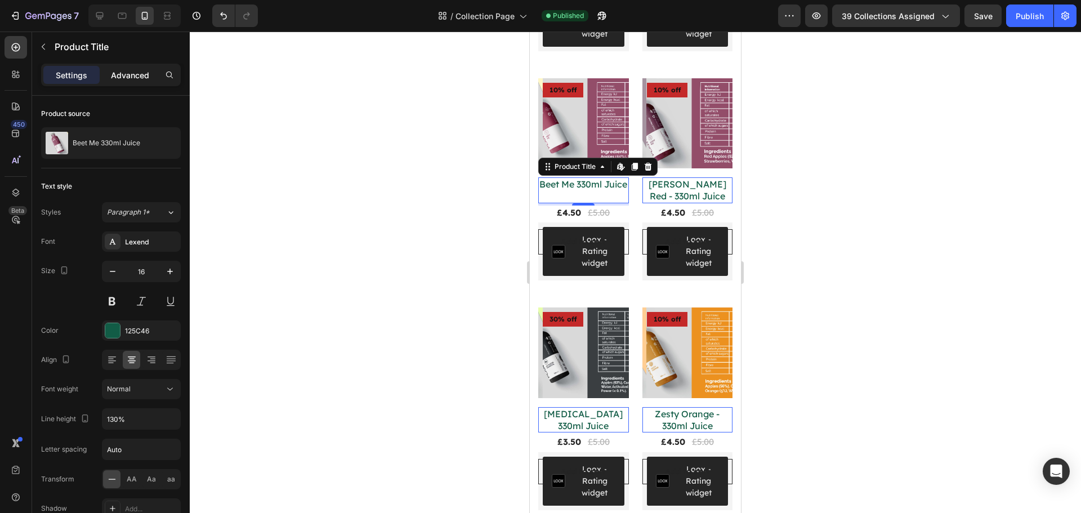
click at [134, 82] on div "Advanced" at bounding box center [130, 75] width 56 height 18
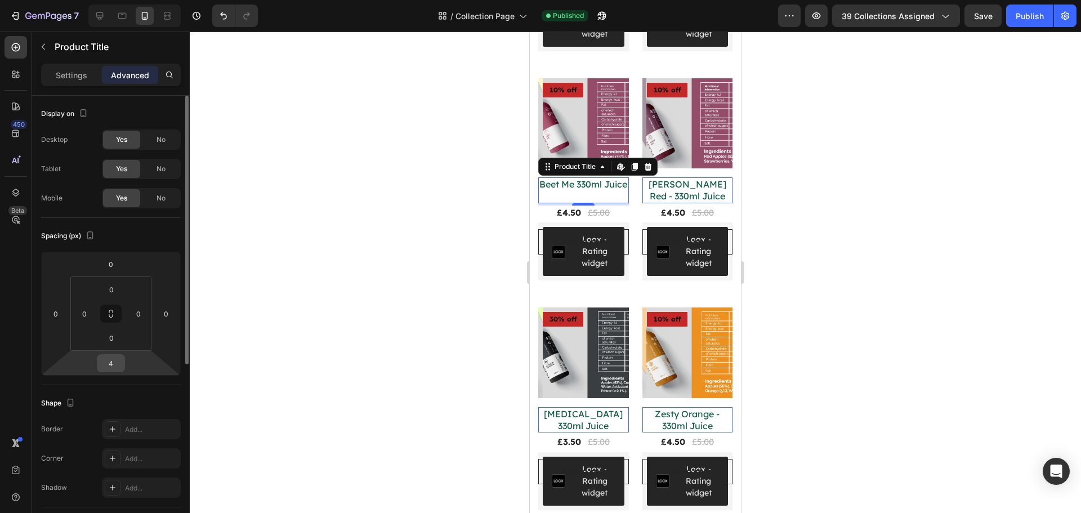
click at [119, 360] on input "4" at bounding box center [111, 363] width 23 height 17
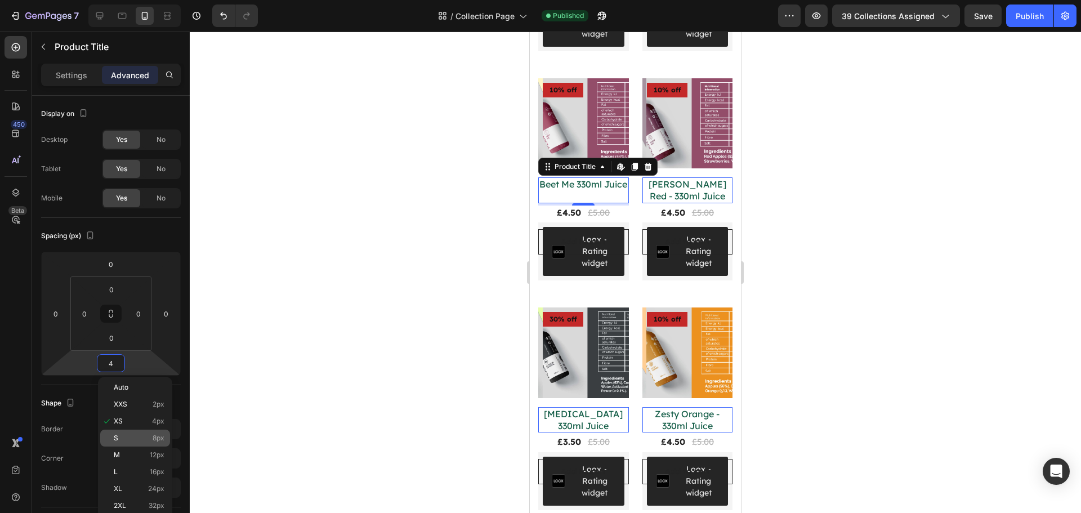
click at [160, 441] on span "8px" at bounding box center [159, 438] width 12 height 8
type input "8"
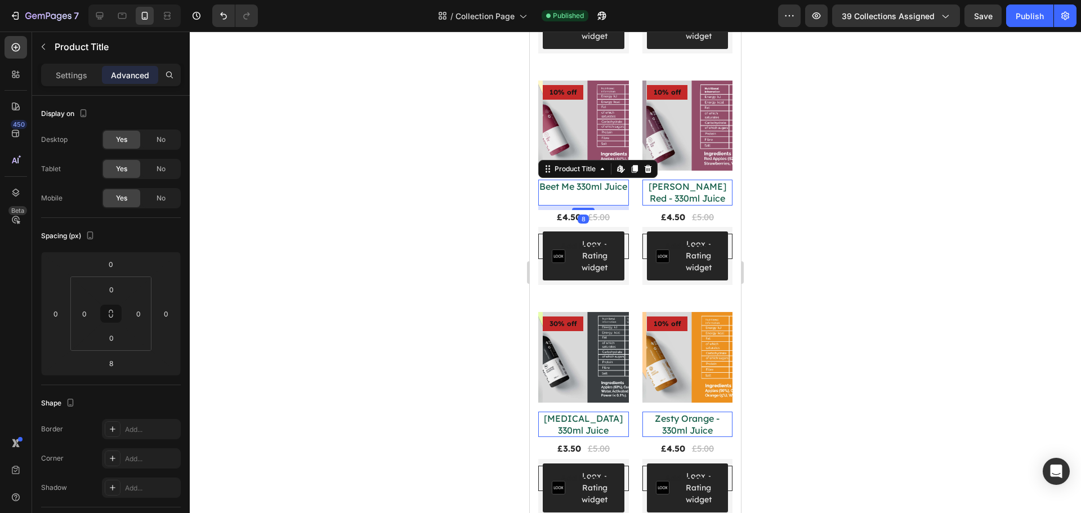
scroll to position [350, 0]
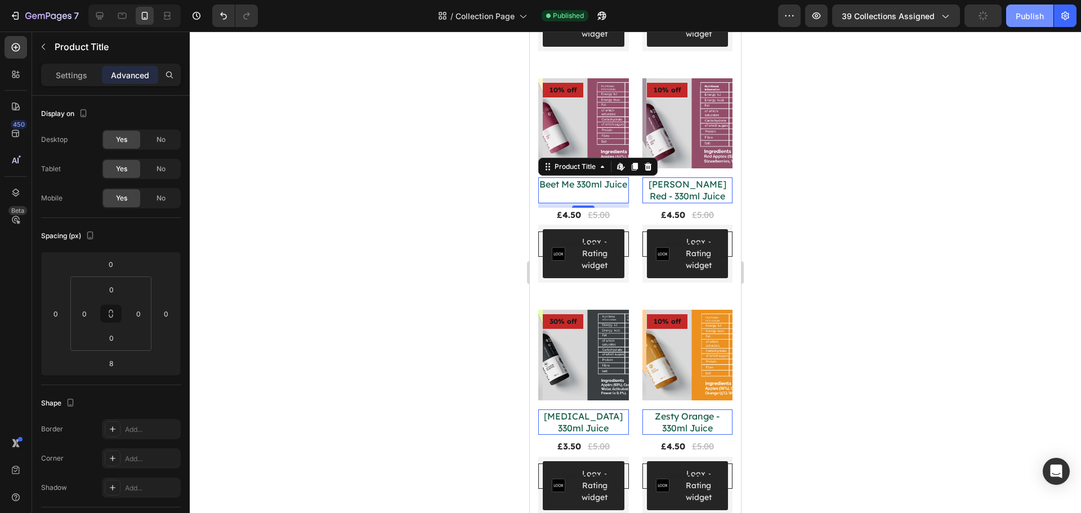
click at [1017, 17] on div "Publish" at bounding box center [1030, 16] width 28 height 12
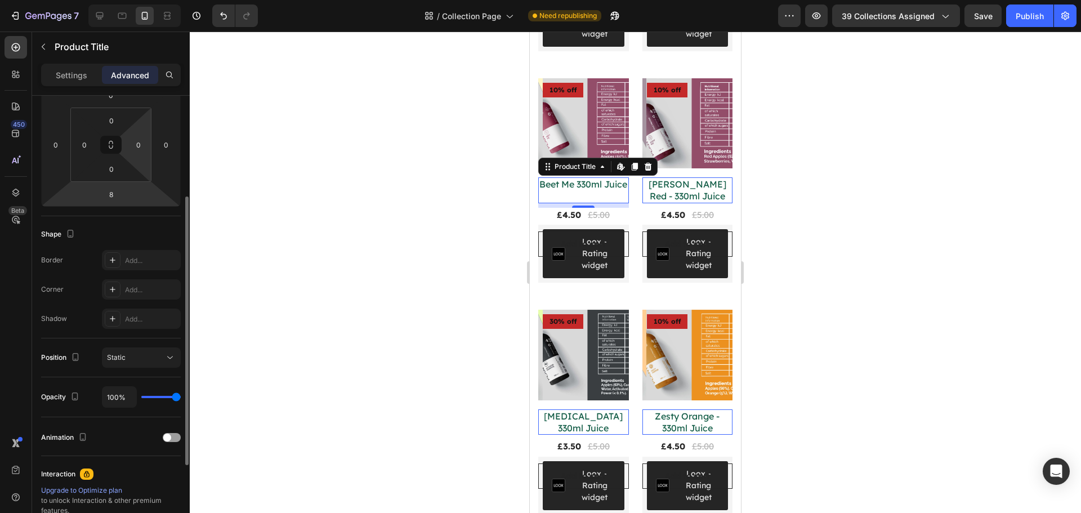
scroll to position [0, 0]
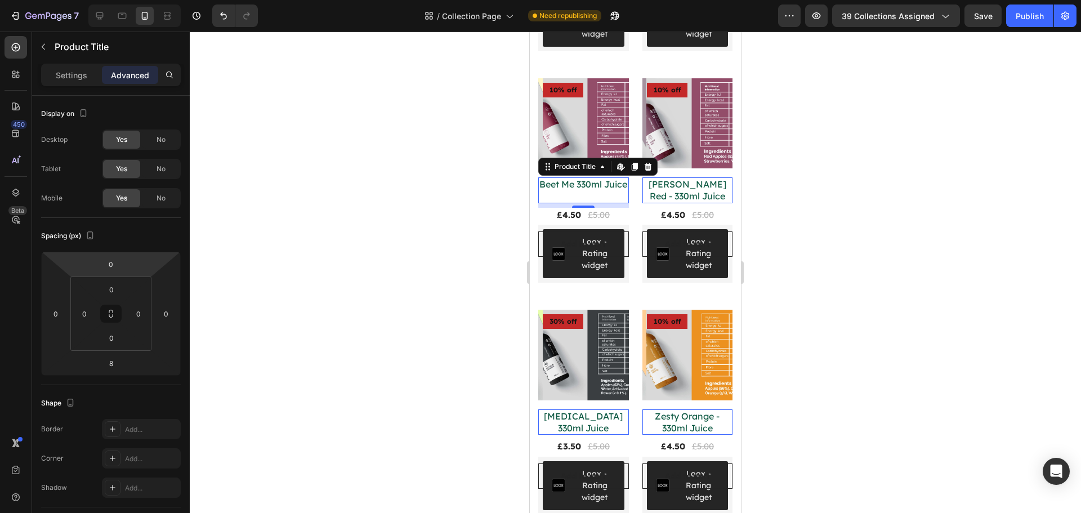
click at [74, 85] on div "Settings Advanced" at bounding box center [111, 75] width 140 height 23
click at [71, 80] on p "Settings" at bounding box center [72, 75] width 32 height 12
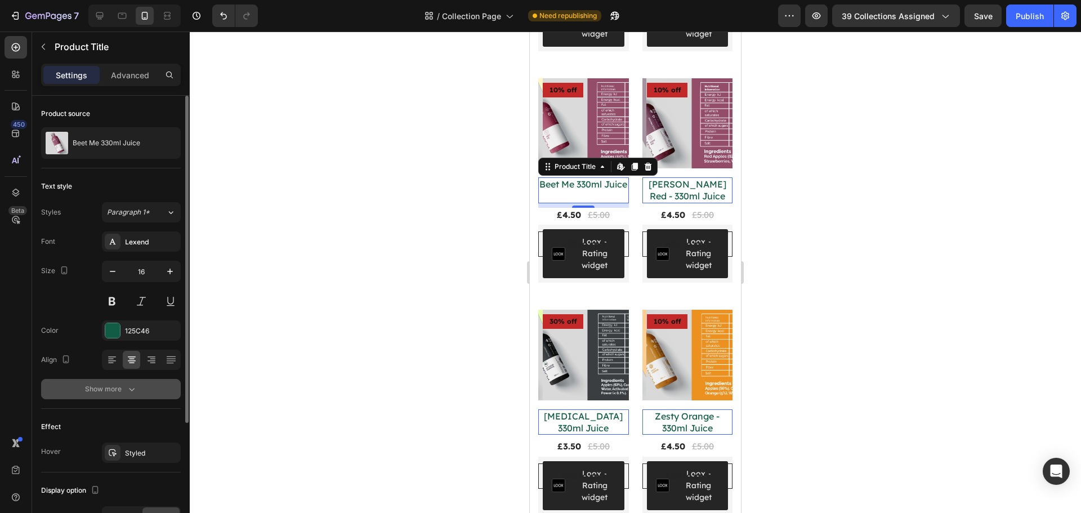
click at [123, 399] on button "Show more" at bounding box center [111, 389] width 140 height 20
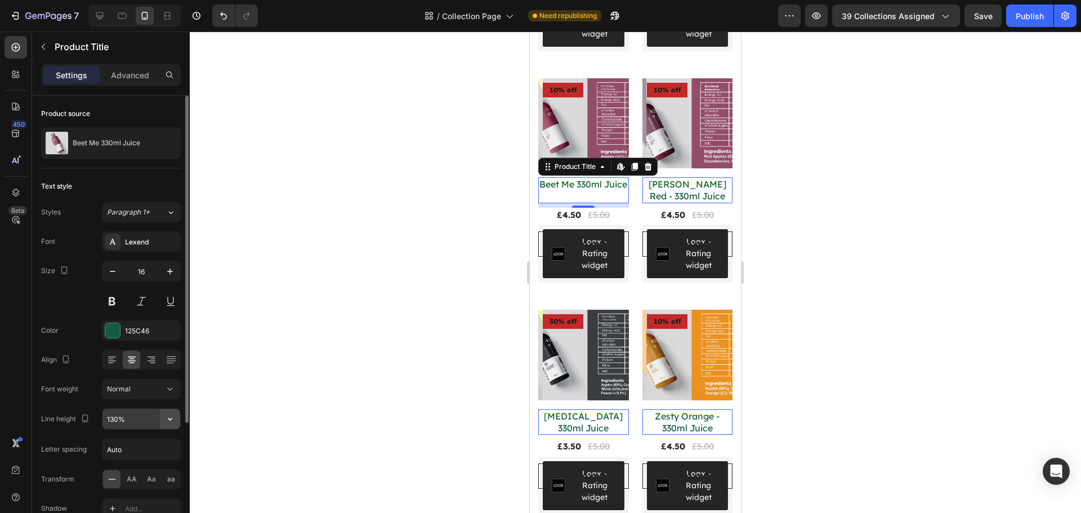
click at [167, 426] on button "button" at bounding box center [170, 419] width 20 height 20
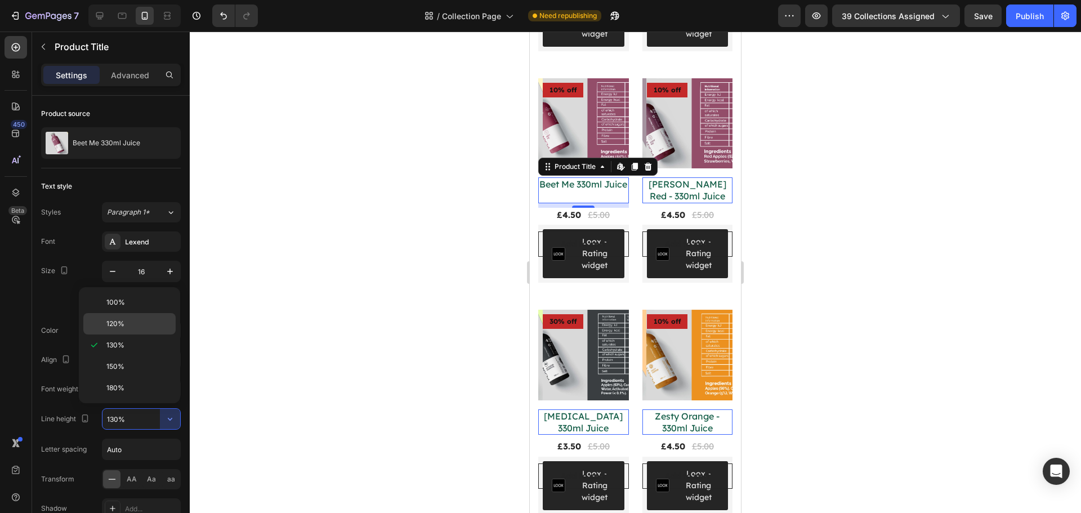
click at [153, 329] on div "120%" at bounding box center [129, 323] width 92 height 21
type input "120%"
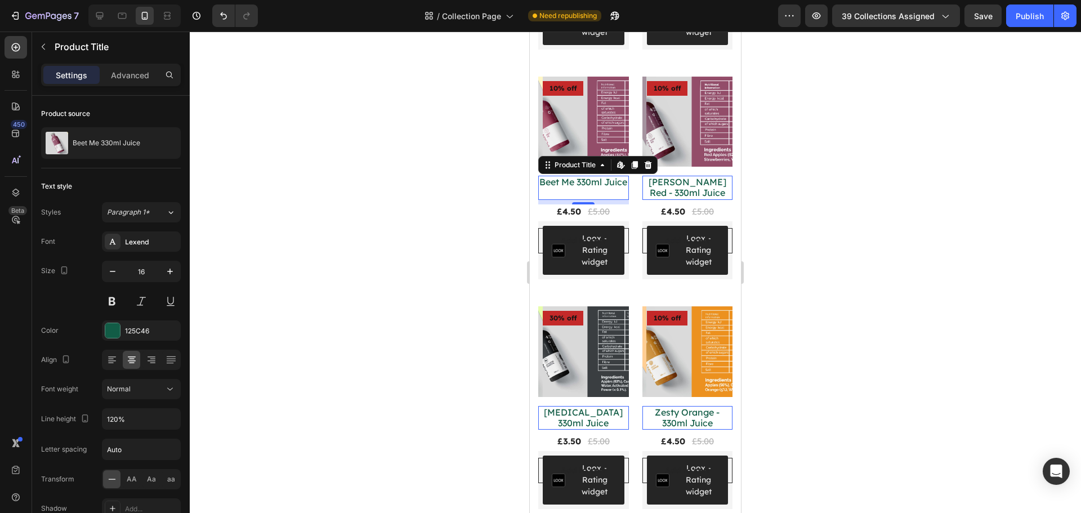
scroll to position [348, 0]
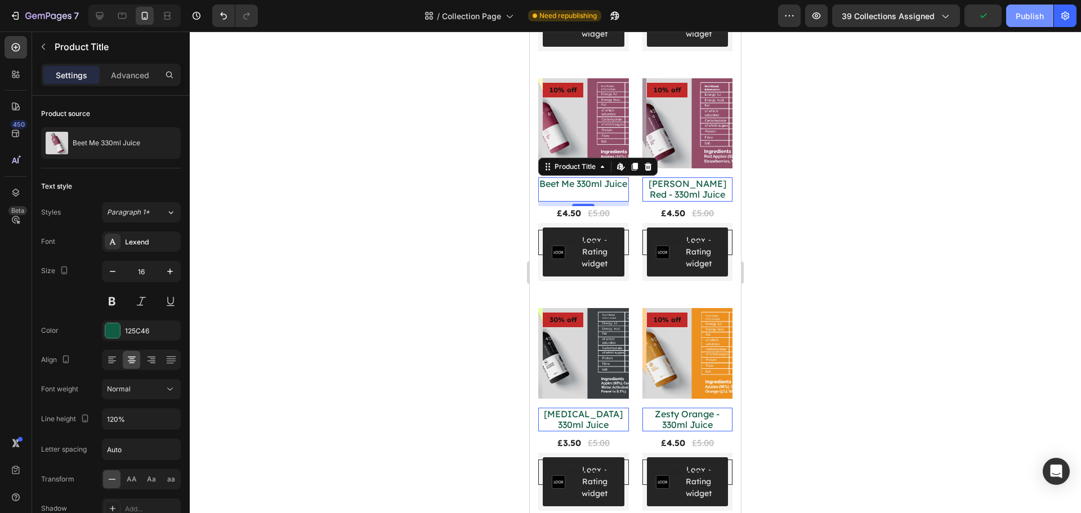
click at [1016, 10] on div "Publish" at bounding box center [1030, 16] width 28 height 12
click at [169, 275] on icon "button" at bounding box center [169, 271] width 11 height 11
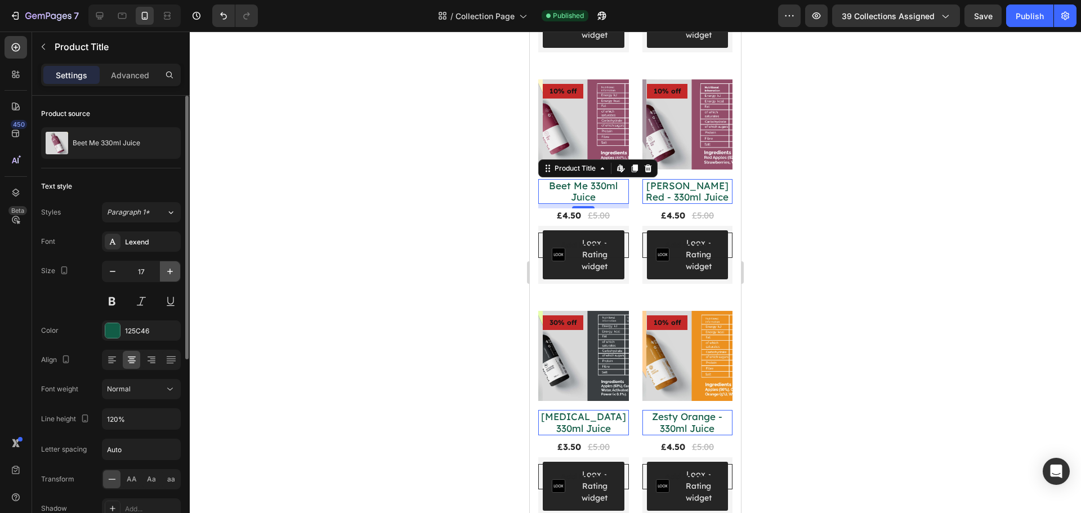
scroll to position [350, 0]
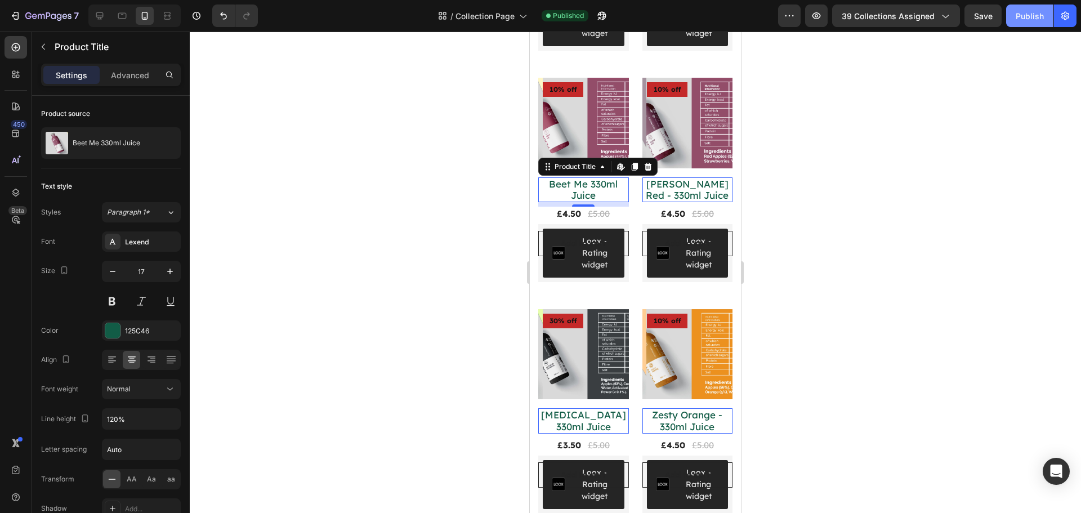
click at [1027, 19] on div "Publish" at bounding box center [1030, 16] width 28 height 12
click at [108, 13] on div at bounding box center [100, 16] width 18 height 18
type input "16"
type input "150%"
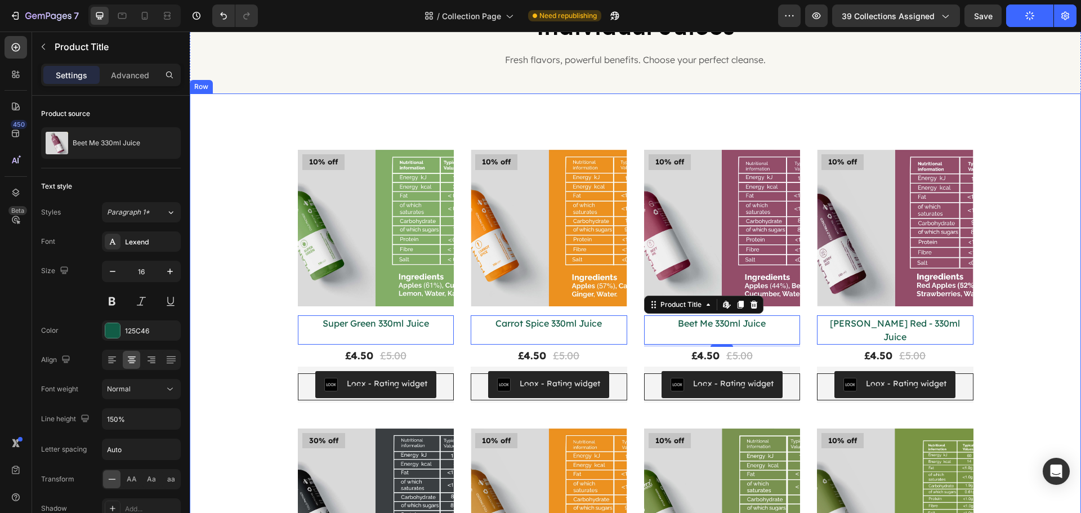
scroll to position [200, 0]
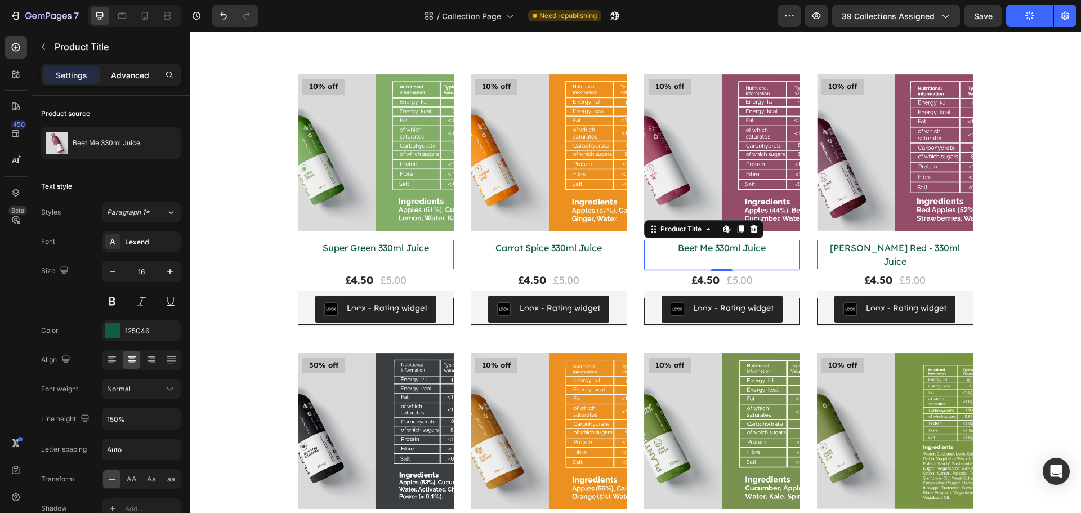
click at [128, 70] on p "Advanced" at bounding box center [130, 75] width 38 height 12
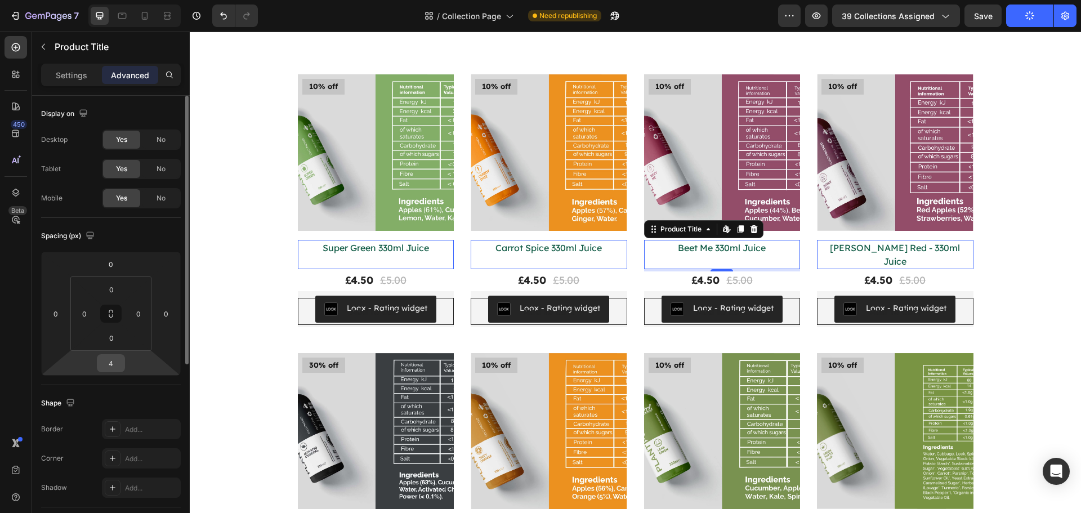
click at [117, 367] on input "4" at bounding box center [111, 363] width 23 height 17
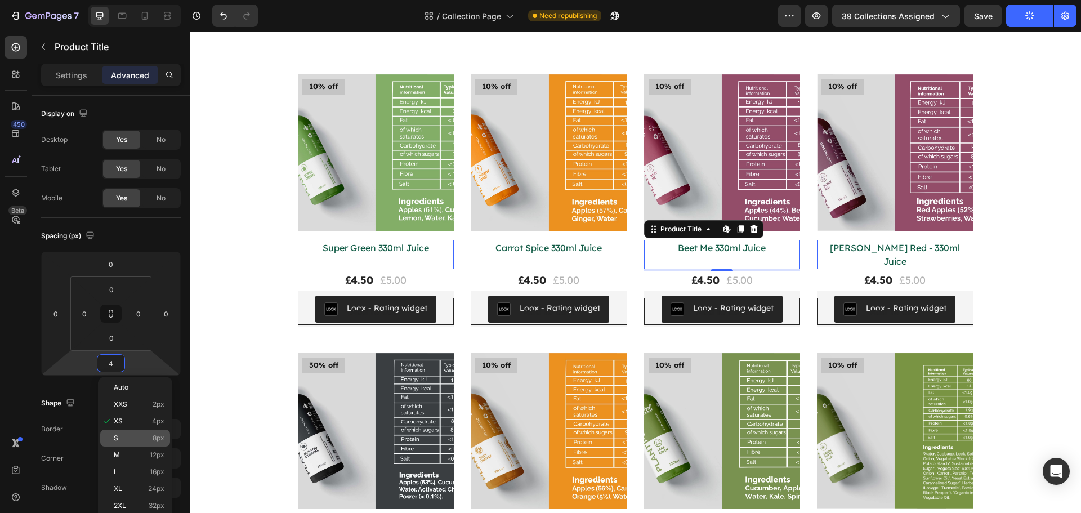
click at [159, 432] on div "S 8px" at bounding box center [135, 438] width 70 height 17
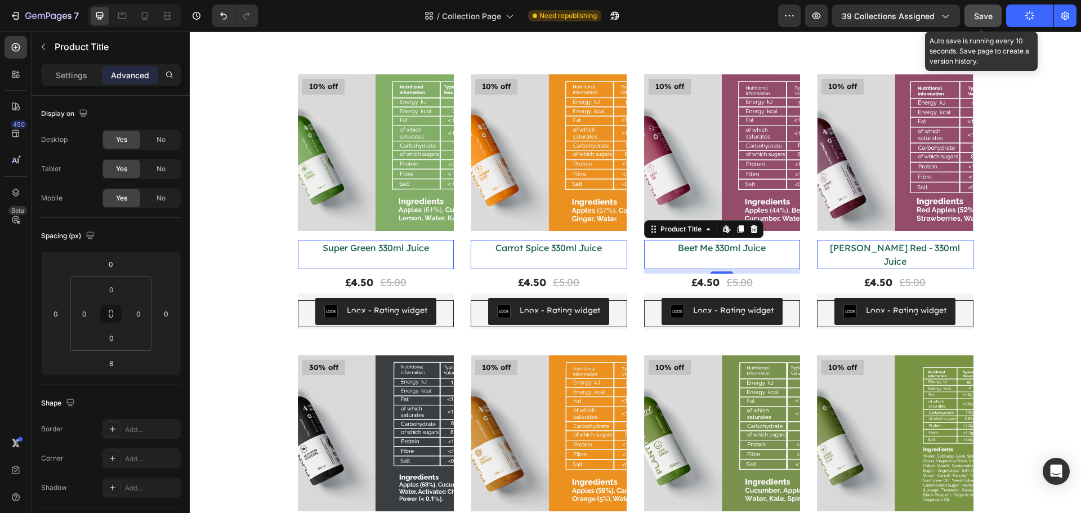
click at [993, 20] on button "Save" at bounding box center [983, 16] width 37 height 23
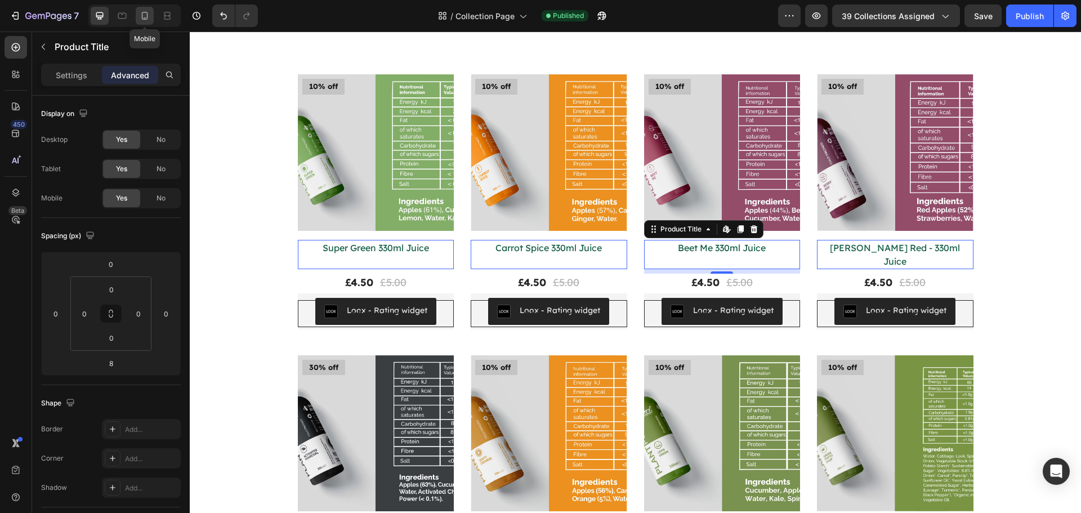
click at [138, 16] on div at bounding box center [145, 16] width 18 height 18
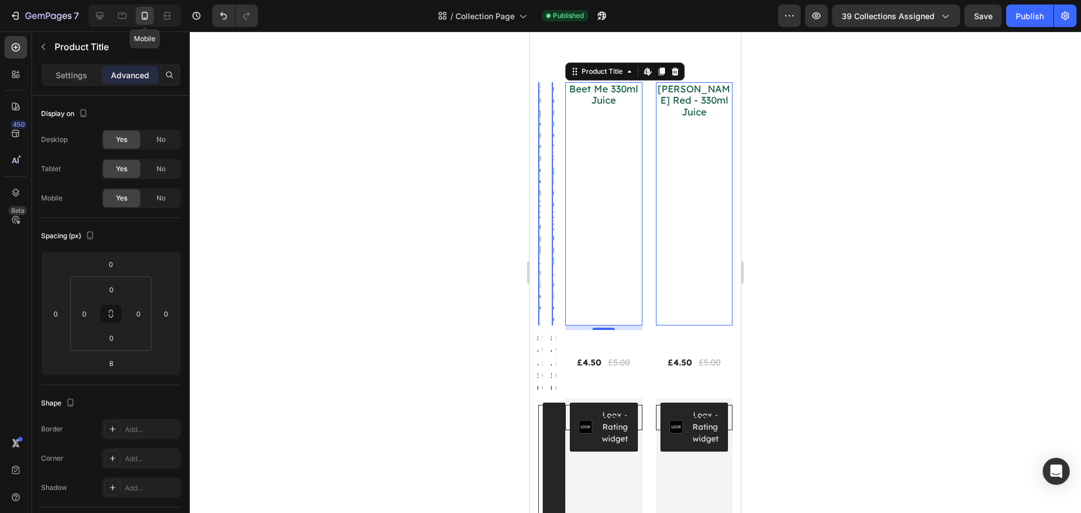
scroll to position [207, 0]
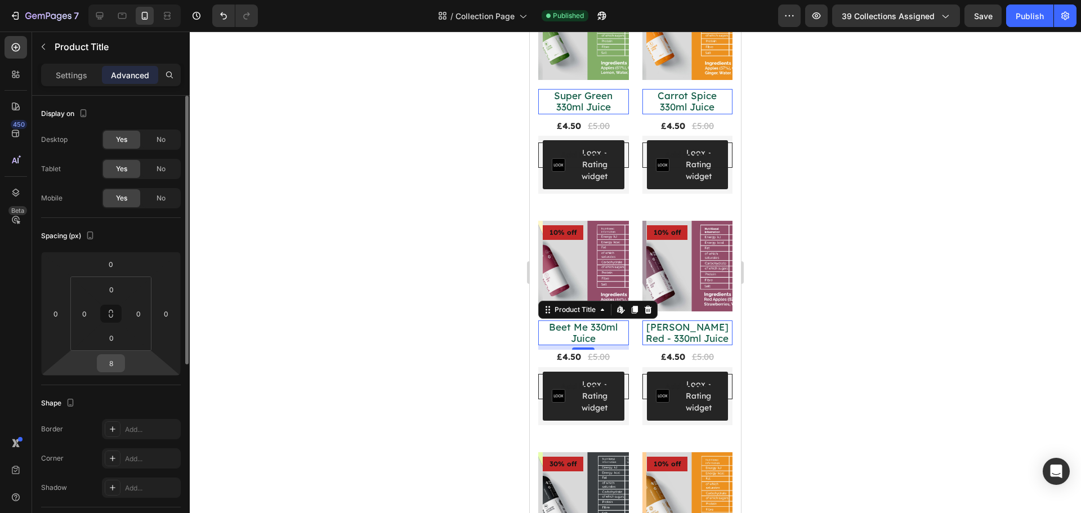
click at [116, 362] on input "8" at bounding box center [111, 363] width 23 height 17
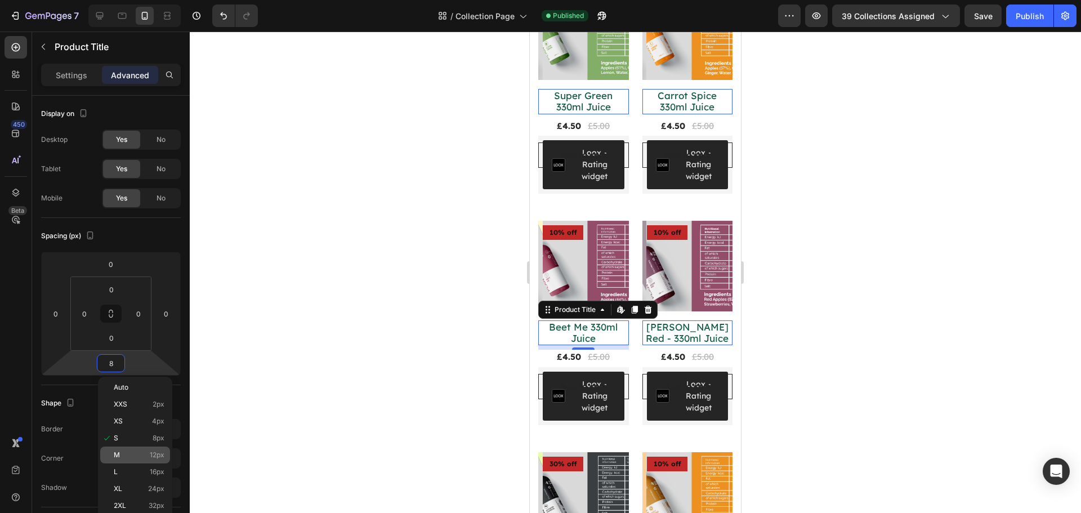
click at [158, 451] on span "12px" at bounding box center [157, 455] width 15 height 8
type input "12"
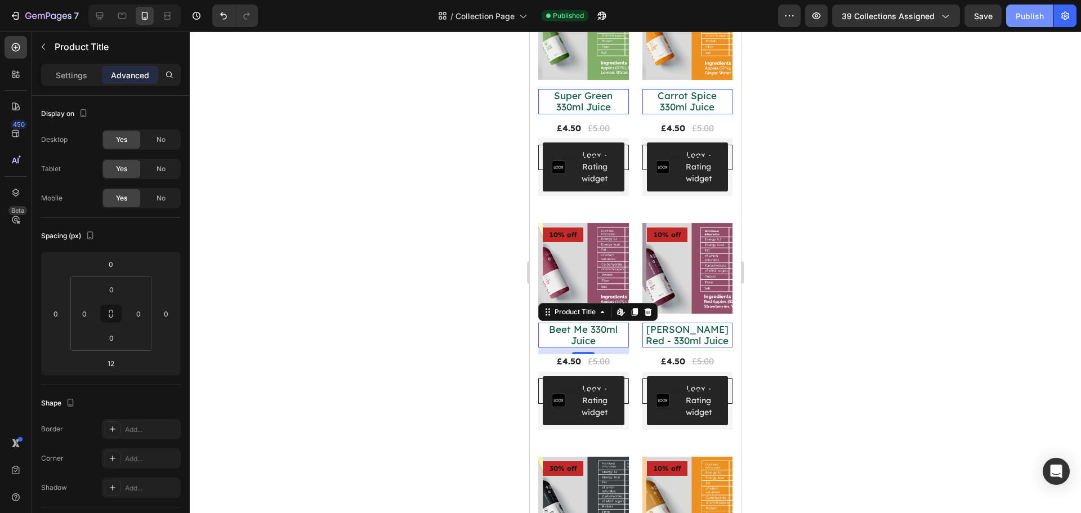
click at [1017, 19] on div "Publish" at bounding box center [1030, 16] width 28 height 12
click at [81, 70] on p "Settings" at bounding box center [72, 75] width 32 height 12
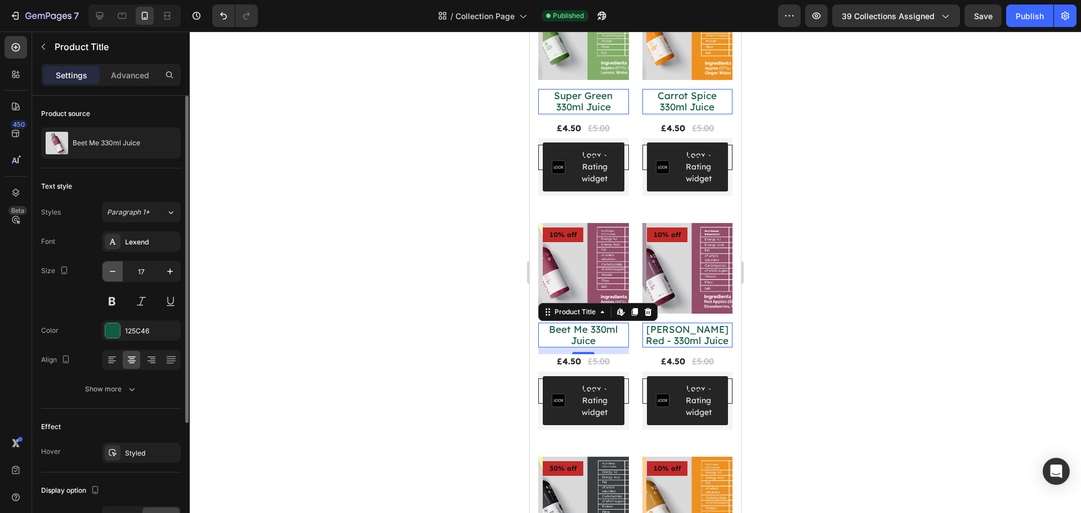
click at [109, 275] on icon "button" at bounding box center [112, 271] width 11 height 11
type input "16"
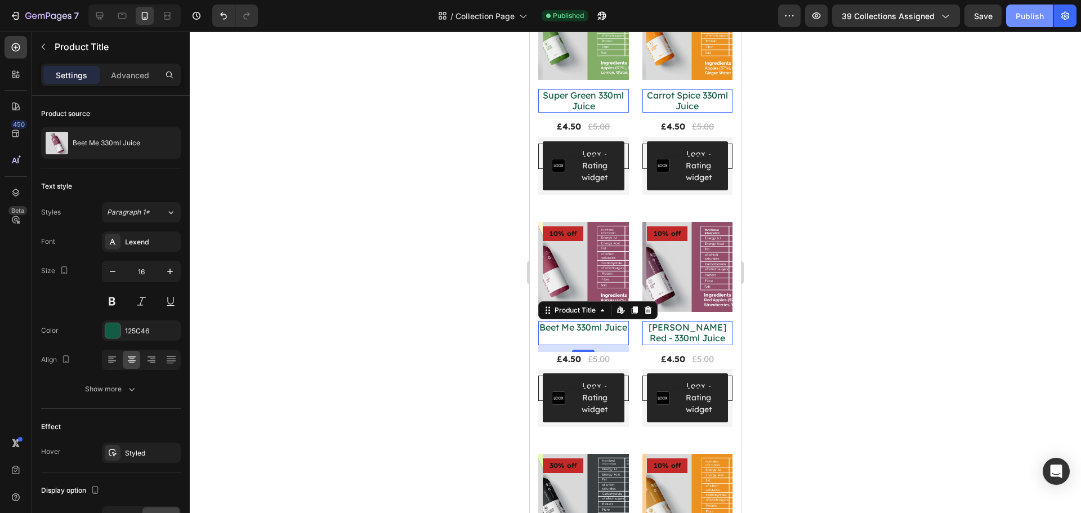
click at [1022, 17] on div "Publish" at bounding box center [1030, 16] width 28 height 12
click at [131, 79] on p "Advanced" at bounding box center [130, 75] width 38 height 12
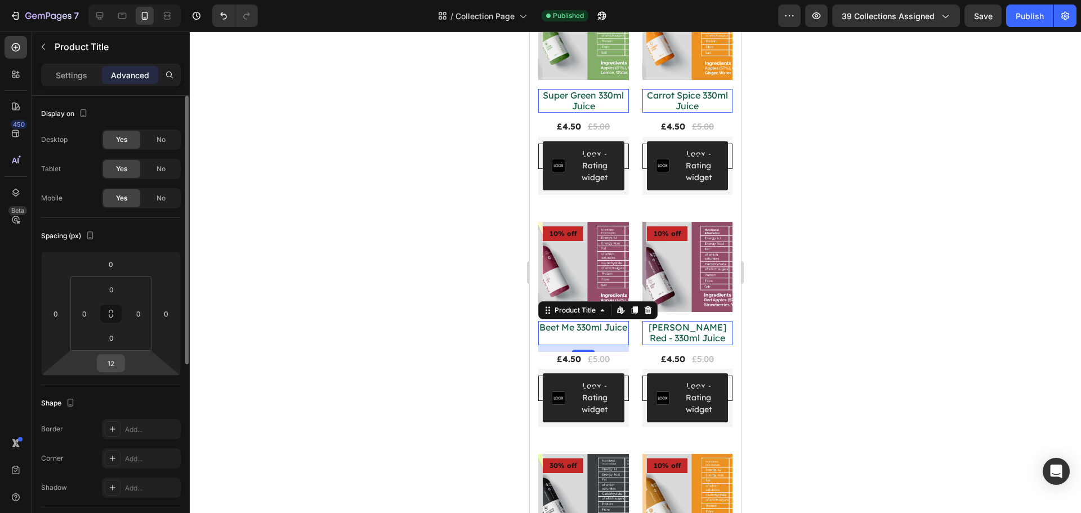
click at [114, 359] on input "12" at bounding box center [111, 363] width 23 height 17
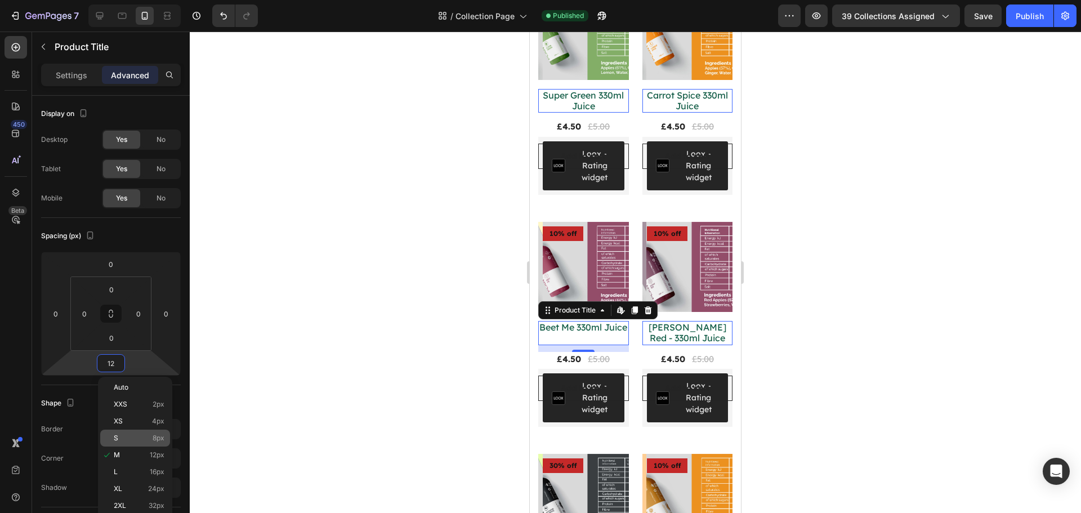
click at [156, 445] on div "S 8px" at bounding box center [135, 438] width 70 height 17
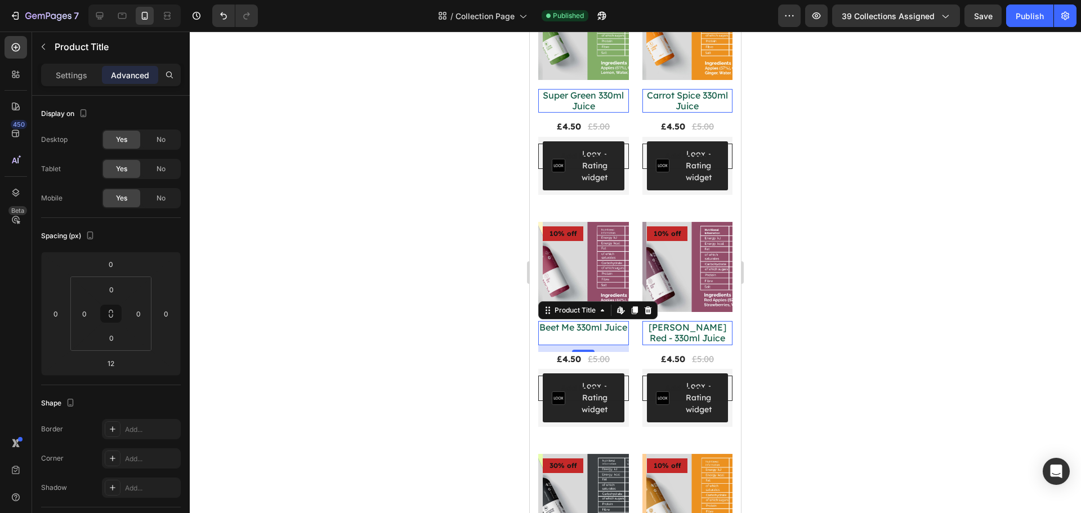
type input "8"
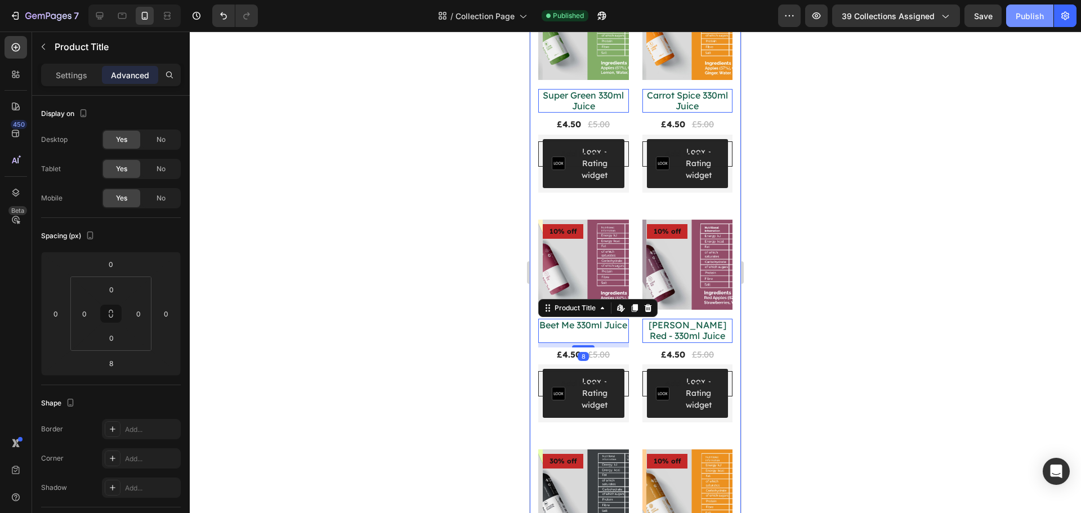
click at [1030, 25] on button "Publish" at bounding box center [1029, 16] width 47 height 23
click at [99, 16] on icon at bounding box center [99, 15] width 7 height 7
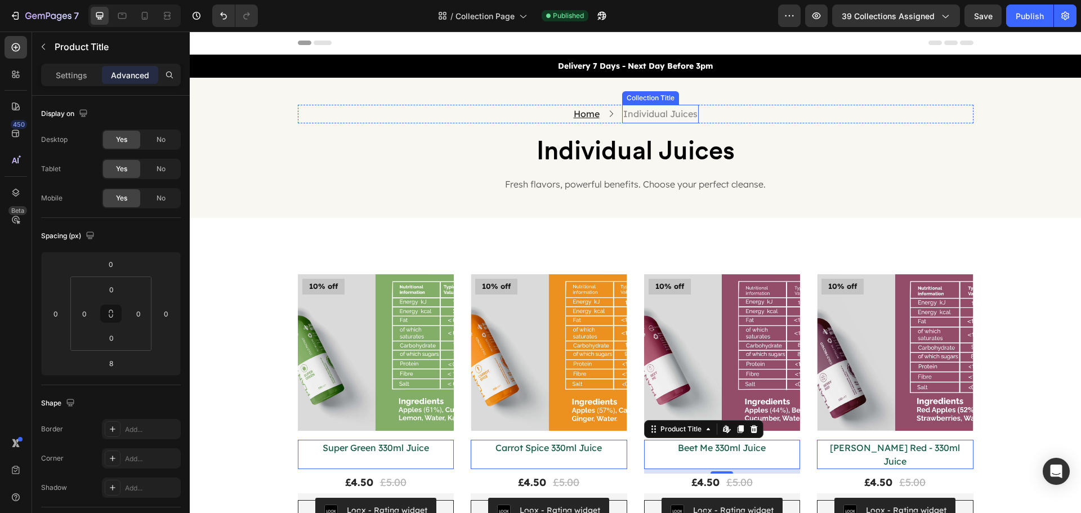
click at [636, 119] on h2 "Individual Juices" at bounding box center [660, 114] width 77 height 19
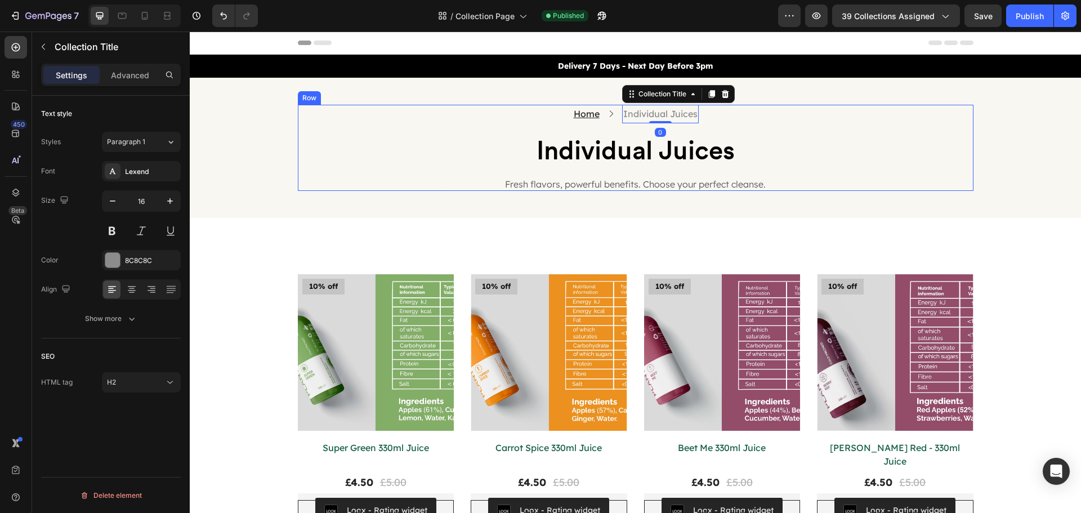
click at [646, 128] on div "Home Text block Icon Individual Juices Collection Title 0 Row Individual Juices…" at bounding box center [636, 148] width 676 height 86
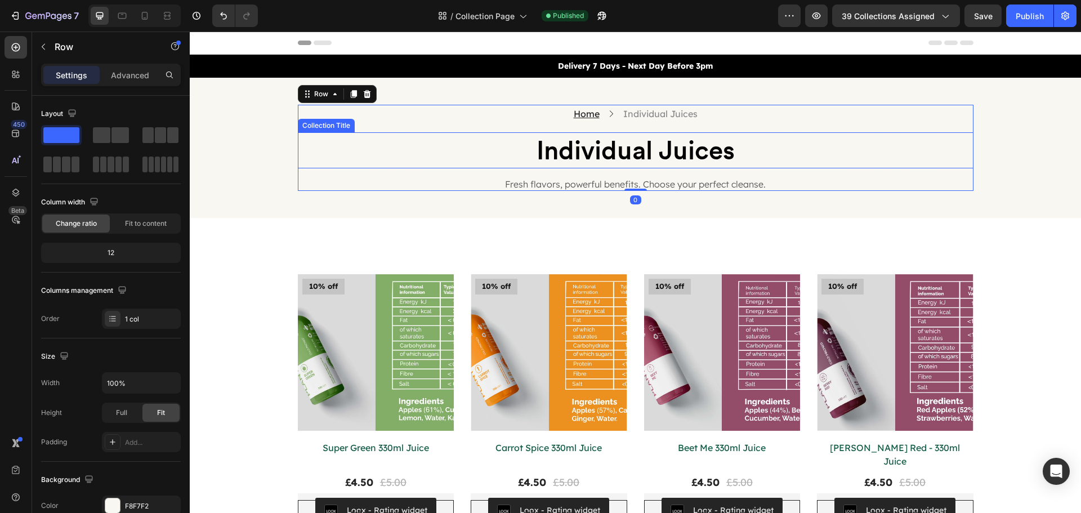
click at [622, 138] on h2 "Individual Juices" at bounding box center [636, 150] width 676 height 36
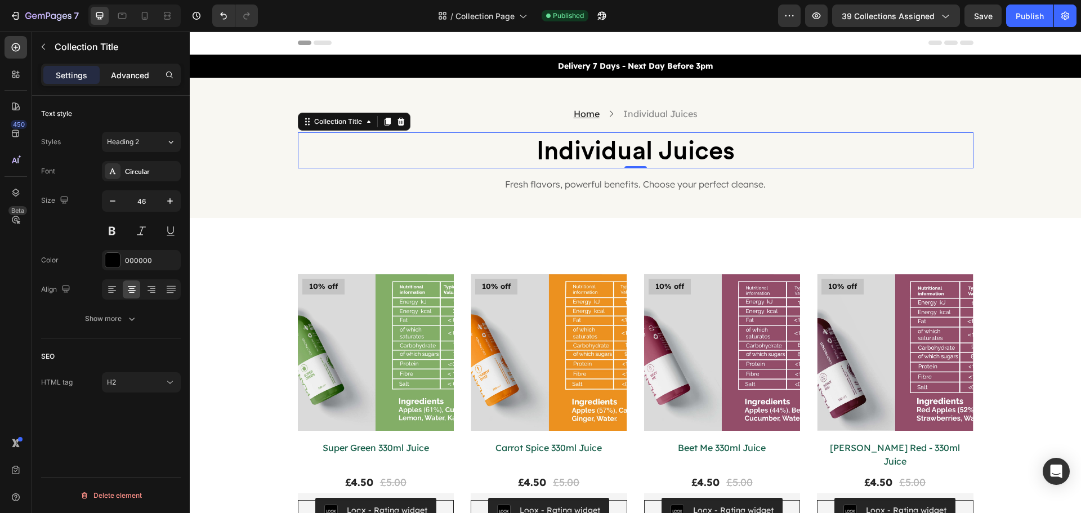
click at [138, 79] on p "Advanced" at bounding box center [130, 75] width 38 height 12
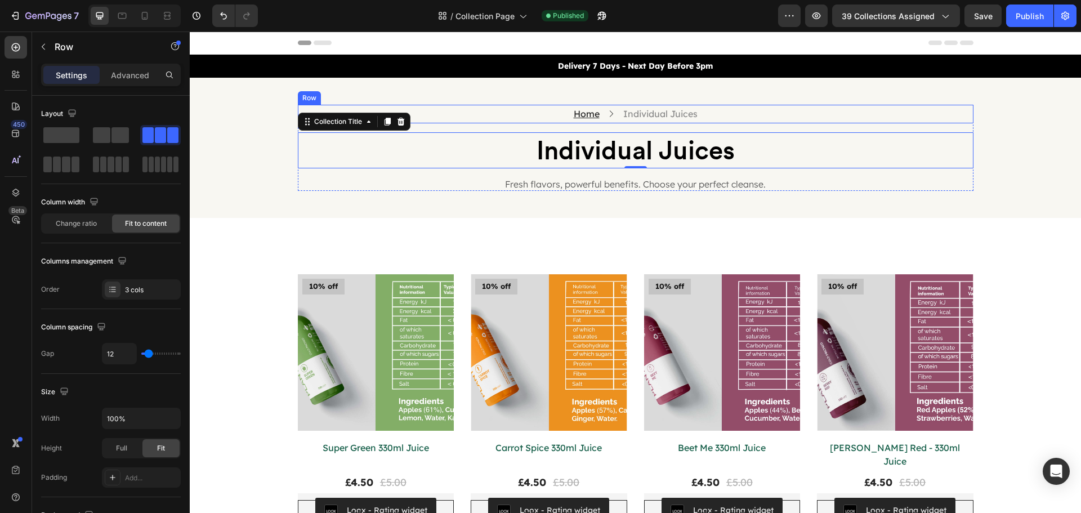
click at [526, 118] on div "Home Text block Icon Individual Juices Collection Title Row" at bounding box center [636, 114] width 676 height 19
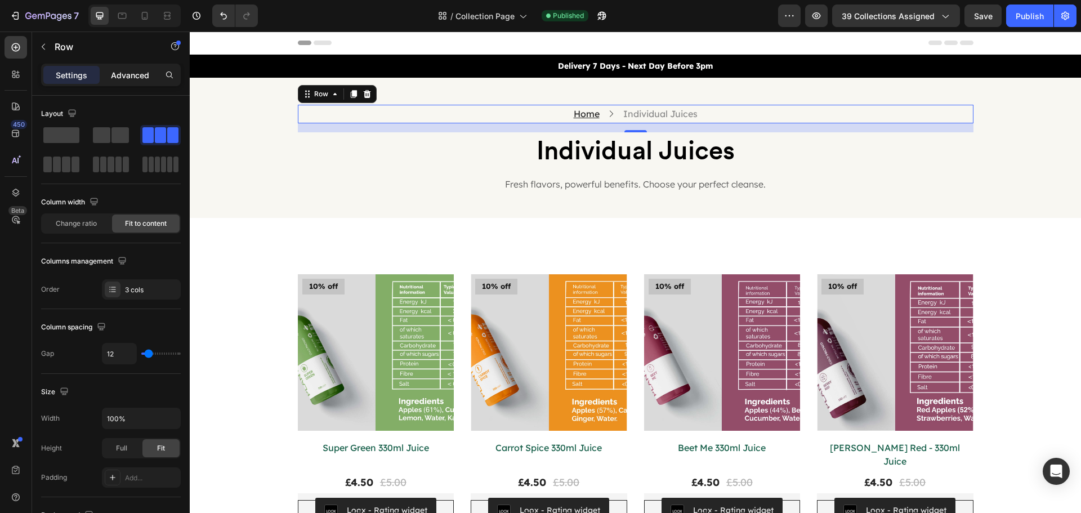
click at [131, 71] on p "Advanced" at bounding box center [130, 75] width 38 height 12
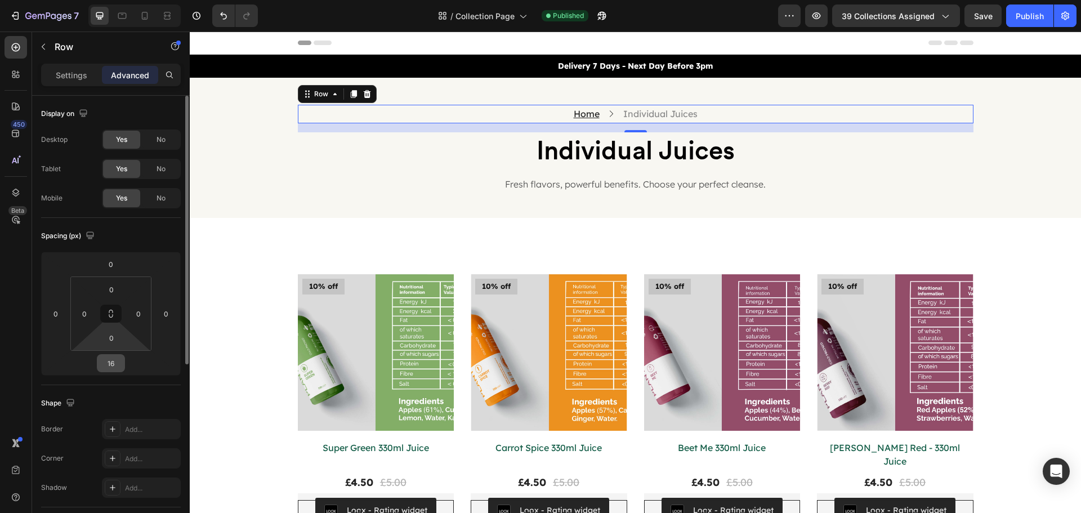
click at [111, 355] on input "16" at bounding box center [111, 363] width 23 height 17
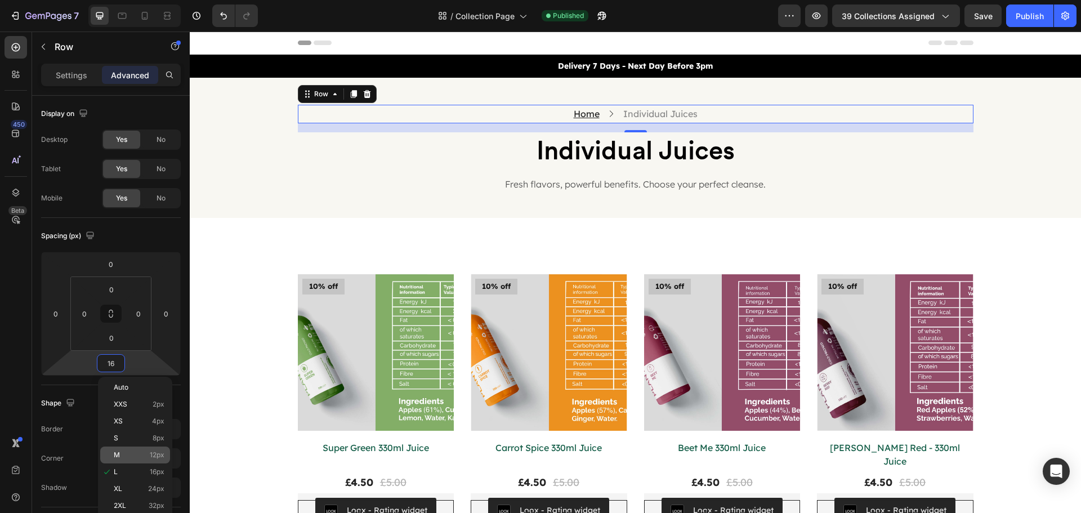
click at [159, 450] on div "M 12px" at bounding box center [135, 455] width 70 height 17
type input "12"
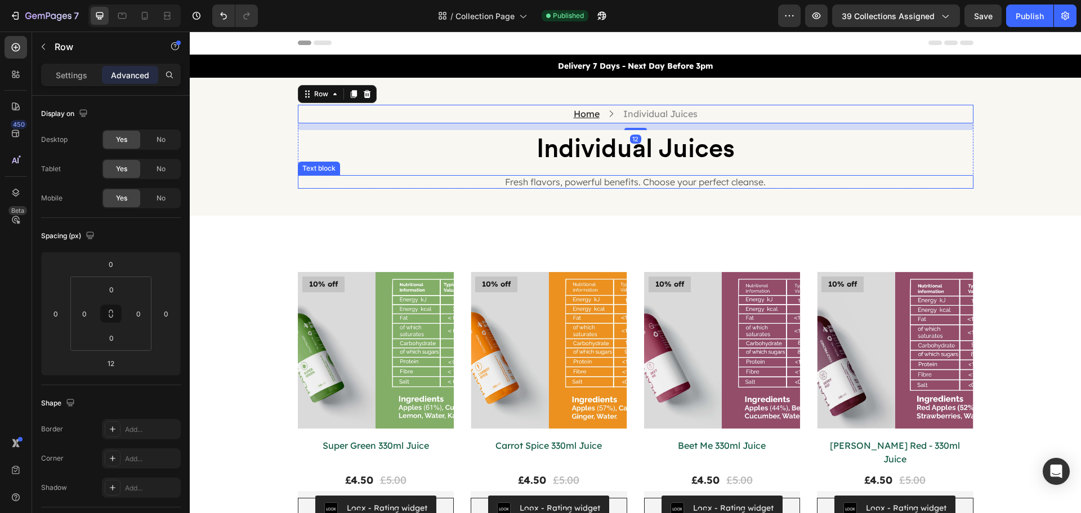
click at [839, 177] on p "Fresh flavors, powerful benefits. Choose your perfect cleanse." at bounding box center [635, 182] width 673 height 12
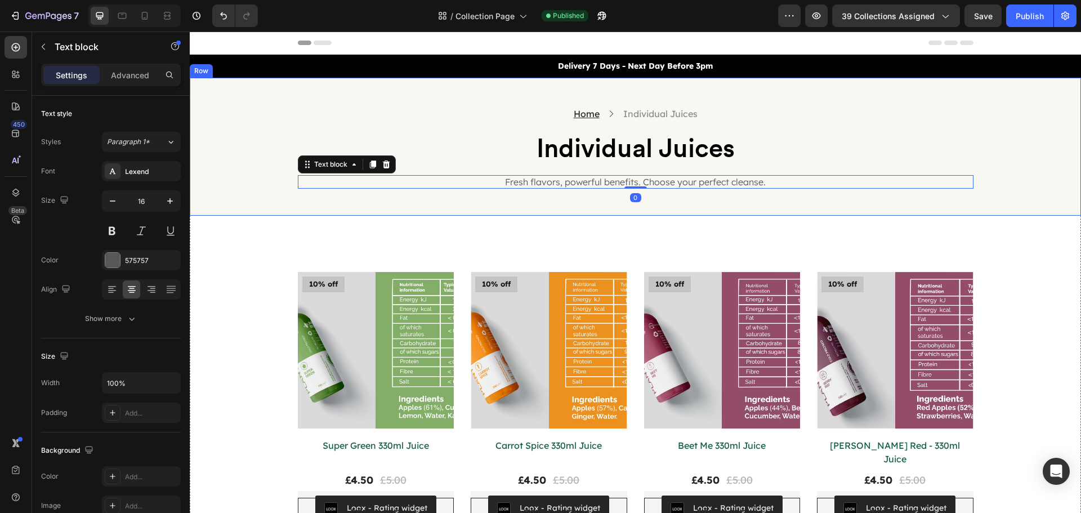
click at [949, 201] on div "Home Text block Icon Individual Juices Collection Title Row Individual Juices C…" at bounding box center [635, 147] width 891 height 138
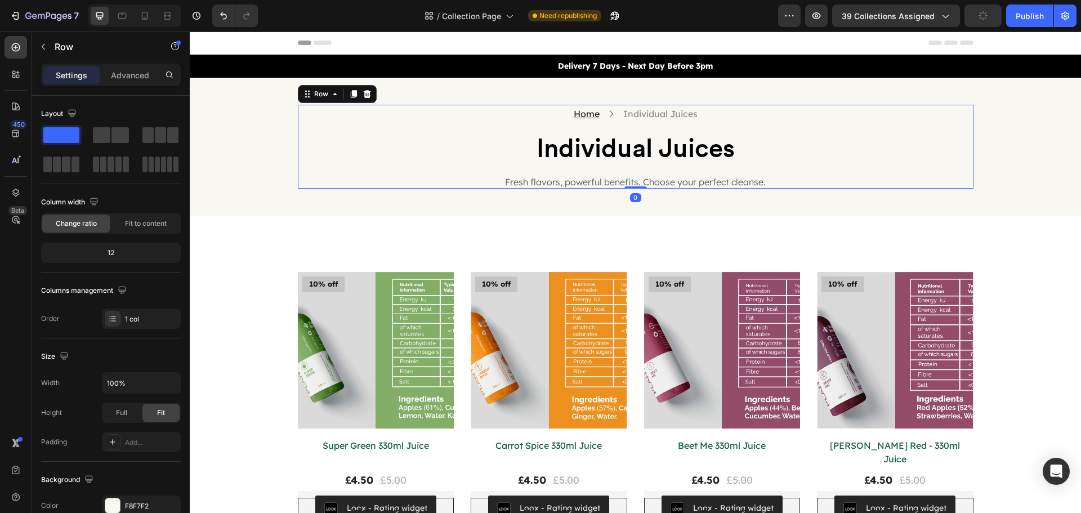
click at [666, 124] on div "Home Text block Icon Individual Juices Collection Title Row Individual Juices C…" at bounding box center [636, 147] width 676 height 84
click at [665, 118] on h2 "Individual Juices" at bounding box center [660, 114] width 77 height 19
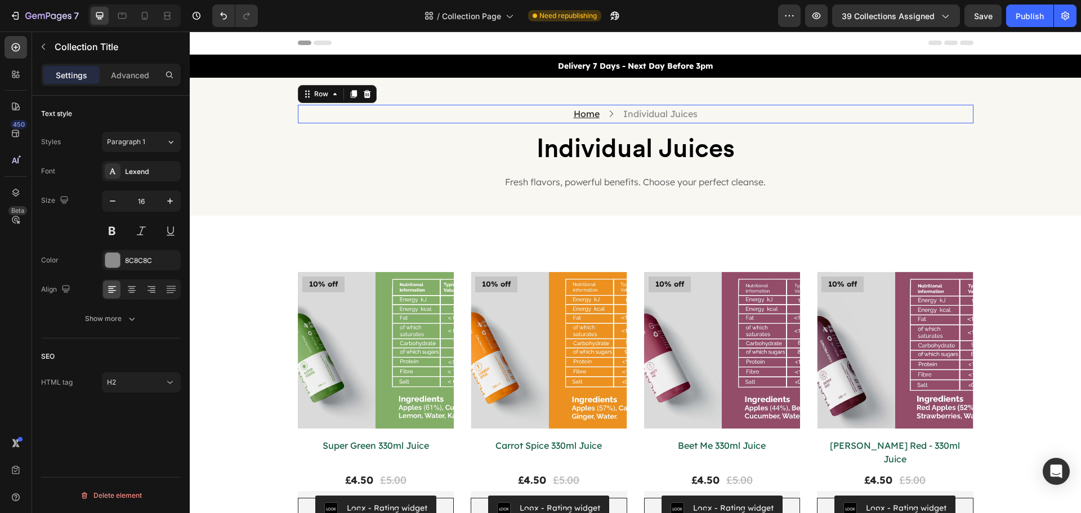
click at [602, 123] on div "Home Text block Icon Individual Juices Collection Title Row 0" at bounding box center [636, 114] width 676 height 19
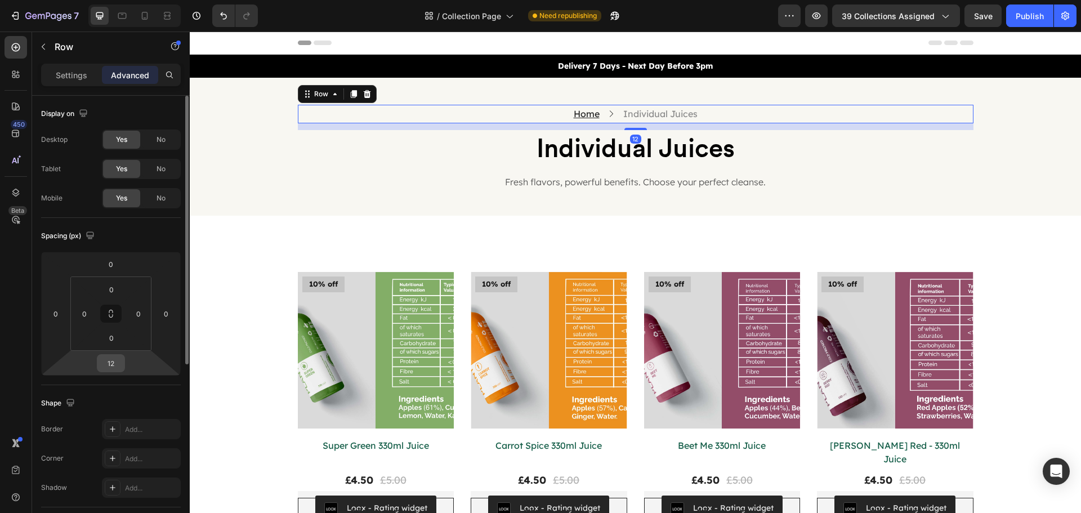
click at [105, 359] on input "12" at bounding box center [111, 363] width 23 height 17
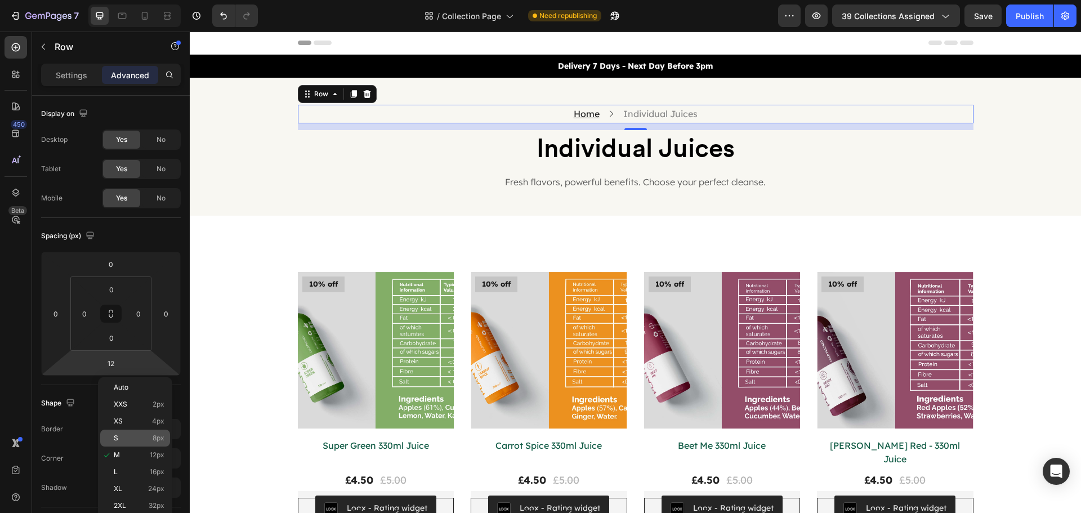
click at [155, 442] on div "S 8px" at bounding box center [135, 438] width 70 height 17
type input "8"
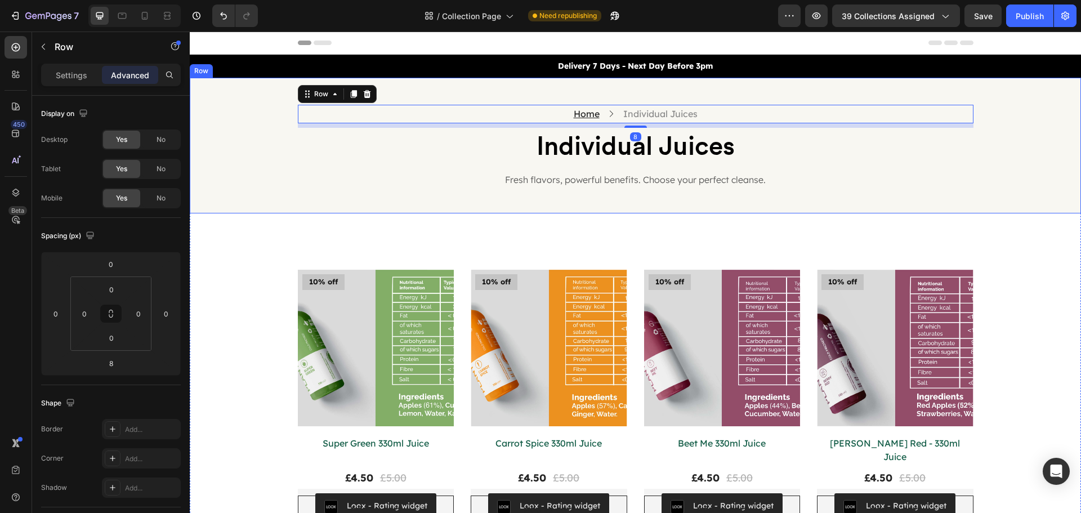
click at [893, 193] on div "Home Text block Icon Individual Juices Collection Title Row 8 Individual Juices…" at bounding box center [635, 146] width 891 height 136
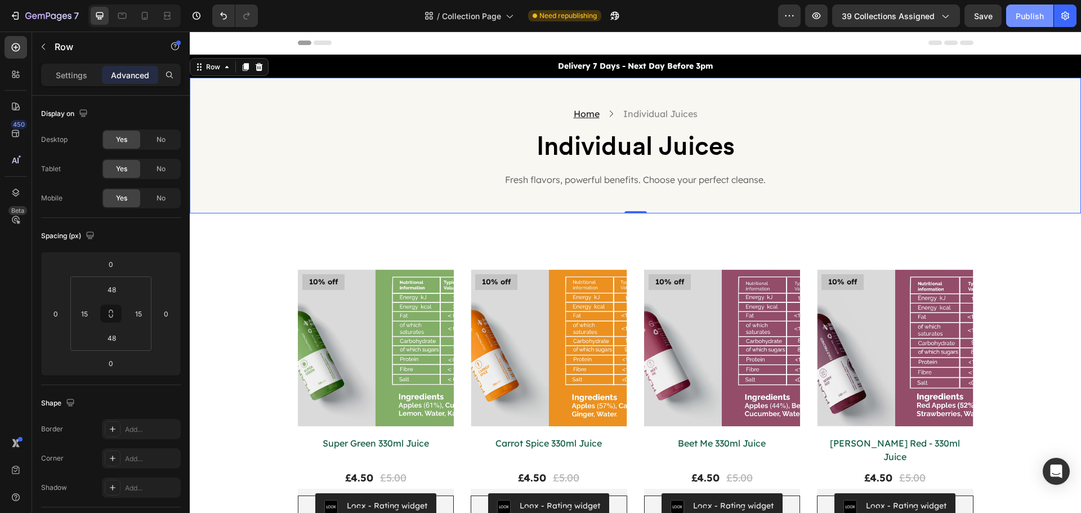
click at [1032, 11] on div "Publish" at bounding box center [1030, 16] width 28 height 12
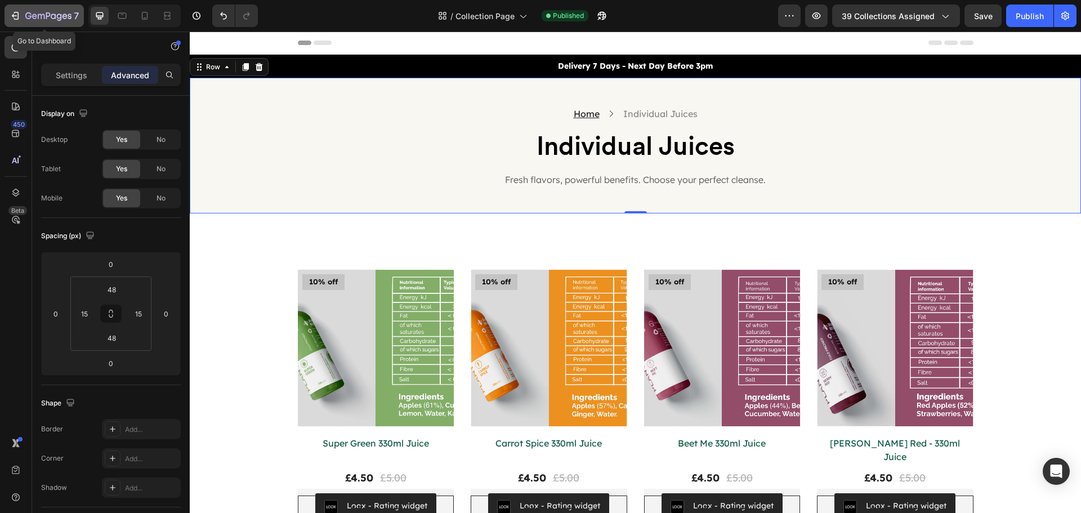
click at [38, 17] on icon "button" at bounding box center [41, 16] width 7 height 5
